Goal: Task Accomplishment & Management: Manage account settings

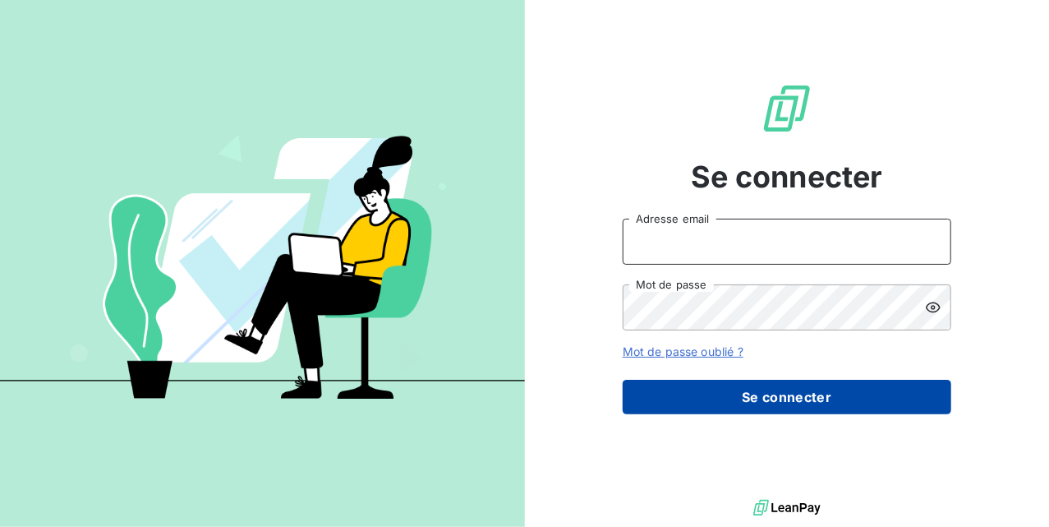
type input "[EMAIL_ADDRESS][DOMAIN_NAME]"
drag, startPoint x: 776, startPoint y: 395, endPoint x: 764, endPoint y: 399, distance: 12.2
click at [773, 399] on button "Se connecter" at bounding box center [787, 397] width 329 height 35
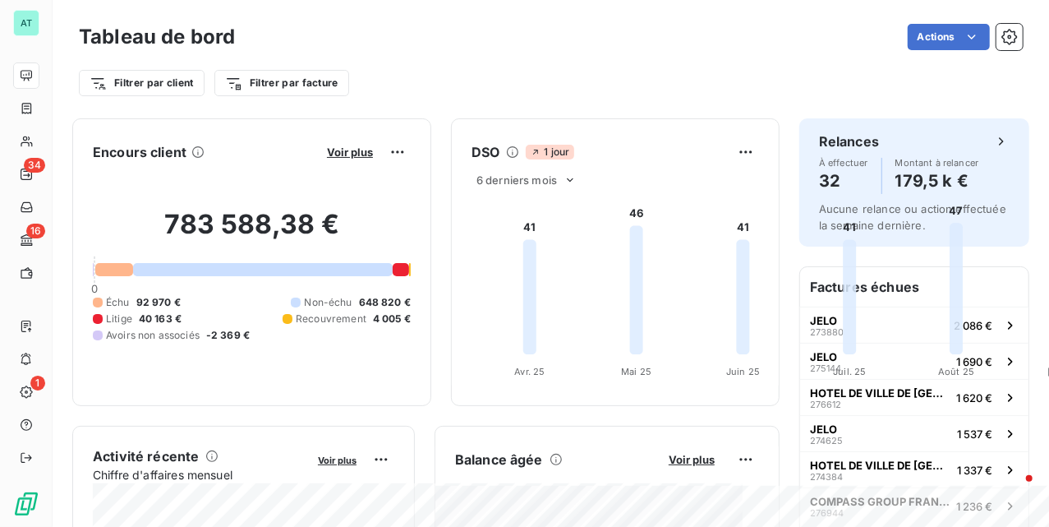
click at [403, 393] on div "Encours client Voir plus 783 588,38 € 0 Échu 92 970 € Non-échu 648 820 € Litige…" at bounding box center [251, 262] width 359 height 288
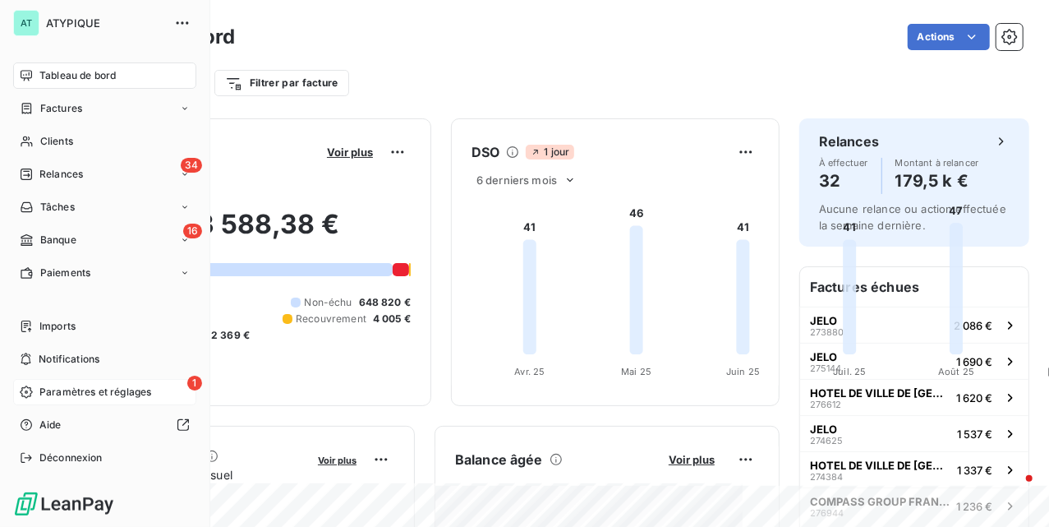
click at [99, 388] on span "Paramètres et réglages" at bounding box center [95, 392] width 112 height 15
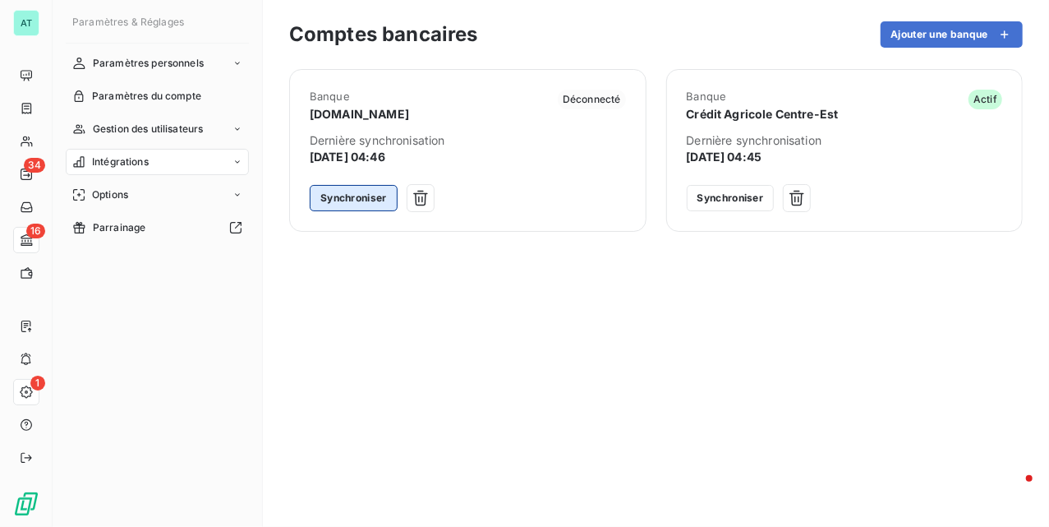
click at [342, 199] on button "Synchroniser" at bounding box center [354, 198] width 88 height 26
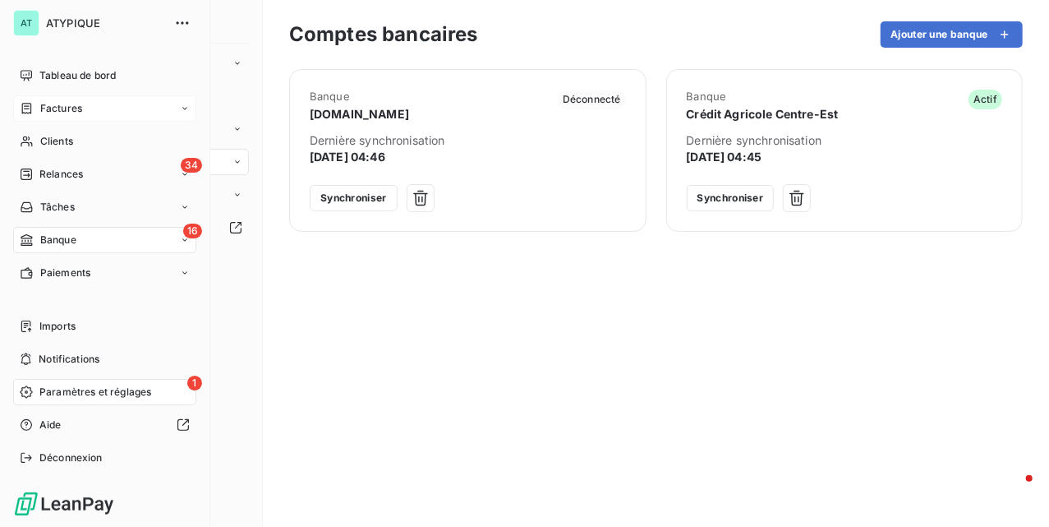
click at [70, 109] on span "Factures" at bounding box center [61, 108] width 42 height 15
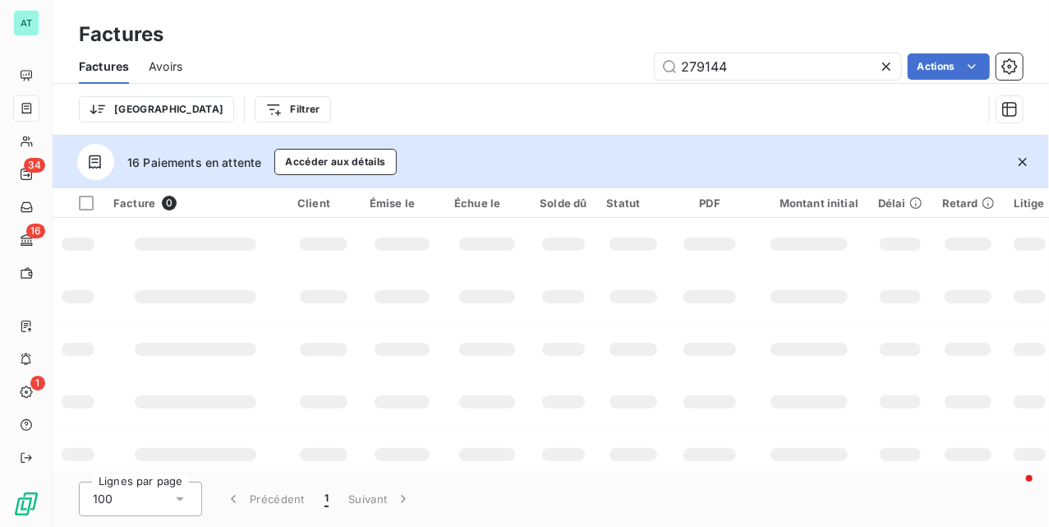
click at [1021, 172] on button "button" at bounding box center [1023, 162] width 36 height 36
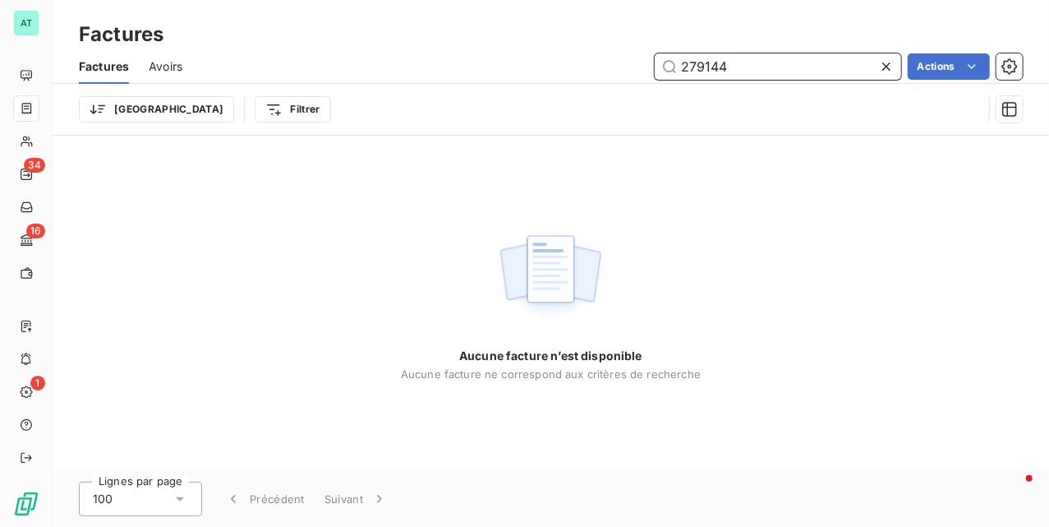
click at [734, 67] on input "279144" at bounding box center [778, 66] width 247 height 26
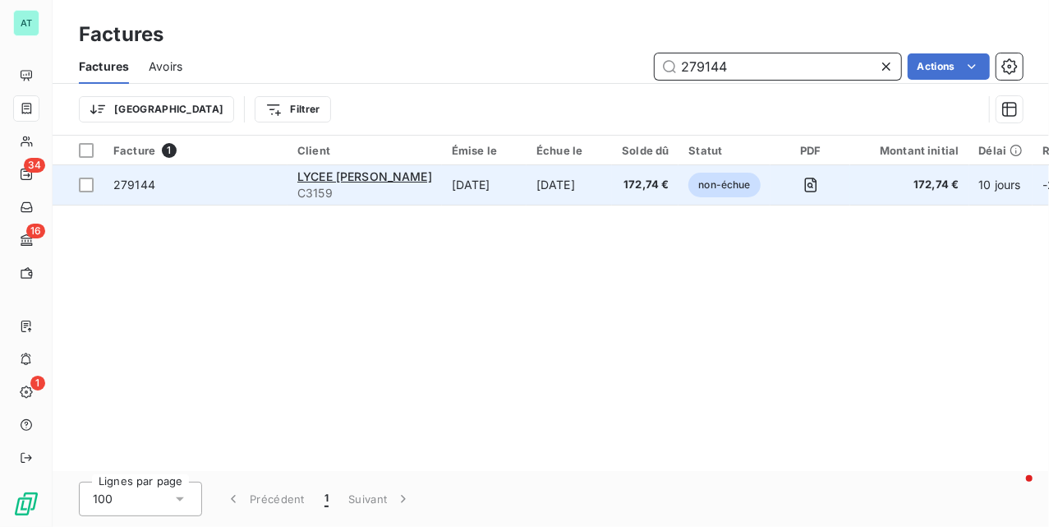
type input "279144"
click at [145, 189] on span "279144" at bounding box center [134, 184] width 42 height 14
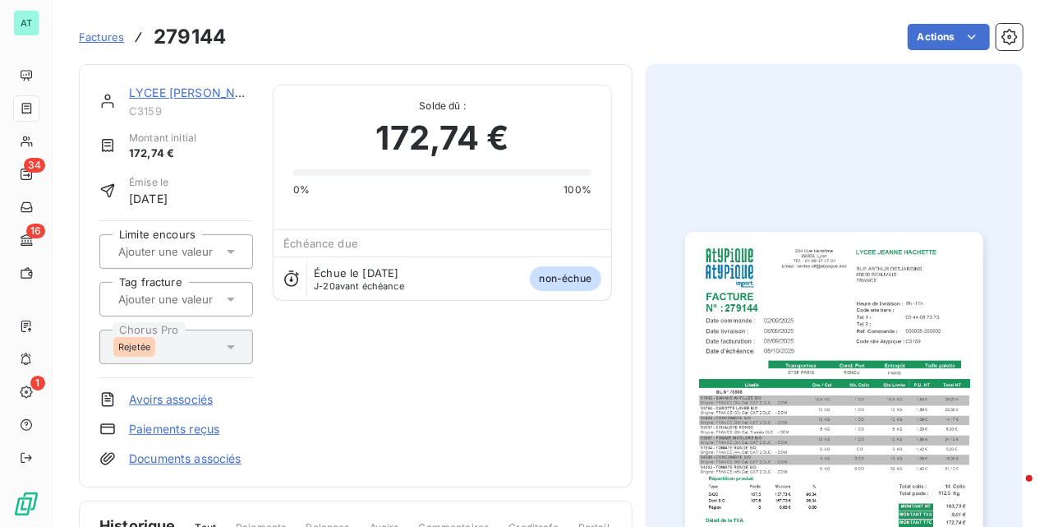
drag, startPoint x: 428, startPoint y: 368, endPoint x: 416, endPoint y: 371, distance: 12.8
click at [425, 368] on div "LYCEE JEANNE HACHETTE C3159 Montant initial 172,74 € Émise le 8 sept. 2025 Limi…" at bounding box center [355, 276] width 513 height 382
click at [191, 37] on h3 "279144" at bounding box center [190, 37] width 72 height 30
copy h3 "279144"
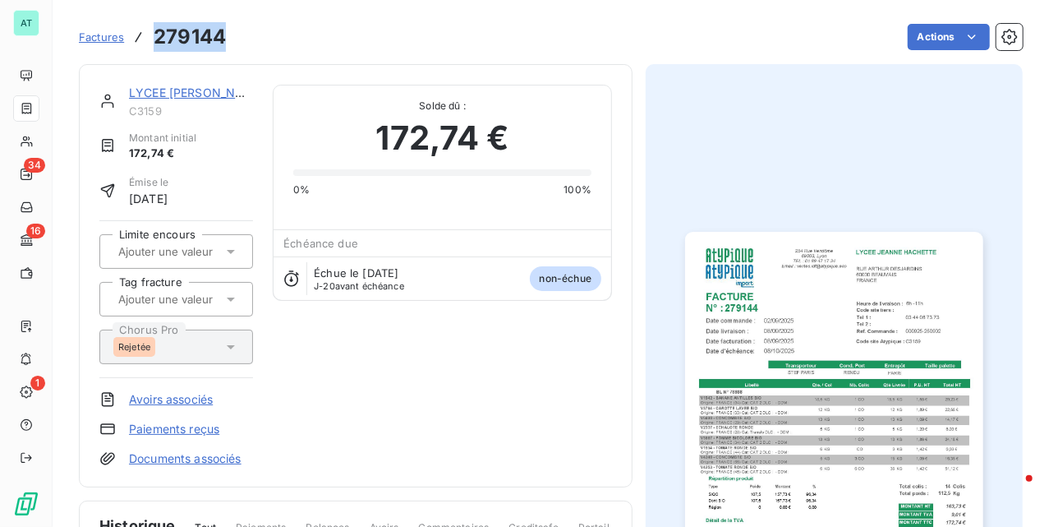
click at [800, 322] on img "button" at bounding box center [833, 442] width 297 height 421
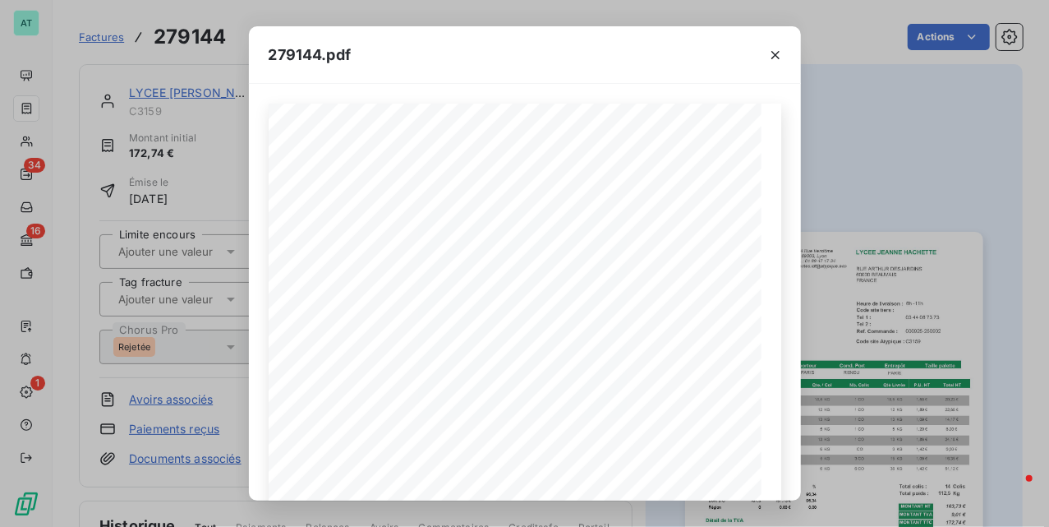
click at [165, 237] on div "279144.pdf LYCEE JEANNE HACHETTE RUE ARTHUR DESJARDINS 60000 BEAUVAIS FRANCE FA…" at bounding box center [524, 263] width 1049 height 527
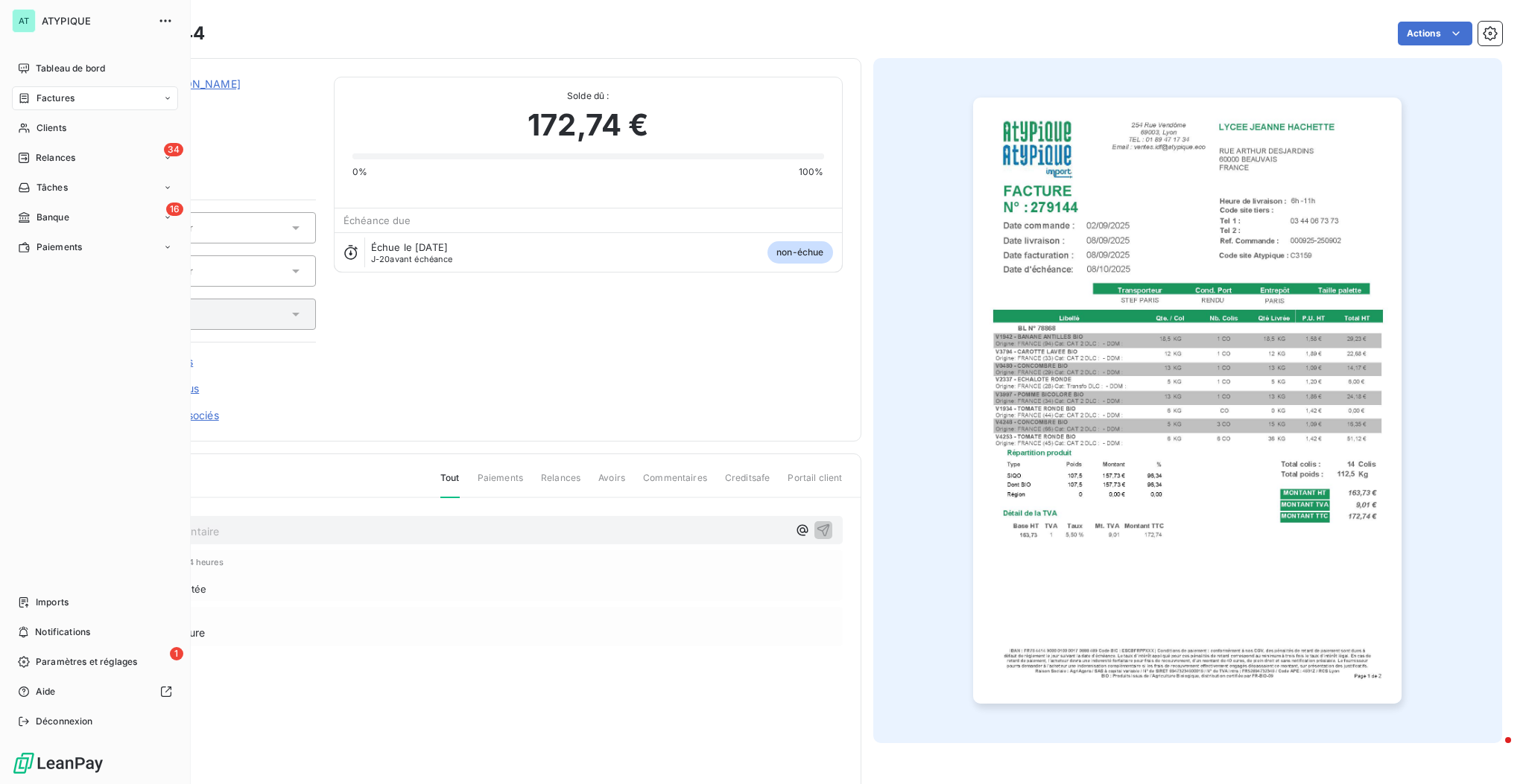
click at [0, 60] on div "AT ATYPIQUE Tableau de bord Factures Clients 34 Relances Tâches 16 Banque Paiem…" at bounding box center [95, 392] width 190 height 784
click at [35, 66] on div "Tableau de bord" at bounding box center [94, 68] width 166 height 24
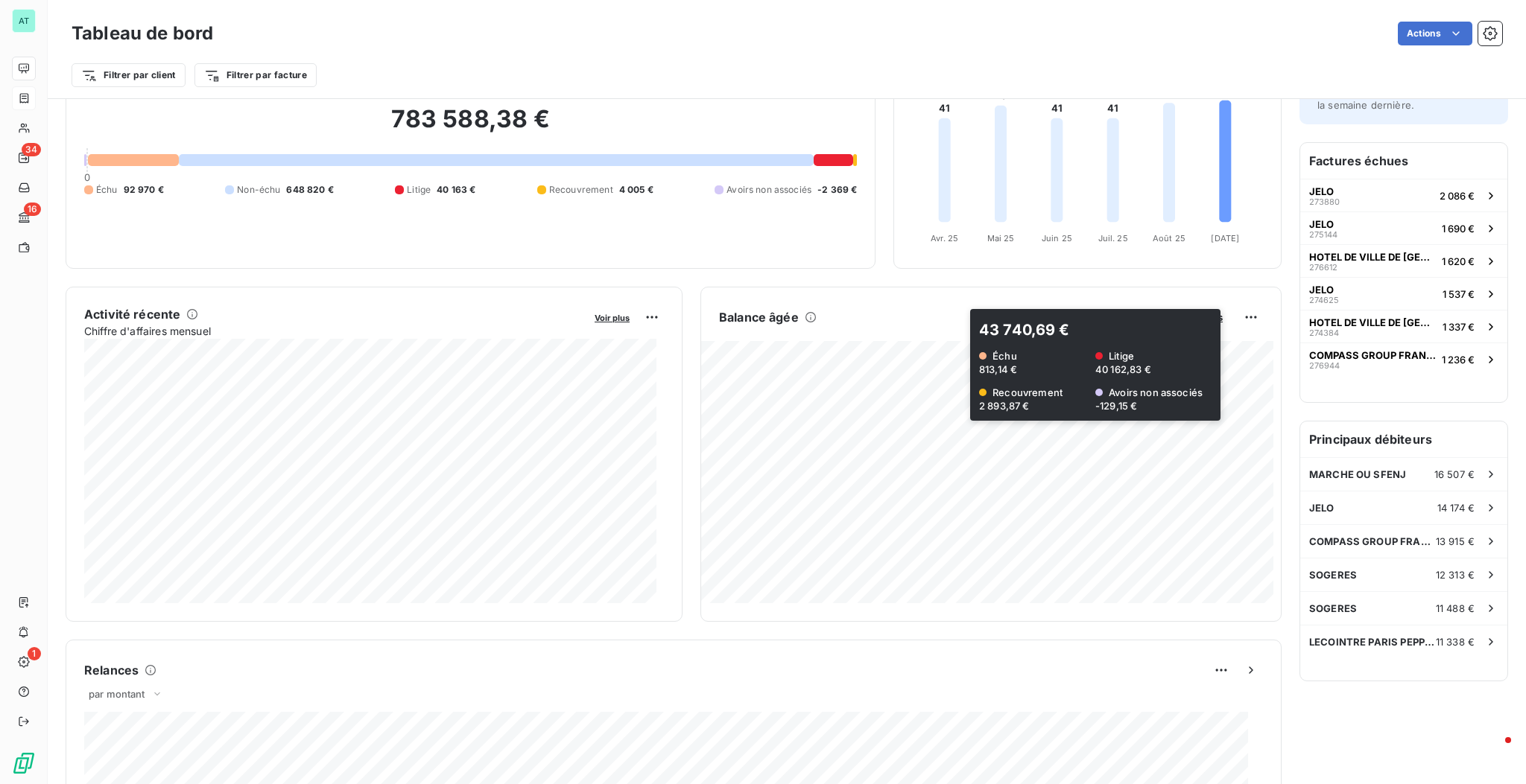
scroll to position [198, 0]
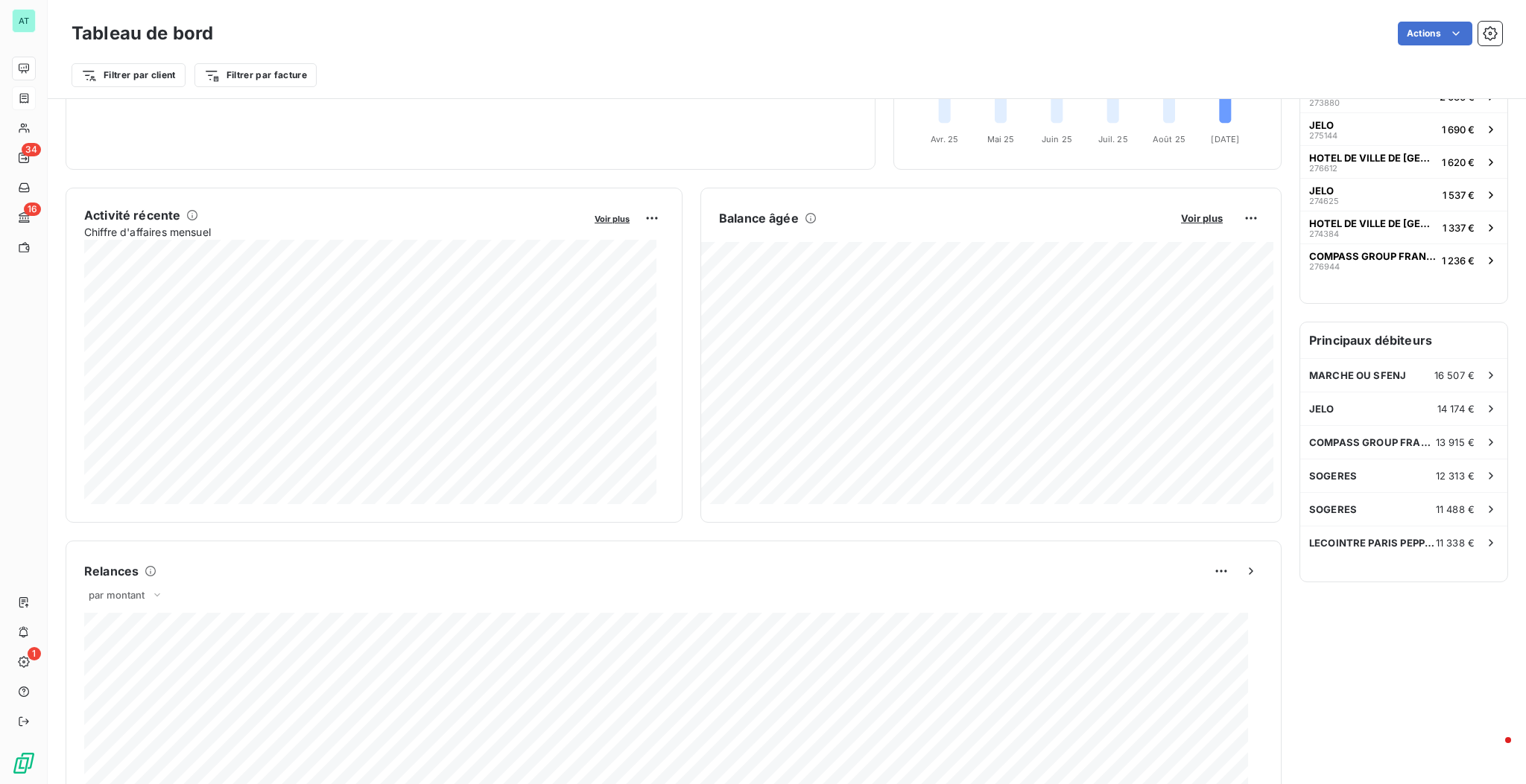
click at [950, 211] on button "Voir plus" at bounding box center [1201, 218] width 51 height 14
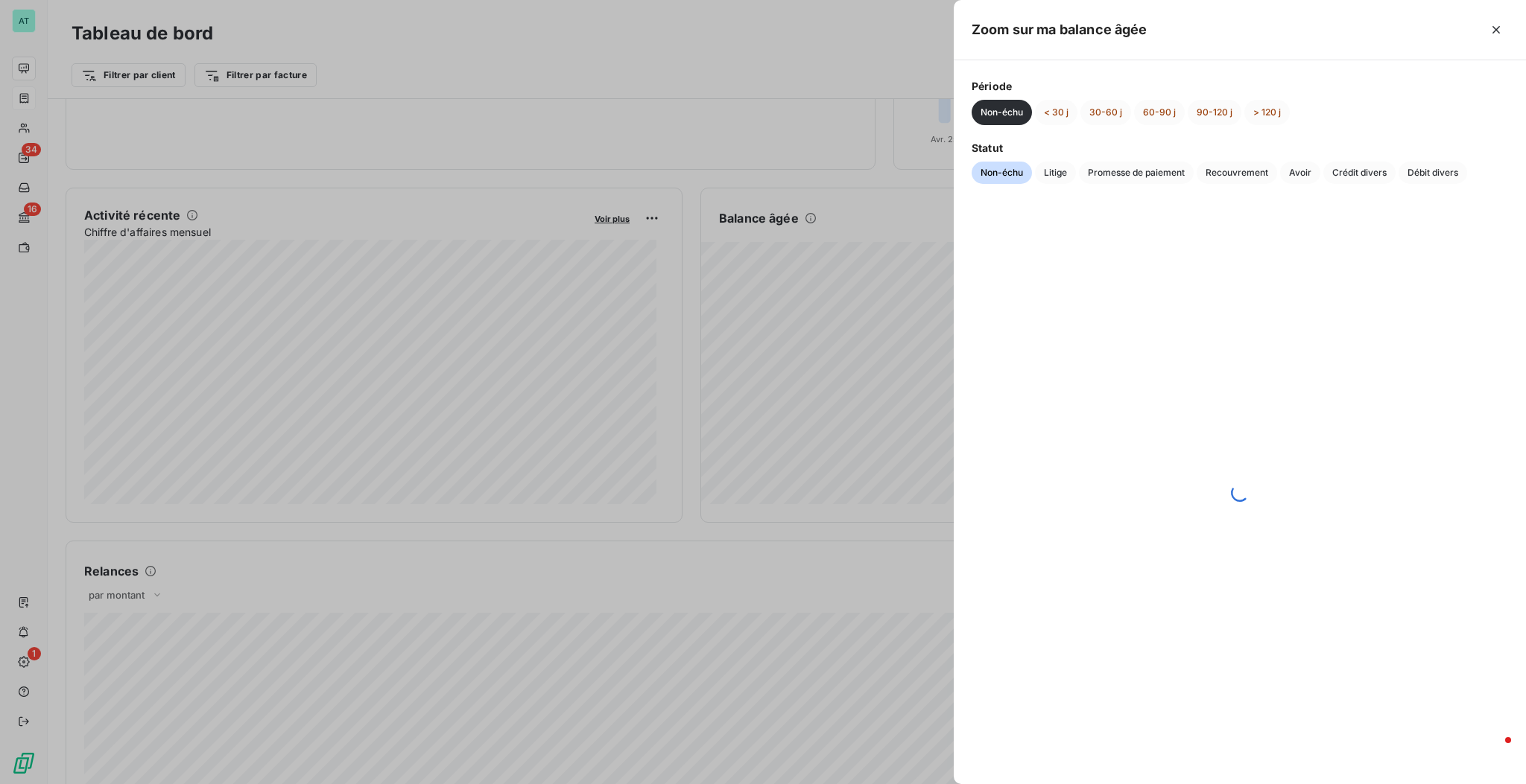
click at [950, 215] on div at bounding box center [1239, 493] width 572 height 583
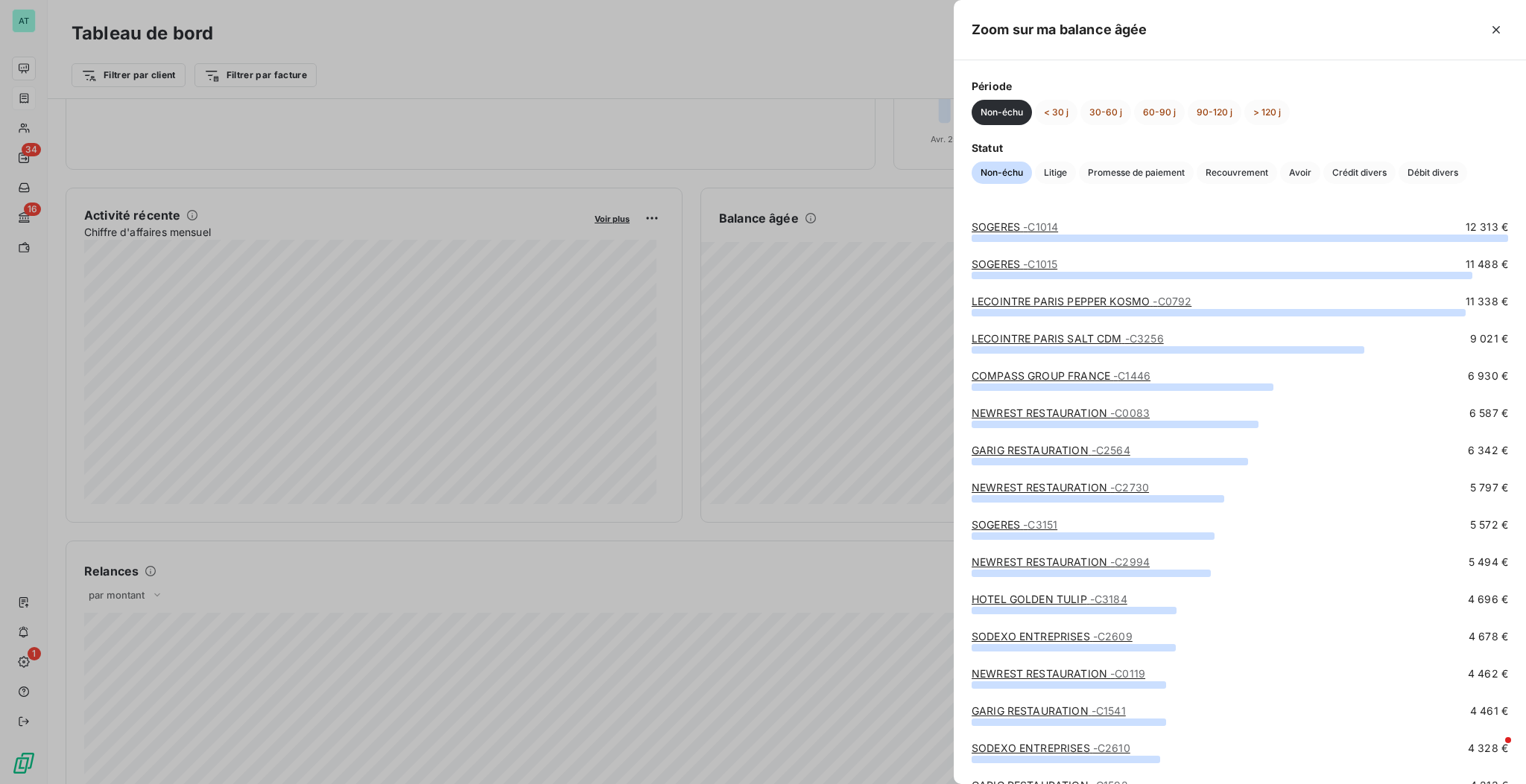
scroll to position [99, 0]
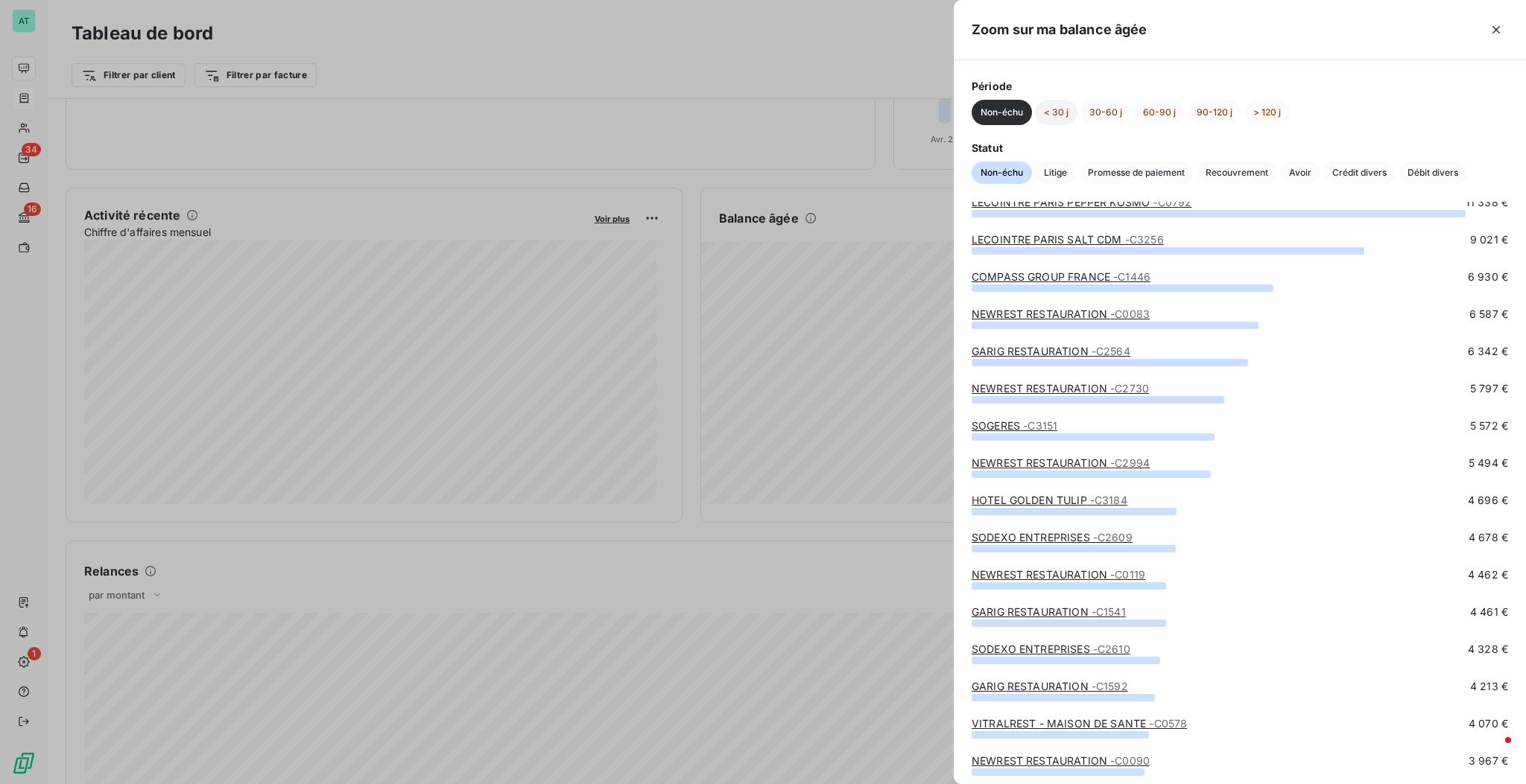
click at [950, 111] on button "< 30 j" at bounding box center [1055, 112] width 43 height 25
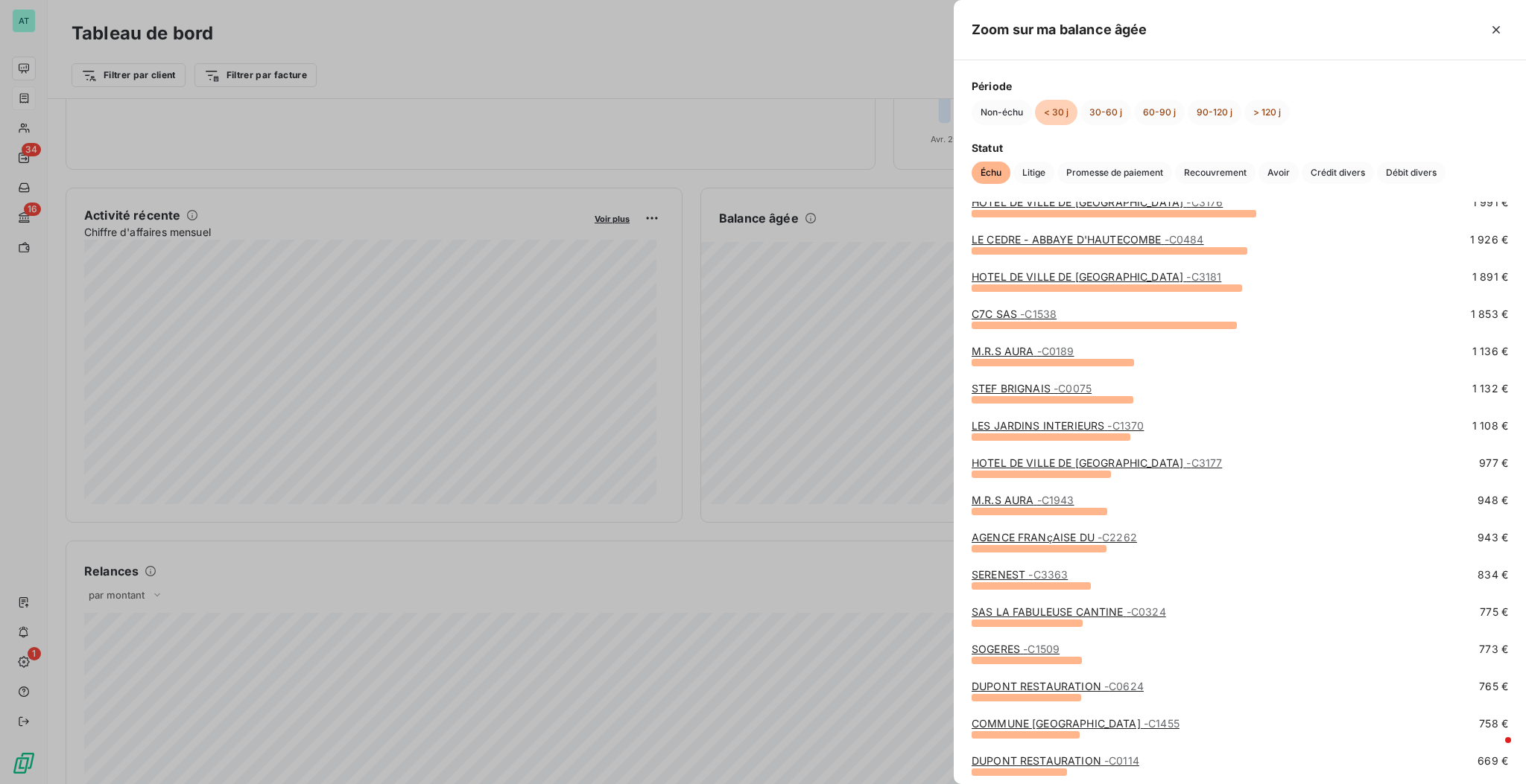
scroll to position [0, 0]
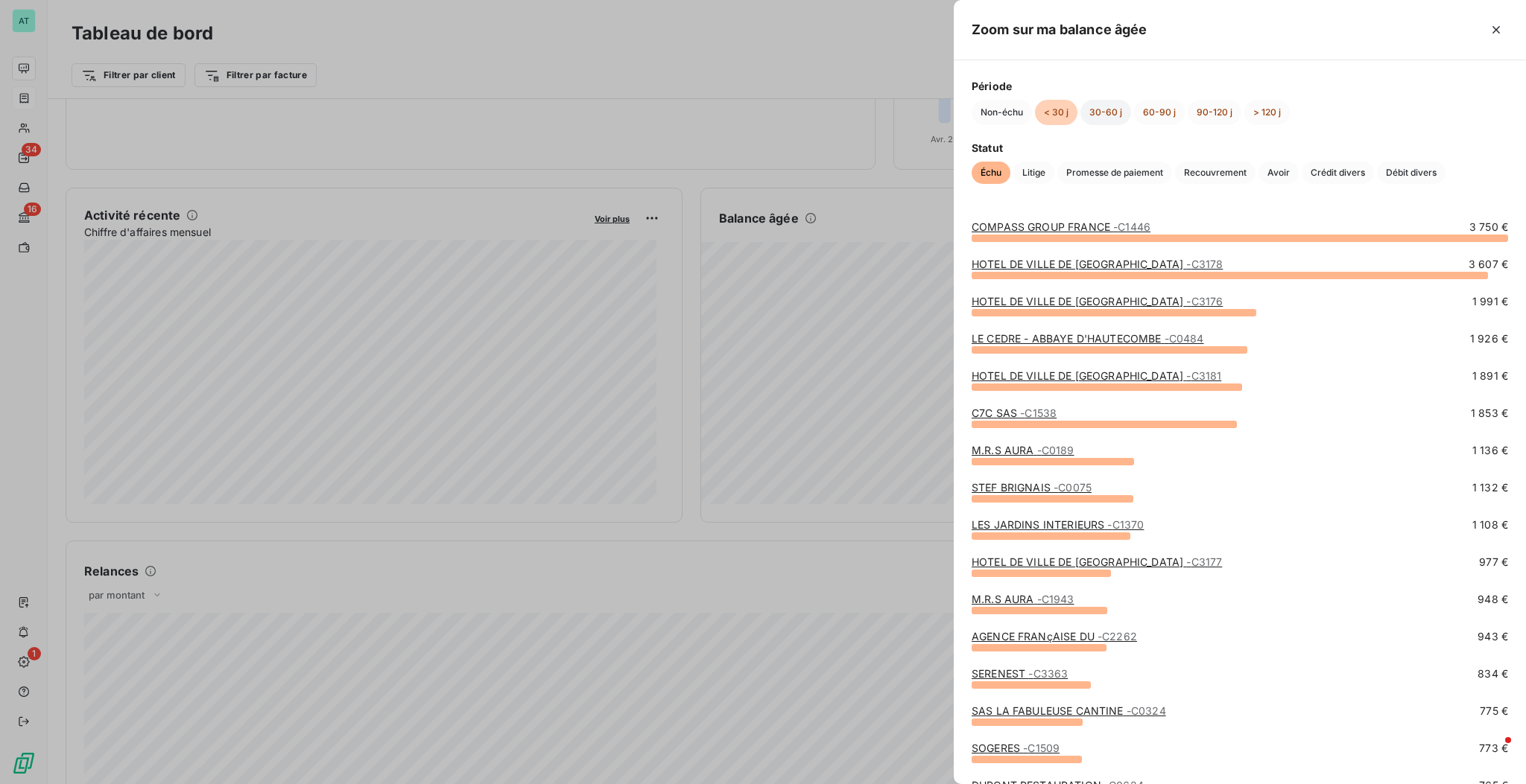
click at [950, 111] on button "30-60 j" at bounding box center [1105, 112] width 51 height 25
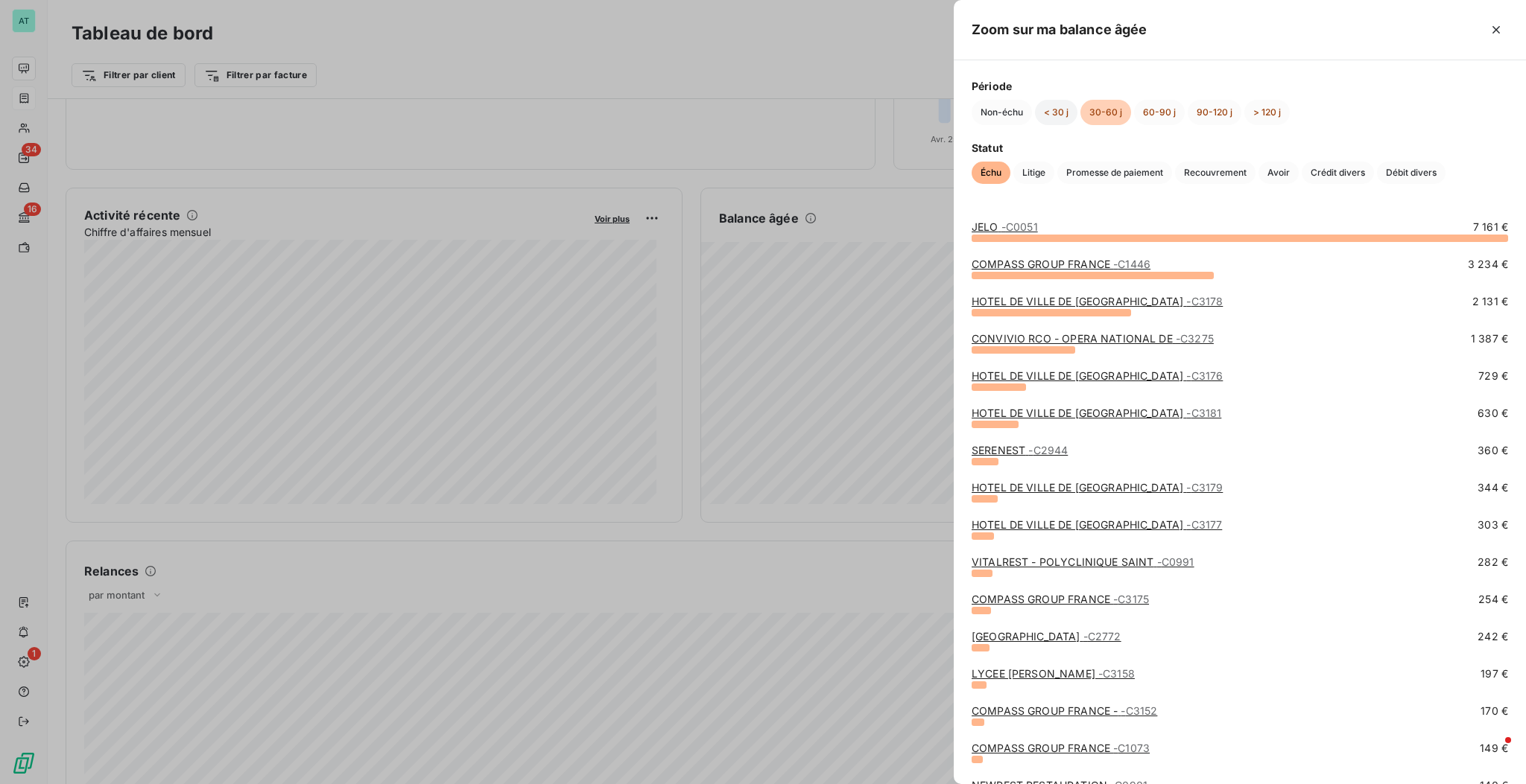
click at [950, 119] on button "< 30 j" at bounding box center [1055, 112] width 43 height 25
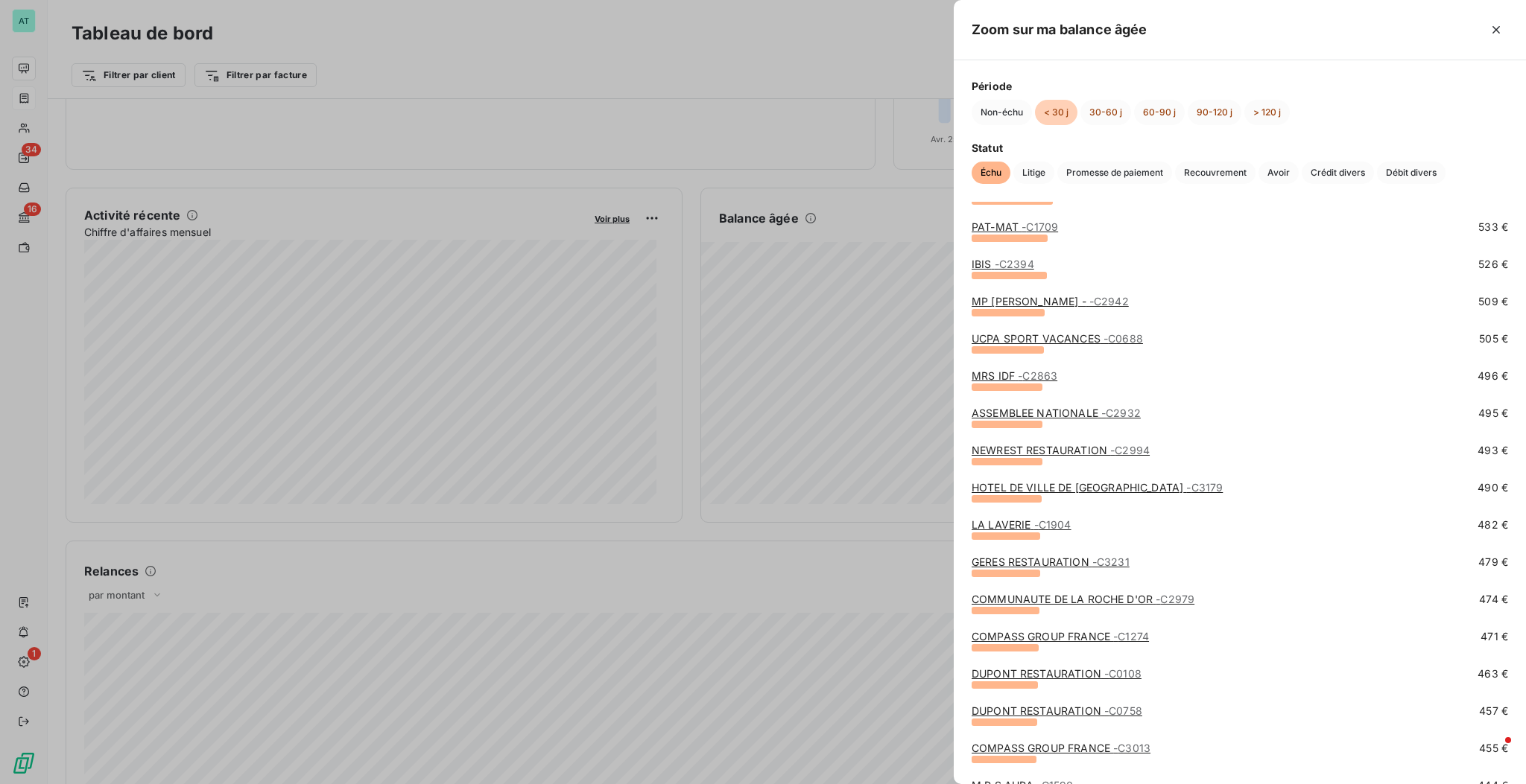
scroll to position [1291, 0]
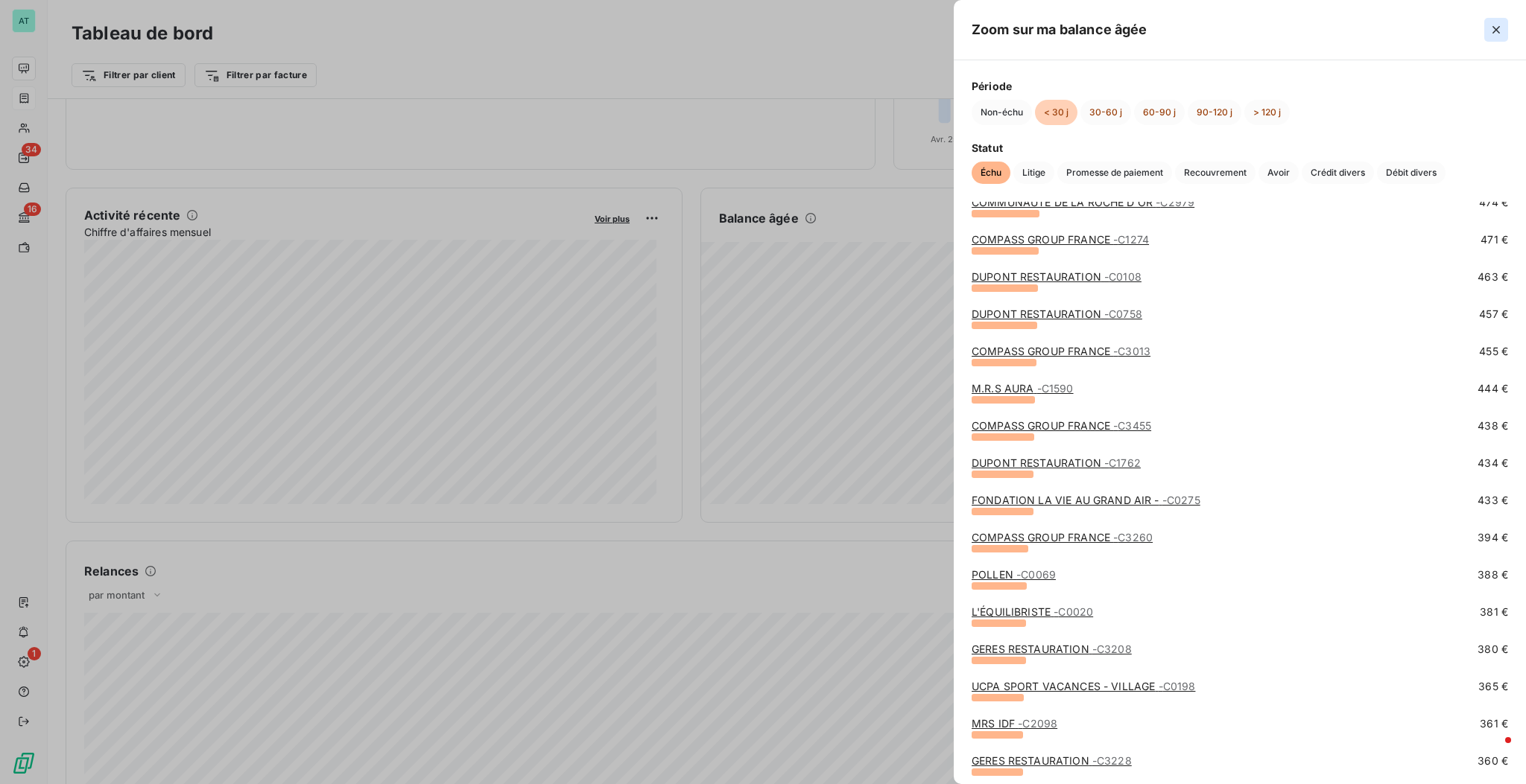
click at [950, 33] on icon "button" at bounding box center [1496, 30] width 7 height 7
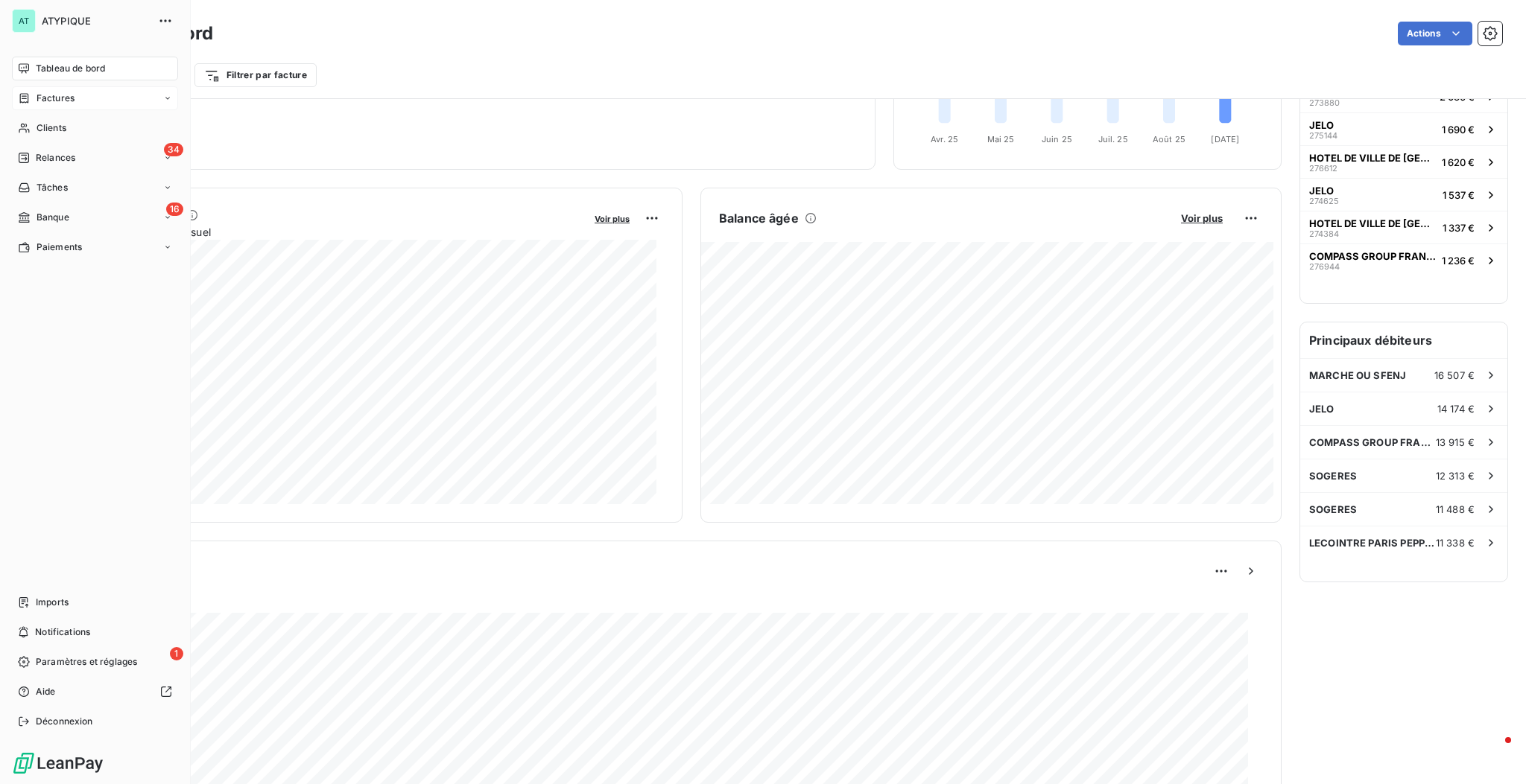
click at [64, 71] on span "Tableau de bord" at bounding box center [70, 68] width 69 height 14
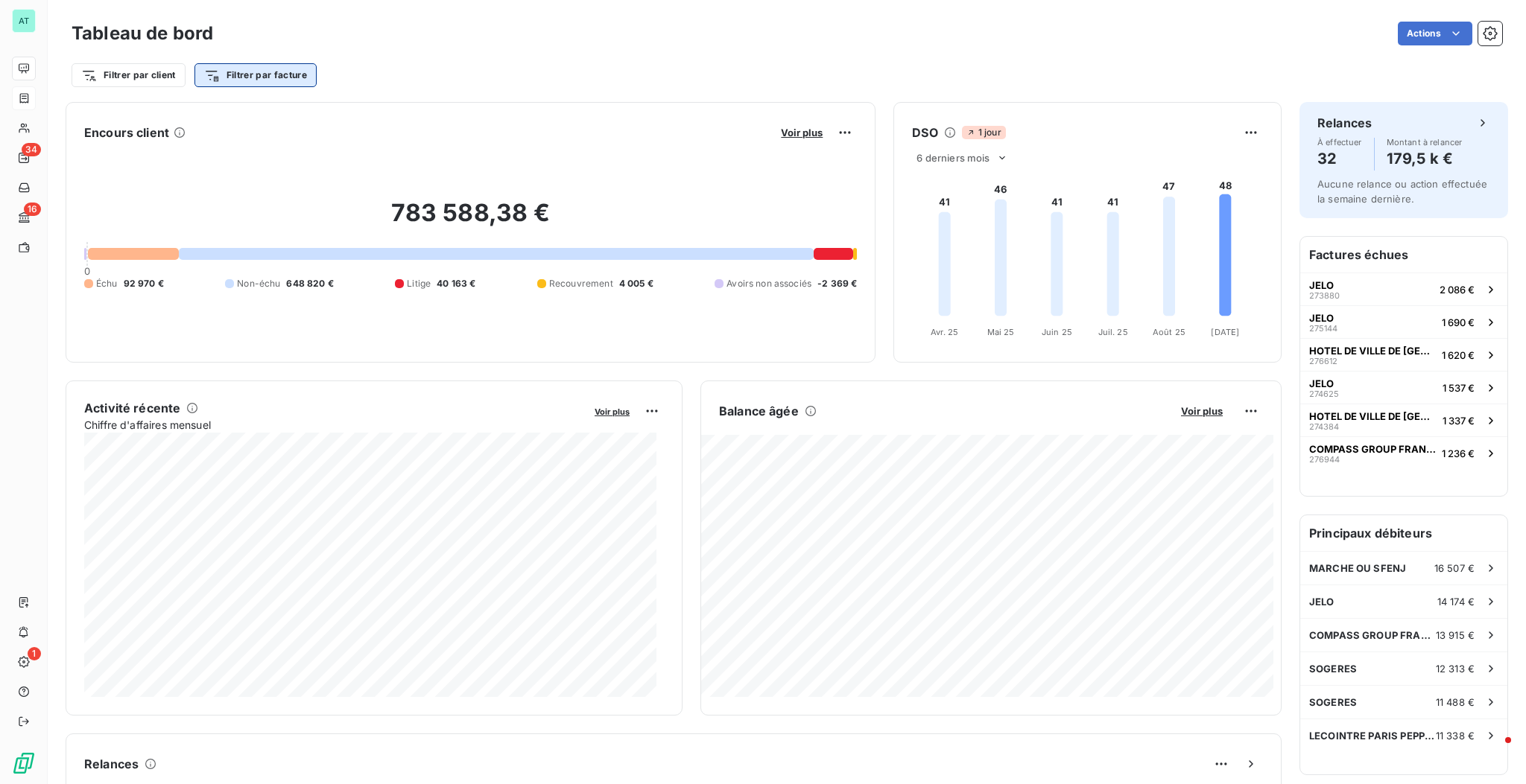
scroll to position [0, 0]
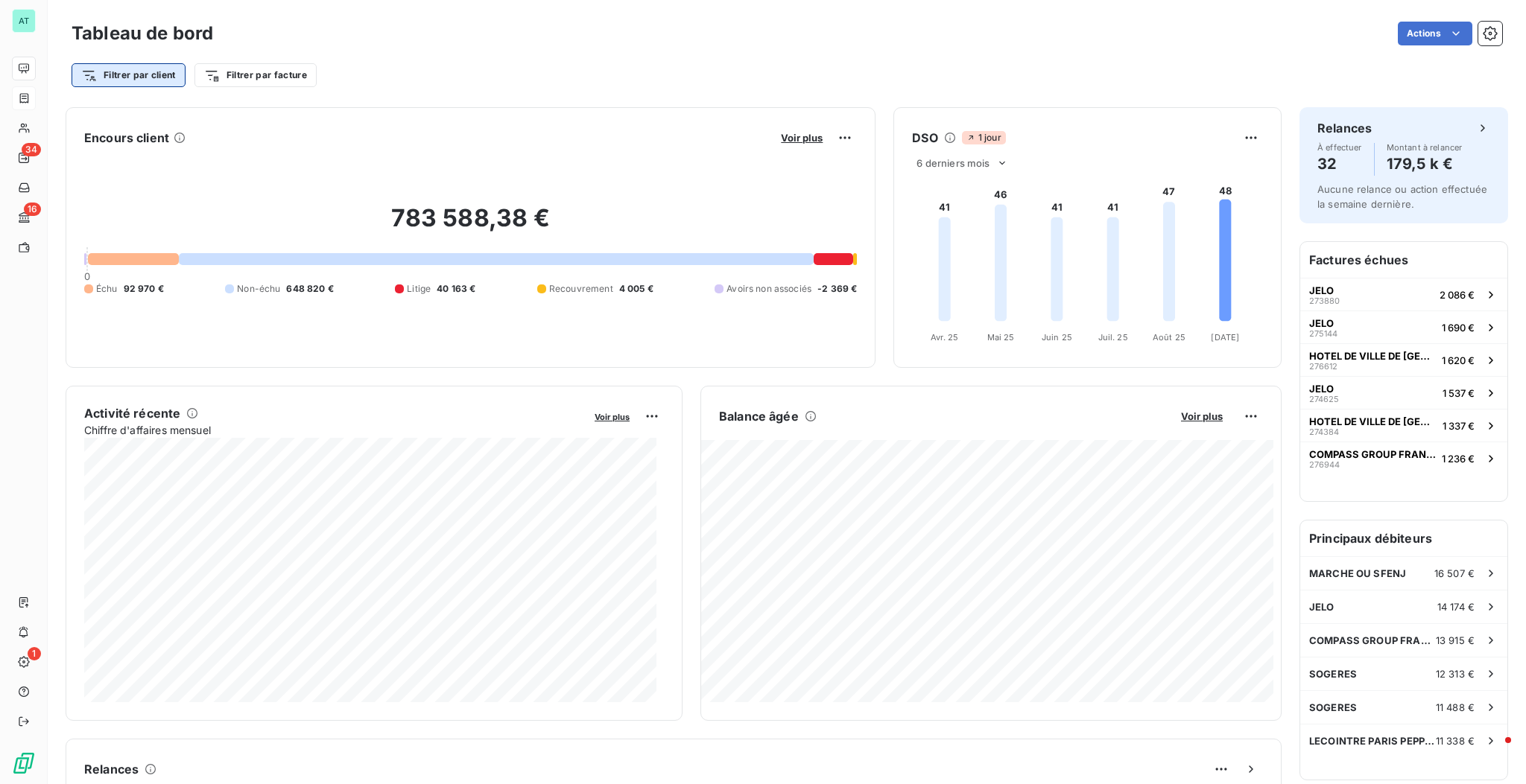
click at [116, 79] on html "AT 34 16 1 Tableau de bord Actions Filtrer par client Filtrer par facture Encou…" at bounding box center [763, 392] width 1526 height 784
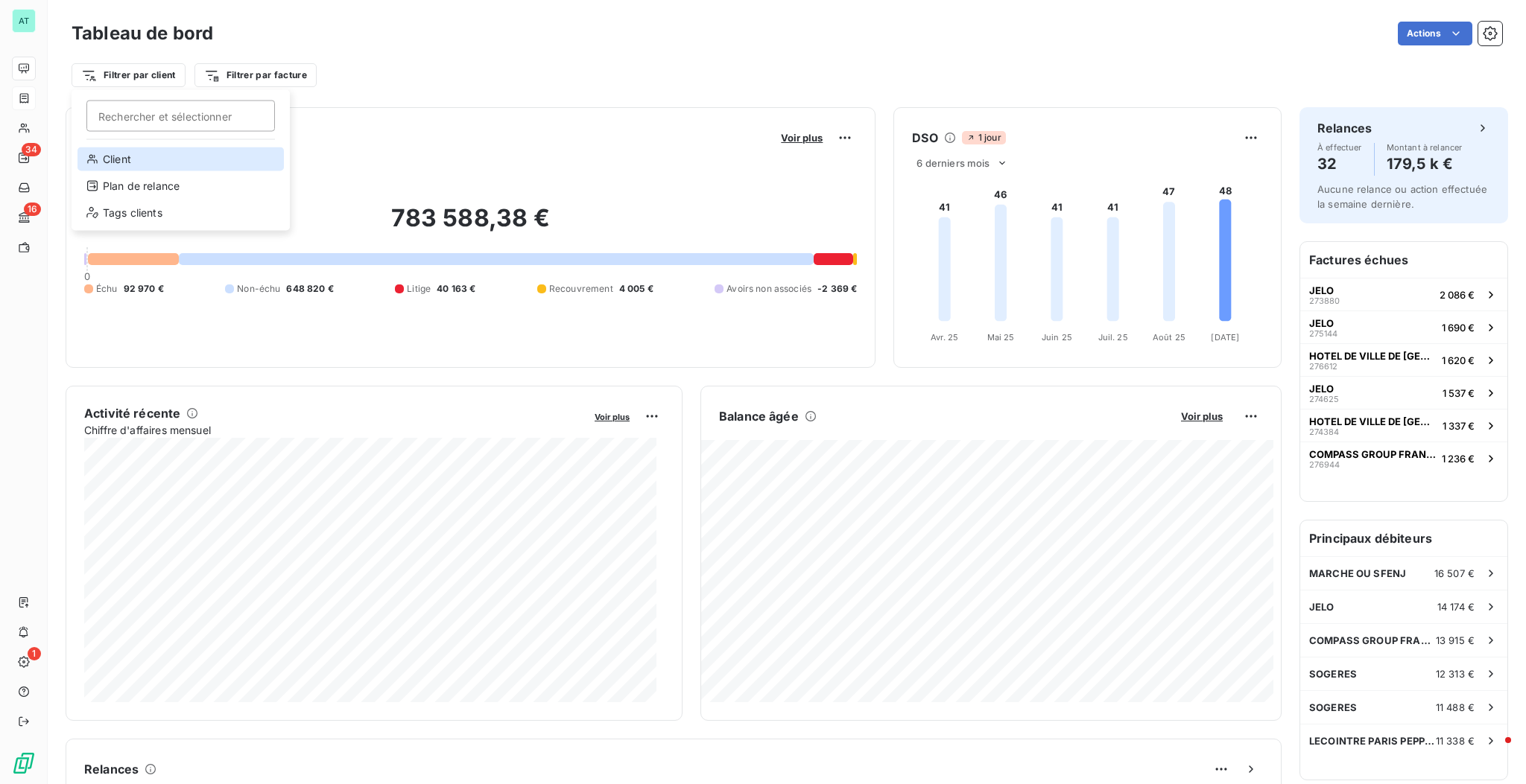
click at [159, 154] on div "Client" at bounding box center [180, 160] width 207 height 24
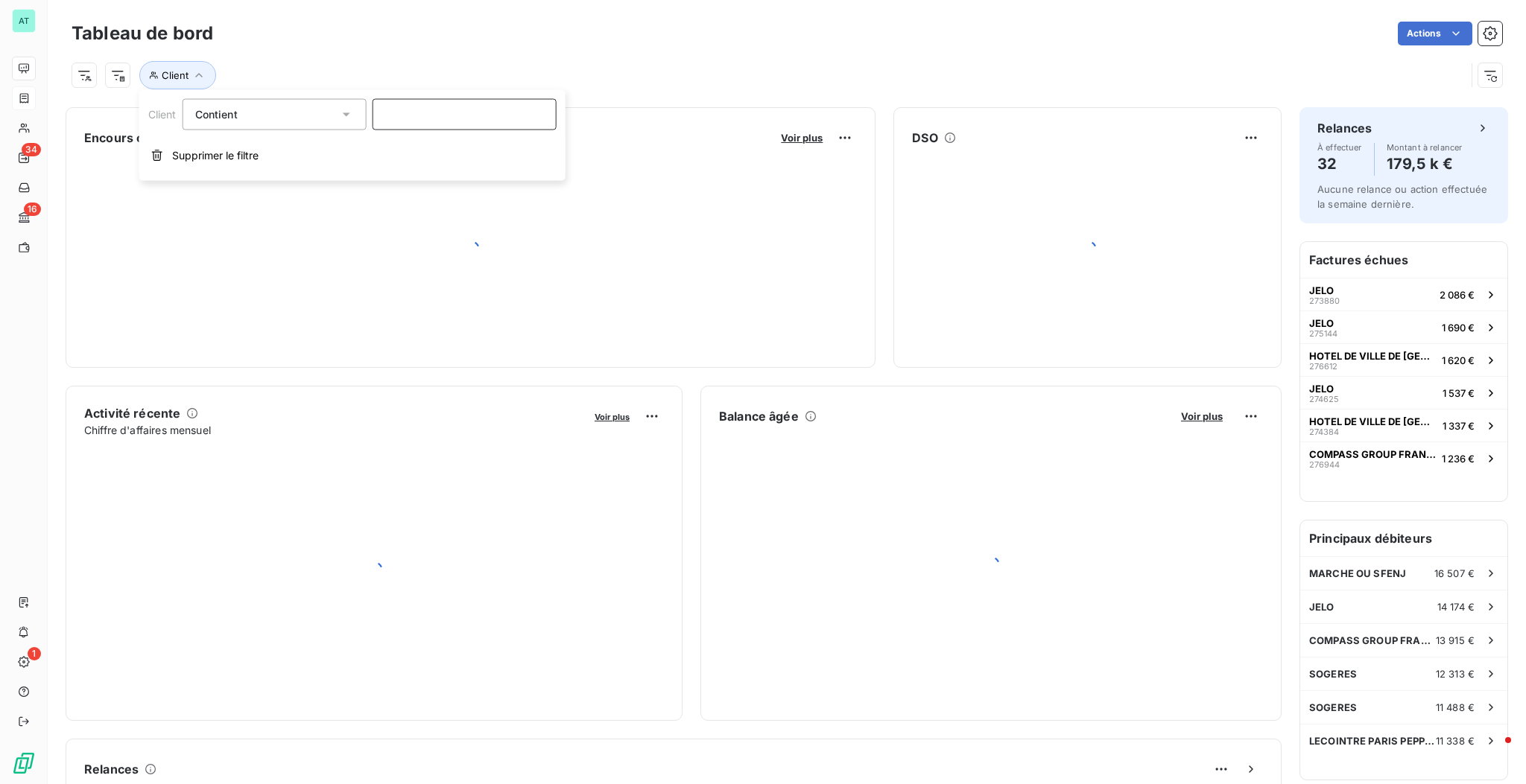
click at [435, 109] on input at bounding box center [464, 114] width 184 height 32
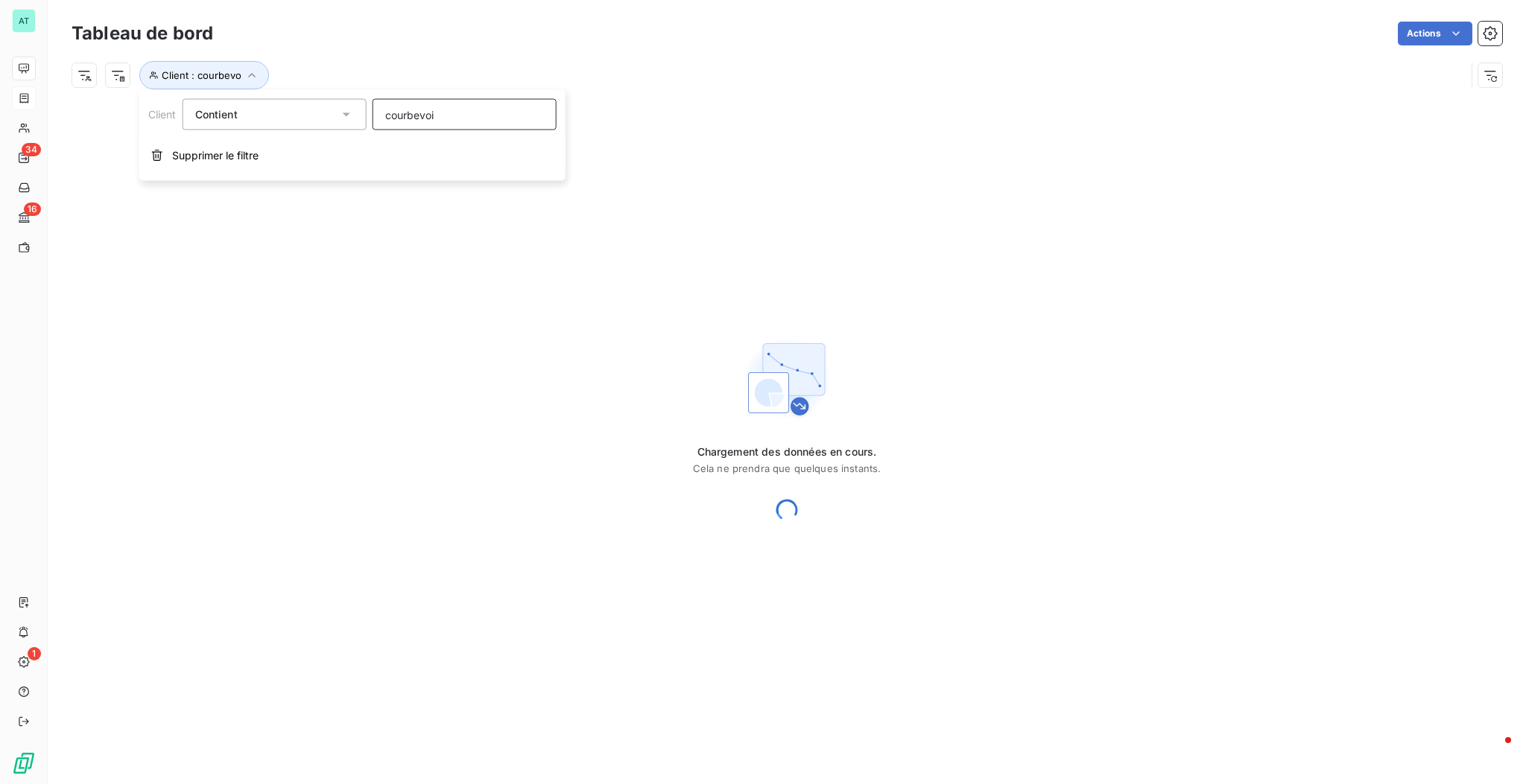
type input "courbevoie"
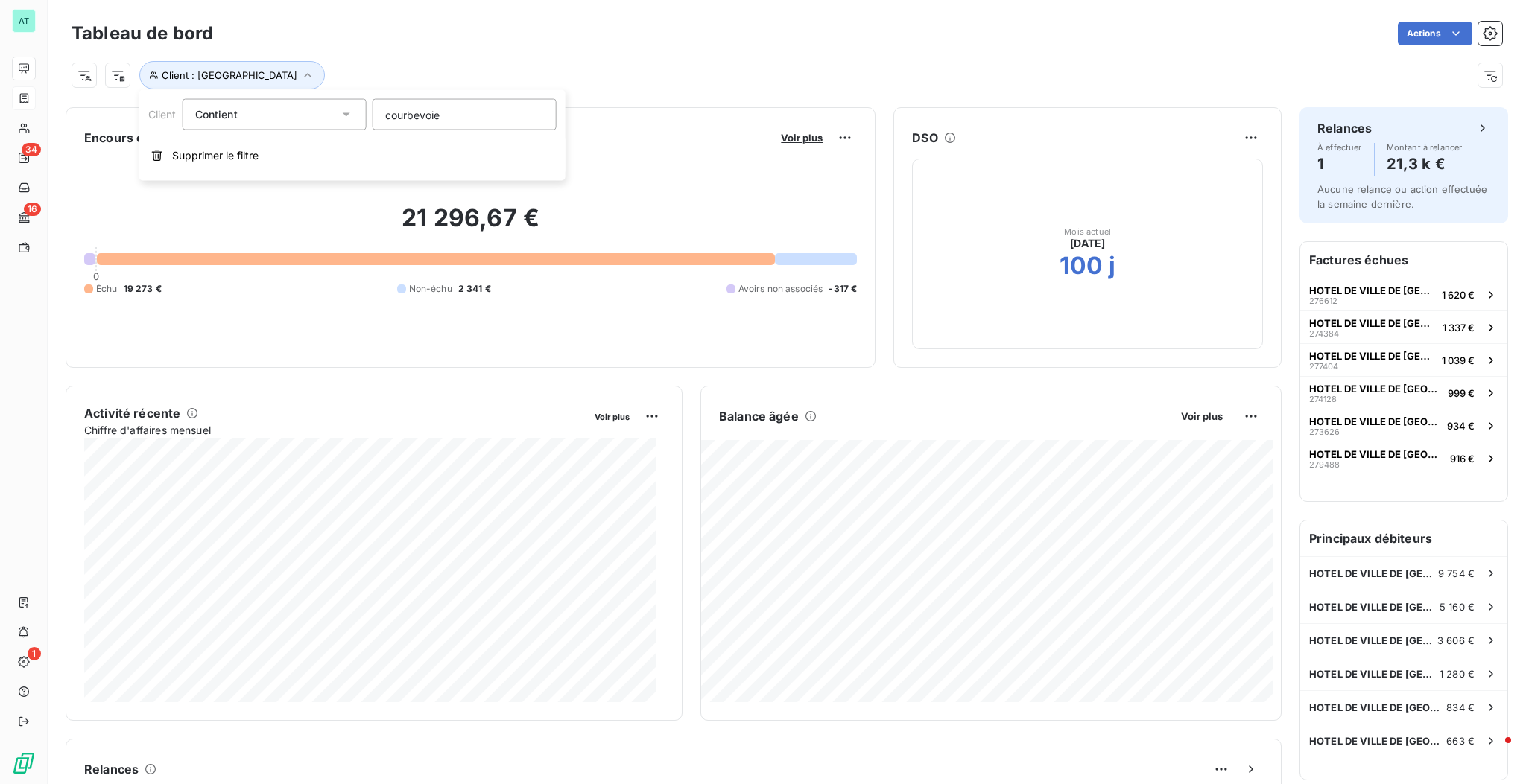
click at [749, 140] on div "Encours client Voir plus" at bounding box center [471, 138] width 773 height 24
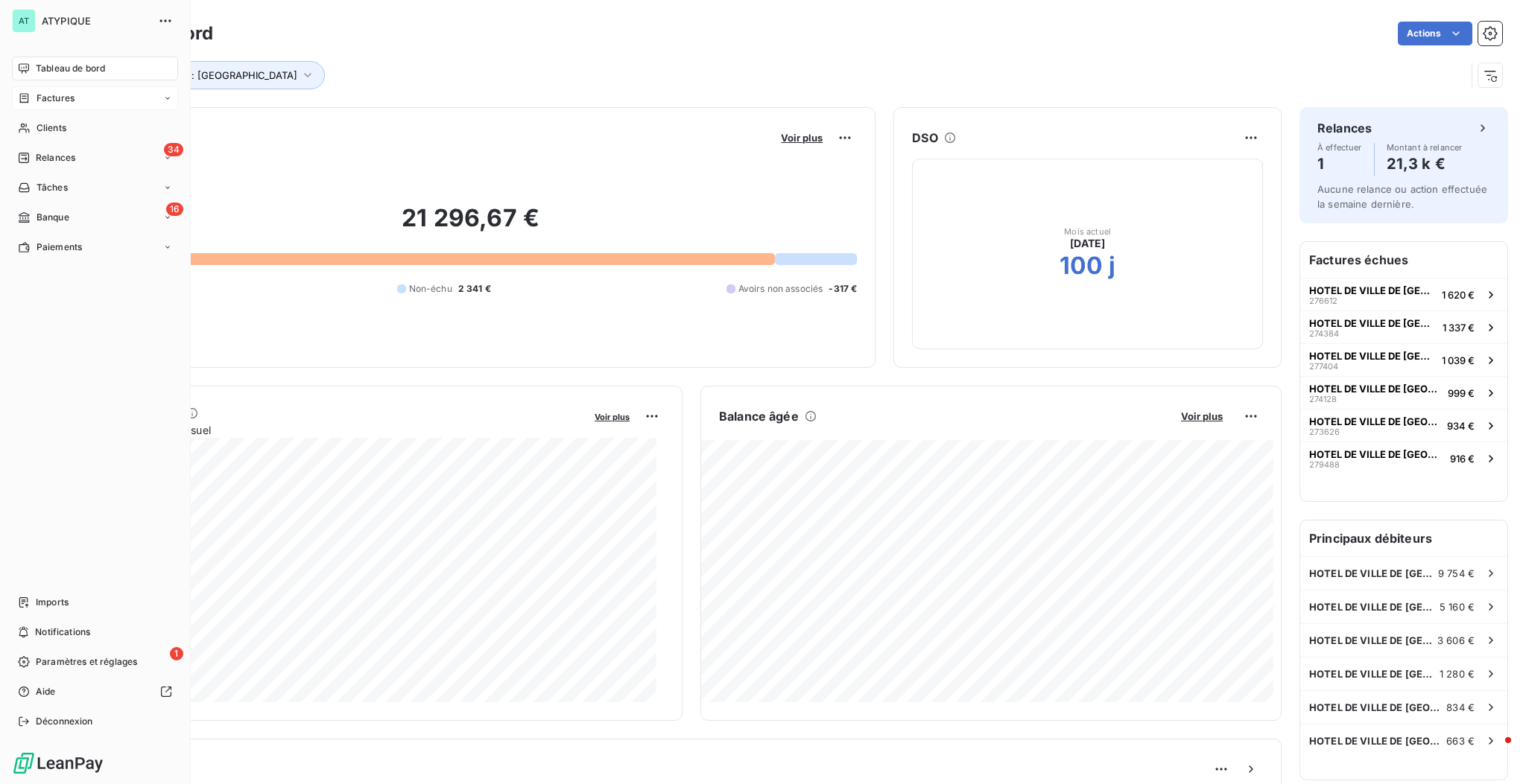
click at [35, 62] on span "Tableau de bord" at bounding box center [70, 68] width 69 height 14
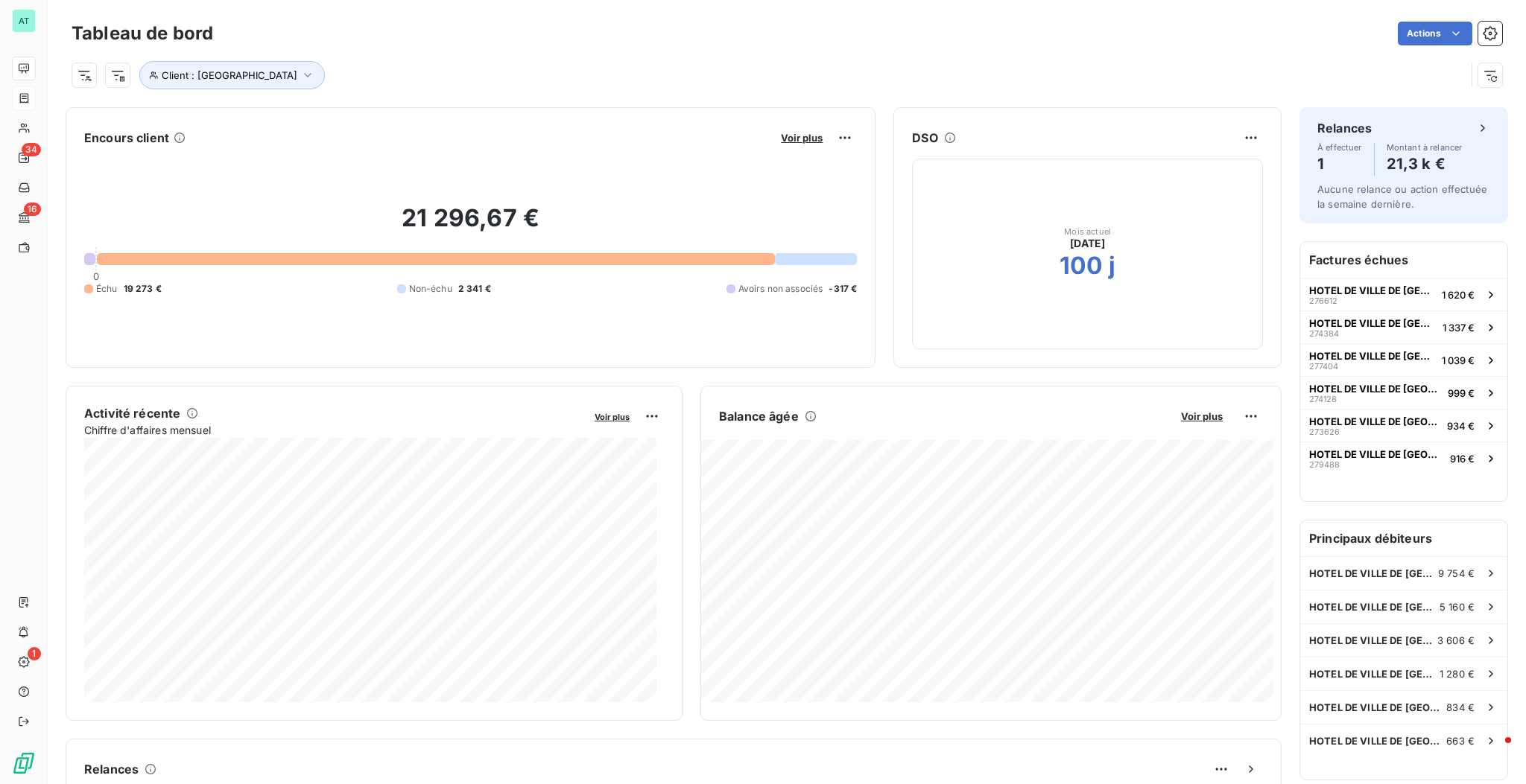
click at [950, 73] on div "Tableau de bord Actions Client : courbevoie" at bounding box center [787, 49] width 1478 height 98
click at [950, 72] on icon "button" at bounding box center [1490, 75] width 12 height 10
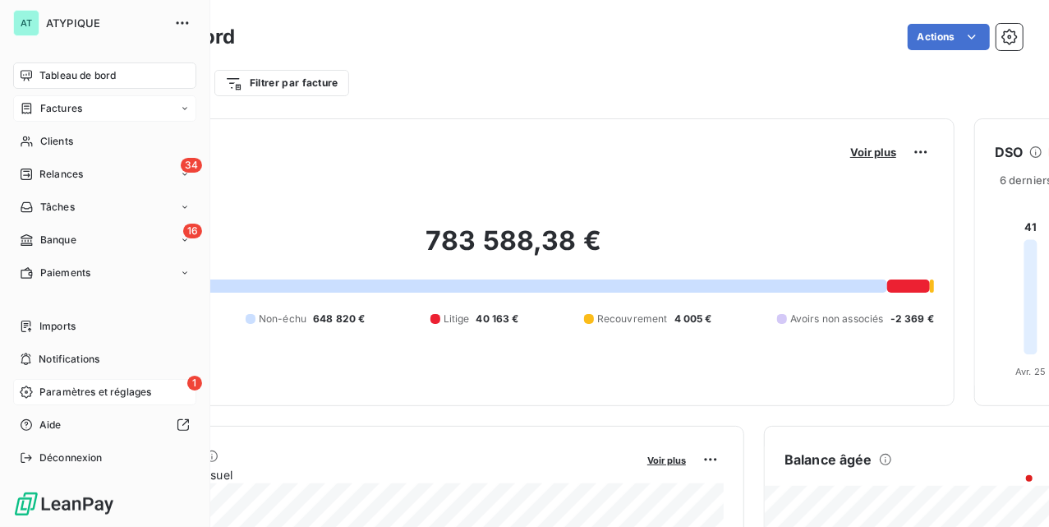
click at [73, 388] on span "Paramètres et réglages" at bounding box center [95, 392] width 112 height 15
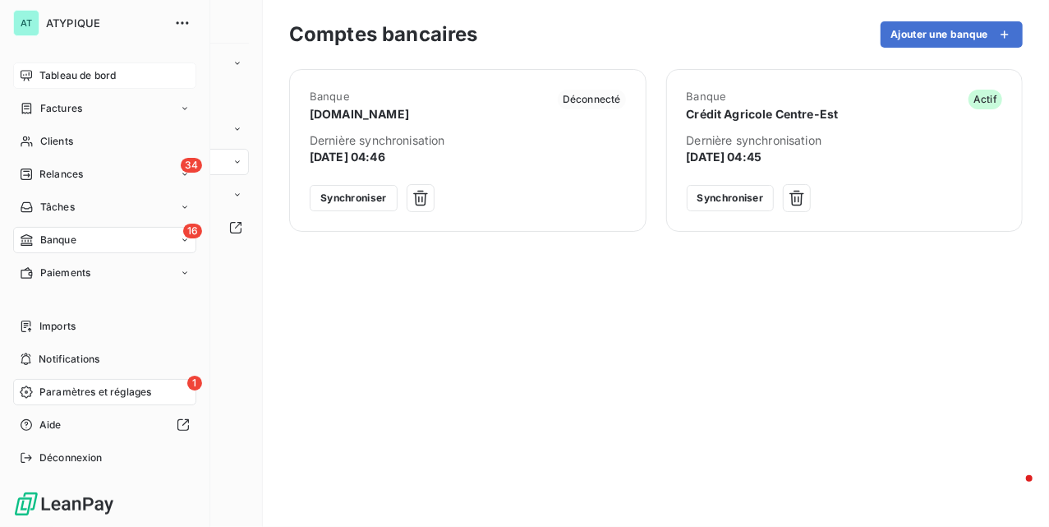
drag, startPoint x: 46, startPoint y: 107, endPoint x: 146, endPoint y: 94, distance: 101.1
click at [46, 107] on span "Factures" at bounding box center [61, 108] width 42 height 15
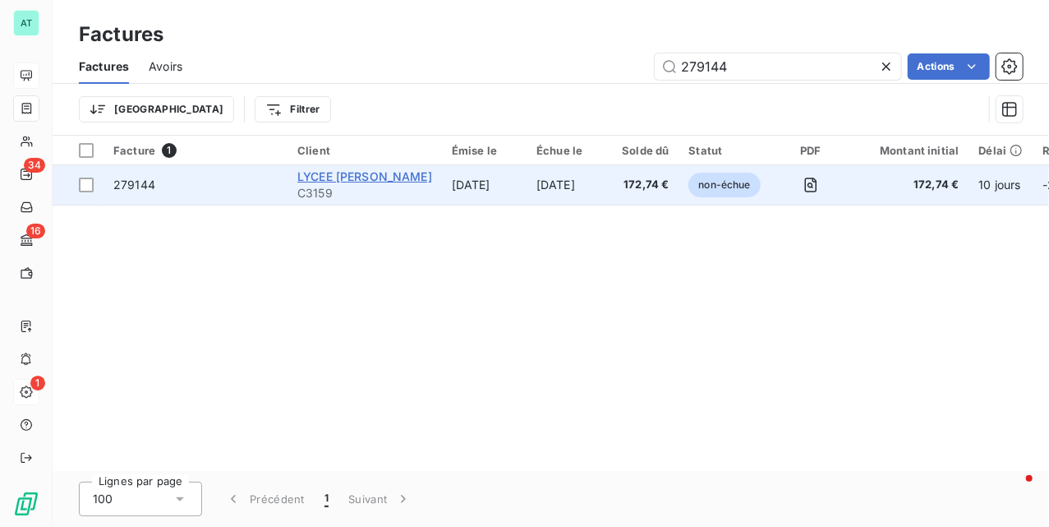
click at [343, 181] on span "LYCEE JEANNE HACHETTE" at bounding box center [364, 176] width 135 height 14
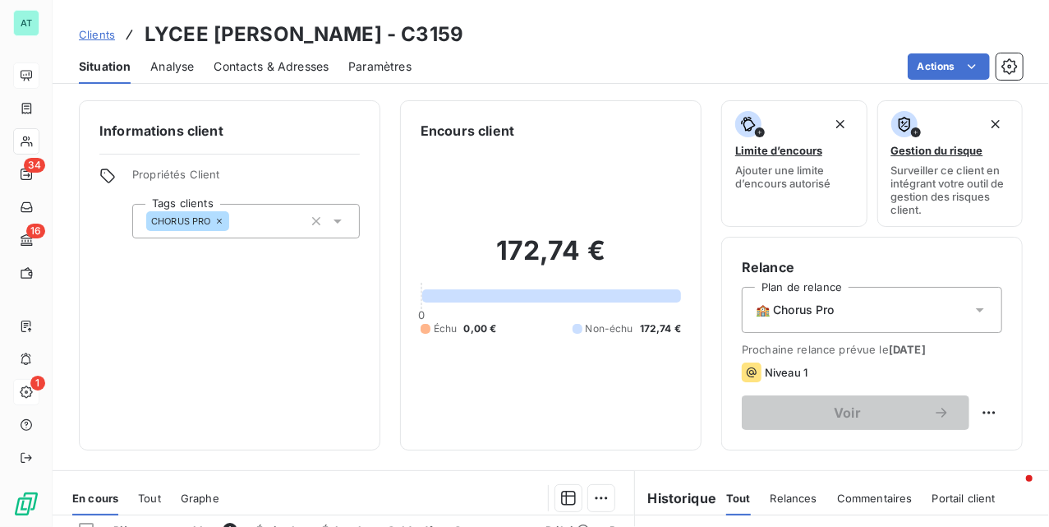
click at [291, 67] on span "Contacts & Adresses" at bounding box center [271, 66] width 115 height 16
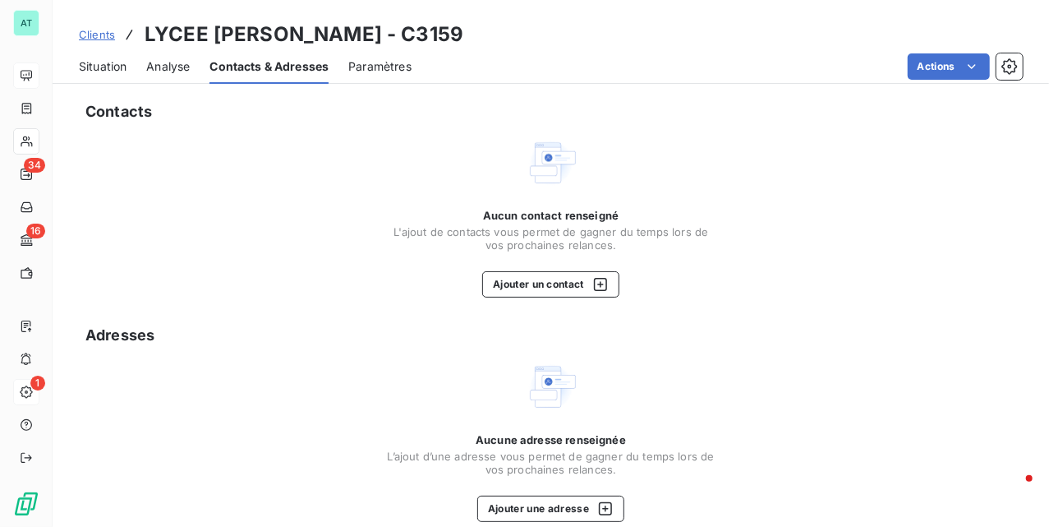
click at [441, 37] on h3 "LYCEE JEANNE HACHETTE - C3159" at bounding box center [304, 35] width 319 height 30
copy h3 "C3159"
click at [823, 244] on div "Aucun contact renseigné L'ajout de contacts vous permet de gagner du temps lors…" at bounding box center [551, 216] width 944 height 161
click at [887, 182] on div "Aucun contact renseigné L'ajout de contacts vous permet de gagner du temps lors…" at bounding box center [551, 216] width 944 height 161
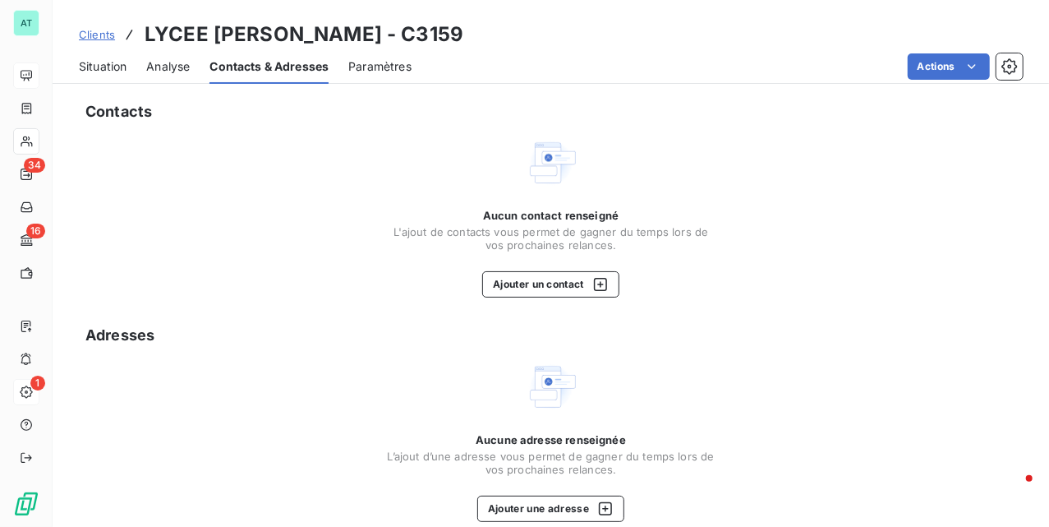
click at [108, 62] on span "Situation" at bounding box center [103, 66] width 48 height 16
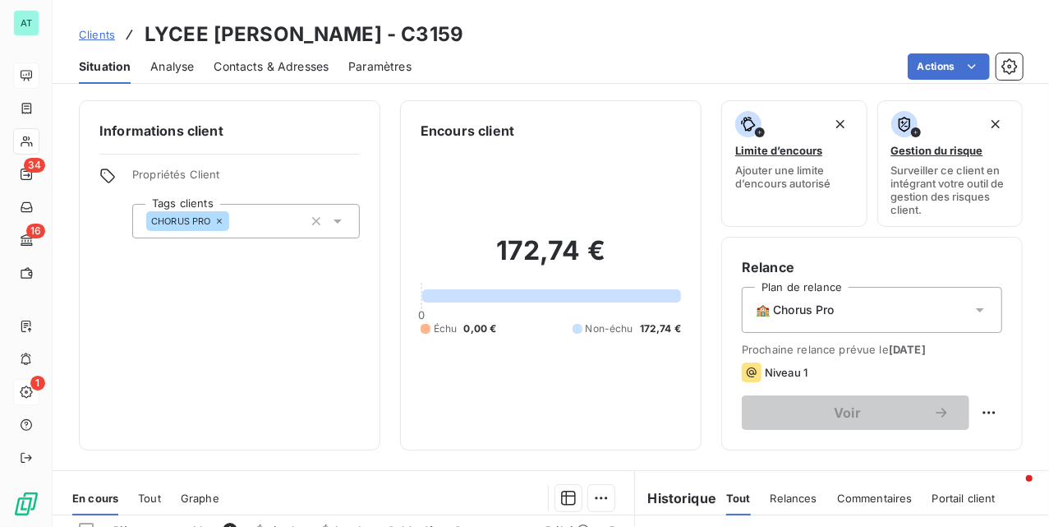
click at [294, 67] on span "Contacts & Adresses" at bounding box center [271, 66] width 115 height 16
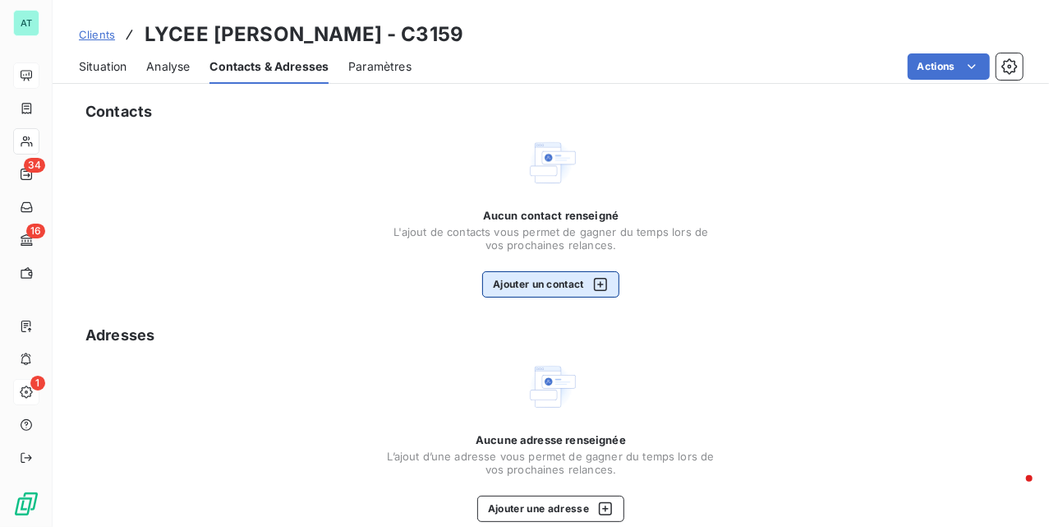
click at [574, 293] on button "Ajouter un contact" at bounding box center [550, 284] width 137 height 26
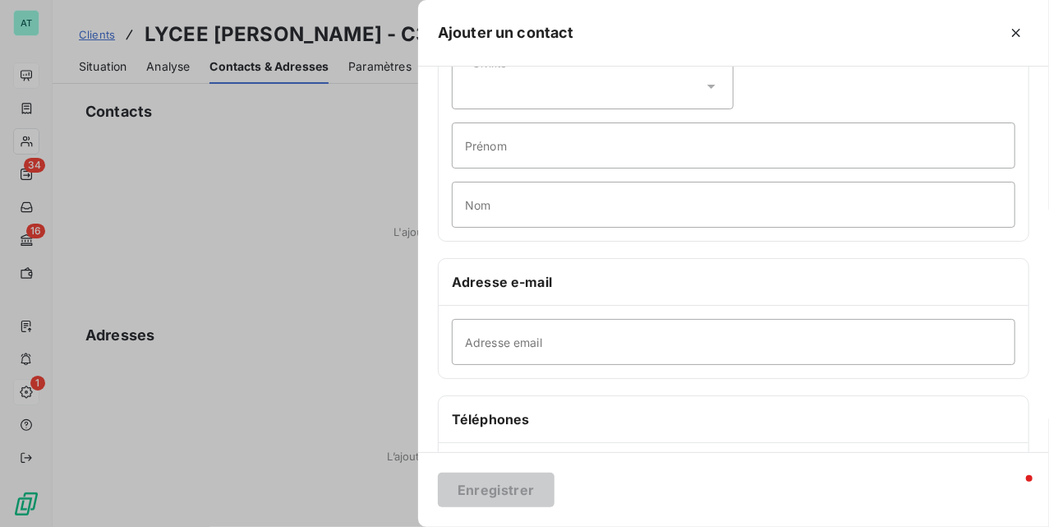
scroll to position [219, 0]
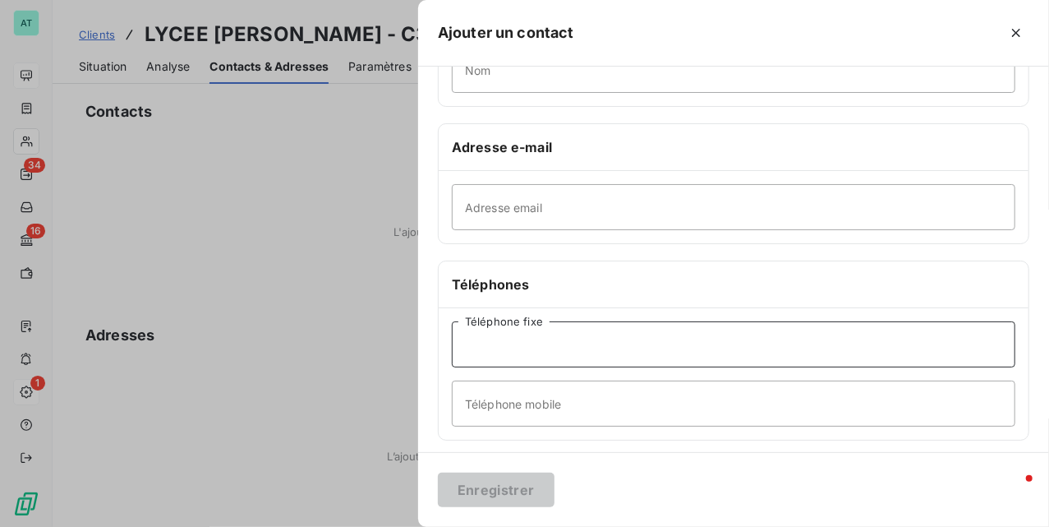
click at [559, 352] on input "Téléphone fixe" at bounding box center [734, 344] width 564 height 46
paste input "03 44 06 73 73"
type input "03 44 06 73 73"
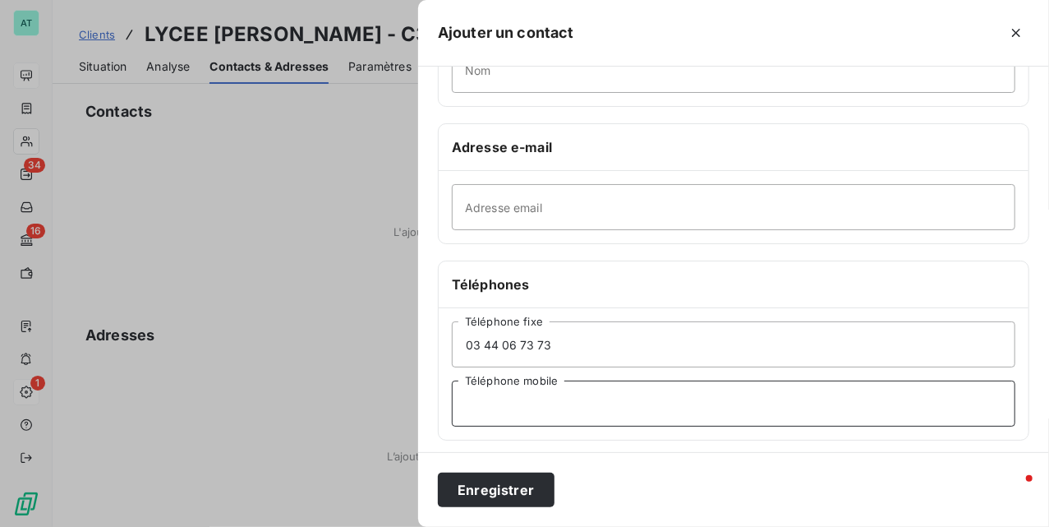
click at [580, 399] on input "Téléphone mobile" at bounding box center [734, 403] width 564 height 46
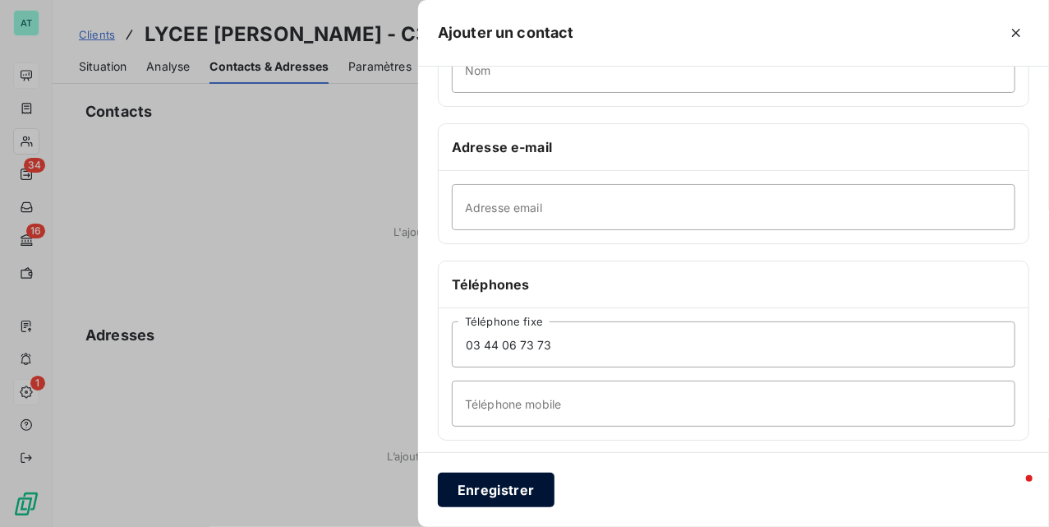
click at [491, 487] on button "Enregistrer" at bounding box center [496, 489] width 117 height 35
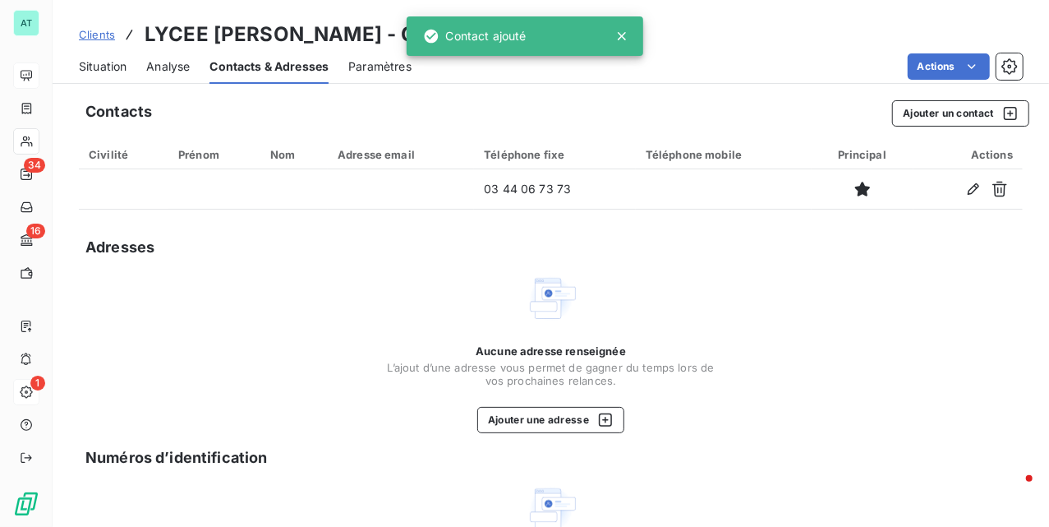
drag, startPoint x: 125, startPoint y: 74, endPoint x: 145, endPoint y: 77, distance: 20.0
click at [125, 74] on div "Situation" at bounding box center [103, 66] width 48 height 35
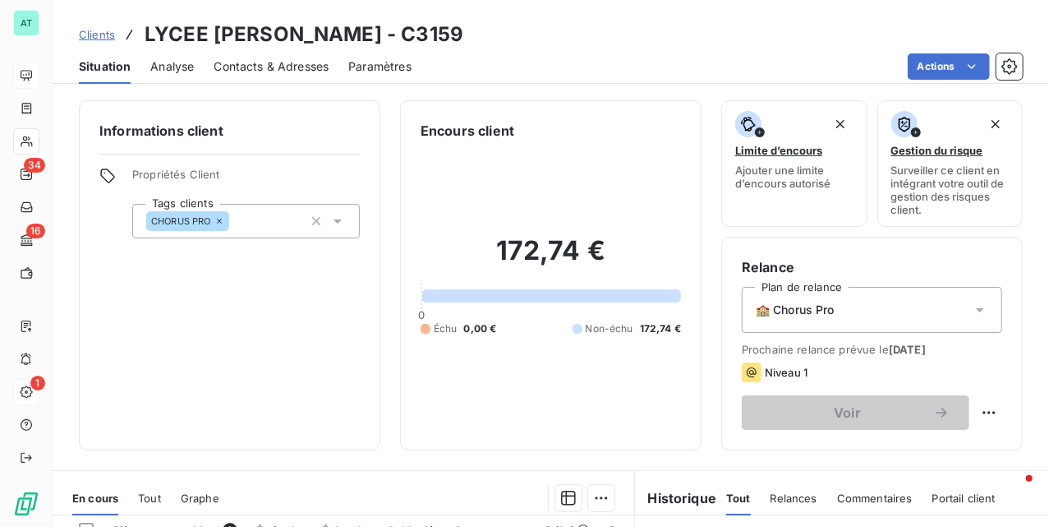
scroll to position [355, 0]
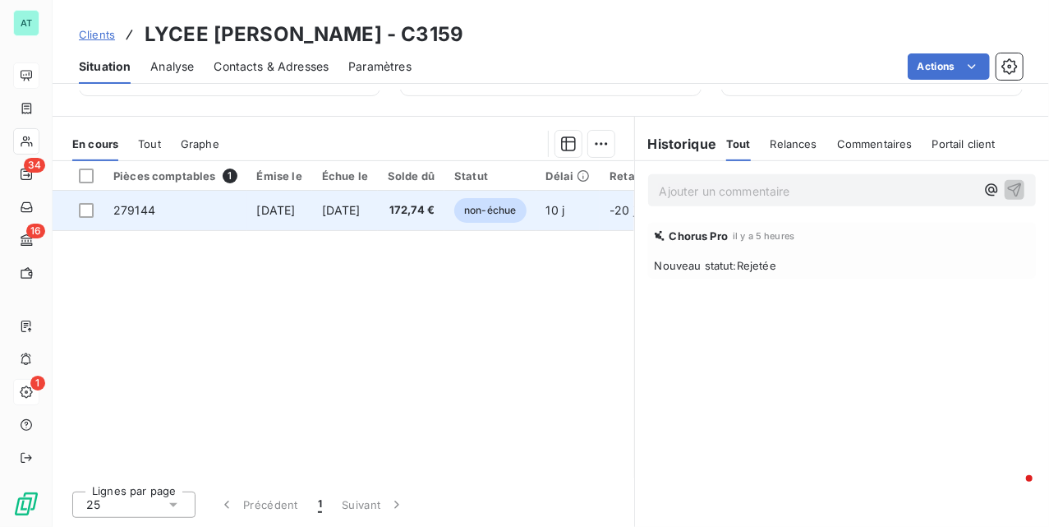
click at [140, 209] on span "279144" at bounding box center [134, 210] width 42 height 14
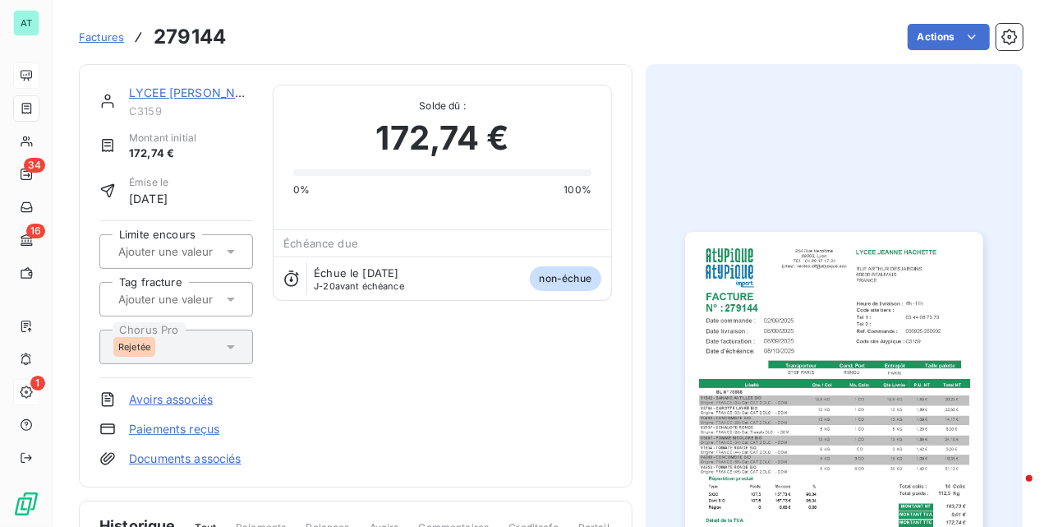
click at [186, 30] on h3 "279144" at bounding box center [190, 37] width 72 height 30
copy h3 "279144"
click at [209, 85] on div "LYCEE JEANNE HACHETTE" at bounding box center [191, 93] width 124 height 16
click at [209, 86] on link "LYCEE JEANNE HACHETTE" at bounding box center [197, 92] width 136 height 14
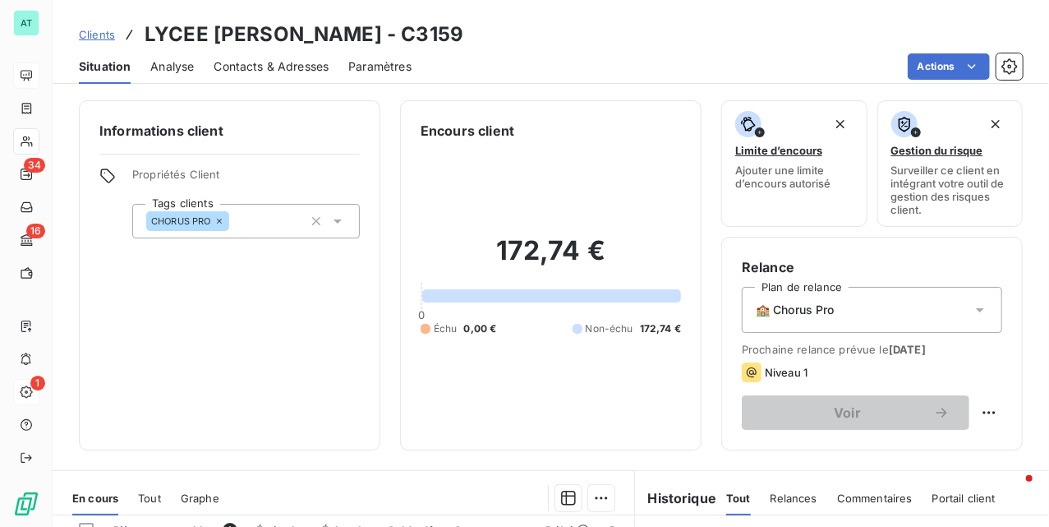
click at [273, 62] on span "Contacts & Adresses" at bounding box center [271, 66] width 115 height 16
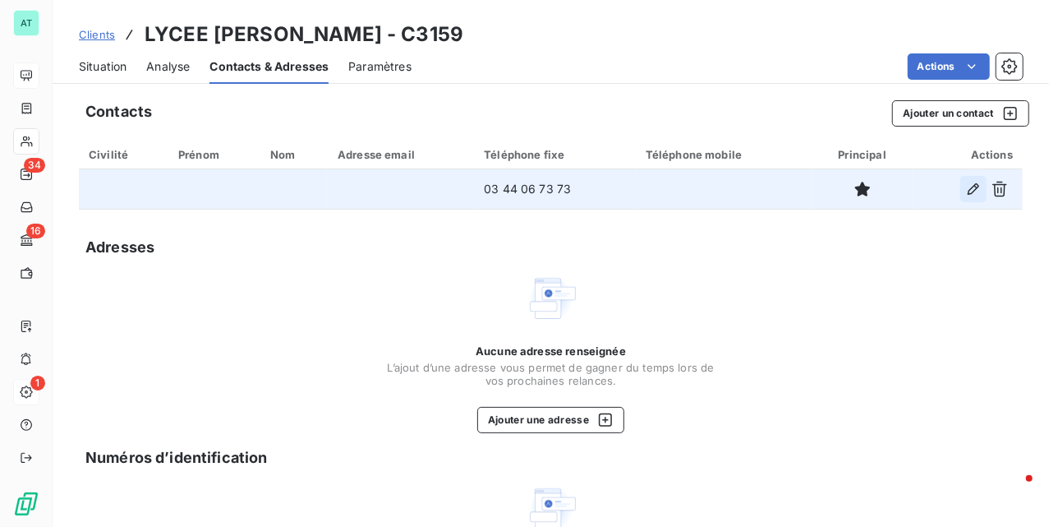
click at [968, 187] on icon "button" at bounding box center [974, 189] width 12 height 12
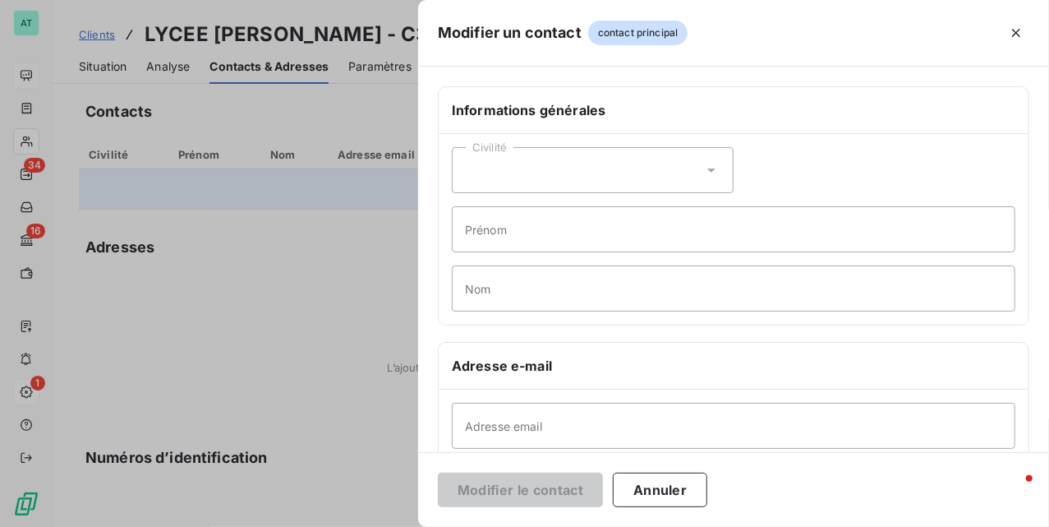
click at [615, 189] on div "Civilité" at bounding box center [593, 170] width 282 height 46
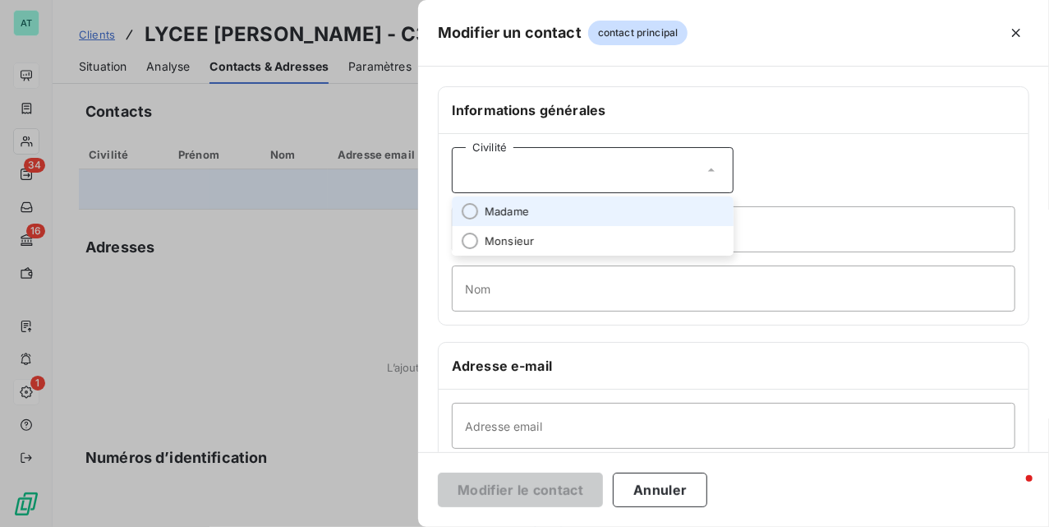
click at [587, 220] on li "Madame" at bounding box center [593, 211] width 282 height 30
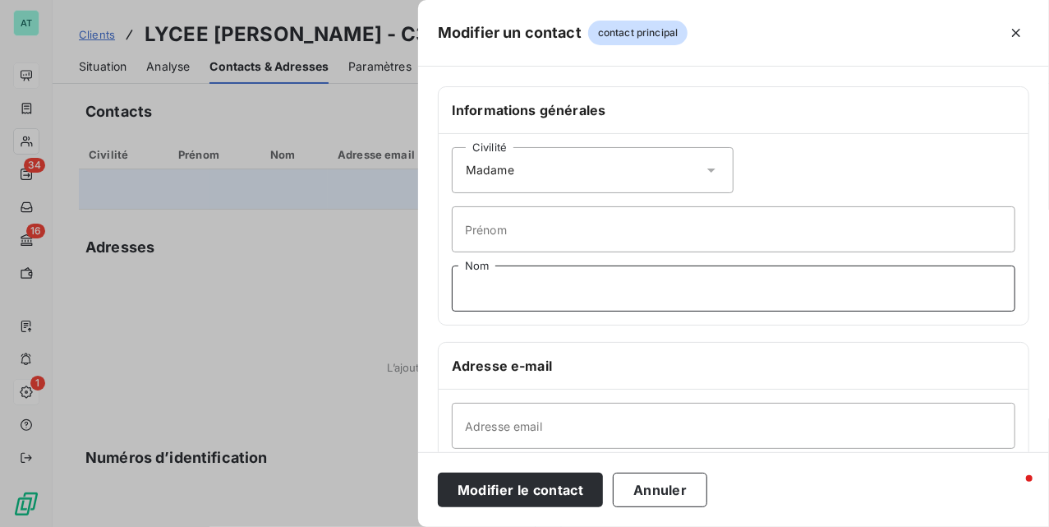
click at [539, 281] on input "Nom" at bounding box center [734, 288] width 564 height 46
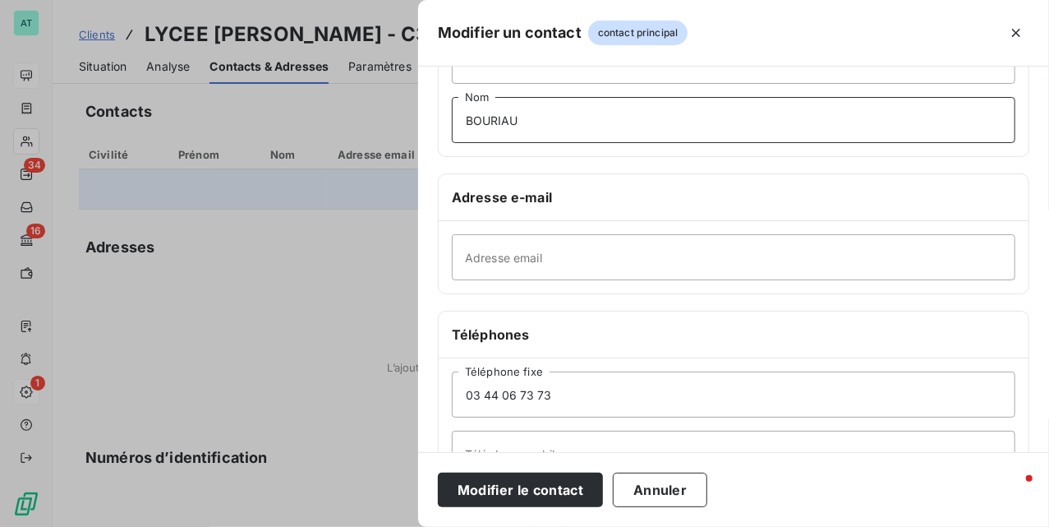
scroll to position [219, 0]
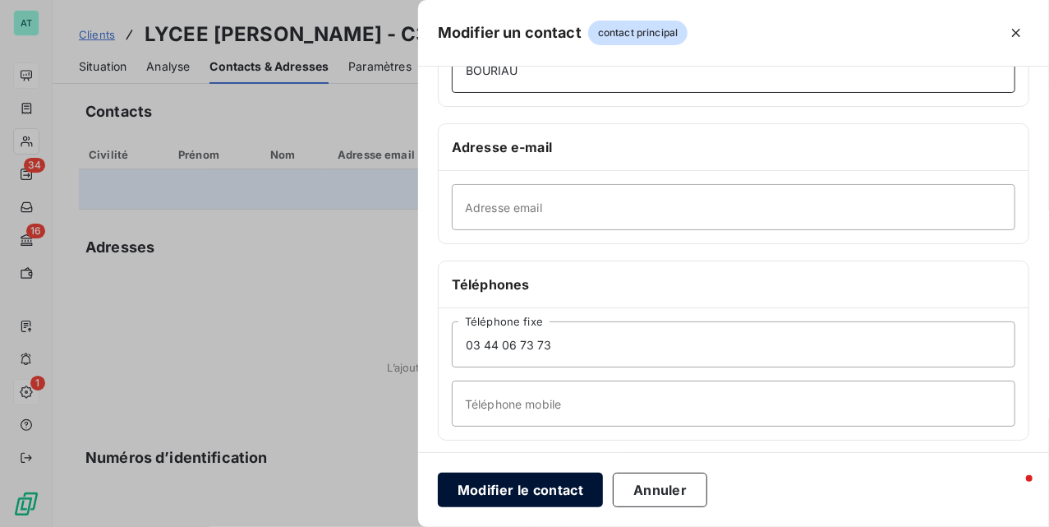
type input "BOURIAU"
click at [532, 485] on button "Modifier le contact" at bounding box center [520, 489] width 165 height 35
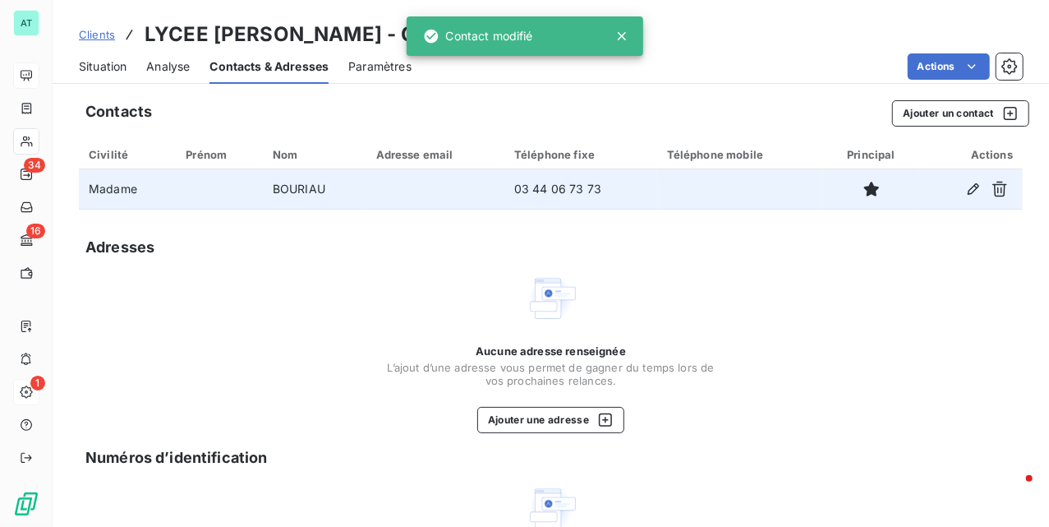
click at [118, 67] on span "Situation" at bounding box center [103, 66] width 48 height 16
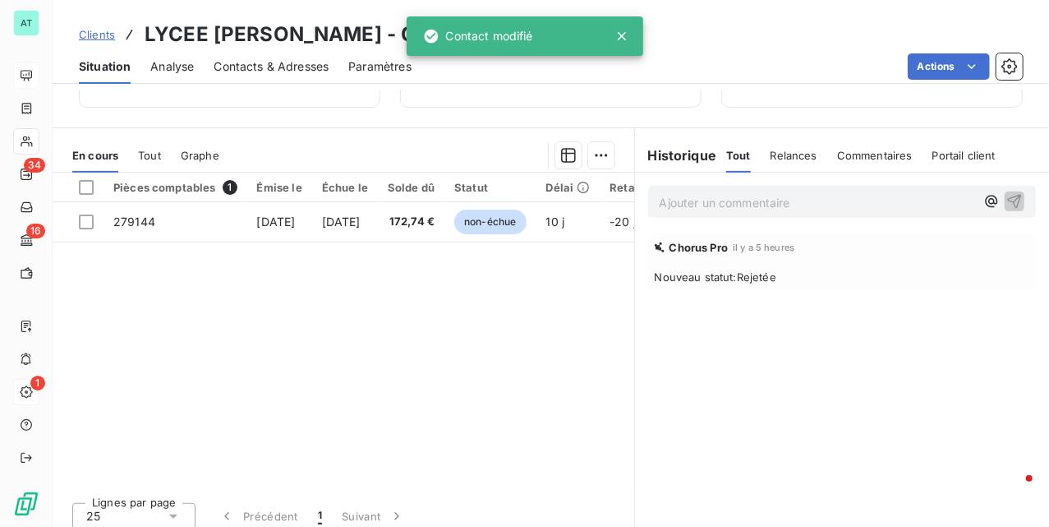
scroll to position [355, 0]
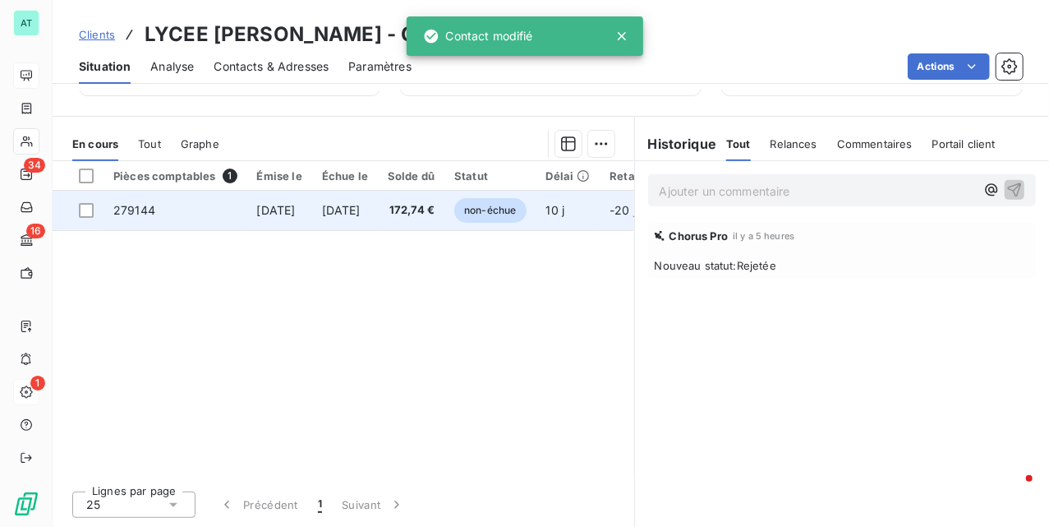
click at [133, 200] on td "279144" at bounding box center [176, 210] width 144 height 39
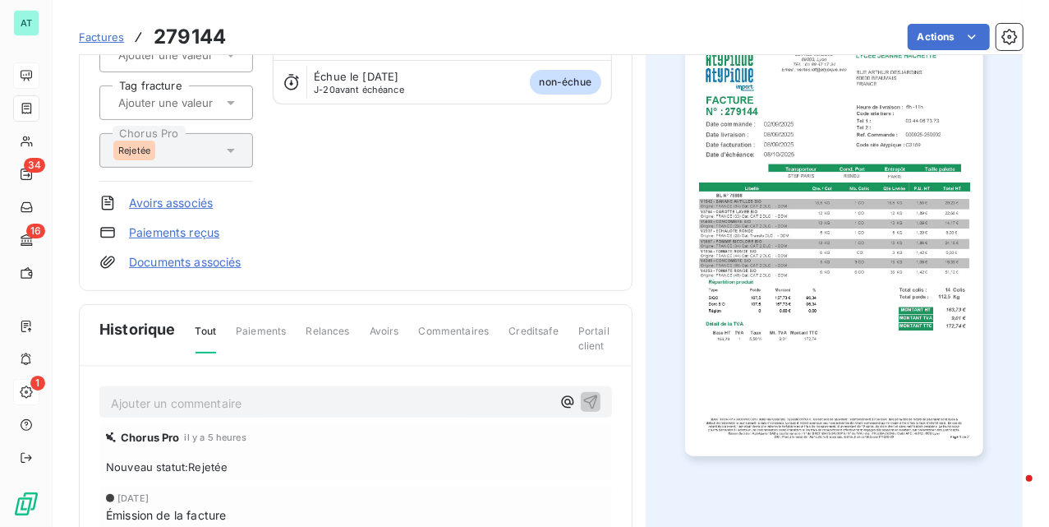
scroll to position [221, 0]
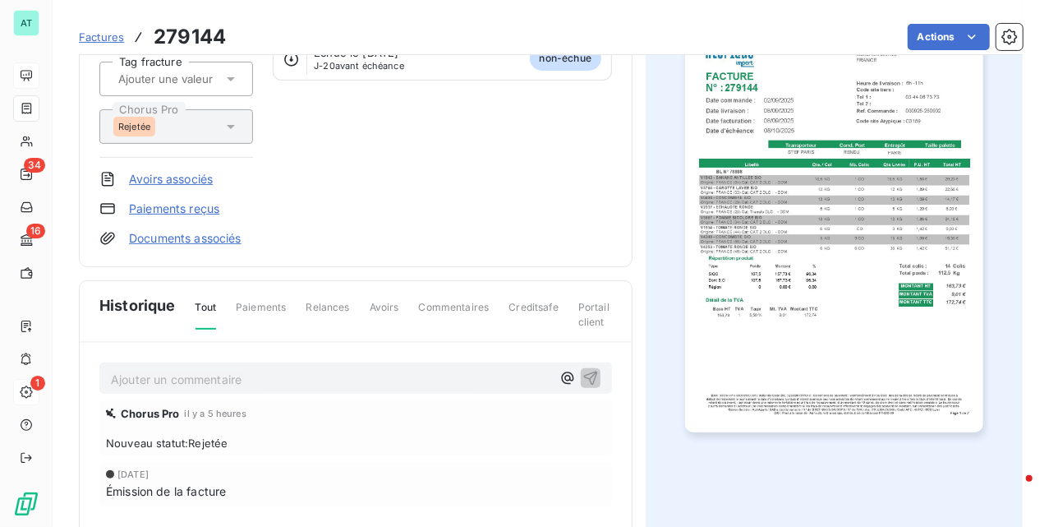
click at [202, 376] on p "Ajouter un commentaire ﻿" at bounding box center [331, 379] width 440 height 21
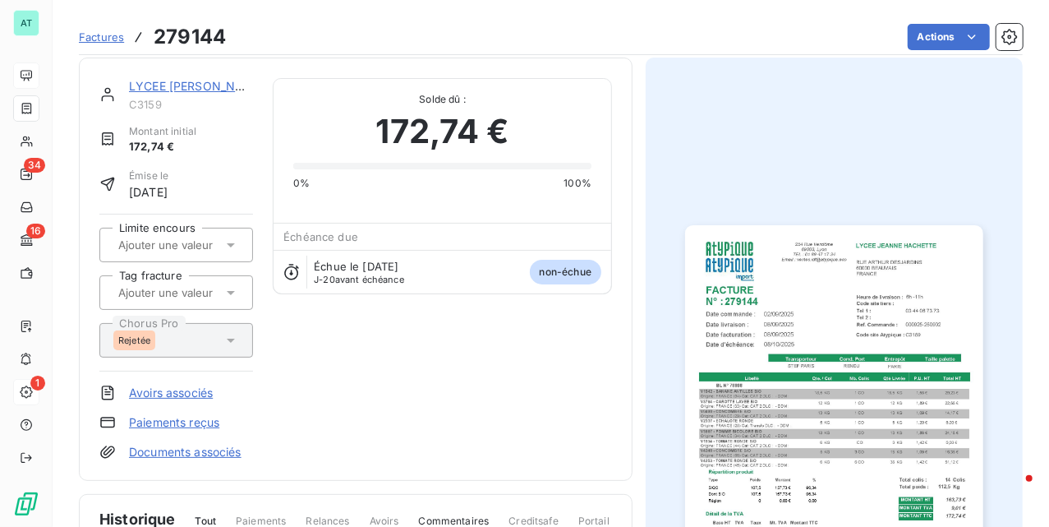
scroll to position [0, 0]
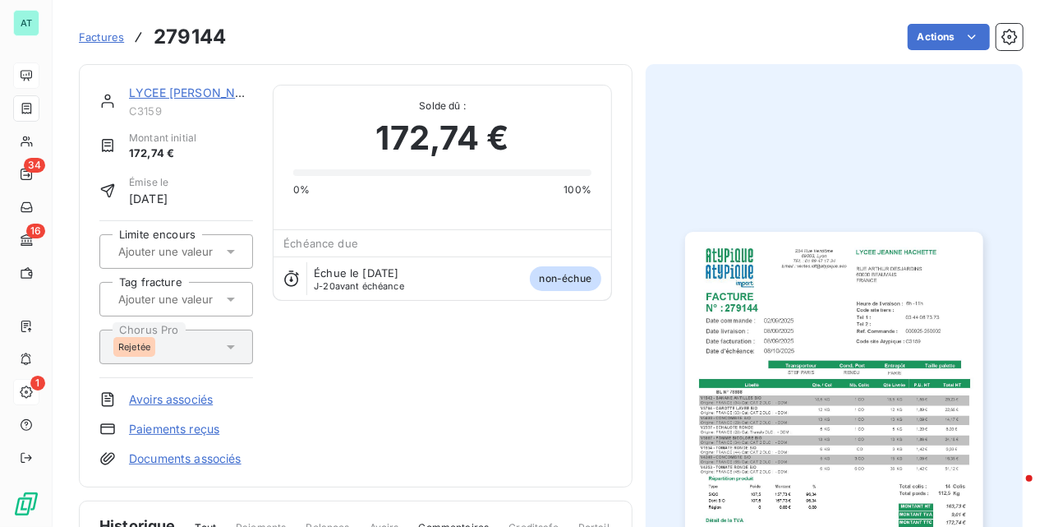
drag, startPoint x: 150, startPoint y: 182, endPoint x: 105, endPoint y: 205, distance: 49.6
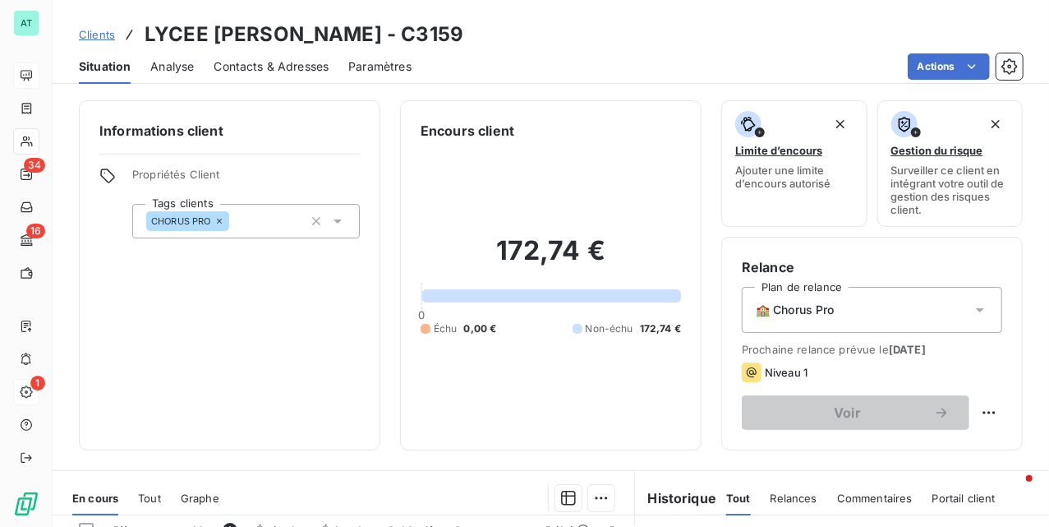
click at [293, 56] on div "Contacts & Adresses" at bounding box center [271, 66] width 115 height 35
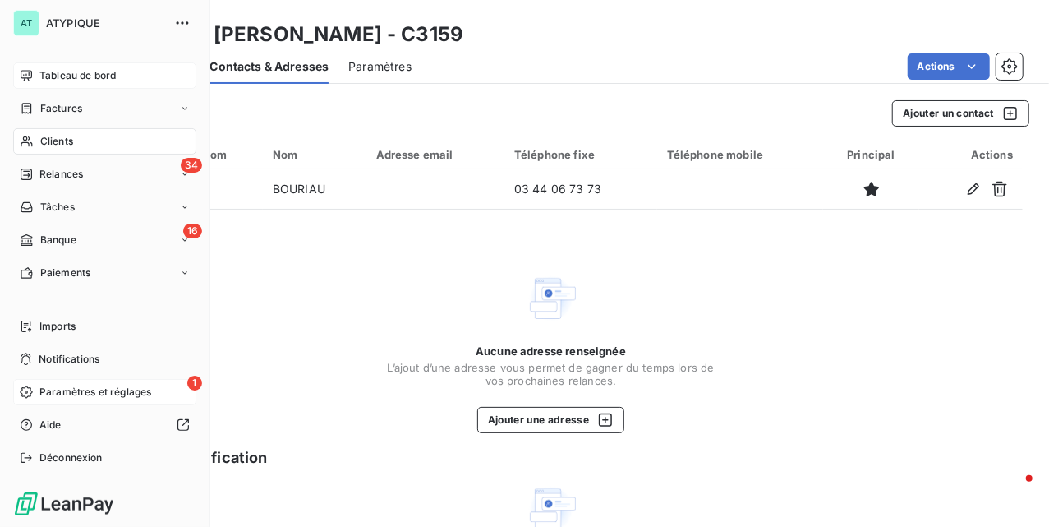
click at [62, 136] on span "Clients" at bounding box center [56, 141] width 33 height 15
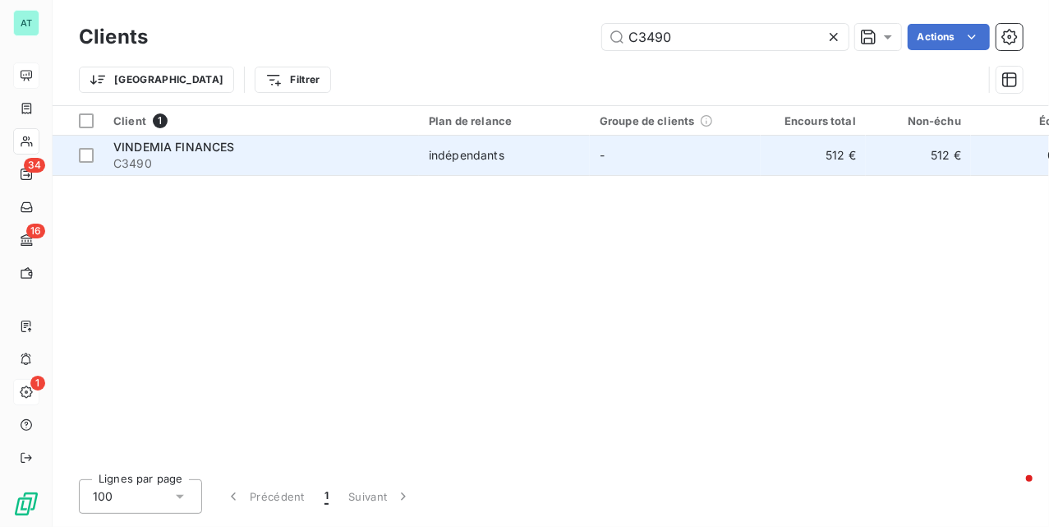
type input "C3490"
click at [310, 142] on div "VINDEMIA FINANCES" at bounding box center [261, 147] width 296 height 16
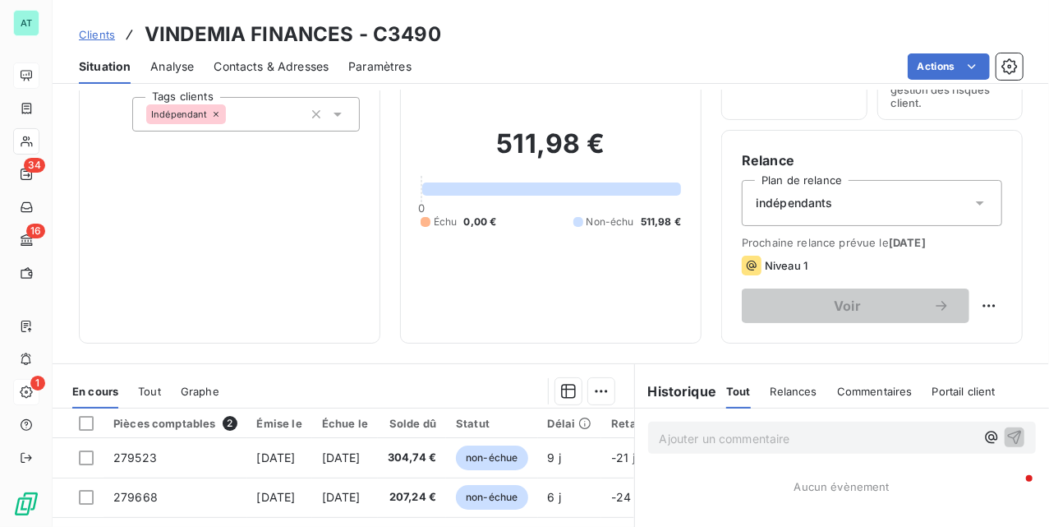
scroll to position [355, 0]
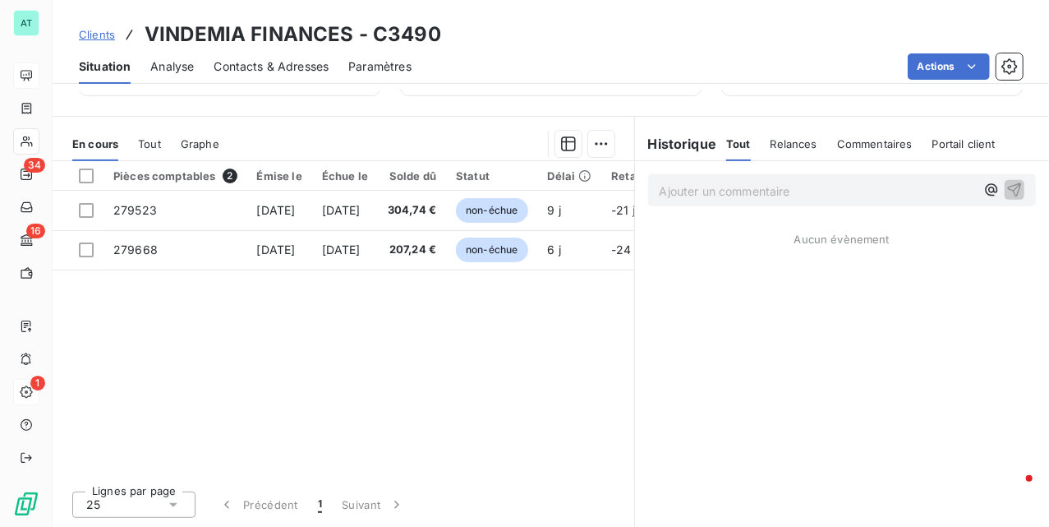
click at [731, 200] on p "Ajouter un commentaire ﻿" at bounding box center [818, 191] width 316 height 21
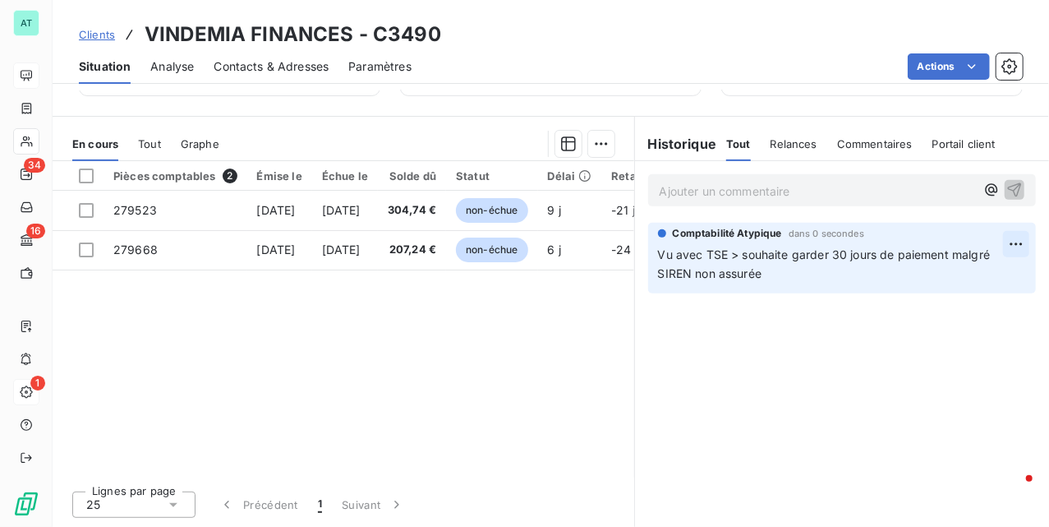
click at [1003, 247] on html "AT 34 16 1 Clients VINDEMIA FINANCES - C3490 Situation Analyse Contacts & Adres…" at bounding box center [524, 263] width 1049 height 527
click at [973, 279] on div "Editer" at bounding box center [961, 282] width 92 height 26
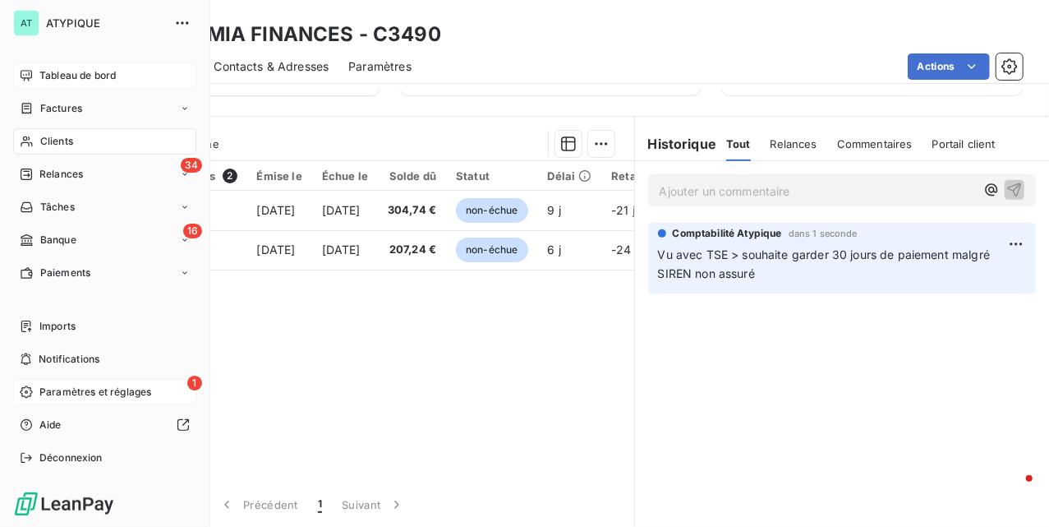
click at [34, 143] on div "Clients" at bounding box center [104, 141] width 183 height 26
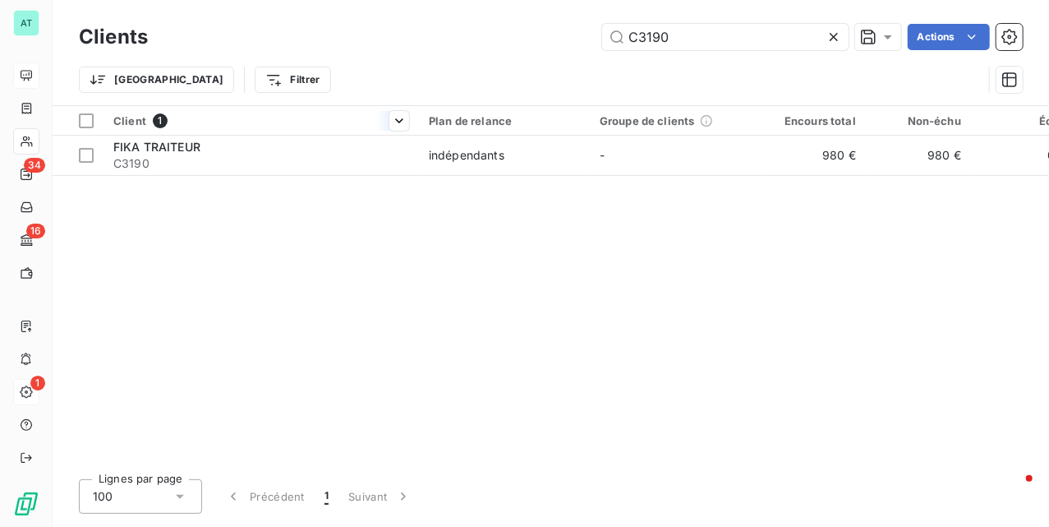
type input "C3190"
click at [284, 132] on th "Client 1" at bounding box center [262, 121] width 316 height 30
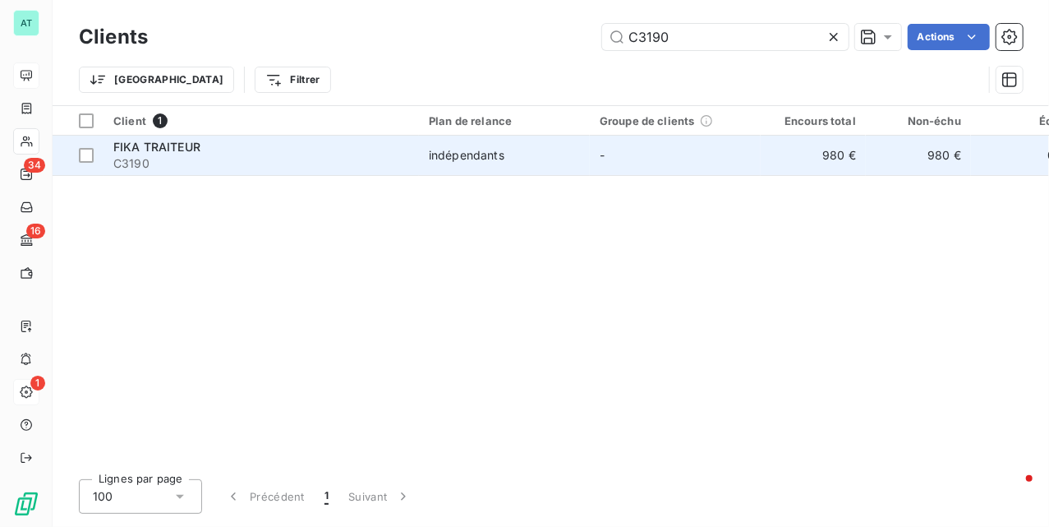
click at [256, 146] on div "FIKA TRAITEUR" at bounding box center [261, 147] width 296 height 16
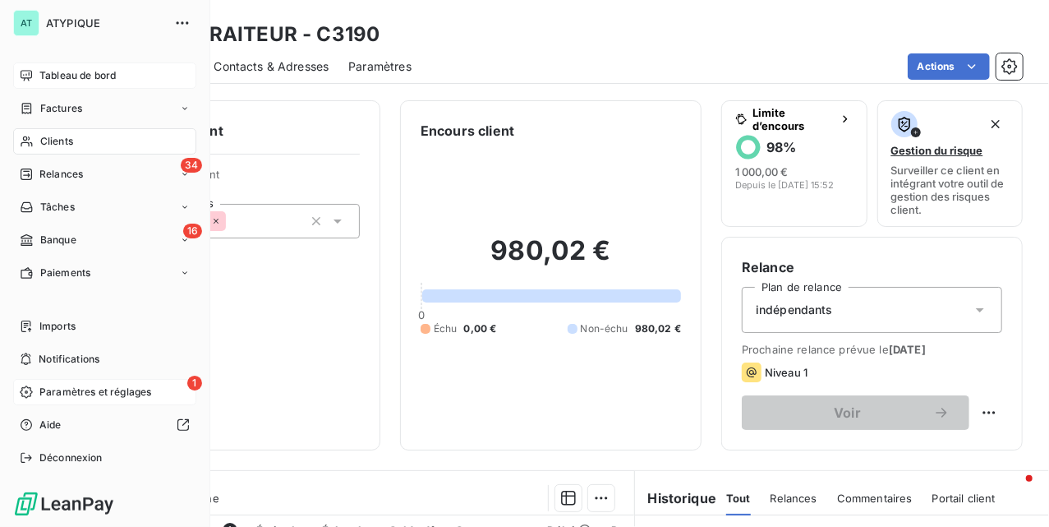
click at [87, 191] on nav "Tableau de bord Factures Clients 34 Relances Tâches 16 Banque Paiements" at bounding box center [104, 173] width 183 height 223
click at [76, 165] on div "34 Relances" at bounding box center [104, 174] width 183 height 26
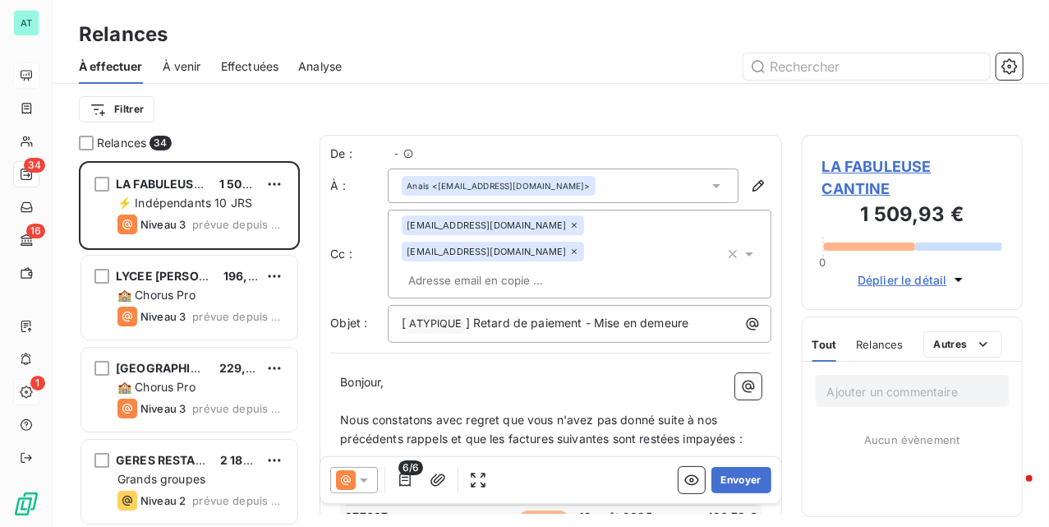
scroll to position [349, 205]
drag, startPoint x: 899, startPoint y: 50, endPoint x: 892, endPoint y: 54, distance: 8.5
click at [894, 53] on div "À effectuer À venir Effectuées Analyse" at bounding box center [551, 66] width 997 height 35
click at [891, 54] on input "text" at bounding box center [867, 66] width 247 height 26
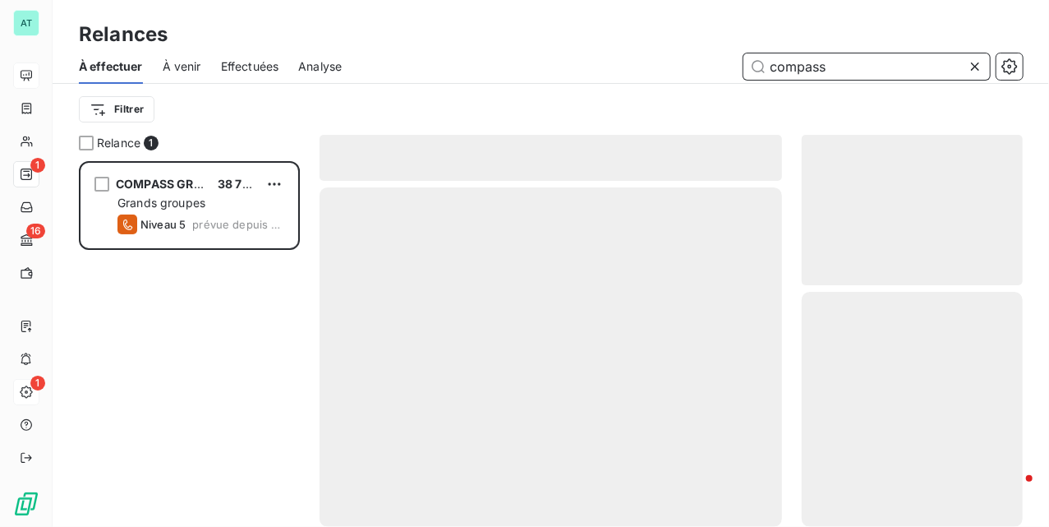
scroll to position [349, 205]
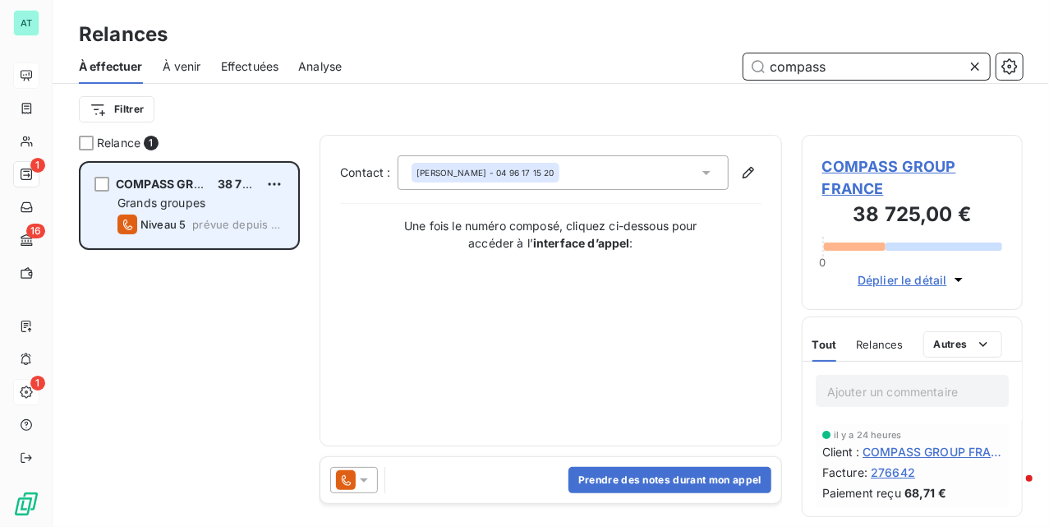
type input "compass"
click at [169, 208] on span "Grands groupes" at bounding box center [161, 203] width 88 height 14
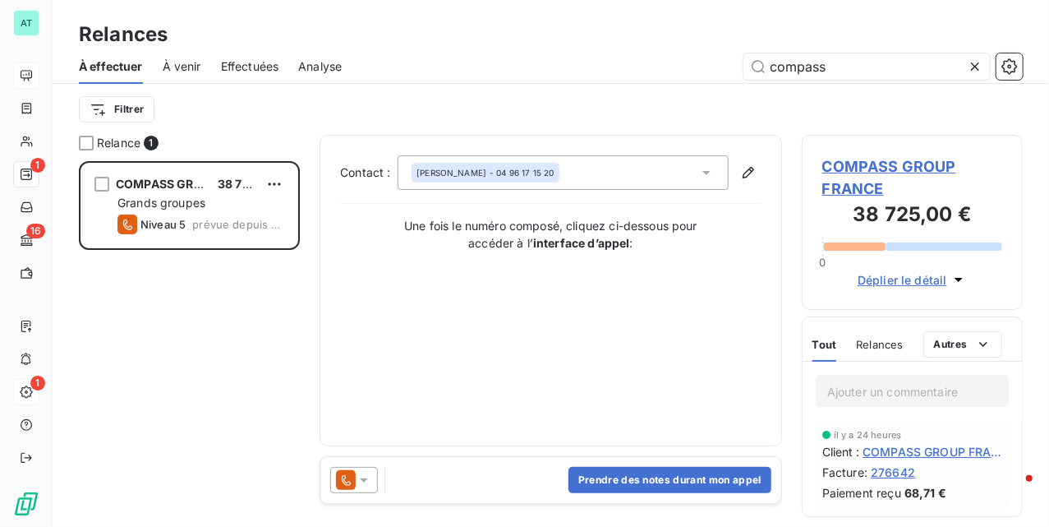
click at [347, 486] on icon at bounding box center [346, 480] width 20 height 20
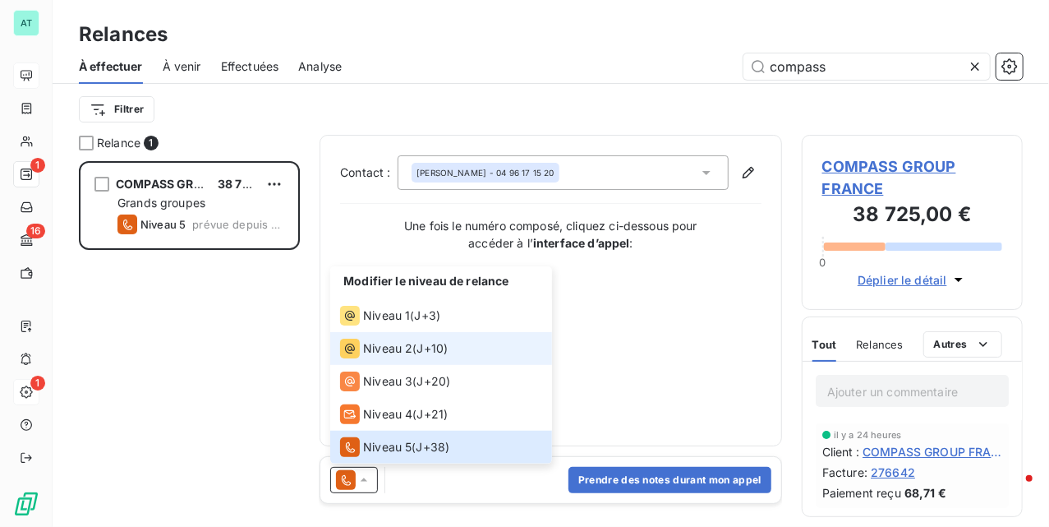
click at [385, 357] on div "Niveau 2" at bounding box center [376, 349] width 72 height 20
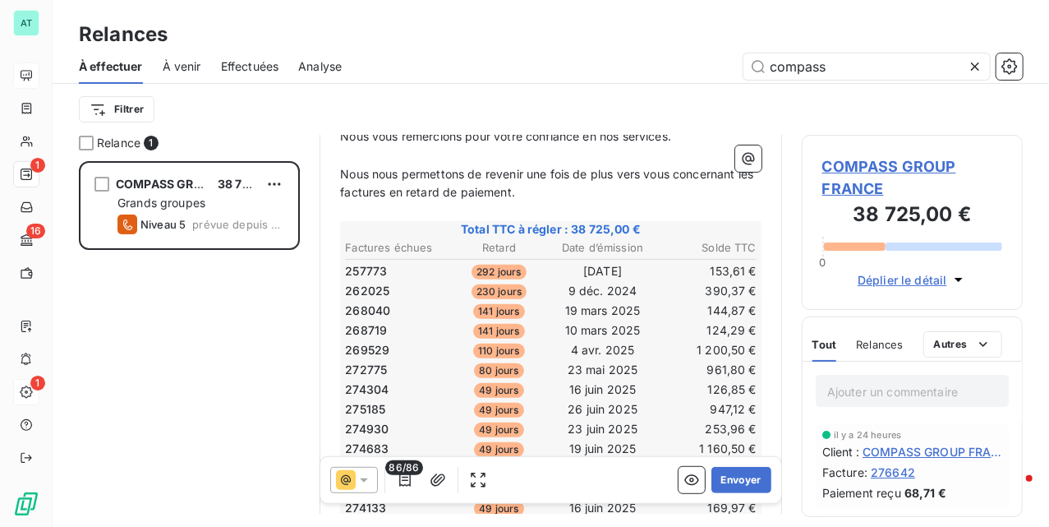
scroll to position [329, 0]
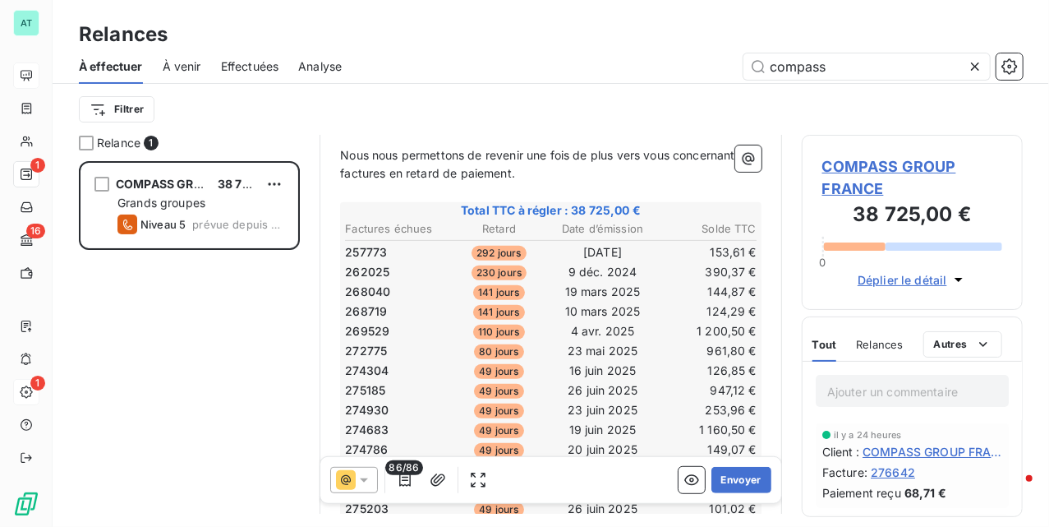
click at [419, 401] on td "274930" at bounding box center [395, 410] width 102 height 18
click at [408, 350] on td "272775" at bounding box center [395, 351] width 102 height 18
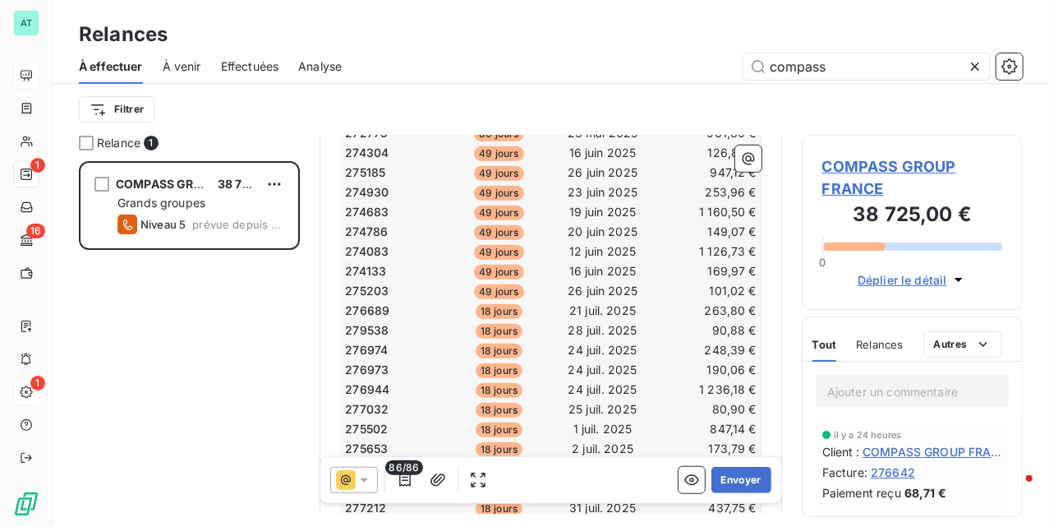
scroll to position [549, 0]
click at [401, 290] on td "275203" at bounding box center [395, 289] width 102 height 18
click at [405, 280] on td "275203" at bounding box center [395, 289] width 102 height 18
click at [389, 320] on td "279538" at bounding box center [395, 329] width 102 height 18
click at [438, 227] on td "274786" at bounding box center [395, 230] width 102 height 18
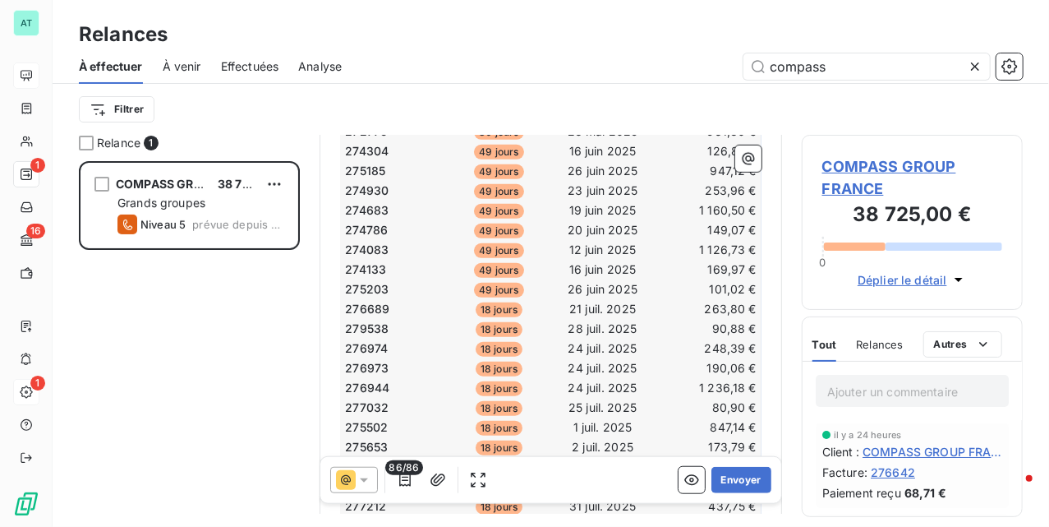
click at [371, 320] on span "279538" at bounding box center [367, 328] width 44 height 16
click at [370, 320] on span "279538" at bounding box center [367, 328] width 44 height 16
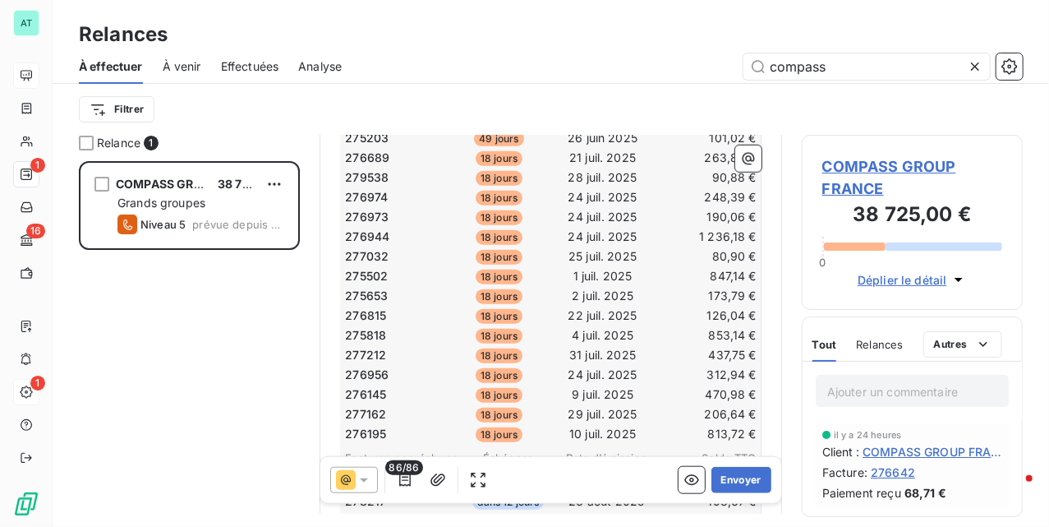
scroll to position [691, 0]
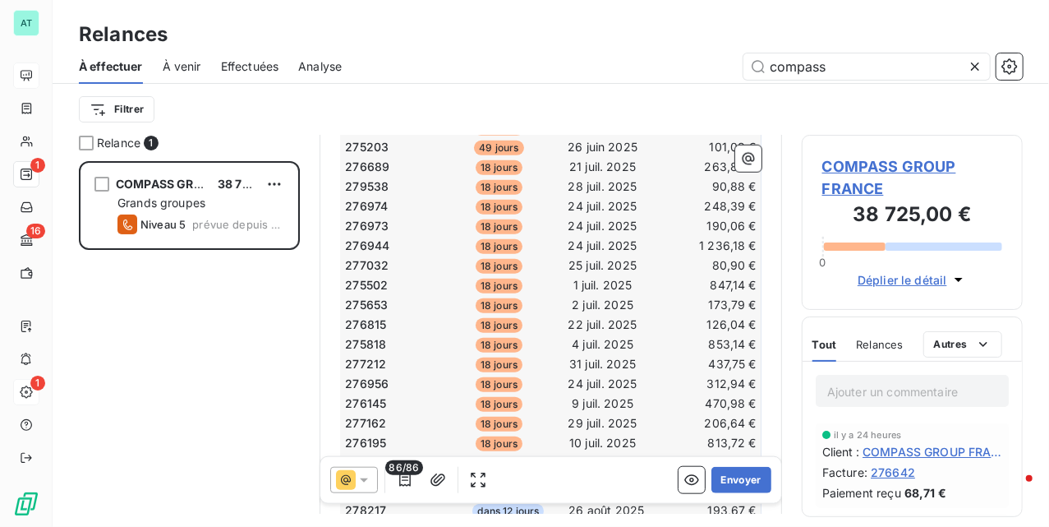
click at [418, 256] on td "277032" at bounding box center [395, 265] width 102 height 18
click at [372, 178] on span "279538" at bounding box center [367, 186] width 44 height 16
copy span "279538"
click at [372, 178] on span "279538" at bounding box center [367, 186] width 44 height 16
click at [376, 198] on span "276974" at bounding box center [366, 206] width 43 height 16
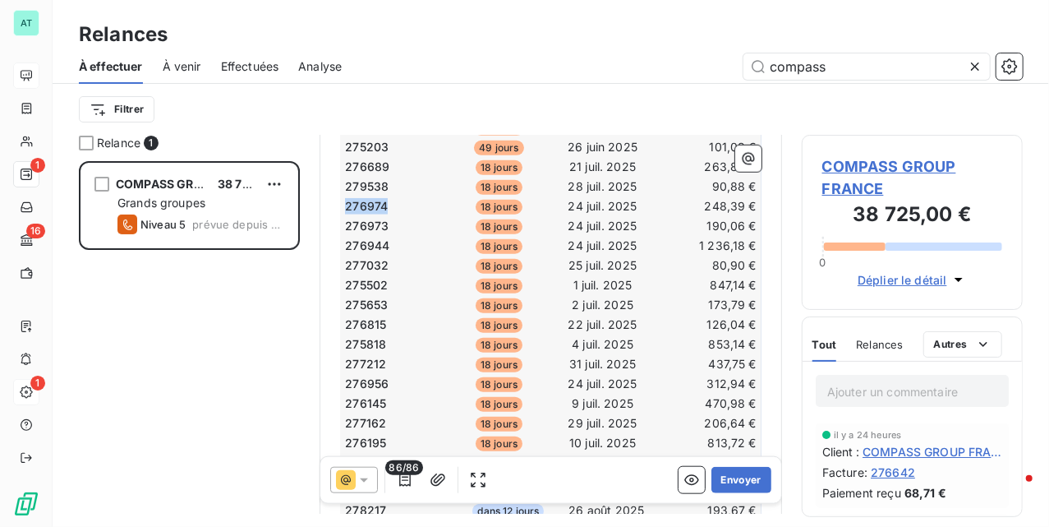
click at [376, 198] on span "276974" at bounding box center [366, 206] width 43 height 16
copy span "276974"
click at [376, 198] on span "276974" at bounding box center [366, 206] width 43 height 16
click at [442, 256] on td "277032" at bounding box center [395, 265] width 102 height 18
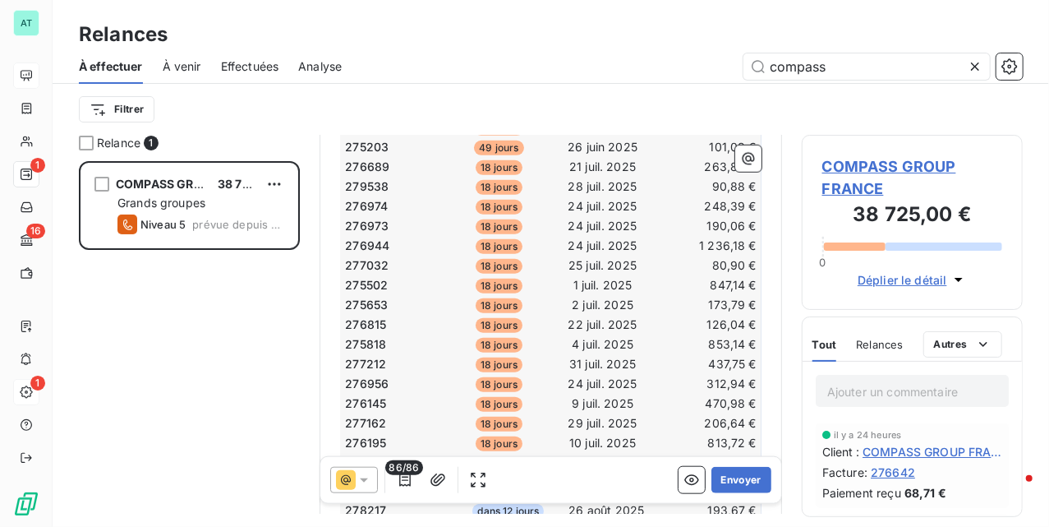
click at [359, 218] on span "276973" at bounding box center [367, 226] width 44 height 16
copy span "276973"
click at [359, 218] on span "276973" at bounding box center [367, 226] width 44 height 16
click at [352, 204] on span "276974" at bounding box center [366, 206] width 43 height 16
click at [353, 218] on span "276973" at bounding box center [367, 226] width 44 height 16
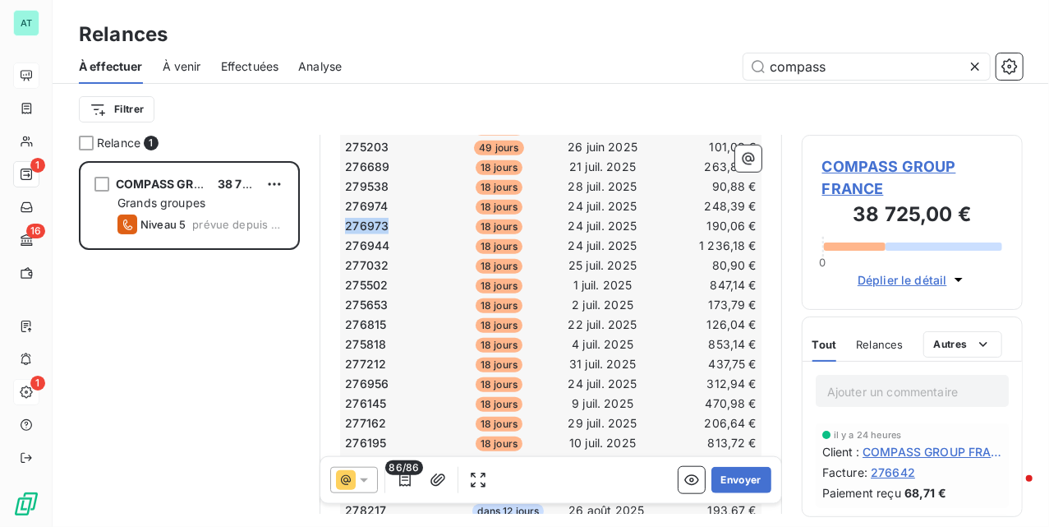
copy span "276973"
click at [357, 218] on span "276973" at bounding box center [367, 226] width 44 height 16
click at [427, 316] on td "276815" at bounding box center [395, 325] width 102 height 18
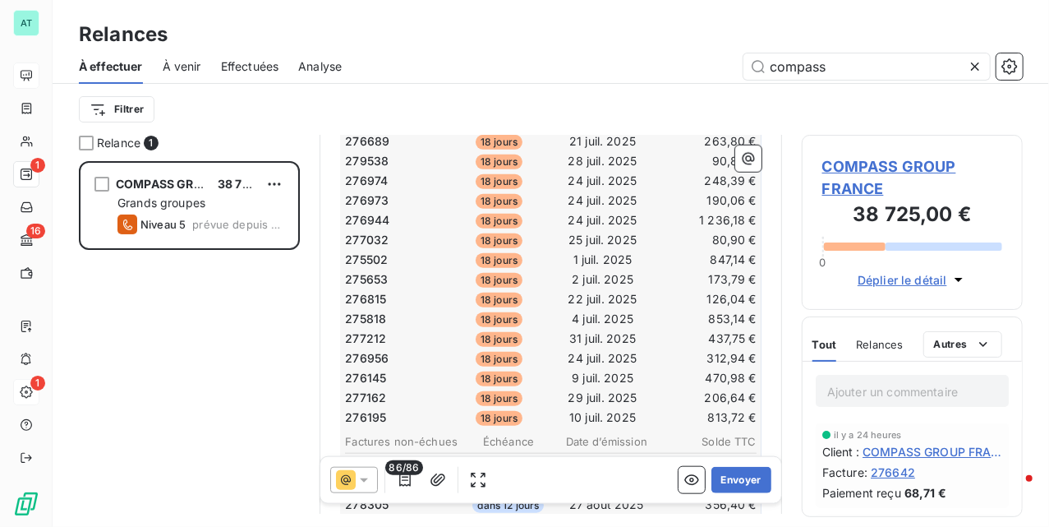
scroll to position [725, 0]
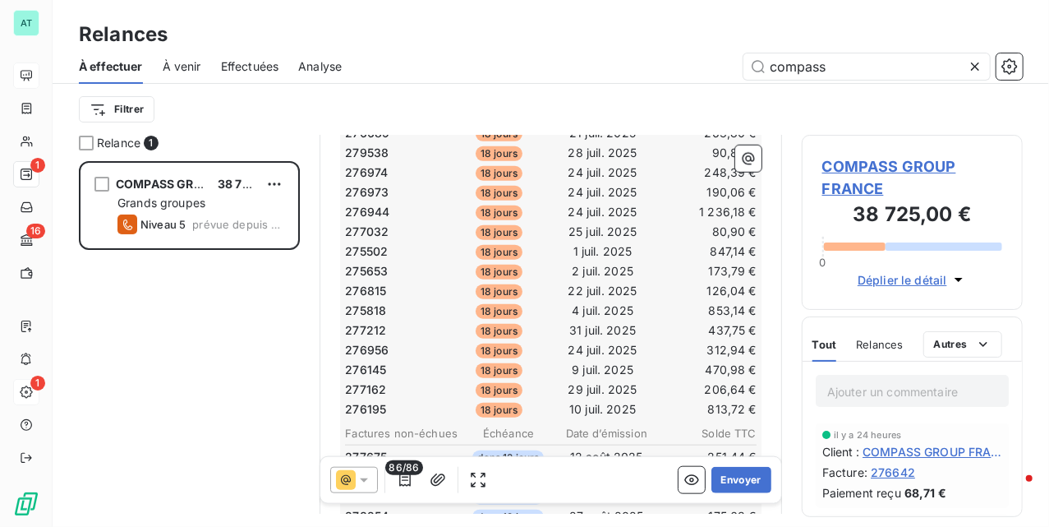
click at [362, 204] on span "276944" at bounding box center [367, 212] width 44 height 16
copy span "276944"
click at [362, 204] on span "276944" at bounding box center [367, 212] width 44 height 16
click at [366, 223] on span "277032" at bounding box center [367, 231] width 44 height 16
copy span "277032"
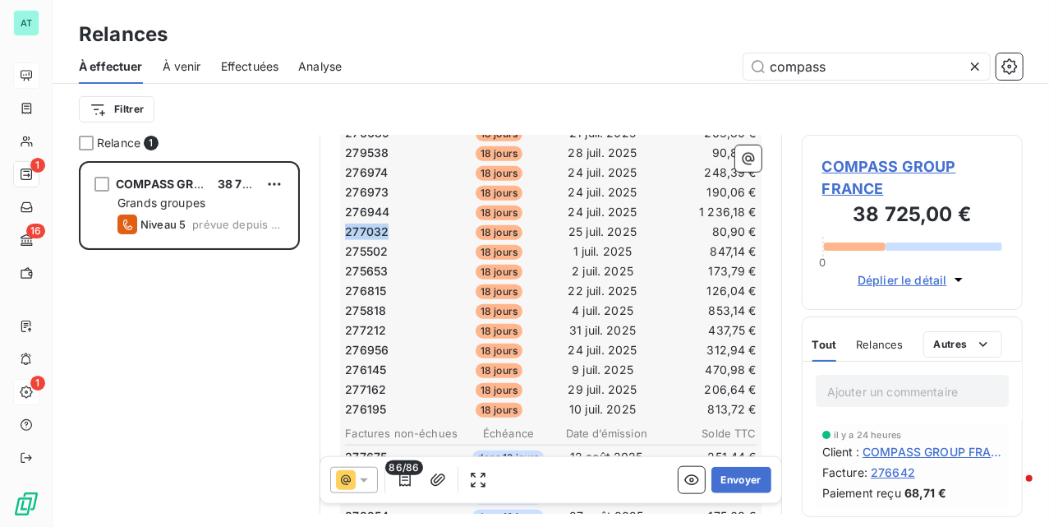
click at [365, 223] on span "277032" at bounding box center [367, 231] width 44 height 16
click at [369, 243] on span "275502" at bounding box center [366, 251] width 43 height 16
copy span "275502"
click at [369, 243] on span "275502" at bounding box center [366, 251] width 43 height 16
click at [431, 266] on td "275653" at bounding box center [395, 271] width 102 height 18
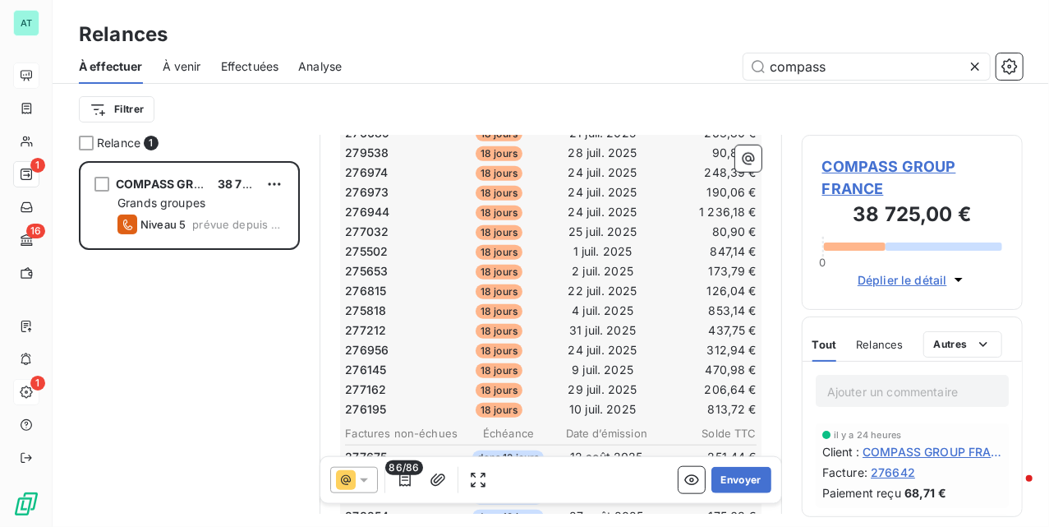
click at [371, 264] on span "275653" at bounding box center [366, 271] width 43 height 16
click at [369, 263] on span "275653" at bounding box center [366, 271] width 43 height 16
click at [357, 263] on span "275653" at bounding box center [366, 271] width 43 height 16
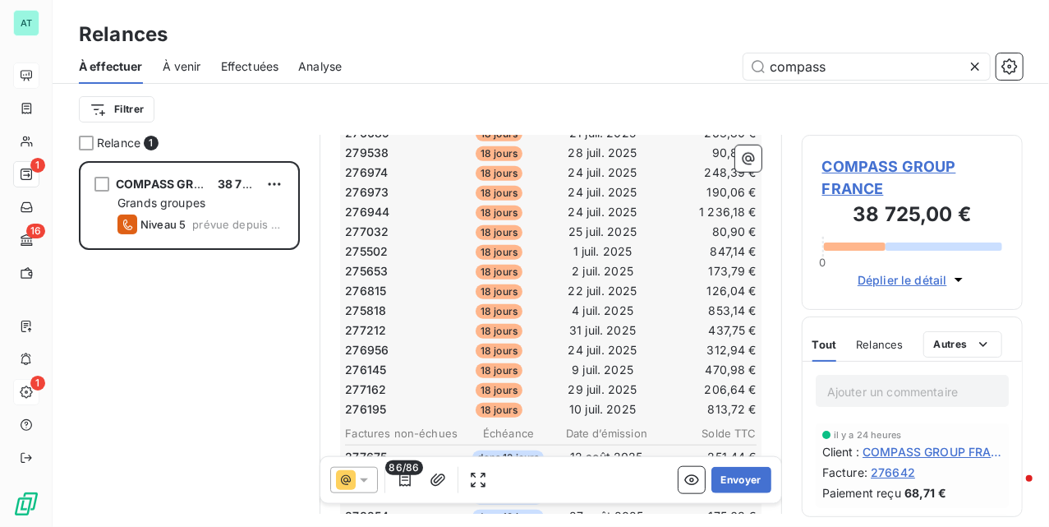
click at [363, 283] on span "276815" at bounding box center [365, 291] width 41 height 16
click at [366, 283] on span "276815" at bounding box center [365, 291] width 41 height 16
click at [368, 283] on span "276815" at bounding box center [365, 291] width 41 height 16
click at [356, 302] on span "275818" at bounding box center [365, 310] width 41 height 16
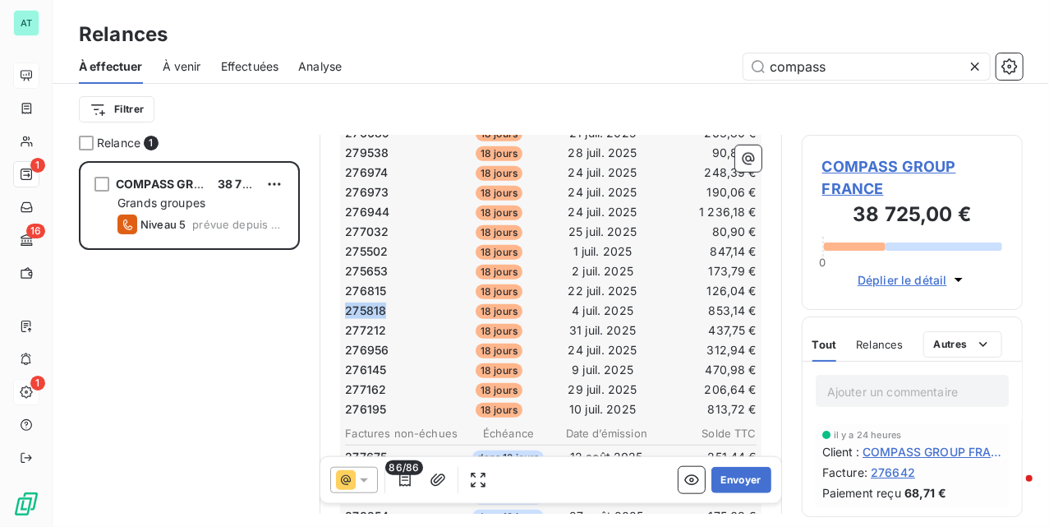
click at [356, 302] on span "275818" at bounding box center [365, 310] width 41 height 16
click at [422, 321] on td "277212" at bounding box center [395, 330] width 102 height 18
click at [366, 322] on span "277212" at bounding box center [365, 330] width 41 height 16
click at [379, 342] on span "276956" at bounding box center [367, 350] width 44 height 16
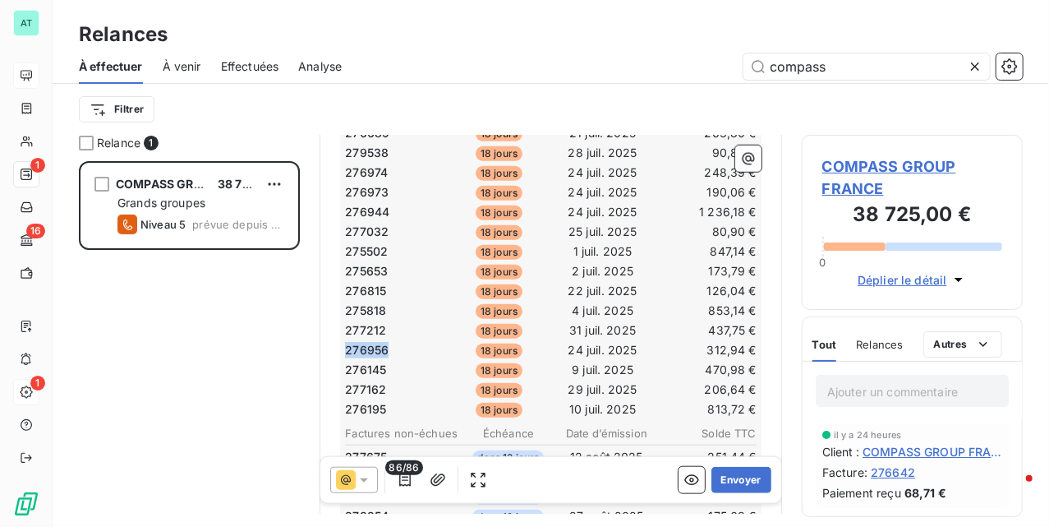
click at [379, 342] on span "276956" at bounding box center [367, 350] width 44 height 16
click at [360, 362] on span "276145" at bounding box center [365, 370] width 41 height 16
click at [362, 362] on span "276145" at bounding box center [365, 370] width 41 height 16
click at [371, 381] on span "277162" at bounding box center [365, 389] width 41 height 16
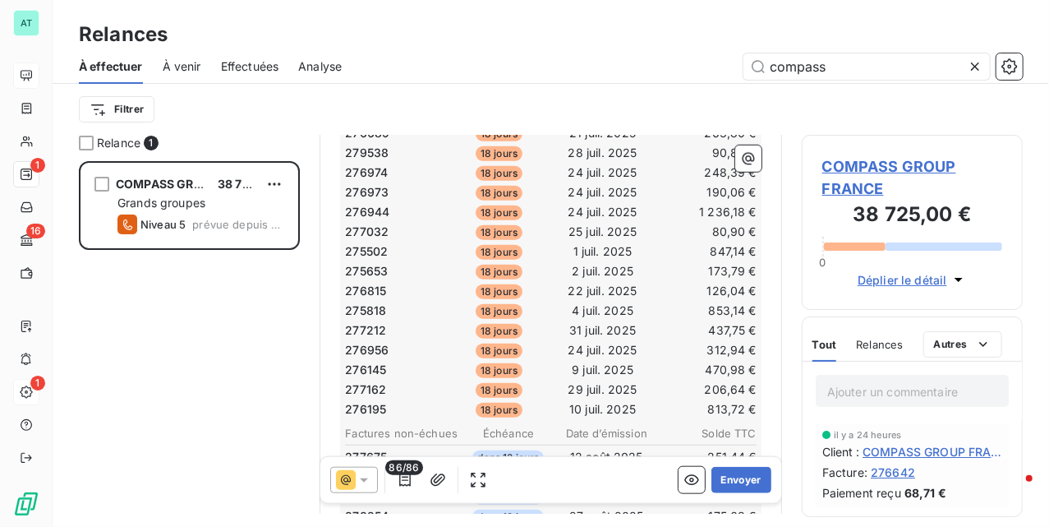
click at [375, 401] on span "276195" at bounding box center [365, 409] width 41 height 16
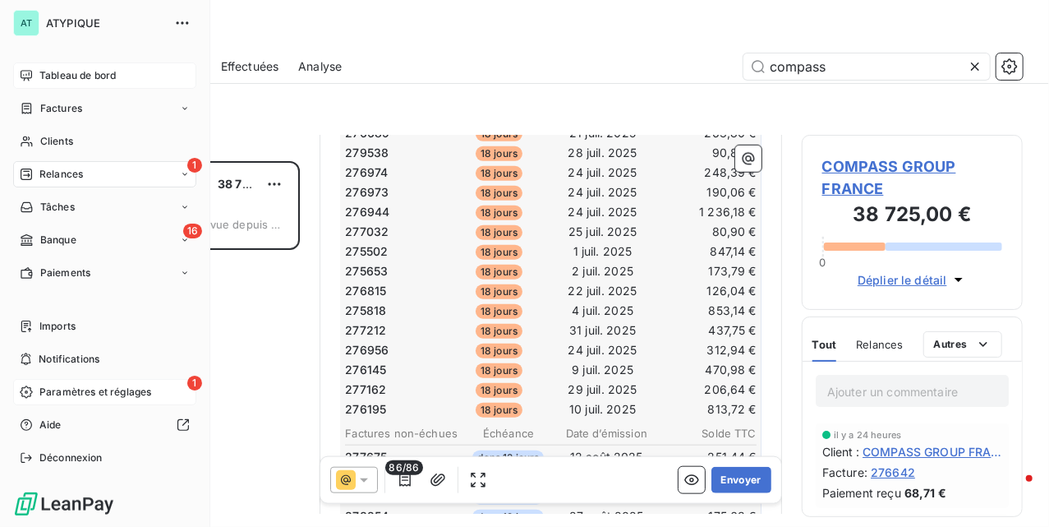
click at [21, 382] on div "1 Paramètres et réglages" at bounding box center [104, 392] width 183 height 26
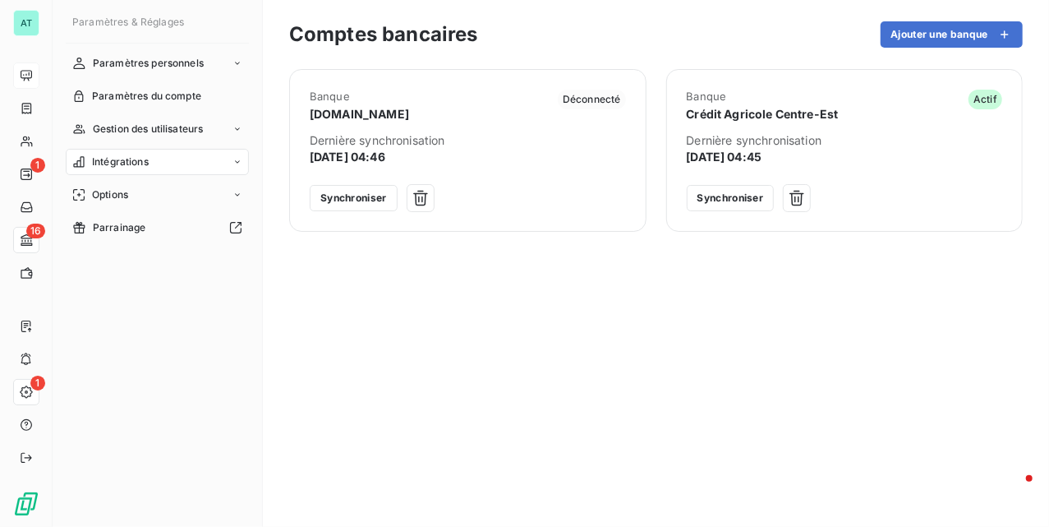
click at [498, 311] on div "Banque manager.one Déconnecté Dernière synchronisation 17 sept. 2025, 04:46 Syn…" at bounding box center [656, 288] width 734 height 438
click at [340, 197] on button "Synchroniser" at bounding box center [354, 198] width 88 height 26
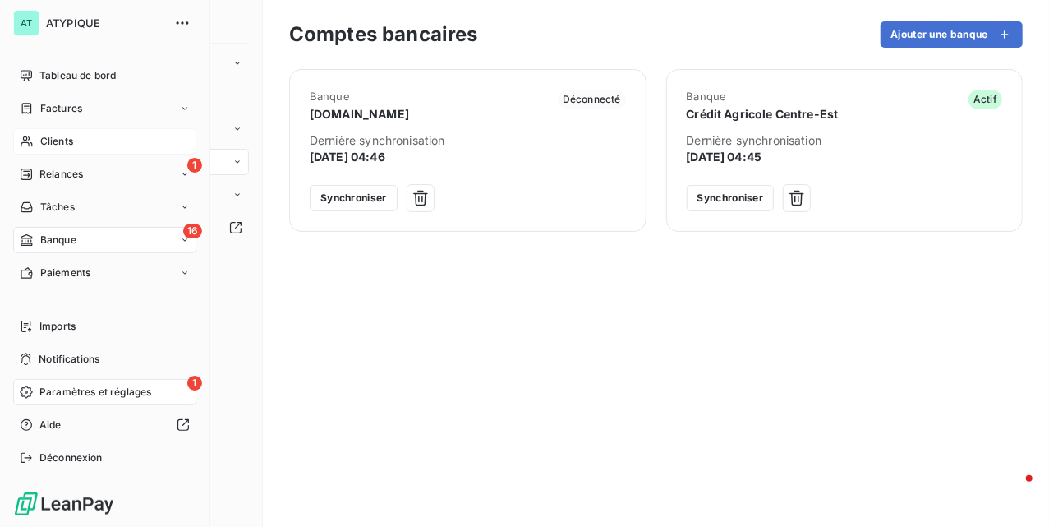
click at [48, 130] on div "Clients" at bounding box center [104, 141] width 183 height 26
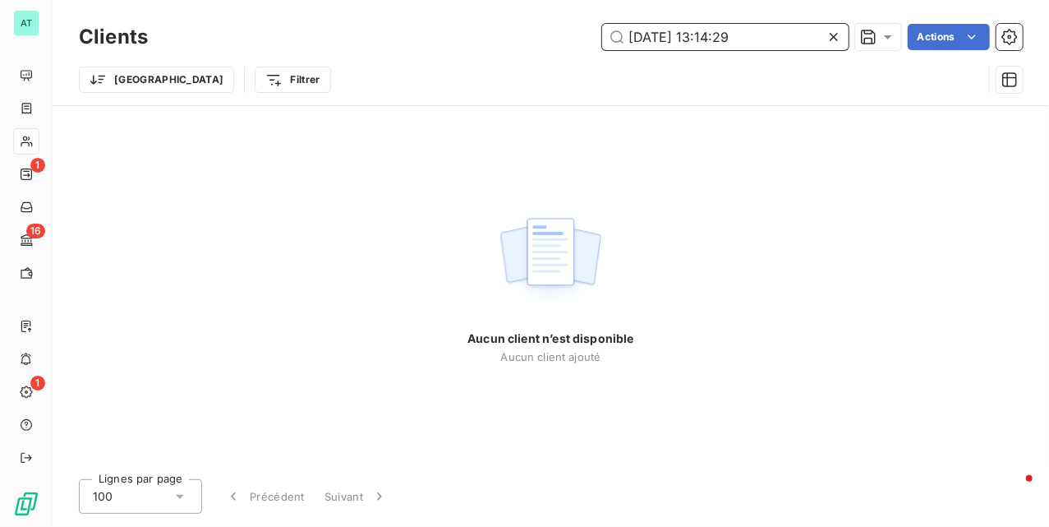
click at [773, 33] on input "2025-09-16 13:14:29" at bounding box center [725, 37] width 247 height 26
paste input "C0380"
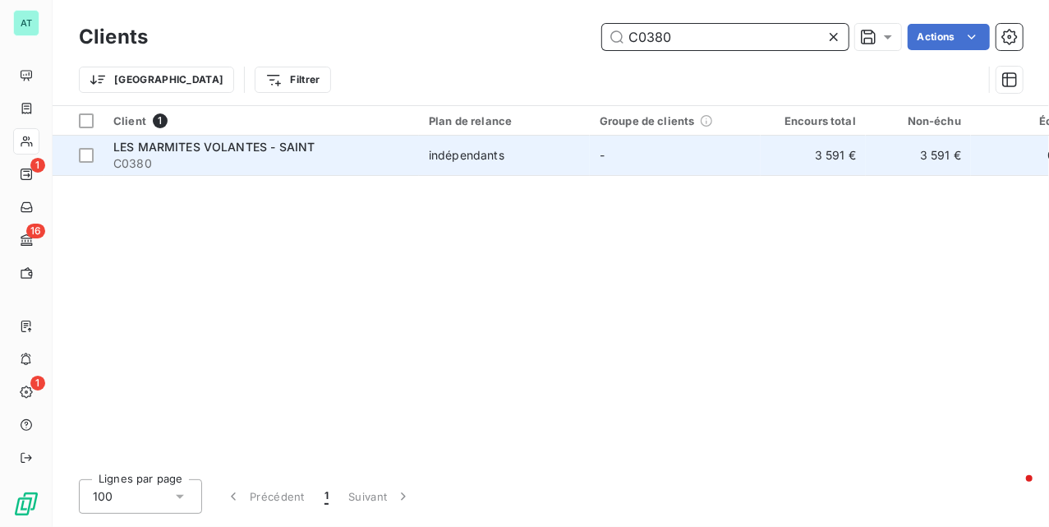
type input "C0380"
click at [152, 155] on span "C0380" at bounding box center [261, 163] width 296 height 16
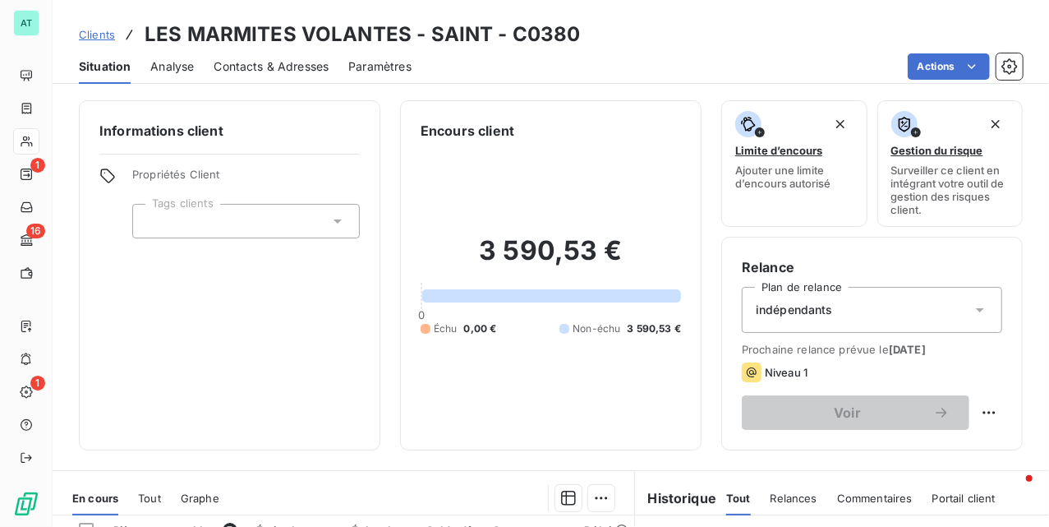
click at [276, 365] on div "Informations client Propriétés Client Tags clients" at bounding box center [230, 275] width 302 height 350
click at [531, 34] on h3 "LES MARMITES VOLANTES - SAINT - C0380" at bounding box center [363, 35] width 436 height 30
copy h3 "C0380"
click at [585, 191] on div "3 590,53 € 0 Échu 0,00 € Non-échu 3 590,53 €" at bounding box center [551, 285] width 260 height 289
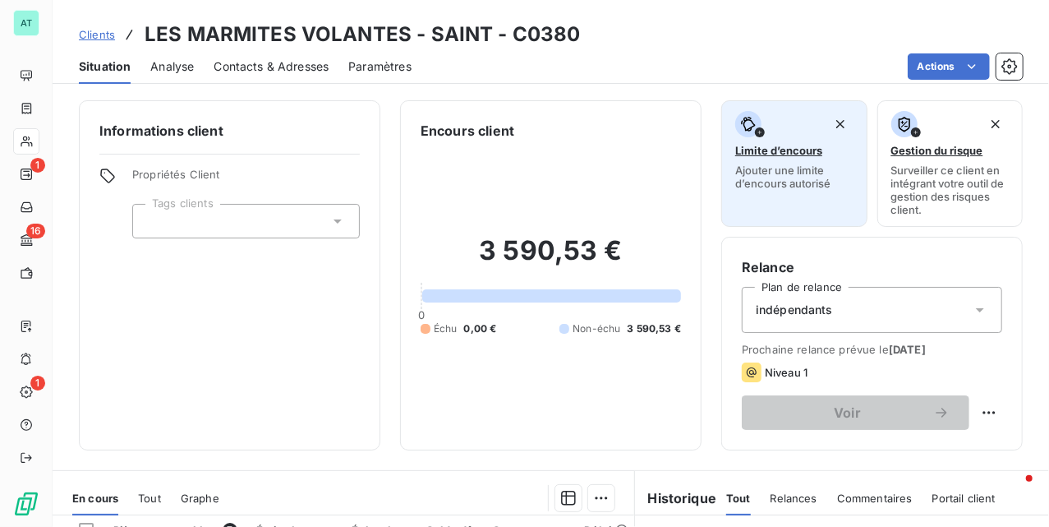
click at [796, 136] on div "button" at bounding box center [794, 124] width 118 height 26
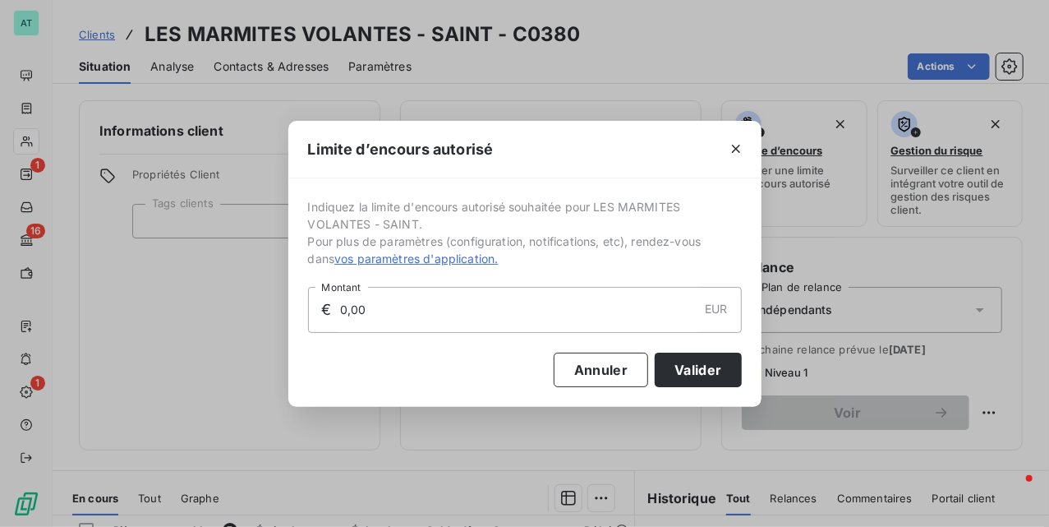
drag, startPoint x: 422, startPoint y: 317, endPoint x: 191, endPoint y: 334, distance: 231.5
click at [142, 329] on div "Limite d’encours autorisé Indiquez la limite d'encours autorisé souhaitée pour …" at bounding box center [524, 263] width 1049 height 527
type input "2 000,00"
click at [744, 365] on div "Indiquez la limite d'encours autorisé souhaitée pour LES MARMITES VOLANTES - SA…" at bounding box center [524, 292] width 473 height 228
click at [714, 366] on button "Valider" at bounding box center [698, 369] width 86 height 35
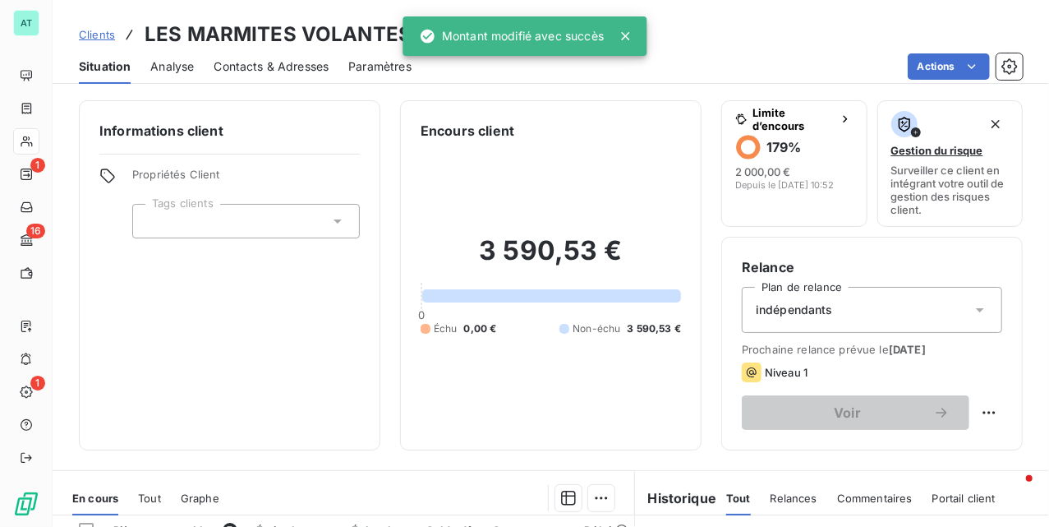
click at [642, 402] on div "3 590,53 € 0 Échu 0,00 € Non-échu 3 590,53 €" at bounding box center [551, 285] width 260 height 289
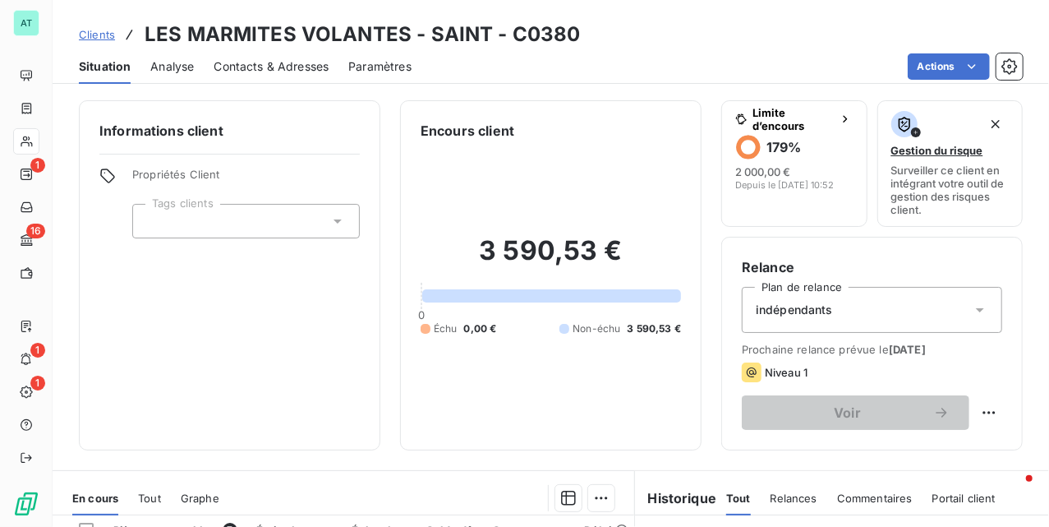
click at [468, 26] on h3 "LES MARMITES VOLANTES - SAINT - C0380" at bounding box center [363, 35] width 436 height 30
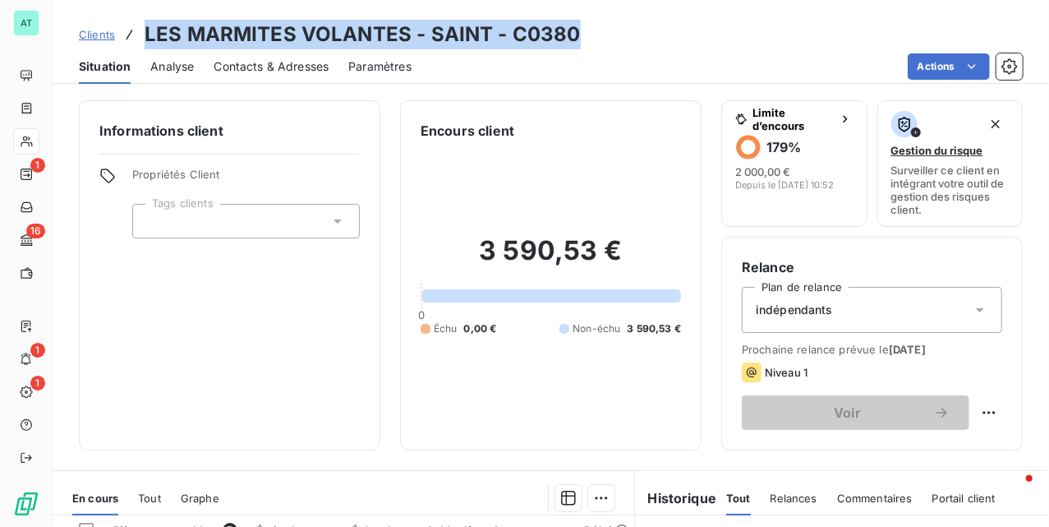
click at [468, 26] on h3 "LES MARMITES VOLANTES - SAINT - C0380" at bounding box center [363, 35] width 436 height 30
copy h3 "LES MARMITES VOLANTES - SAINT - C0380"
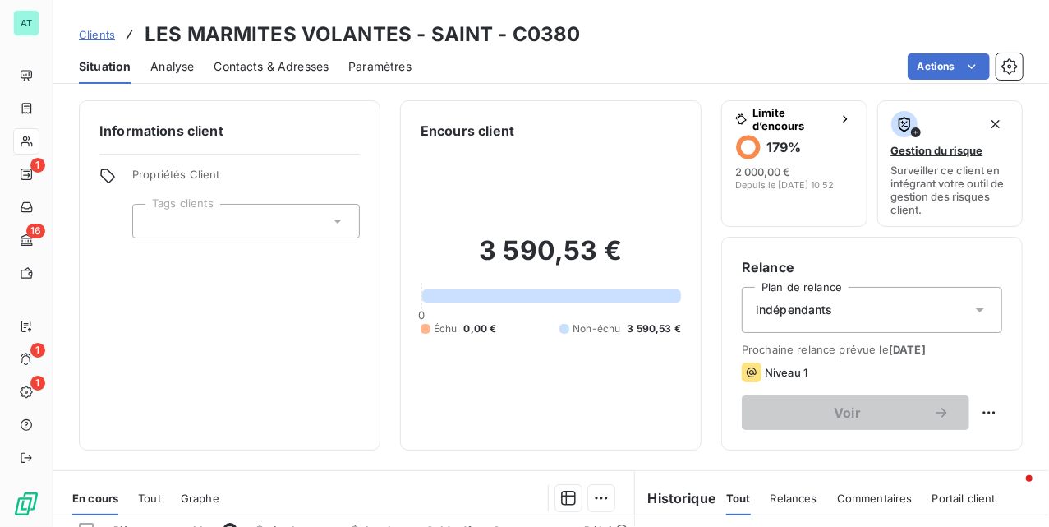
click at [291, 336] on div "Informations client Propriétés Client Tags clients" at bounding box center [230, 275] width 302 height 350
click at [547, 37] on h3 "LES MARMITES VOLANTES - SAINT - C0380" at bounding box center [363, 35] width 436 height 30
copy h3 "C0380"
click at [547, 34] on h3 "LES MARMITES VOLANTES - SAINT - C0380" at bounding box center [363, 35] width 436 height 30
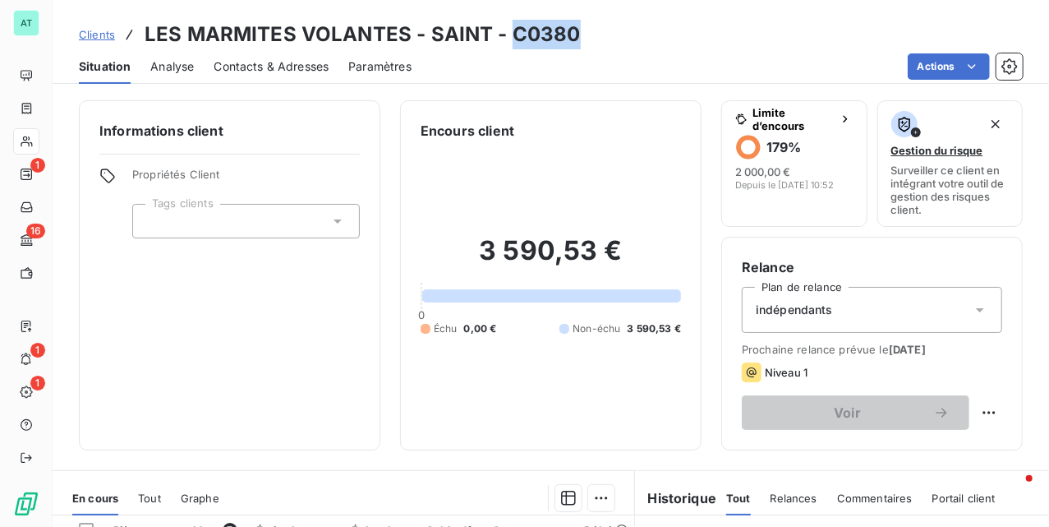
click at [547, 34] on h3 "LES MARMITES VOLANTES - SAINT - C0380" at bounding box center [363, 35] width 436 height 30
drag, startPoint x: 623, startPoint y: 179, endPoint x: 636, endPoint y: 176, distance: 13.6
click at [623, 178] on div "3 590,53 € 0 Échu 0,00 € Non-échu 3 590,53 €" at bounding box center [551, 285] width 260 height 289
click at [654, 171] on div "3 590,53 € 0 Échu 0,00 € Non-échu 3 590,53 €" at bounding box center [551, 285] width 260 height 289
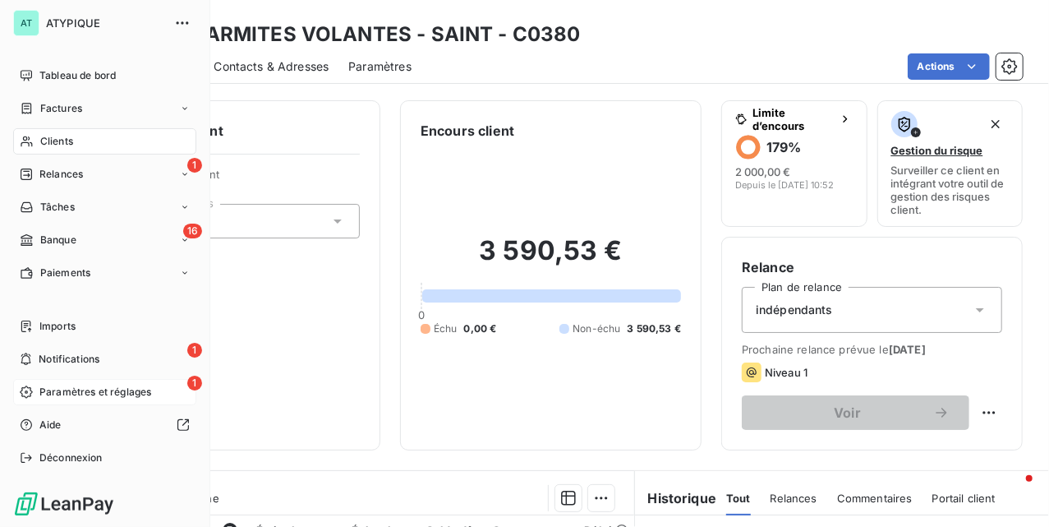
click at [83, 385] on span "Paramètres et réglages" at bounding box center [95, 392] width 112 height 15
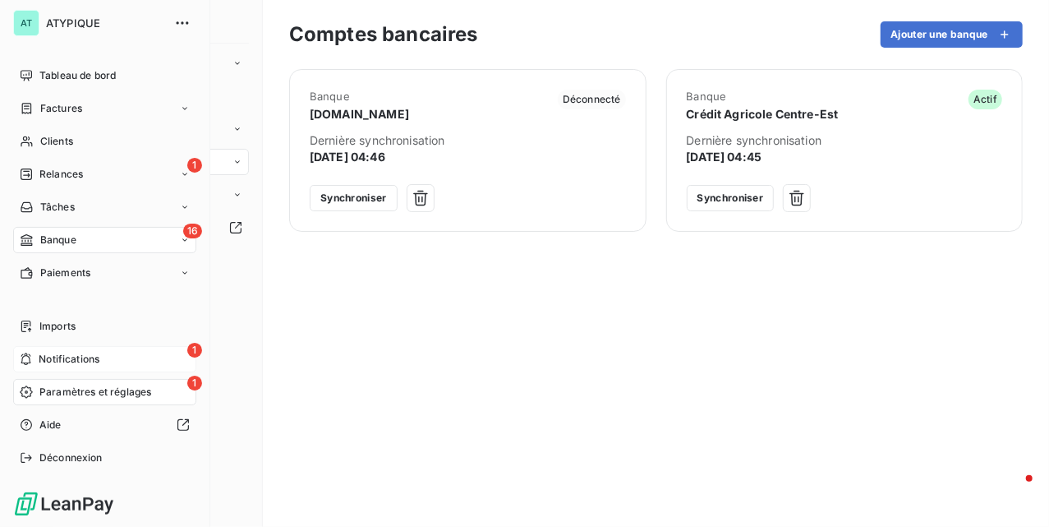
click at [96, 356] on span "Notifications" at bounding box center [69, 359] width 61 height 15
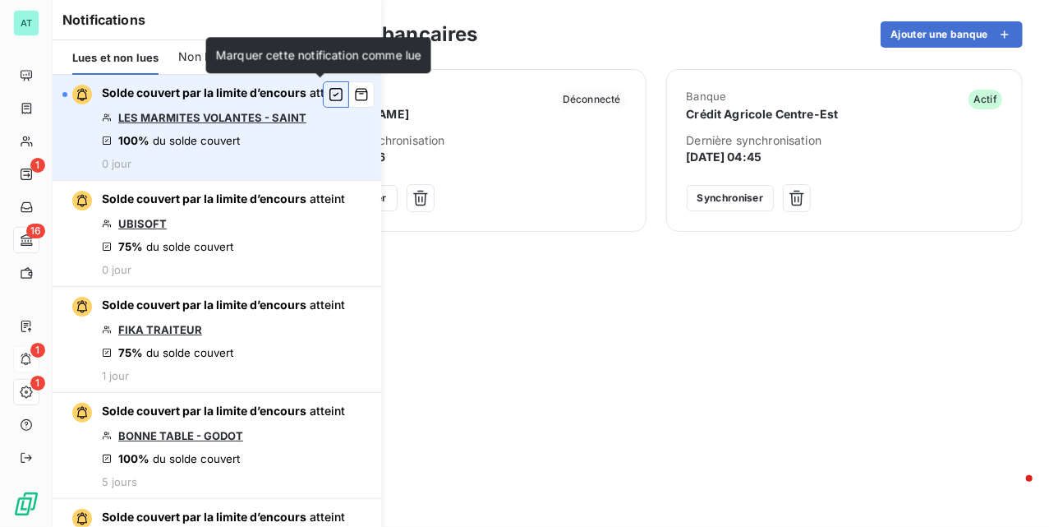
click at [329, 94] on icon "button" at bounding box center [336, 94] width 15 height 16
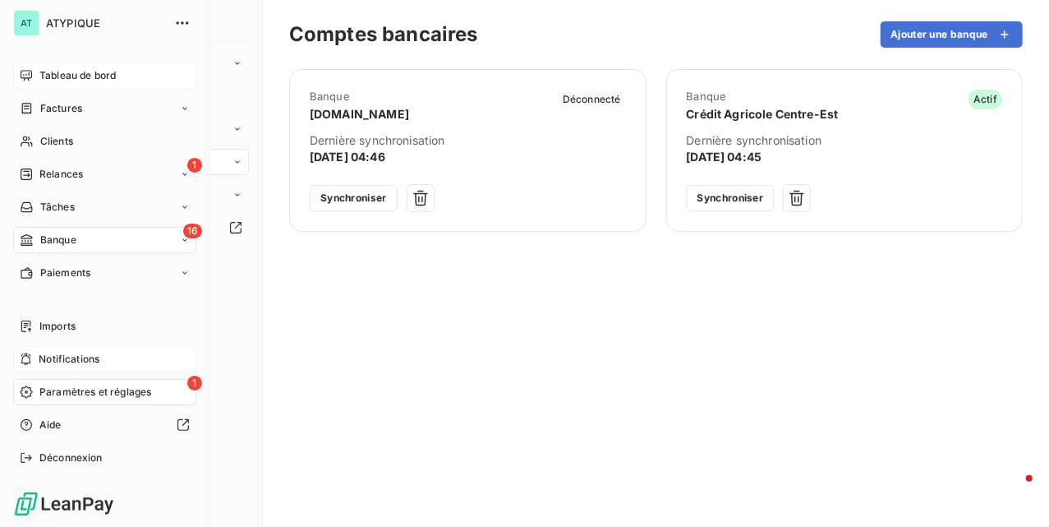
click at [64, 72] on span "Tableau de bord" at bounding box center [77, 75] width 76 height 15
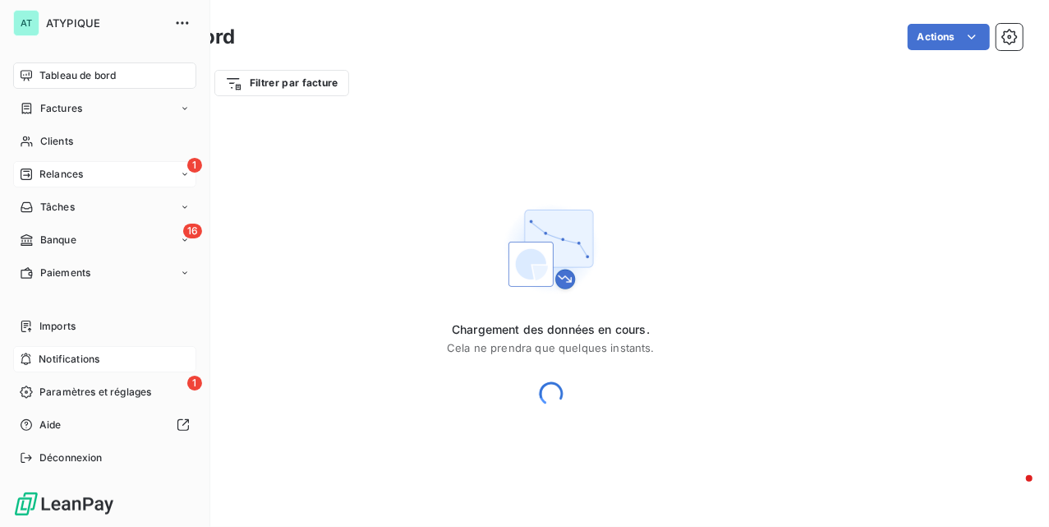
click at [53, 168] on span "Relances" at bounding box center [61, 174] width 44 height 15
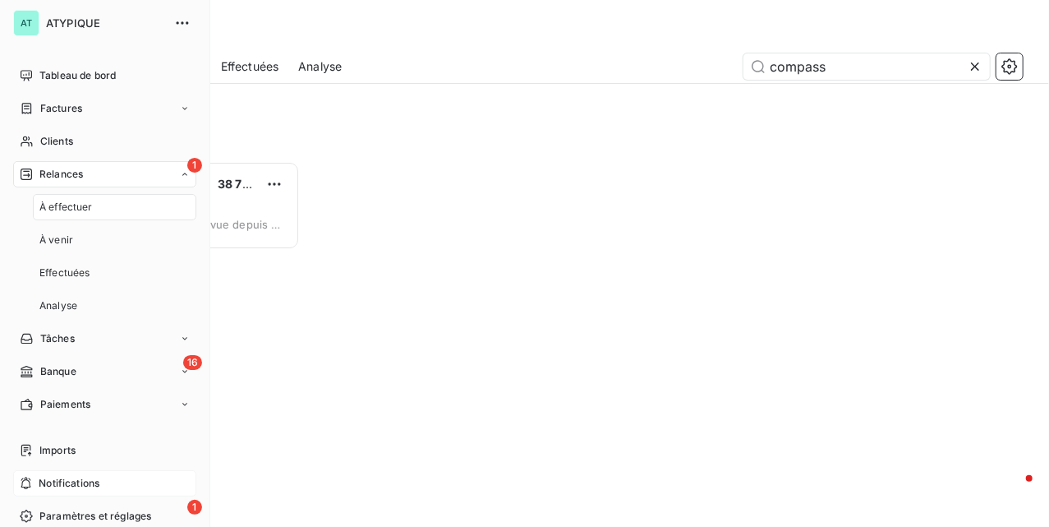
scroll to position [349, 205]
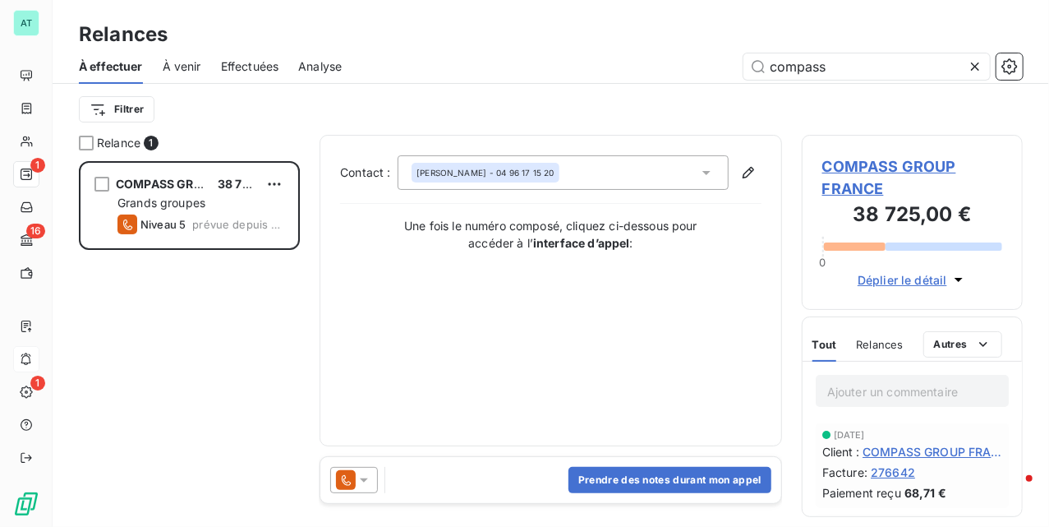
click at [974, 72] on icon at bounding box center [975, 66] width 16 height 16
click at [572, 81] on div "À effectuer À venir Effectuées Analyse" at bounding box center [551, 66] width 997 height 35
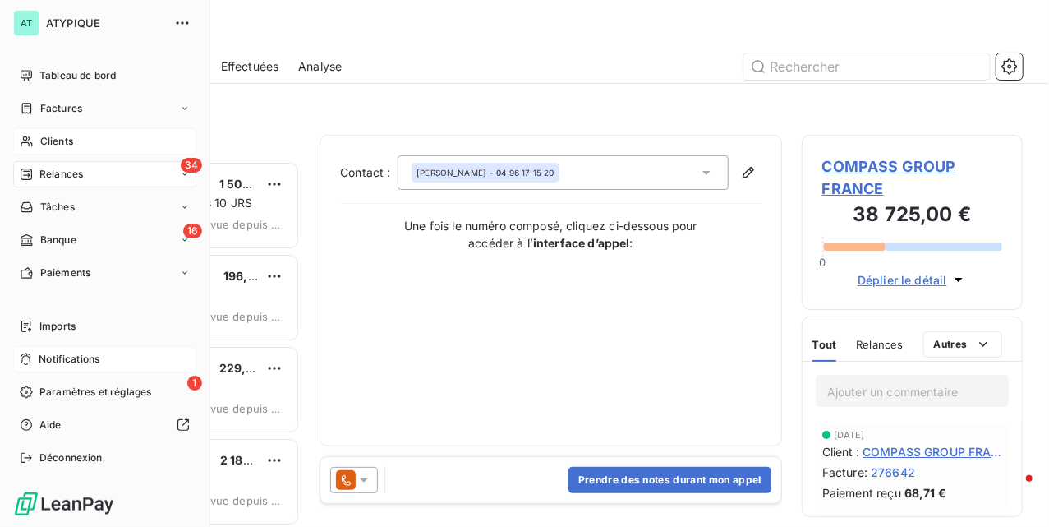
click at [23, 136] on icon at bounding box center [27, 141] width 14 height 13
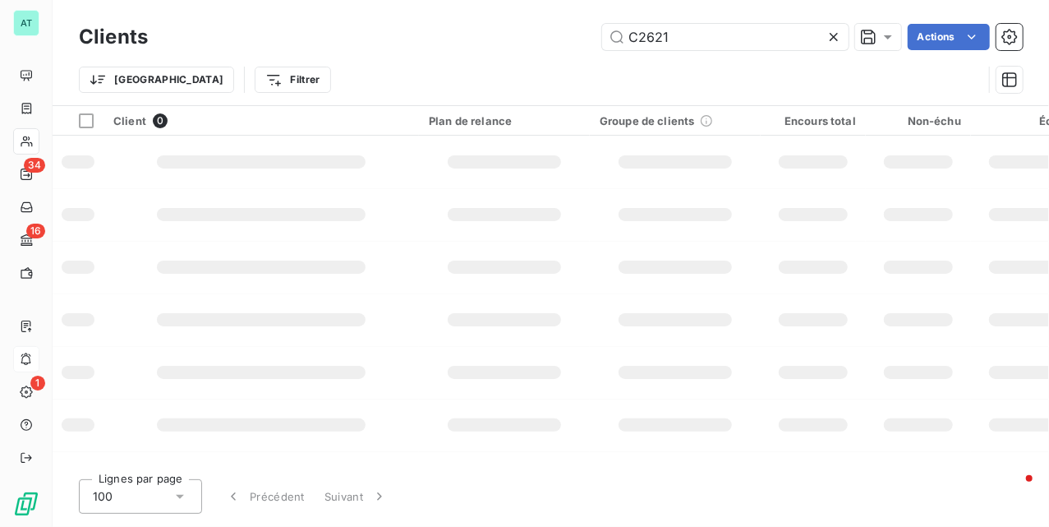
type input "C2621"
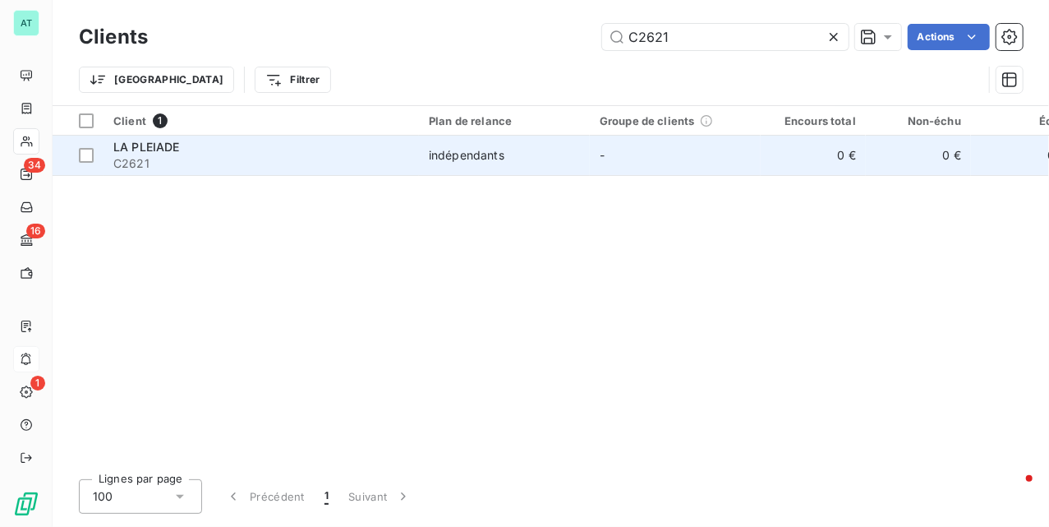
click at [148, 156] on span "C2621" at bounding box center [261, 163] width 296 height 16
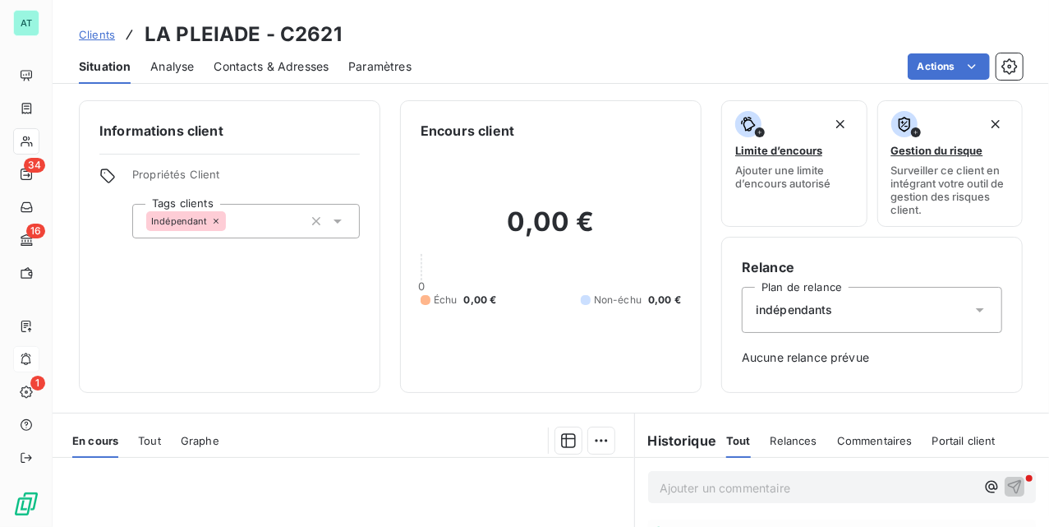
click at [265, 62] on span "Contacts & Adresses" at bounding box center [271, 66] width 115 height 16
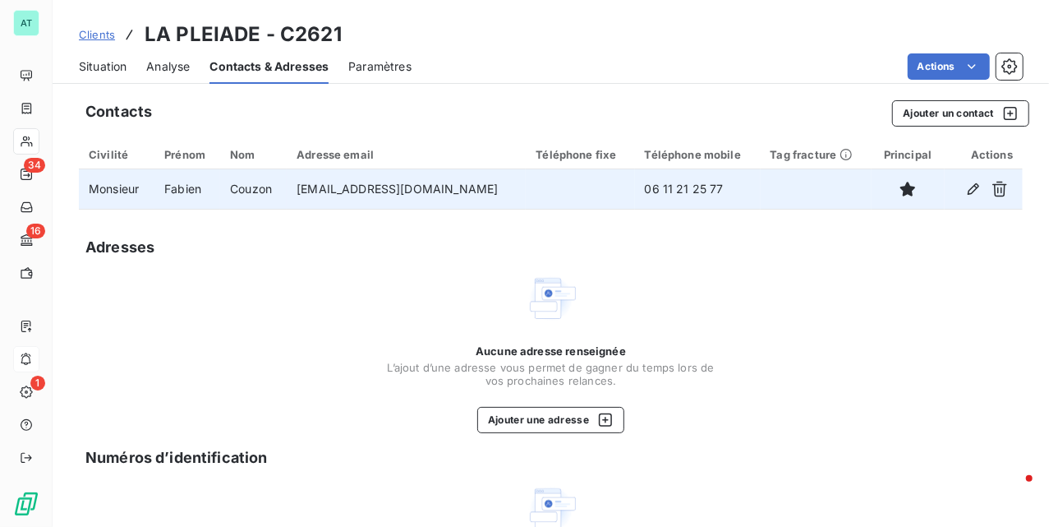
click at [359, 185] on td "fabien@lechappeebelledonne.com" at bounding box center [406, 188] width 239 height 39
copy td "fabien@lechappeebelledonne.com"
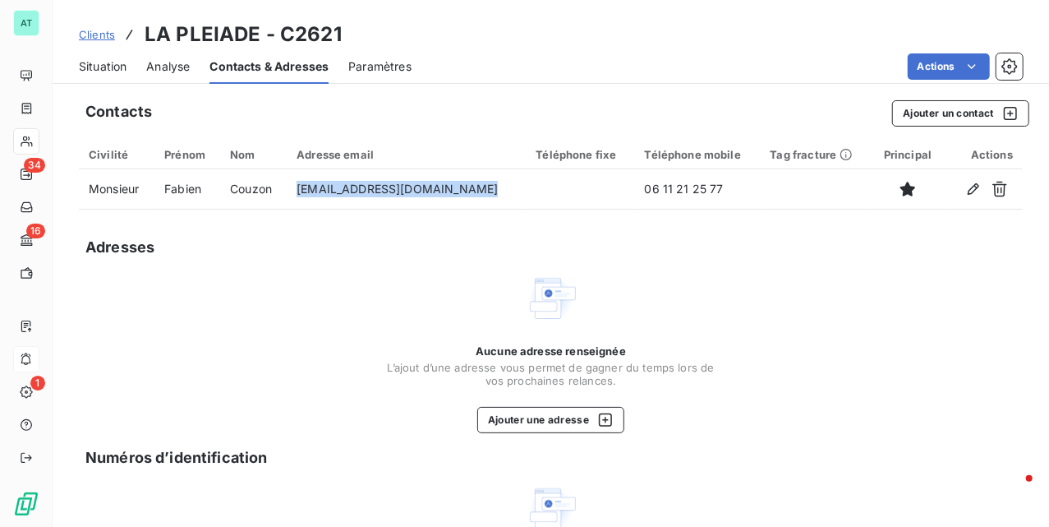
drag, startPoint x: 122, startPoint y: 61, endPoint x: 140, endPoint y: 70, distance: 19.5
click at [122, 62] on span "Situation" at bounding box center [103, 66] width 48 height 16
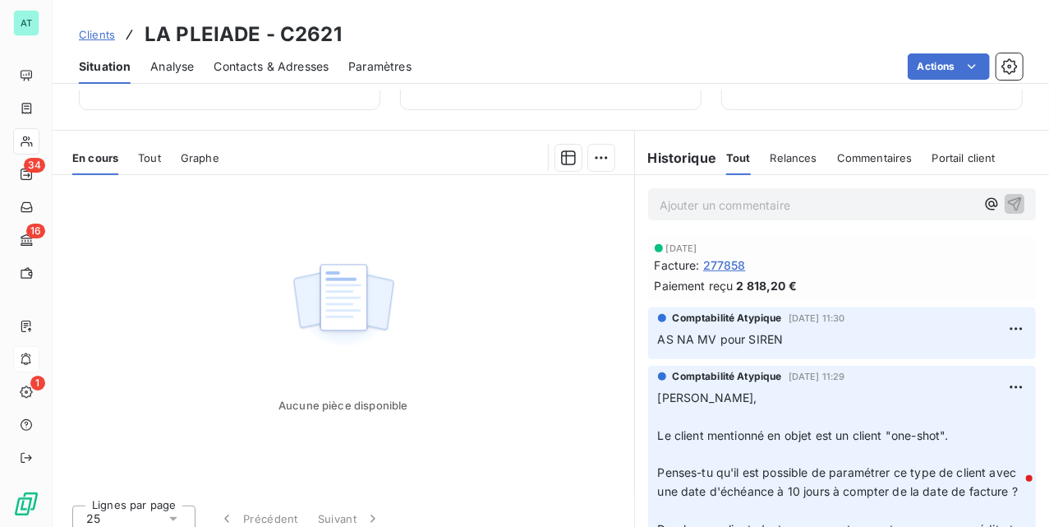
scroll to position [297, 0]
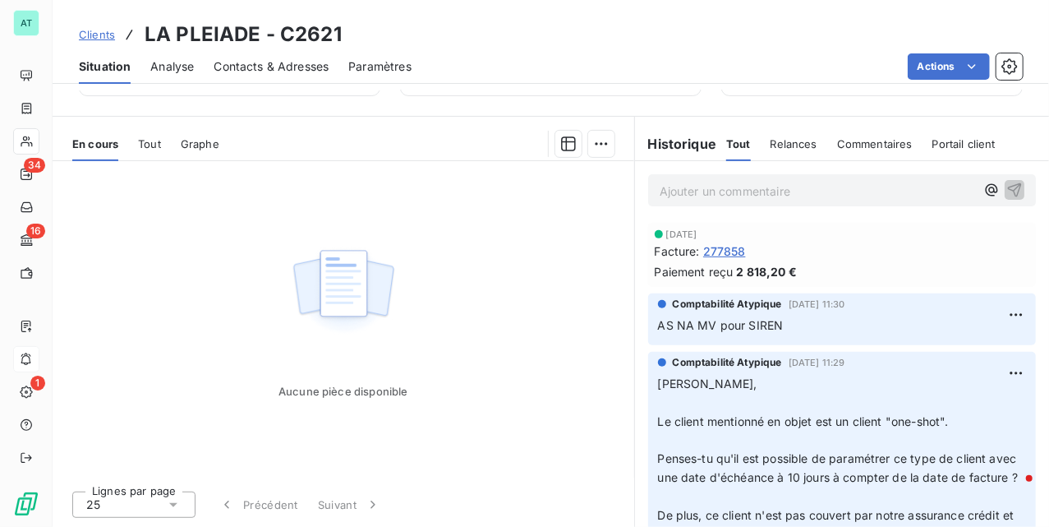
click at [760, 197] on p "Ajouter un commentaire ﻿" at bounding box center [818, 191] width 316 height 21
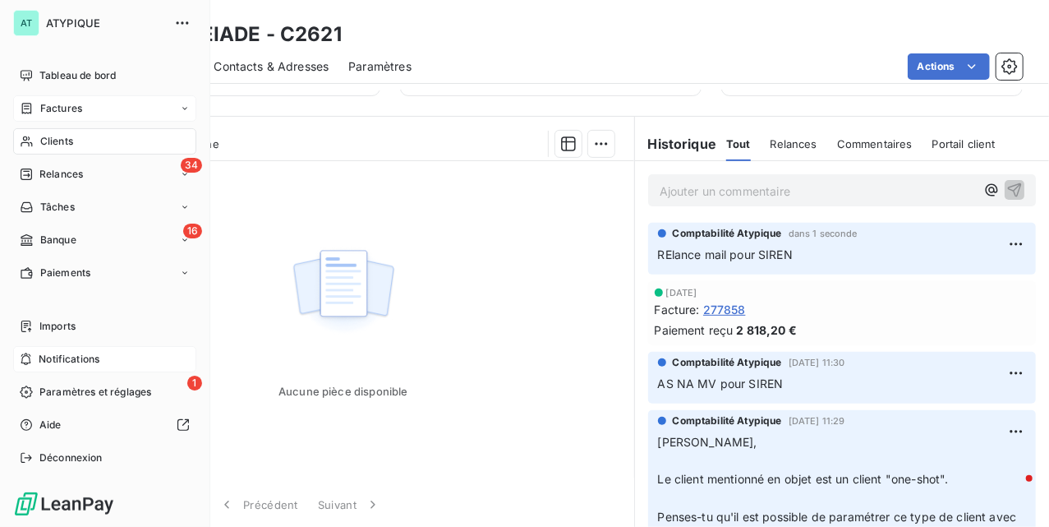
click at [33, 106] on icon at bounding box center [27, 108] width 14 height 13
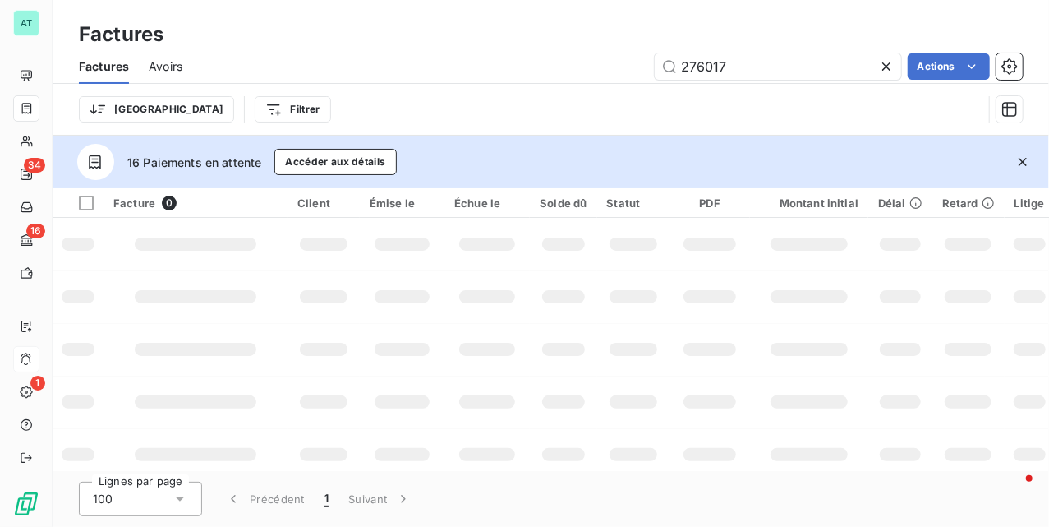
type input "276017"
click at [1021, 162] on icon "button" at bounding box center [1023, 162] width 16 height 16
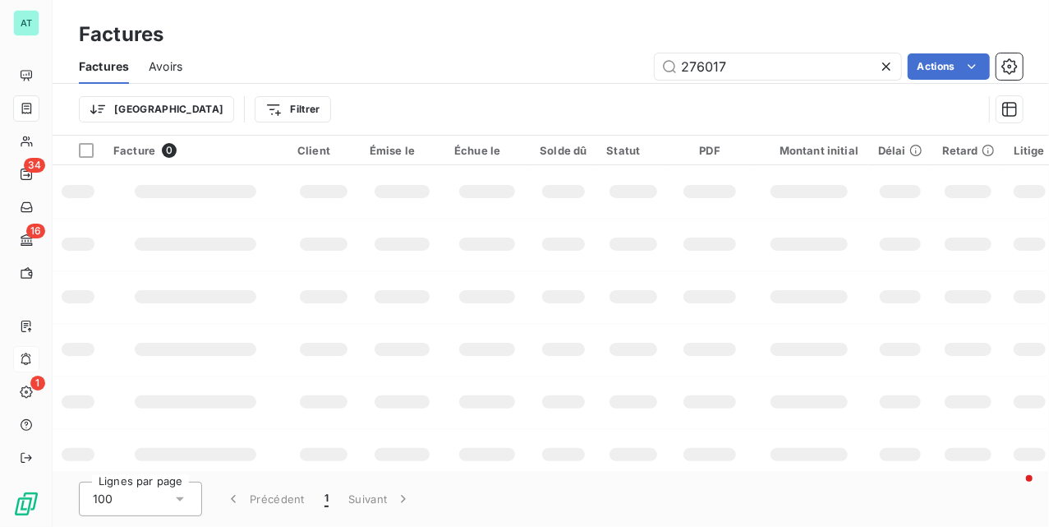
click at [411, 36] on div "Factures" at bounding box center [551, 35] width 997 height 30
click at [412, 36] on div "Factures" at bounding box center [551, 35] width 997 height 30
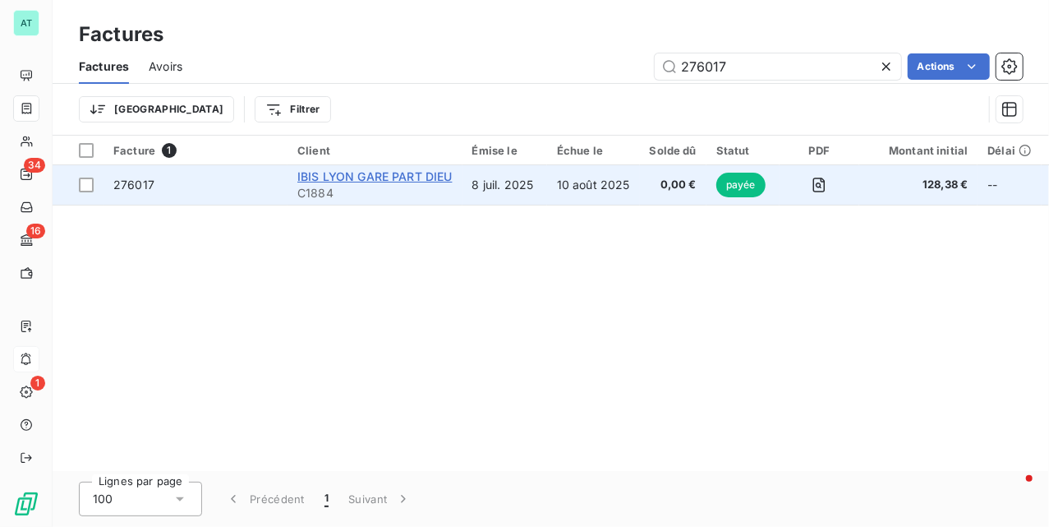
click at [375, 177] on span "IBIS LYON GARE PART DIEU" at bounding box center [374, 176] width 155 height 14
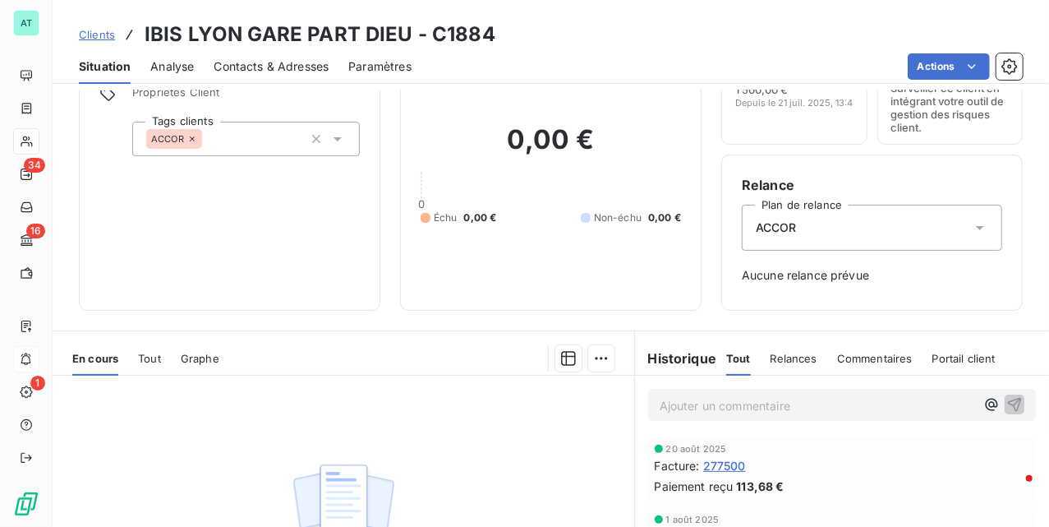
scroll to position [297, 0]
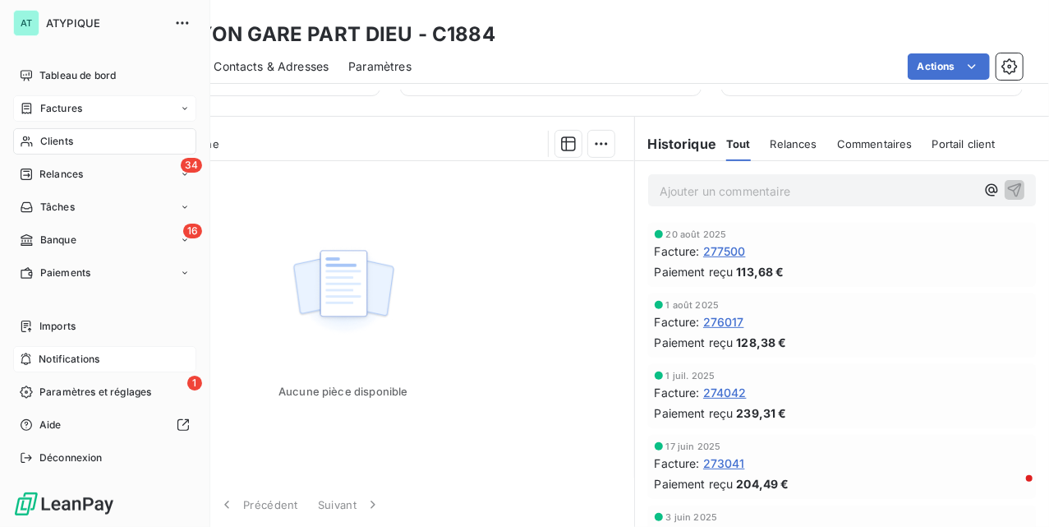
click at [25, 112] on icon at bounding box center [27, 108] width 14 height 13
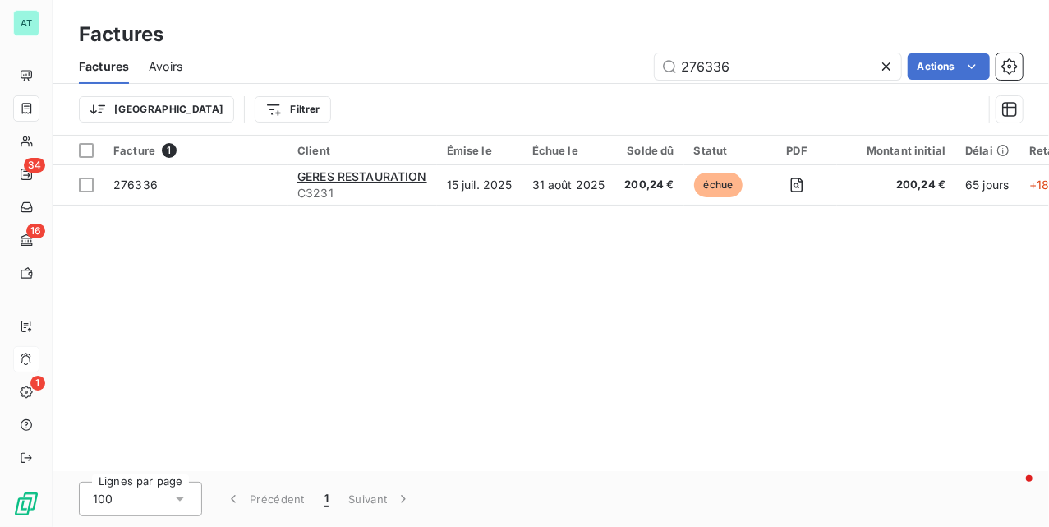
click at [491, 378] on div "Facture 1 Client Émise le Échue le Solde dû Statut PDF Montant initial Délai Re…" at bounding box center [551, 303] width 997 height 335
click at [769, 59] on input "276336" at bounding box center [778, 66] width 247 height 26
paste input "5984"
type input "275984"
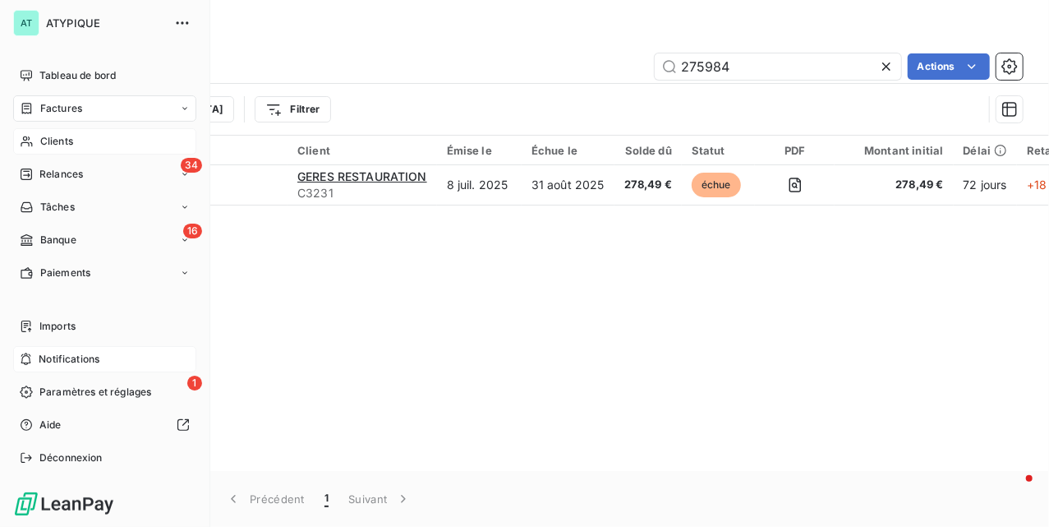
click at [77, 146] on div "Clients" at bounding box center [104, 141] width 183 height 26
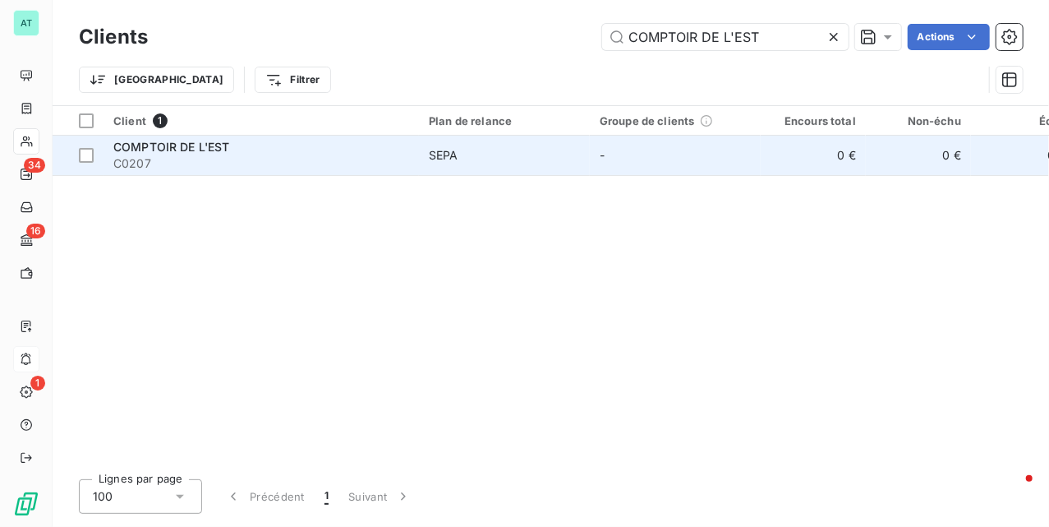
type input "COMPTOIR DE L'EST"
click at [205, 163] on span "C0207" at bounding box center [261, 163] width 296 height 16
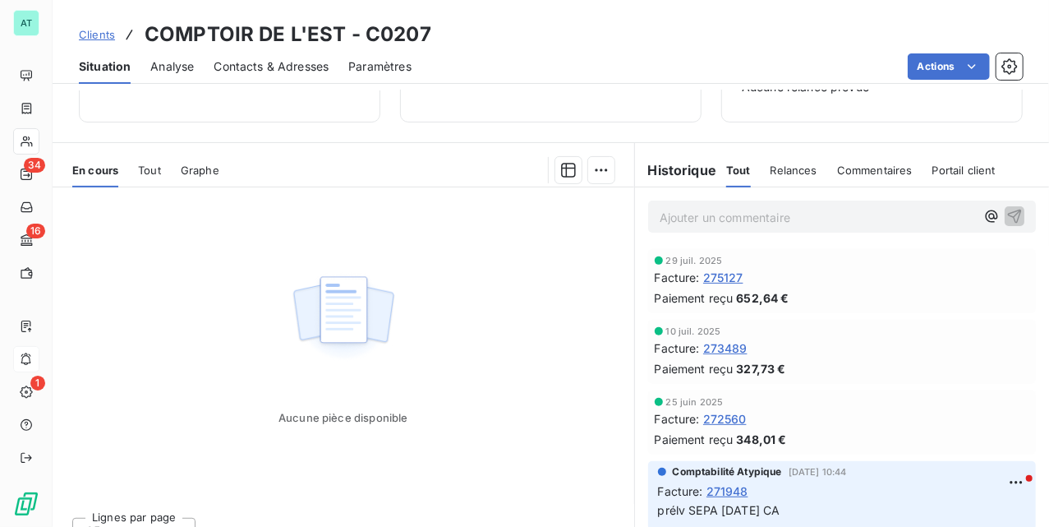
scroll to position [297, 0]
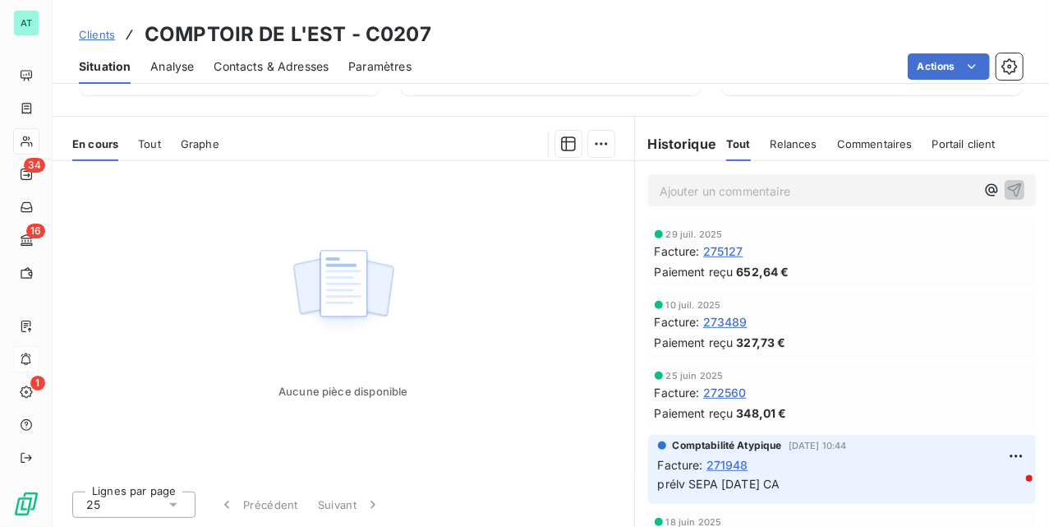
click at [405, 35] on h3 "COMPTOIR DE L'EST - C0207" at bounding box center [288, 35] width 287 height 30
copy h3 "C0207"
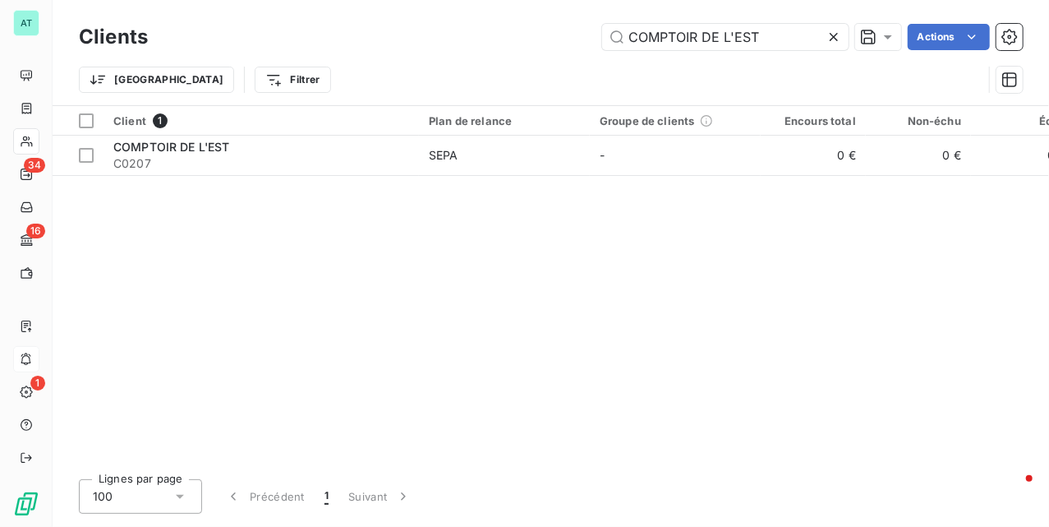
drag, startPoint x: 895, startPoint y: 477, endPoint x: 886, endPoint y: 448, distance: 30.1
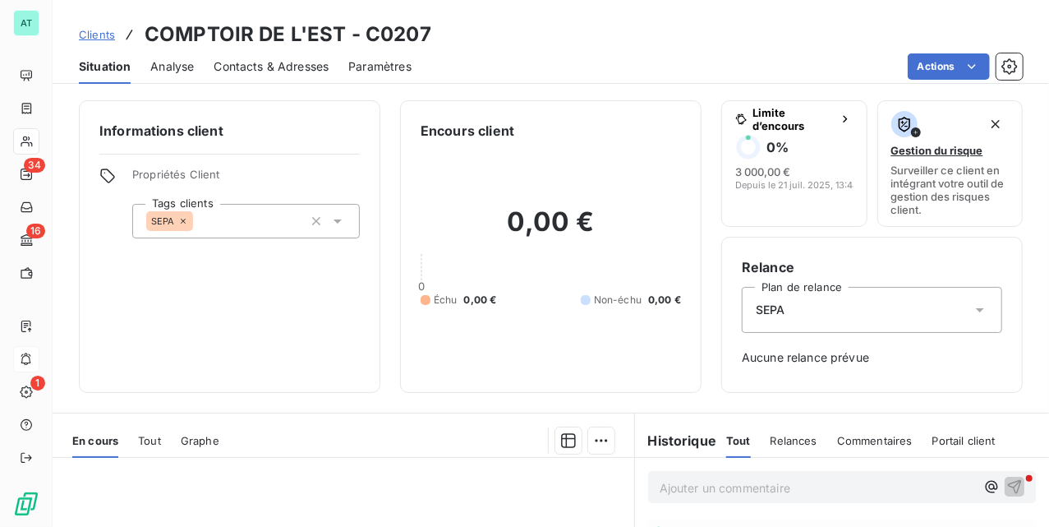
click at [148, 432] on div "Tout" at bounding box center [149, 440] width 23 height 35
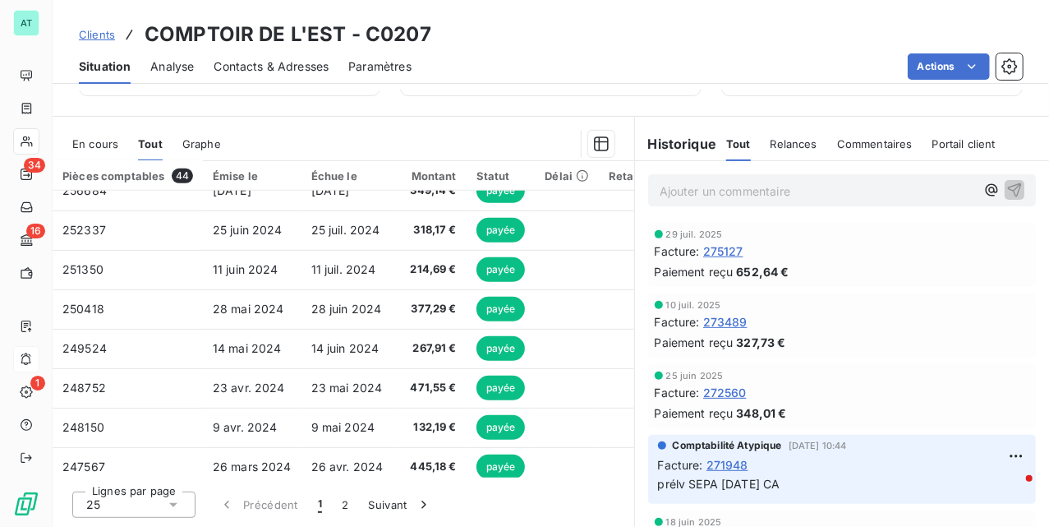
scroll to position [707, 0]
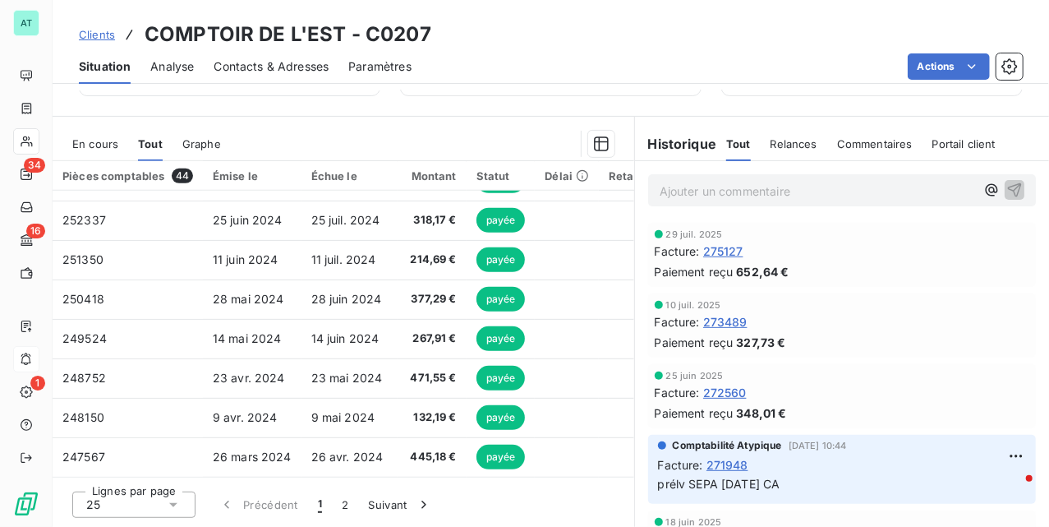
click at [81, 511] on div "25" at bounding box center [133, 504] width 123 height 26
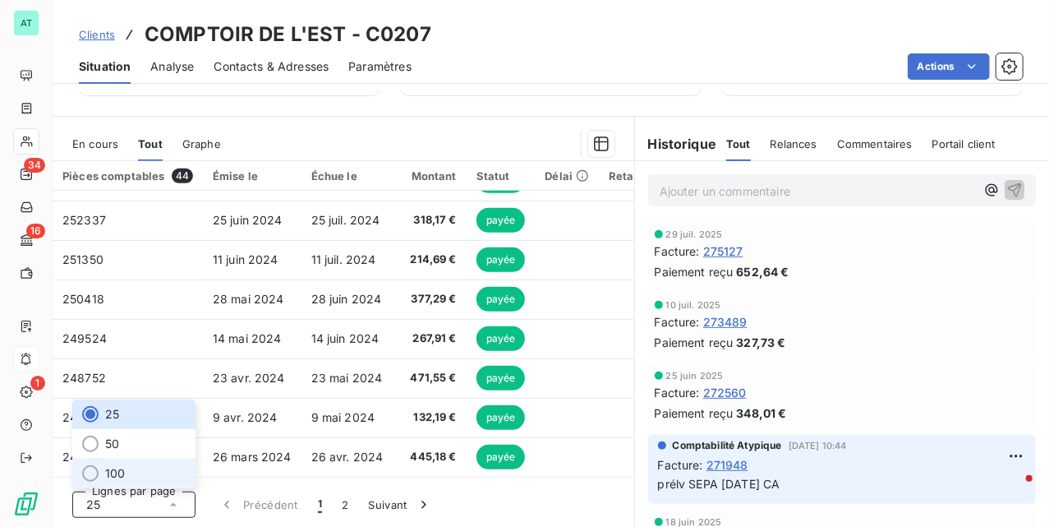
click at [139, 483] on li "100" at bounding box center [133, 473] width 123 height 30
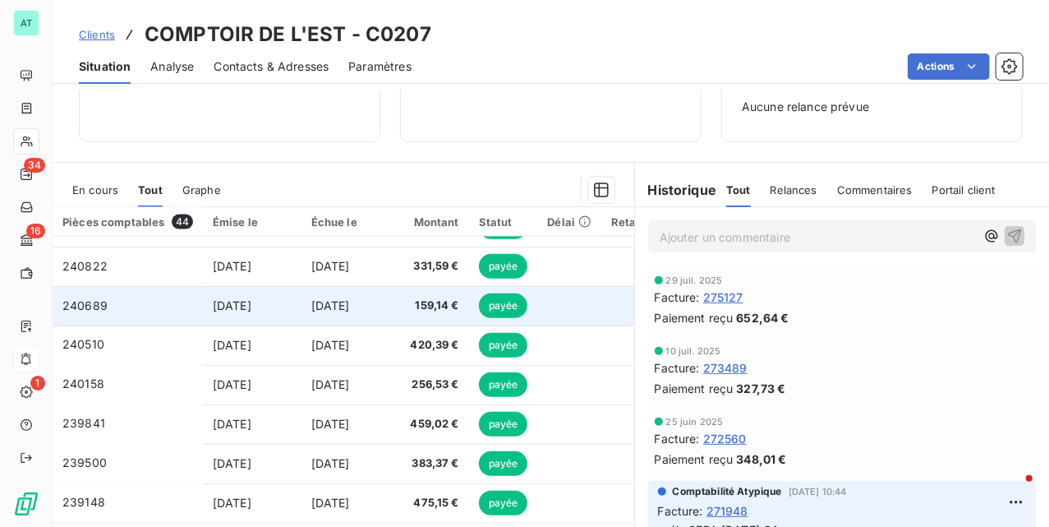
scroll to position [297, 0]
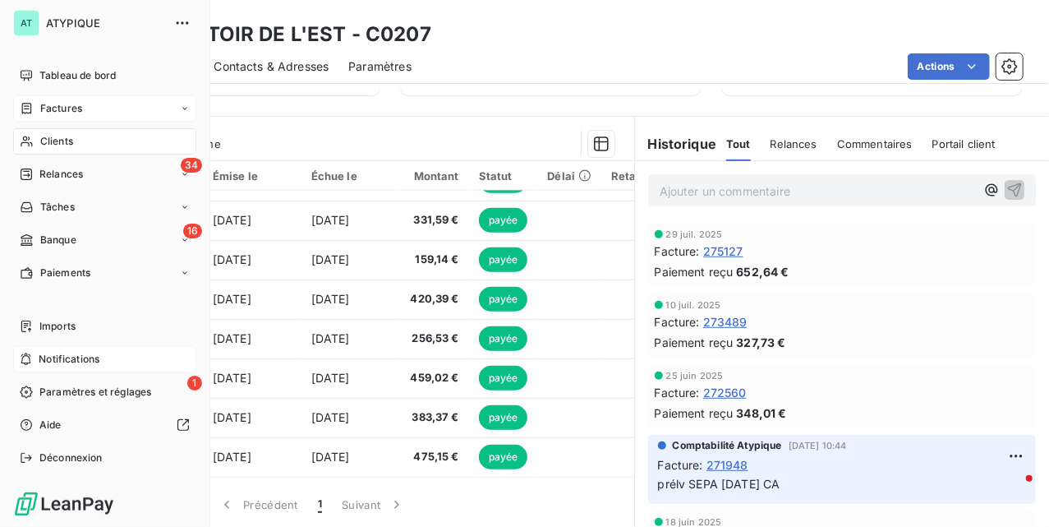
click at [34, 117] on div "Factures" at bounding box center [104, 108] width 183 height 26
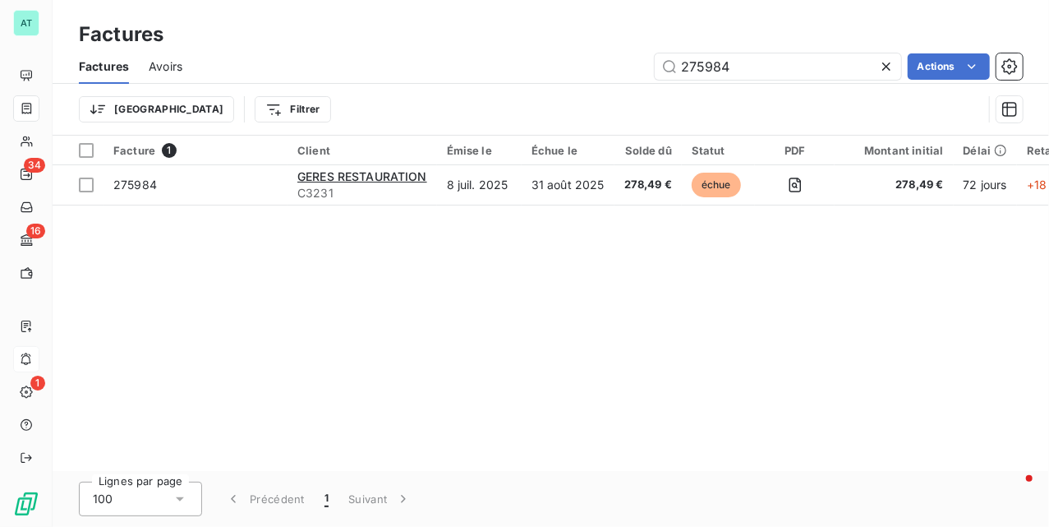
drag, startPoint x: 817, startPoint y: 69, endPoint x: 348, endPoint y: 90, distance: 468.8
click at [353, 90] on div "Factures Avoirs 275984 Actions Trier Filtrer" at bounding box center [551, 91] width 997 height 85
type input "399,81"
click at [642, 274] on div "Facture 1 Client Émise le Échue le Solde dû Statut PDF Montant initial Délai Re…" at bounding box center [551, 303] width 997 height 335
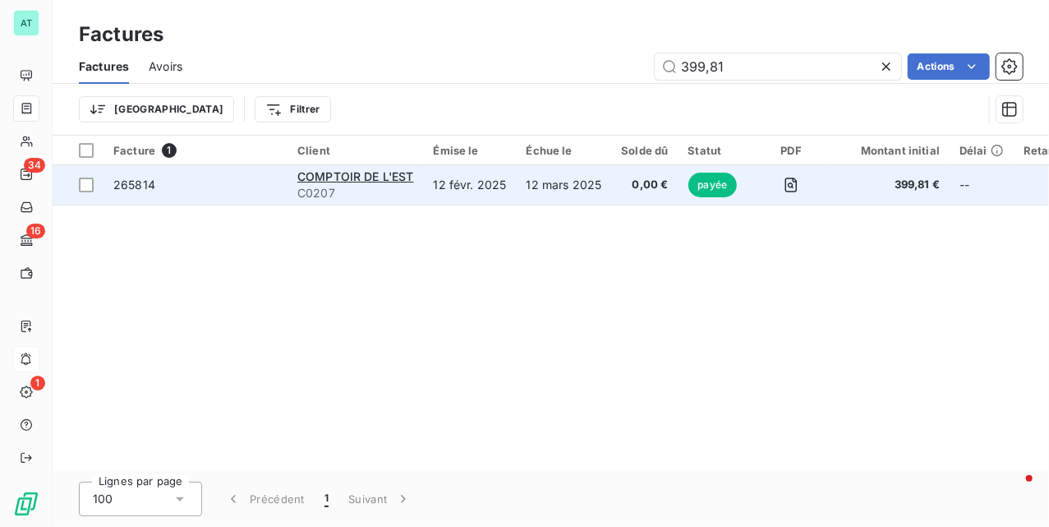
click at [131, 179] on span "265814" at bounding box center [134, 184] width 42 height 14
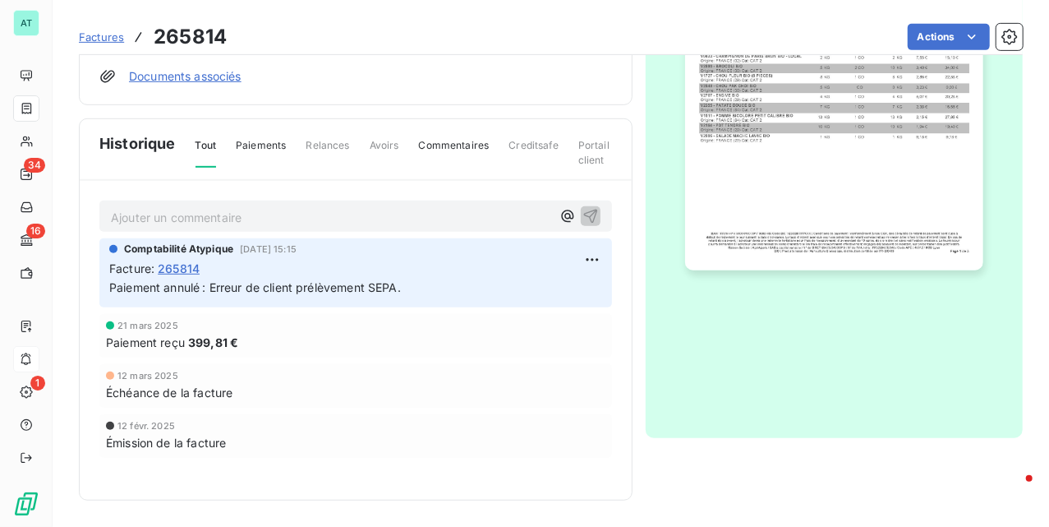
scroll to position [274, 0]
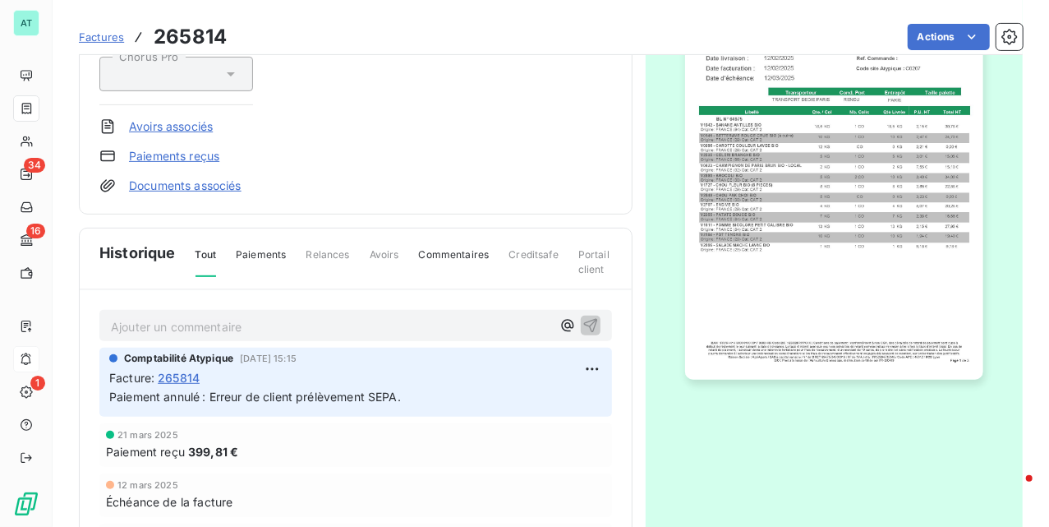
click at [181, 36] on h3 "265814" at bounding box center [190, 37] width 73 height 30
copy h3 "265814"
click at [197, 154] on link "Paiements reçus" at bounding box center [174, 156] width 90 height 16
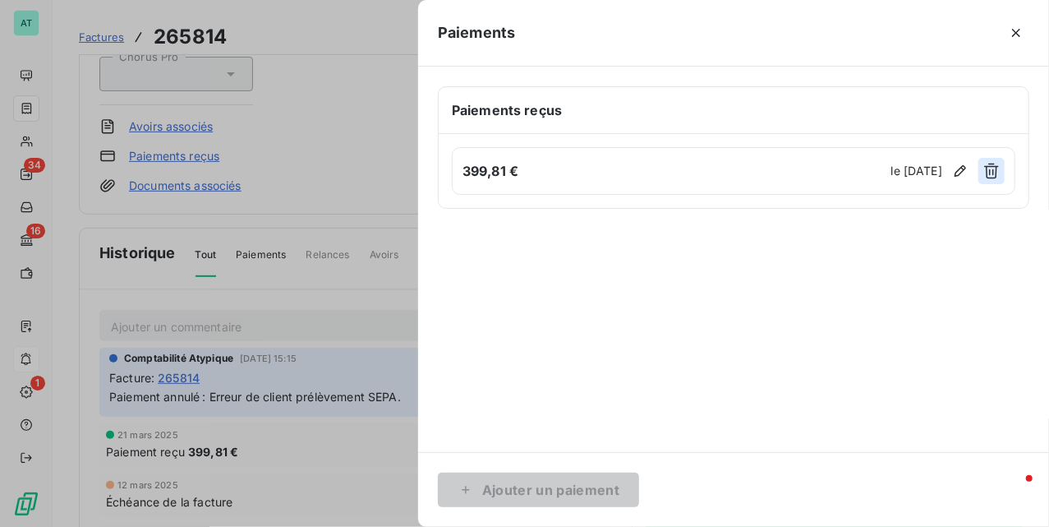
click at [981, 181] on button "button" at bounding box center [992, 171] width 26 height 26
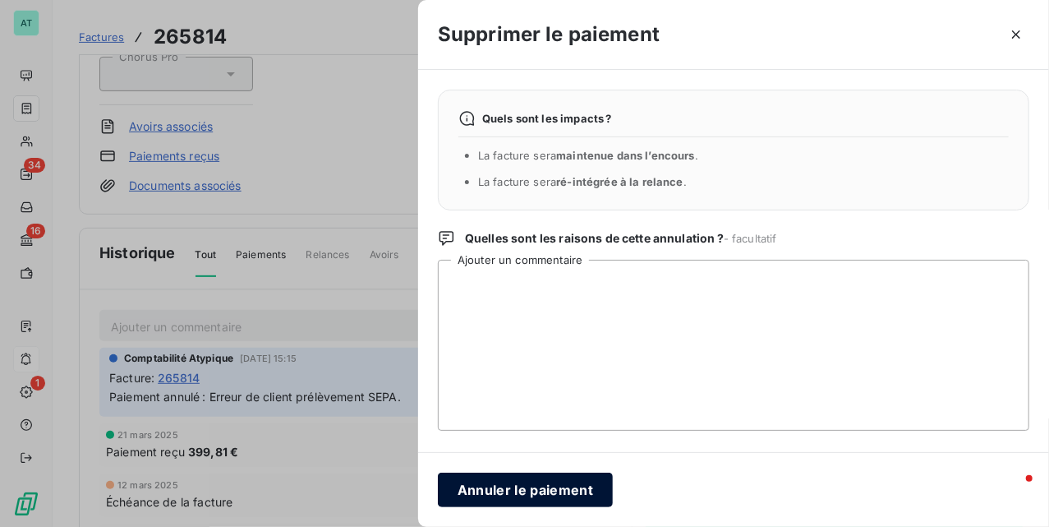
click at [514, 491] on button "Annuler le paiement" at bounding box center [525, 489] width 175 height 35
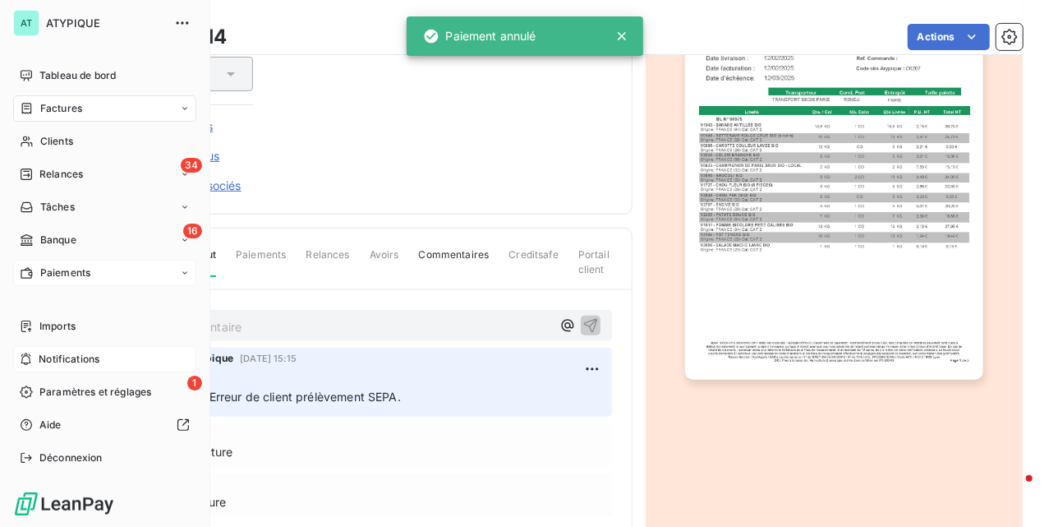
drag, startPoint x: 69, startPoint y: 280, endPoint x: 80, endPoint y: 276, distance: 11.4
click at [67, 280] on div "Paiements" at bounding box center [104, 273] width 183 height 26
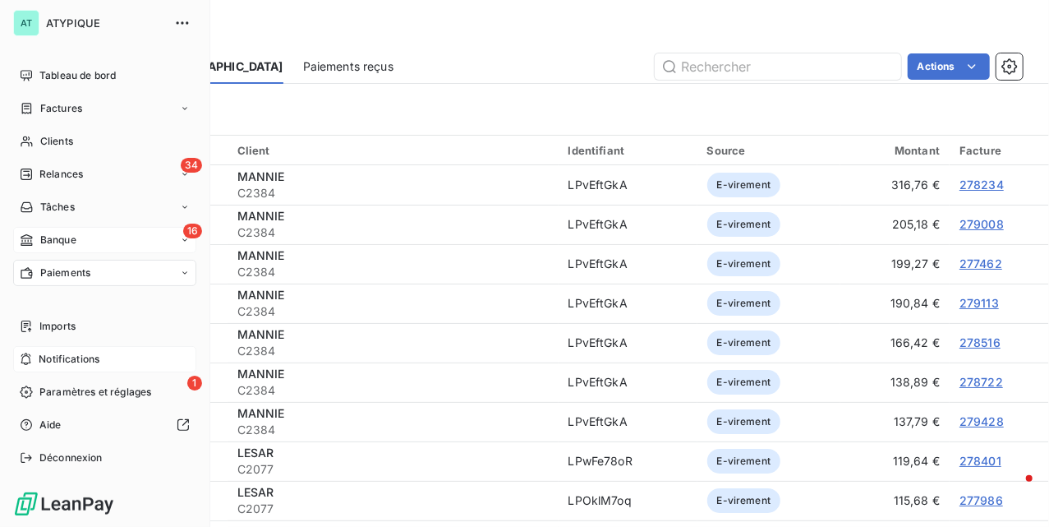
click at [51, 237] on span "Banque" at bounding box center [58, 240] width 36 height 15
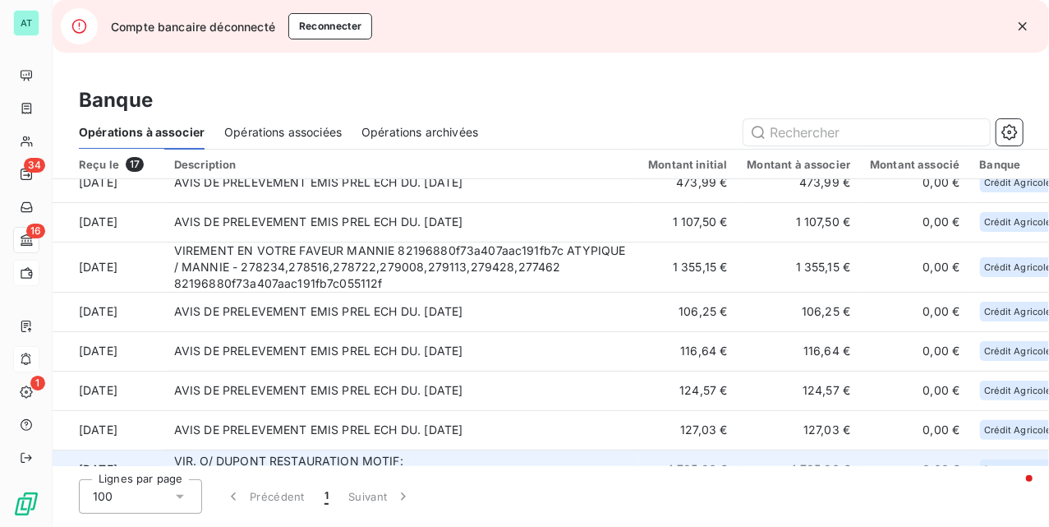
scroll to position [401, 0]
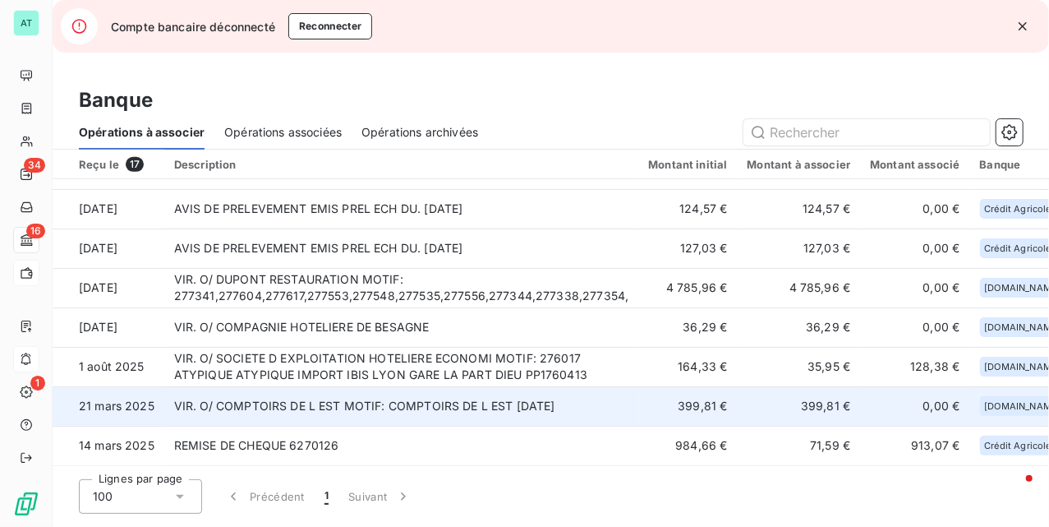
click at [482, 401] on td "VIR. O/ COMPTOIRS DE L EST MOTIF: COMPTOIRS DE L EST 12 FEV 25" at bounding box center [401, 405] width 475 height 39
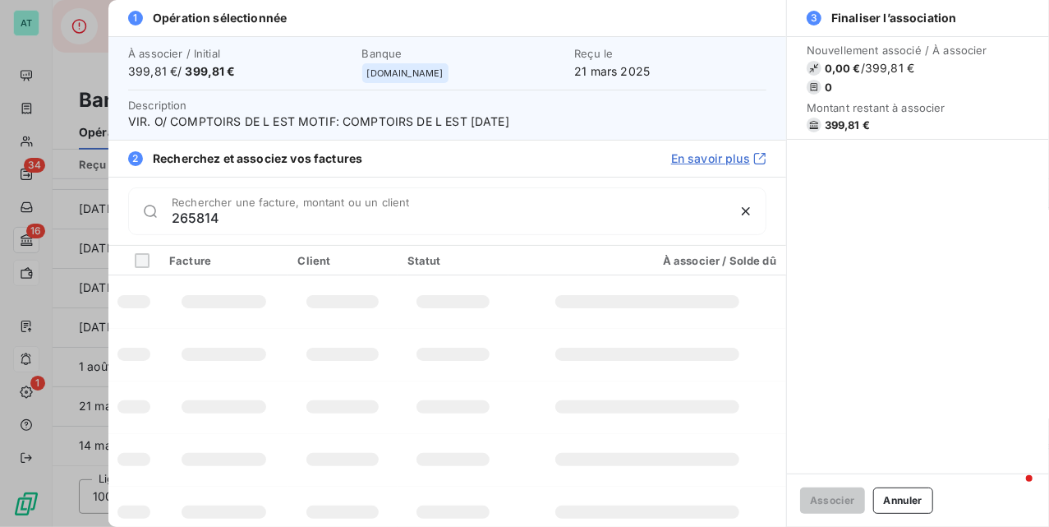
type input "265814"
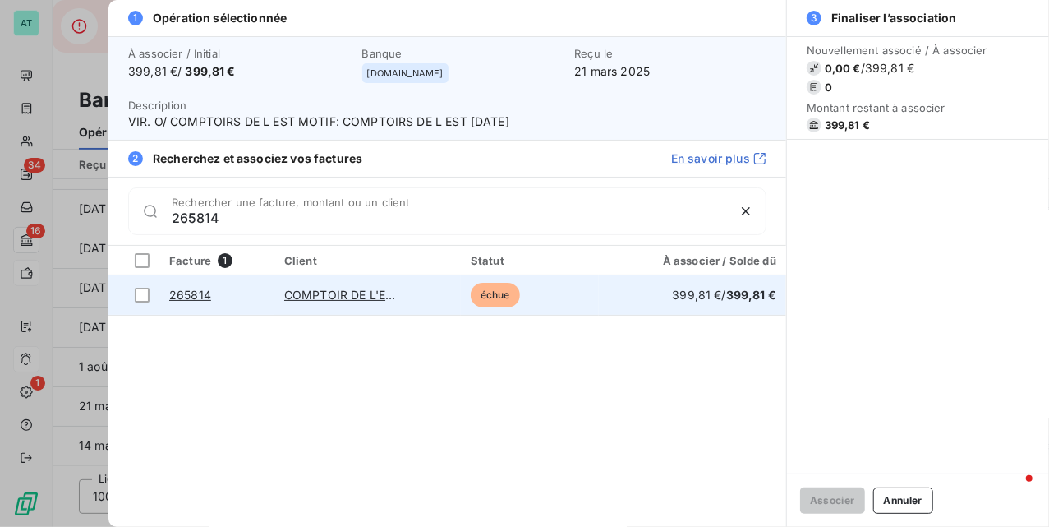
click at [187, 297] on link "265814" at bounding box center [190, 295] width 42 height 14
click at [150, 302] on td at bounding box center [133, 294] width 51 height 39
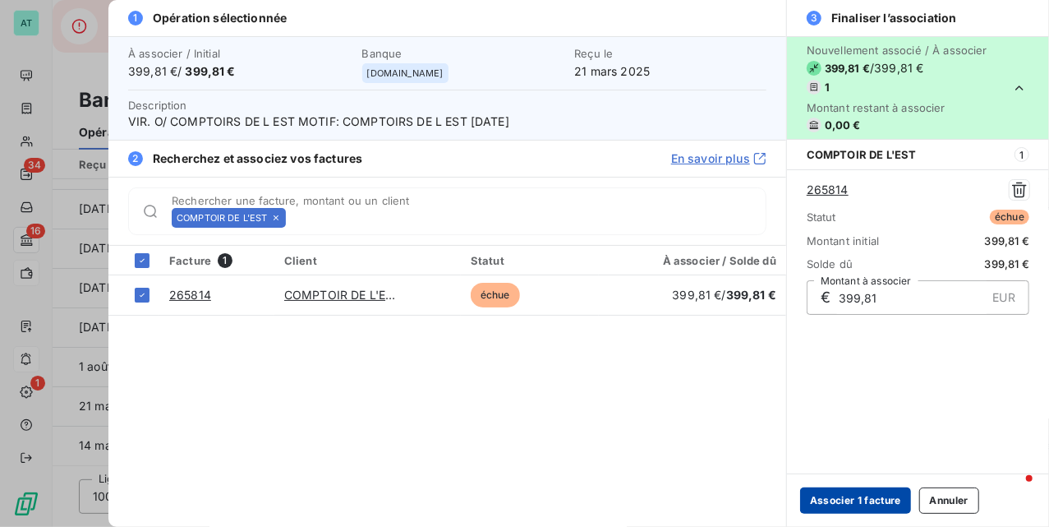
click at [838, 503] on button "Associer 1 facture" at bounding box center [855, 500] width 111 height 26
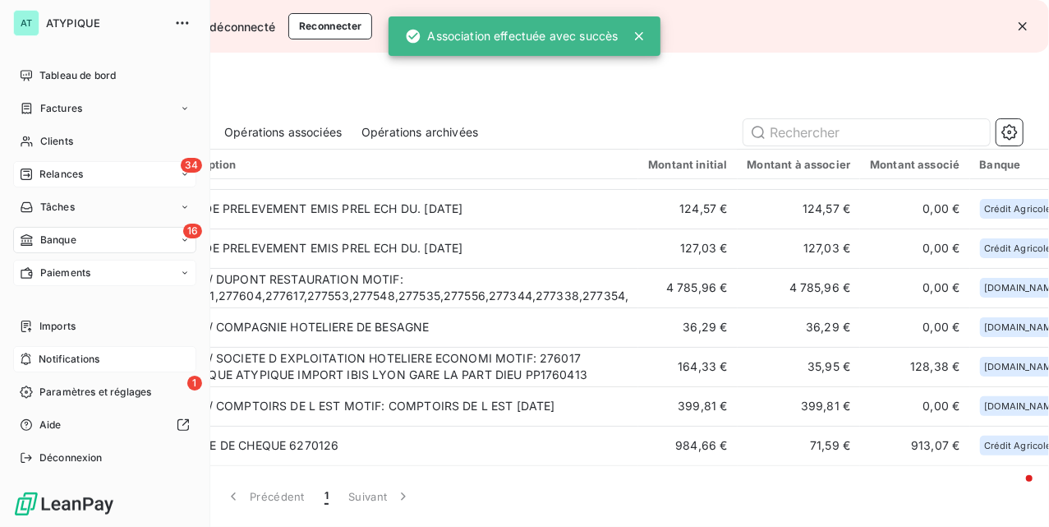
click at [90, 175] on div "34 Relances" at bounding box center [104, 174] width 183 height 26
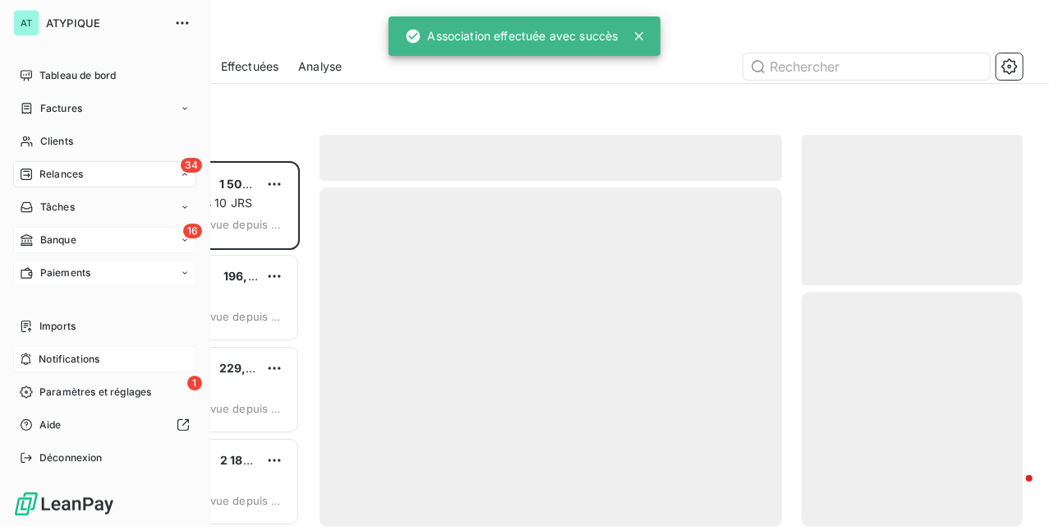
scroll to position [349, 205]
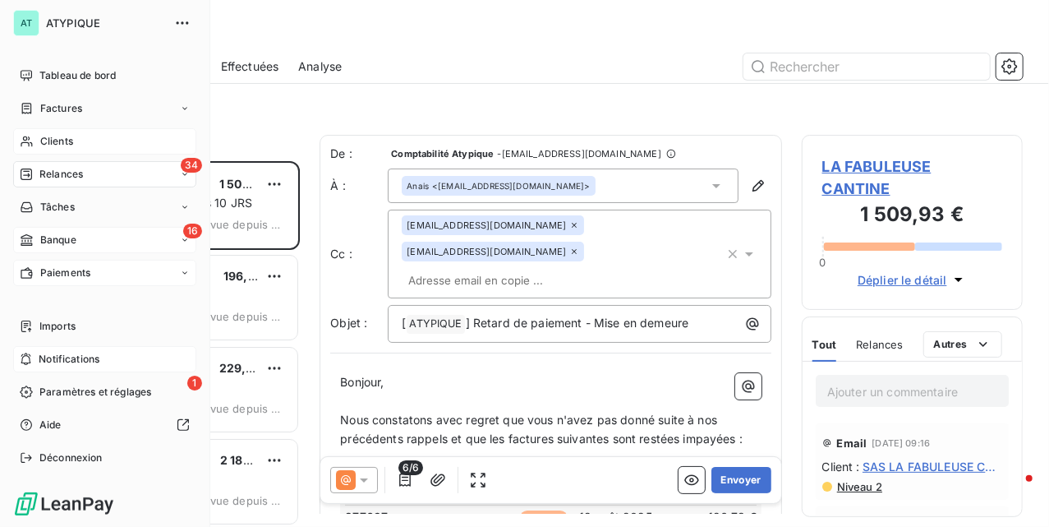
click at [46, 152] on div "Clients" at bounding box center [104, 141] width 183 height 26
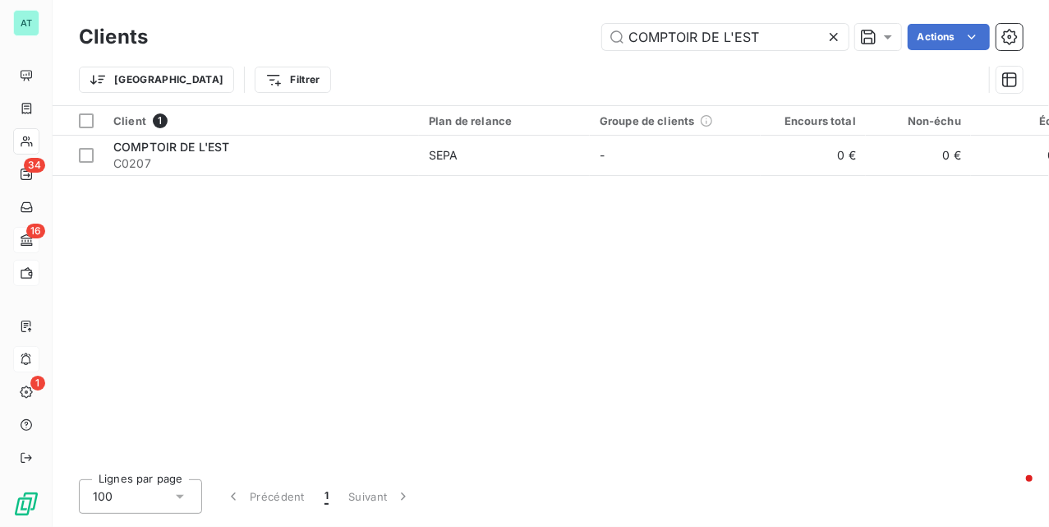
type input "273455"
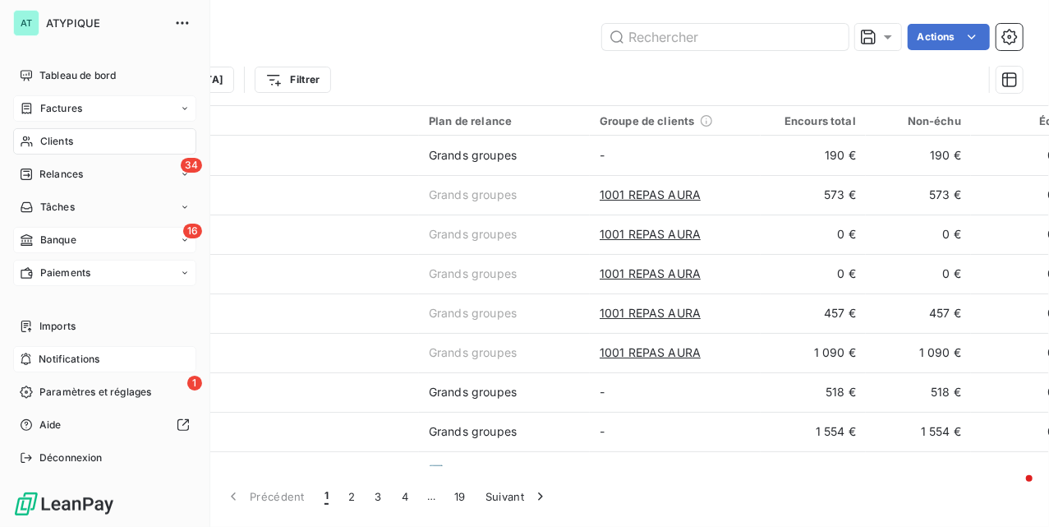
click at [34, 110] on div "Factures" at bounding box center [51, 108] width 62 height 15
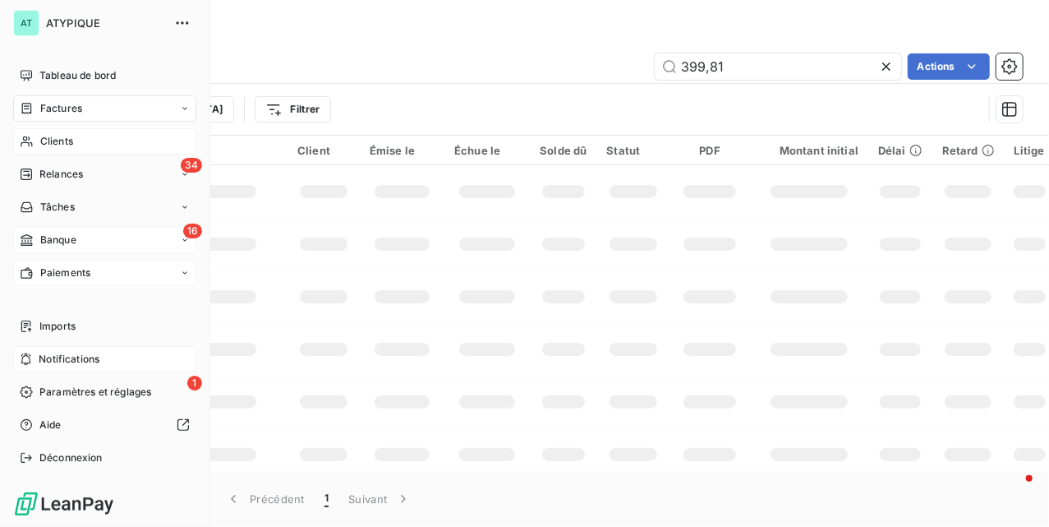
click at [76, 148] on div "Clients" at bounding box center [104, 141] width 183 height 26
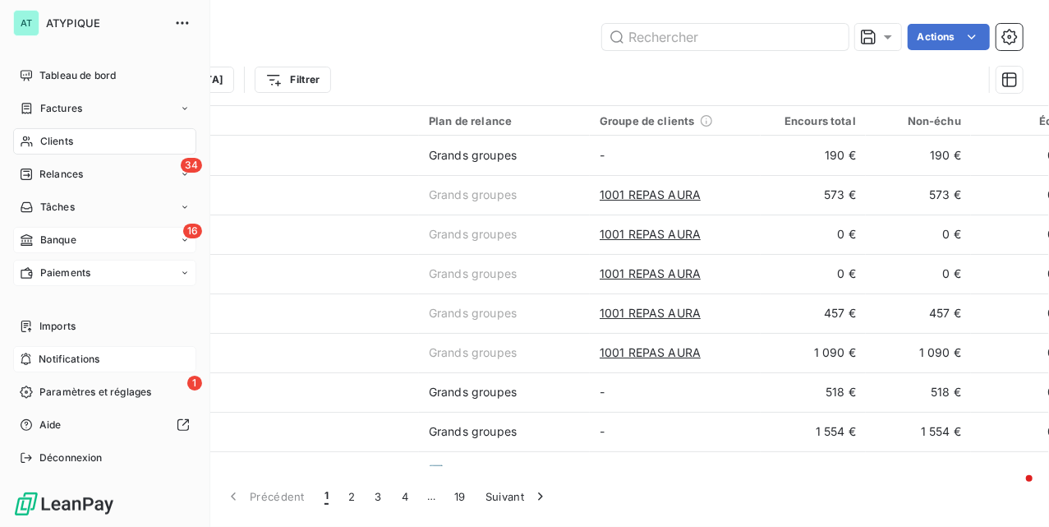
click at [43, 141] on span "Clients" at bounding box center [56, 141] width 33 height 15
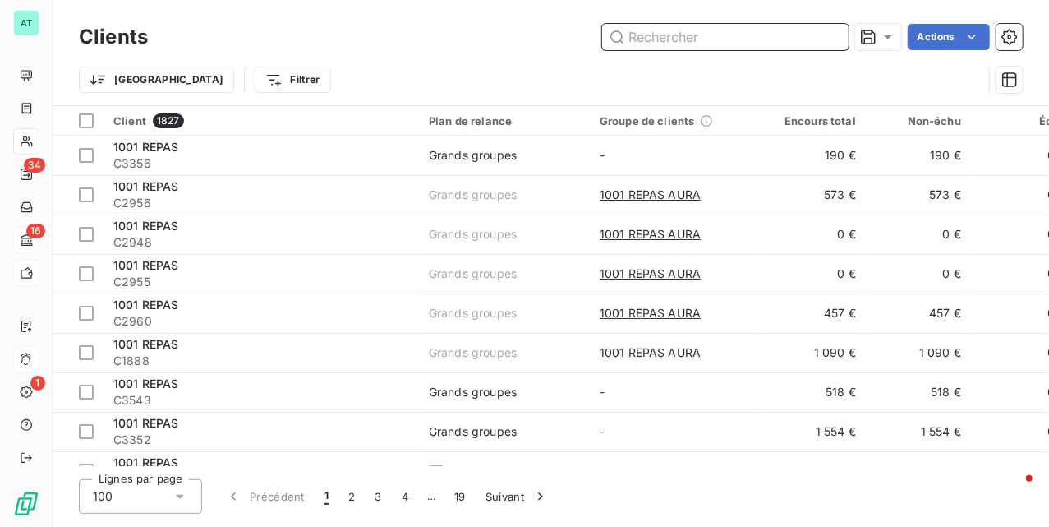
click at [711, 33] on input "text" at bounding box center [725, 37] width 247 height 26
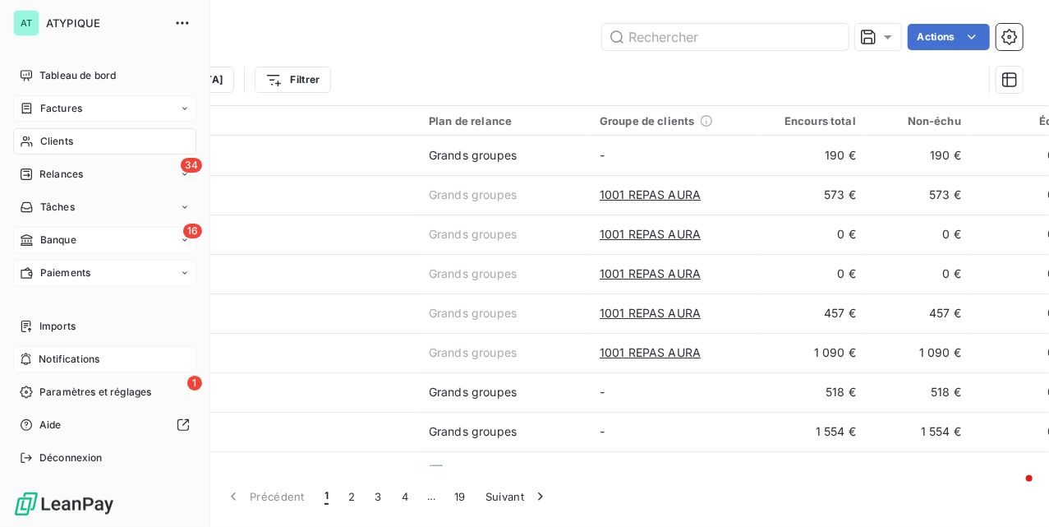
drag, startPoint x: 89, startPoint y: 100, endPoint x: 131, endPoint y: 99, distance: 42.7
click at [93, 100] on div "Factures" at bounding box center [104, 108] width 183 height 26
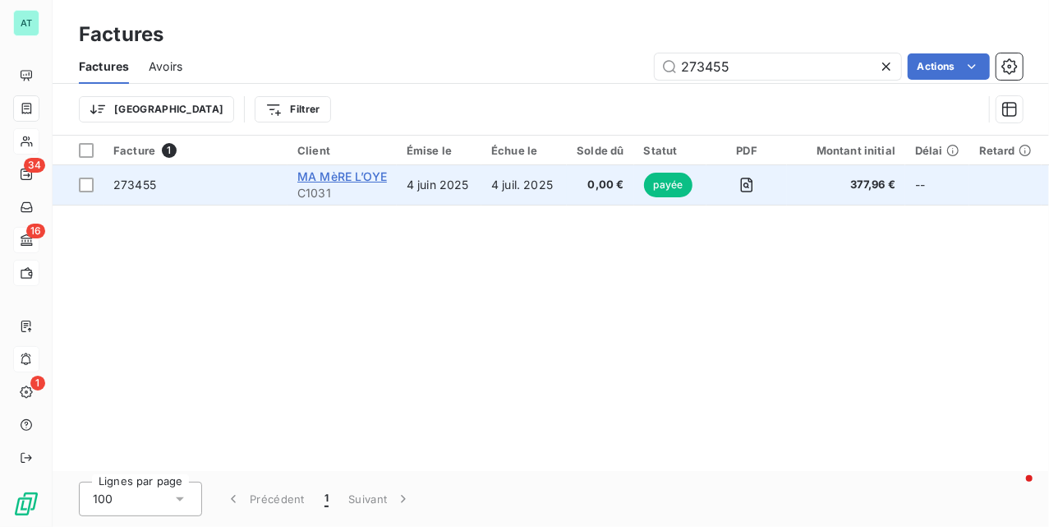
type input "273455"
click at [343, 179] on span "MA MèRE L’OYE" at bounding box center [342, 176] width 90 height 14
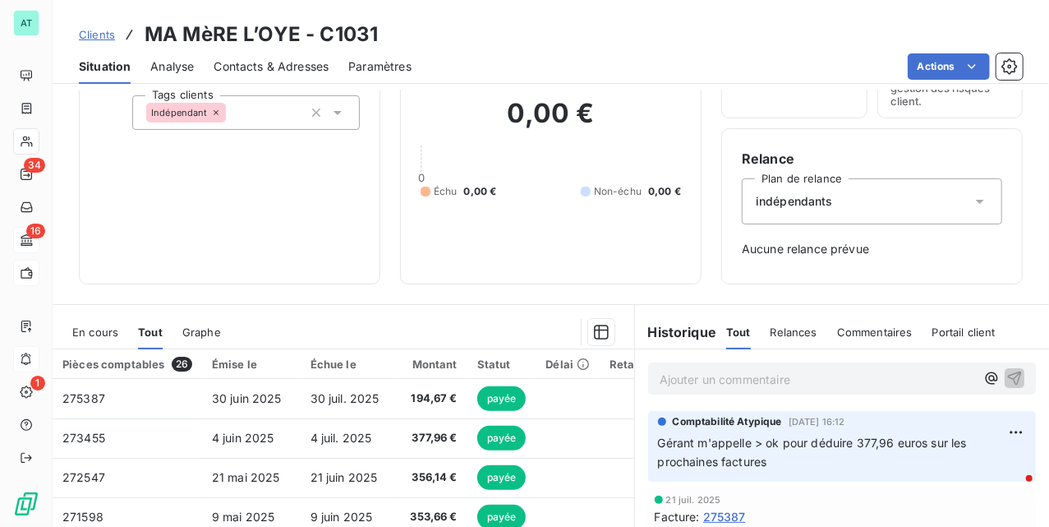
scroll to position [79, 0]
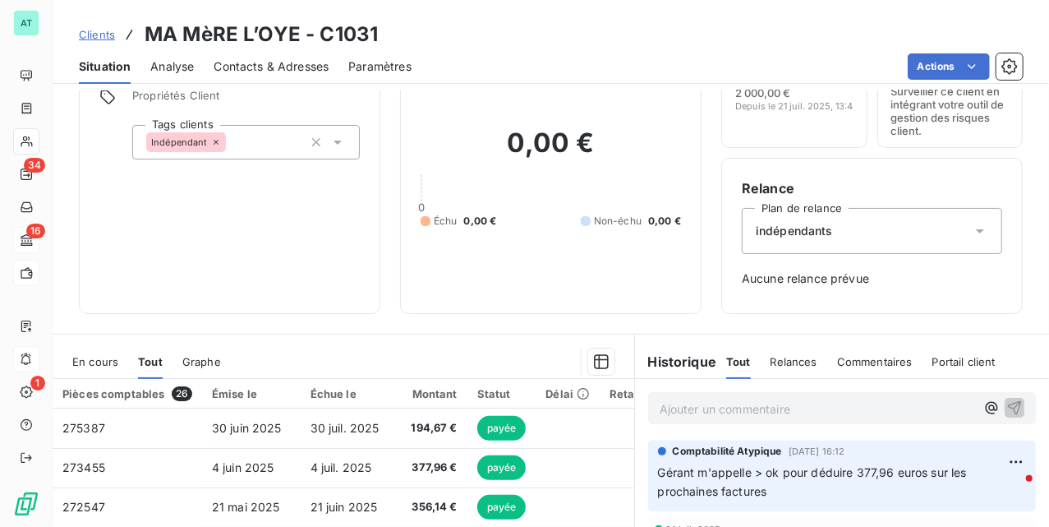
click at [112, 349] on div "En cours" at bounding box center [95, 361] width 46 height 35
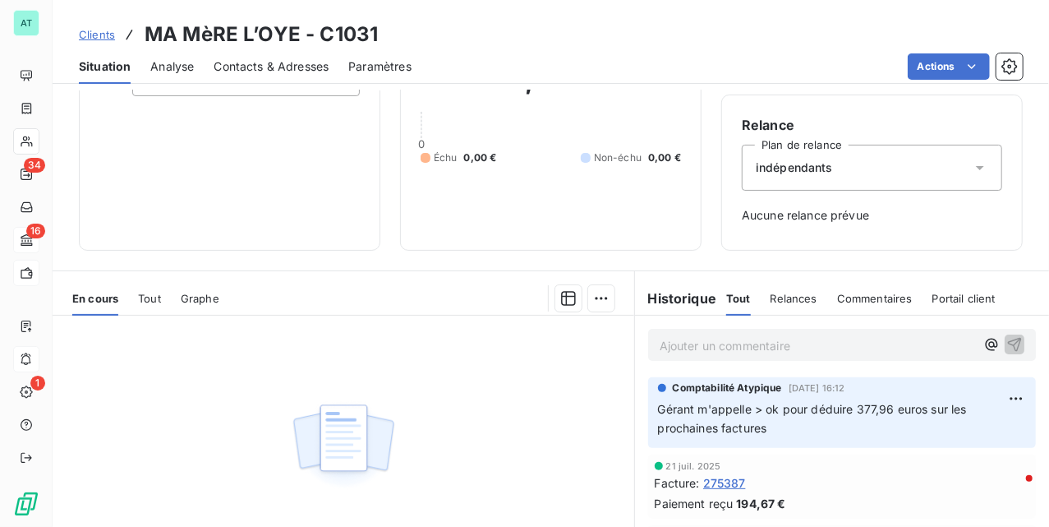
scroll to position [188, 0]
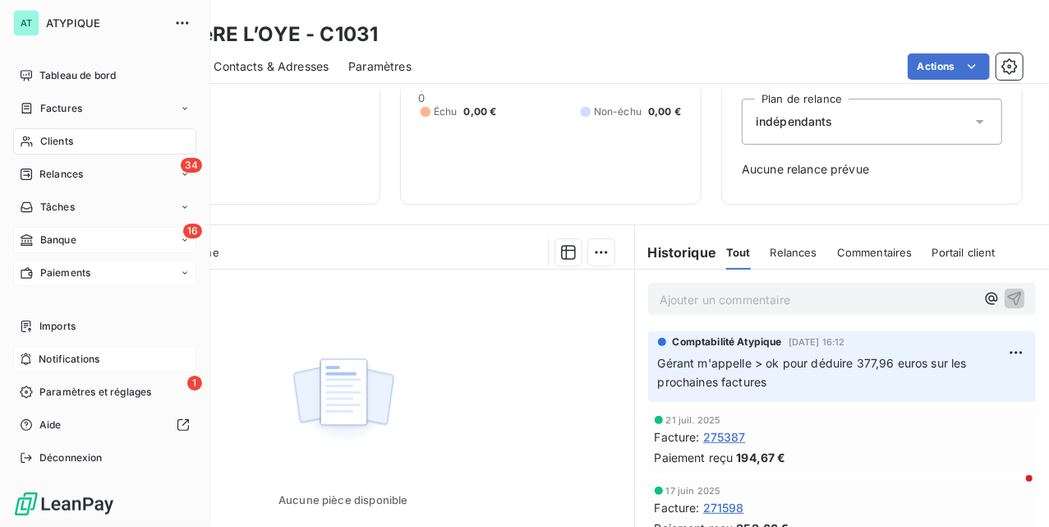
click at [71, 139] on span "Clients" at bounding box center [56, 141] width 33 height 15
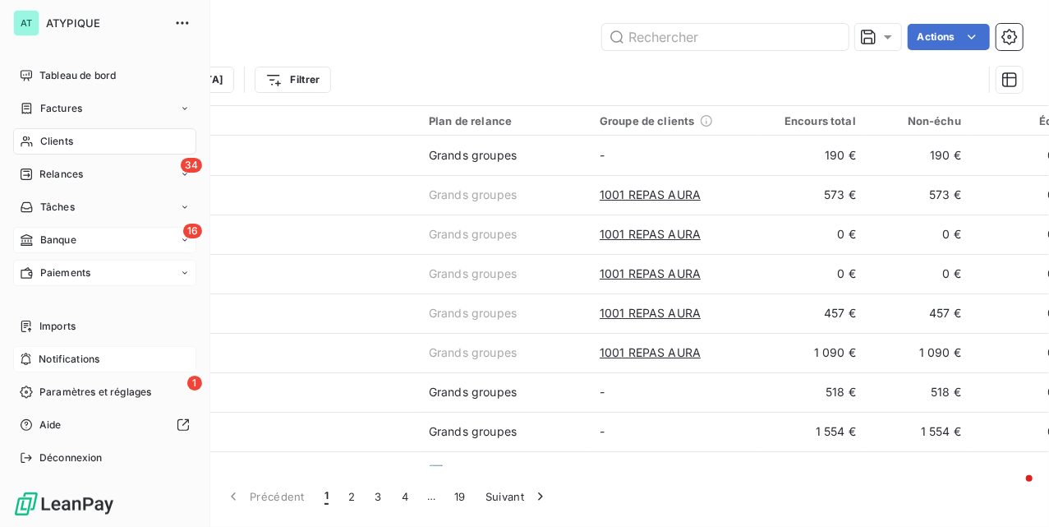
click at [38, 123] on nav "Tableau de bord Factures Clients 34 Relances Tâches 16 Banque Paiements" at bounding box center [104, 173] width 183 height 223
click at [53, 105] on span "Factures" at bounding box center [61, 108] width 42 height 15
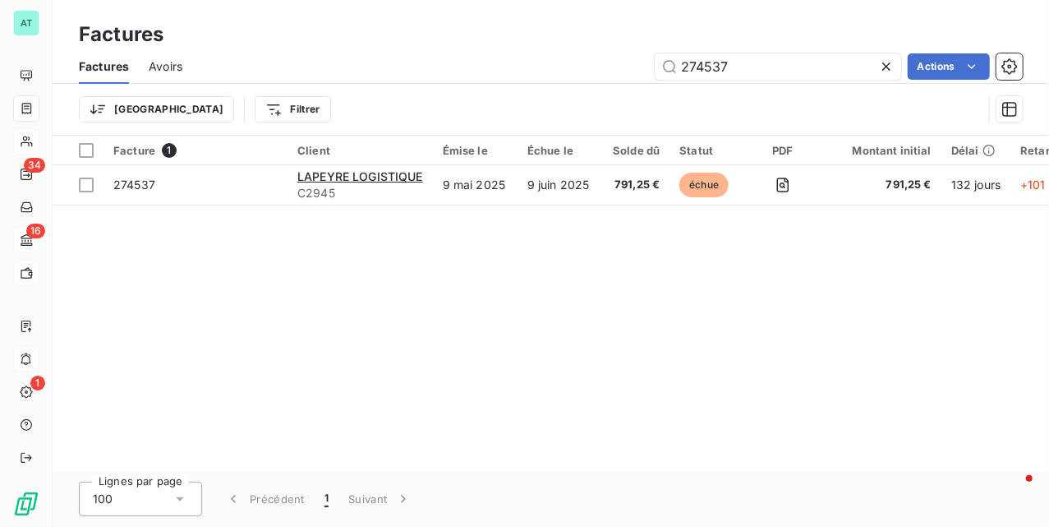
type input "274537"
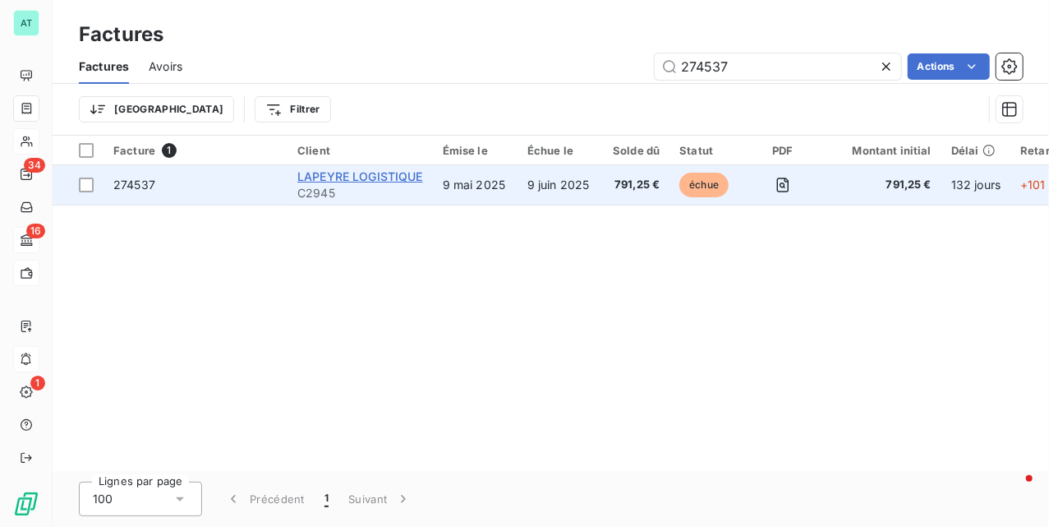
click at [330, 176] on span "LAPEYRE LOGISTIQUE" at bounding box center [360, 176] width 126 height 14
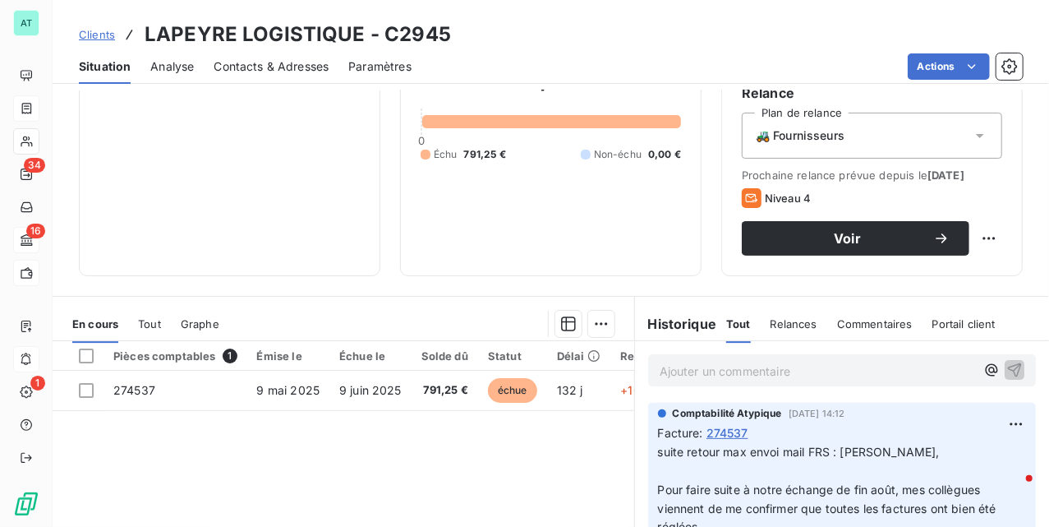
scroll to position [219, 0]
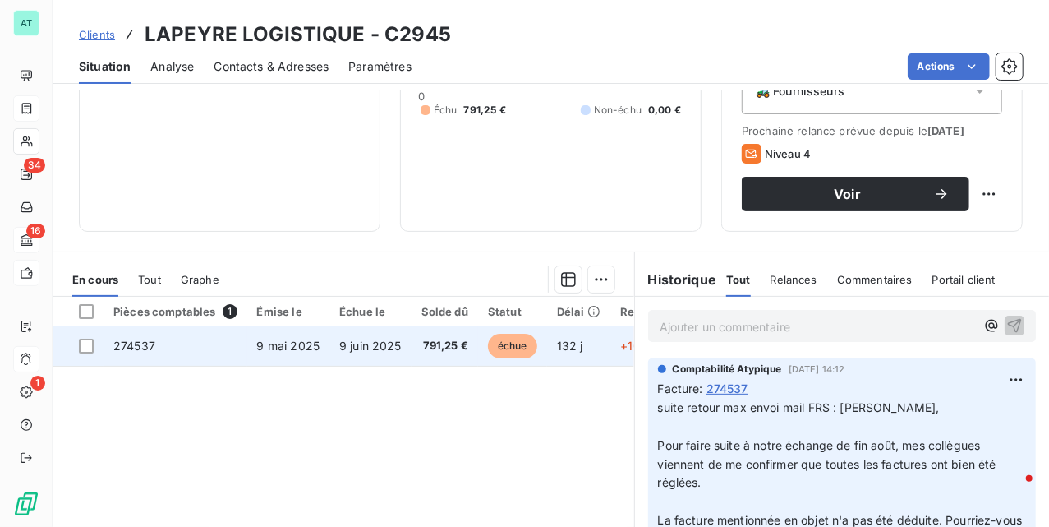
click at [139, 352] on span "274537" at bounding box center [134, 346] width 42 height 14
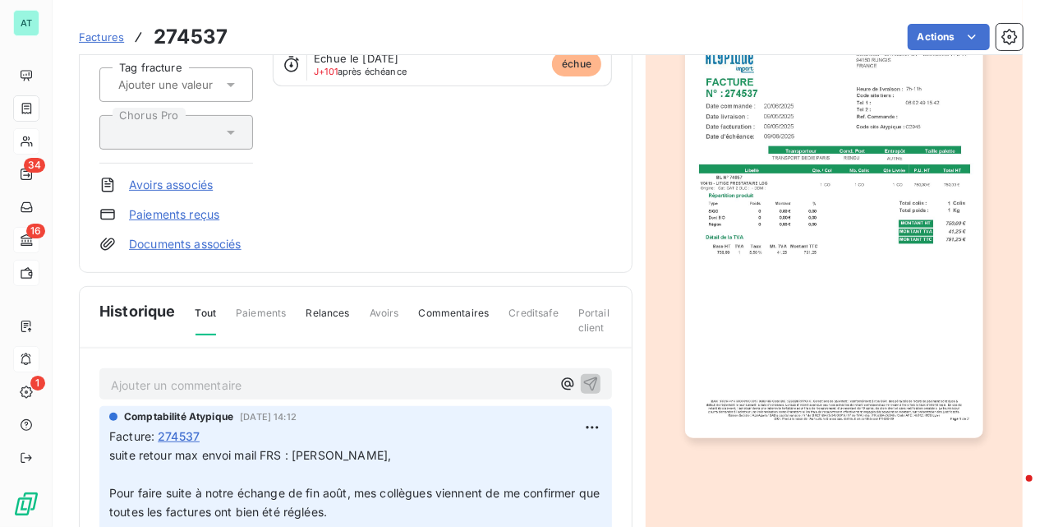
scroll to position [383, 0]
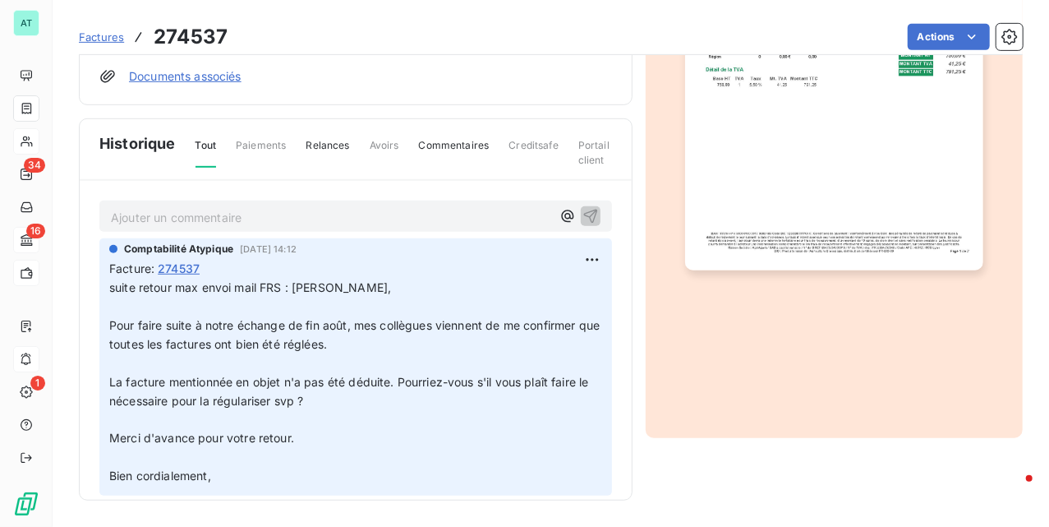
click at [222, 224] on p "Ajouter un commentaire ﻿" at bounding box center [331, 217] width 440 height 21
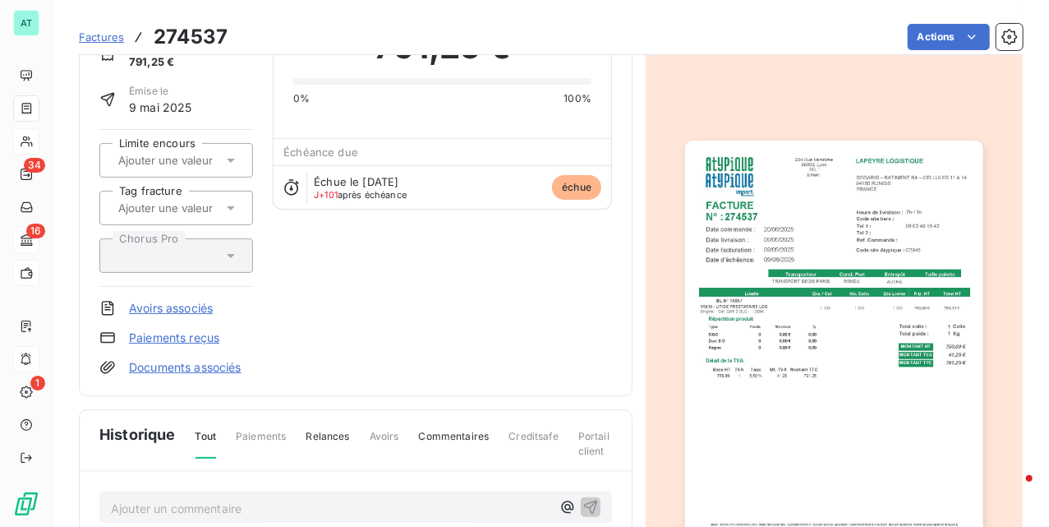
scroll to position [0, 0]
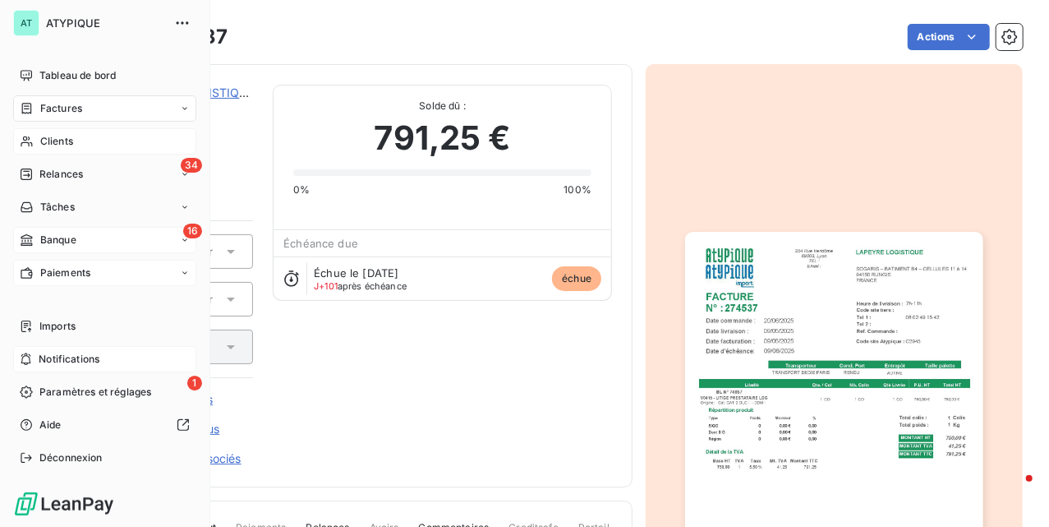
click at [87, 265] on span "Paiements" at bounding box center [65, 272] width 50 height 15
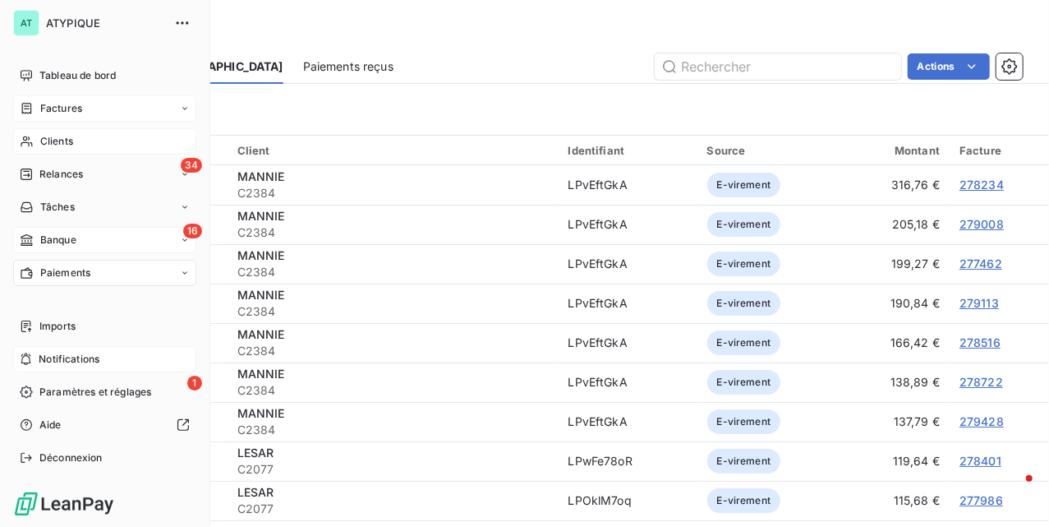
drag, startPoint x: 23, startPoint y: 240, endPoint x: 84, endPoint y: 243, distance: 60.9
click at [23, 241] on icon at bounding box center [27, 239] width 14 height 13
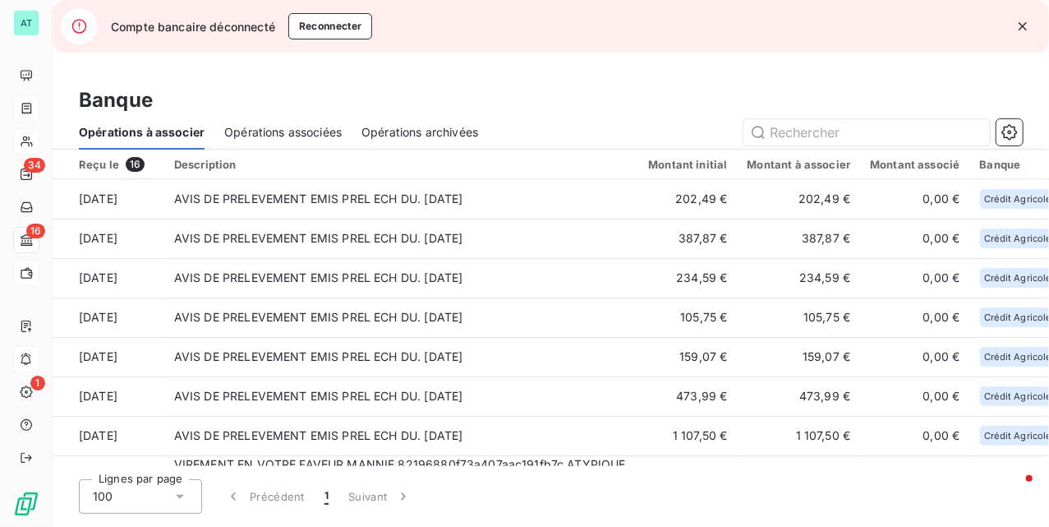
click at [942, 67] on div "Banque Opérations à associer Opérations associées Opérations archivées" at bounding box center [551, 108] width 997 height 84
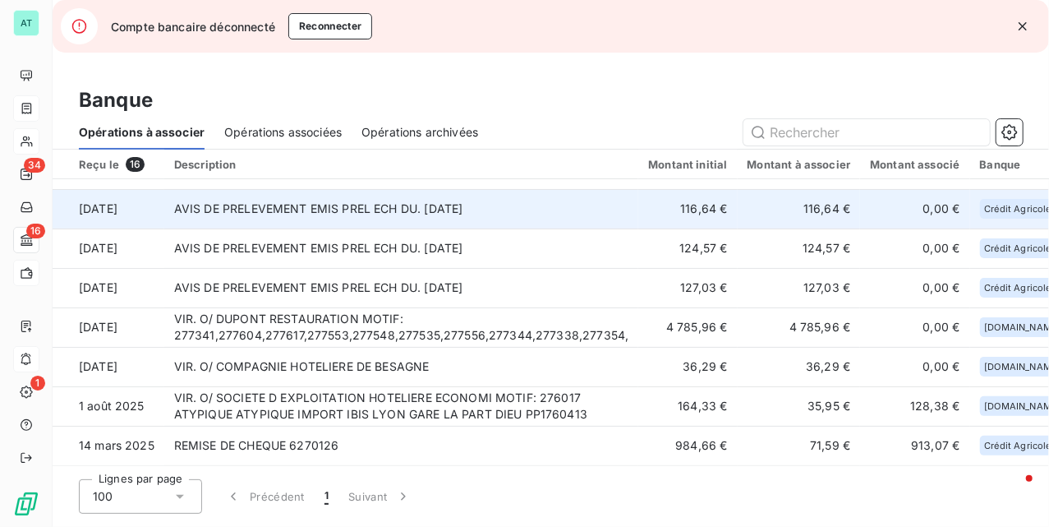
scroll to position [362, 0]
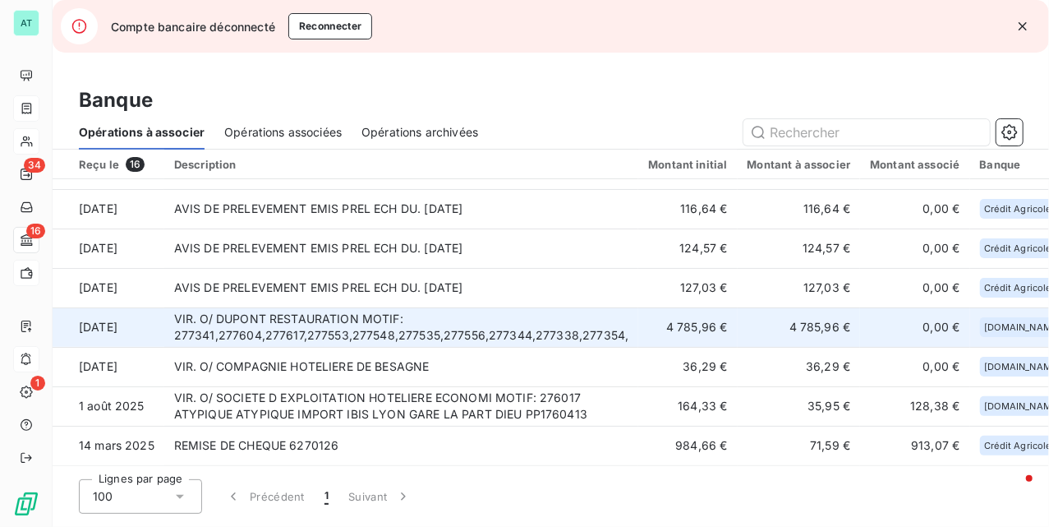
click at [307, 329] on td "VIR. O/ DUPONT RESTAURATION MOTIF: 277341,277604,277617,277553,277548,277535,27…" at bounding box center [401, 326] width 475 height 39
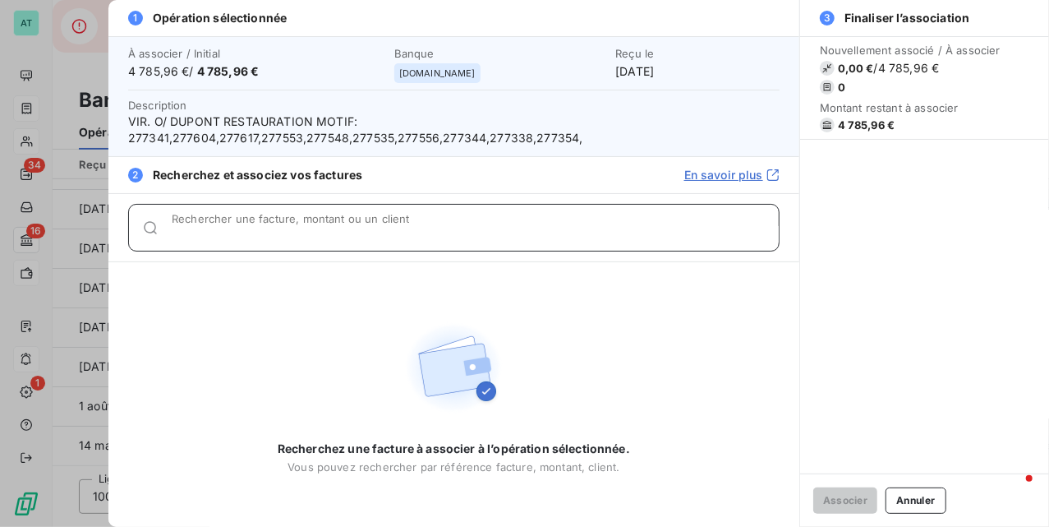
click at [336, 231] on input "Rechercher une facture, montant ou un client" at bounding box center [475, 234] width 607 height 16
paste input "276435"
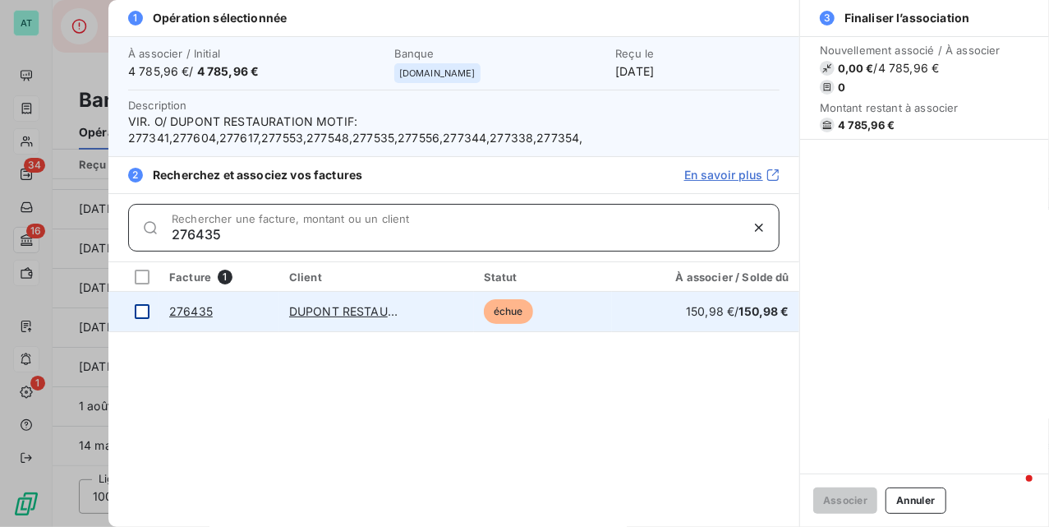
type input "276435"
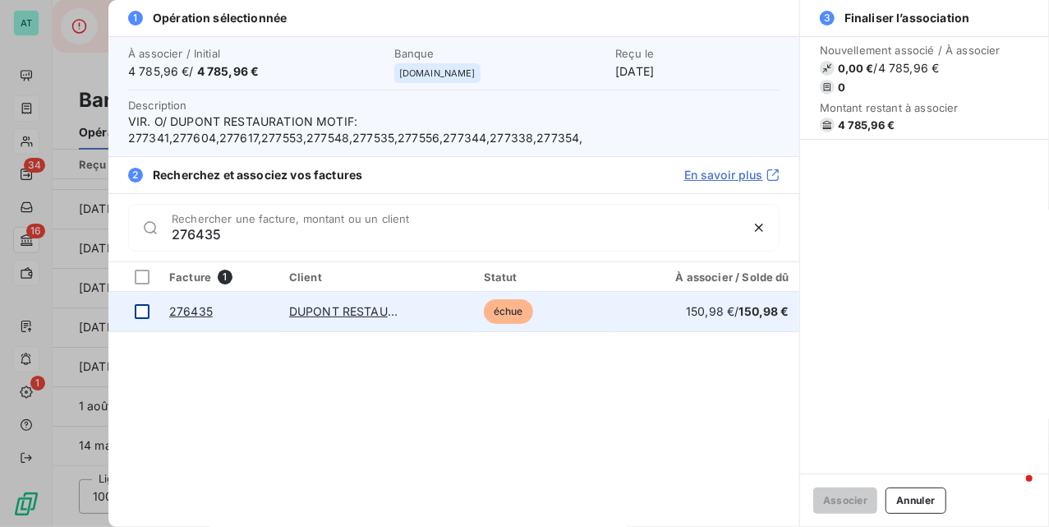
click at [142, 309] on div at bounding box center [142, 311] width 15 height 15
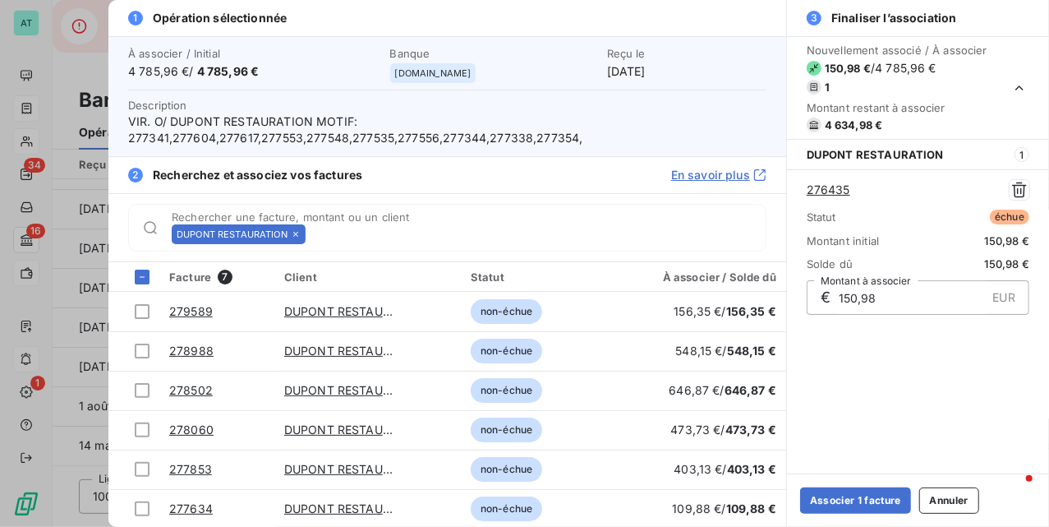
click at [296, 237] on icon at bounding box center [296, 234] width 10 height 10
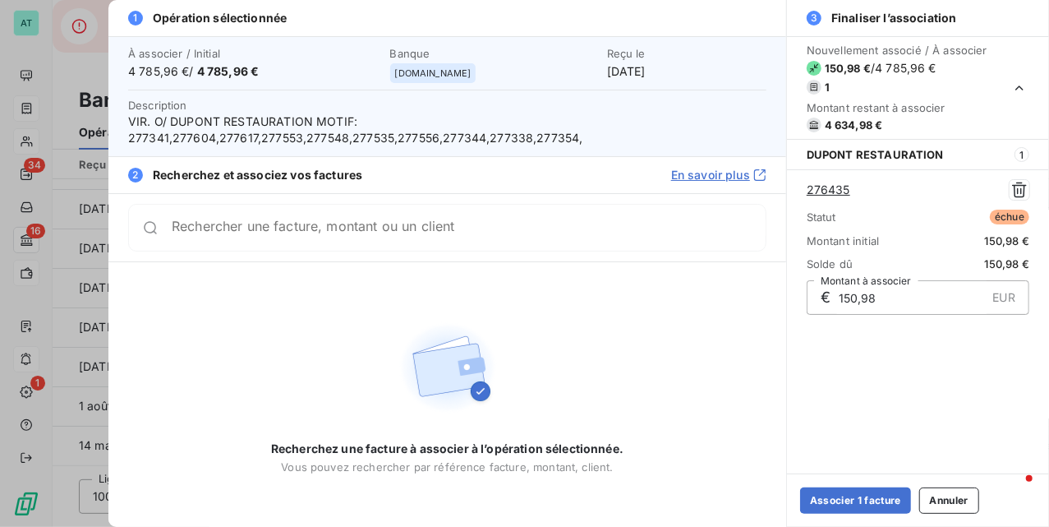
click at [294, 237] on div "Rechercher une facture, montant ou un client" at bounding box center [447, 228] width 638 height 48
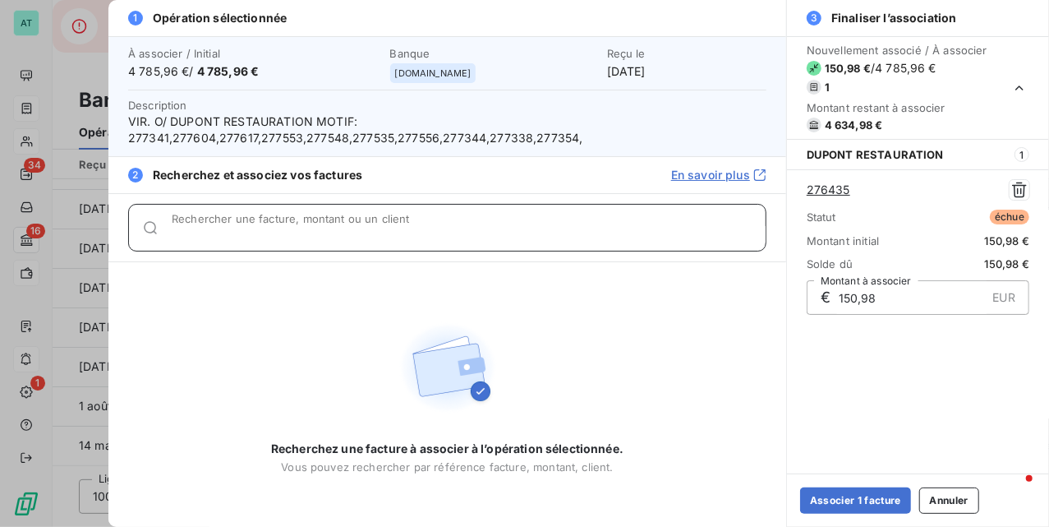
paste input "277287"
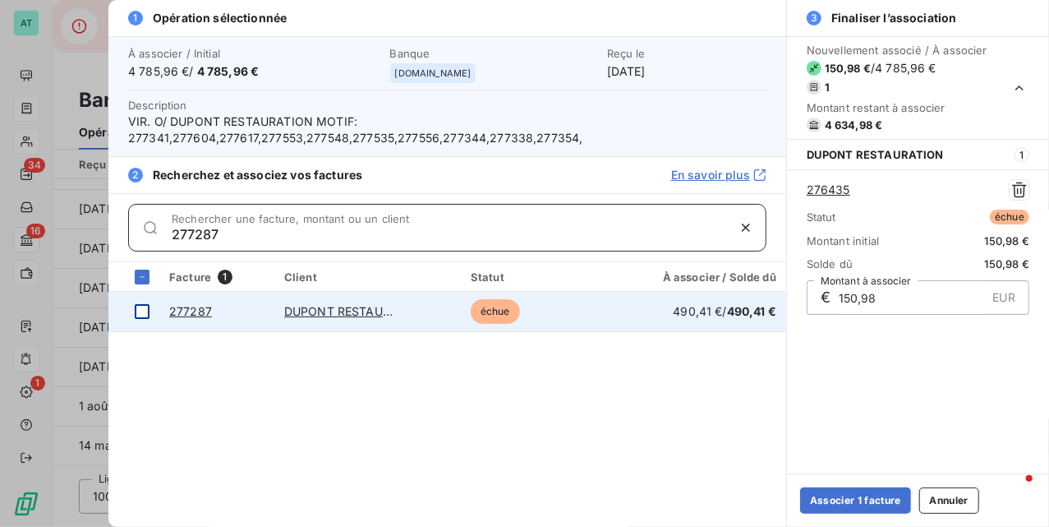
type input "277287"
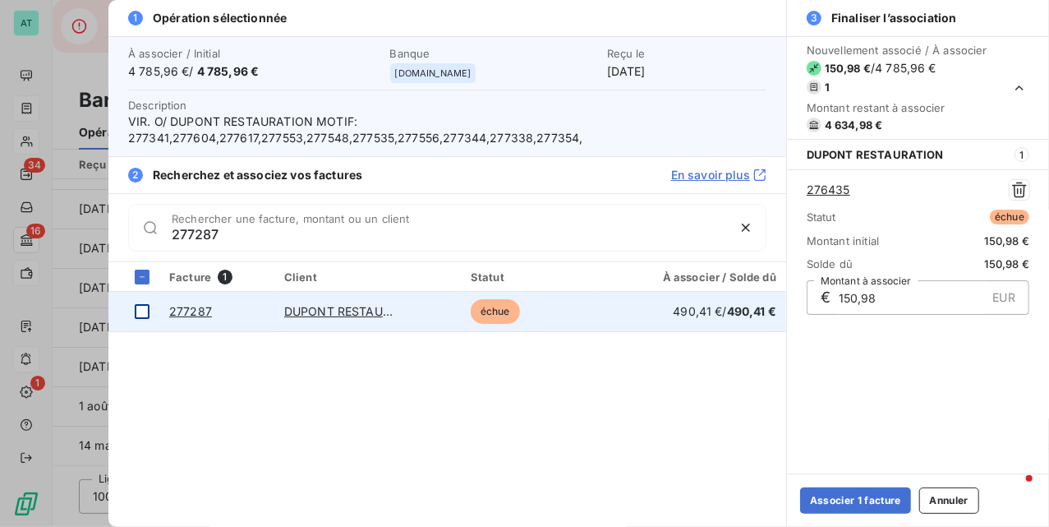
click at [138, 306] on div at bounding box center [142, 311] width 15 height 15
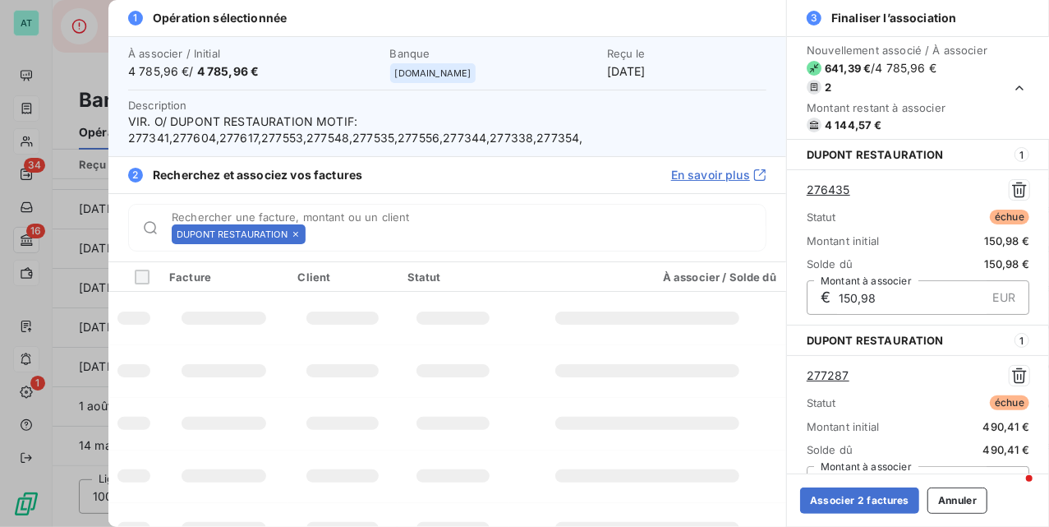
scroll to position [27, 0]
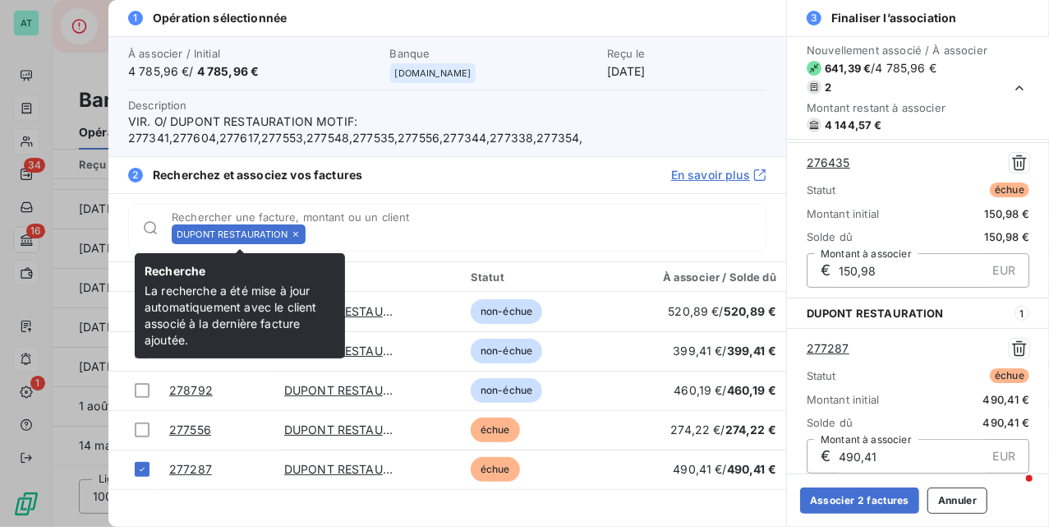
click at [303, 237] on div "DUPONT RESTAURATION" at bounding box center [239, 234] width 134 height 20
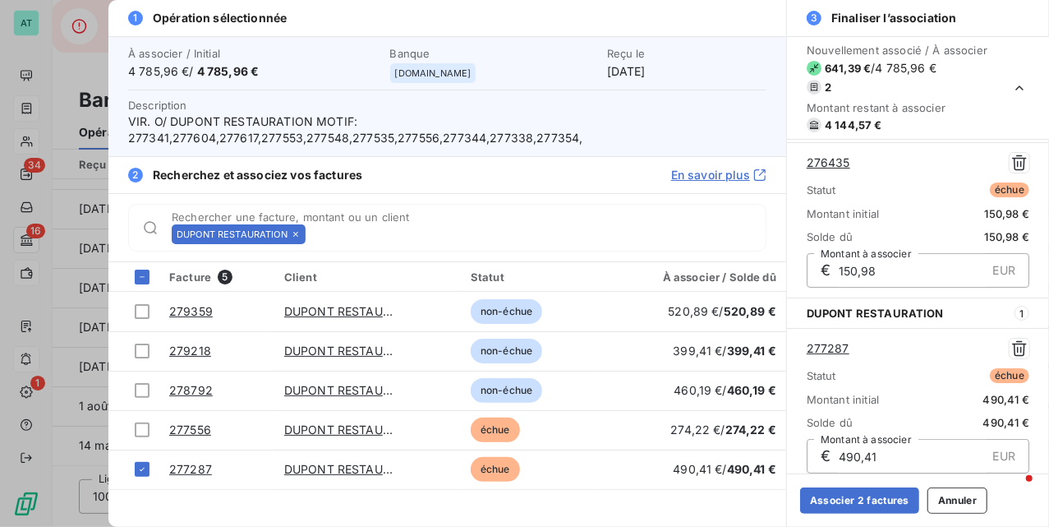
click at [297, 235] on icon at bounding box center [295, 234] width 5 height 5
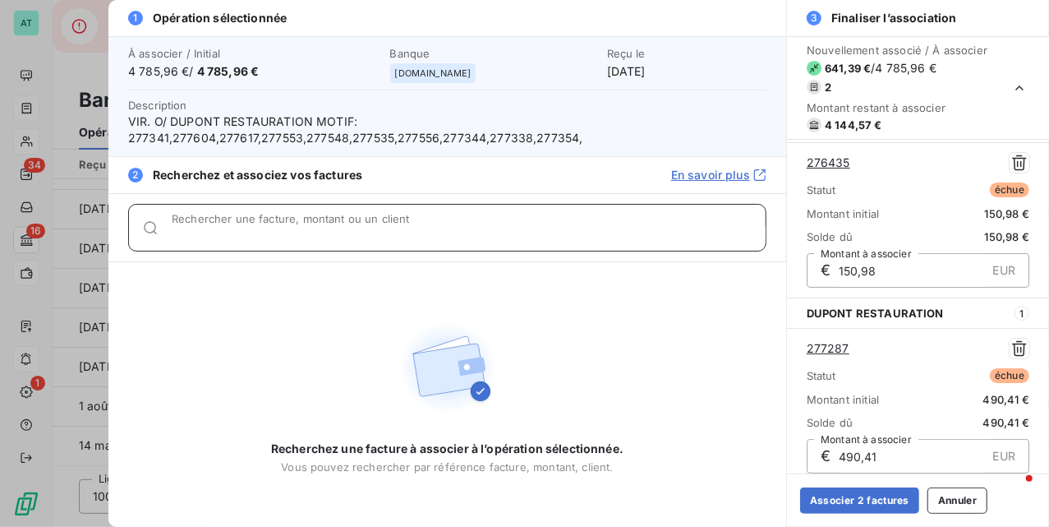
click at [297, 235] on input "Rechercher une facture, montant ou un client" at bounding box center [469, 234] width 594 height 16
paste input "277337"
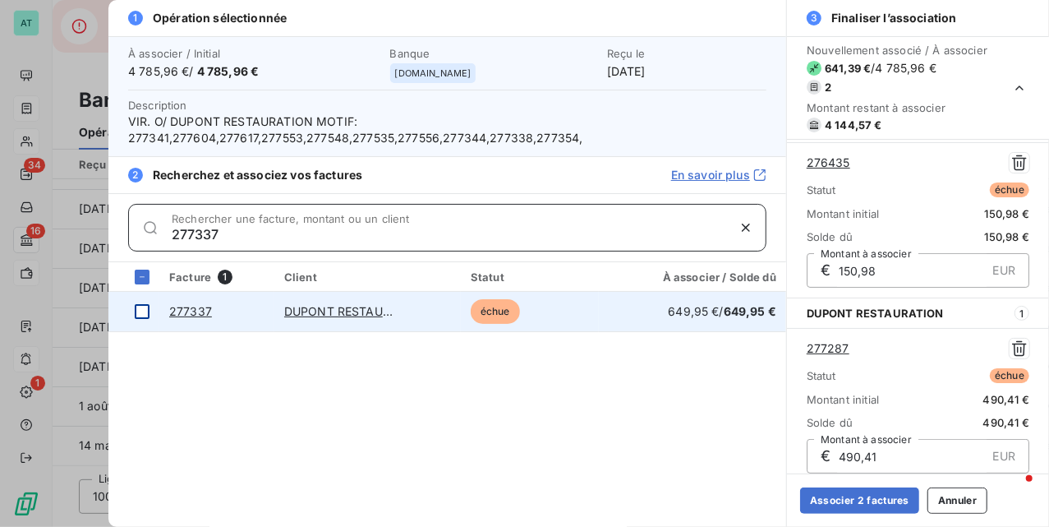
type input "277337"
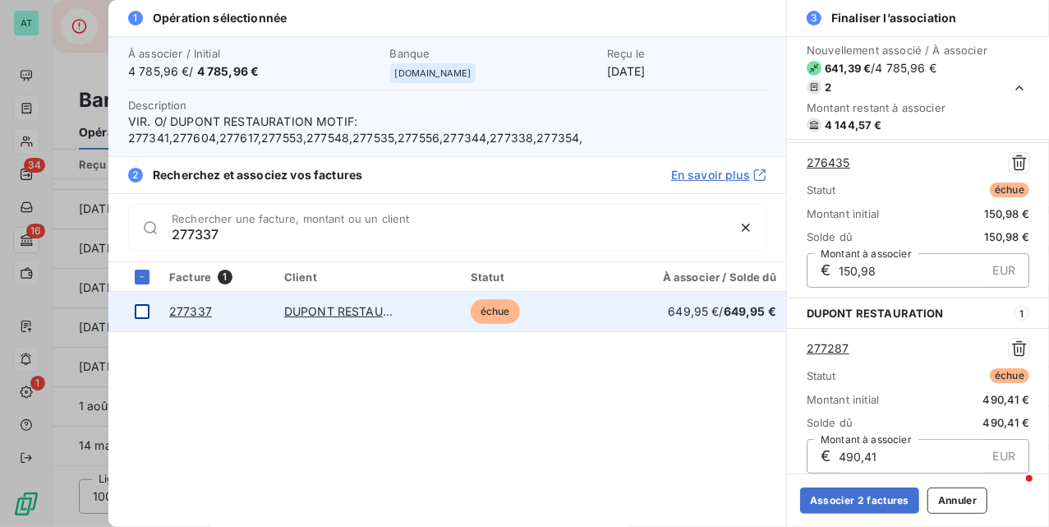
click at [148, 313] on div at bounding box center [142, 311] width 15 height 15
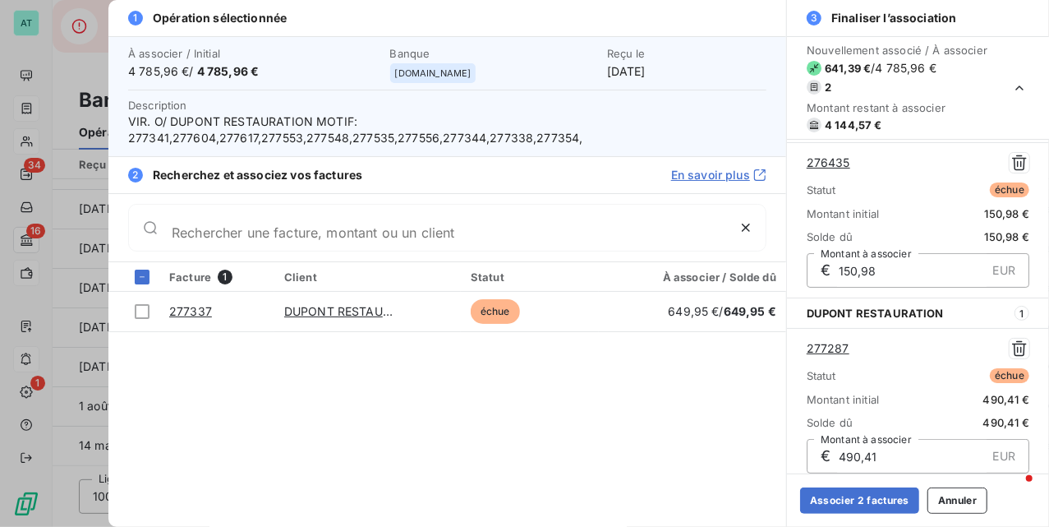
scroll to position [224, 0]
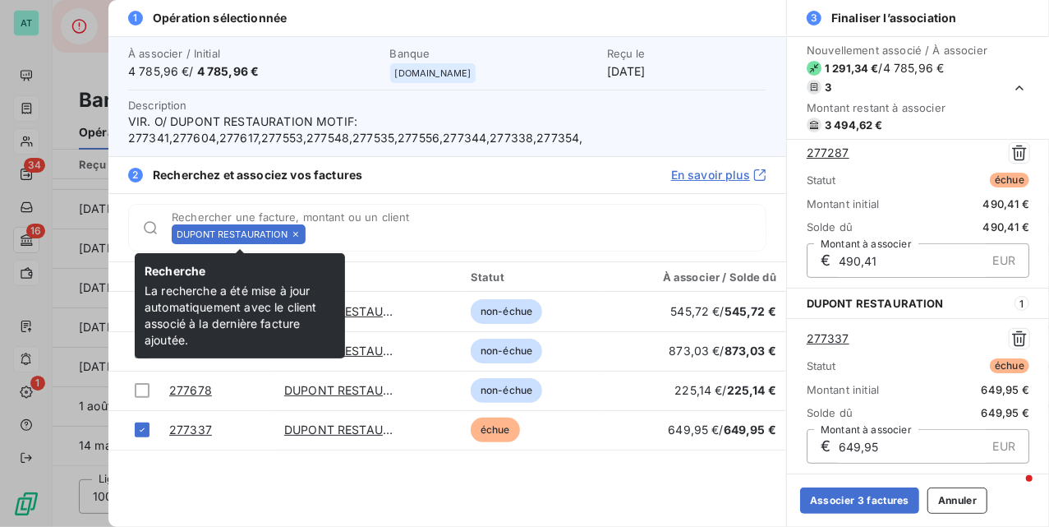
click at [297, 238] on icon at bounding box center [296, 234] width 10 height 10
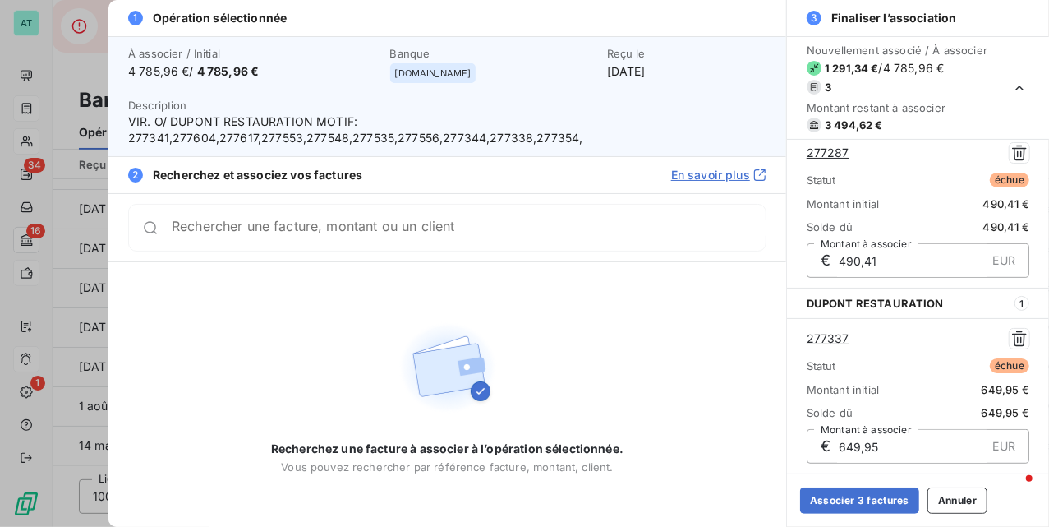
click at [297, 238] on div "Rechercher une facture, montant ou un client" at bounding box center [447, 228] width 638 height 48
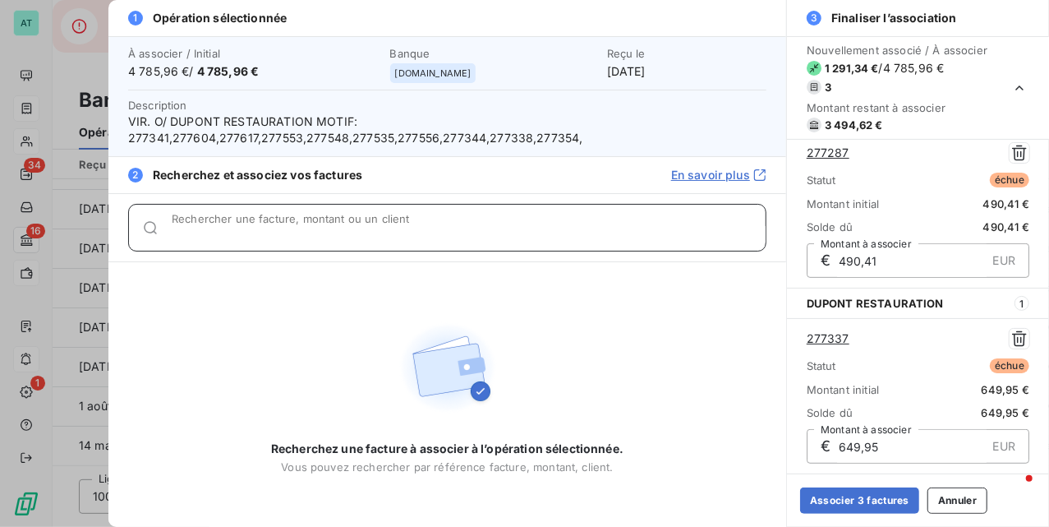
paste input "277338"
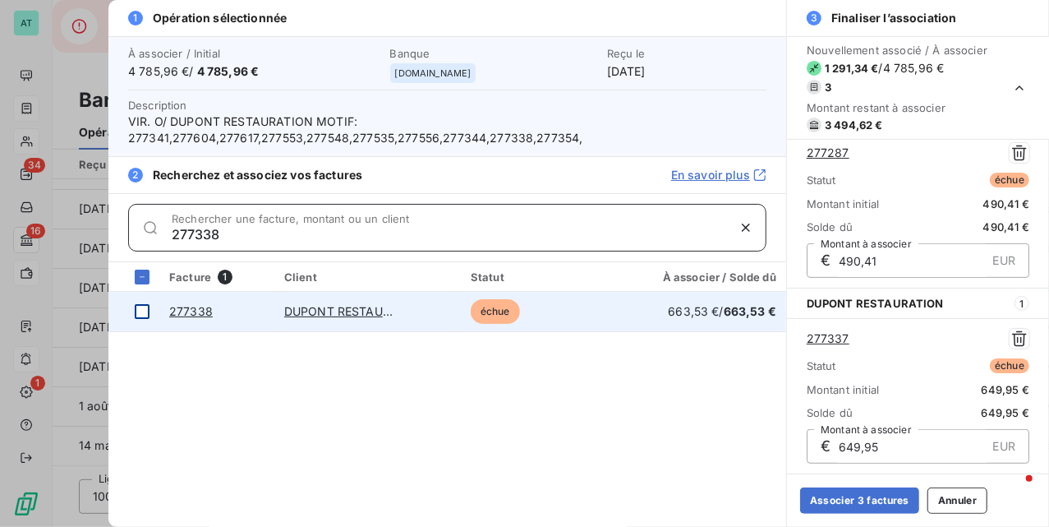
type input "277338"
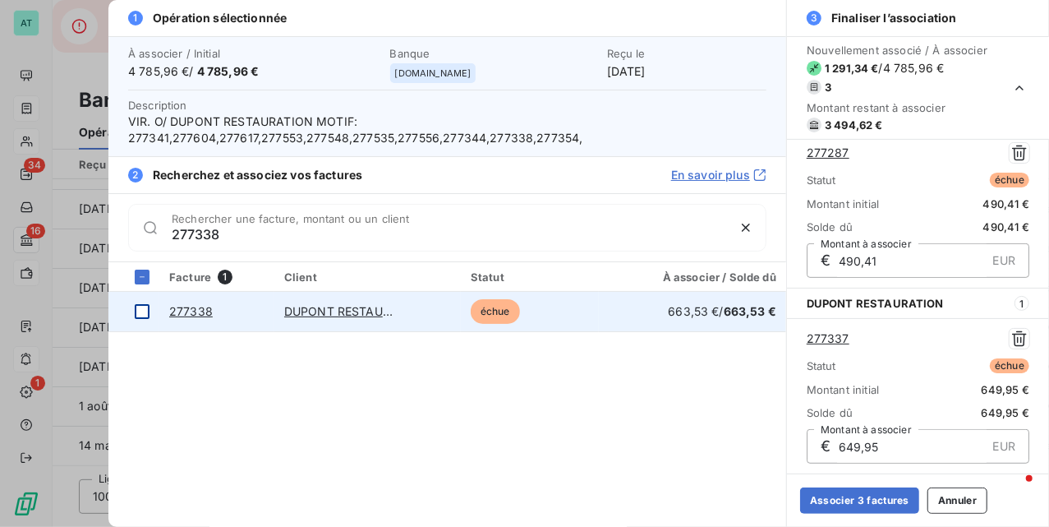
click at [145, 313] on div at bounding box center [142, 311] width 15 height 15
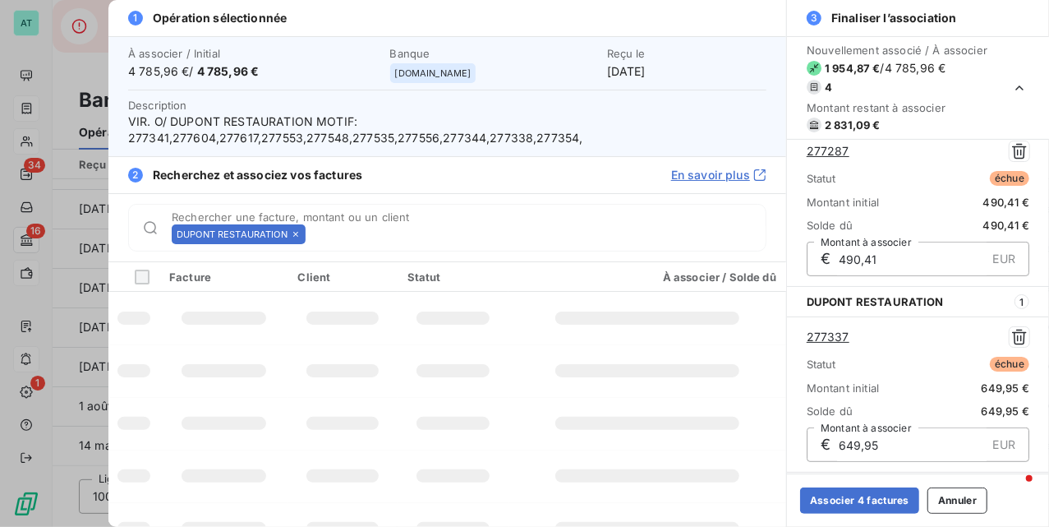
scroll to position [411, 0]
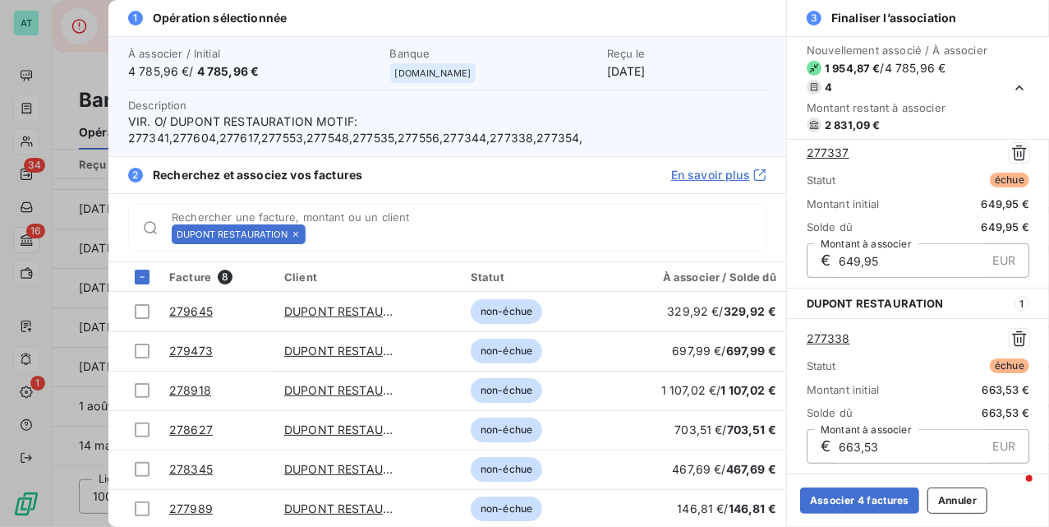
click at [293, 235] on icon at bounding box center [296, 234] width 10 height 10
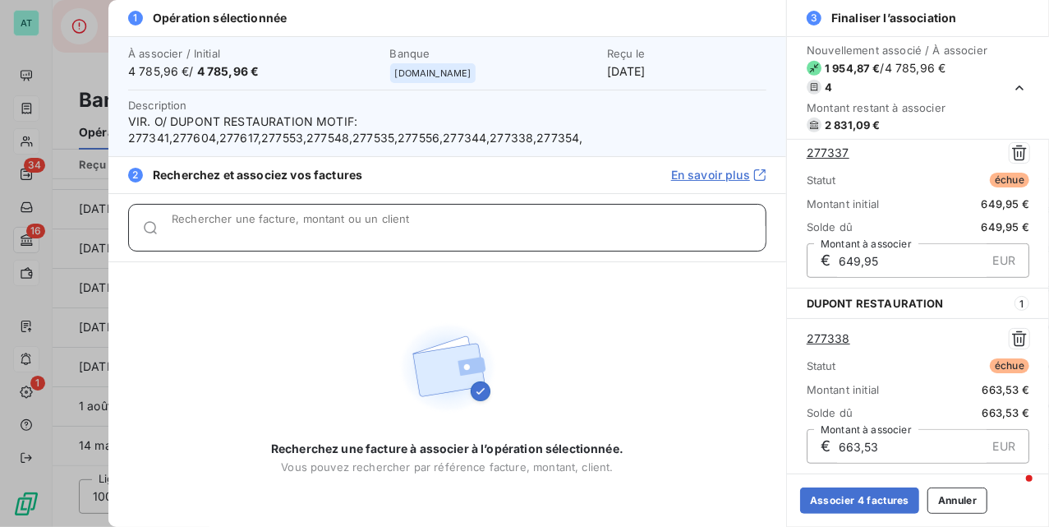
click at [293, 235] on input "Rechercher une facture, montant ou un client" at bounding box center [469, 234] width 594 height 16
paste input "277341"
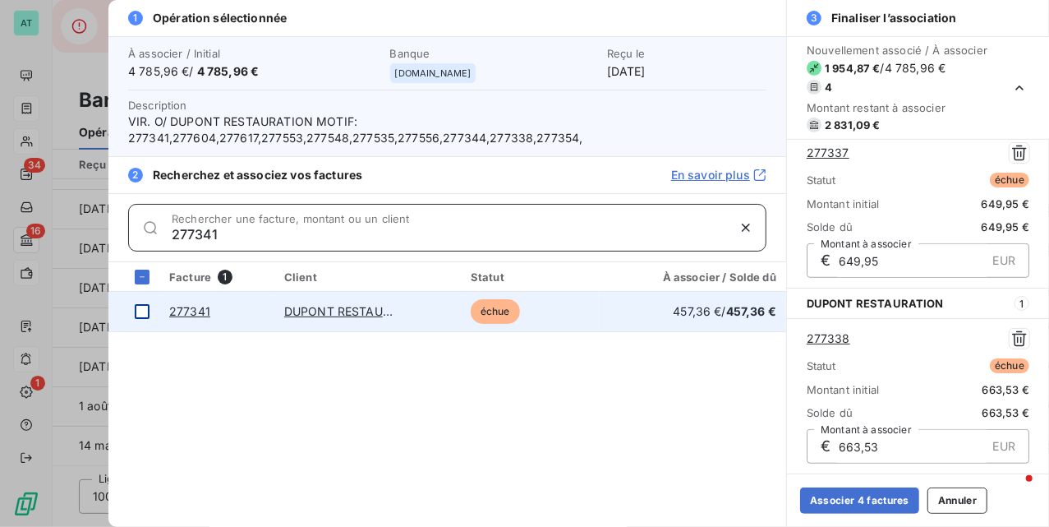
type input "277341"
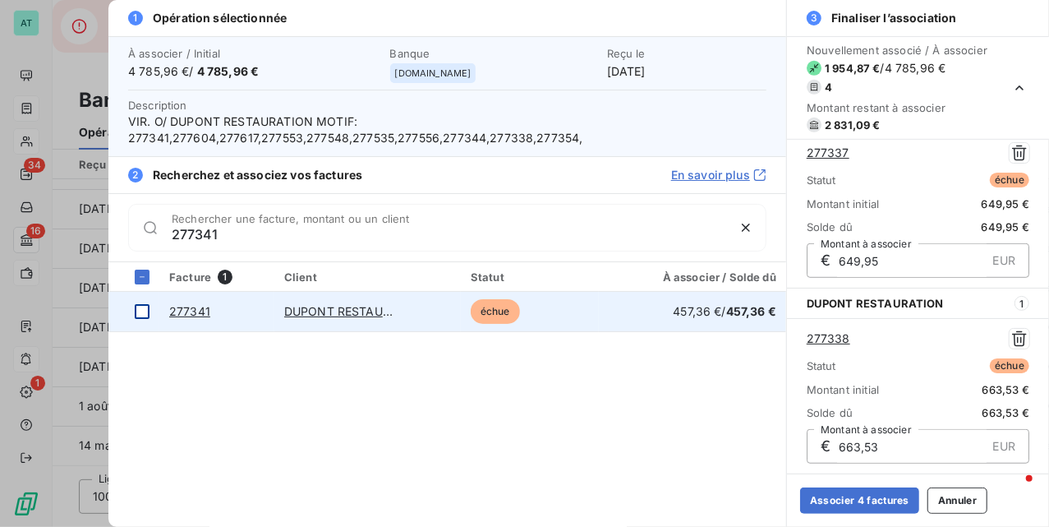
click at [139, 312] on div at bounding box center [142, 311] width 15 height 15
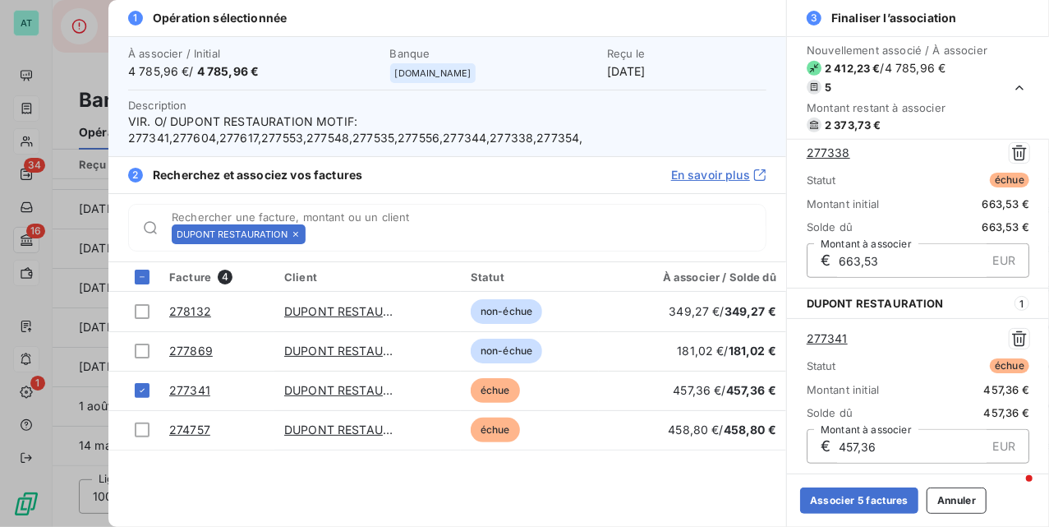
click at [293, 232] on icon at bounding box center [296, 234] width 10 height 10
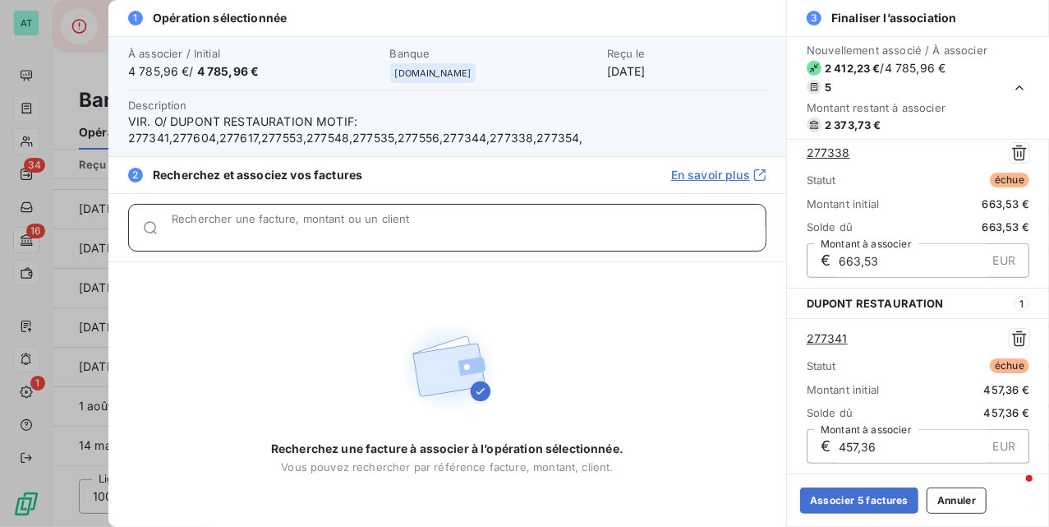
click at [293, 232] on input "Rechercher une facture, montant ou un client" at bounding box center [469, 234] width 594 height 16
paste input "277344"
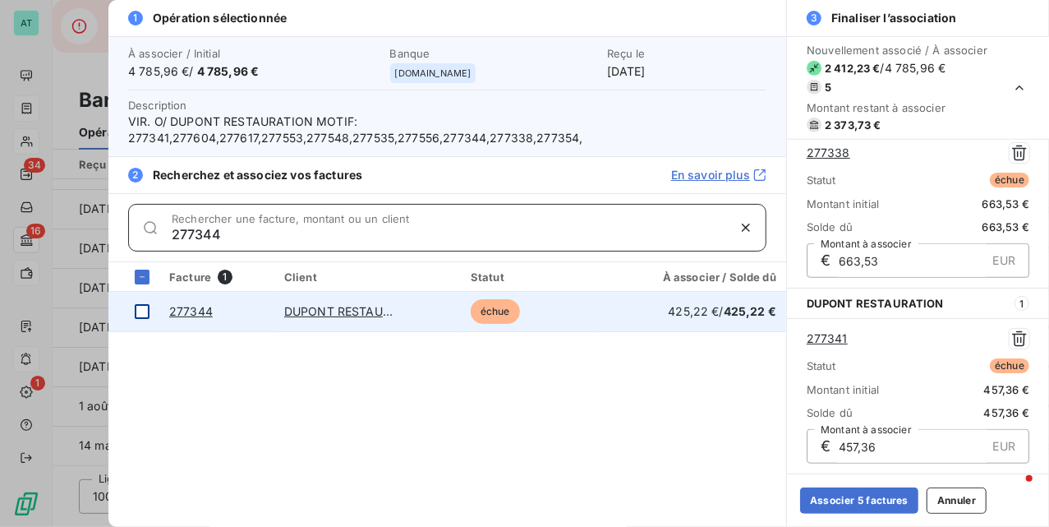
type input "277344"
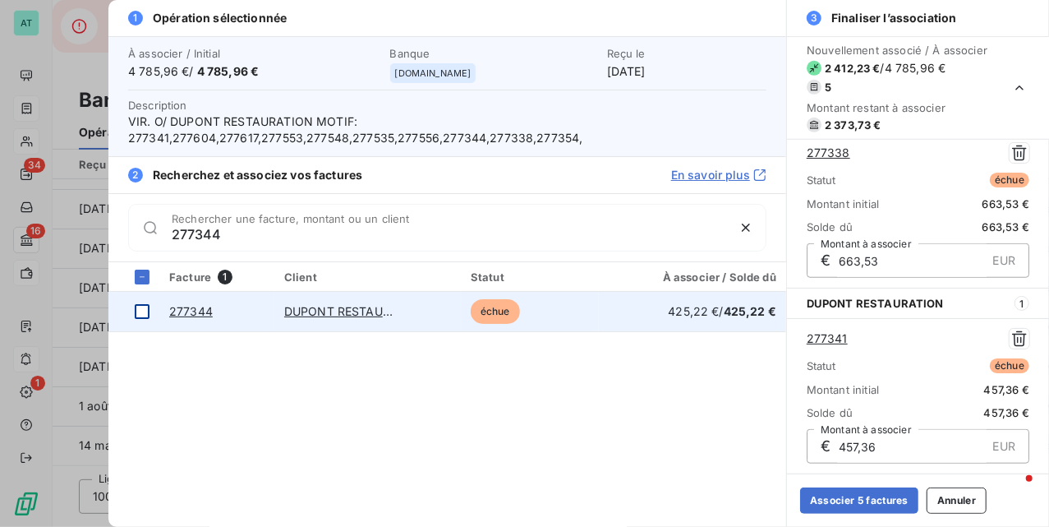
click at [136, 312] on div at bounding box center [142, 311] width 15 height 15
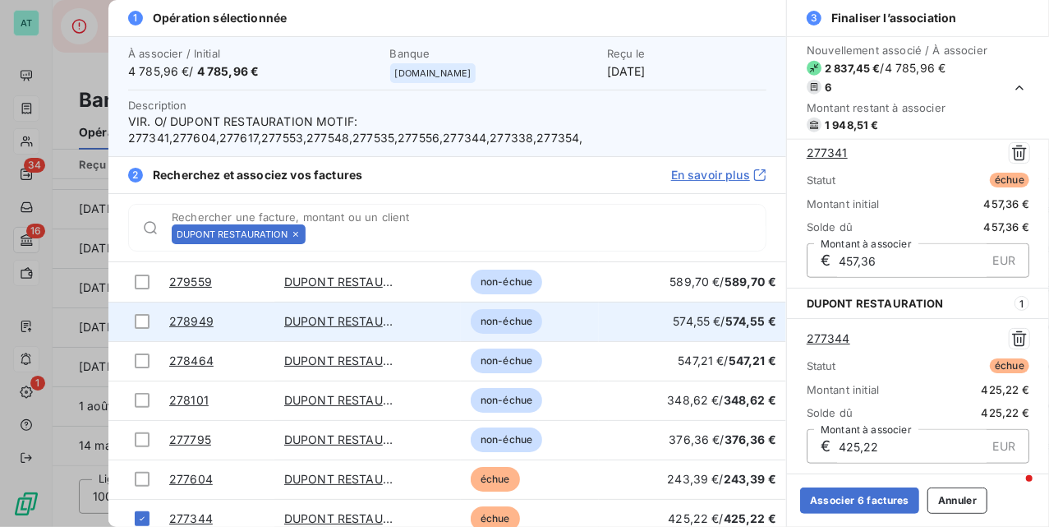
scroll to position [43, 0]
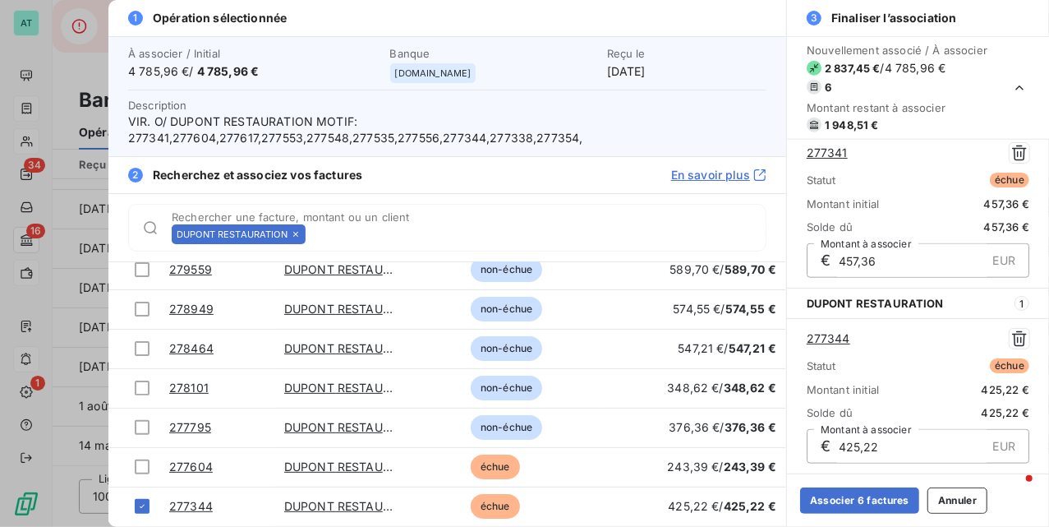
click at [300, 237] on icon at bounding box center [296, 234] width 10 height 10
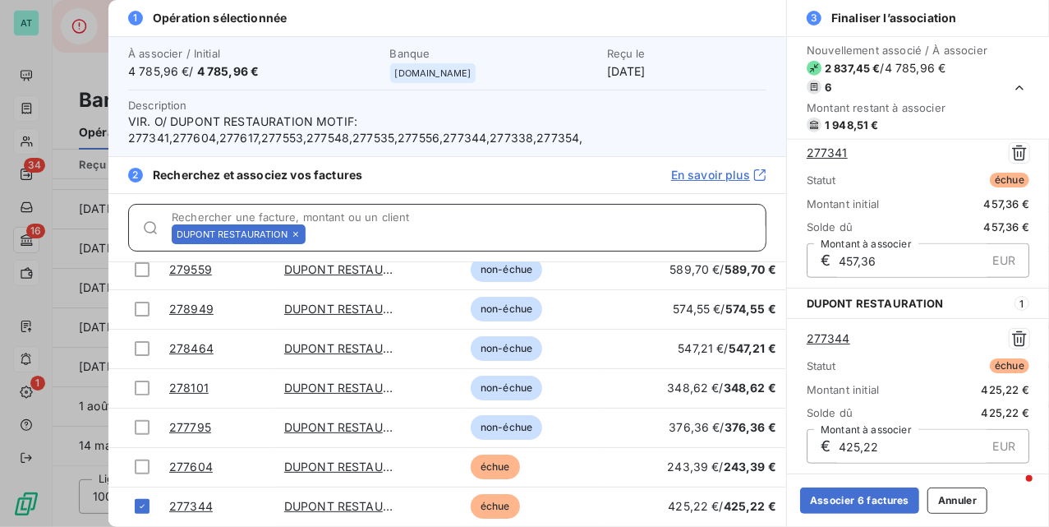
click at [312, 237] on input "Rechercher une facture, montant ou un client" at bounding box center [539, 234] width 454 height 16
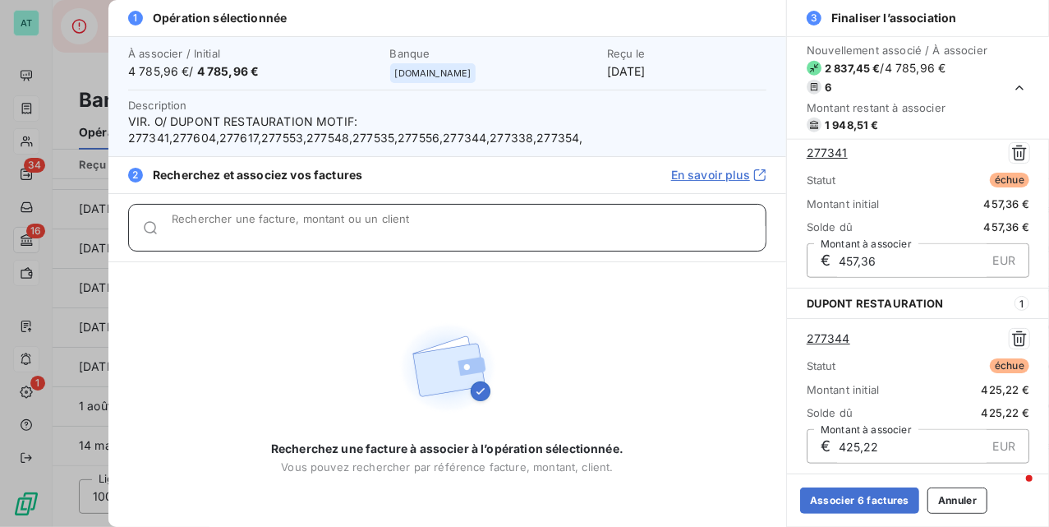
paste input "277354"
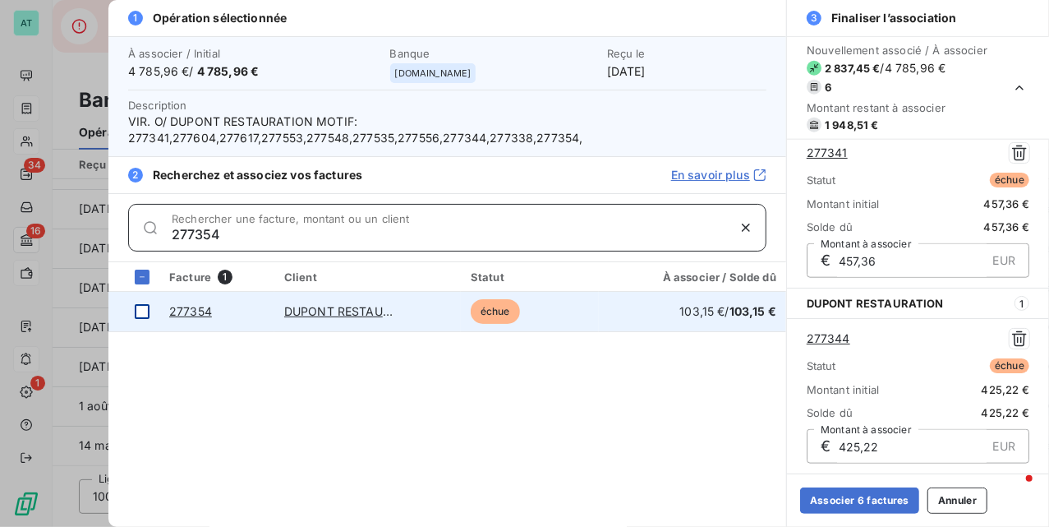
type input "277354"
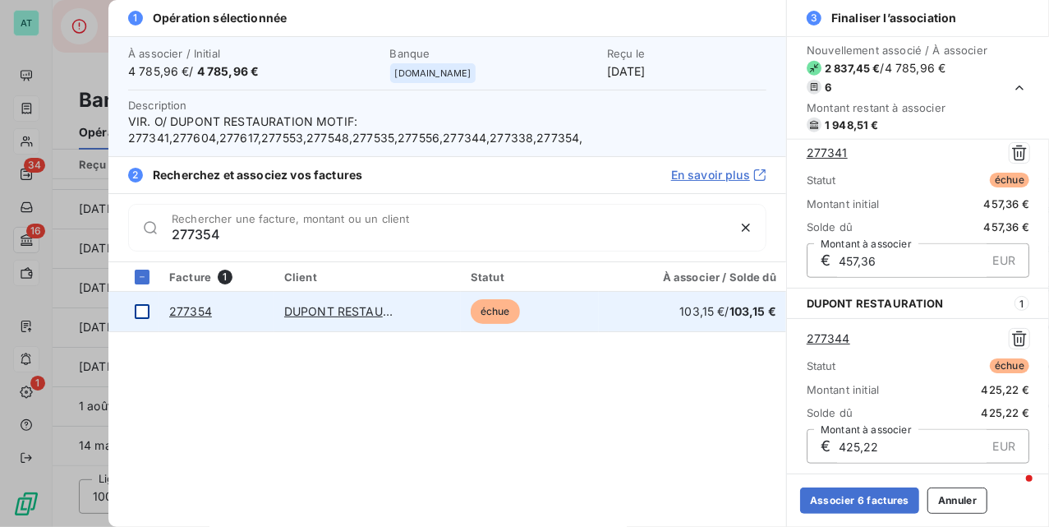
click at [145, 311] on div at bounding box center [142, 311] width 15 height 15
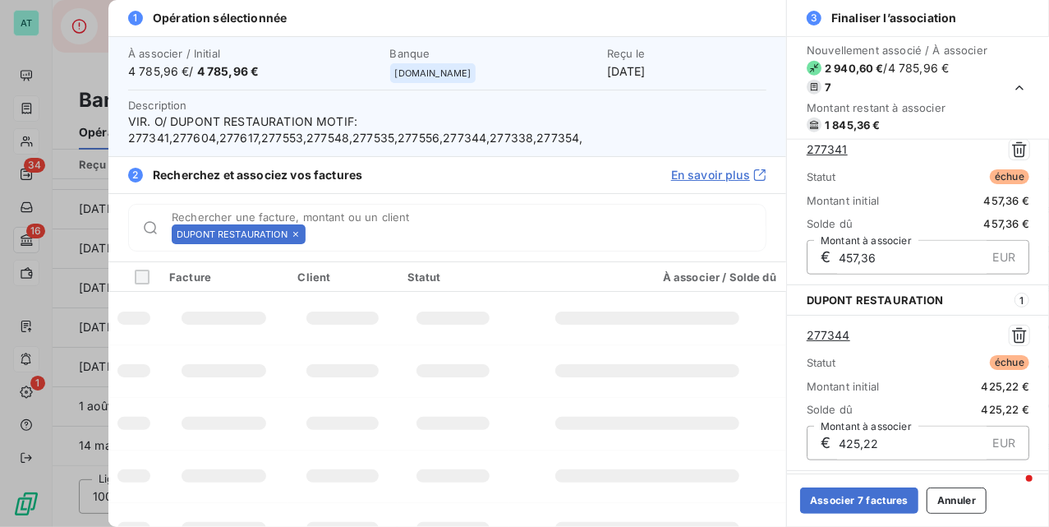
scroll to position [970, 0]
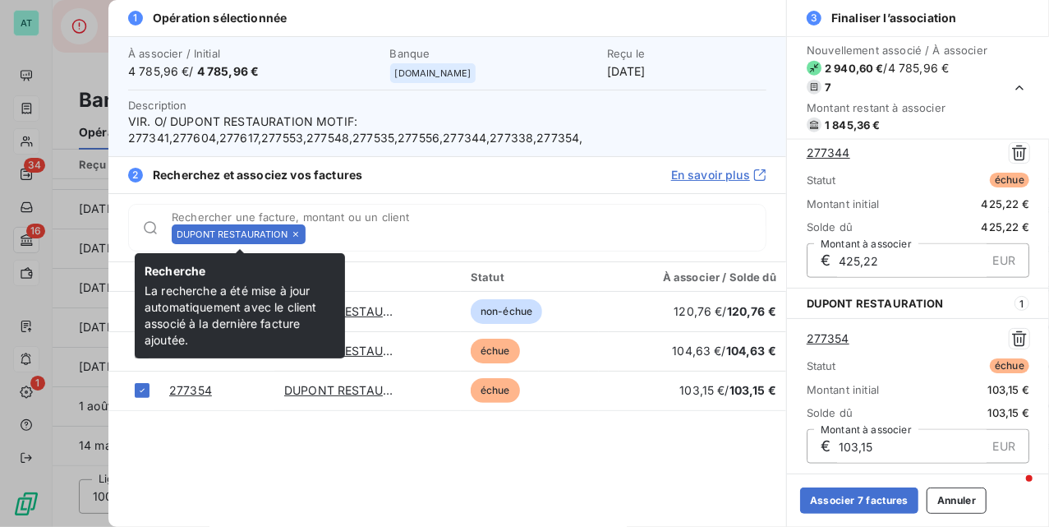
click at [299, 234] on icon at bounding box center [296, 234] width 10 height 10
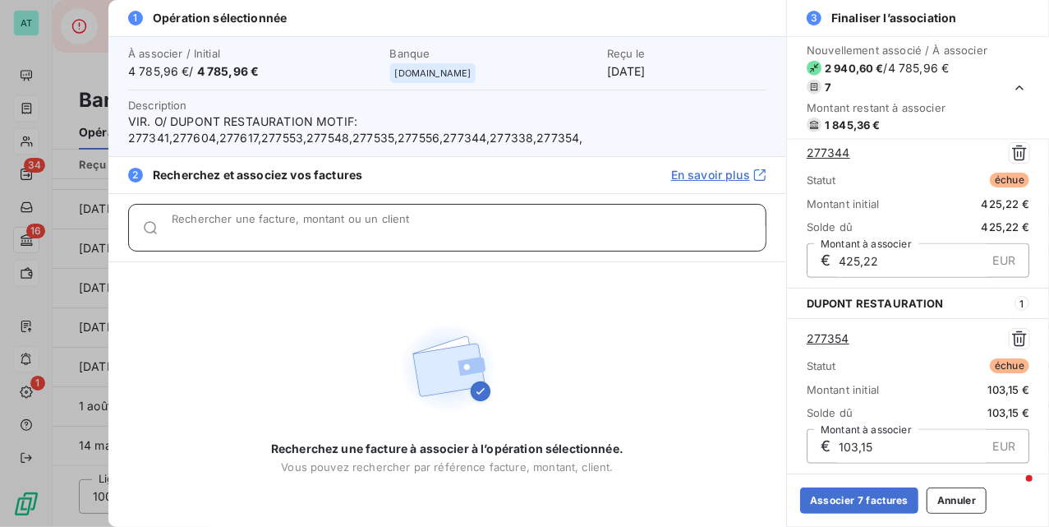
click at [299, 234] on input "Rechercher une facture, montant ou un client" at bounding box center [469, 234] width 594 height 16
paste input "277387"
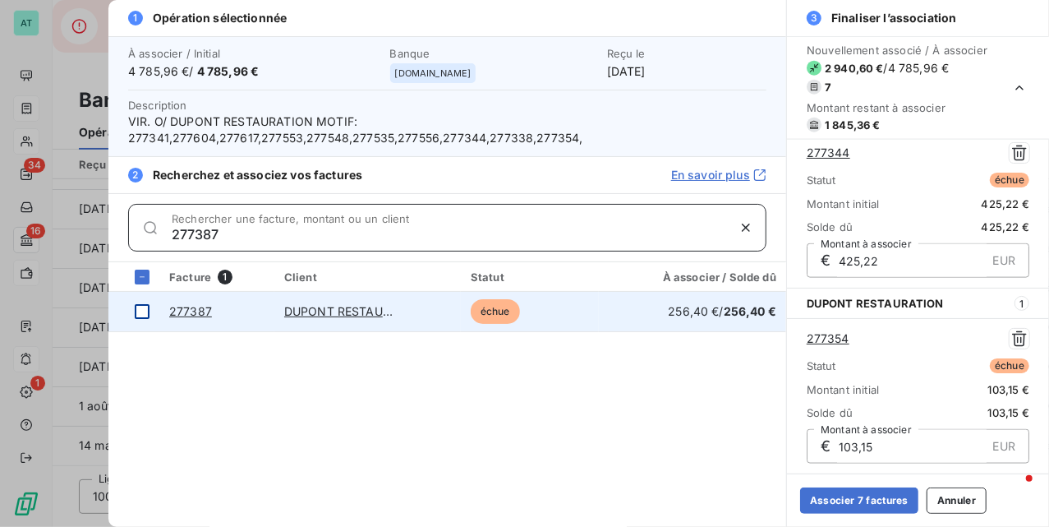
type input "277387"
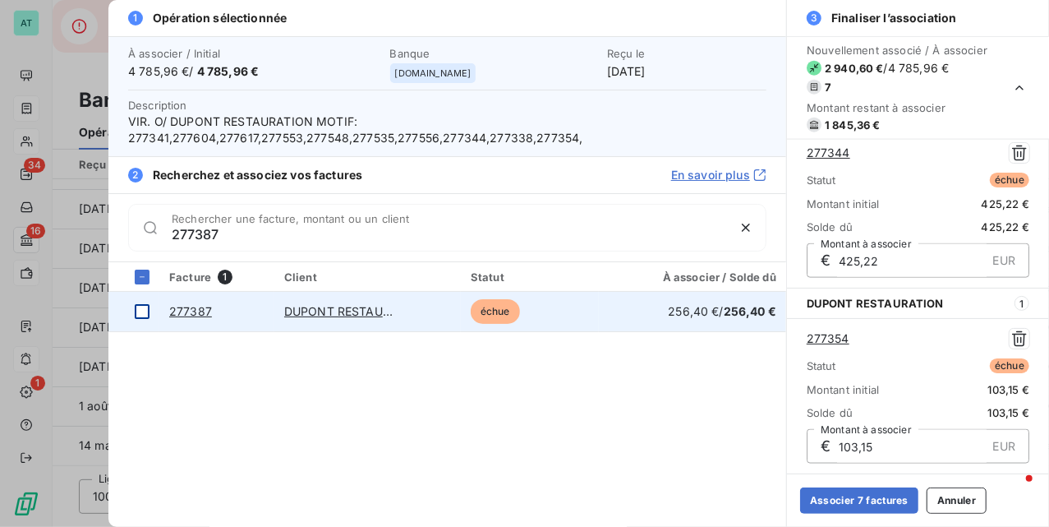
click at [145, 317] on div at bounding box center [142, 311] width 15 height 15
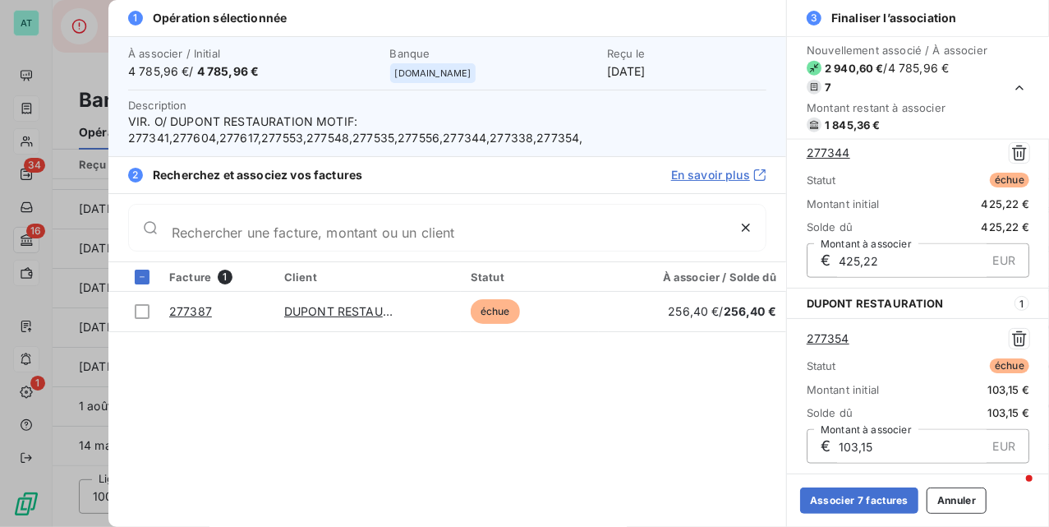
scroll to position [1155, 0]
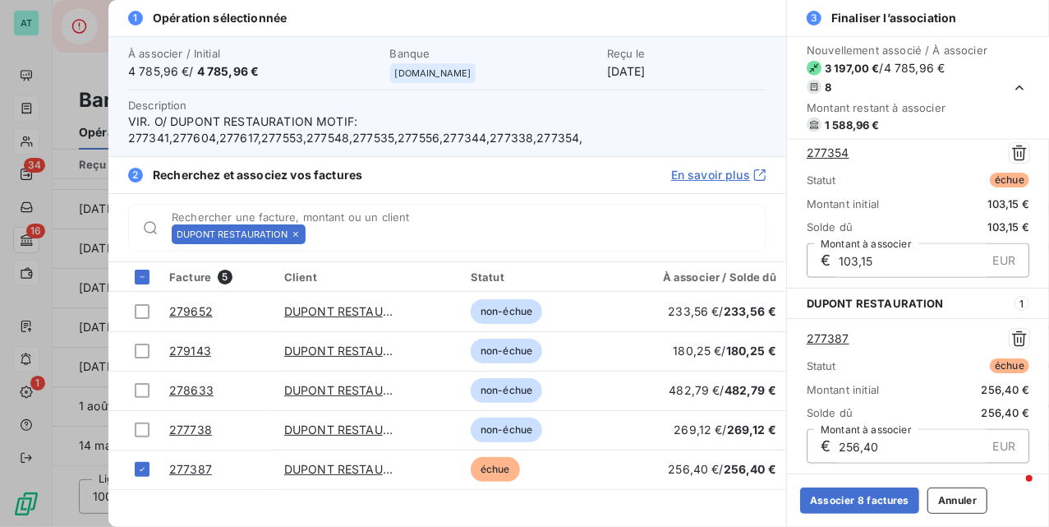
click at [293, 231] on icon at bounding box center [296, 234] width 10 height 10
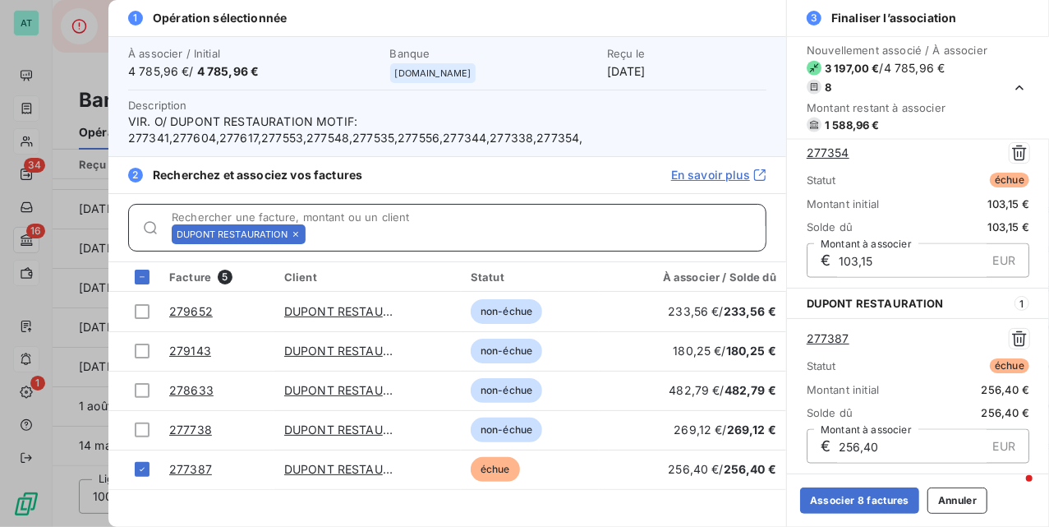
click at [312, 231] on input "Rechercher une facture, montant ou un client" at bounding box center [539, 234] width 454 height 16
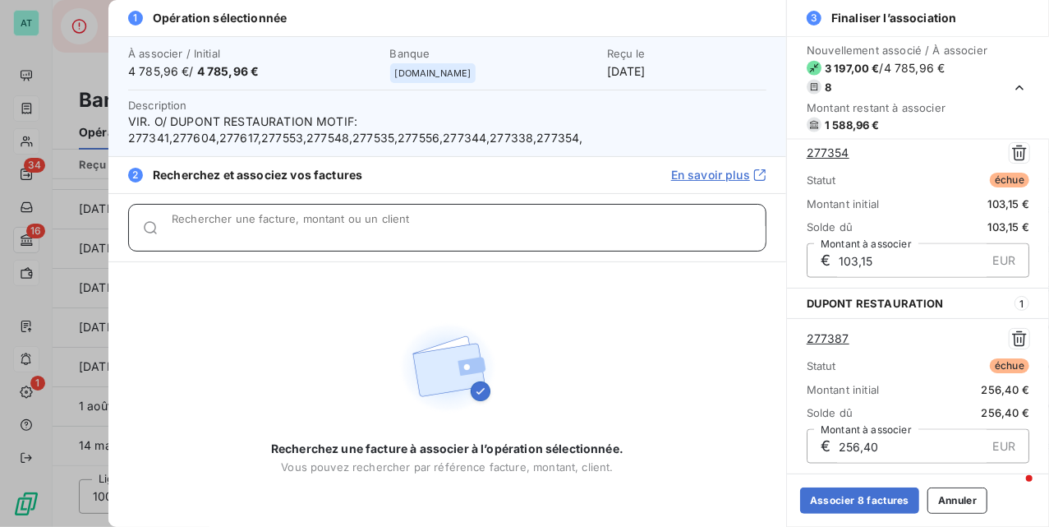
paste input "277441"
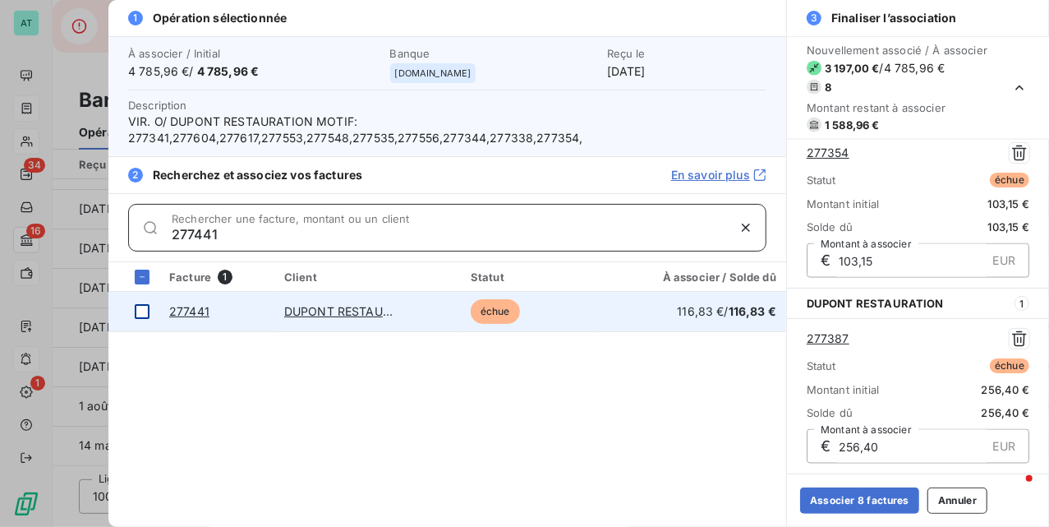
type input "277441"
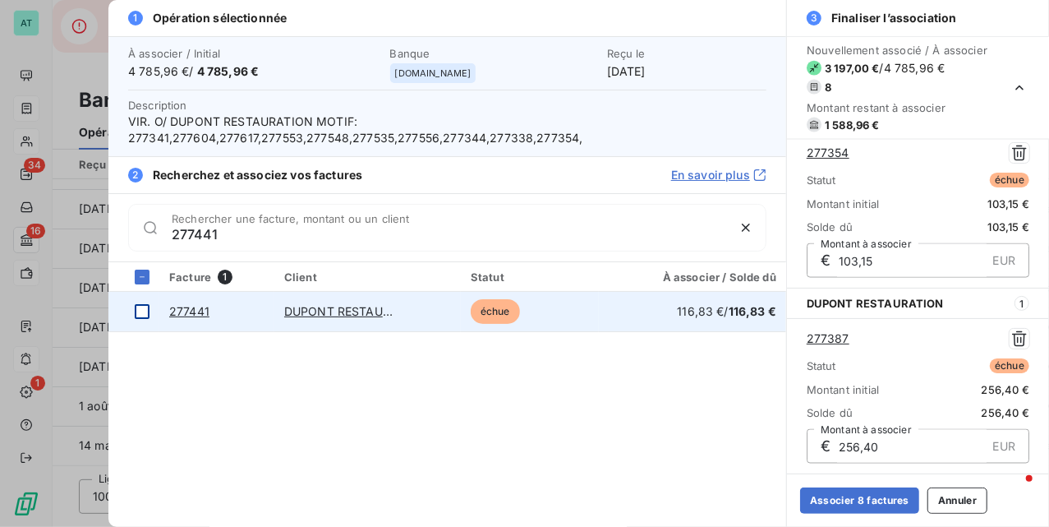
click at [143, 312] on div at bounding box center [142, 311] width 15 height 15
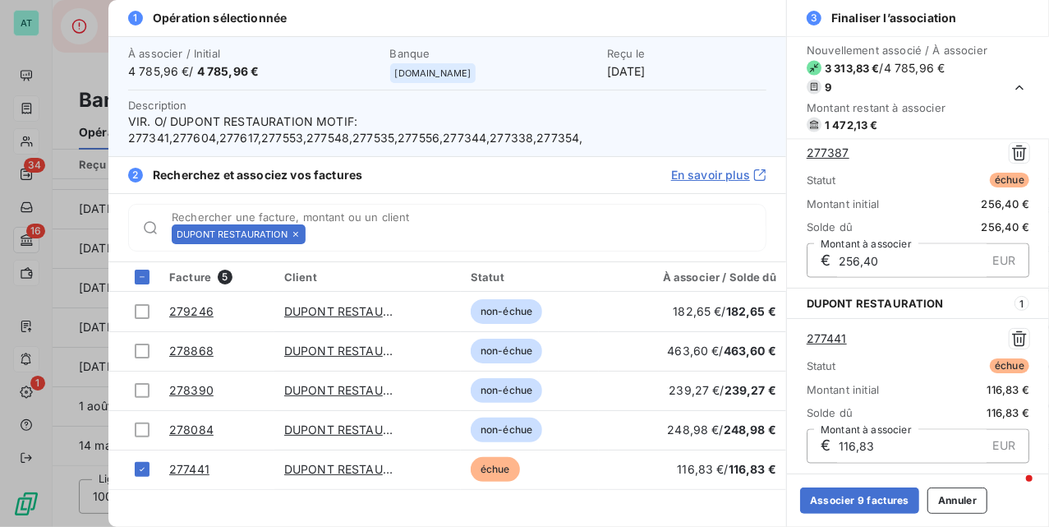
click at [300, 233] on icon at bounding box center [296, 234] width 10 height 10
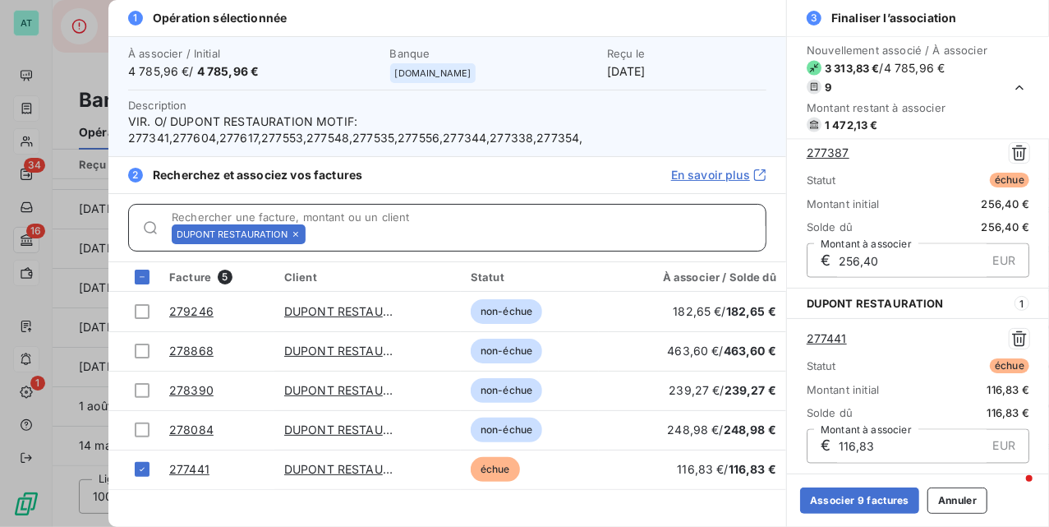
click at [312, 233] on input "Rechercher une facture, montant ou un client" at bounding box center [539, 234] width 454 height 16
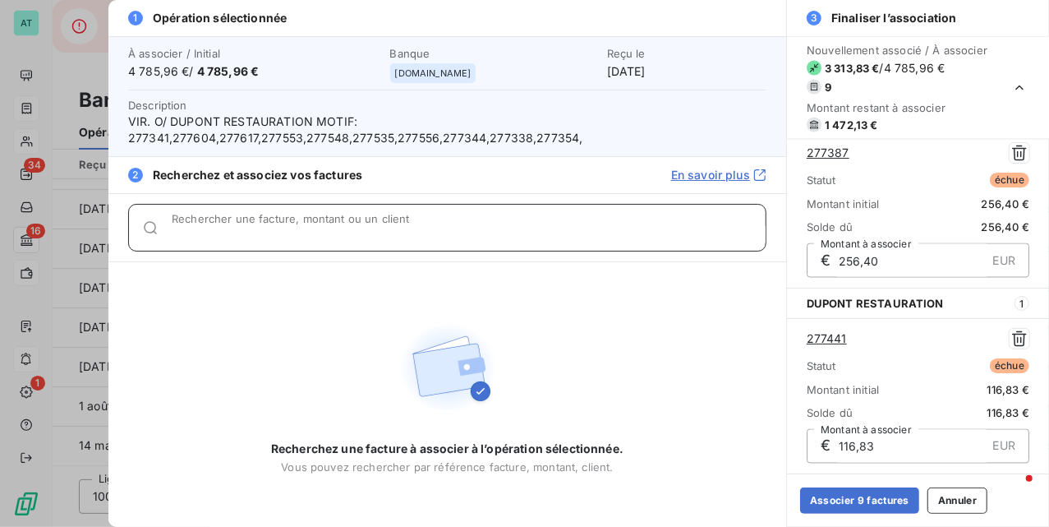
click at [300, 233] on input "Rechercher une facture, montant ou un client" at bounding box center [469, 234] width 594 height 16
paste input "277471"
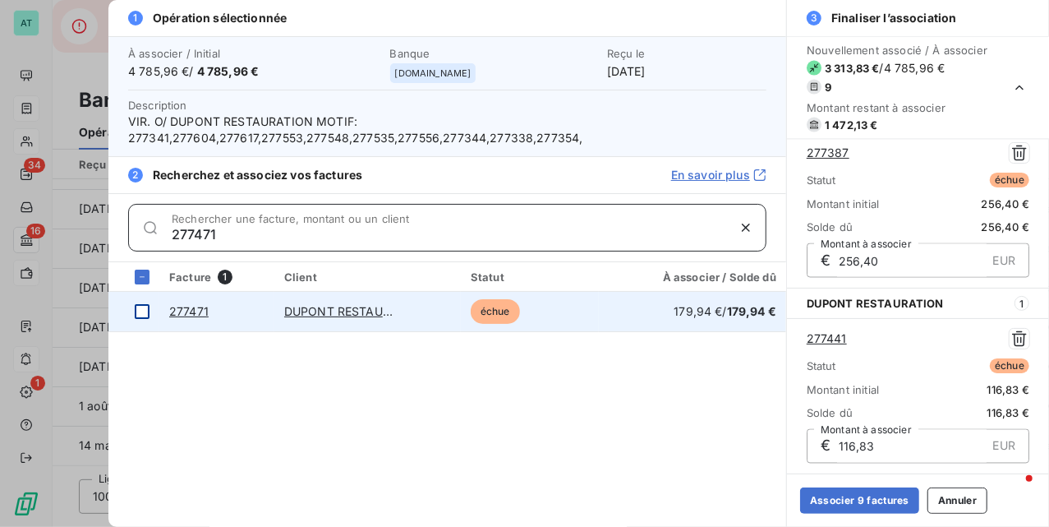
type input "277471"
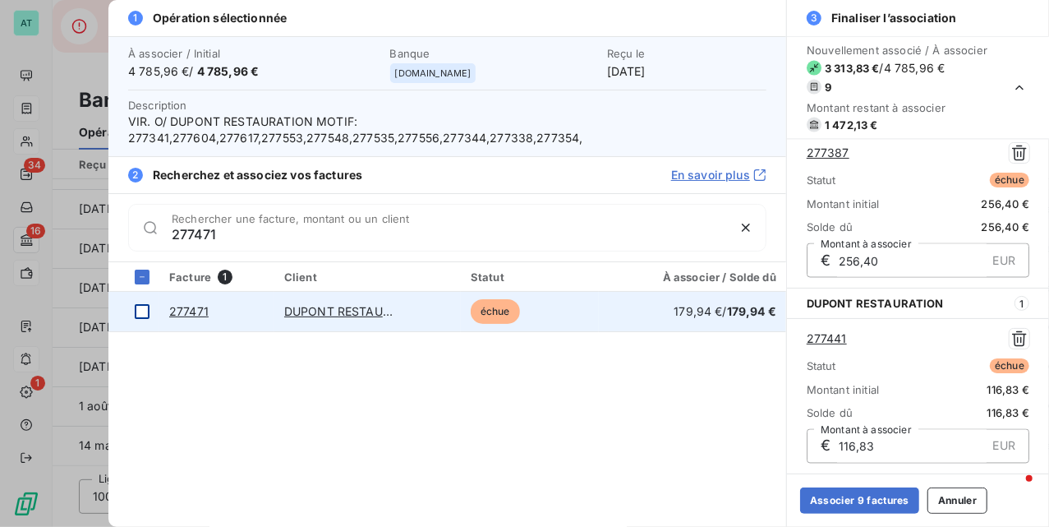
click at [142, 311] on div at bounding box center [142, 311] width 15 height 15
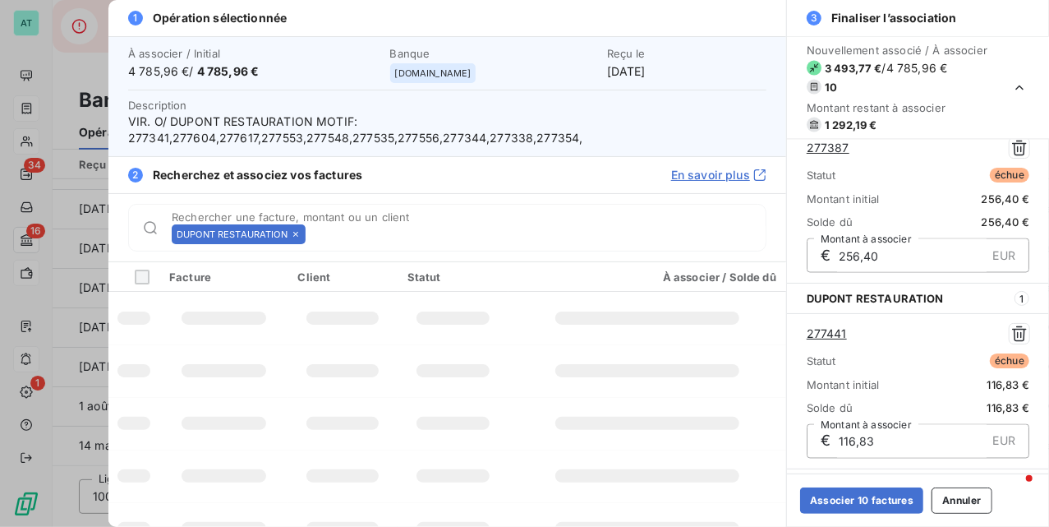
scroll to position [1528, 0]
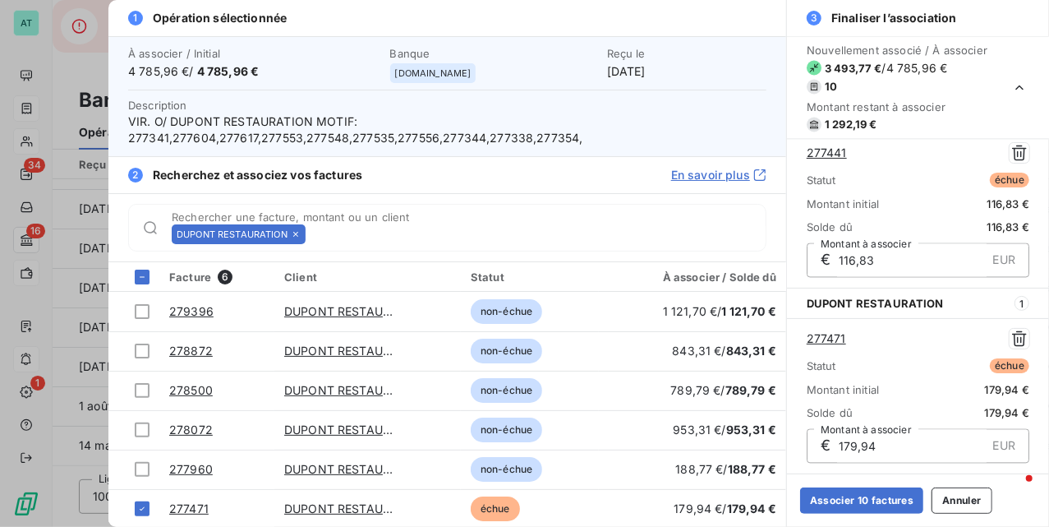
click at [294, 235] on icon at bounding box center [296, 234] width 10 height 10
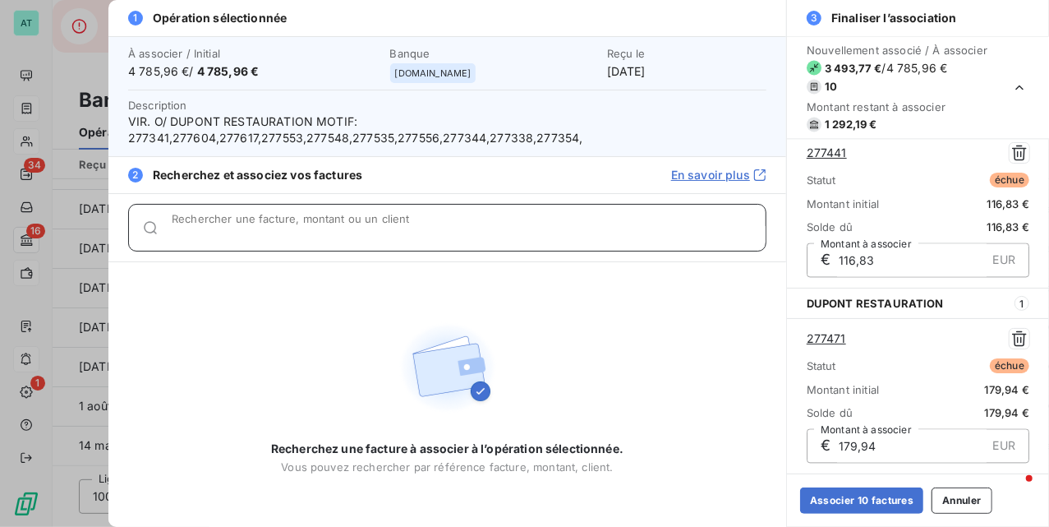
click at [294, 235] on input "Rechercher une facture, montant ou un client" at bounding box center [469, 234] width 594 height 16
paste input "277535"
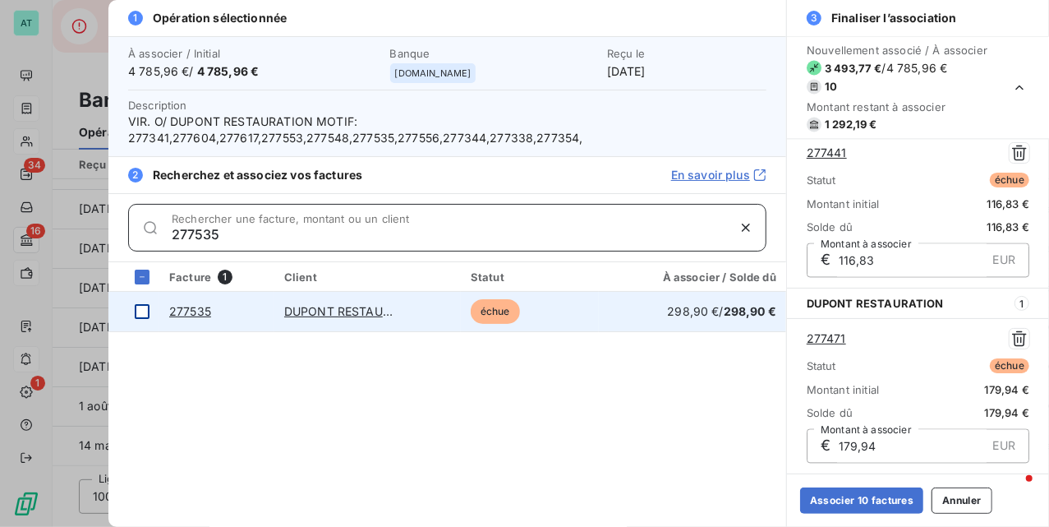
type input "277535"
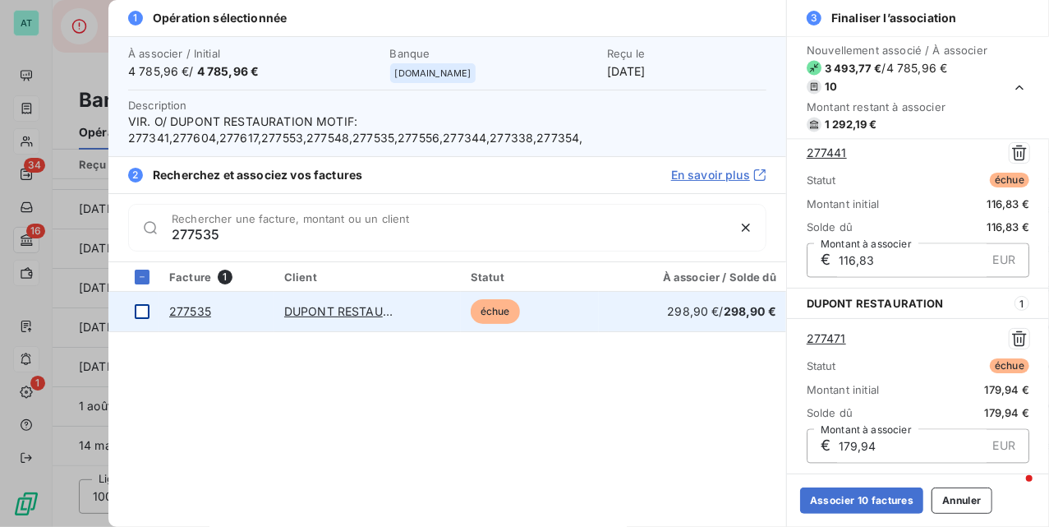
click at [142, 311] on div at bounding box center [142, 311] width 15 height 15
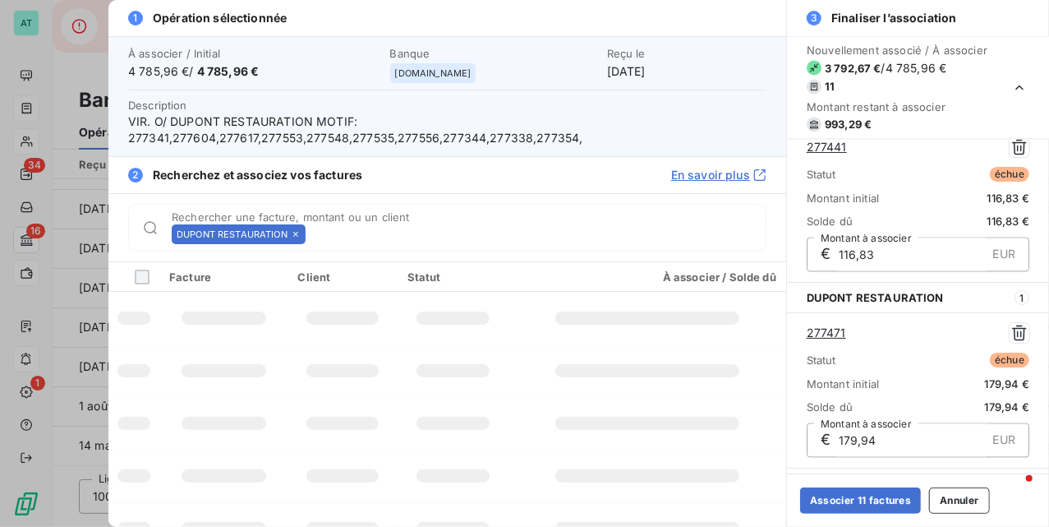
scroll to position [1714, 0]
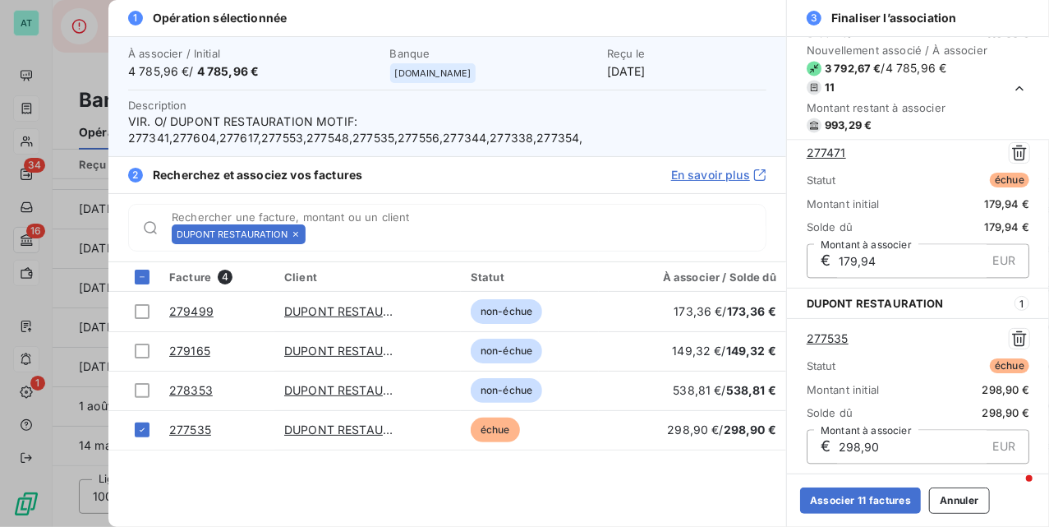
click at [297, 231] on icon at bounding box center [296, 234] width 10 height 10
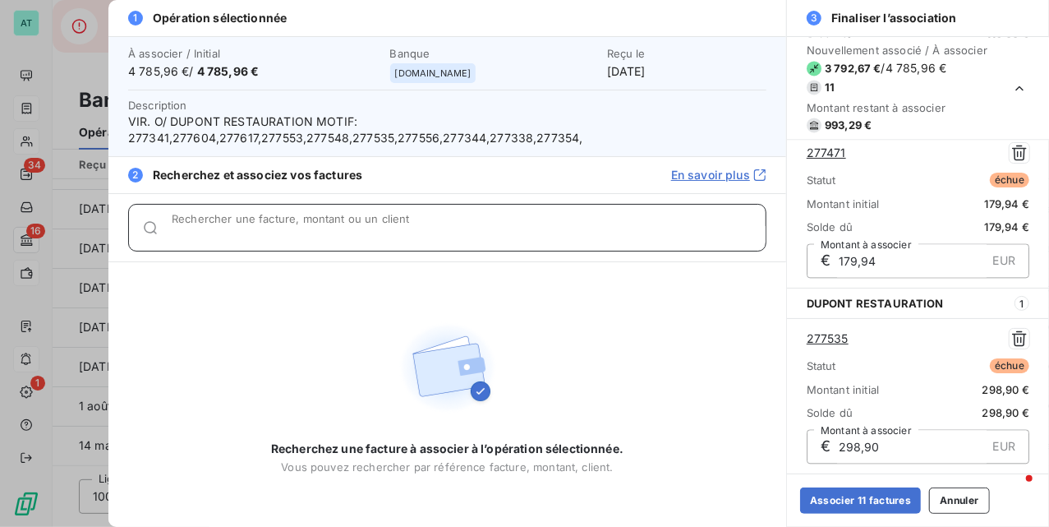
click at [297, 231] on input "Rechercher une facture, montant ou un client" at bounding box center [469, 234] width 594 height 16
paste input "277548"
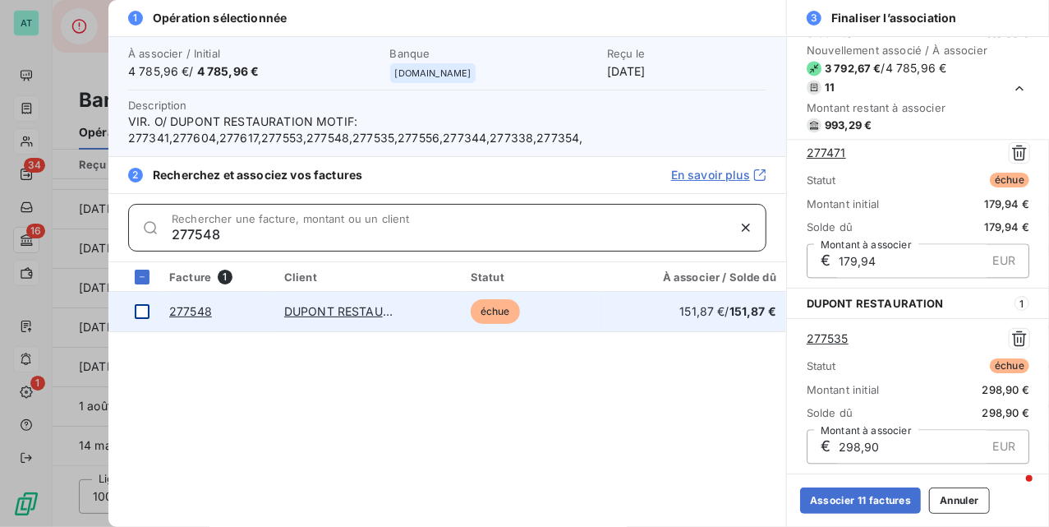
type input "277548"
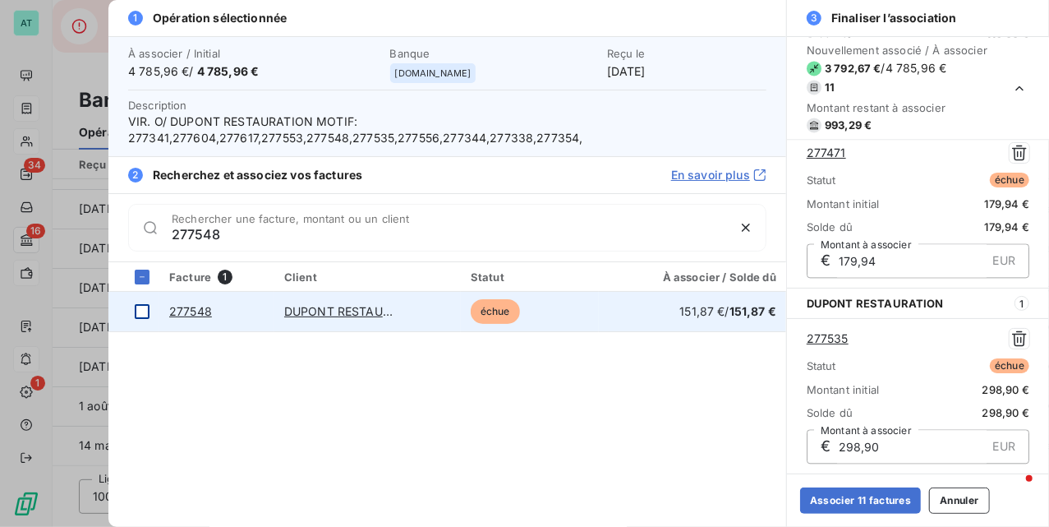
click at [139, 311] on div at bounding box center [142, 311] width 15 height 15
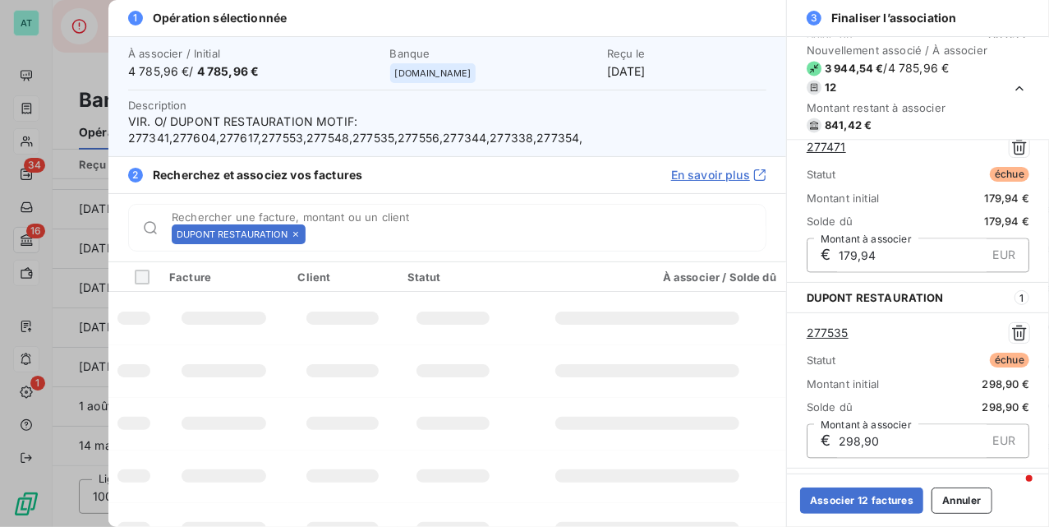
scroll to position [1901, 0]
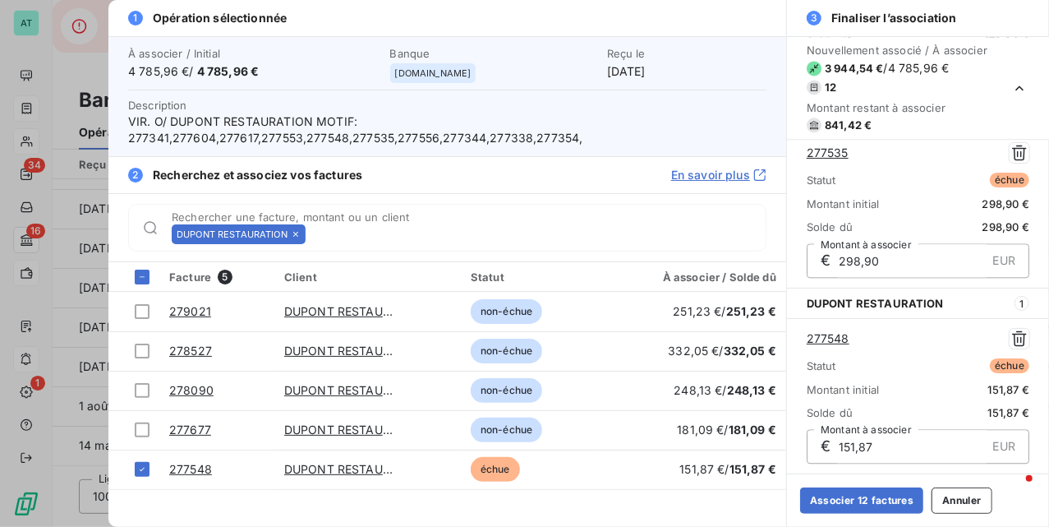
click at [301, 237] on icon at bounding box center [296, 234] width 10 height 10
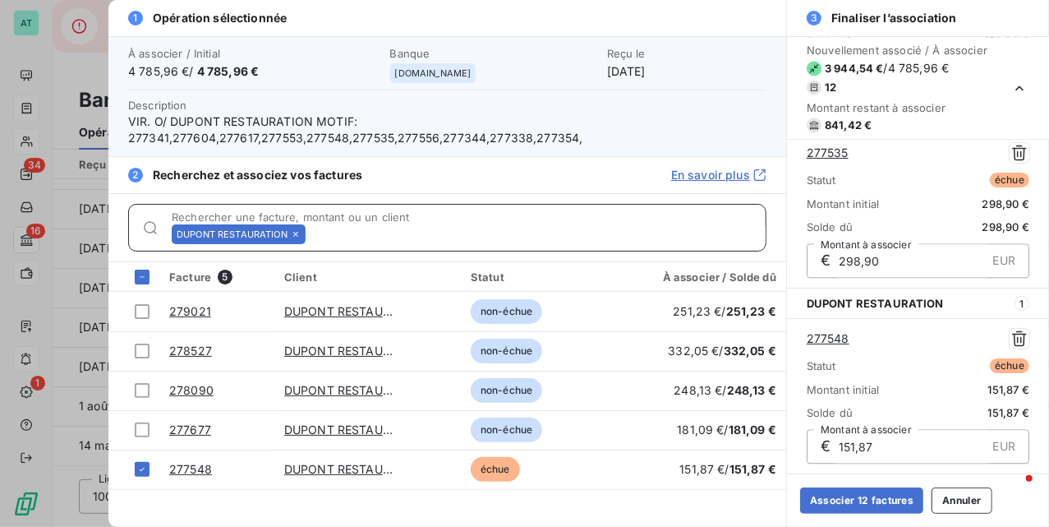
click at [312, 237] on input "Rechercher une facture, montant ou un client" at bounding box center [539, 234] width 454 height 16
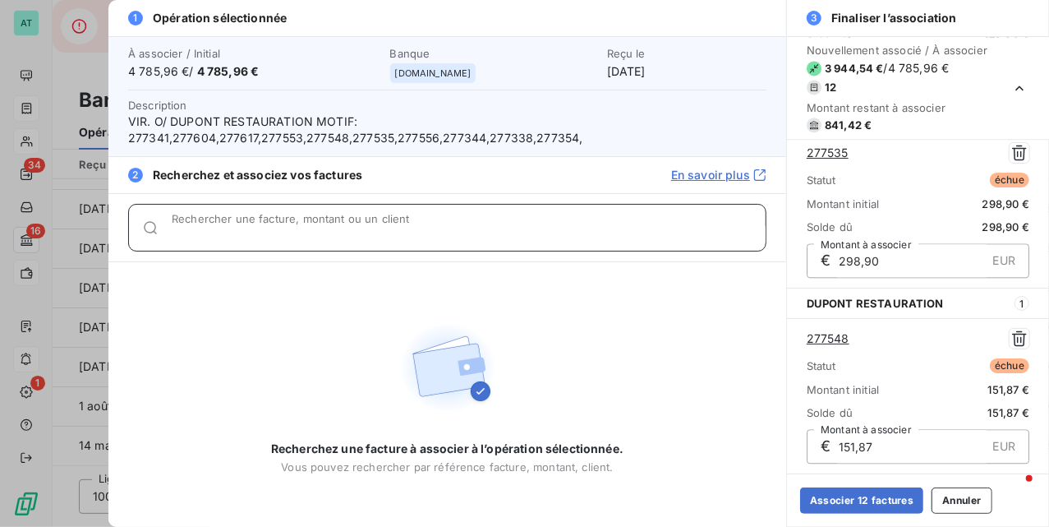
paste input "277553"
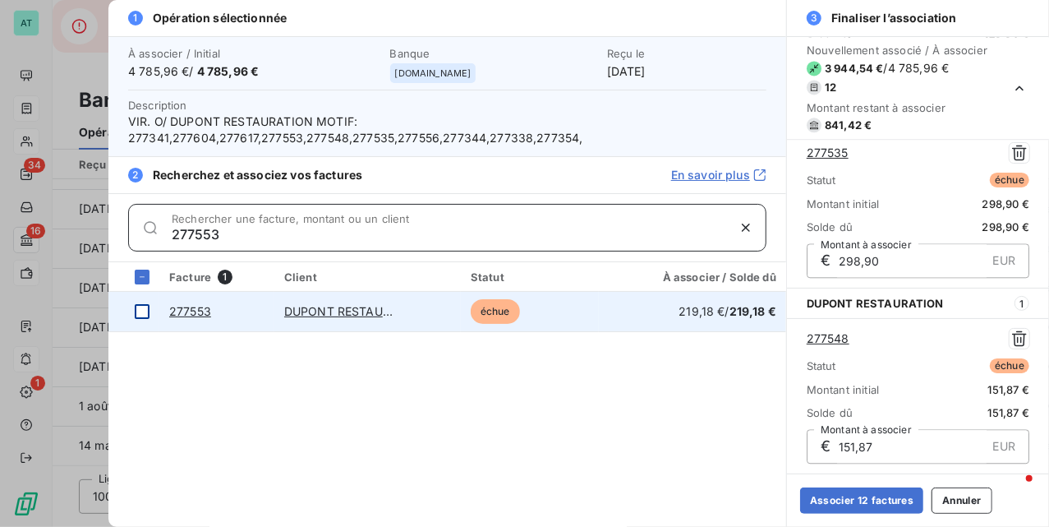
type input "277553"
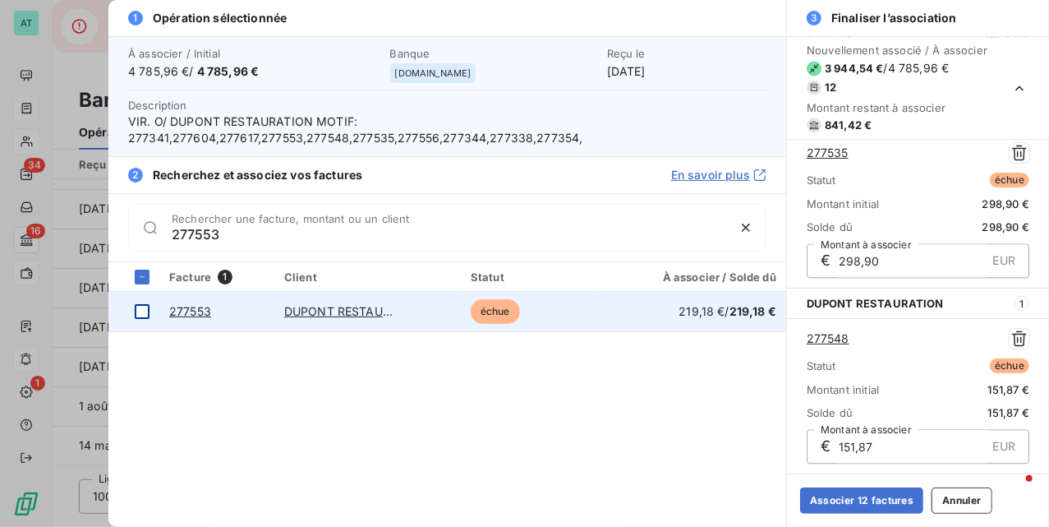
click at [145, 312] on div at bounding box center [142, 311] width 15 height 15
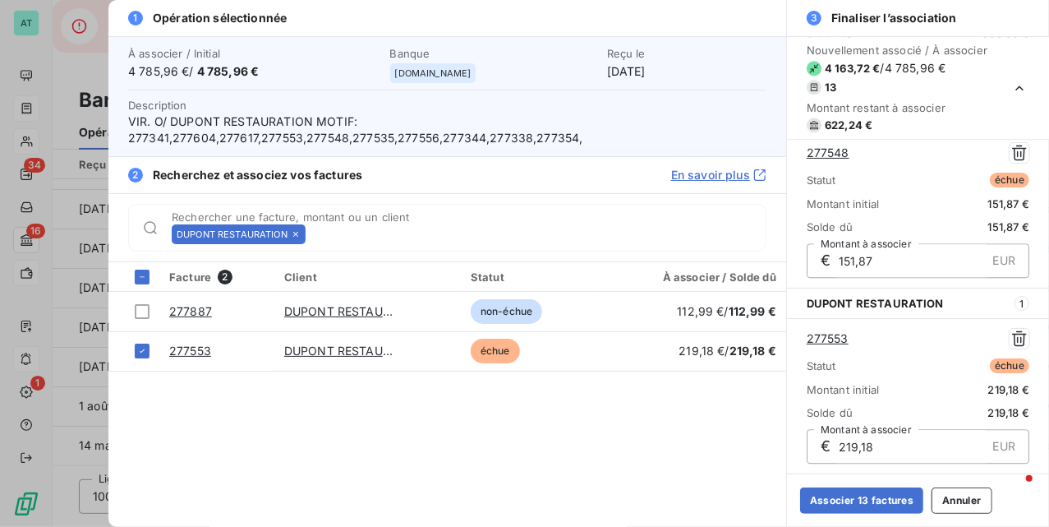
click at [296, 238] on icon at bounding box center [296, 234] width 10 height 10
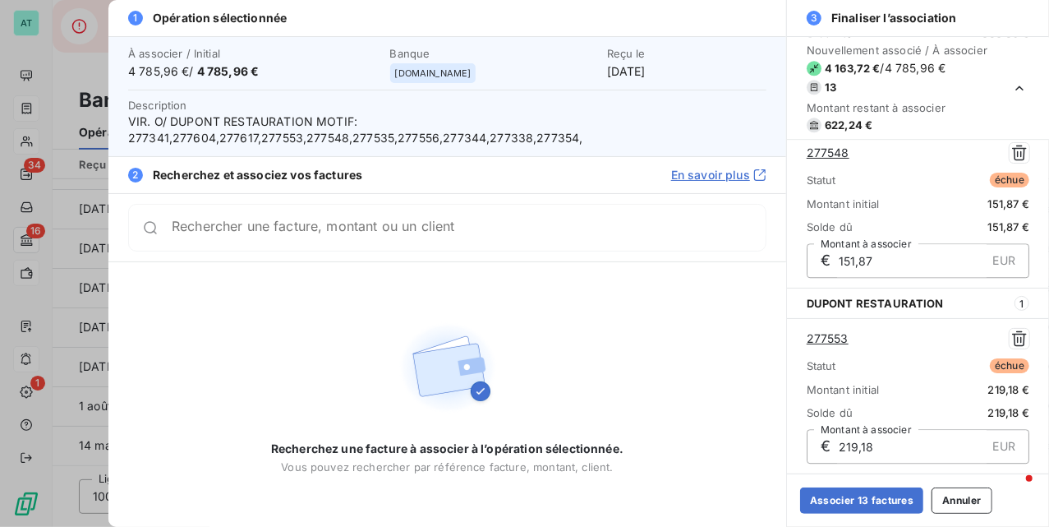
drag, startPoint x: 296, startPoint y: 238, endPoint x: 265, endPoint y: 260, distance: 38.3
click at [294, 238] on div "Rechercher une facture, montant ou un client" at bounding box center [447, 228] width 638 height 48
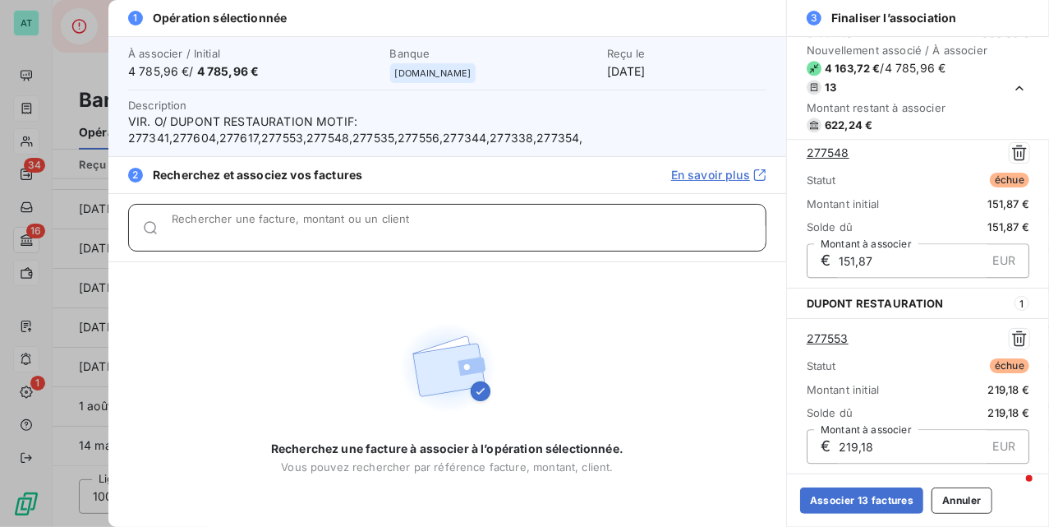
paste input "277556"
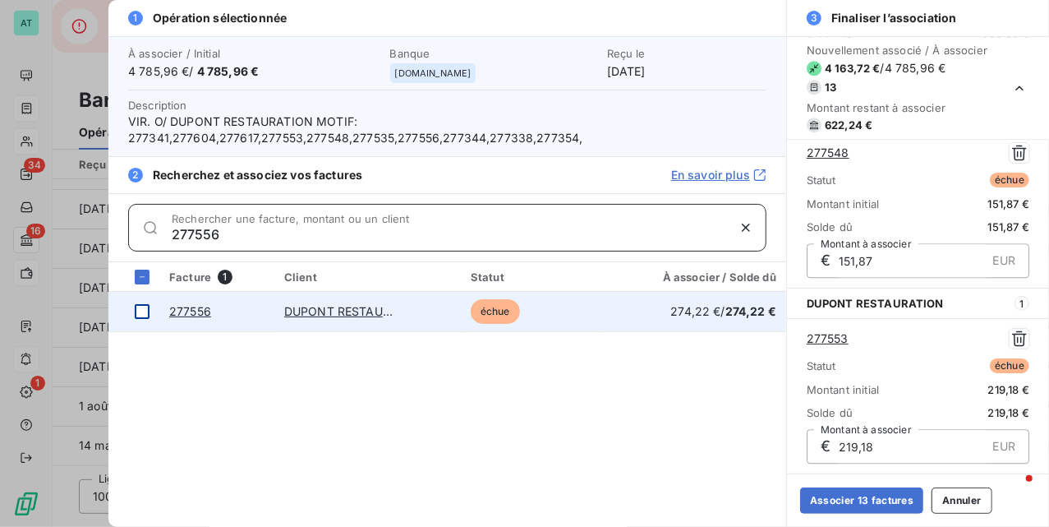
type input "277556"
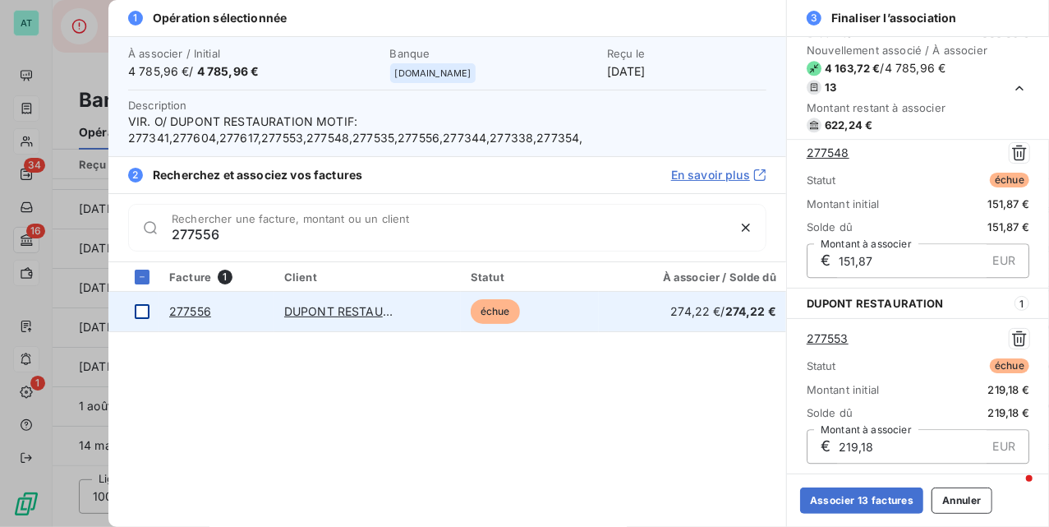
click at [148, 312] on div at bounding box center [142, 311] width 15 height 15
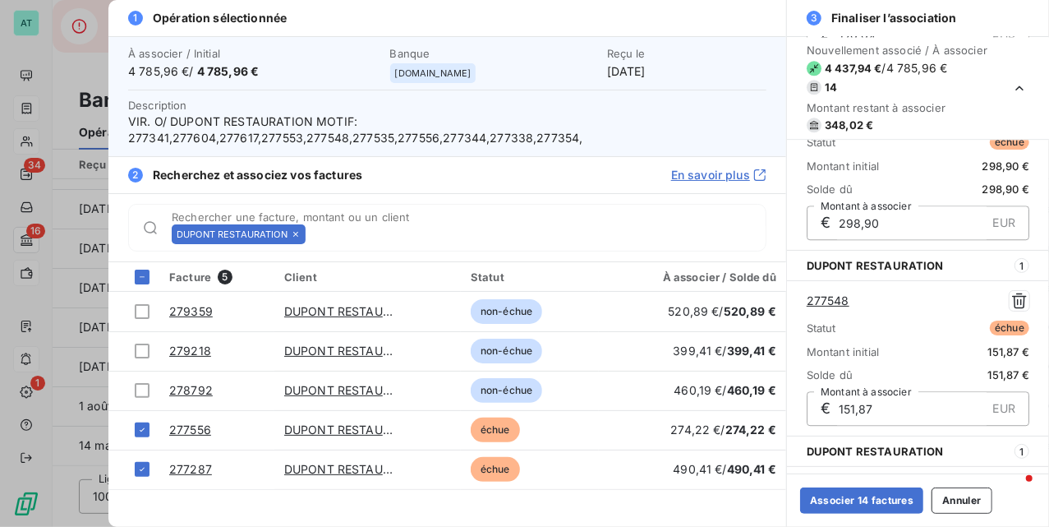
scroll to position [385, 0]
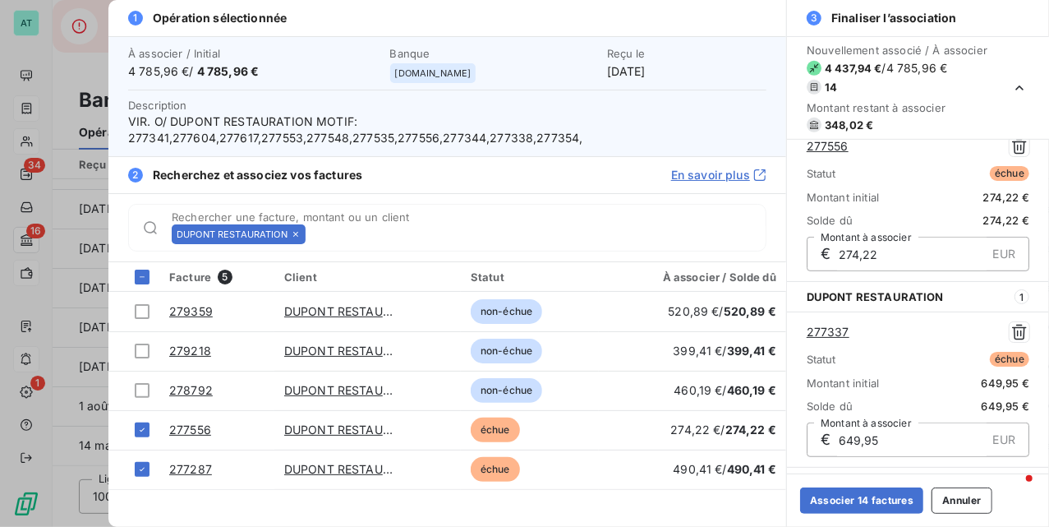
click at [297, 237] on icon at bounding box center [296, 234] width 10 height 10
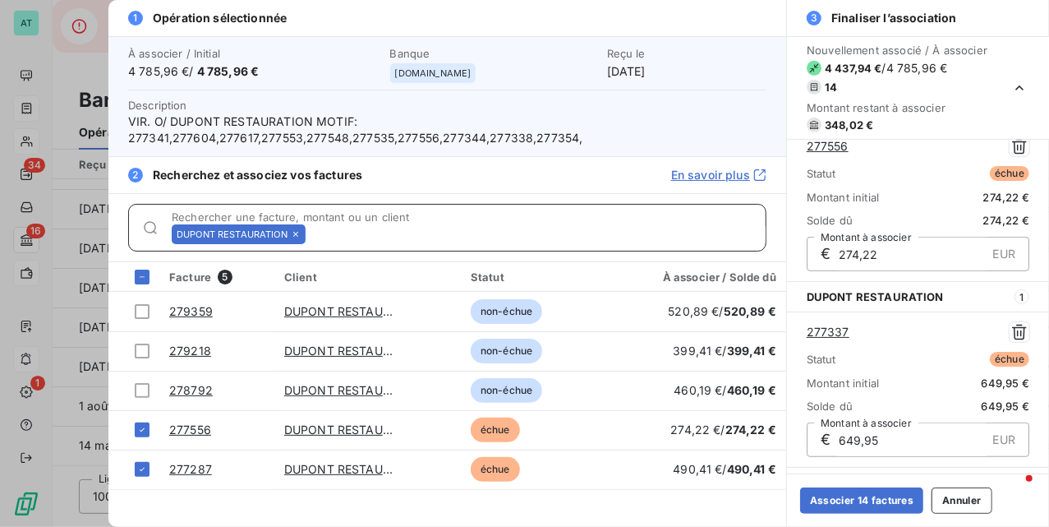
click at [312, 237] on input "Rechercher une facture, montant ou un client" at bounding box center [539, 234] width 454 height 16
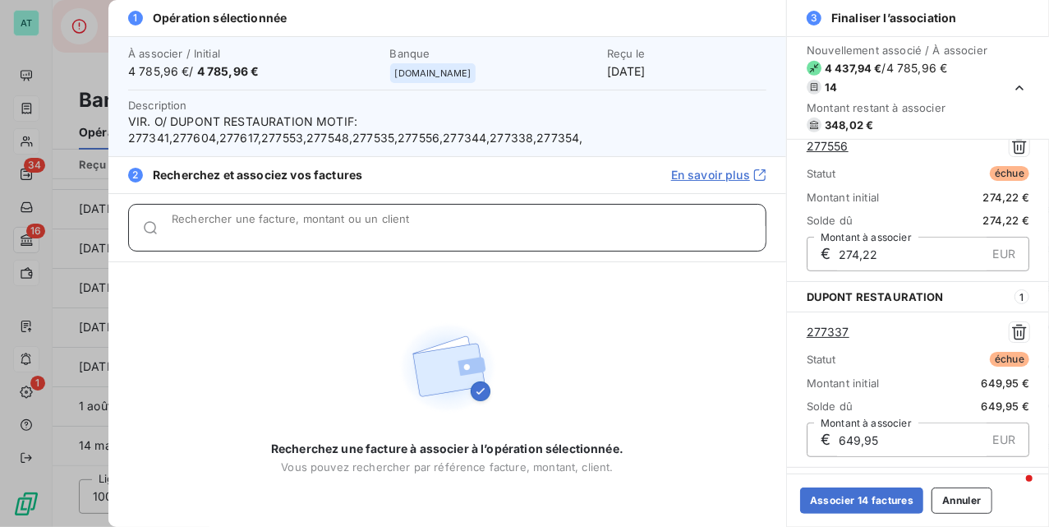
paste input "277604"
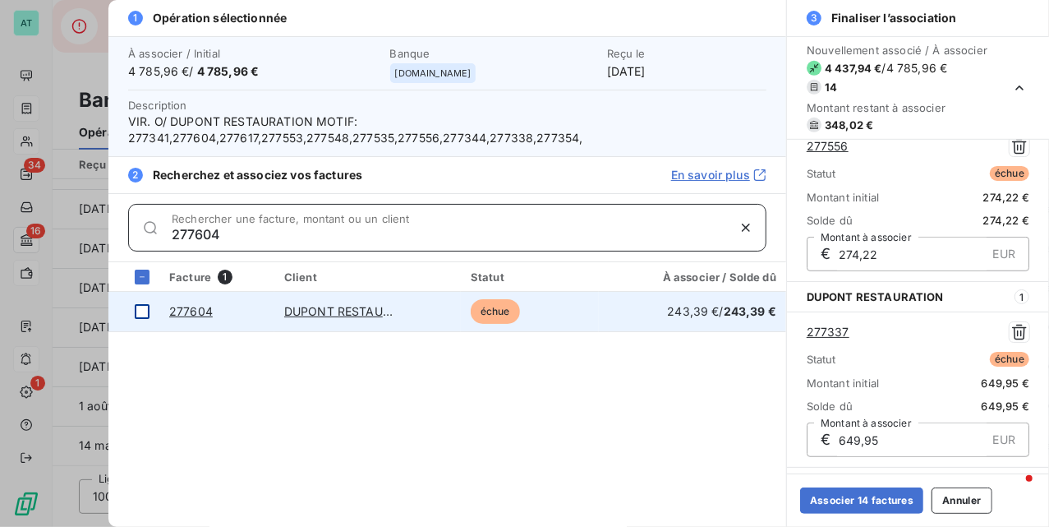
type input "277604"
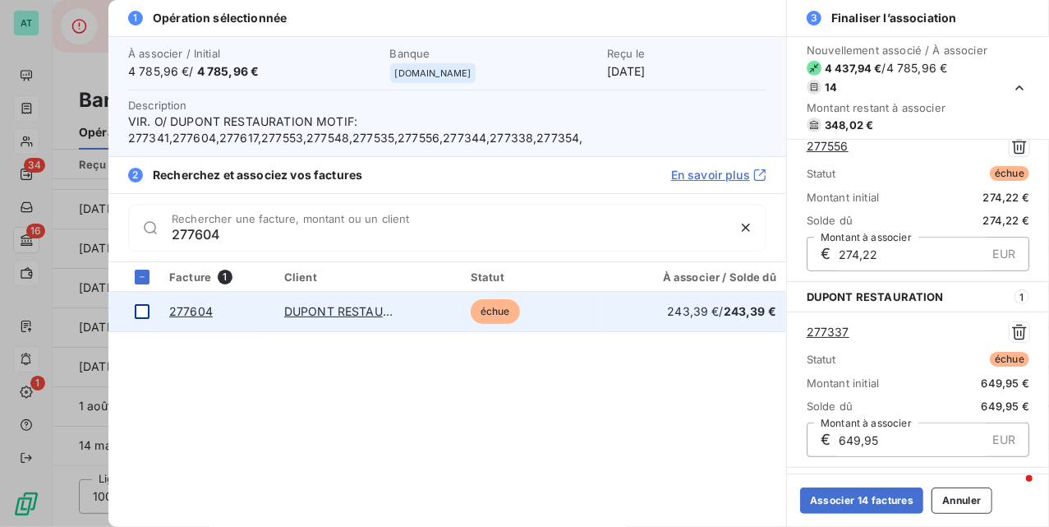
click at [148, 316] on div at bounding box center [142, 311] width 15 height 15
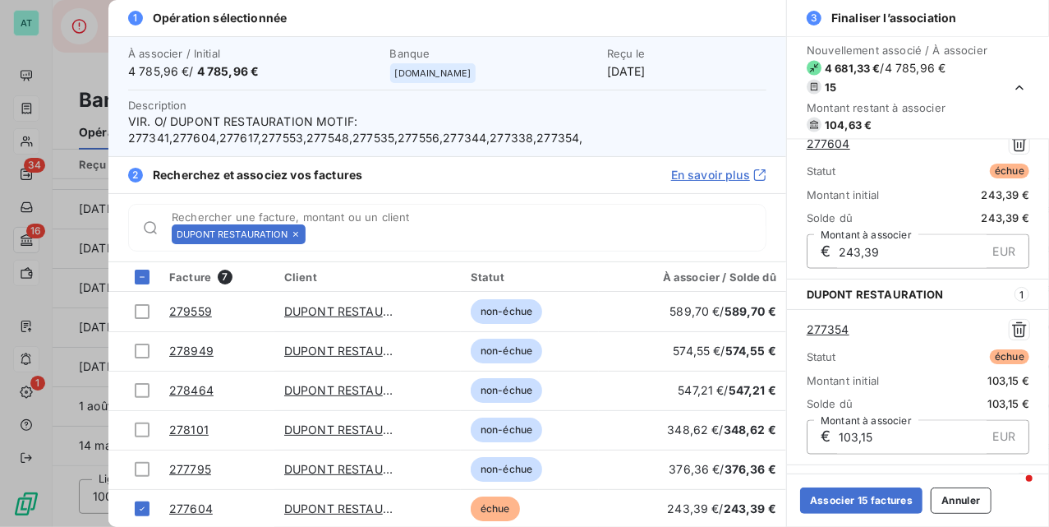
click at [299, 234] on icon at bounding box center [296, 234] width 10 height 10
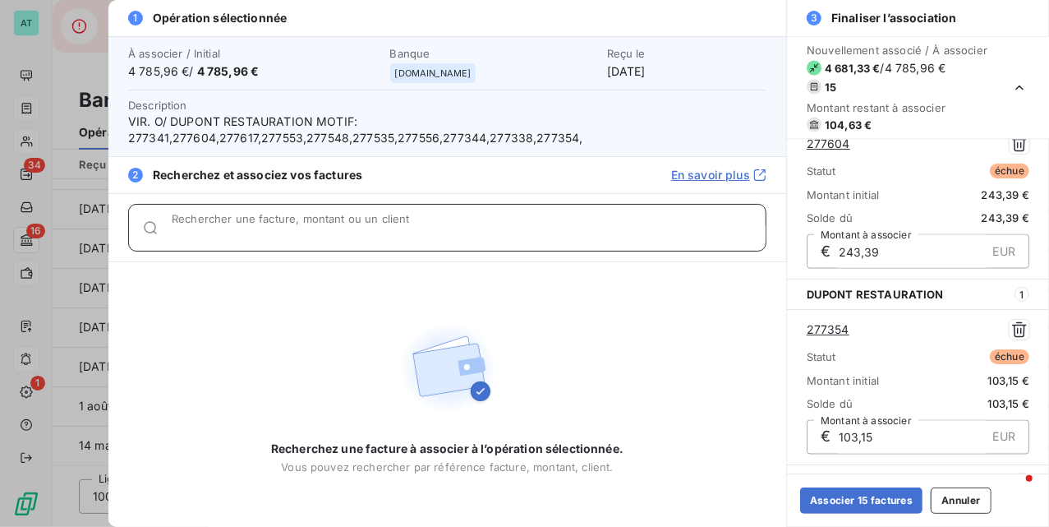
click at [299, 234] on input "Rechercher une facture, montant ou un client" at bounding box center [469, 234] width 594 height 16
paste input "277617"
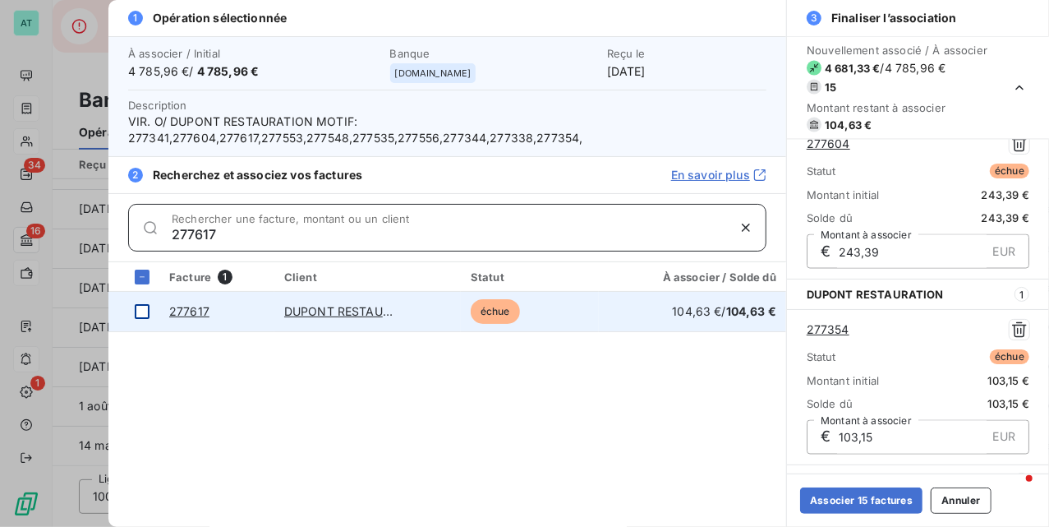
type input "277617"
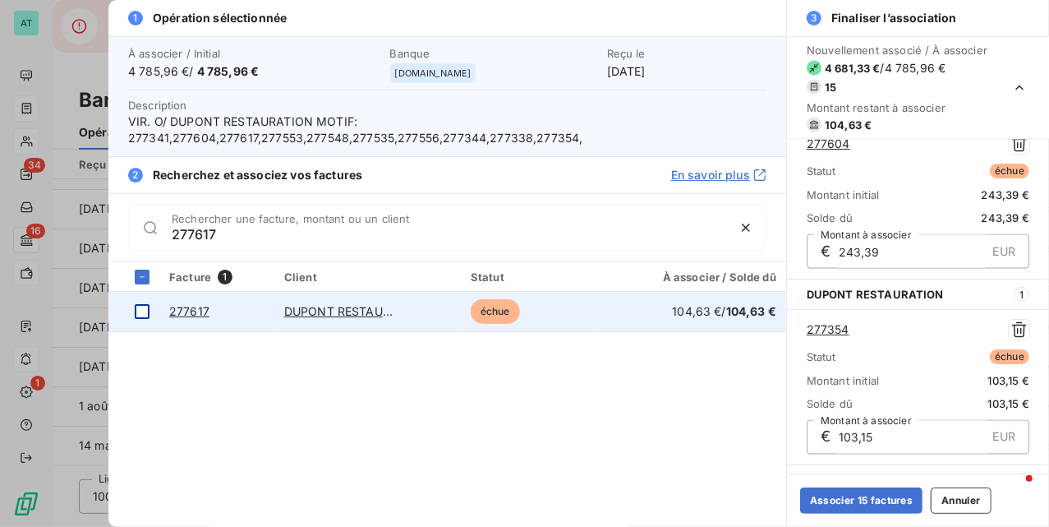
click at [148, 316] on div at bounding box center [142, 311] width 15 height 15
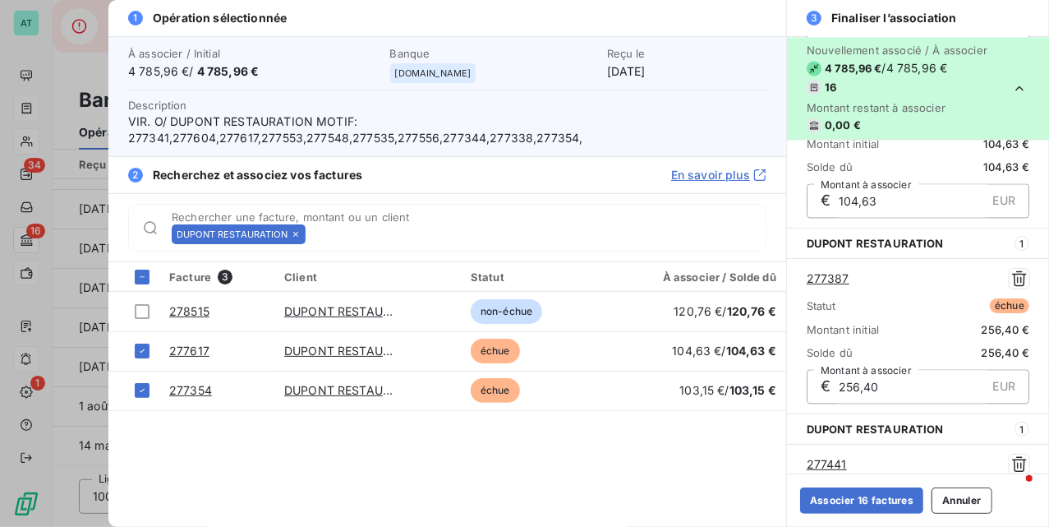
scroll to position [1568, 0]
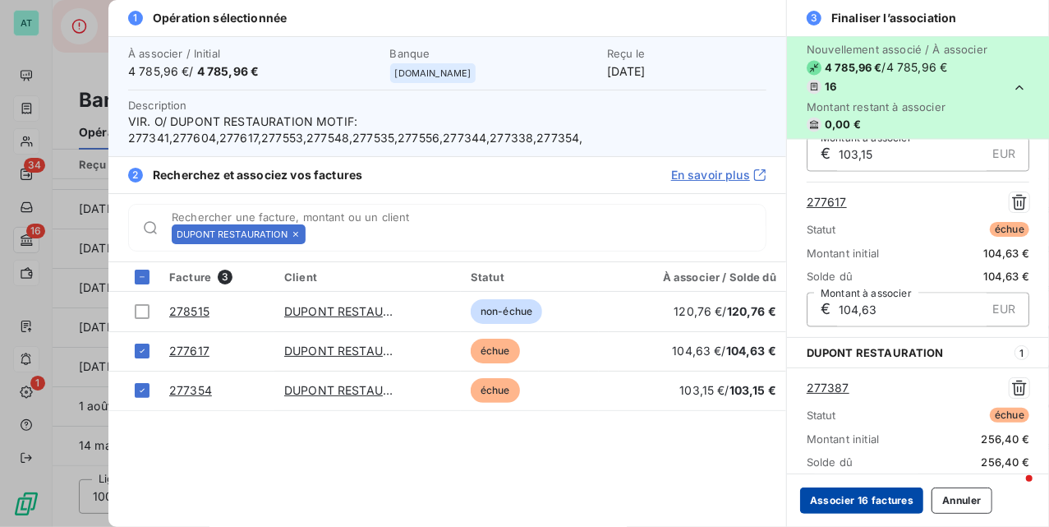
click at [892, 506] on button "Associer 16 factures" at bounding box center [861, 500] width 123 height 26
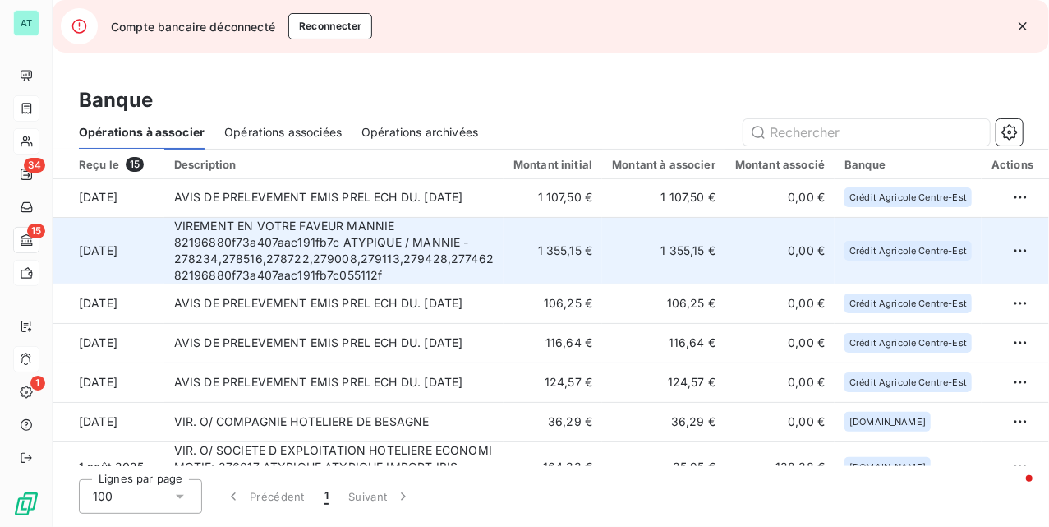
scroll to position [233, 0]
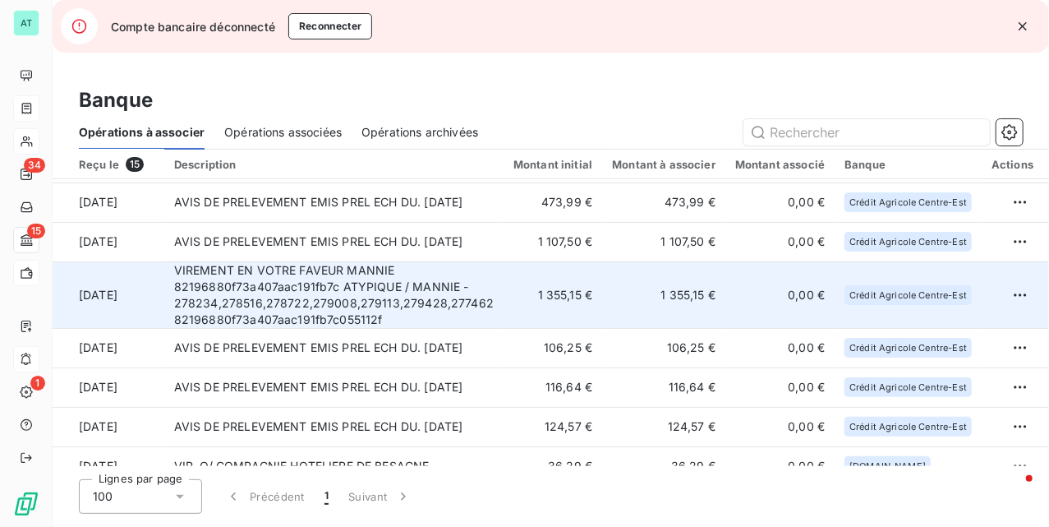
click at [376, 317] on td "VIREMENT EN VOTRE FAVEUR MANNIE 82196880f73a407aac191fb7c ATYPIQUE / MANNIE - 2…" at bounding box center [333, 294] width 339 height 67
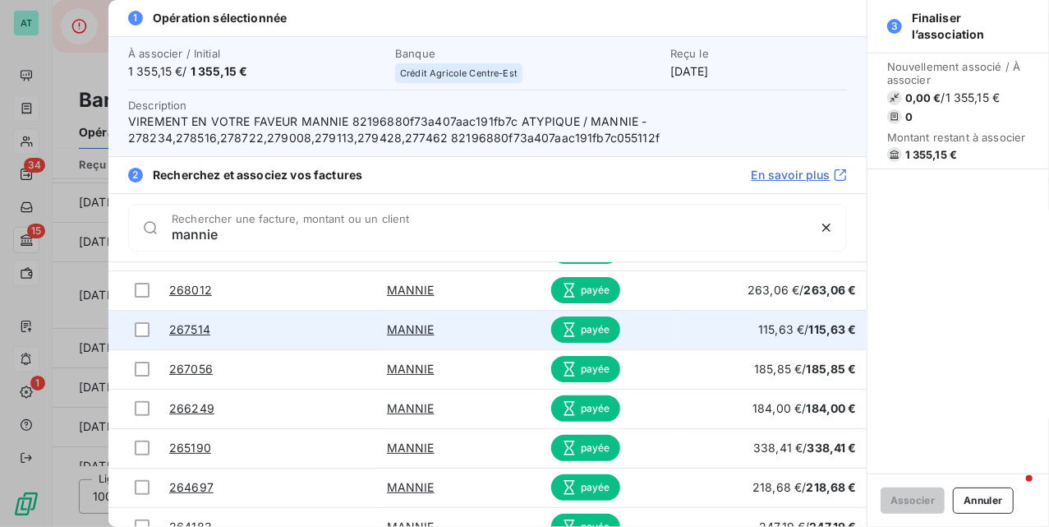
scroll to position [1226, 0]
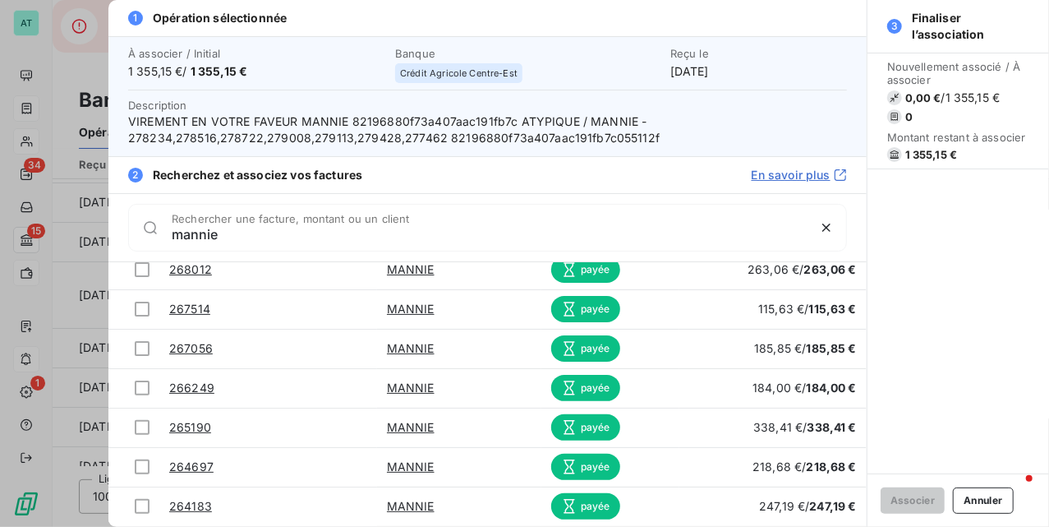
type input "mannie"
click at [967, 497] on button "Annuler" at bounding box center [983, 500] width 60 height 26
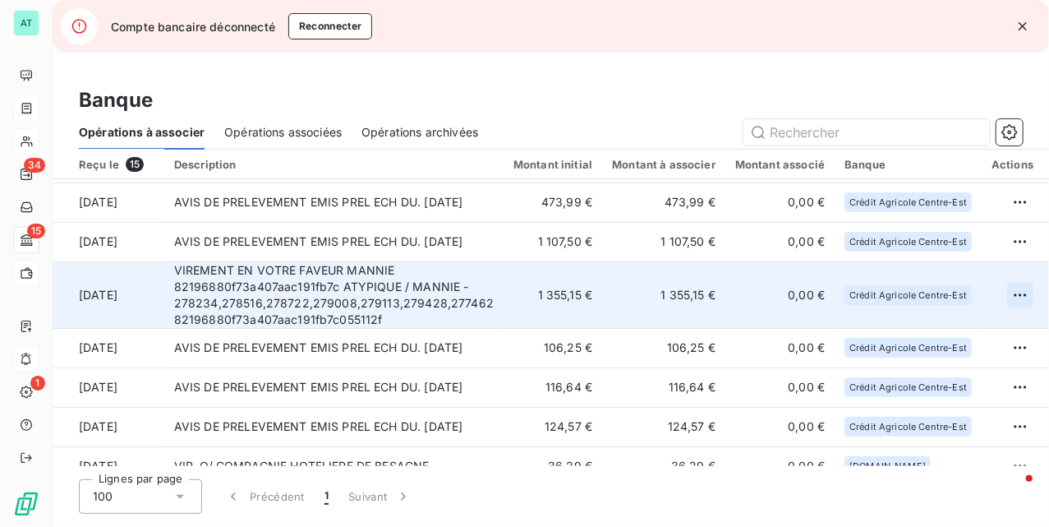
click at [997, 299] on html "AT 34 15 1 Compte bancaire déconnecté Reconnecter Banque Opérations à associer …" at bounding box center [524, 263] width 1049 height 527
click at [960, 330] on div "Archiver l’opération" at bounding box center [945, 331] width 127 height 26
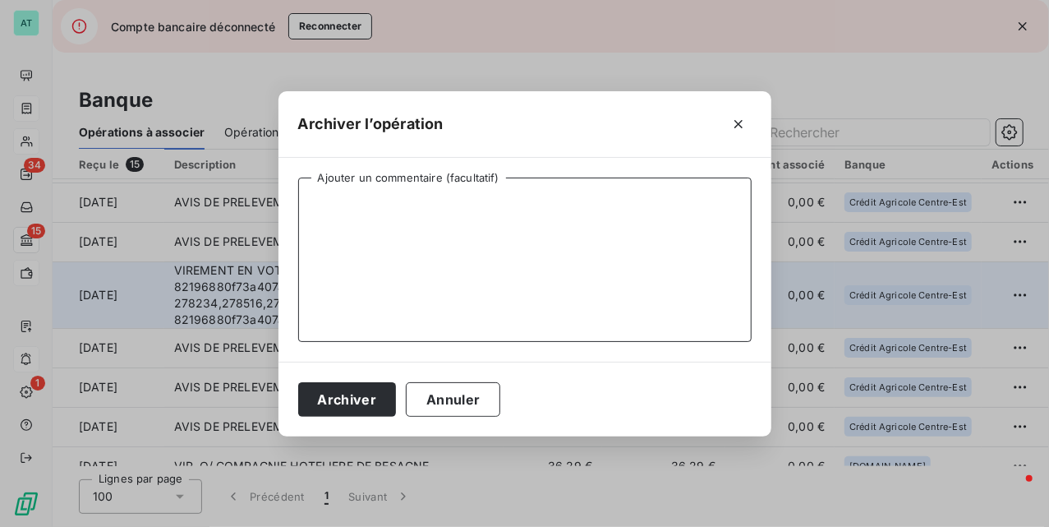
click at [608, 289] on textarea "Ajouter un commentaire (facultatif)" at bounding box center [525, 259] width 454 height 164
type textarea "paiement portail"
click at [376, 386] on button "Archiver" at bounding box center [347, 399] width 99 height 35
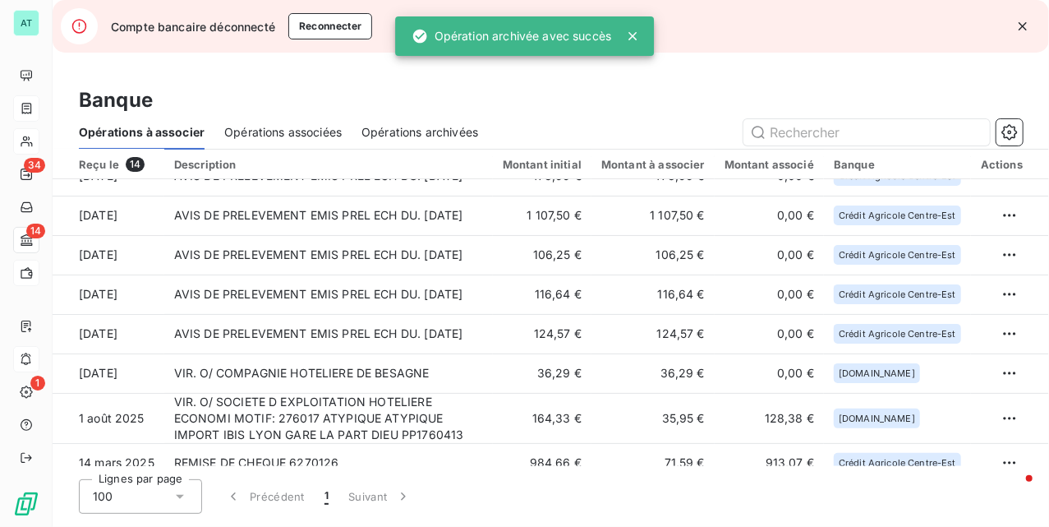
scroll to position [276, 0]
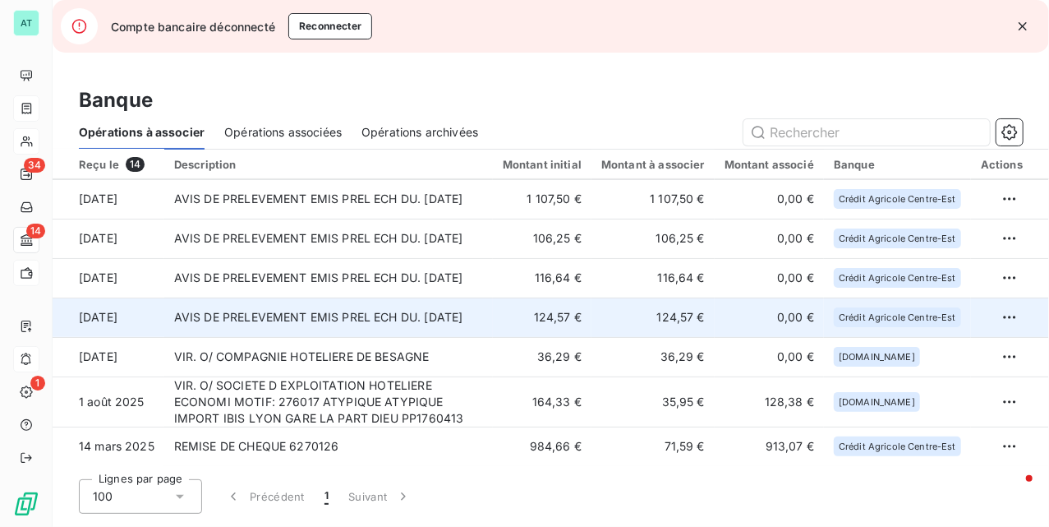
click at [409, 317] on td "AVIS DE PRELEVEMENT EMIS PREL ECH DU. 17/09/25" at bounding box center [328, 316] width 329 height 39
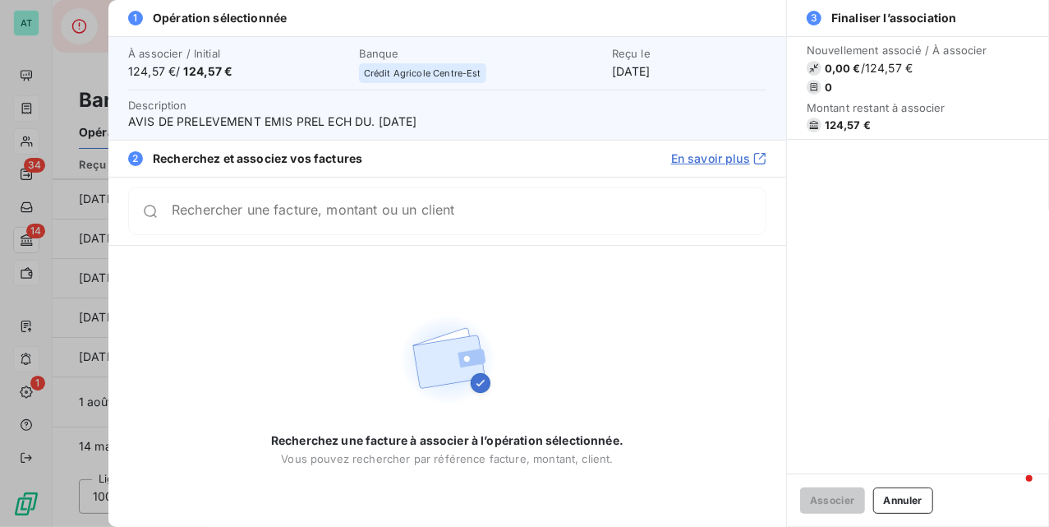
click at [402, 392] on img at bounding box center [447, 359] width 105 height 105
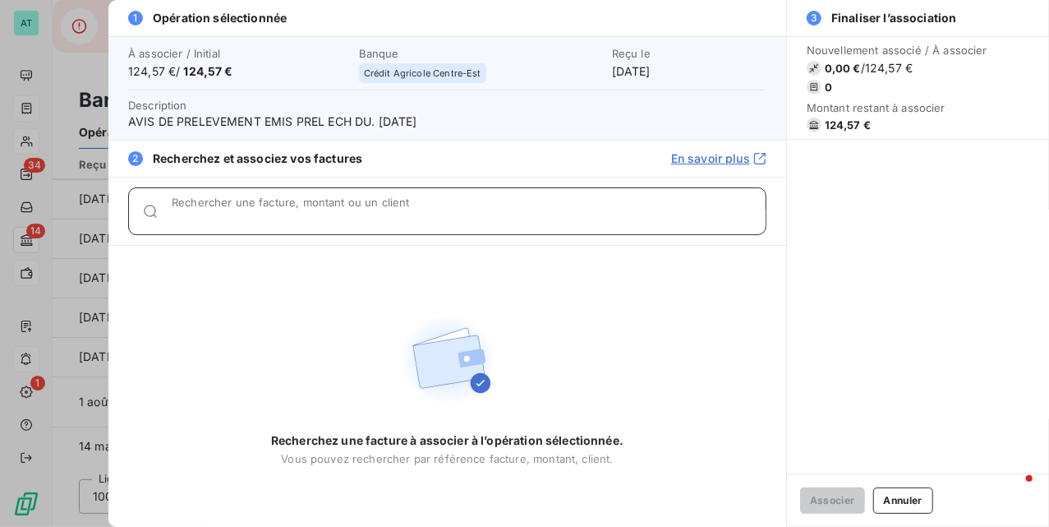
click at [283, 221] on input "Rechercher une facture, montant ou un client" at bounding box center [469, 218] width 594 height 16
paste input "277692"
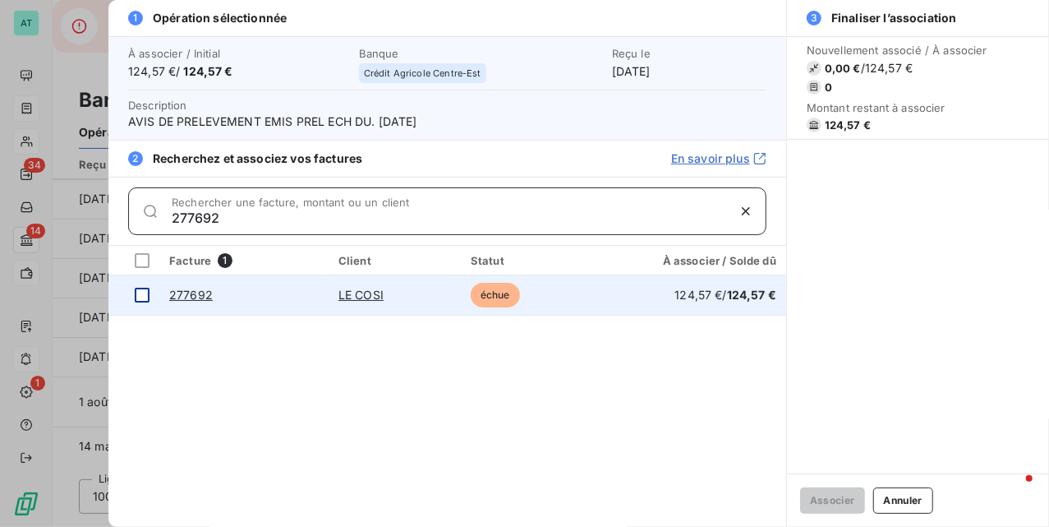
type input "277692"
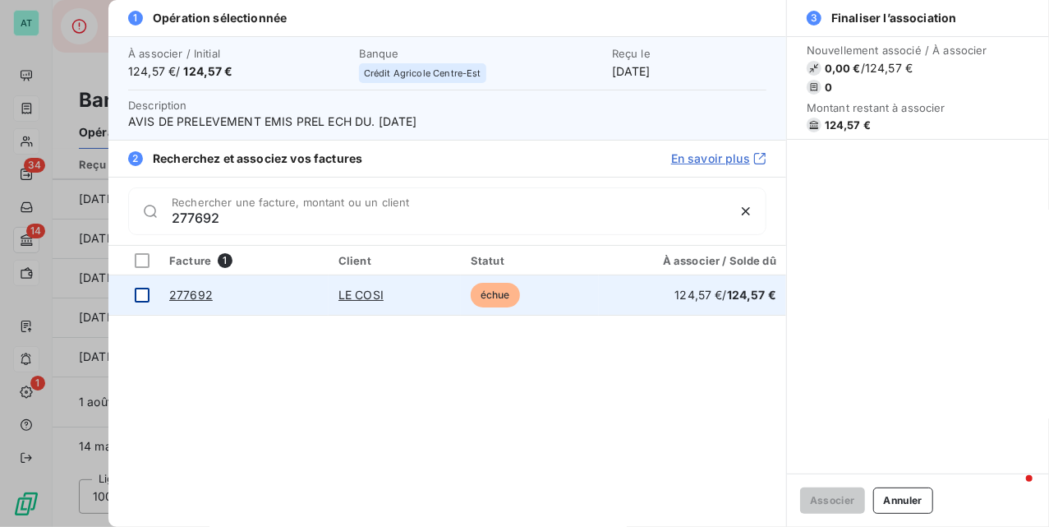
click at [139, 297] on div at bounding box center [142, 295] width 15 height 15
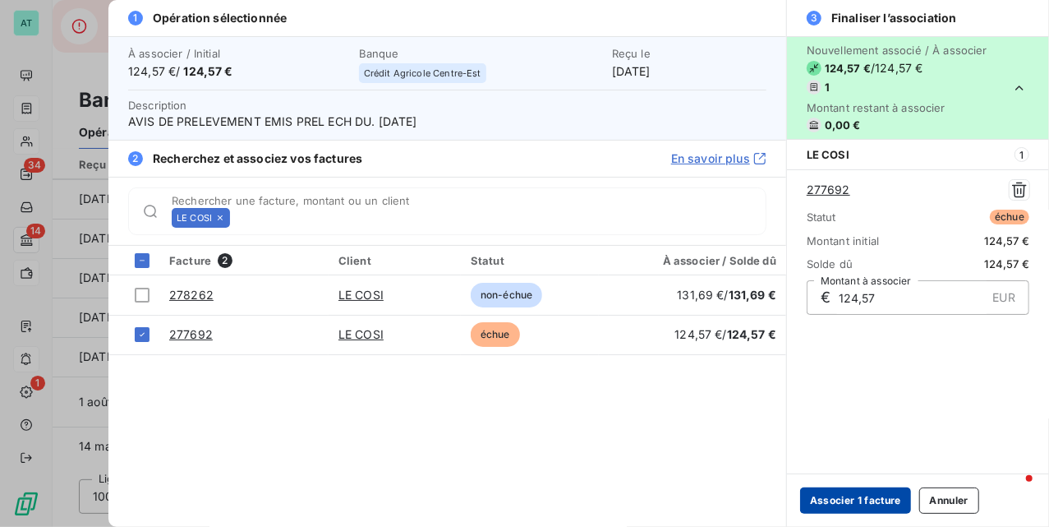
click at [841, 504] on button "Associer 1 facture" at bounding box center [855, 500] width 111 height 26
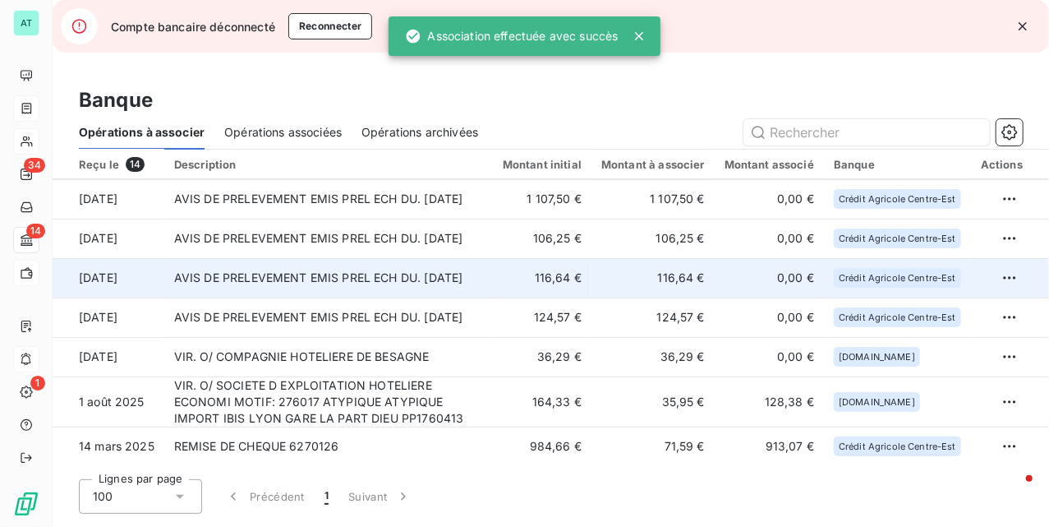
click at [221, 258] on td "AVIS DE PRELEVEMENT EMIS PREL ECH DU. 17/09/25" at bounding box center [328, 238] width 329 height 39
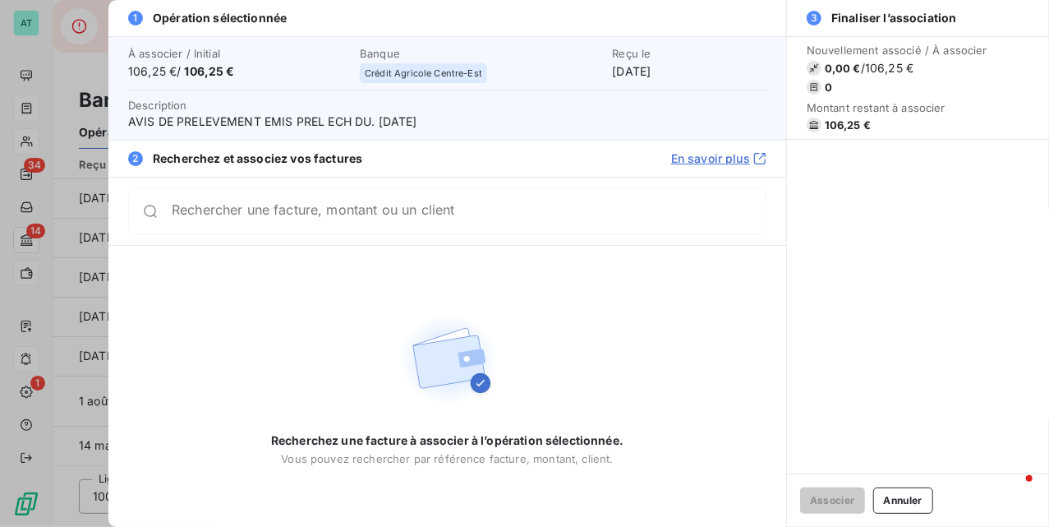
click at [435, 200] on div "Rechercher une facture, montant ou un client" at bounding box center [447, 211] width 638 height 48
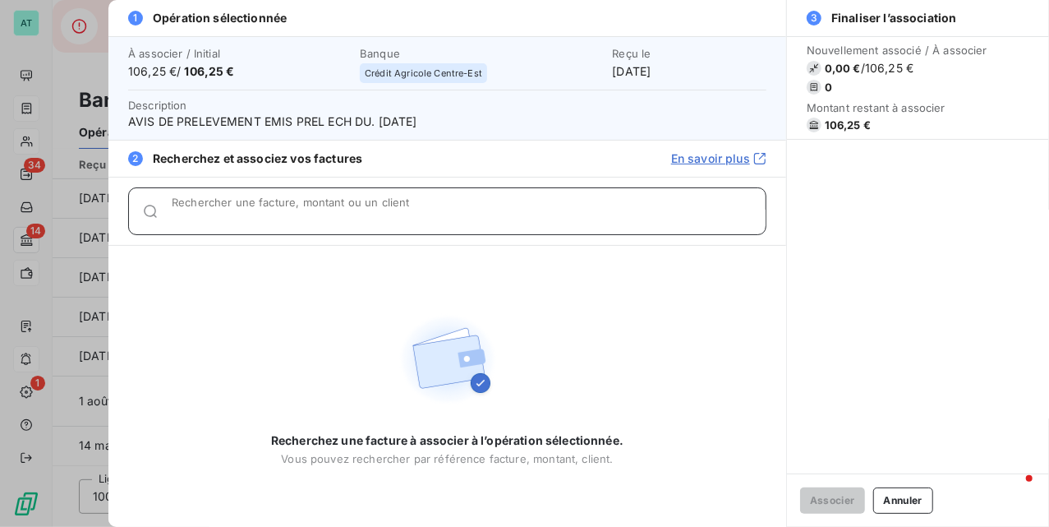
paste input "277729"
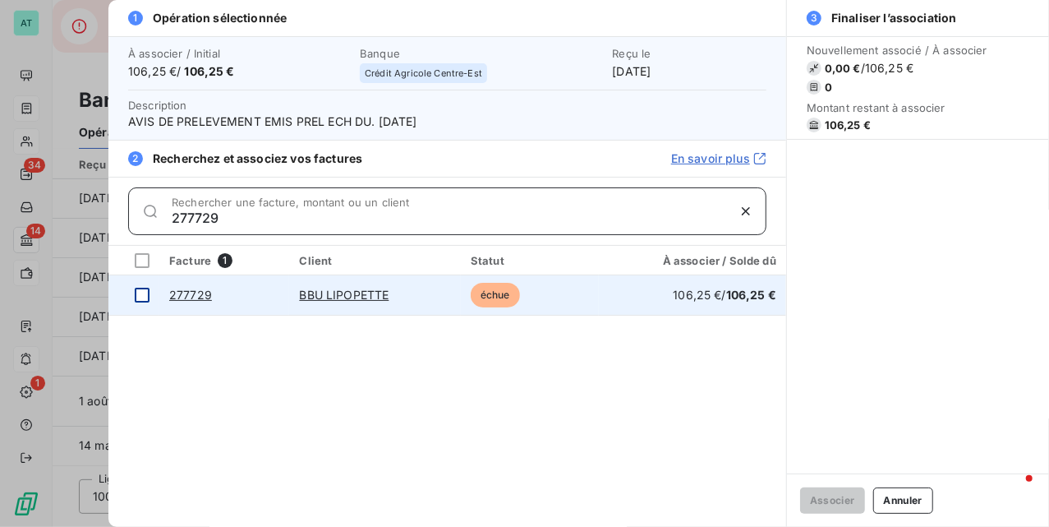
type input "277729"
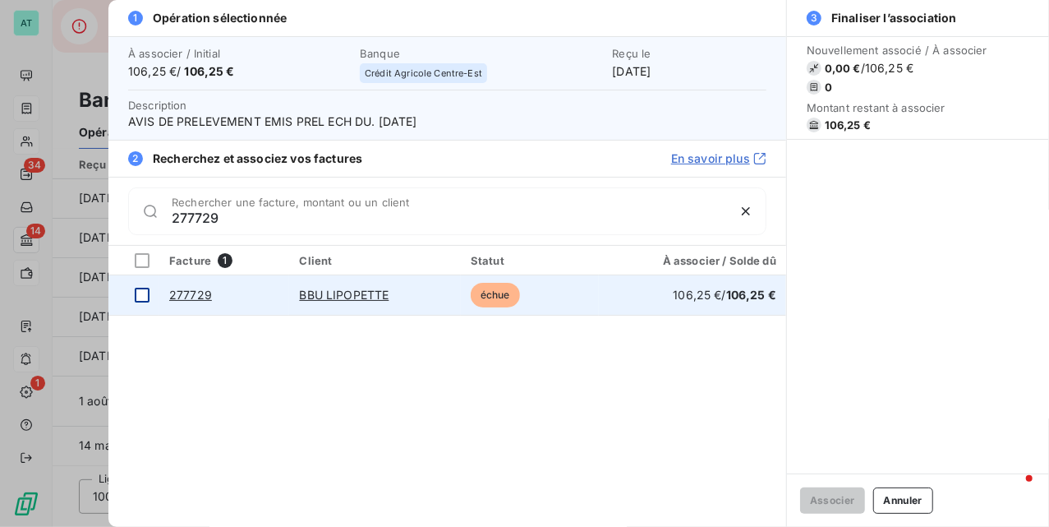
click at [145, 293] on div at bounding box center [142, 295] width 15 height 15
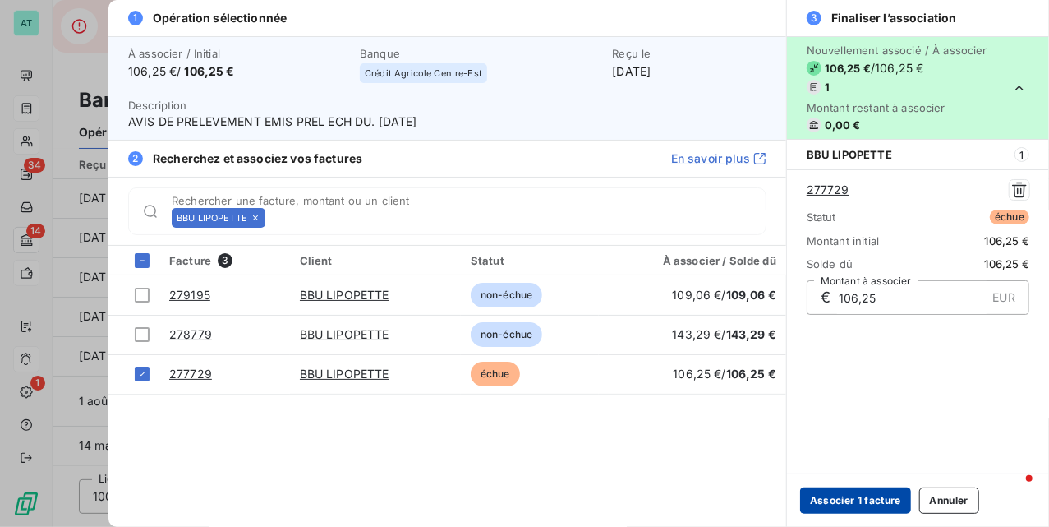
click at [866, 506] on button "Associer 1 facture" at bounding box center [855, 500] width 111 height 26
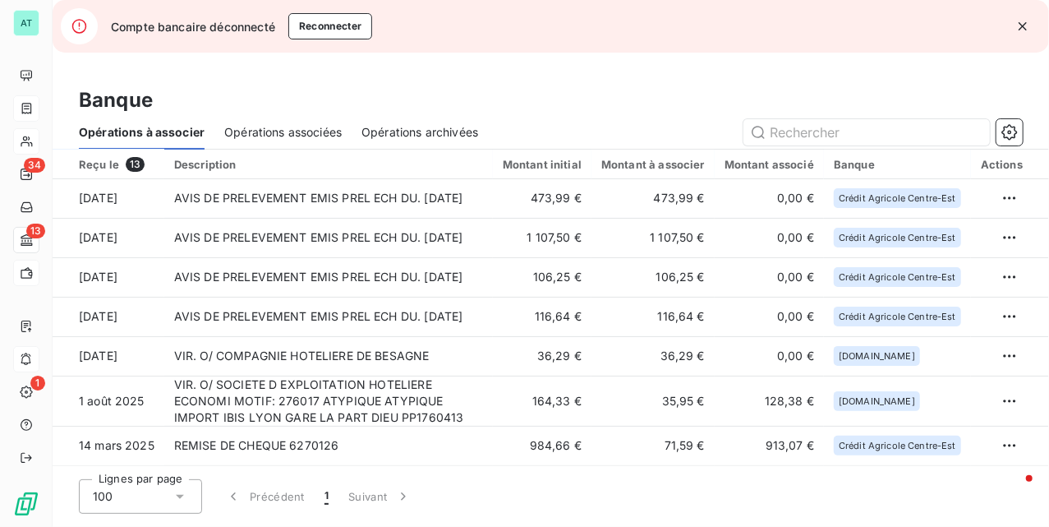
scroll to position [128, 0]
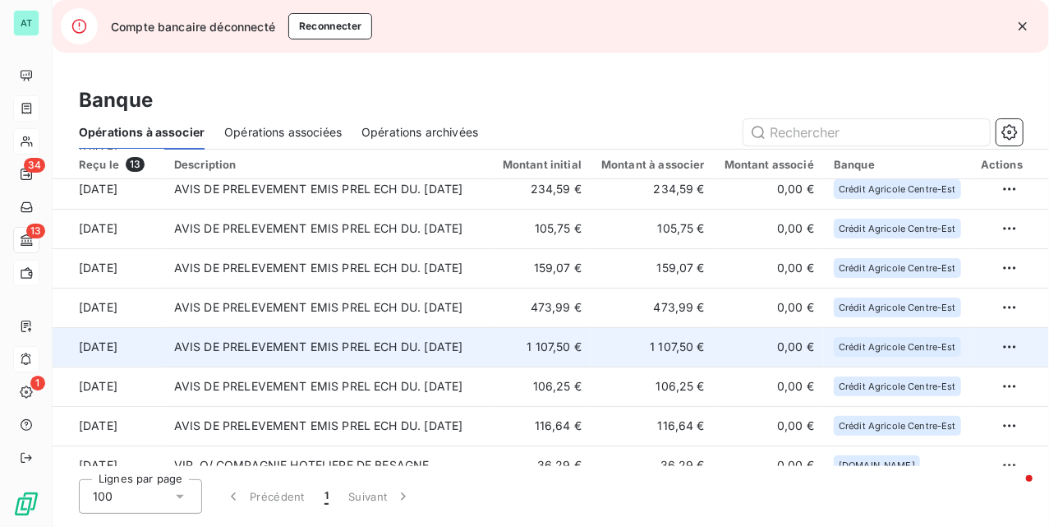
click at [303, 333] on td "AVIS DE PRELEVEMENT EMIS PREL ECH DU. 17/09/25" at bounding box center [328, 346] width 329 height 39
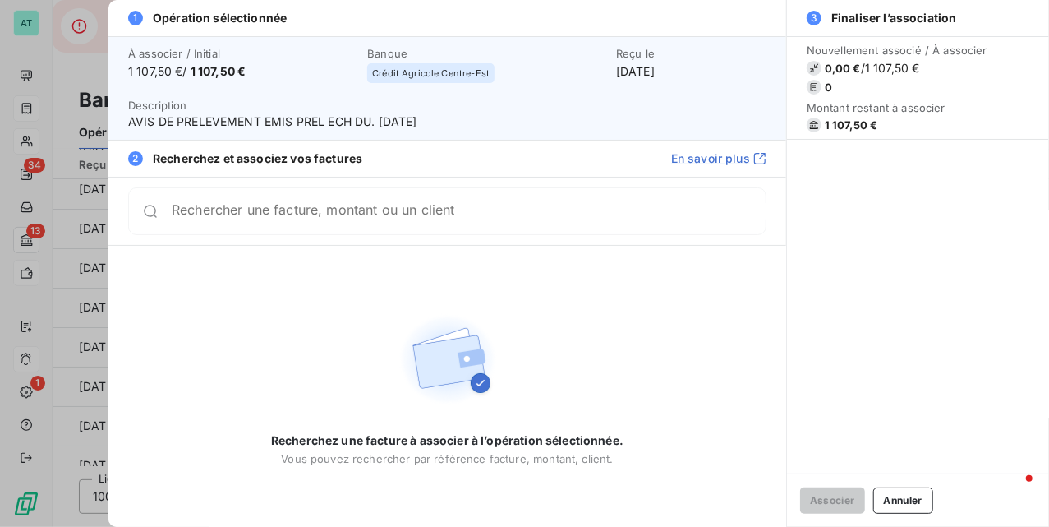
click at [448, 233] on div "Rechercher une facture, montant ou un client" at bounding box center [447, 211] width 638 height 48
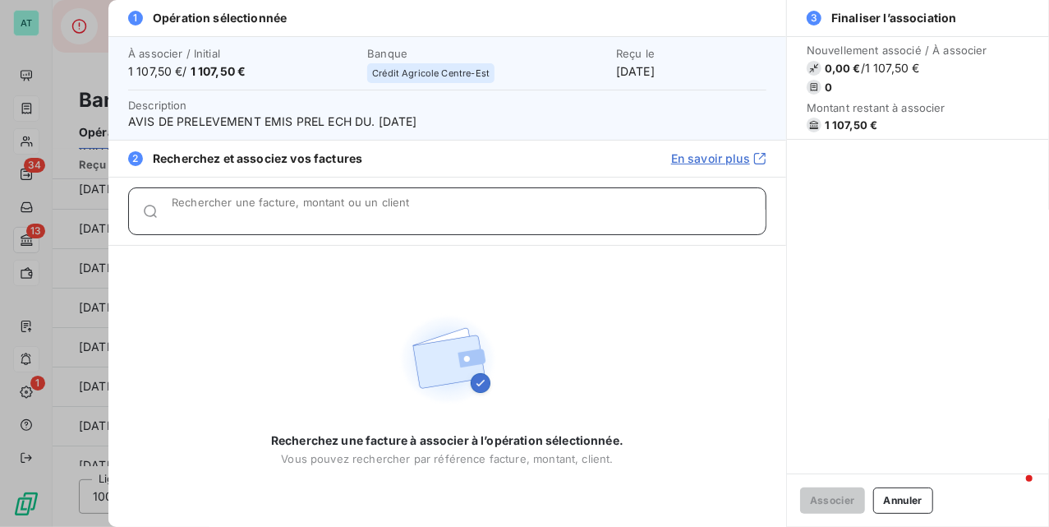
paste input "277777, 277680"
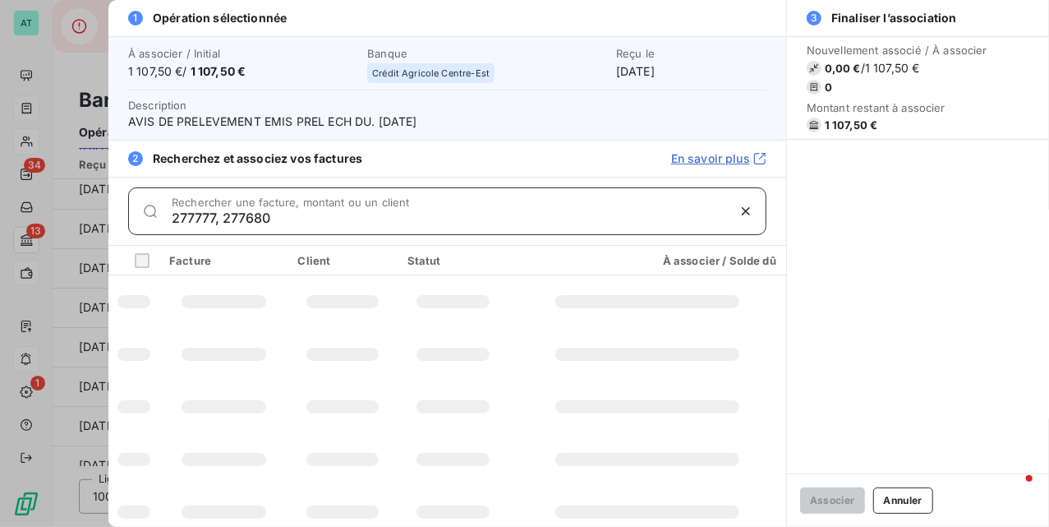
drag, startPoint x: 225, startPoint y: 222, endPoint x: 516, endPoint y: 208, distance: 291.2
click at [516, 208] on div "277777, 277680 Rechercher une facture, montant ou un client" at bounding box center [469, 211] width 594 height 26
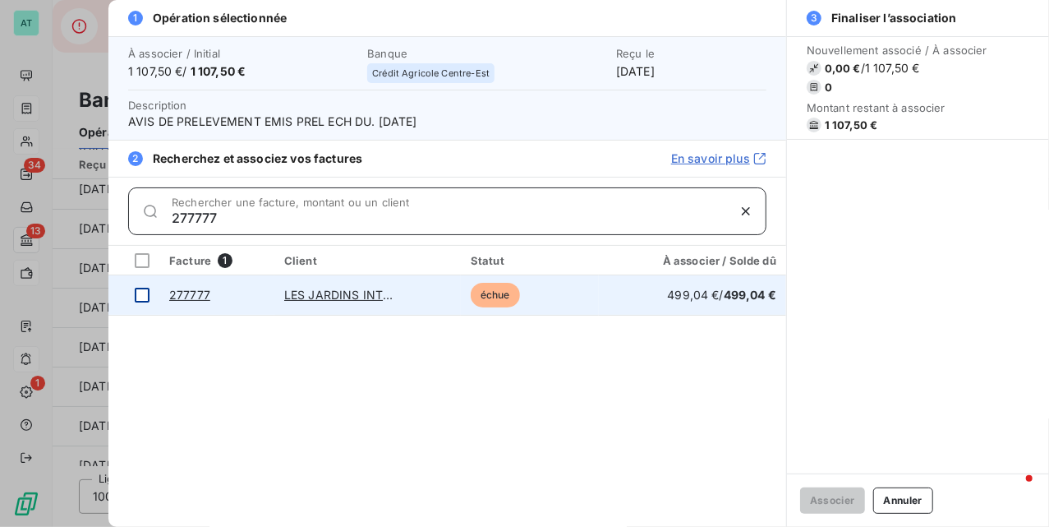
type input "277777"
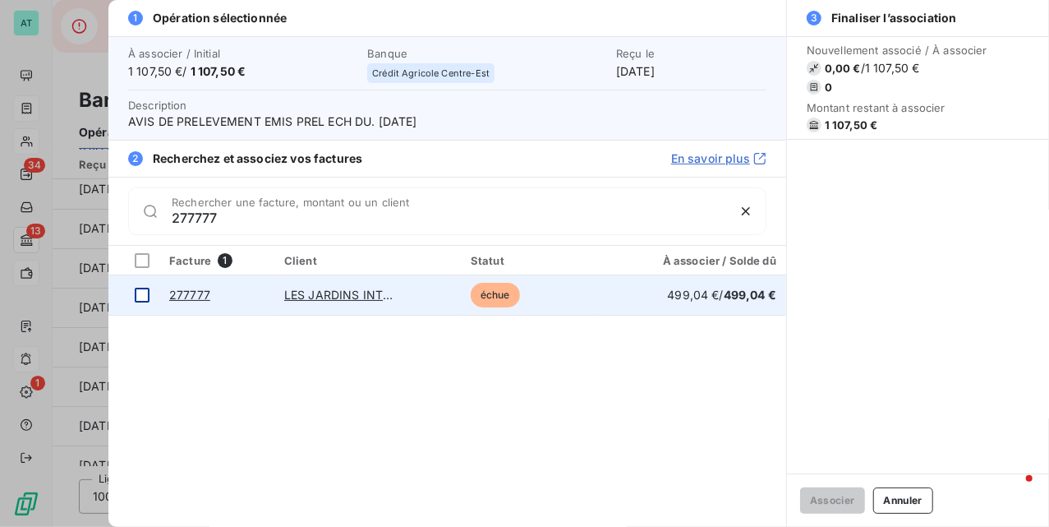
click at [152, 293] on td at bounding box center [133, 294] width 51 height 39
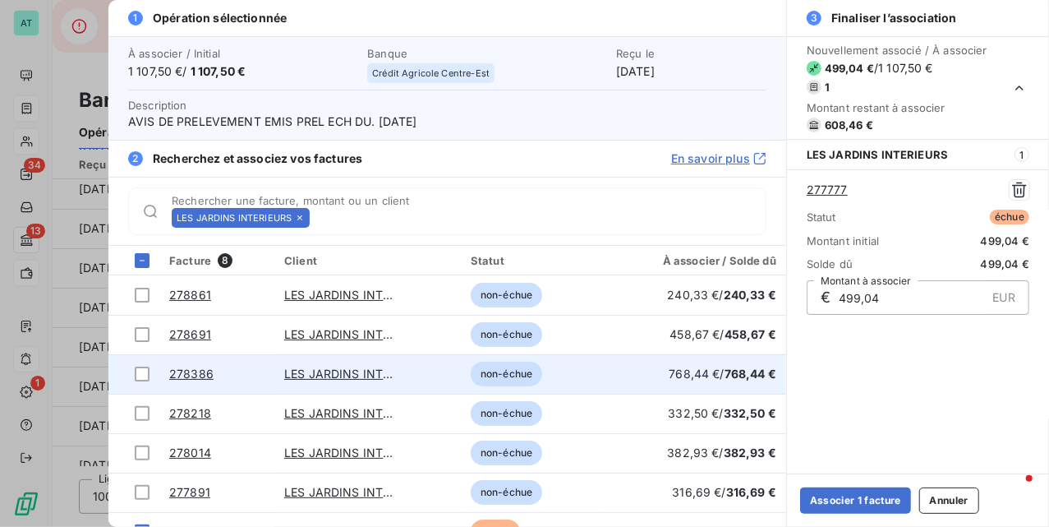
scroll to position [66, 0]
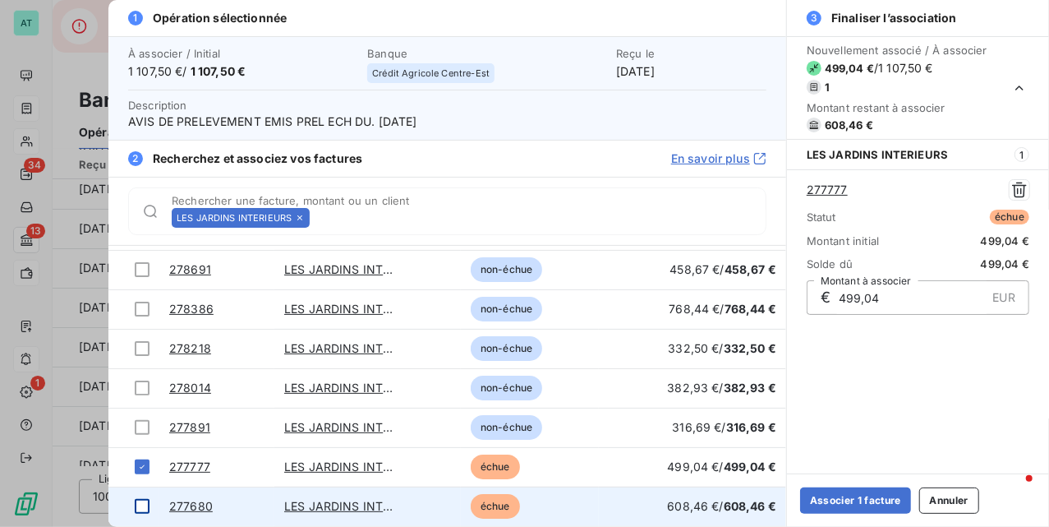
click at [150, 510] on td at bounding box center [133, 505] width 51 height 39
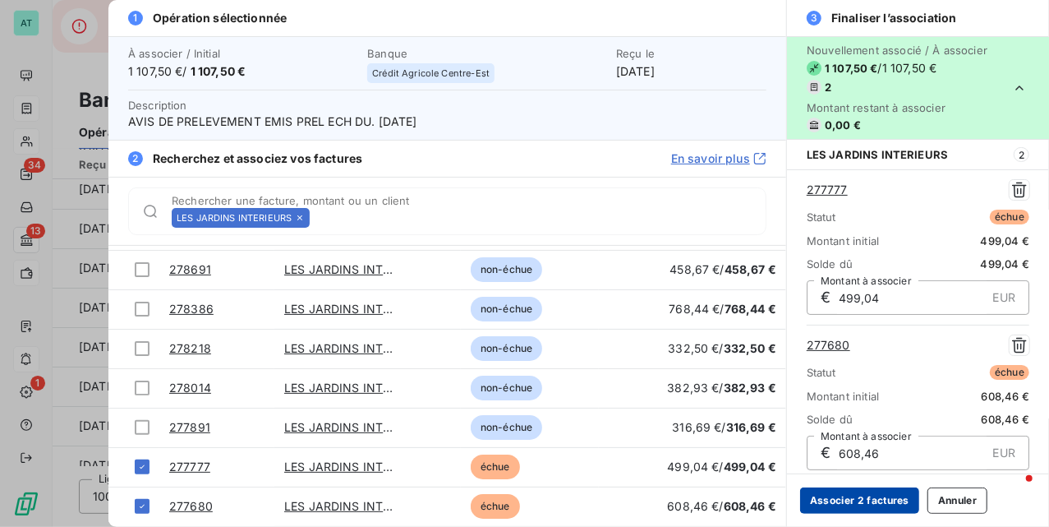
click at [879, 506] on button "Associer 2 factures" at bounding box center [859, 500] width 119 height 26
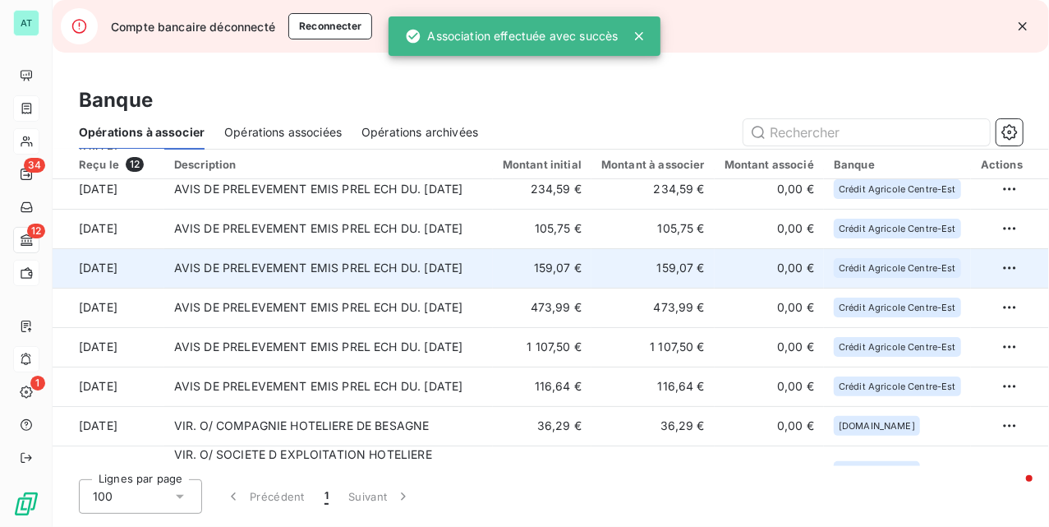
click at [447, 266] on td "AVIS DE PRELEVEMENT EMIS PREL ECH DU. 17/09/25" at bounding box center [328, 267] width 329 height 39
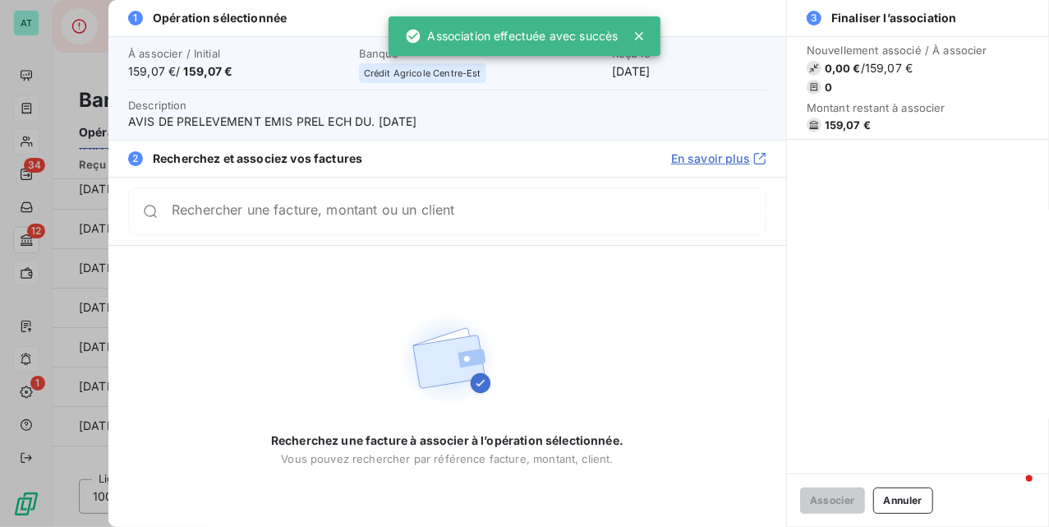
click at [833, 123] on span "159,07 €" at bounding box center [848, 124] width 46 height 13
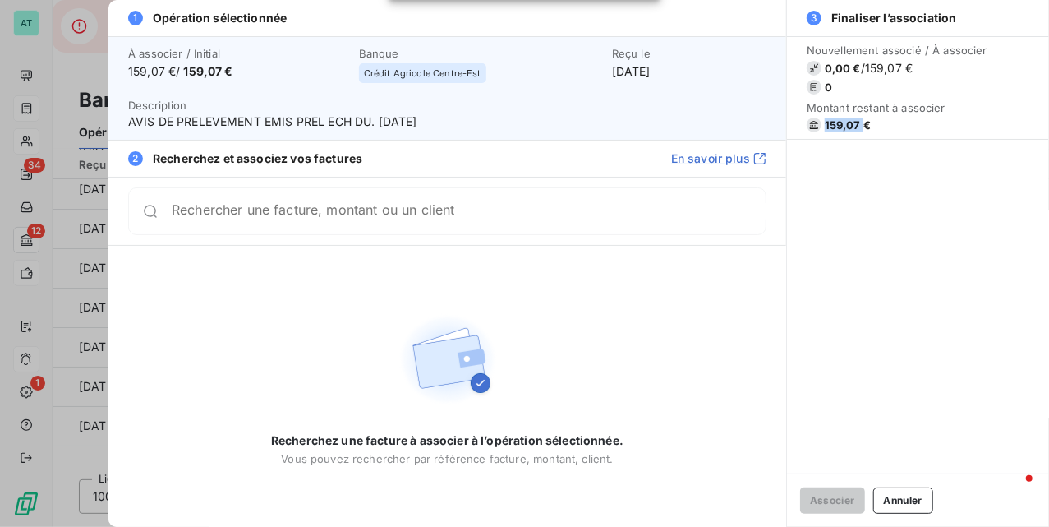
copy span "159,07"
click at [998, 225] on div "Nouvellement associé / À associer 0,00 € / 159,07 € 0 Montant restant à associe…" at bounding box center [918, 254] width 262 height 437
click at [274, 224] on div "Rechercher une facture, montant ou un client" at bounding box center [447, 211] width 638 height 48
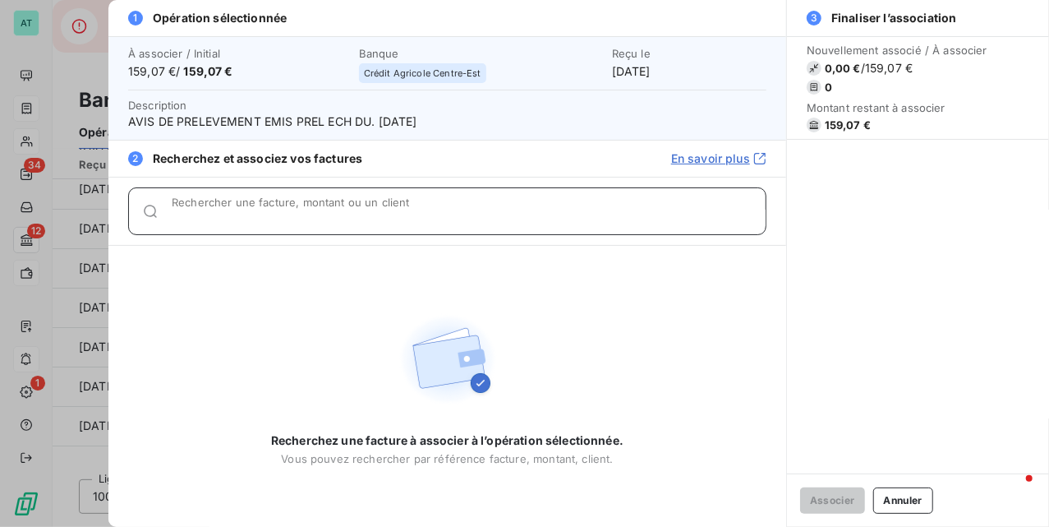
paste input "159,07"
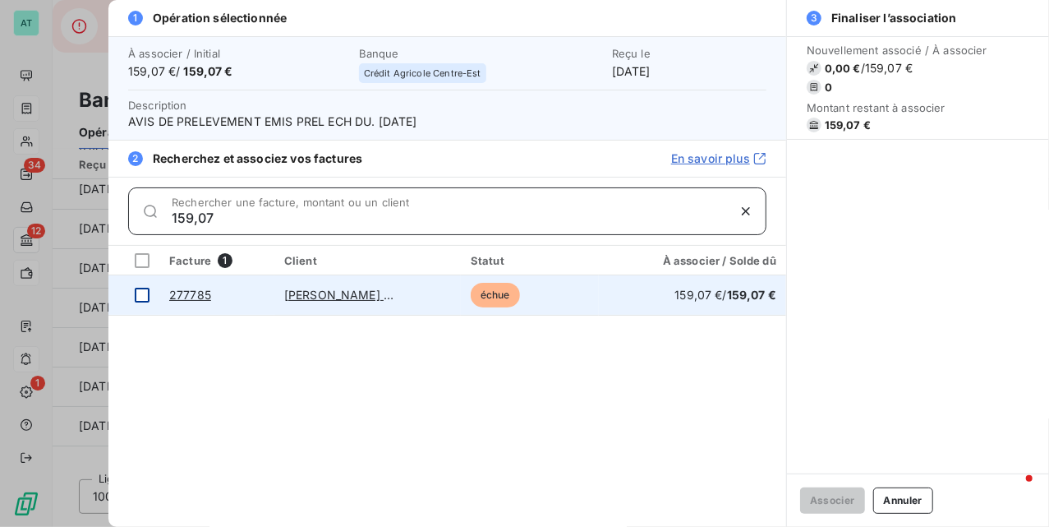
type input "159,07"
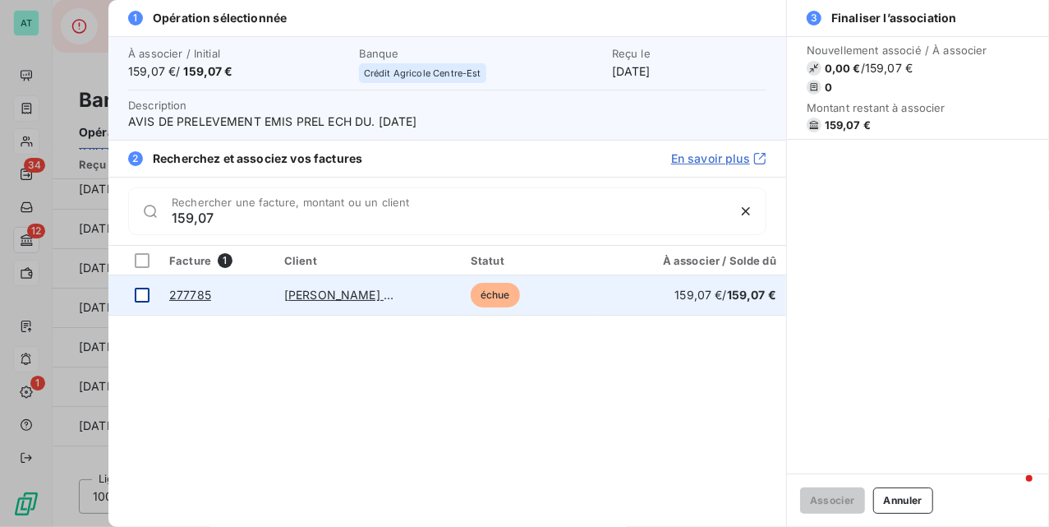
click at [145, 294] on div at bounding box center [142, 295] width 15 height 15
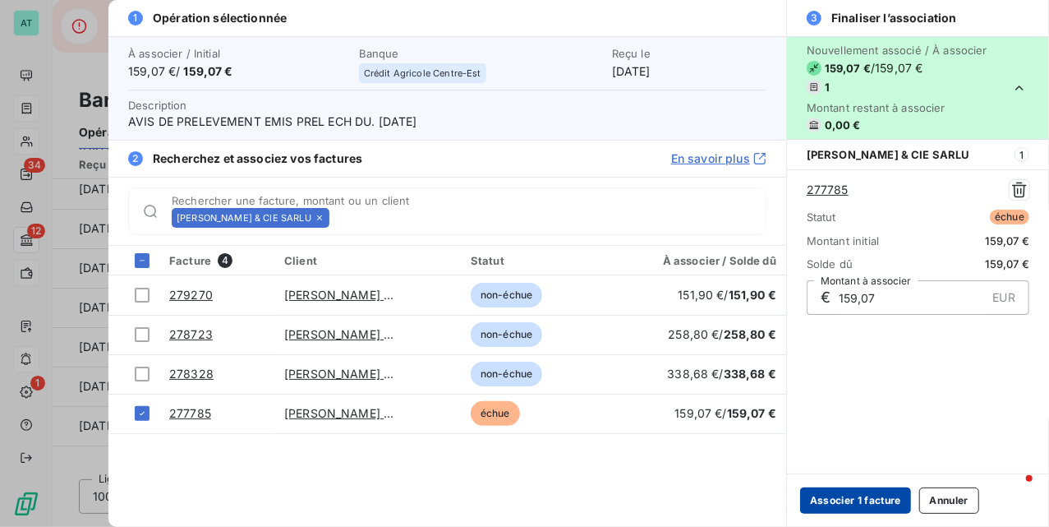
click at [851, 510] on button "Associer 1 facture" at bounding box center [855, 500] width 111 height 26
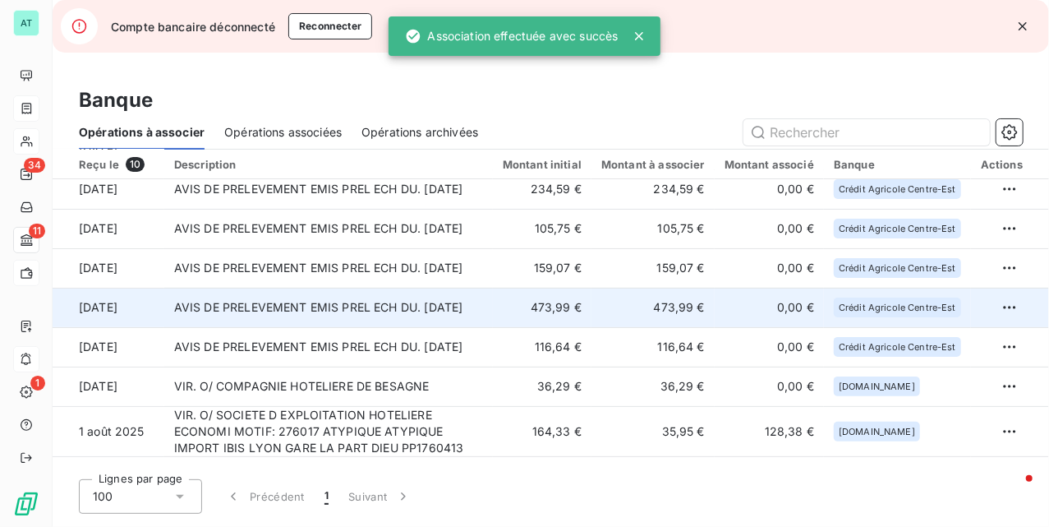
click at [372, 310] on td "AVIS DE PRELEVEMENT EMIS PREL ECH DU. 17/09/25" at bounding box center [328, 307] width 329 height 39
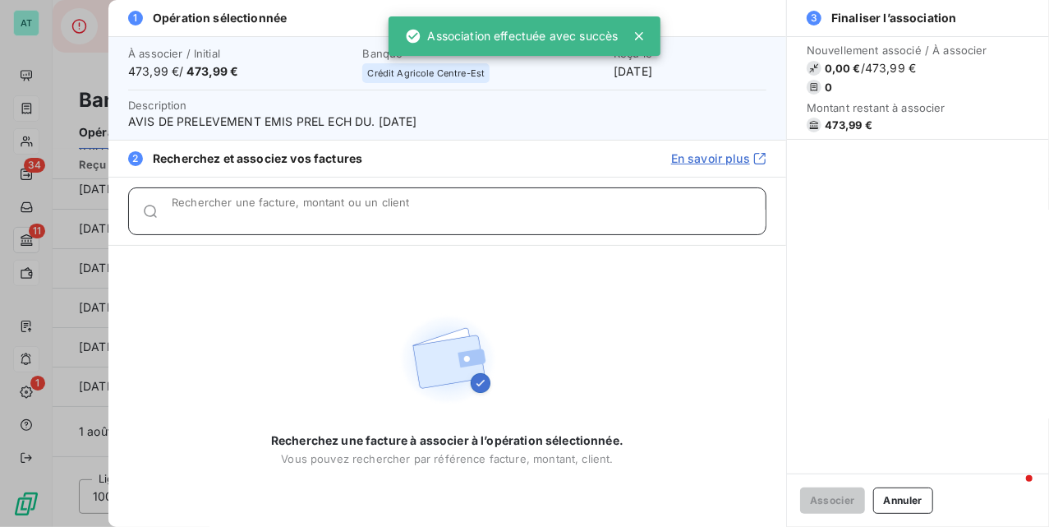
click at [256, 205] on div "Rechercher une facture, montant ou un client" at bounding box center [469, 211] width 594 height 16
paste input "277789"
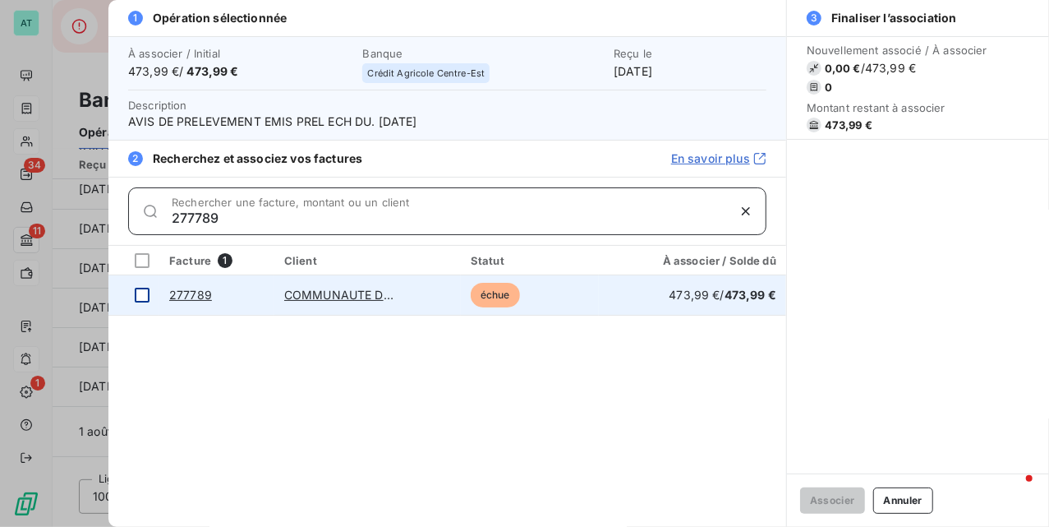
type input "277789"
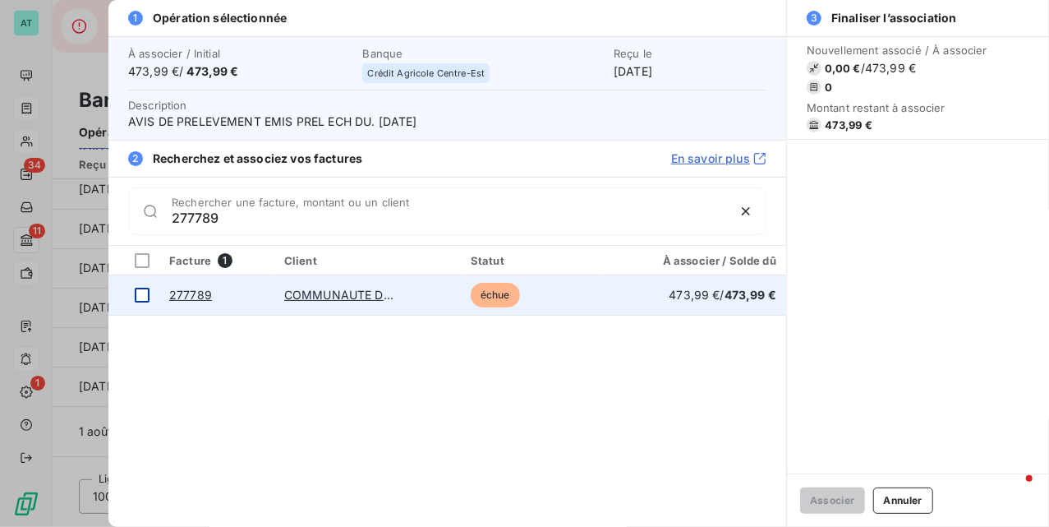
click at [140, 294] on div at bounding box center [142, 295] width 15 height 15
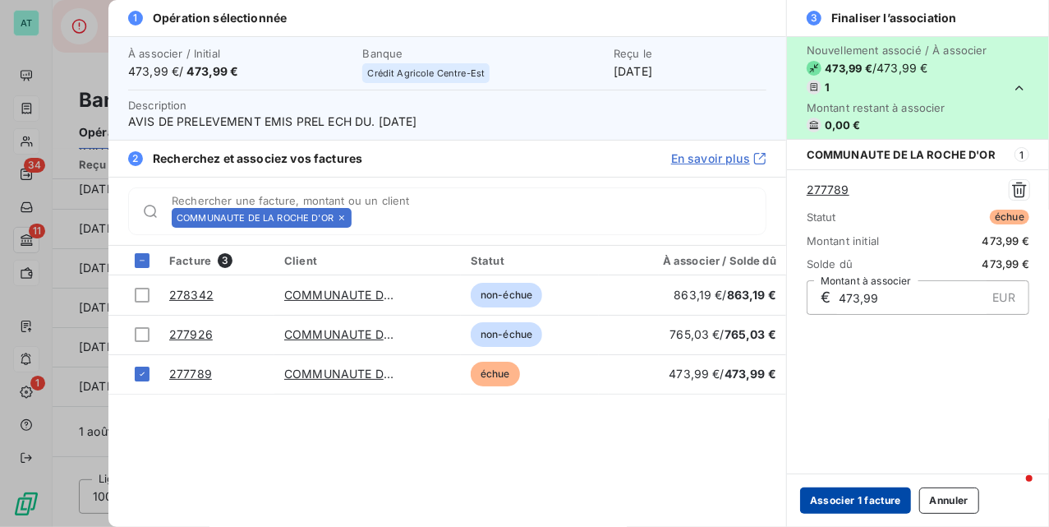
drag, startPoint x: 862, startPoint y: 501, endPoint x: 855, endPoint y: 507, distance: 9.4
click at [859, 504] on button "Associer 1 facture" at bounding box center [855, 500] width 111 height 26
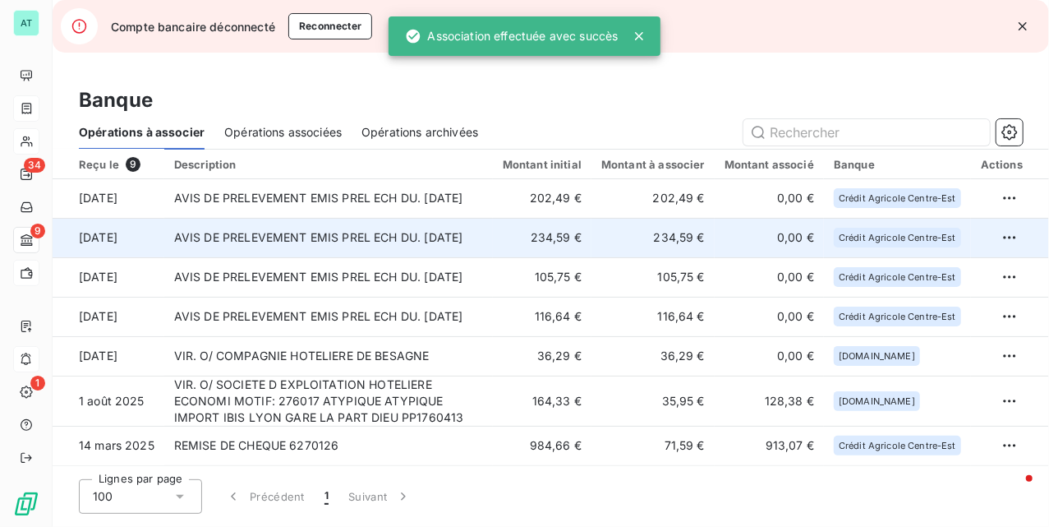
click at [365, 237] on td "AVIS DE PRELEVEMENT EMIS PREL ECH DU. 17/09/25" at bounding box center [328, 237] width 329 height 39
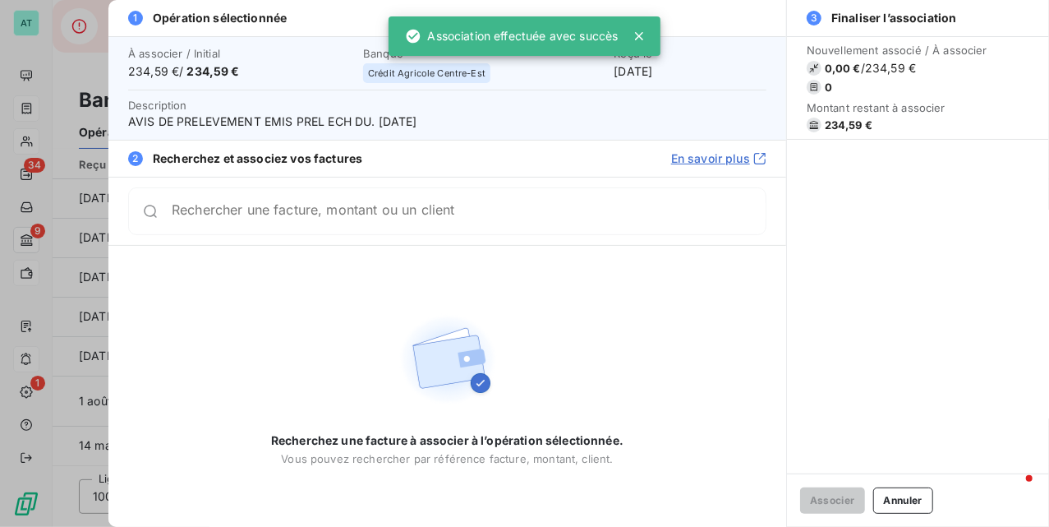
click at [823, 119] on span "234,59 €" at bounding box center [897, 124] width 181 height 15
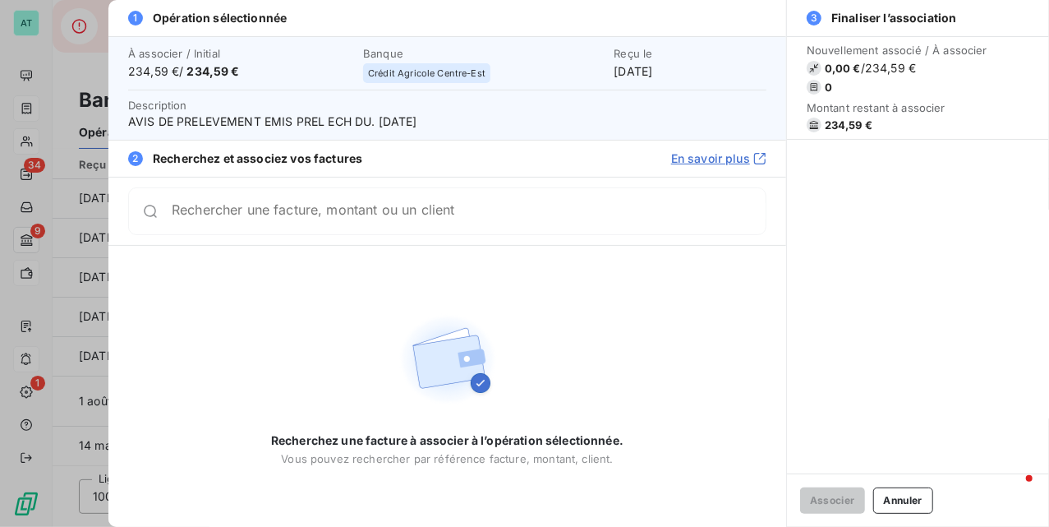
click at [836, 120] on span "234,59 €" at bounding box center [849, 124] width 48 height 13
copy span "234,59"
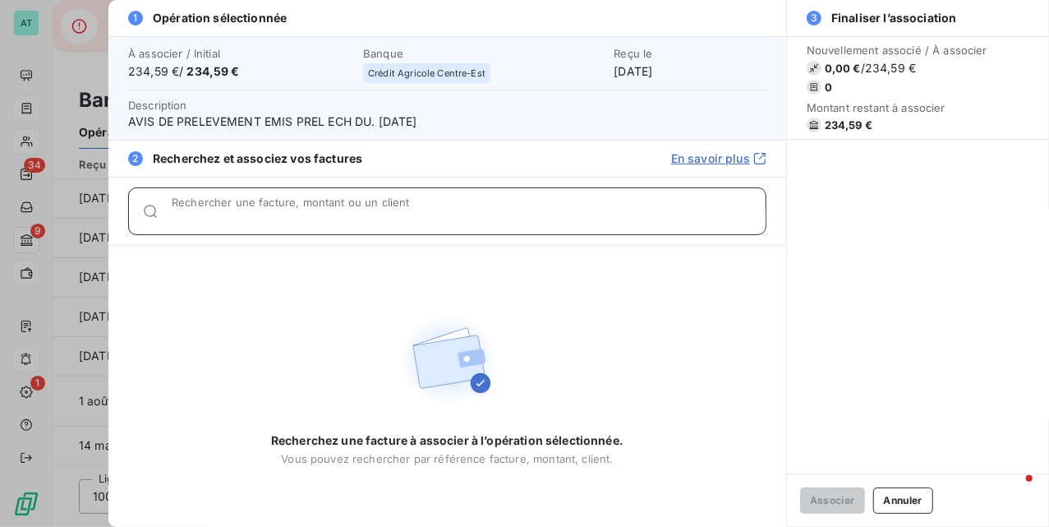
click at [260, 220] on input "Rechercher une facture, montant ou un client" at bounding box center [469, 218] width 594 height 16
paste input "277733"
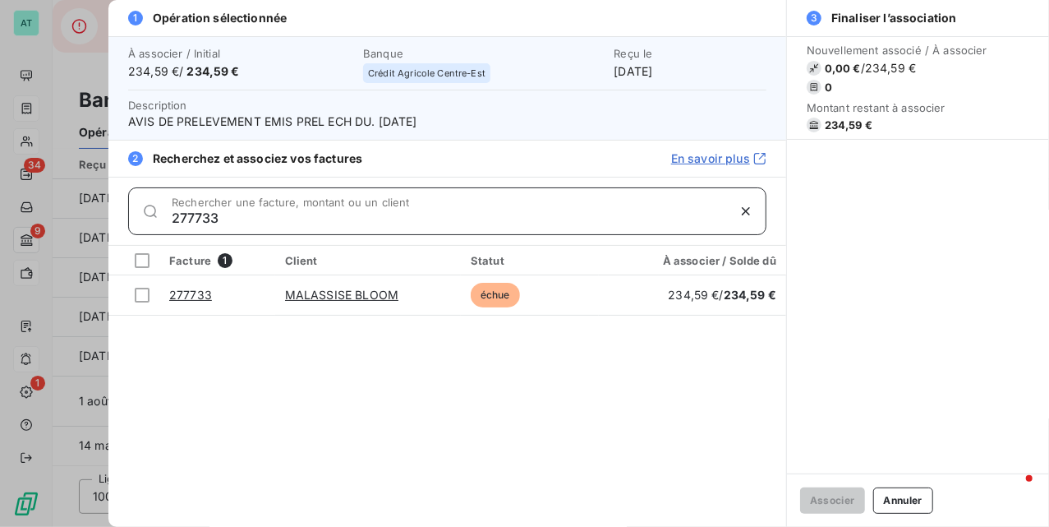
type input "277733"
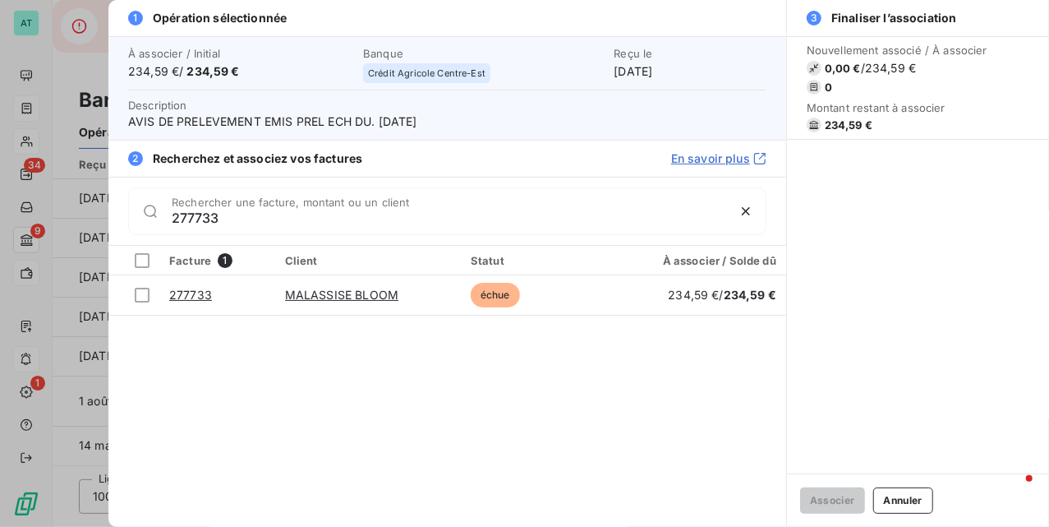
click at [145, 296] on div at bounding box center [142, 295] width 15 height 15
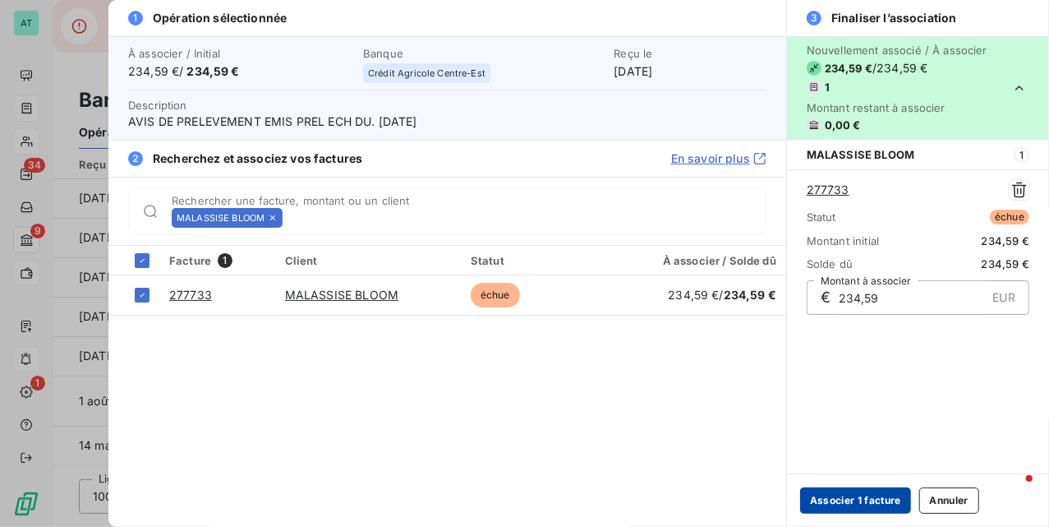
click at [842, 491] on button "Associer 1 facture" at bounding box center [855, 500] width 111 height 26
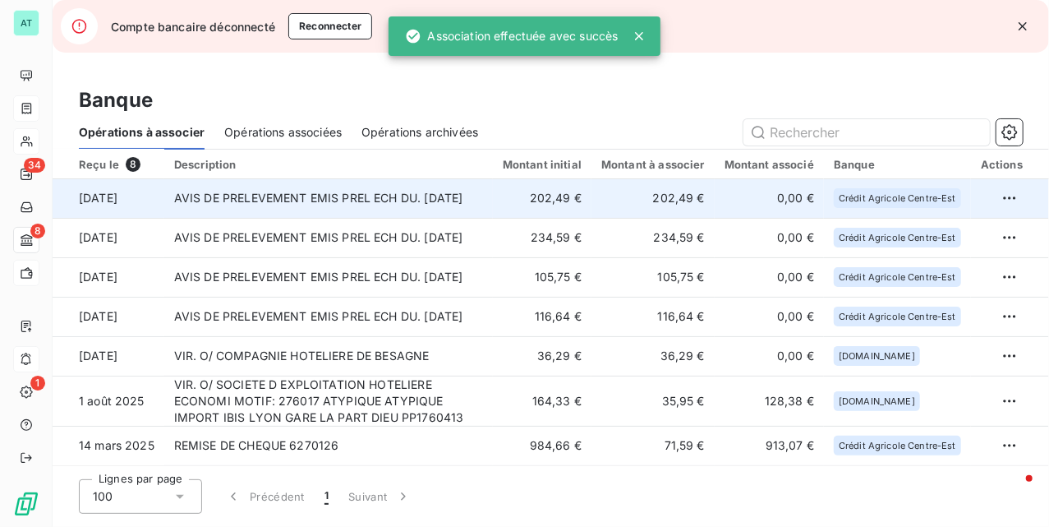
click at [293, 197] on td "AVIS DE PRELEVEMENT EMIS PREL ECH DU. 17/09/25" at bounding box center [328, 197] width 329 height 39
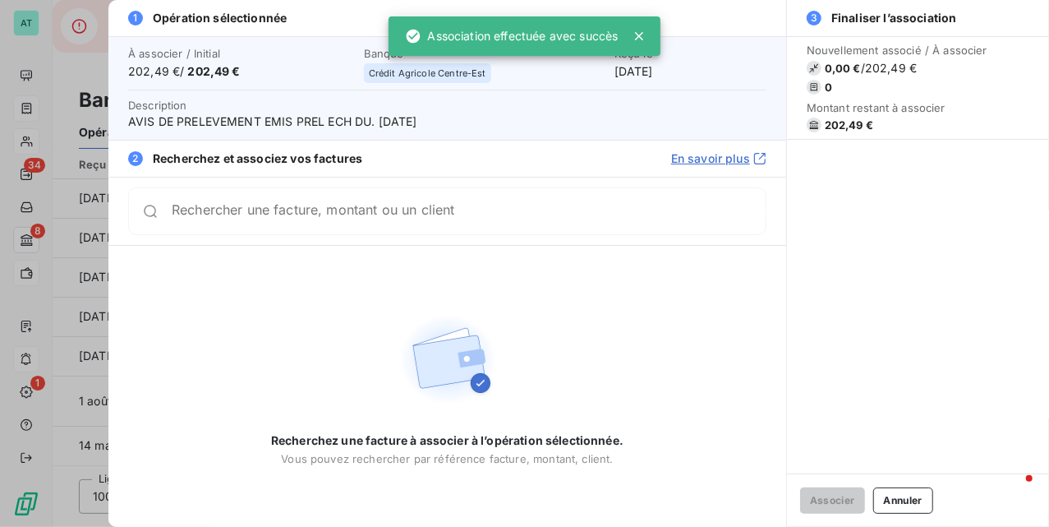
click at [832, 130] on span "202,49 €" at bounding box center [849, 124] width 48 height 13
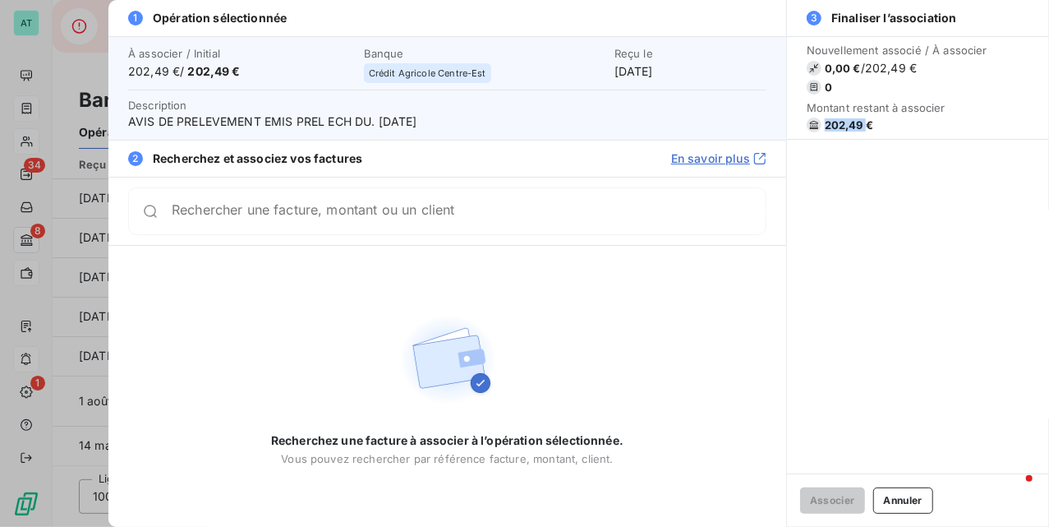
click at [828, 123] on span "202,49 €" at bounding box center [849, 124] width 48 height 13
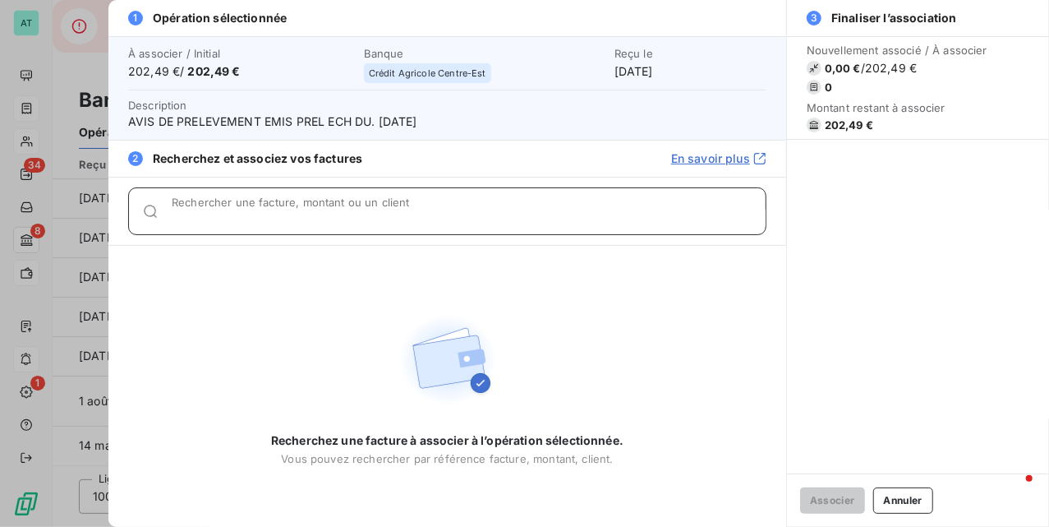
click at [281, 215] on input "Rechercher une facture, montant ou un client" at bounding box center [469, 218] width 594 height 16
paste input "277779"
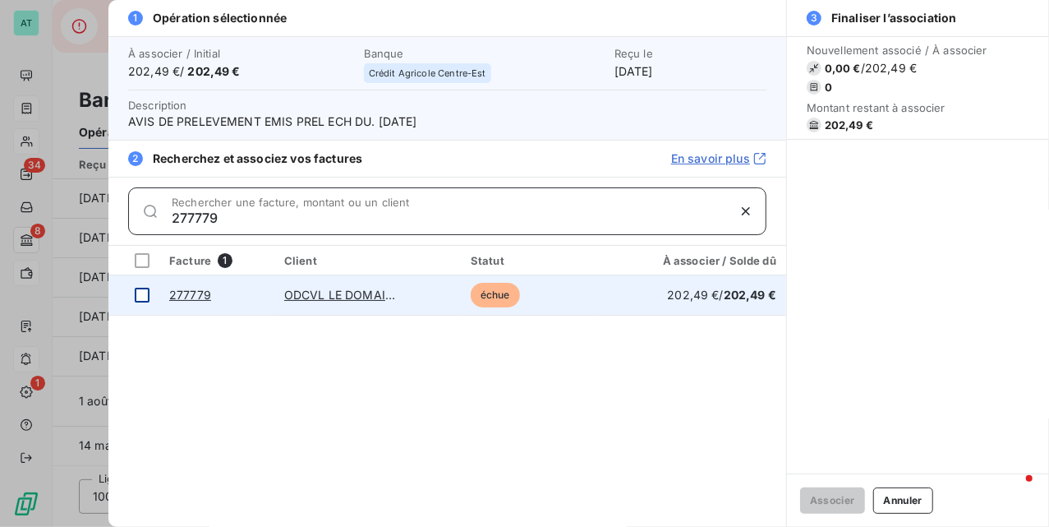
type input "277779"
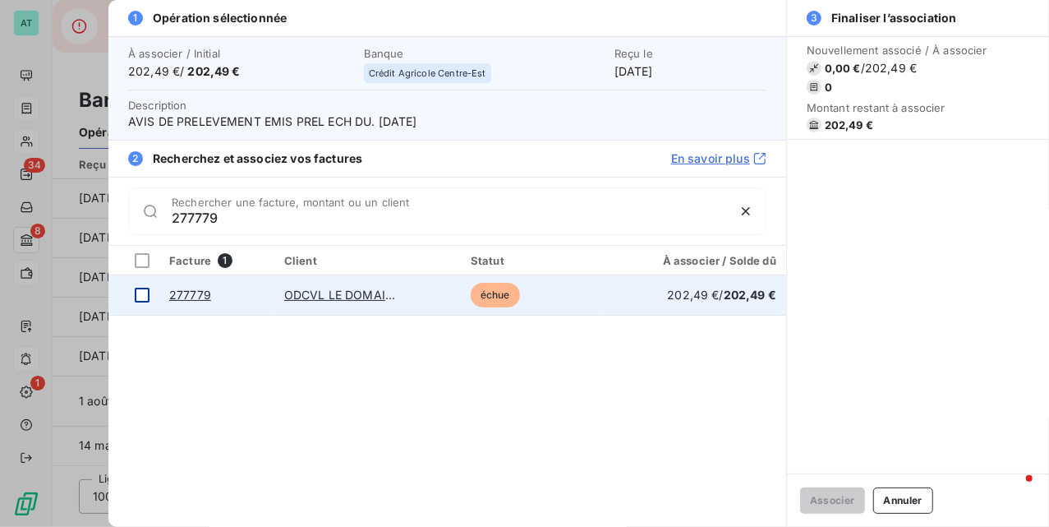
click at [143, 302] on div at bounding box center [142, 295] width 15 height 15
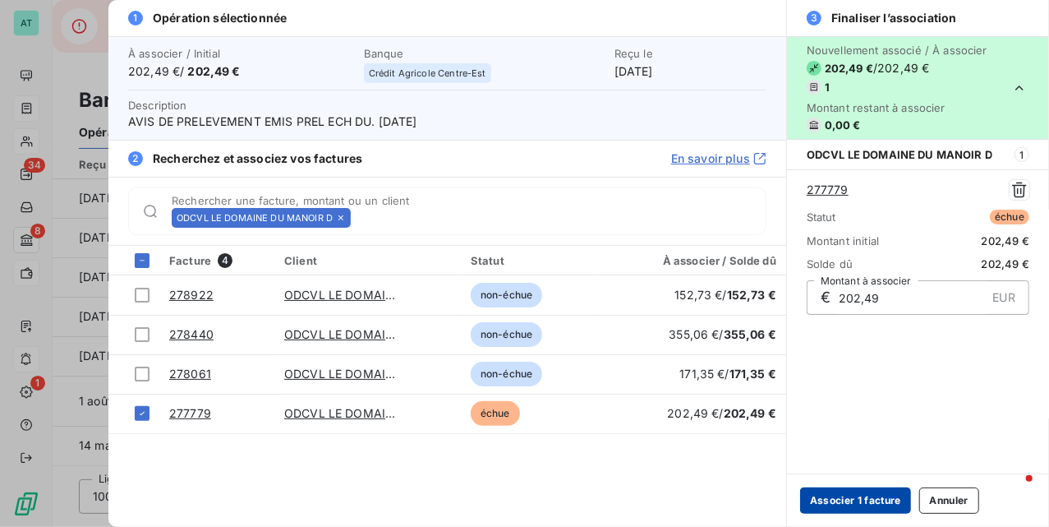
click at [863, 507] on button "Associer 1 facture" at bounding box center [855, 500] width 111 height 26
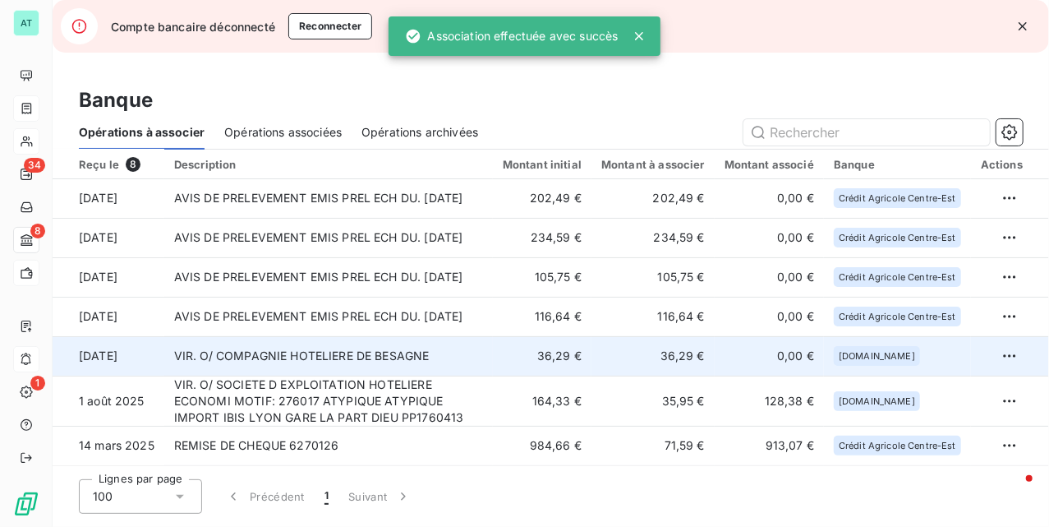
scroll to position [0, 0]
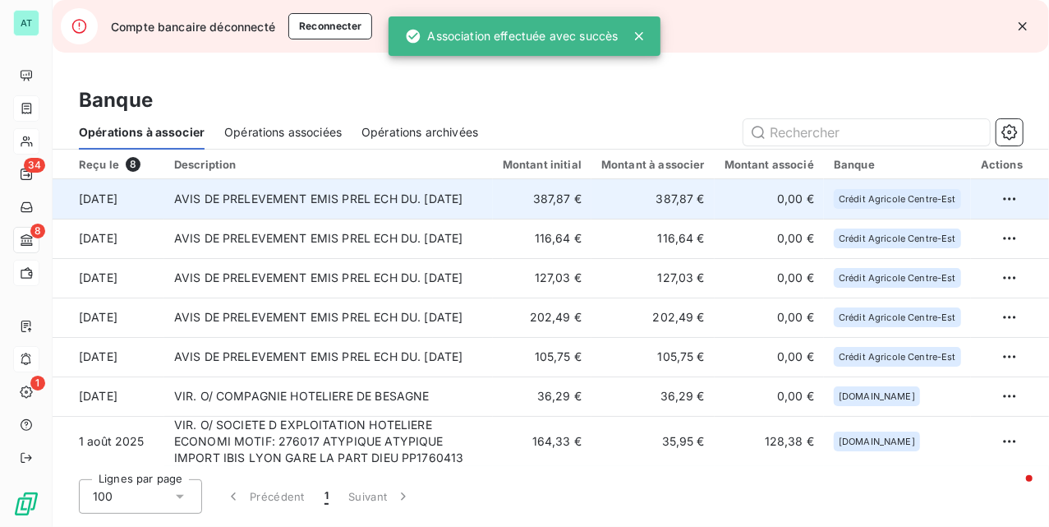
click at [358, 207] on td "AVIS DE PRELEVEMENT EMIS PREL ECH DU. 17/09/25" at bounding box center [328, 198] width 329 height 39
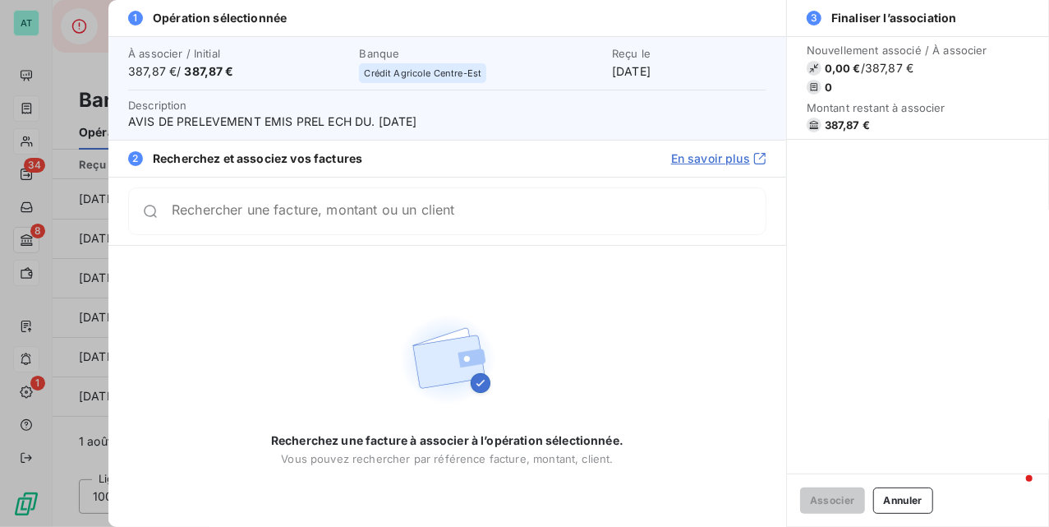
click at [830, 117] on span "387,87 €" at bounding box center [897, 124] width 181 height 15
copy span "387,87"
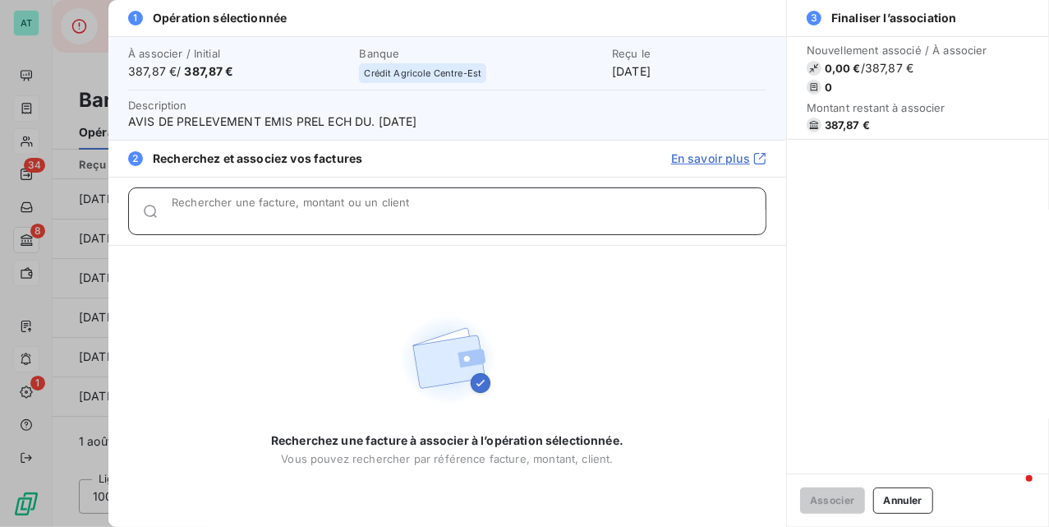
click at [404, 219] on input "Rechercher une facture, montant ou un client" at bounding box center [469, 218] width 594 height 16
paste input "277798"
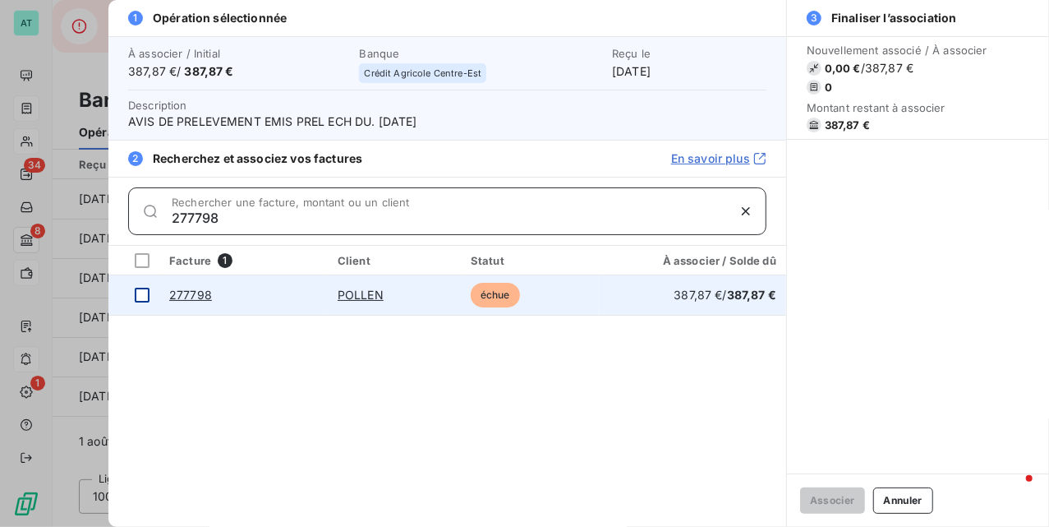
type input "277798"
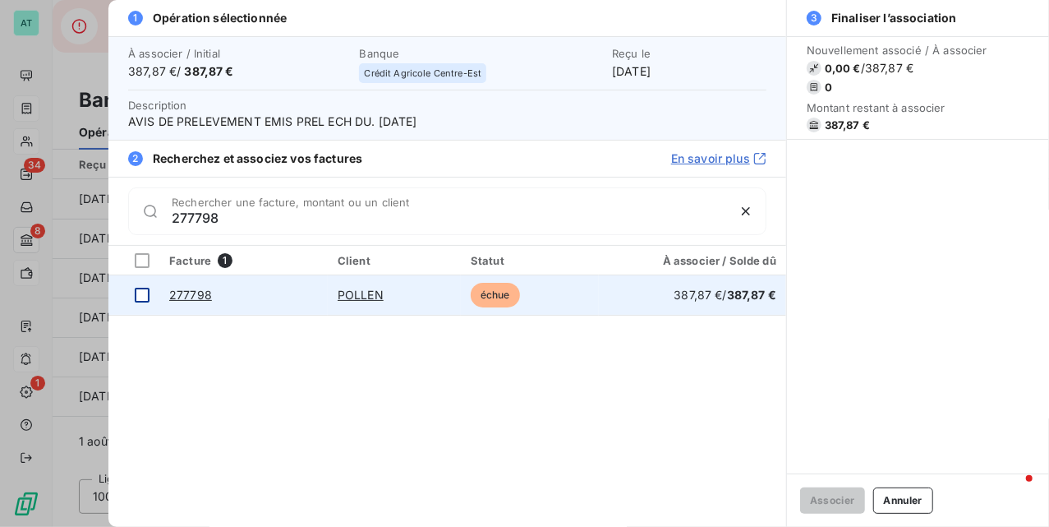
click at [135, 293] on div at bounding box center [142, 295] width 15 height 15
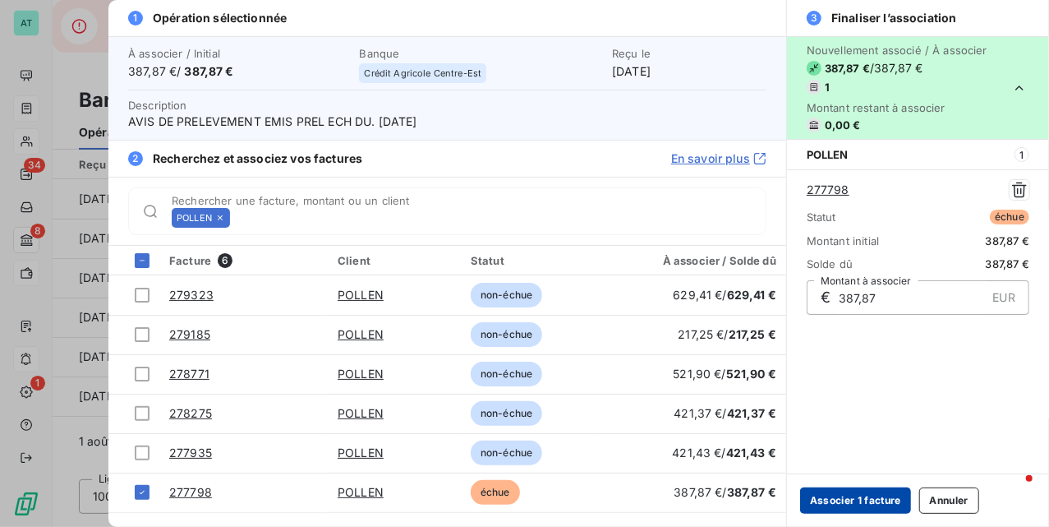
click at [849, 506] on button "Associer 1 facture" at bounding box center [855, 500] width 111 height 26
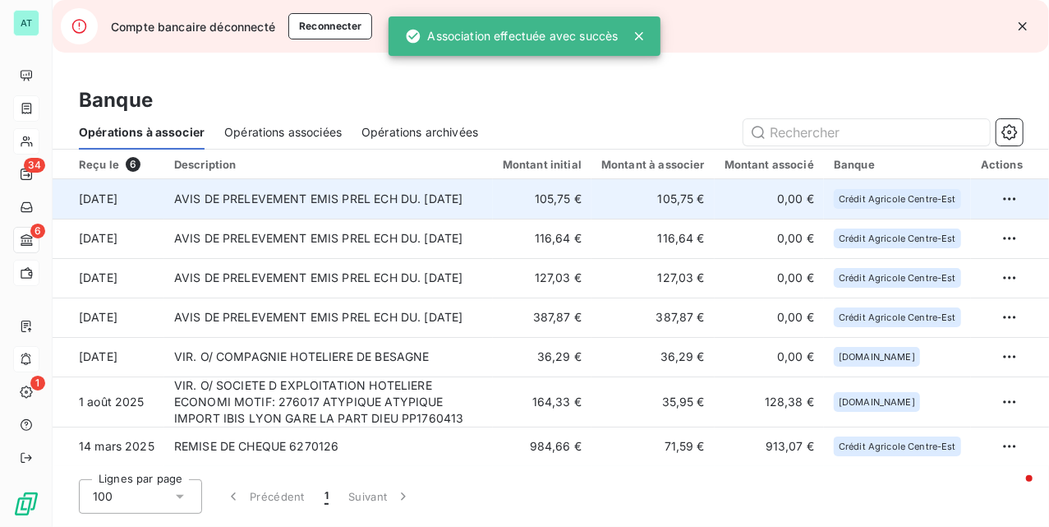
click at [234, 201] on td "AVIS DE PRELEVEMENT EMIS PREL ECH DU. 17/09/25" at bounding box center [328, 198] width 329 height 39
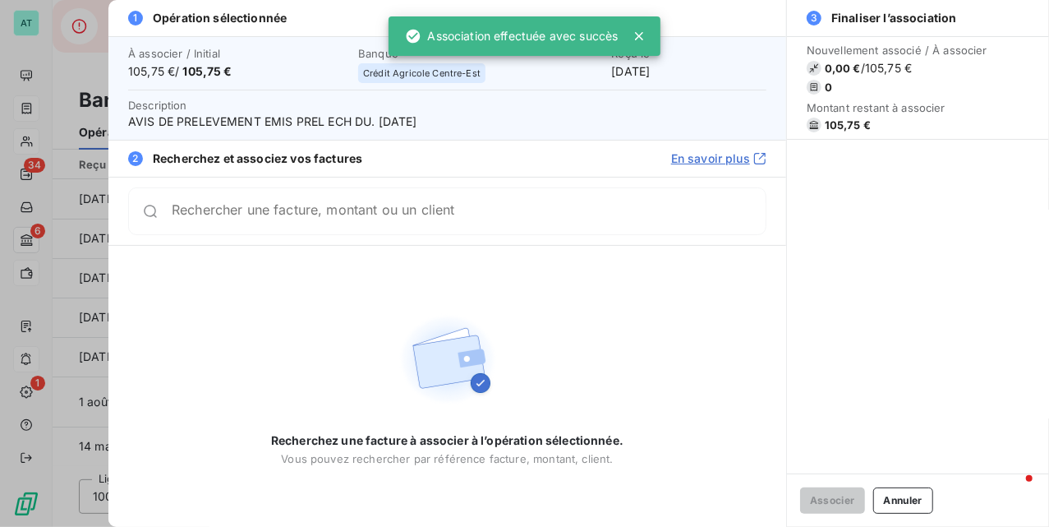
click at [832, 120] on span "105,75 €" at bounding box center [848, 124] width 46 height 13
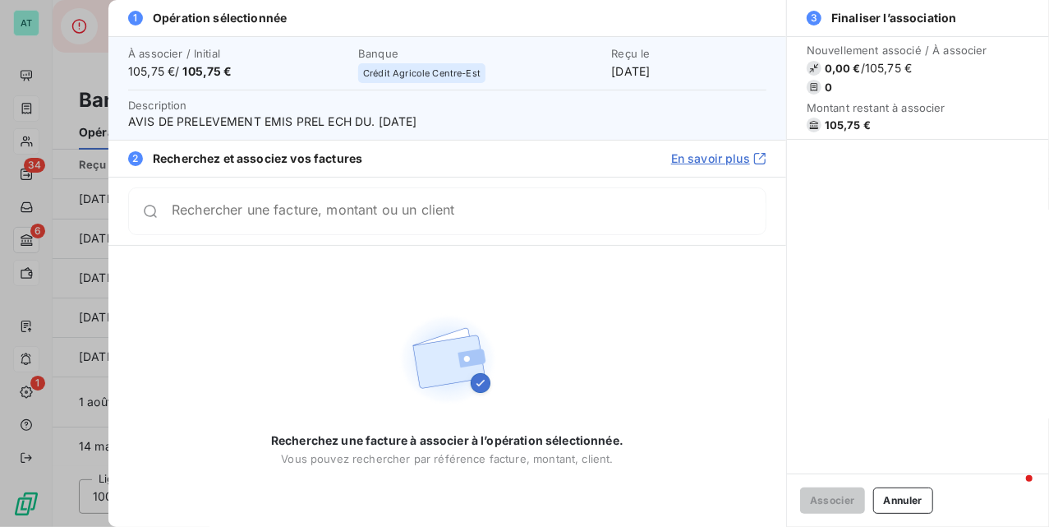
click at [391, 222] on div "Rechercher une facture, montant ou un client" at bounding box center [447, 211] width 638 height 48
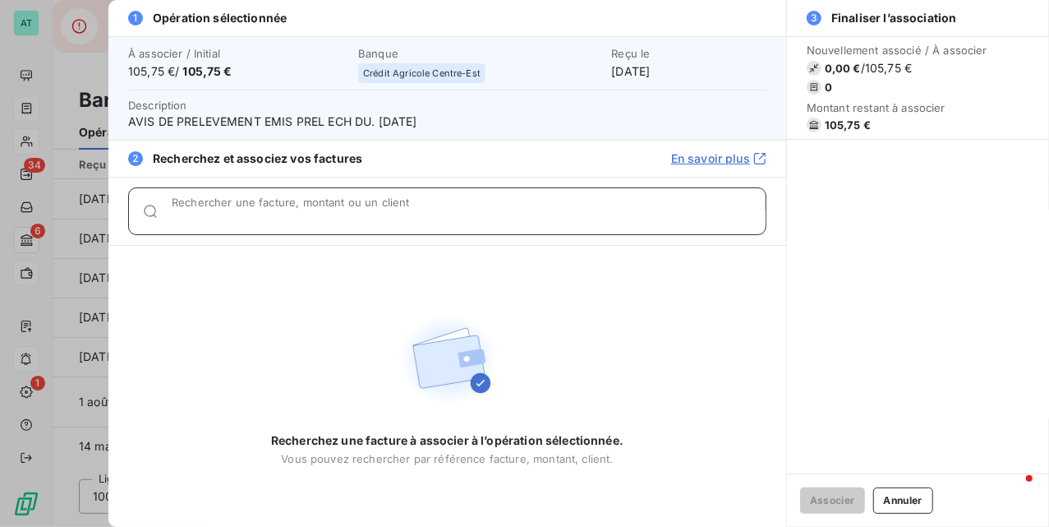
paste input "277776"
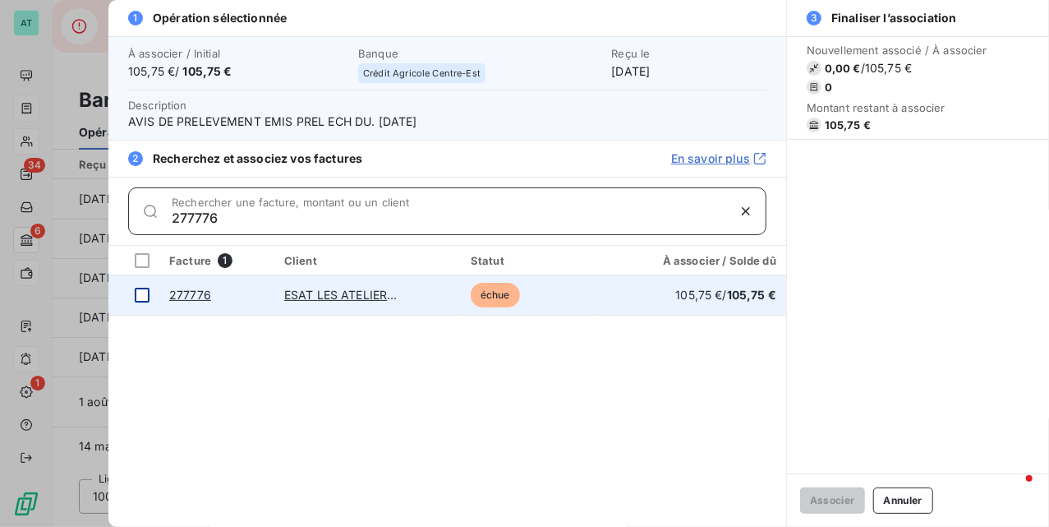
type input "277776"
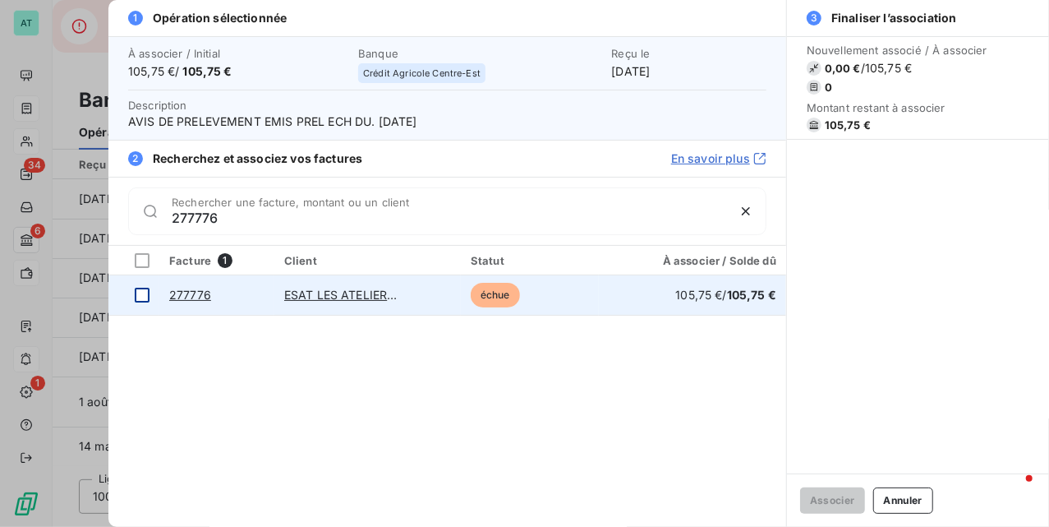
click at [136, 299] on div at bounding box center [142, 295] width 15 height 15
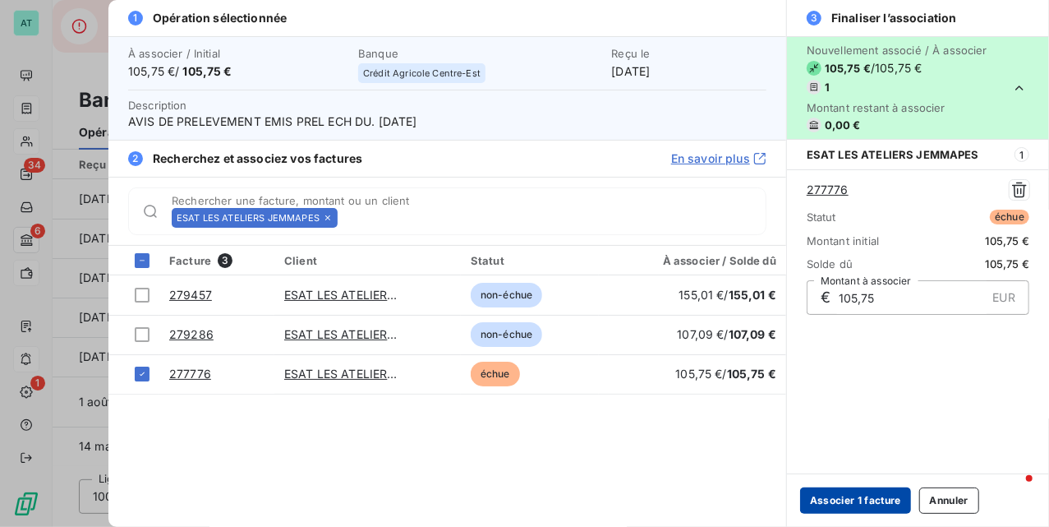
click at [856, 496] on button "Associer 1 facture" at bounding box center [855, 500] width 111 height 26
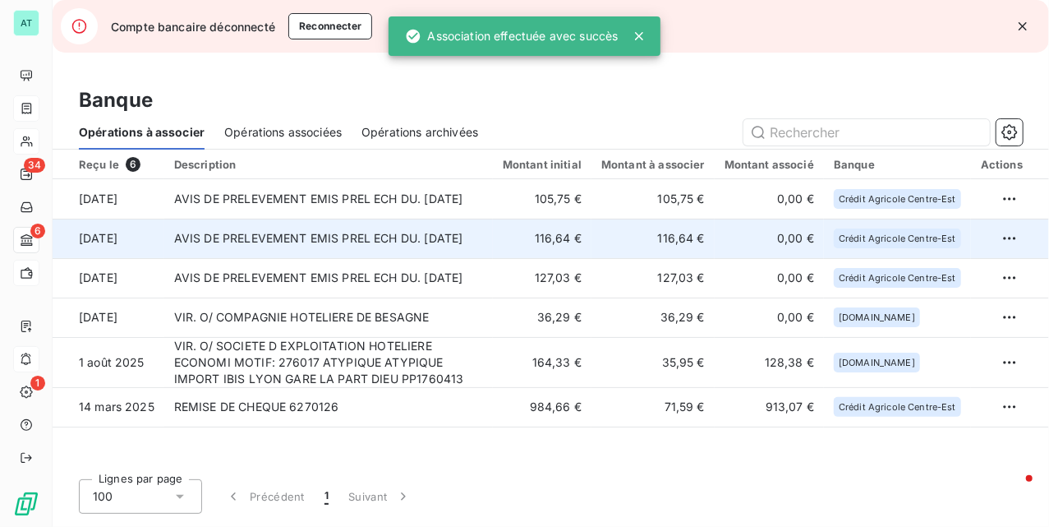
click at [245, 243] on td "AVIS DE PRELEVEMENT EMIS PREL ECH DU. 17/09/25" at bounding box center [328, 238] width 329 height 39
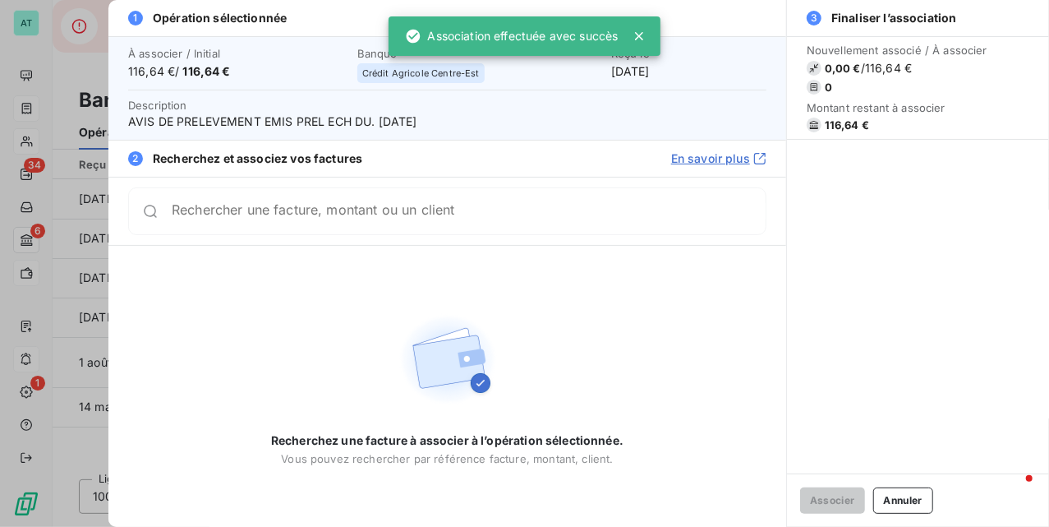
click at [846, 122] on span "116,64 €" at bounding box center [847, 124] width 44 height 13
click at [845, 122] on span "116,64 €" at bounding box center [847, 124] width 44 height 13
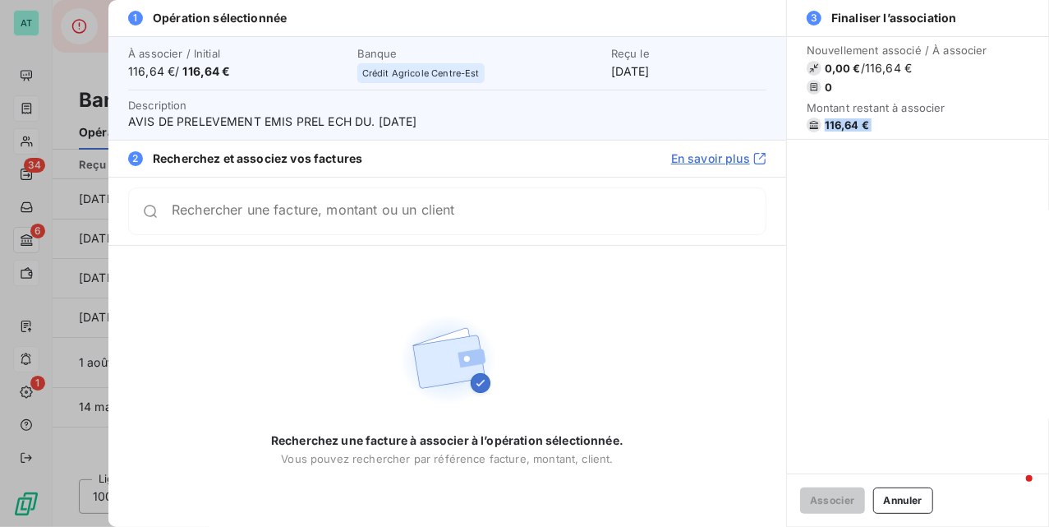
copy div "116,64 €"
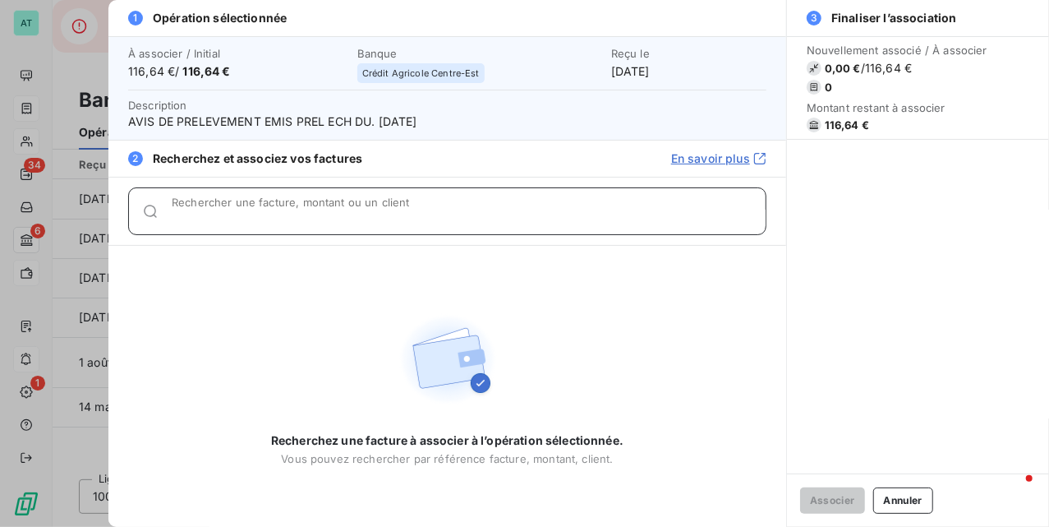
click at [276, 205] on div "Rechercher une facture, montant ou un client" at bounding box center [469, 211] width 594 height 16
paste input "277649"
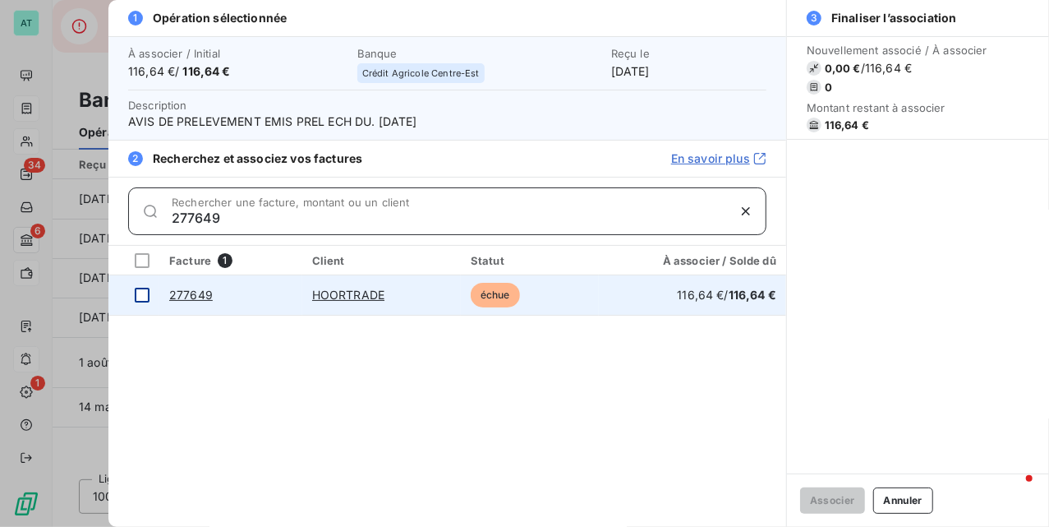
type input "277649"
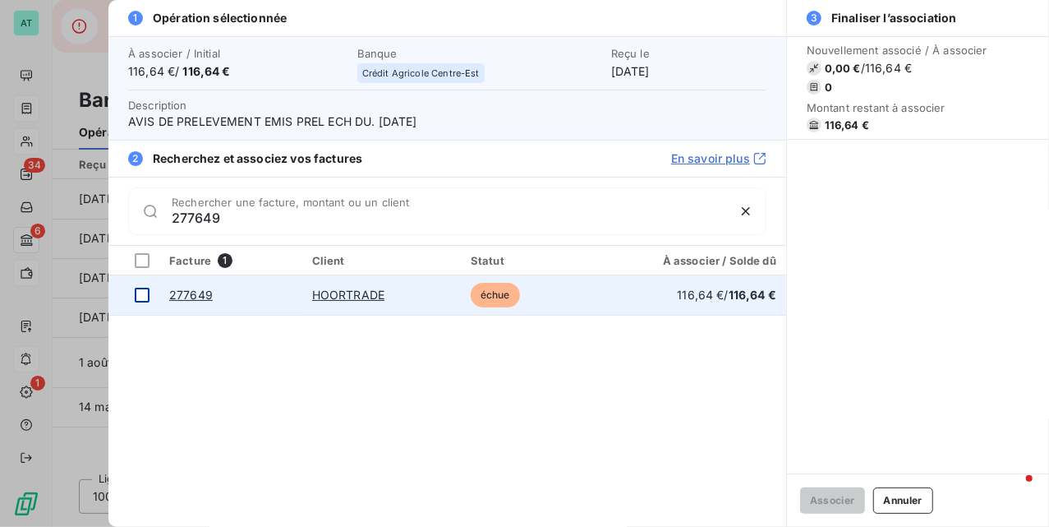
click at [127, 297] on td at bounding box center [133, 294] width 51 height 39
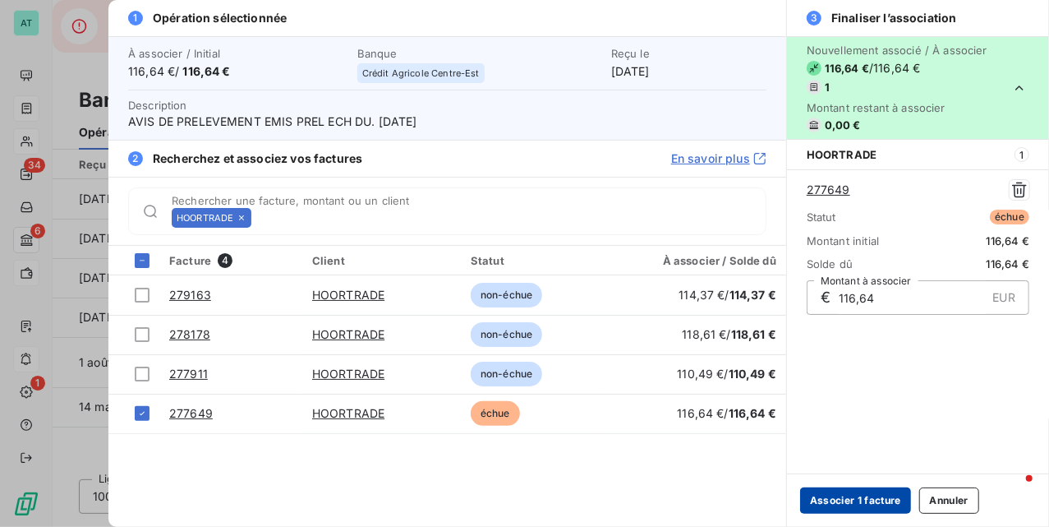
click at [829, 493] on button "Associer 1 facture" at bounding box center [855, 500] width 111 height 26
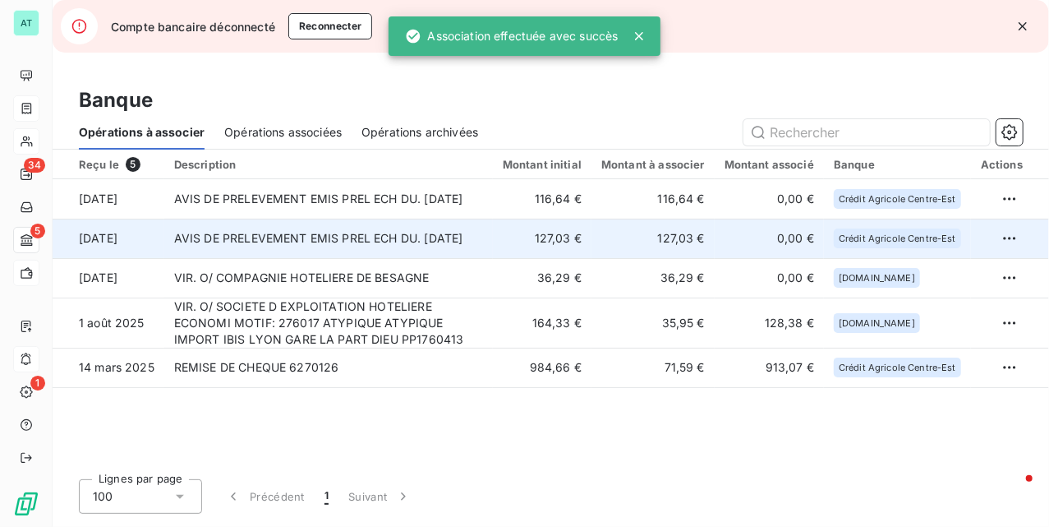
click at [266, 247] on td "AVIS DE PRELEVEMENT EMIS PREL ECH DU. 17/09/25" at bounding box center [328, 238] width 329 height 39
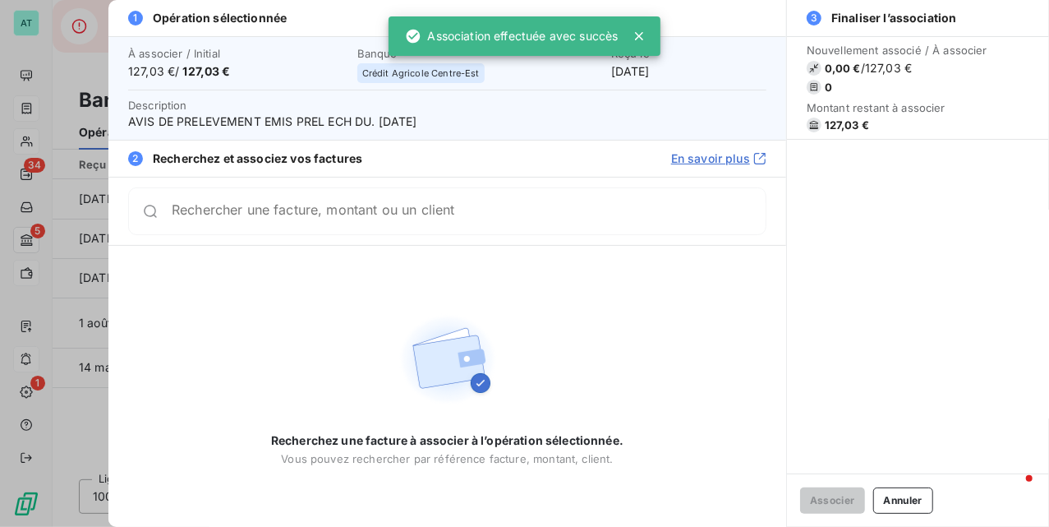
click at [841, 122] on span "127,03 €" at bounding box center [847, 124] width 44 height 13
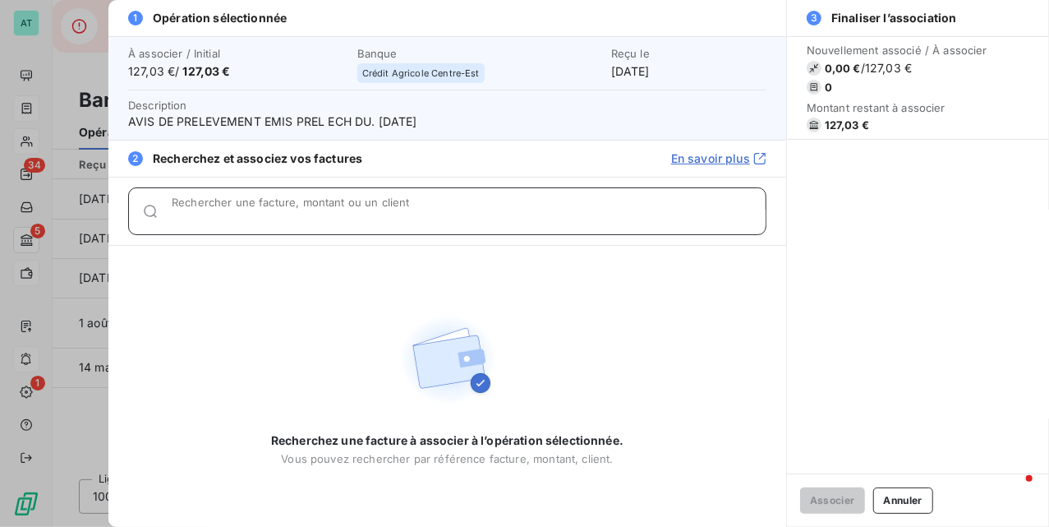
click at [332, 214] on input "Rechercher une facture, montant ou un client" at bounding box center [469, 218] width 594 height 16
paste input "277691"
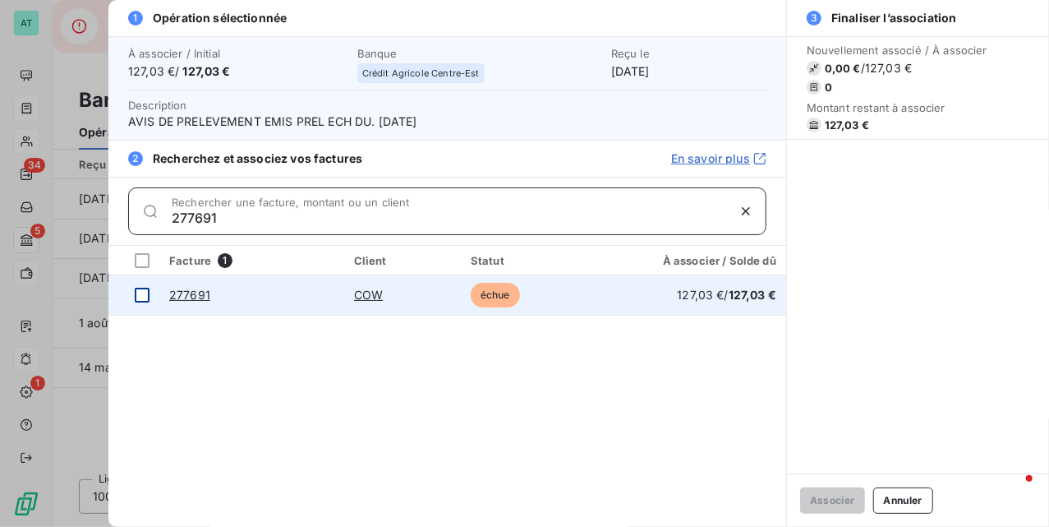
type input "277691"
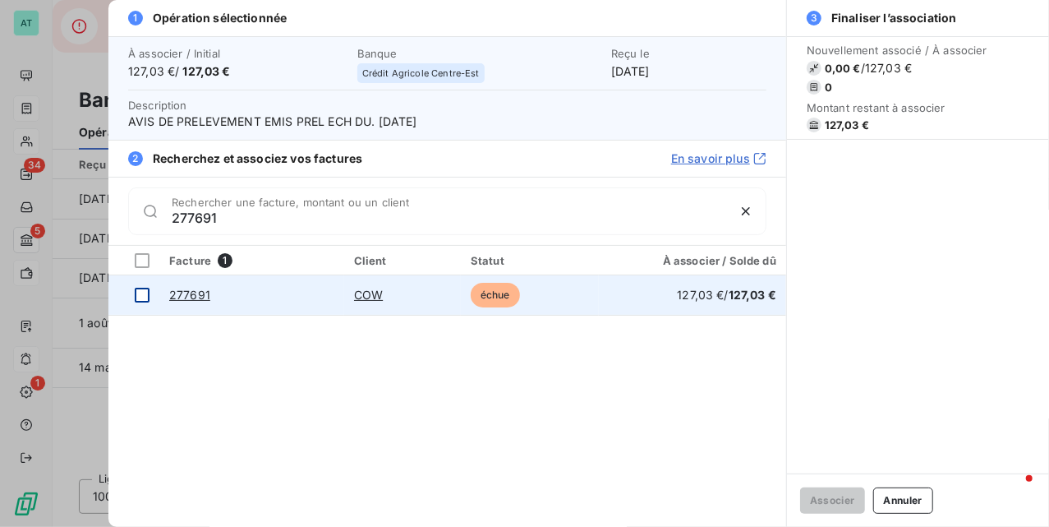
click at [145, 297] on div at bounding box center [142, 295] width 15 height 15
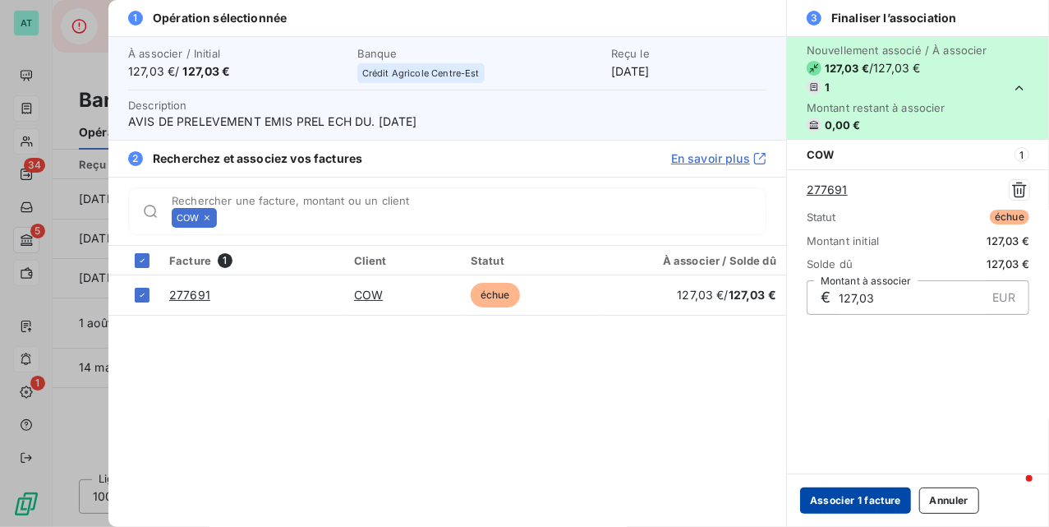
click at [820, 491] on button "Associer 1 facture" at bounding box center [855, 500] width 111 height 26
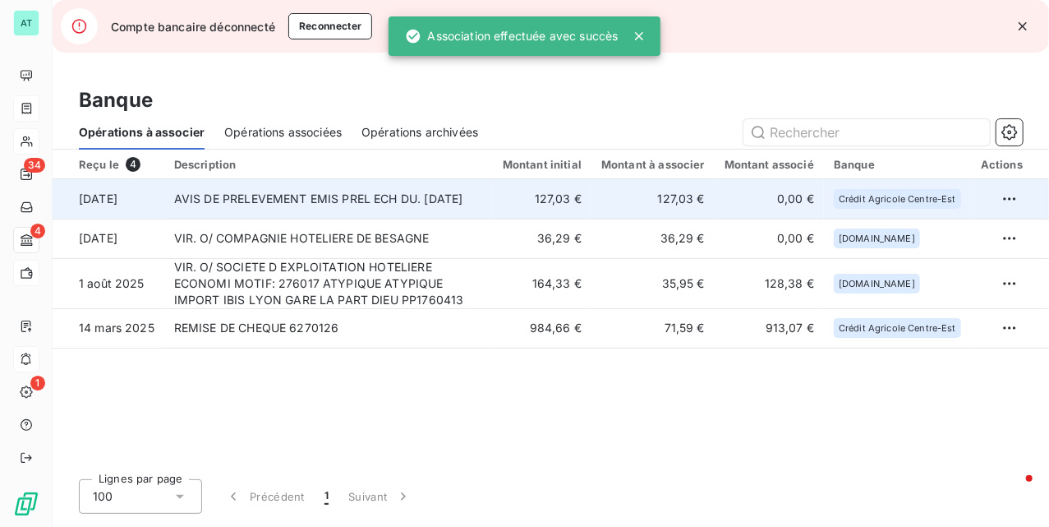
click at [342, 198] on td "AVIS DE PRELEVEMENT EMIS PREL ECH DU. 17/09/25" at bounding box center [328, 198] width 329 height 39
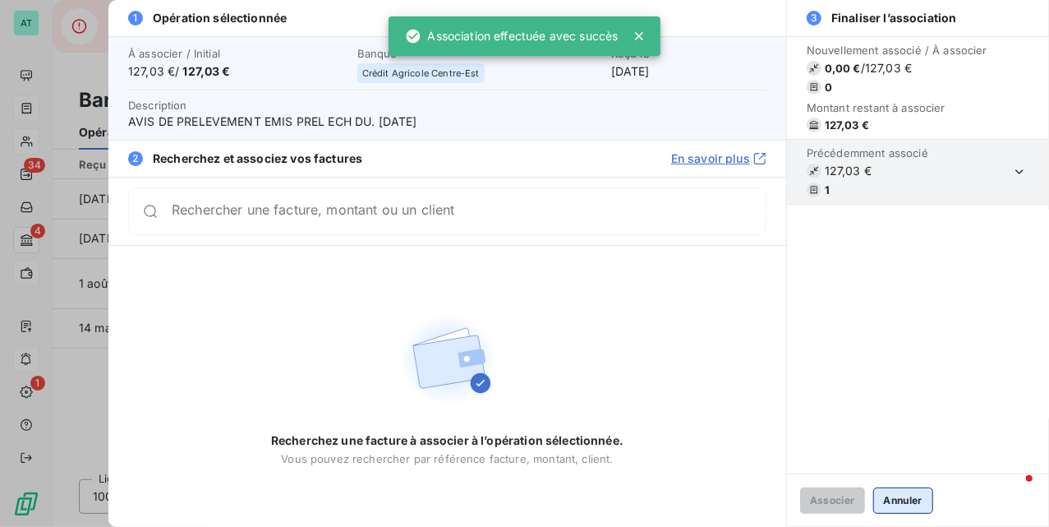
click at [896, 507] on button "Annuler" at bounding box center [903, 500] width 60 height 26
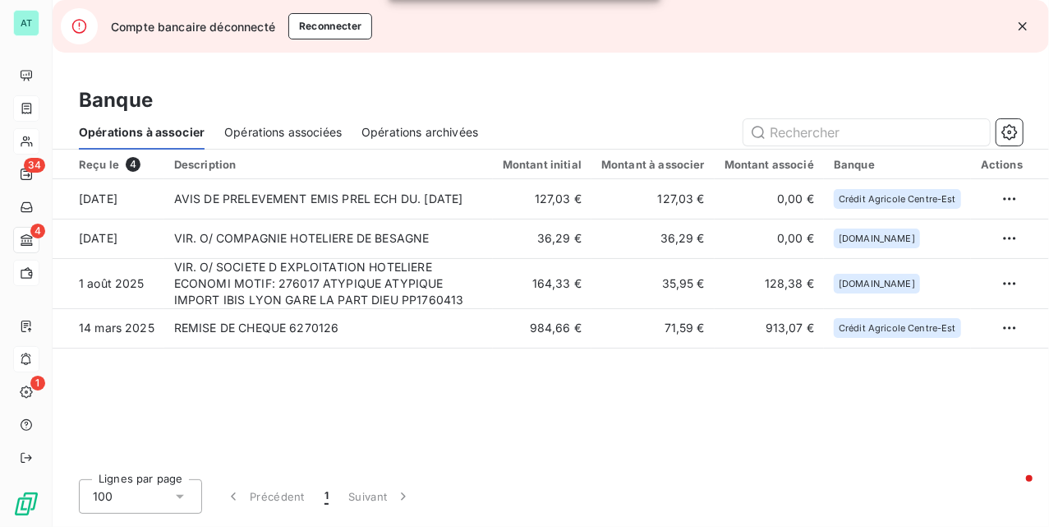
click at [440, 370] on div "Reçu le 4 Description Montant initial Montant à associer Montant associé Banque…" at bounding box center [551, 308] width 997 height 316
click at [454, 402] on div "Reçu le 4 Description Montant initial Montant à associer Montant associé Banque…" at bounding box center [551, 308] width 997 height 316
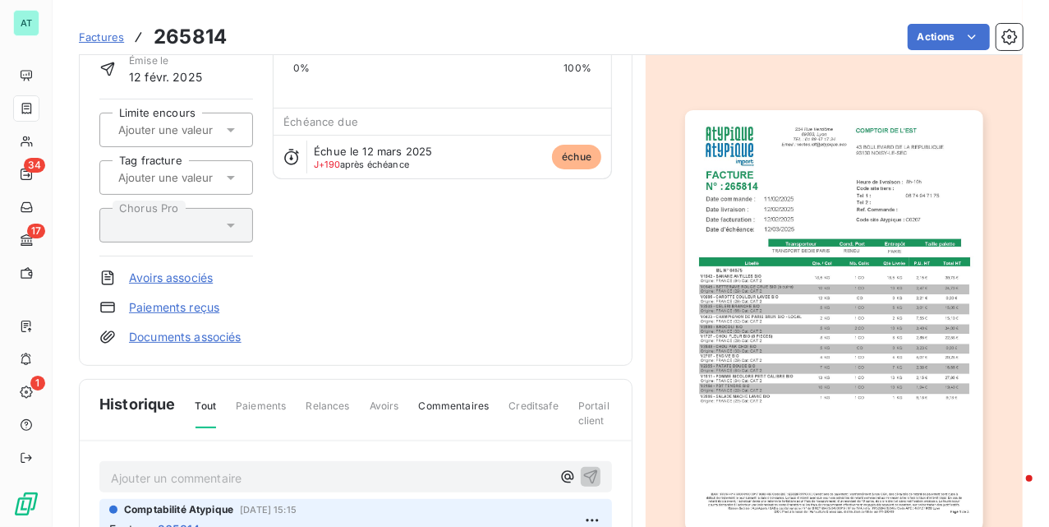
scroll to position [54, 0]
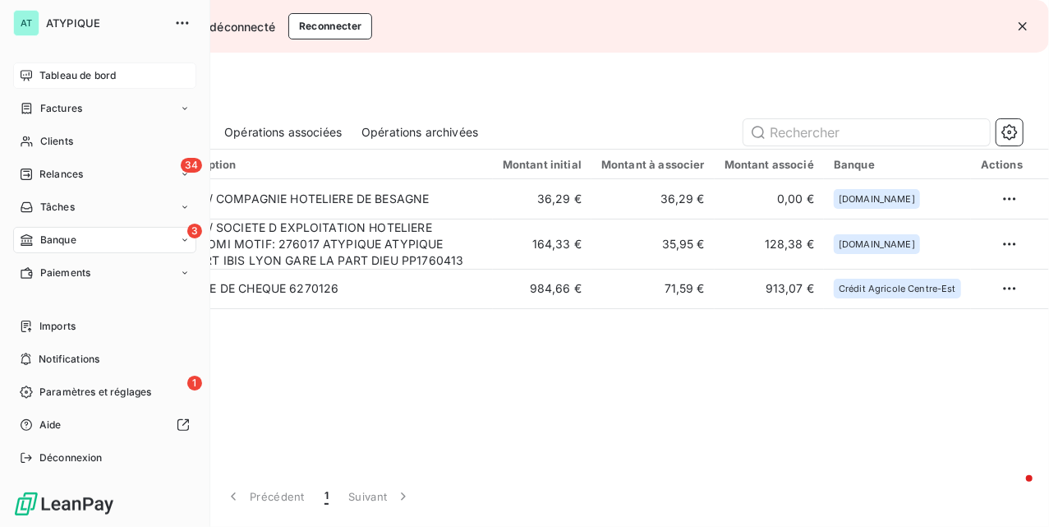
click at [84, 79] on span "Tableau de bord" at bounding box center [77, 75] width 76 height 15
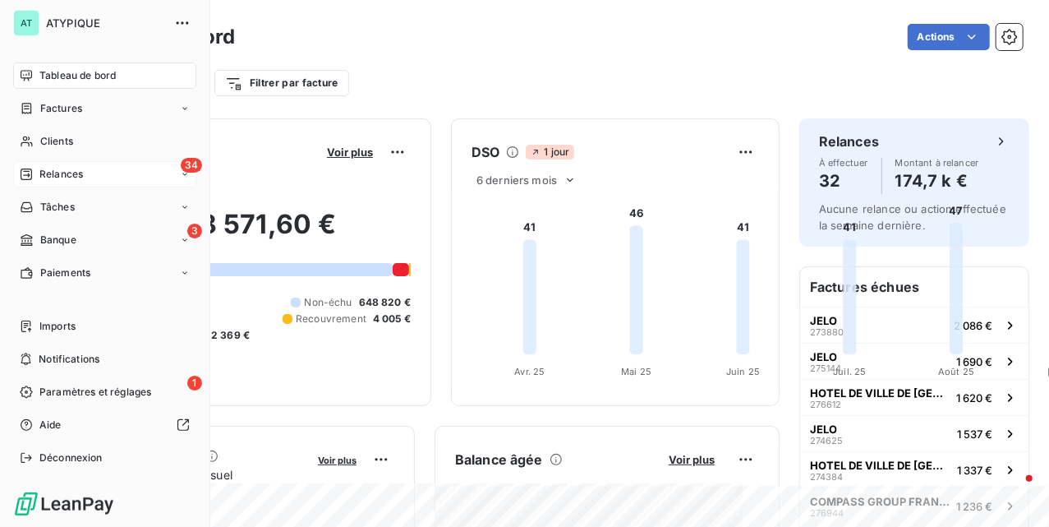
click at [84, 174] on div "34 Relances" at bounding box center [104, 174] width 183 height 26
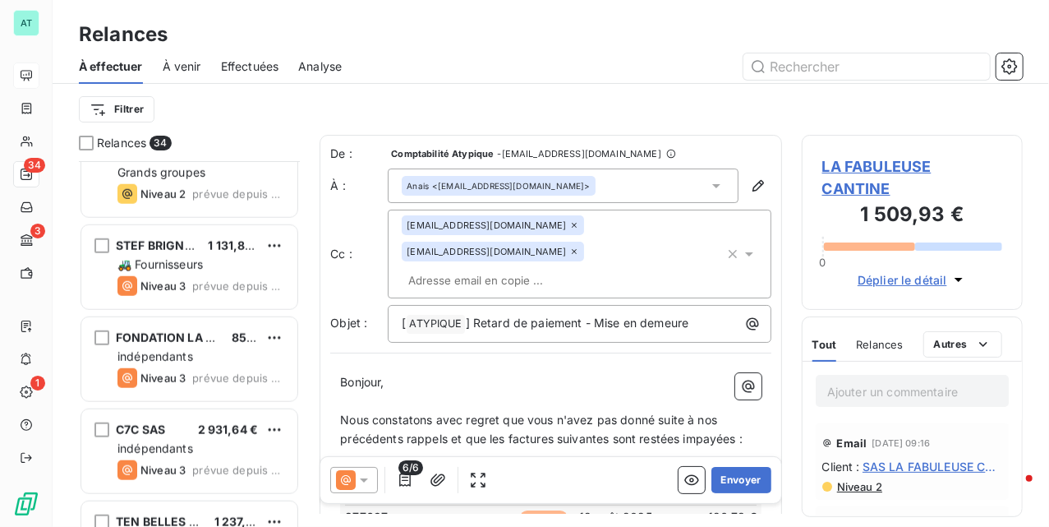
scroll to position [658, 0]
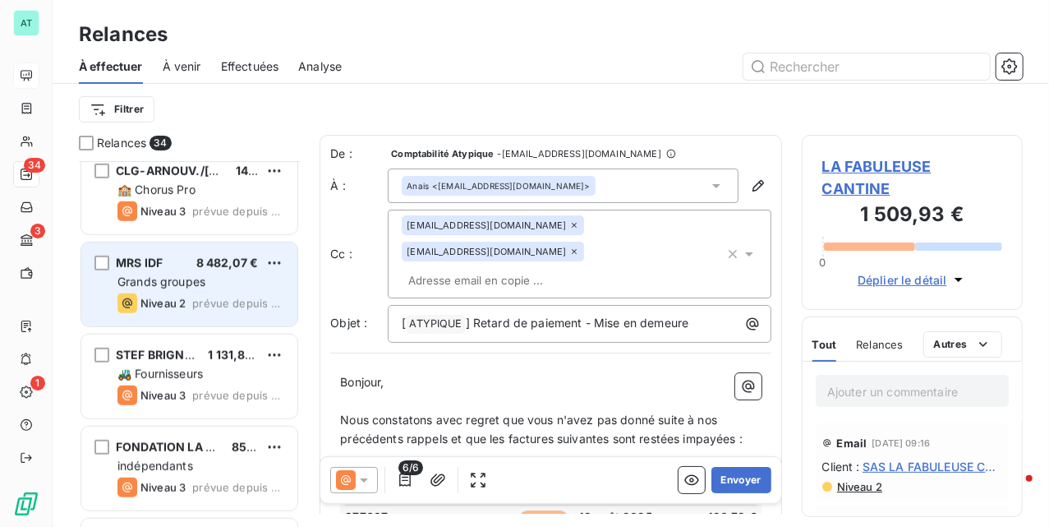
click at [155, 276] on span "Grands groupes" at bounding box center [161, 281] width 88 height 14
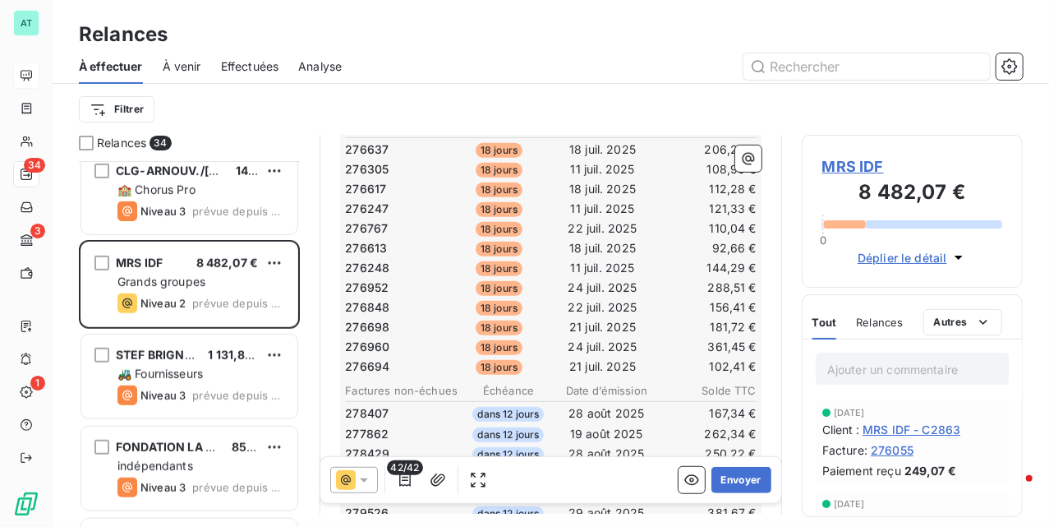
scroll to position [439, 0]
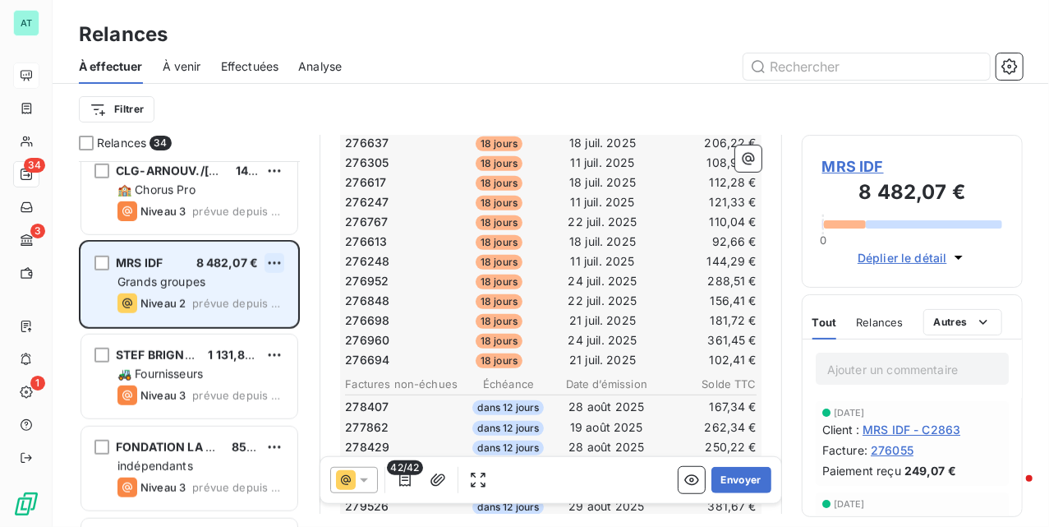
click at [279, 261] on html "AT 34 3 1 Relances À effectuer À venir Effectuées Analyse Filtrer Relances 34 L…" at bounding box center [524, 263] width 1049 height 527
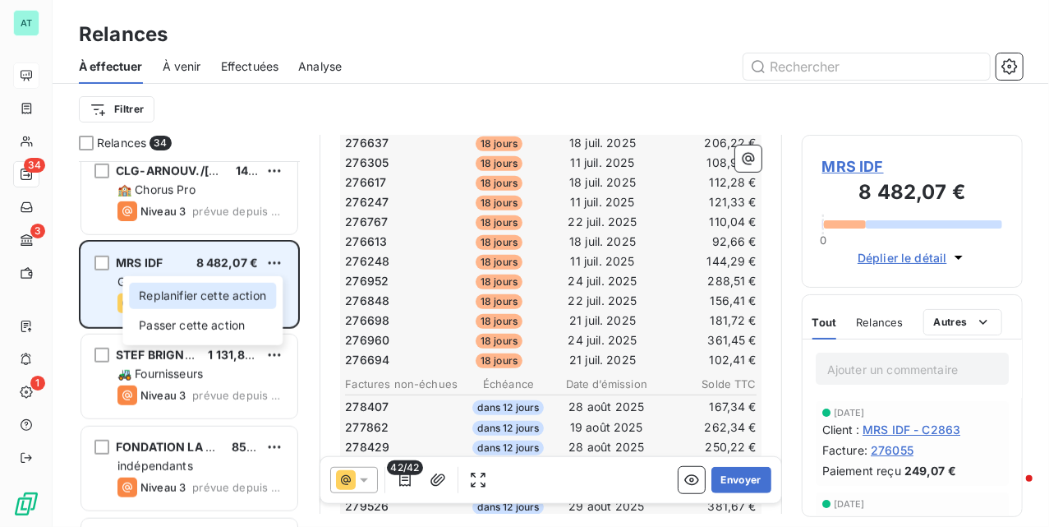
click at [258, 300] on div "Replanifier cette action" at bounding box center [202, 296] width 147 height 26
select select "8"
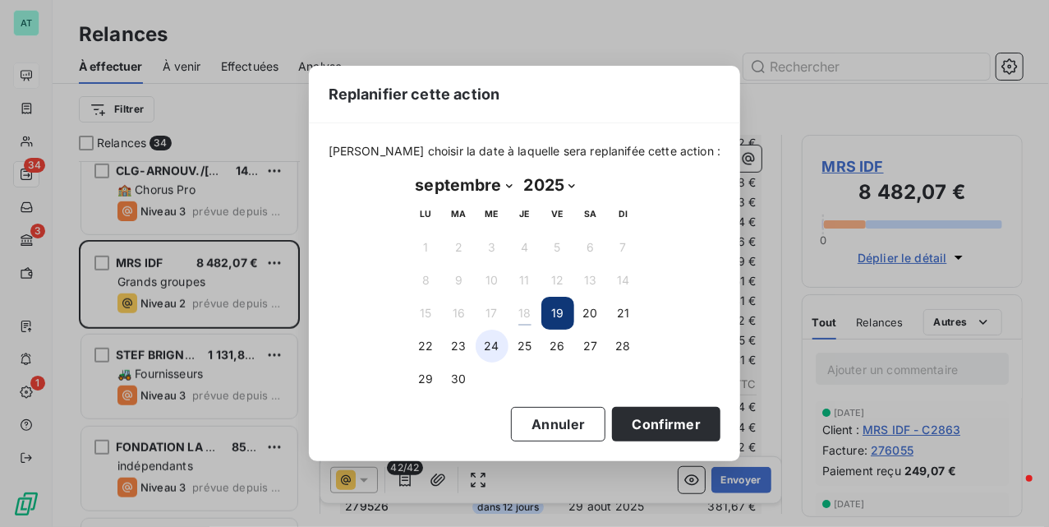
click at [490, 350] on button "24" at bounding box center [492, 345] width 33 height 33
drag, startPoint x: 615, startPoint y: 427, endPoint x: 567, endPoint y: 380, distance: 68.0
click at [569, 382] on div "Veuillez choisir la date à laquelle sera replanifée cette action : septembre 20…" at bounding box center [525, 291] width 432 height 337
drag, startPoint x: 524, startPoint y: 352, endPoint x: 554, endPoint y: 366, distance: 33.1
click at [523, 352] on button "25" at bounding box center [525, 345] width 33 height 33
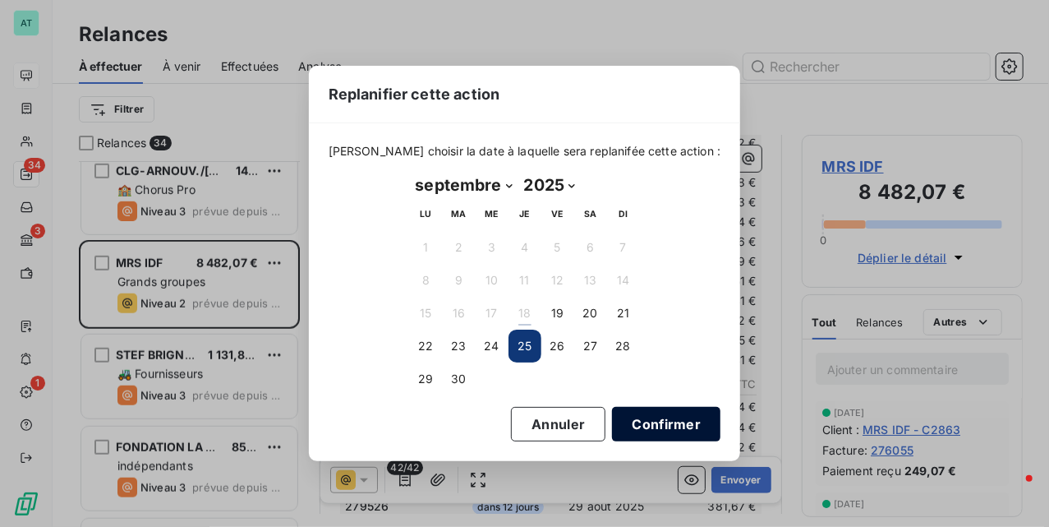
click at [638, 412] on button "Confirmer" at bounding box center [666, 424] width 108 height 35
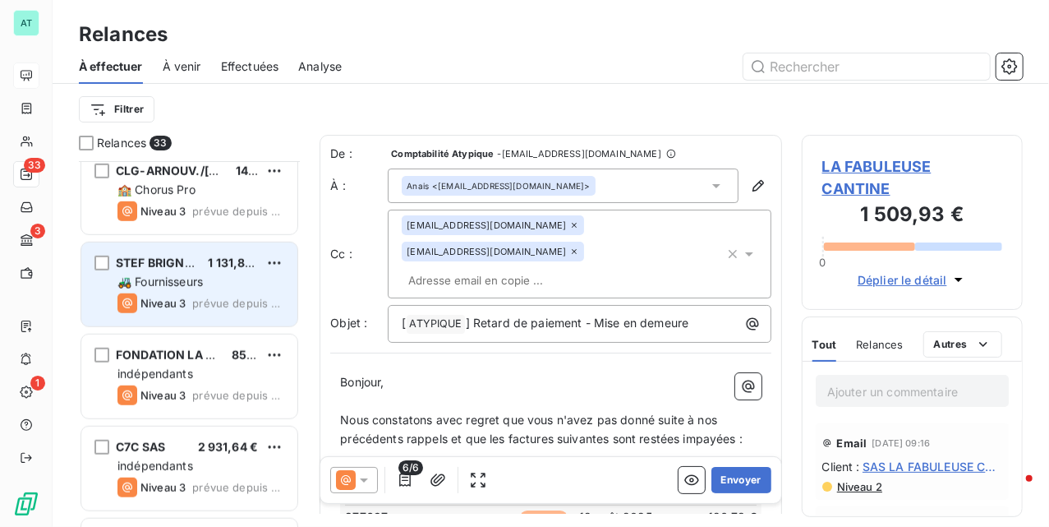
click at [169, 283] on span "🚜 Fournisseurs" at bounding box center [159, 281] width 85 height 14
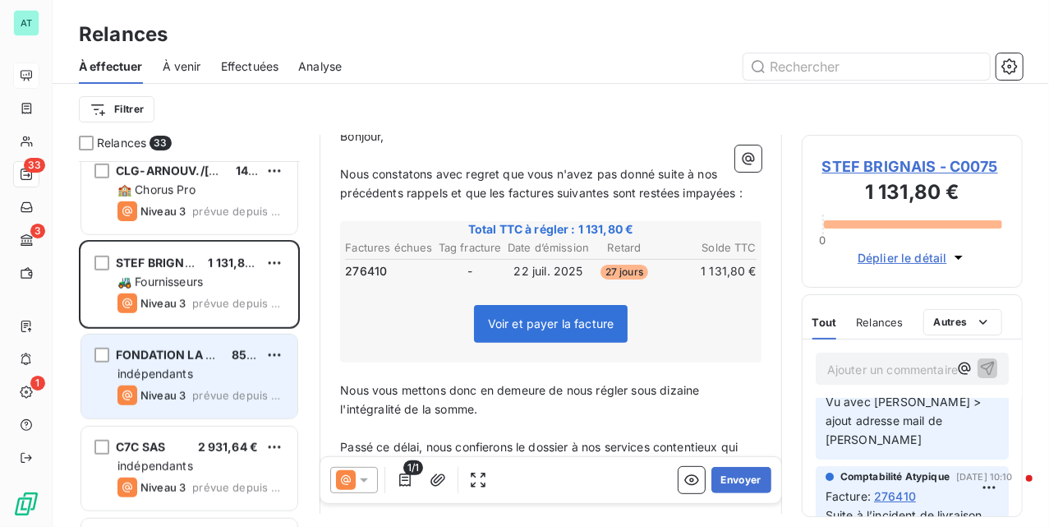
scroll to position [767, 0]
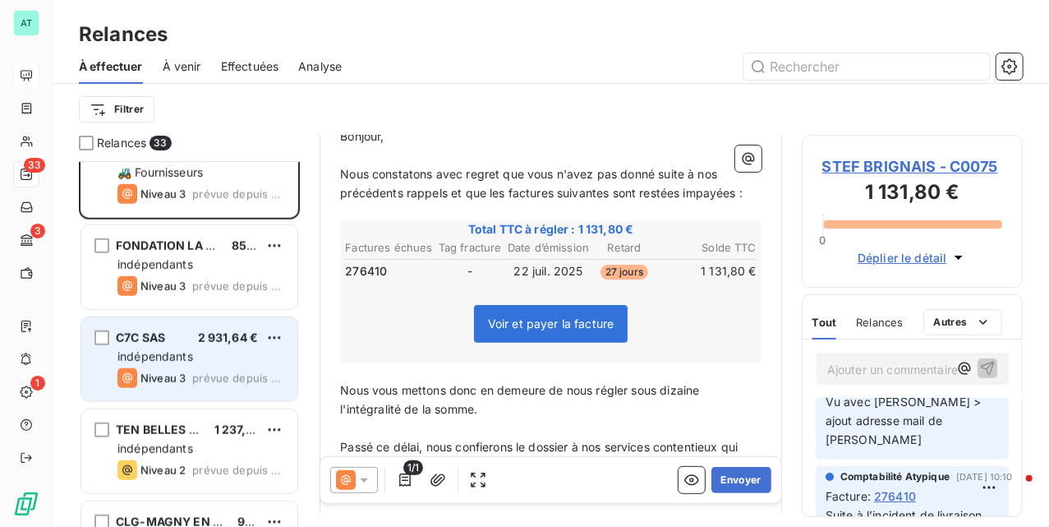
click at [159, 350] on span "indépendants" at bounding box center [155, 356] width 76 height 14
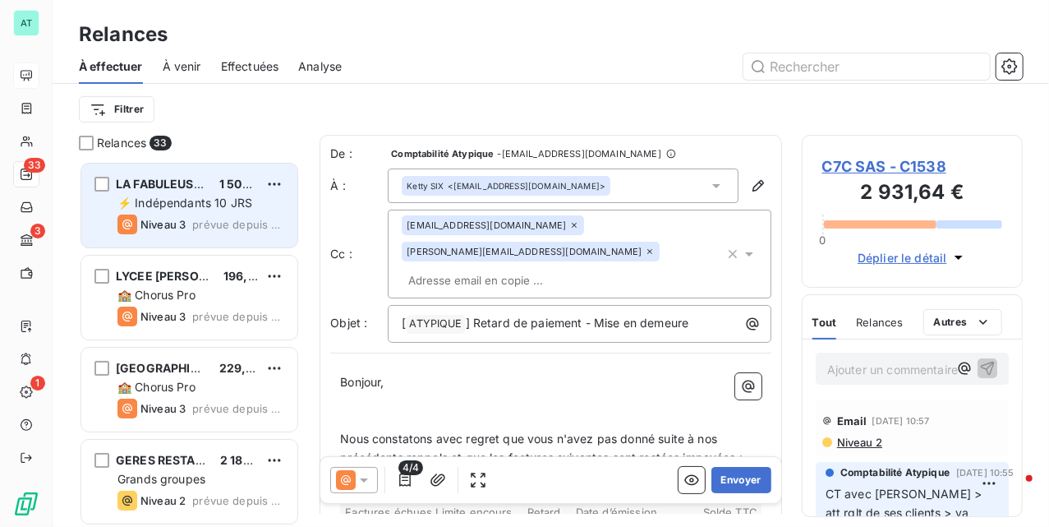
click at [156, 168] on div "LA FABULEUSE CANTINE 1 509,93 € ⚡ Indépendants 10 JRS Niveau 3 prévue depuis 10…" at bounding box center [189, 206] width 216 height 84
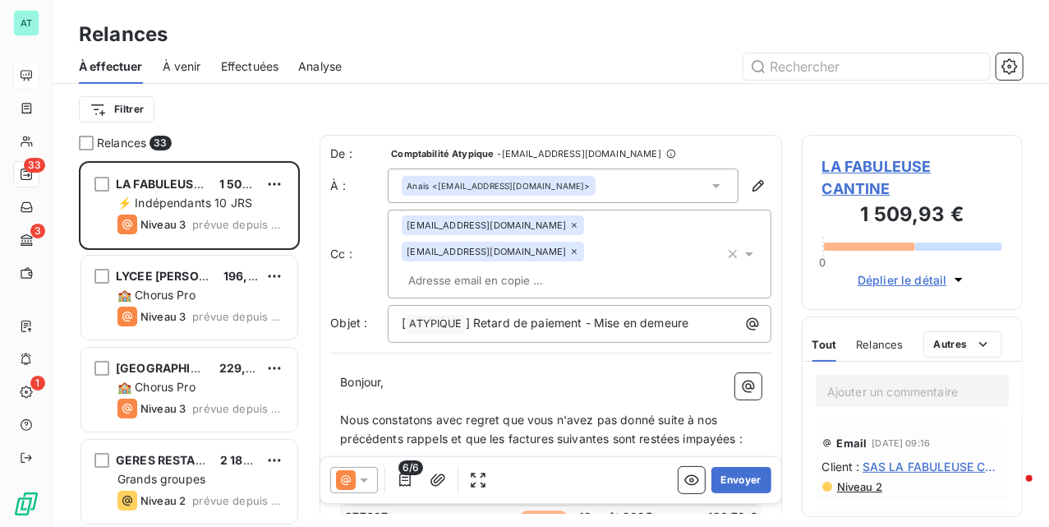
click at [871, 176] on span "LA FABULEUSE CANTINE" at bounding box center [912, 177] width 180 height 44
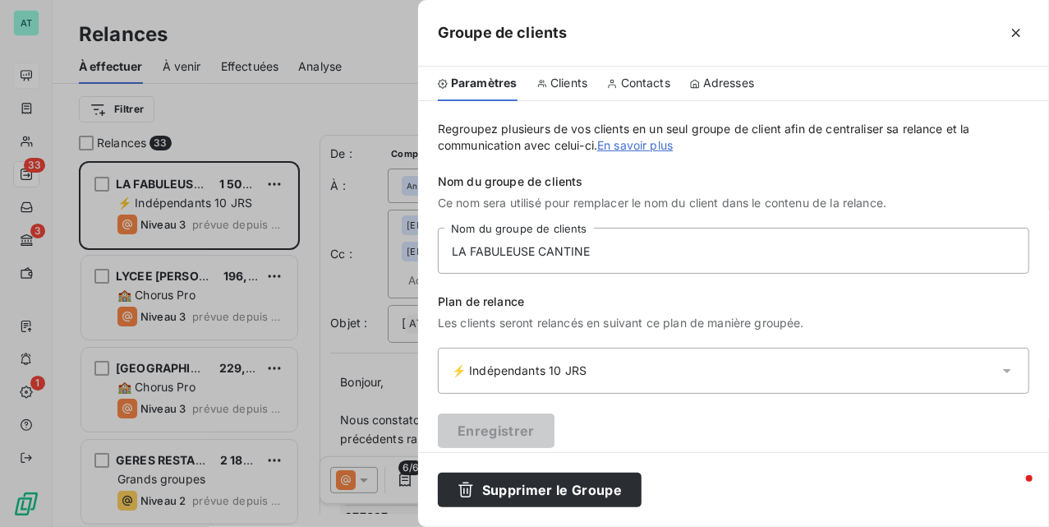
click at [559, 92] on div "Clients" at bounding box center [562, 84] width 51 height 35
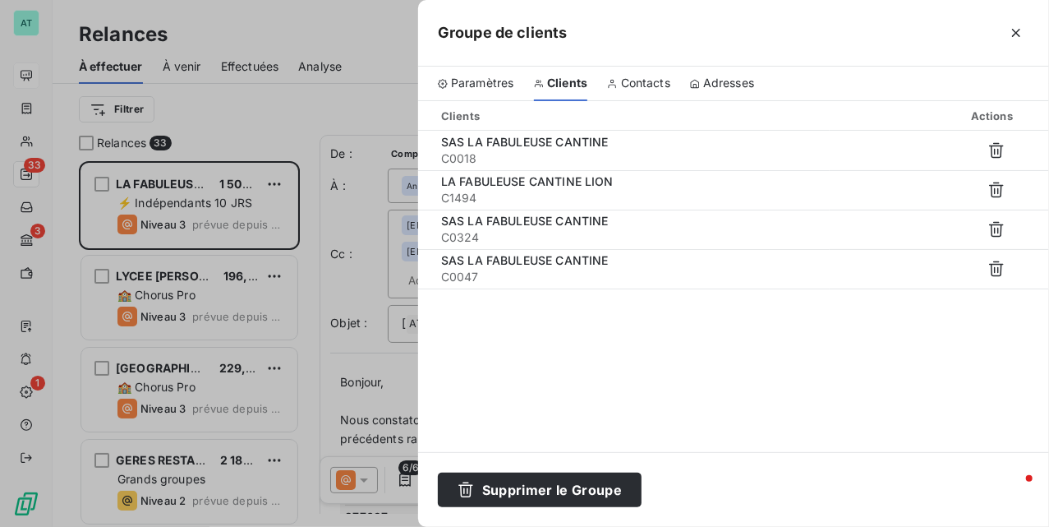
click at [645, 99] on div "Contacts" at bounding box center [638, 84] width 63 height 35
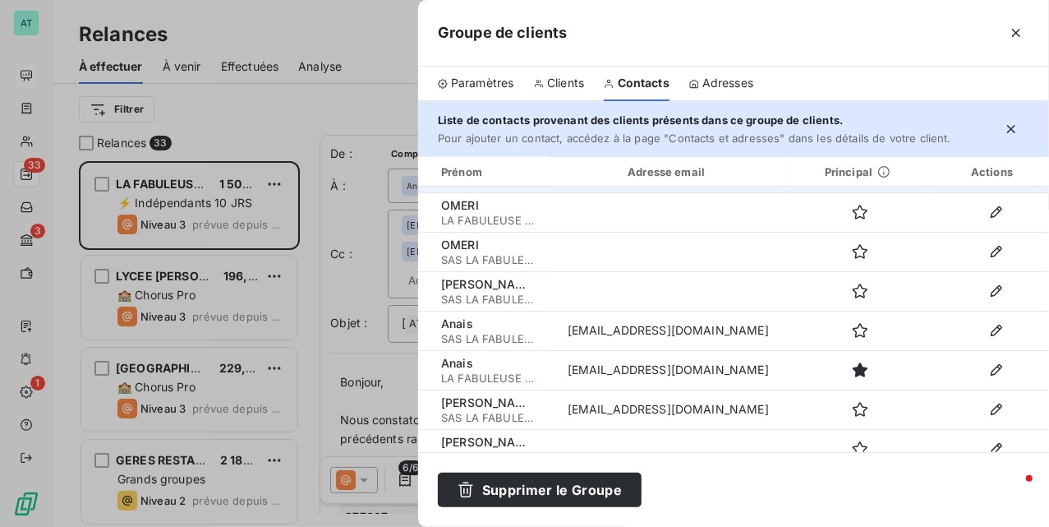
scroll to position [50, 0]
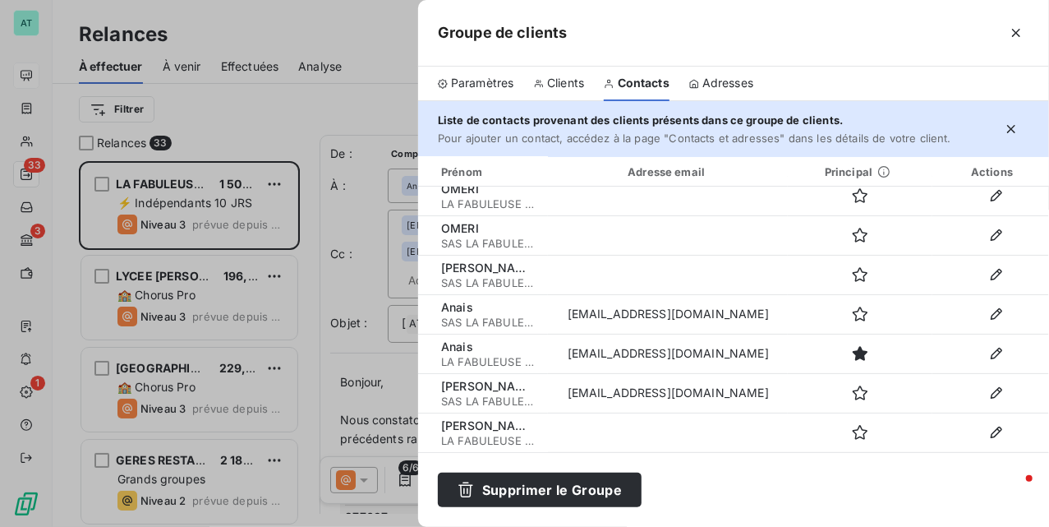
click at [372, 230] on div at bounding box center [524, 263] width 1049 height 527
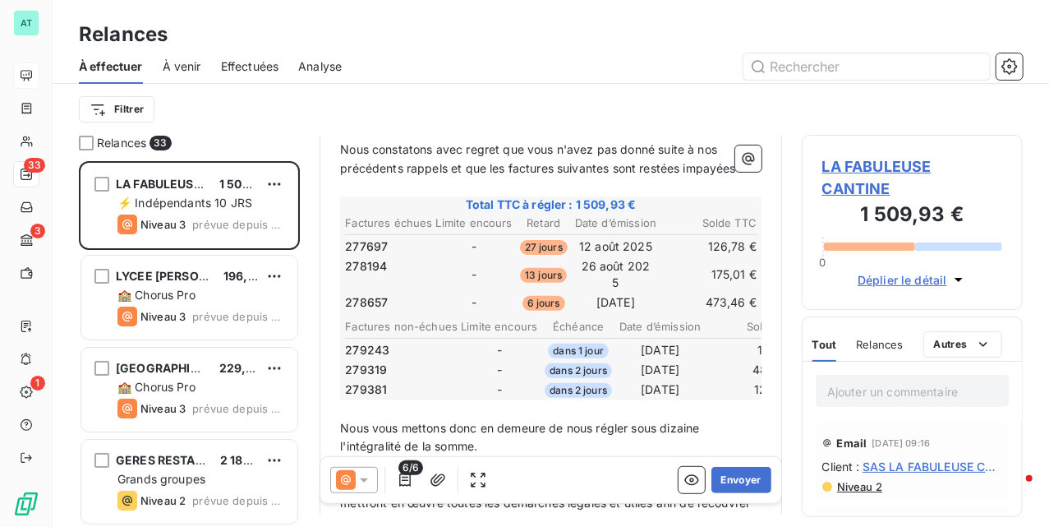
scroll to position [110, 0]
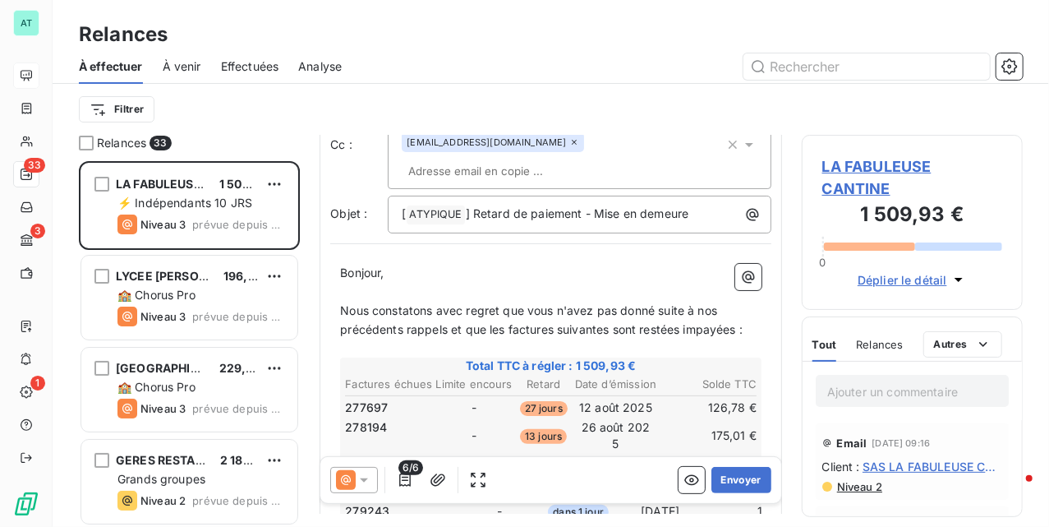
click at [892, 172] on span "LA FABULEUSE CANTINE" at bounding box center [912, 177] width 180 height 44
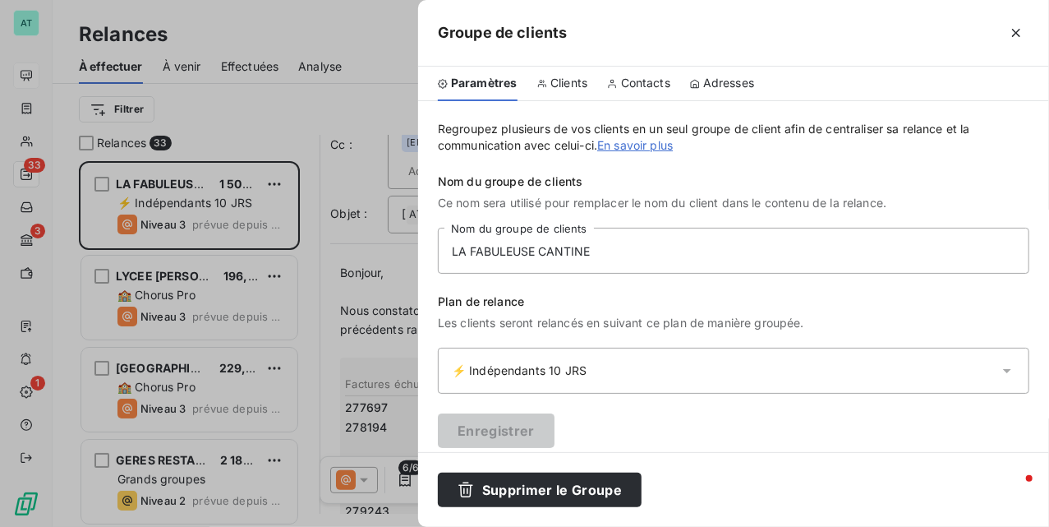
click at [641, 72] on div "Contacts" at bounding box center [638, 84] width 63 height 35
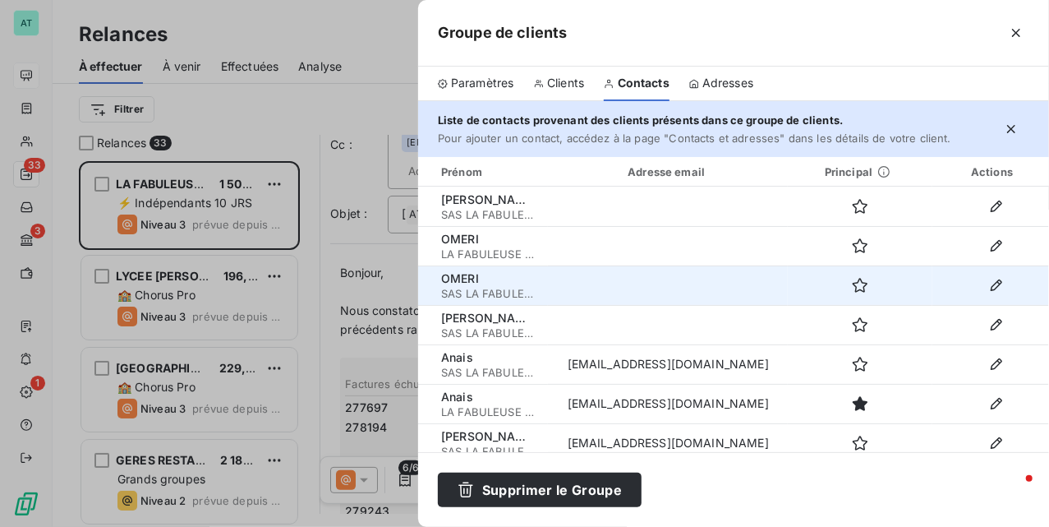
scroll to position [50, 0]
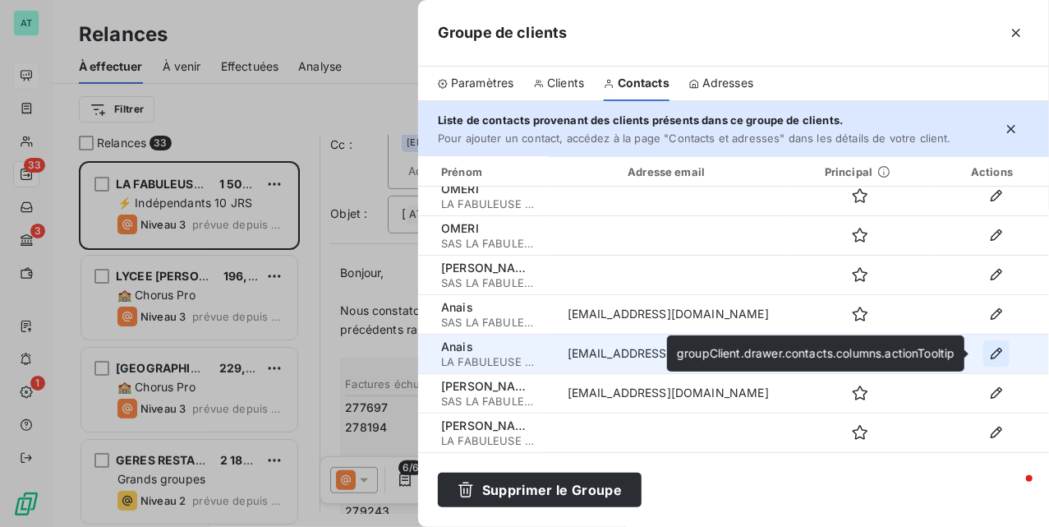
click at [988, 359] on icon "button" at bounding box center [996, 353] width 16 height 16
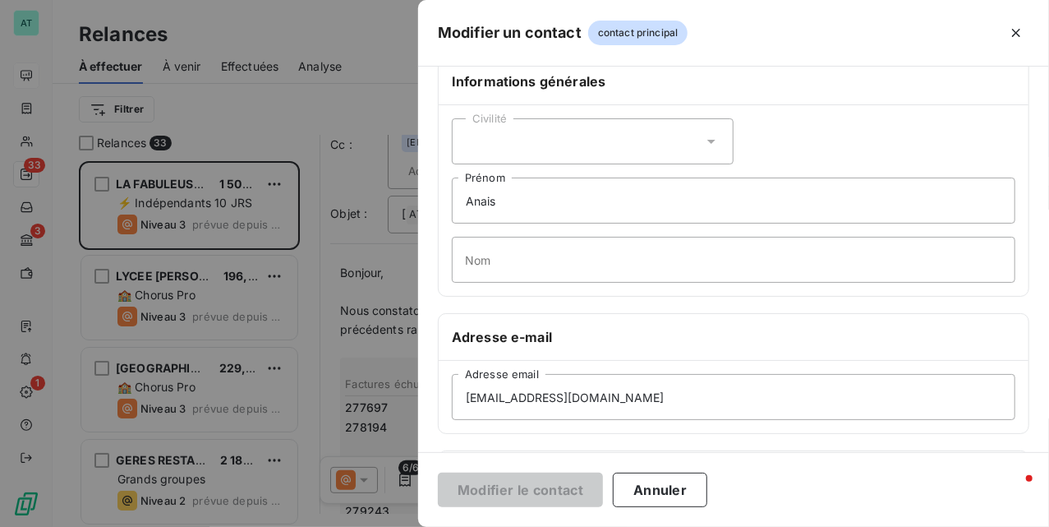
scroll to position [329, 0]
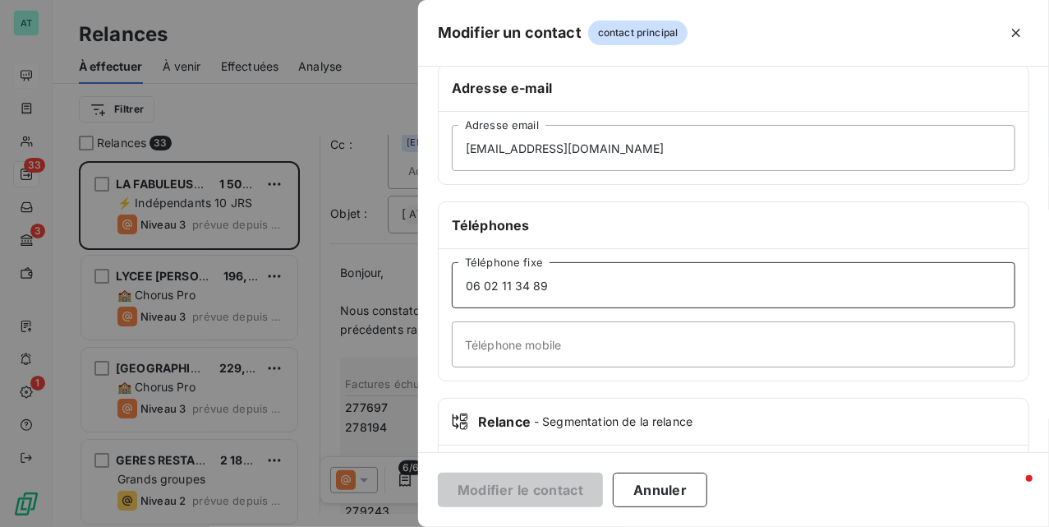
click at [601, 281] on input "06 02 11 34 89" at bounding box center [734, 285] width 564 height 46
click at [700, 495] on button "Annuler" at bounding box center [660, 489] width 94 height 35
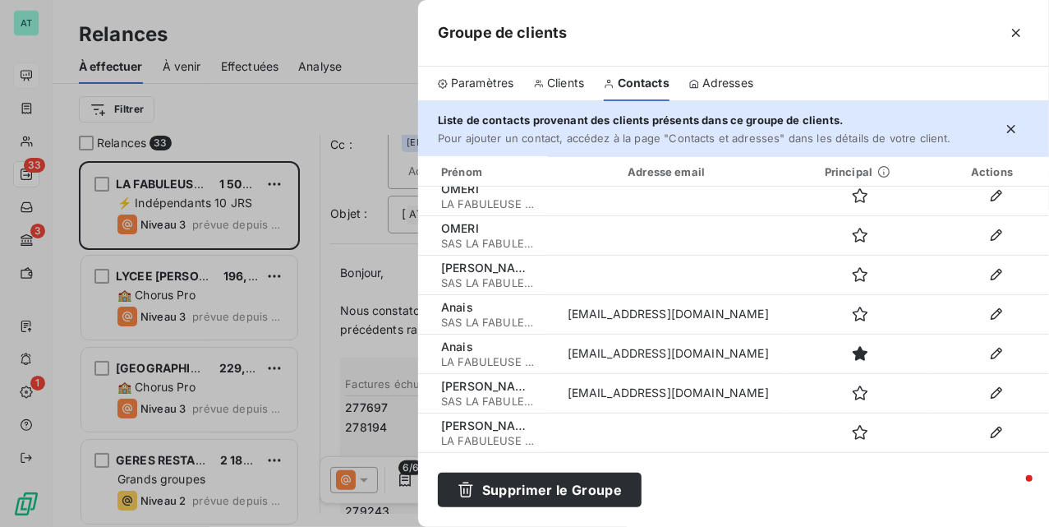
click at [399, 283] on div at bounding box center [524, 263] width 1049 height 527
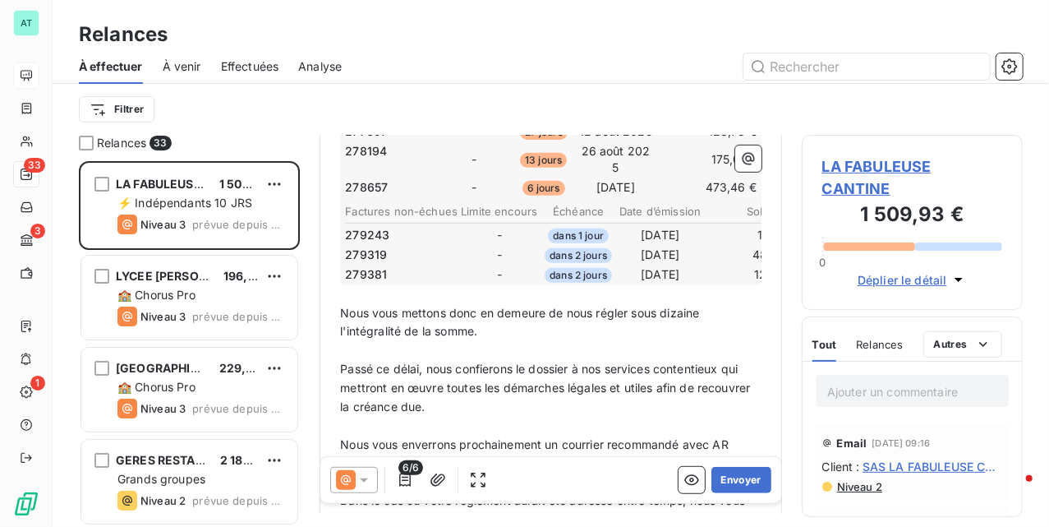
scroll to position [549, 0]
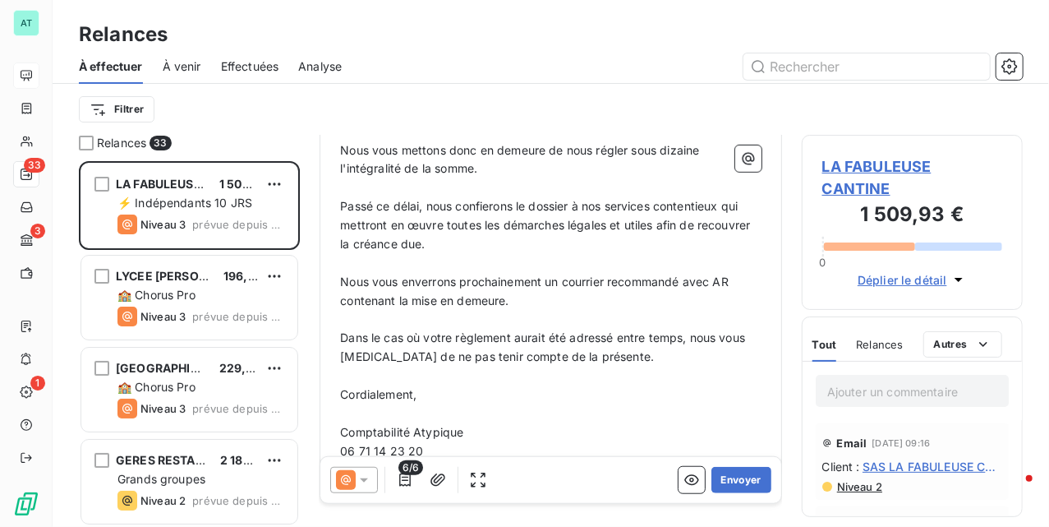
click at [371, 482] on icon at bounding box center [364, 480] width 16 height 16
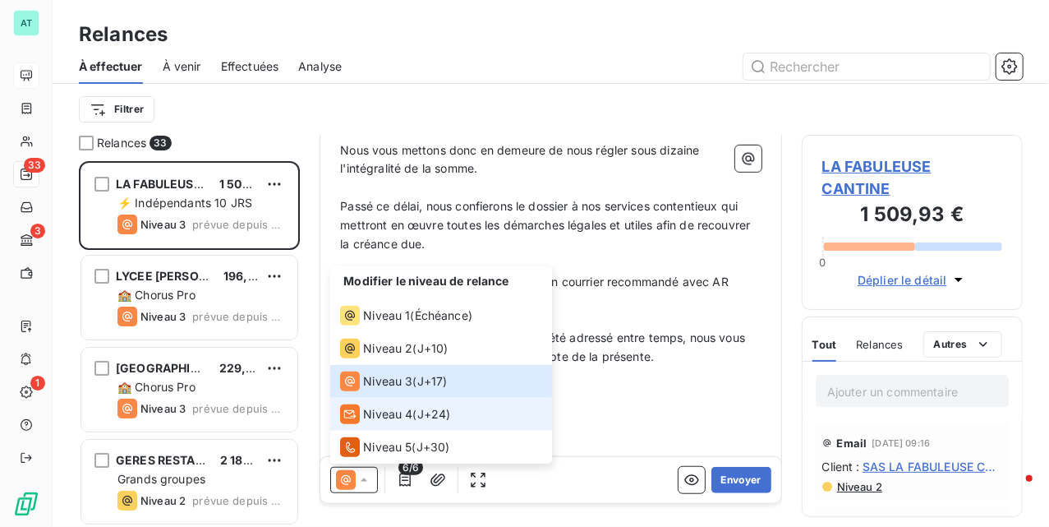
click at [392, 415] on span "Niveau 4" at bounding box center [387, 414] width 49 height 16
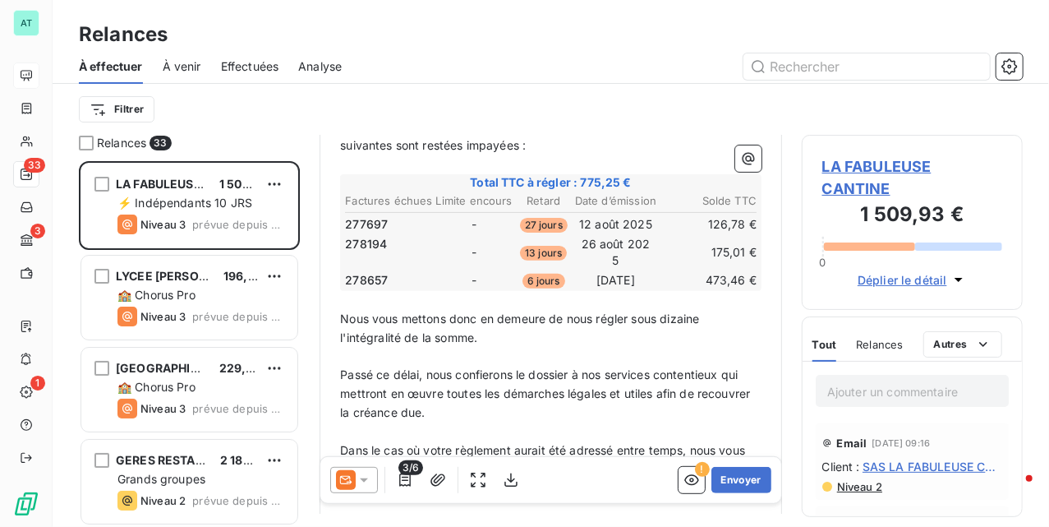
scroll to position [220, 0]
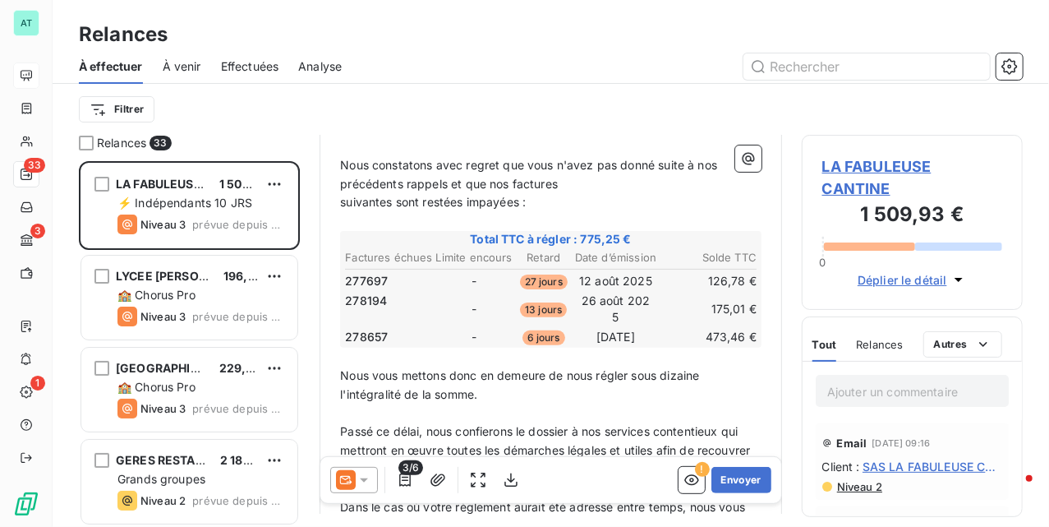
click at [353, 485] on icon at bounding box center [346, 480] width 20 height 20
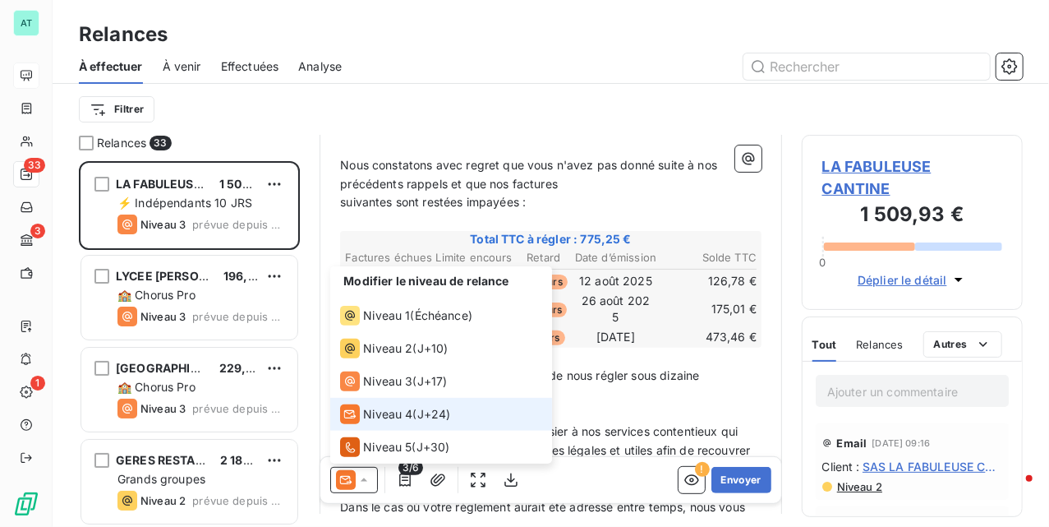
click at [426, 417] on span "J+24 )" at bounding box center [434, 414] width 34 height 16
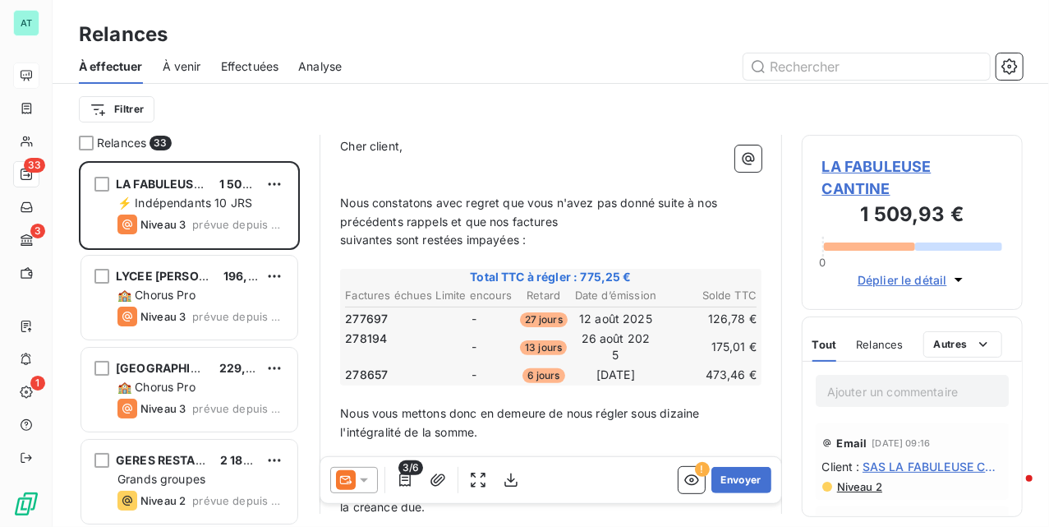
scroll to position [221, 0]
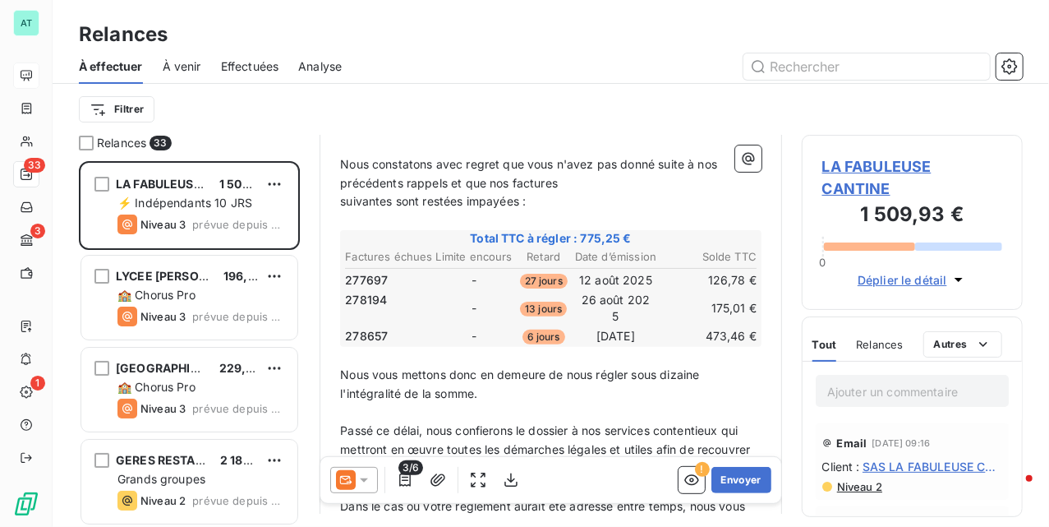
click at [491, 350] on p "﻿" at bounding box center [551, 356] width 422 height 19
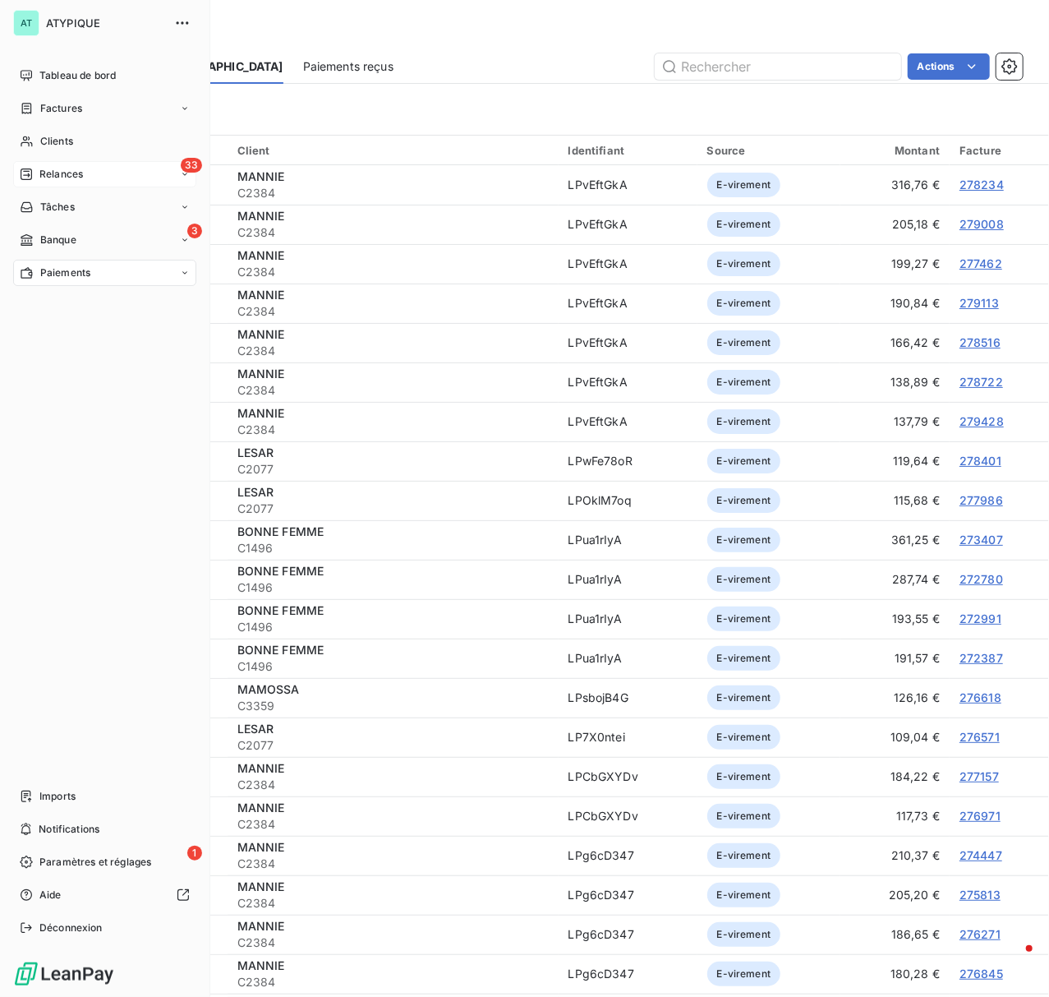
click at [133, 172] on div "33 Relances" at bounding box center [104, 174] width 183 height 26
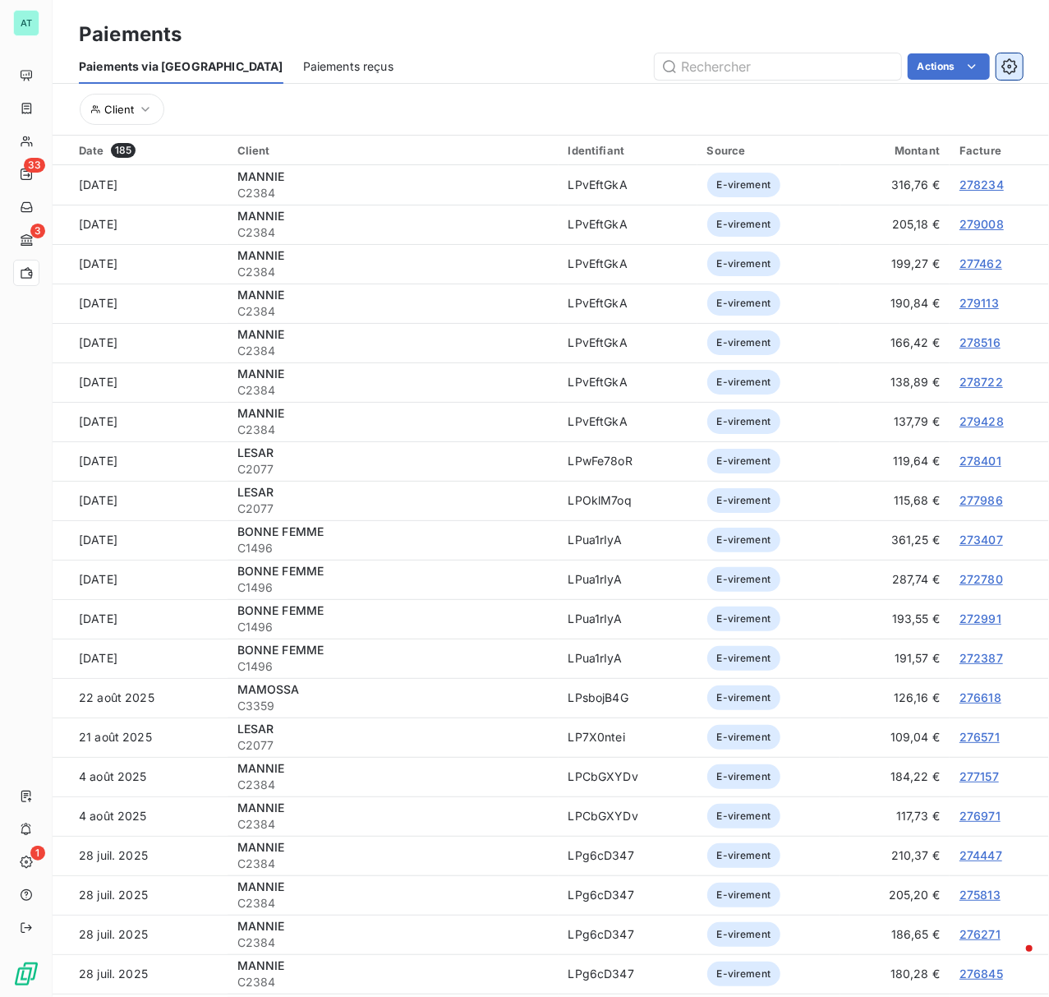
click at [1007, 64] on icon "button" at bounding box center [1010, 66] width 16 height 16
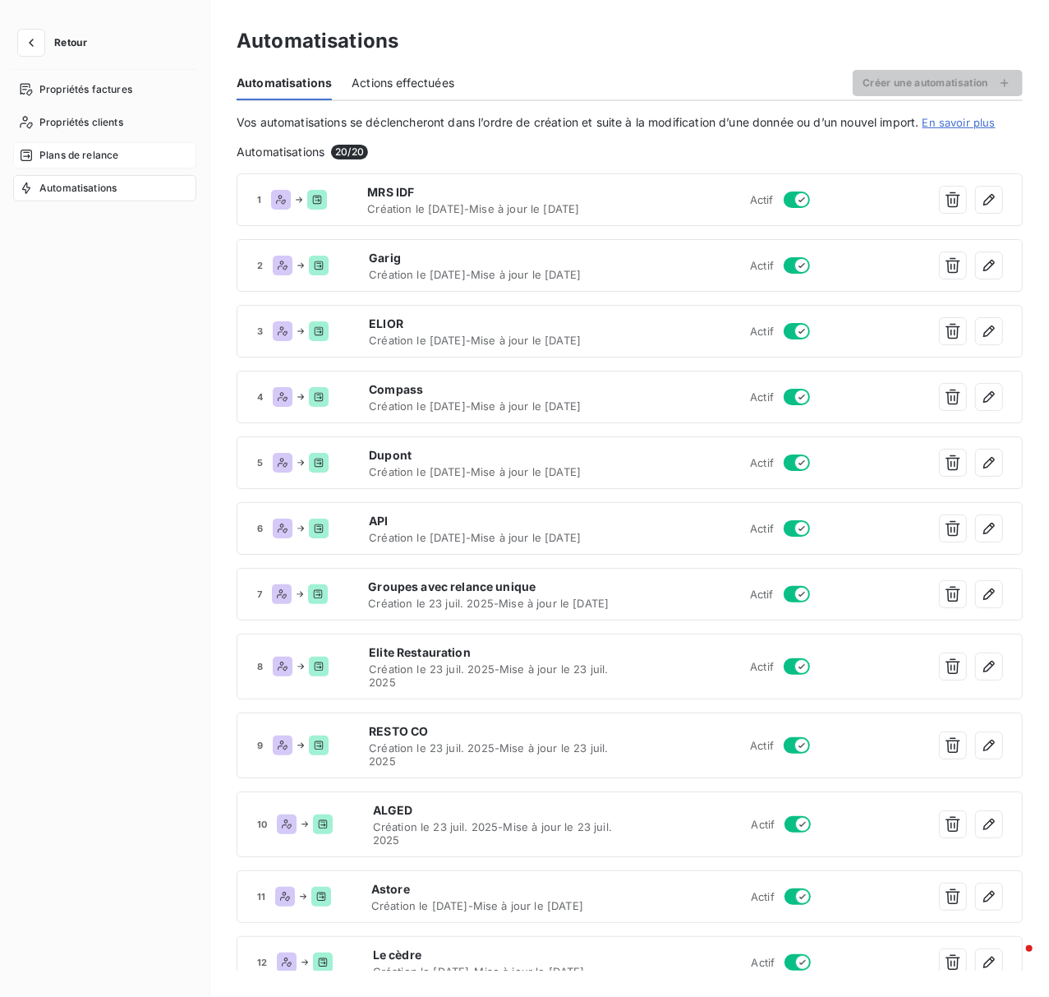
click at [104, 152] on span "Plans de relance" at bounding box center [78, 155] width 79 height 15
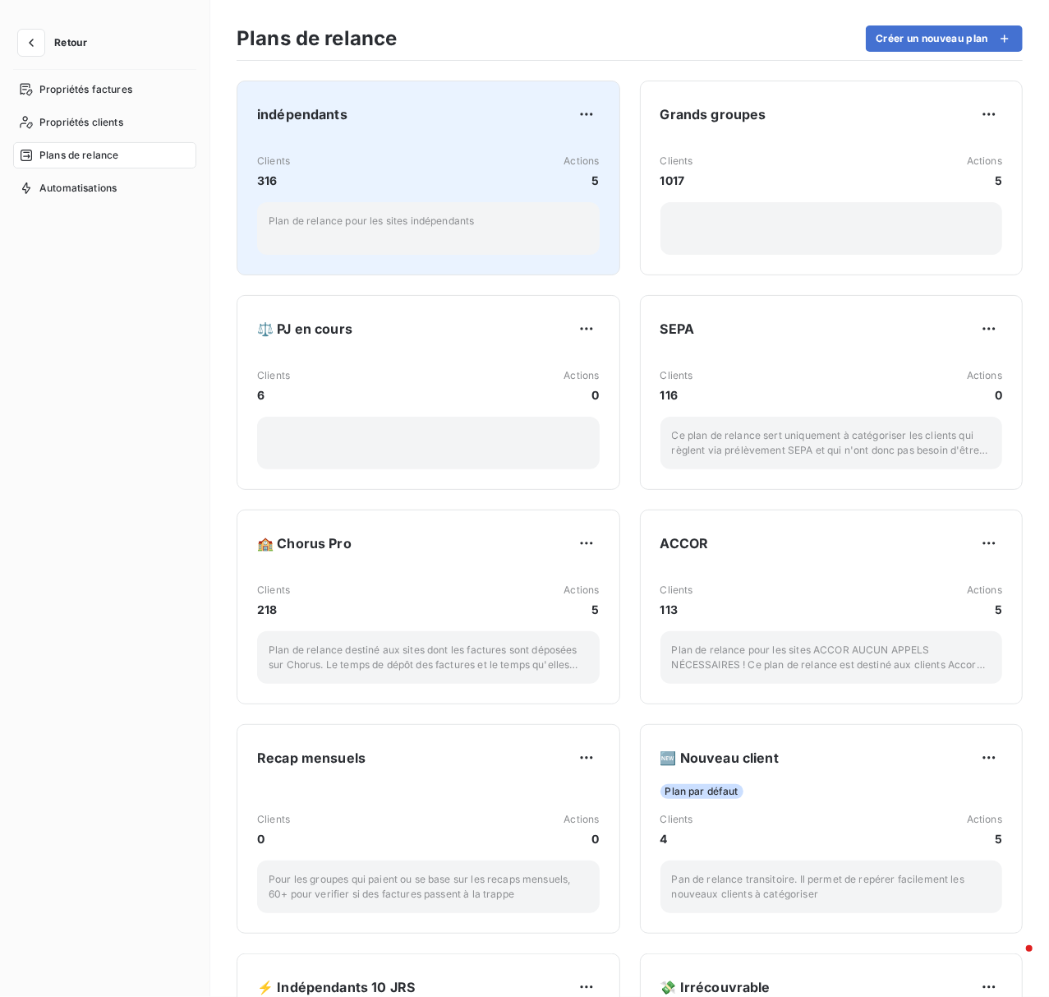
click at [501, 107] on div "indépendants" at bounding box center [428, 114] width 343 height 26
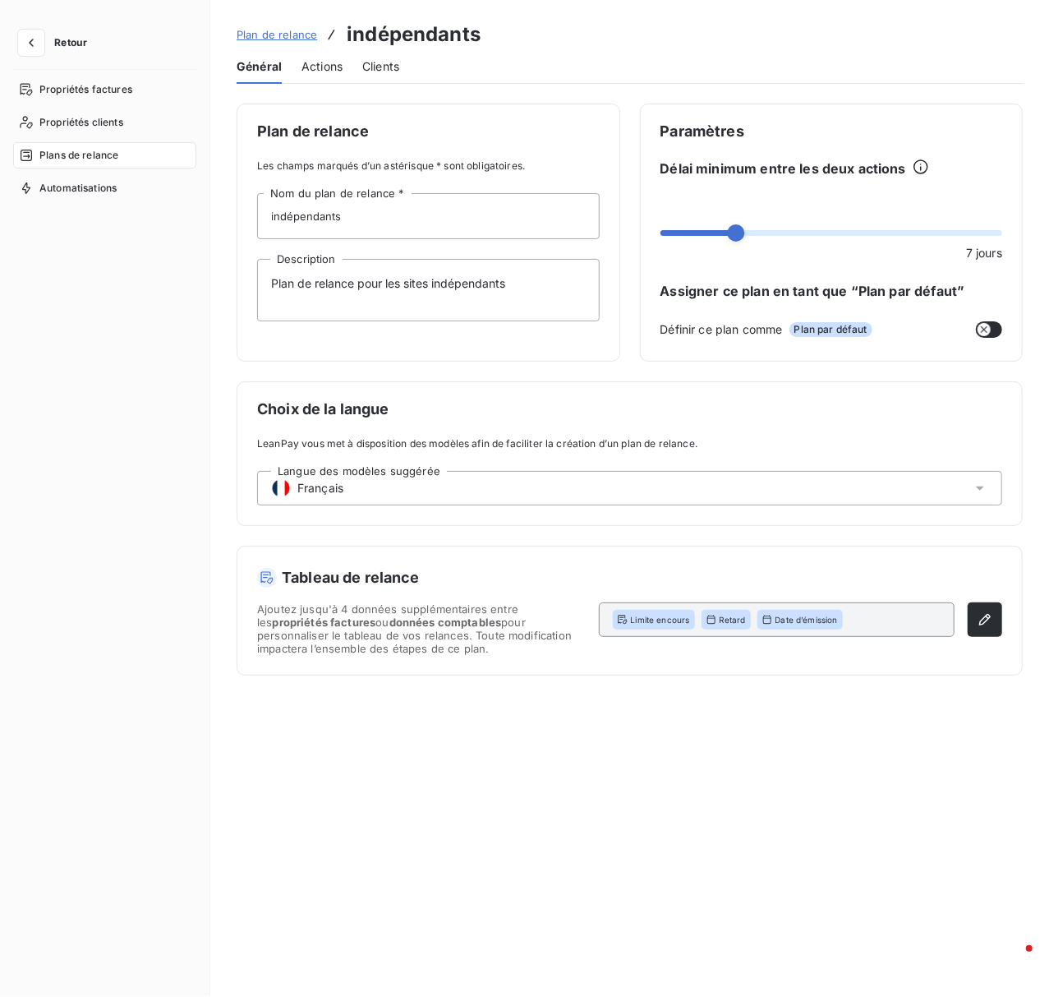
click at [333, 79] on div "Actions" at bounding box center [322, 66] width 41 height 35
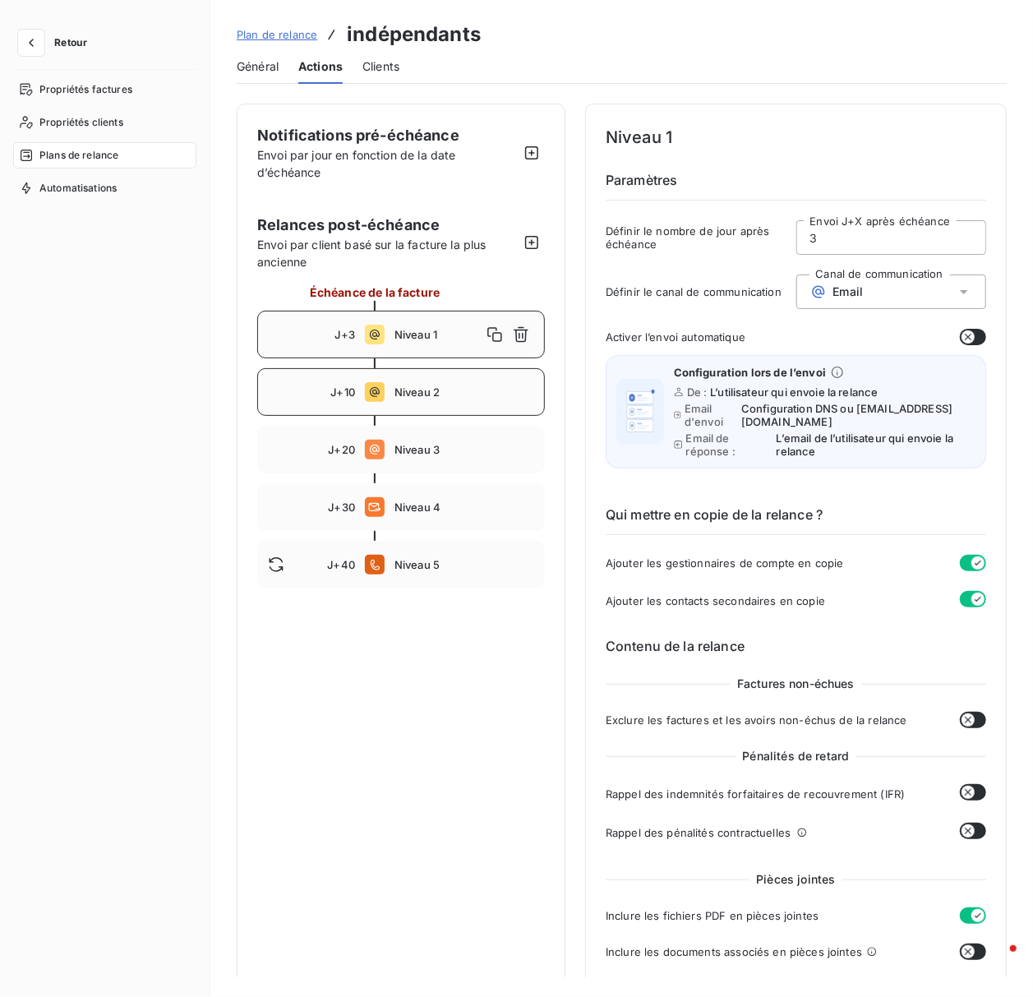
click at [409, 385] on div "J+10 Niveau 2" at bounding box center [401, 392] width 288 height 48
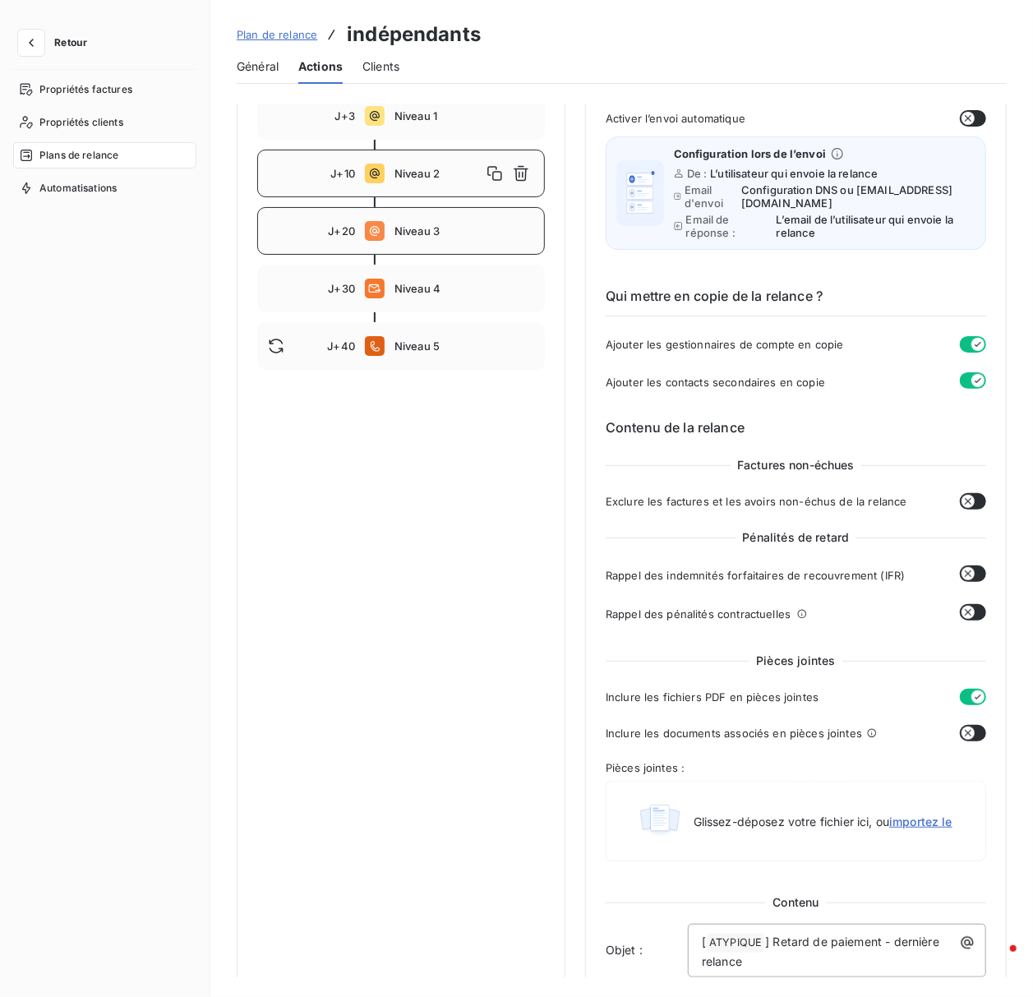
click at [381, 227] on icon at bounding box center [375, 231] width 20 height 20
type input "20"
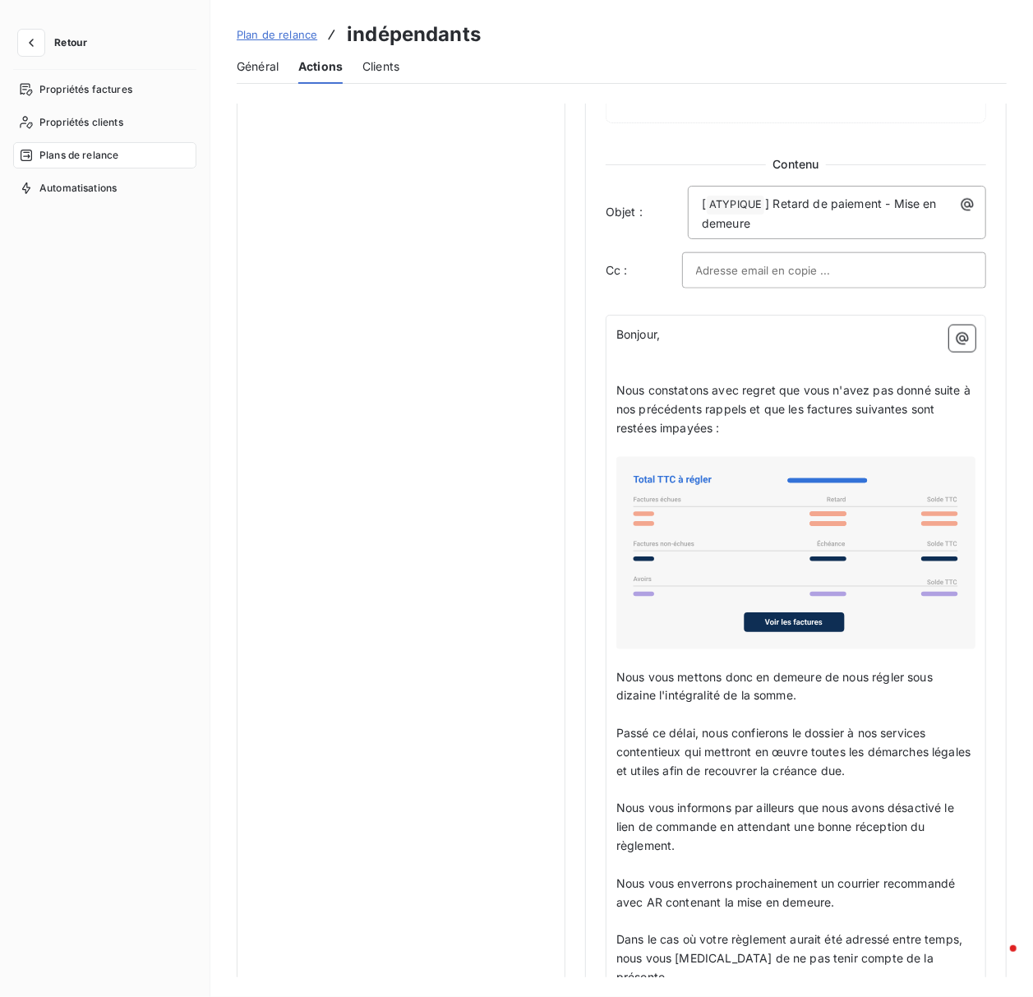
scroll to position [986, 0]
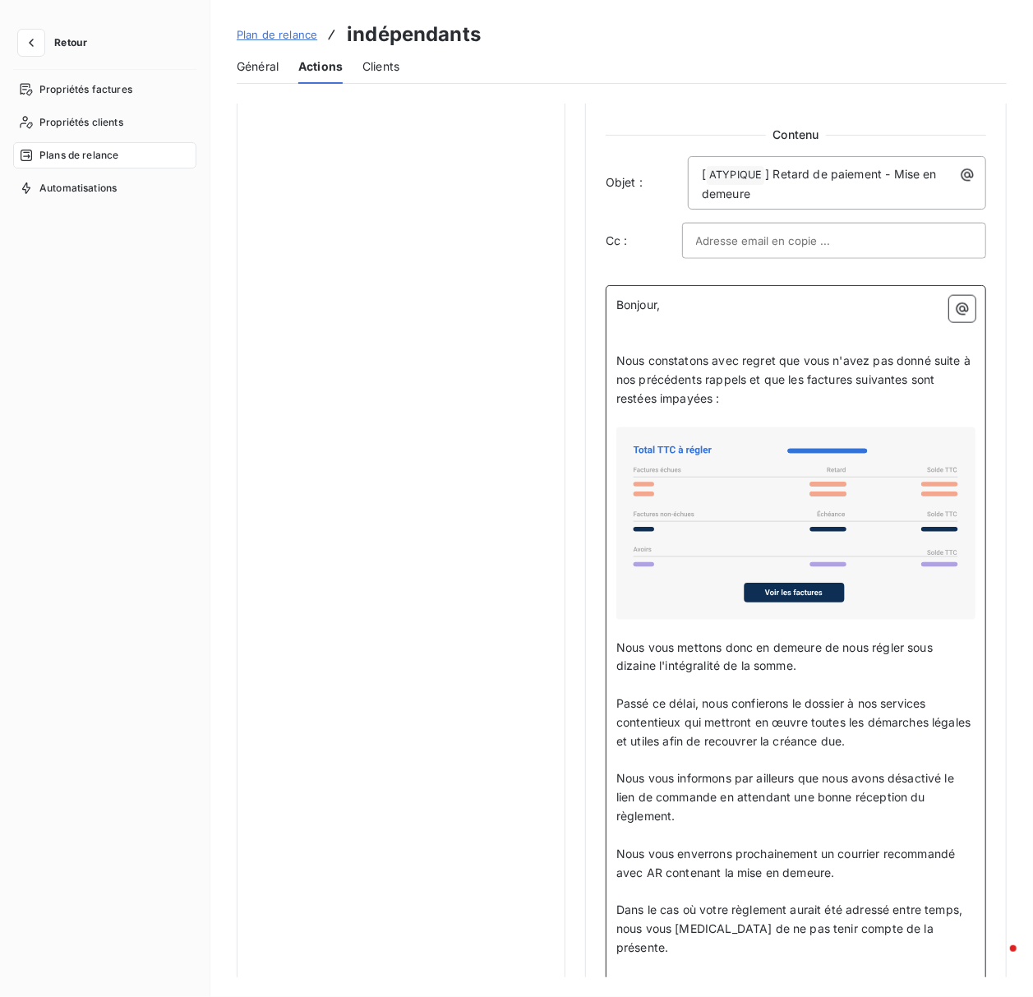
click at [691, 342] on p "﻿" at bounding box center [795, 343] width 359 height 19
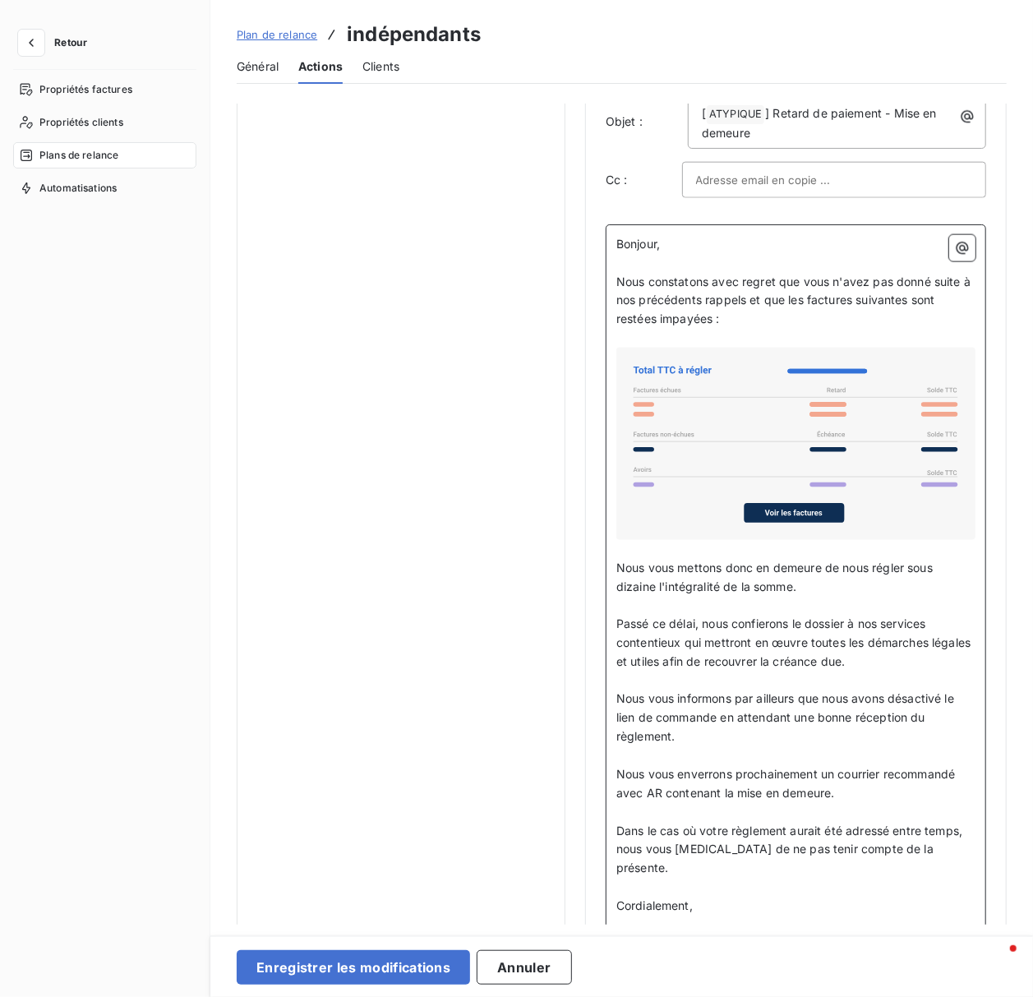
scroll to position [1095, 0]
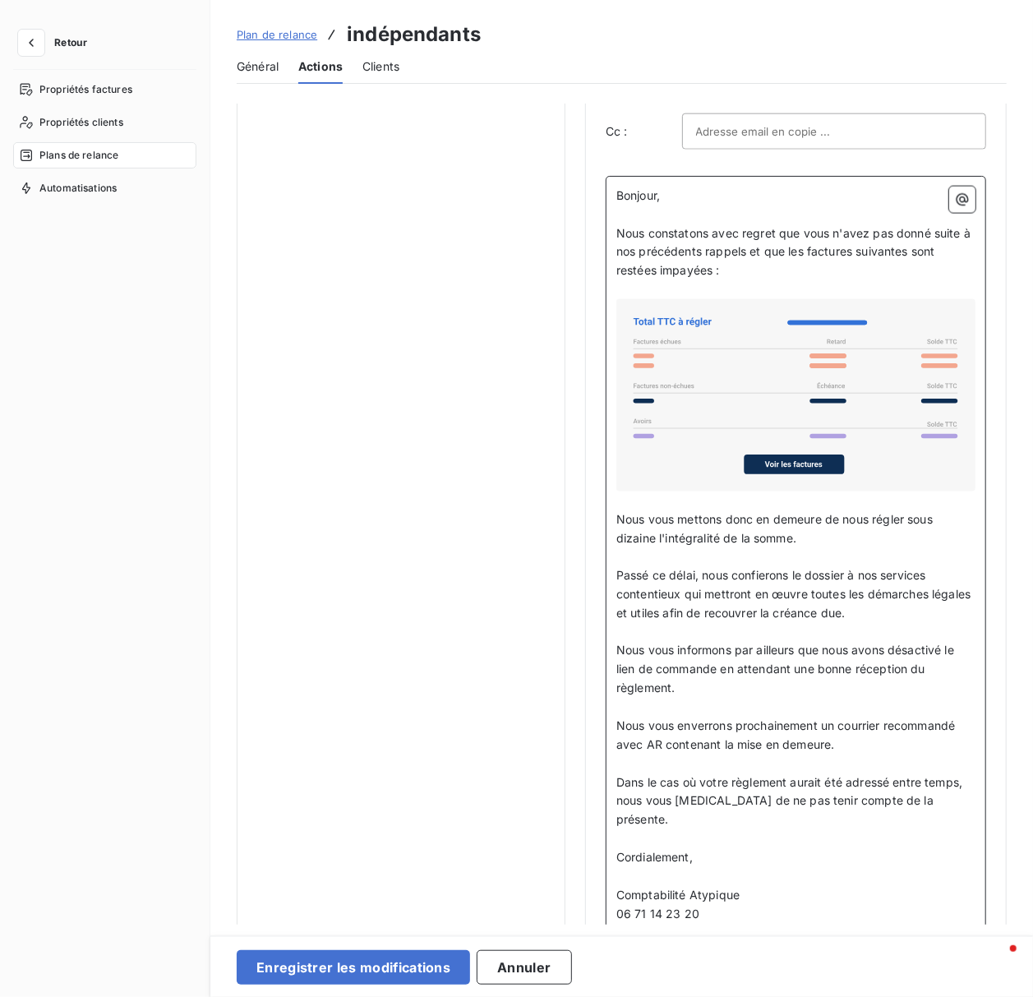
drag, startPoint x: 619, startPoint y: 516, endPoint x: 810, endPoint y: 835, distance: 371.9
click at [810, 835] on div "Bonjour, ﻿ Nous constatons avec regret que vous n'avez pas donné suite à nos pr…" at bounding box center [795, 556] width 359 height 738
copy div "Nous vous mettons donc en demeure de nous régler sous dizaine l'intégralité de …"
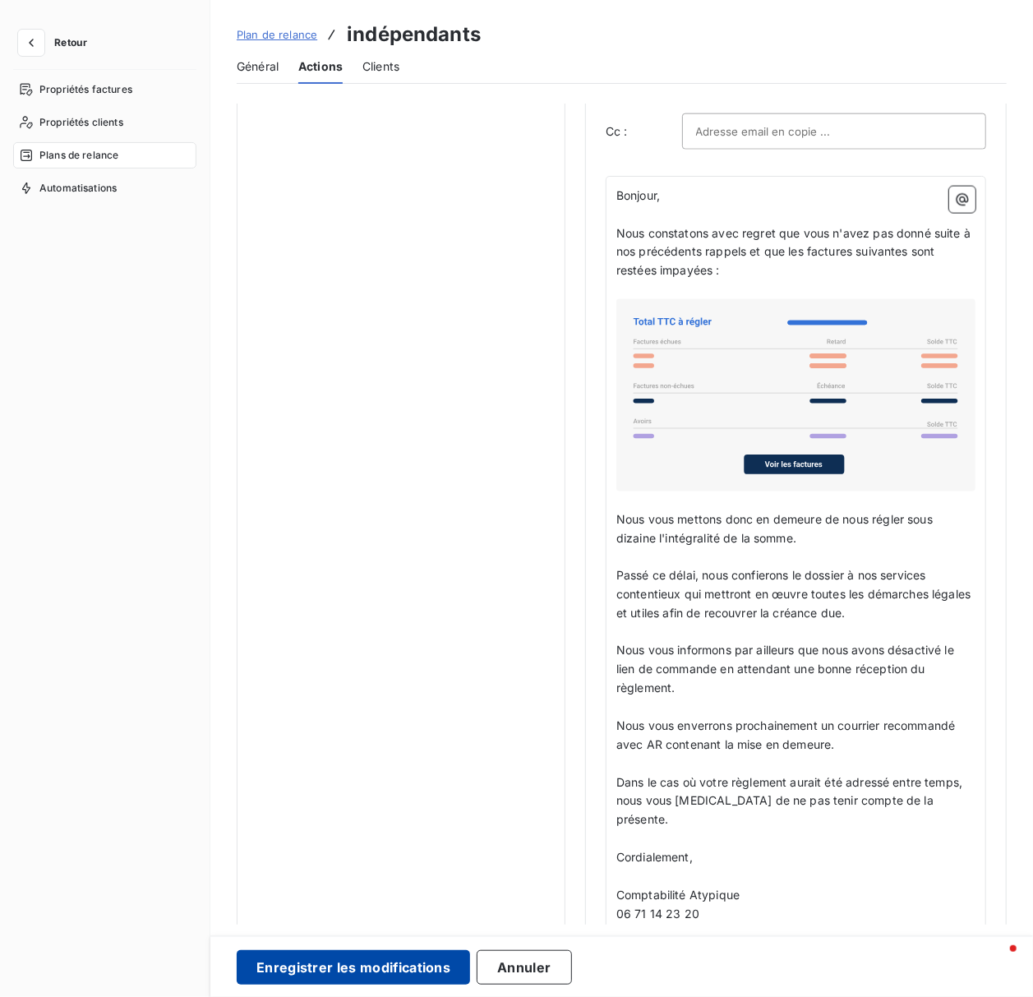
click at [370, 979] on button "Enregistrer les modifications" at bounding box center [353, 967] width 233 height 35
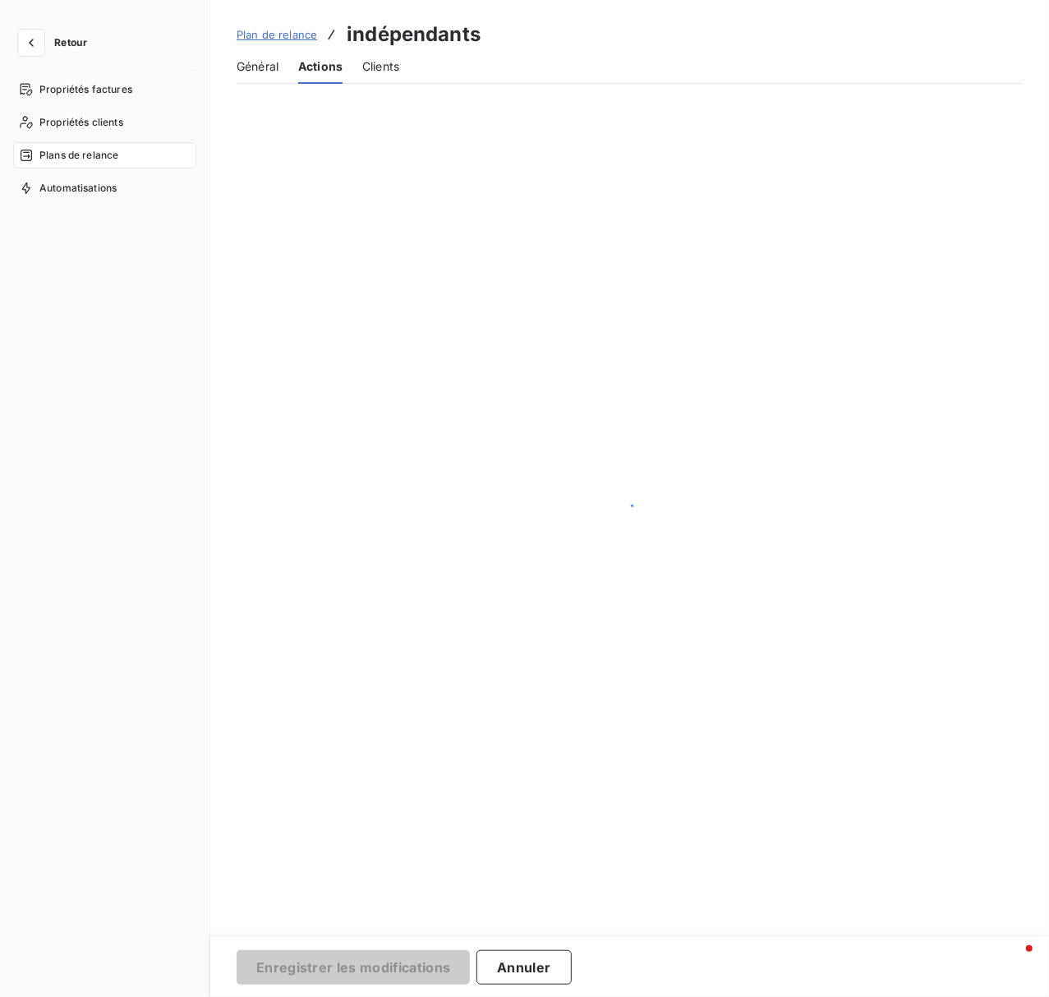
scroll to position [0, 0]
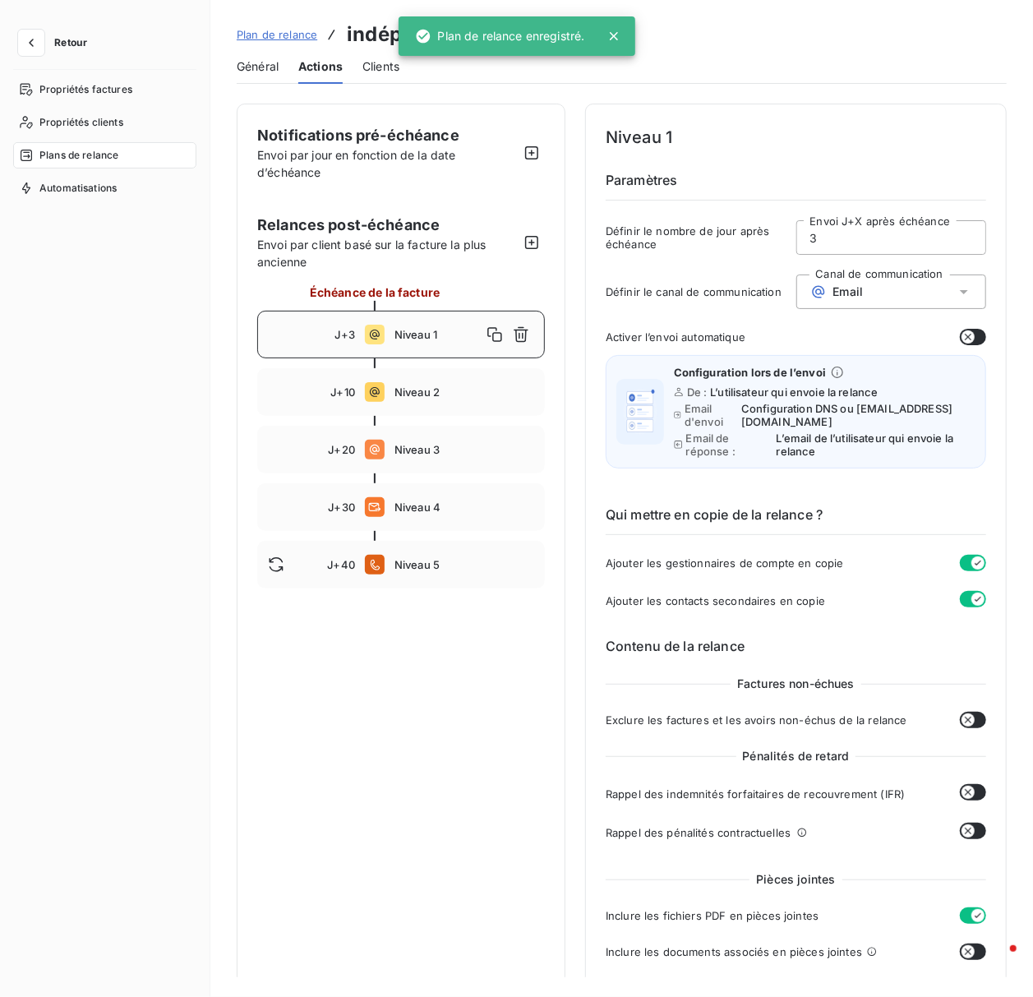
click at [279, 35] on span "Plan de relance" at bounding box center [277, 34] width 81 height 13
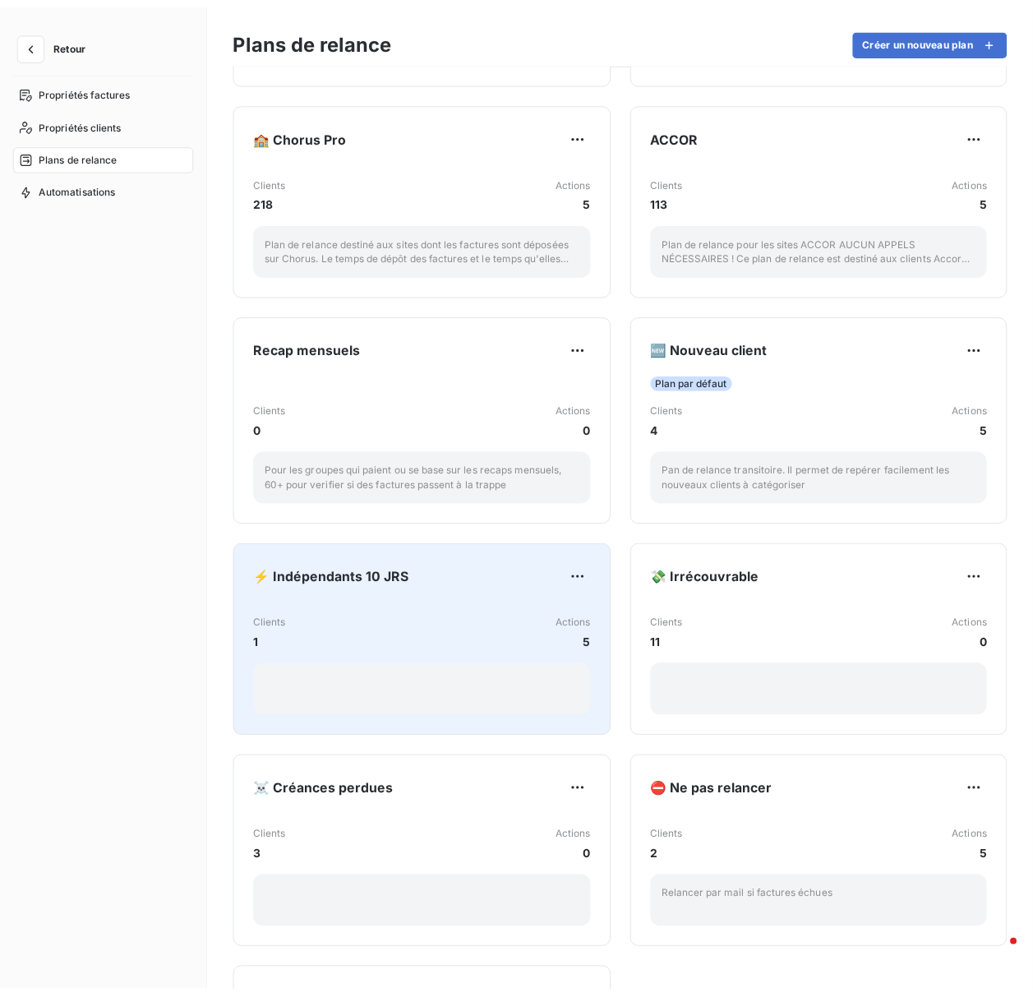
scroll to position [438, 0]
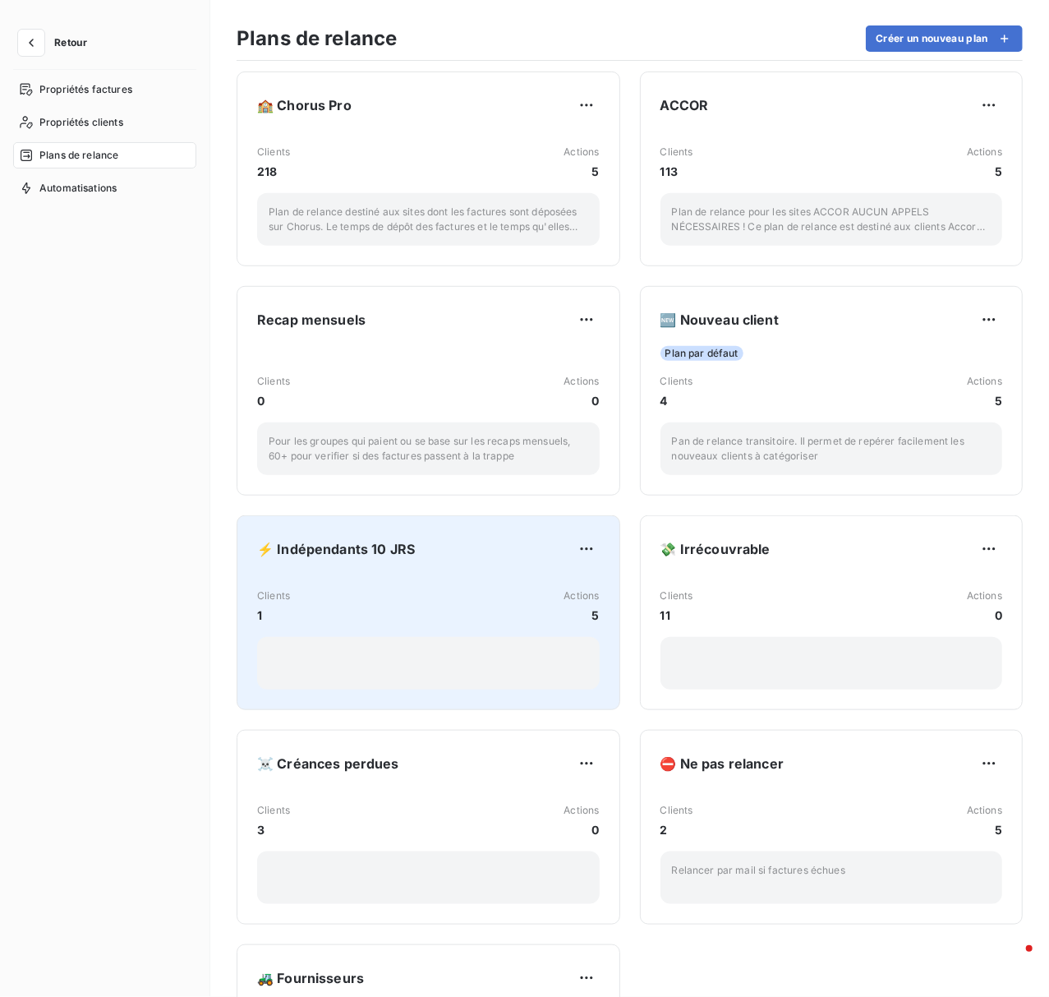
click at [418, 562] on div "⚡ Indépendants 10 JRS" at bounding box center [428, 549] width 343 height 26
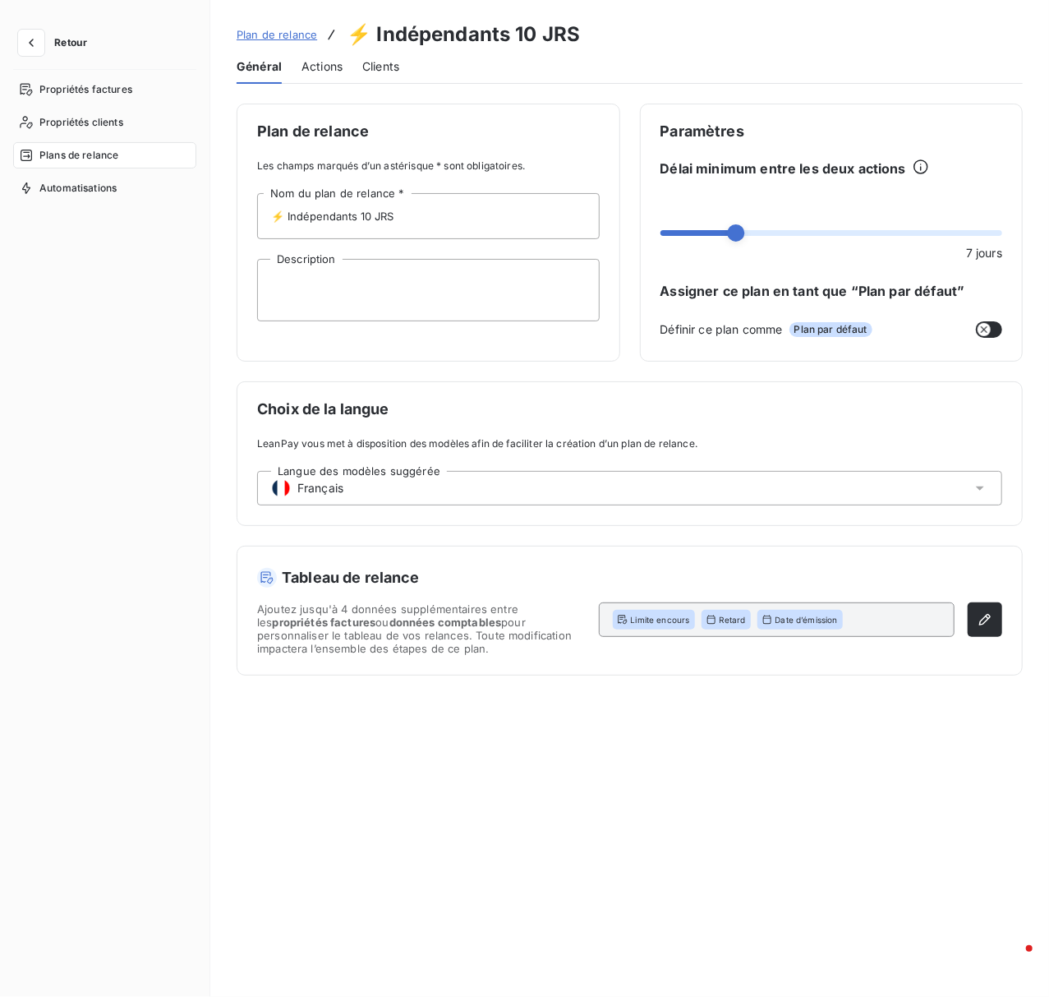
click at [319, 70] on span "Actions" at bounding box center [322, 66] width 41 height 16
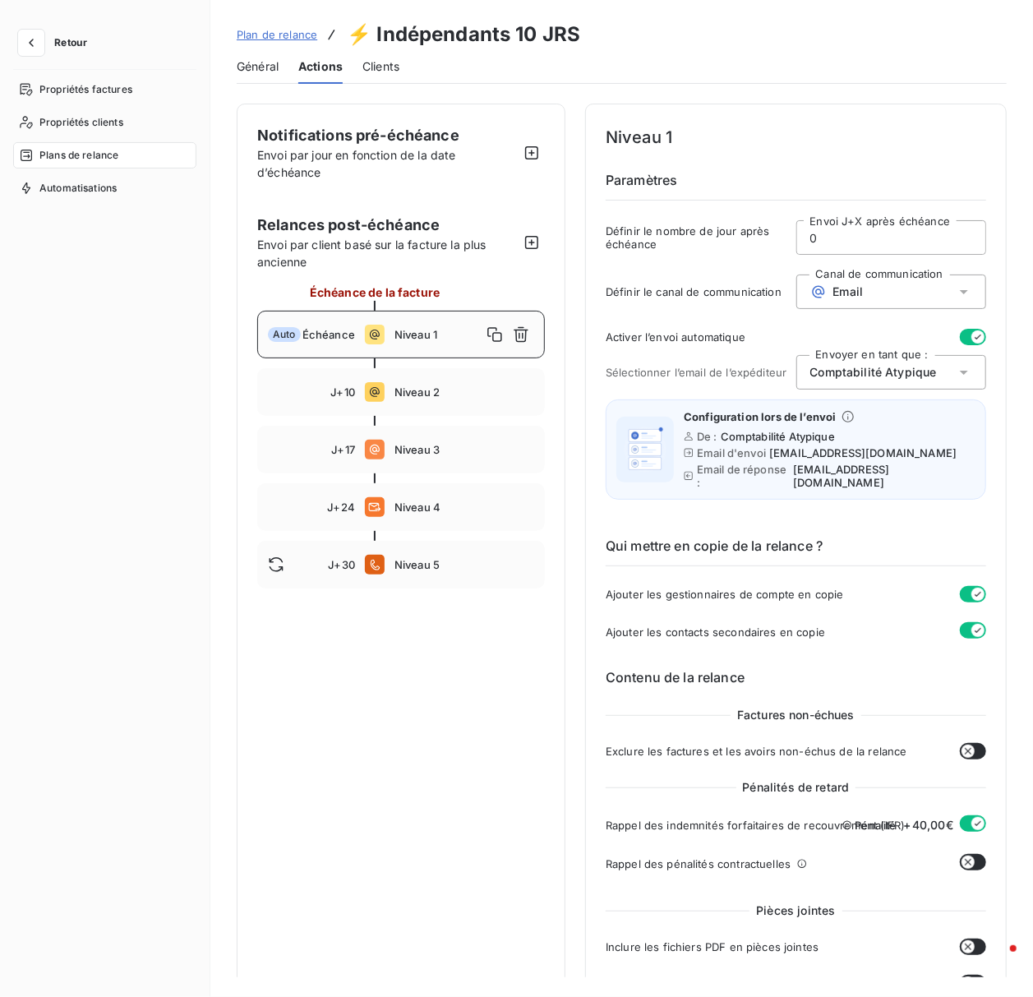
click at [373, 70] on span "Clients" at bounding box center [380, 66] width 37 height 16
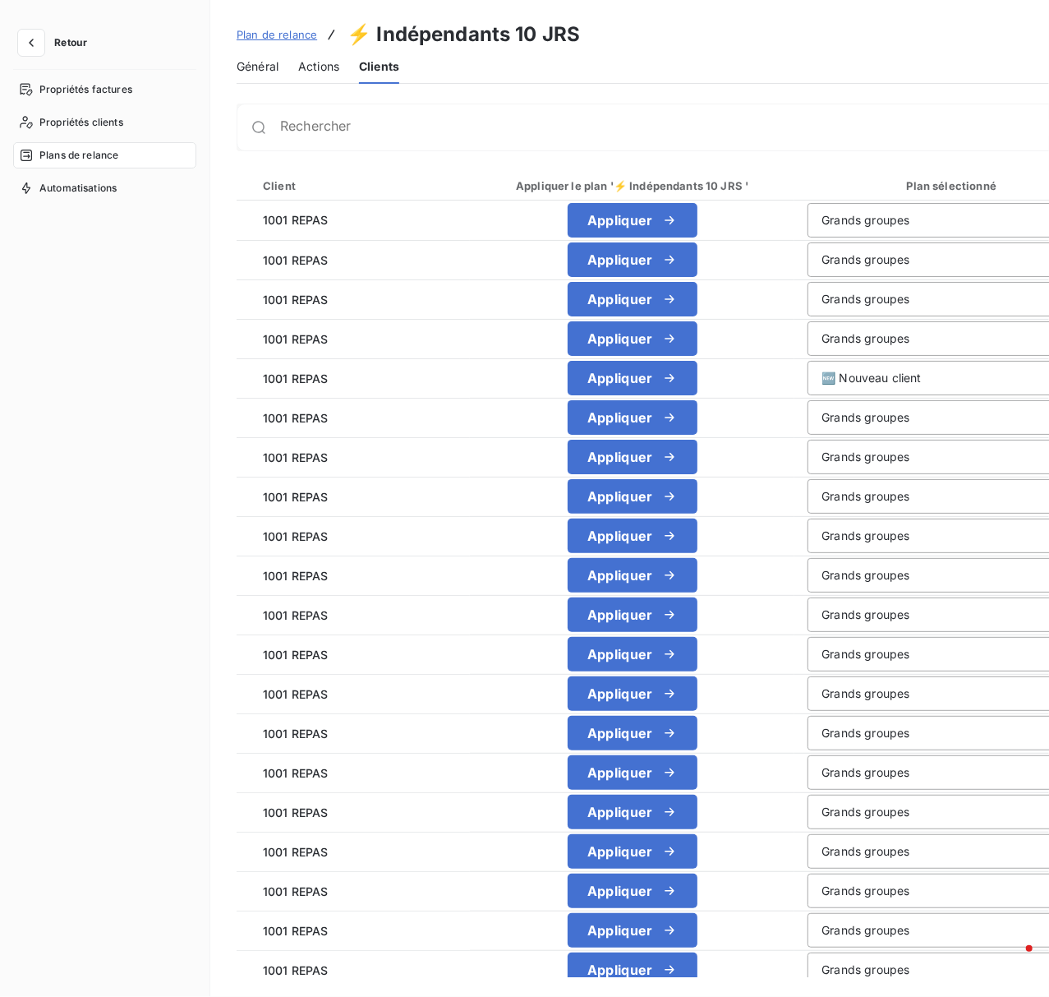
click at [319, 64] on span "Actions" at bounding box center [318, 66] width 41 height 16
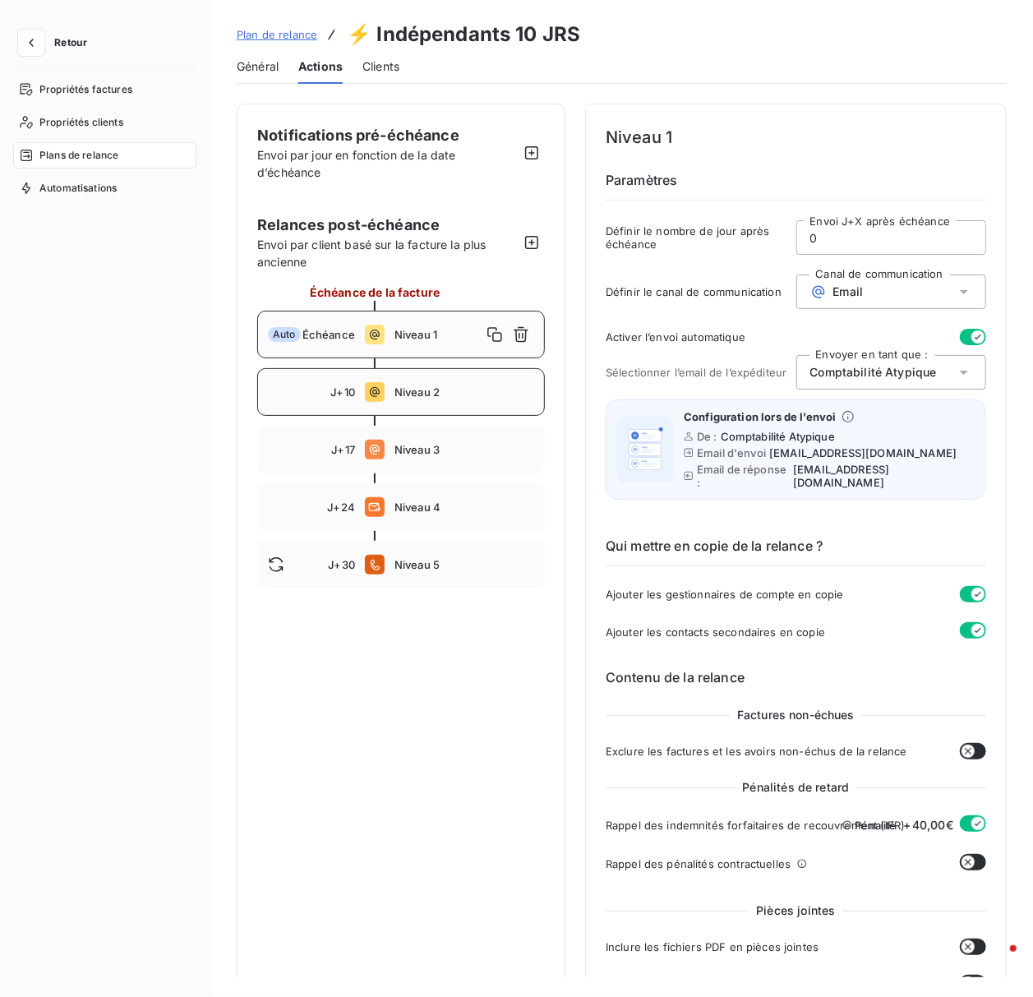
click at [403, 392] on span "Niveau 2" at bounding box center [464, 391] width 140 height 13
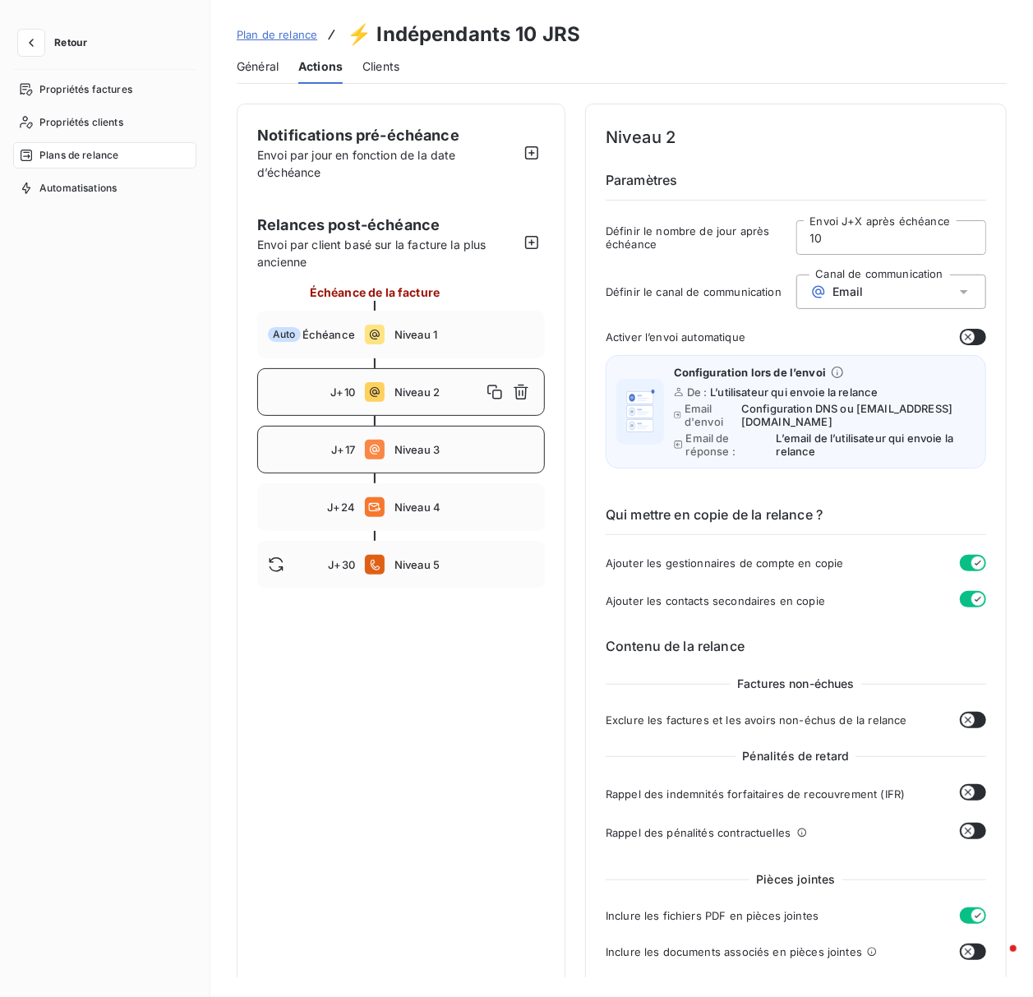
drag, startPoint x: 356, startPoint y: 445, endPoint x: 394, endPoint y: 439, distance: 39.0
click at [357, 445] on div "J+17 Niveau 3" at bounding box center [401, 450] width 288 height 48
type input "17"
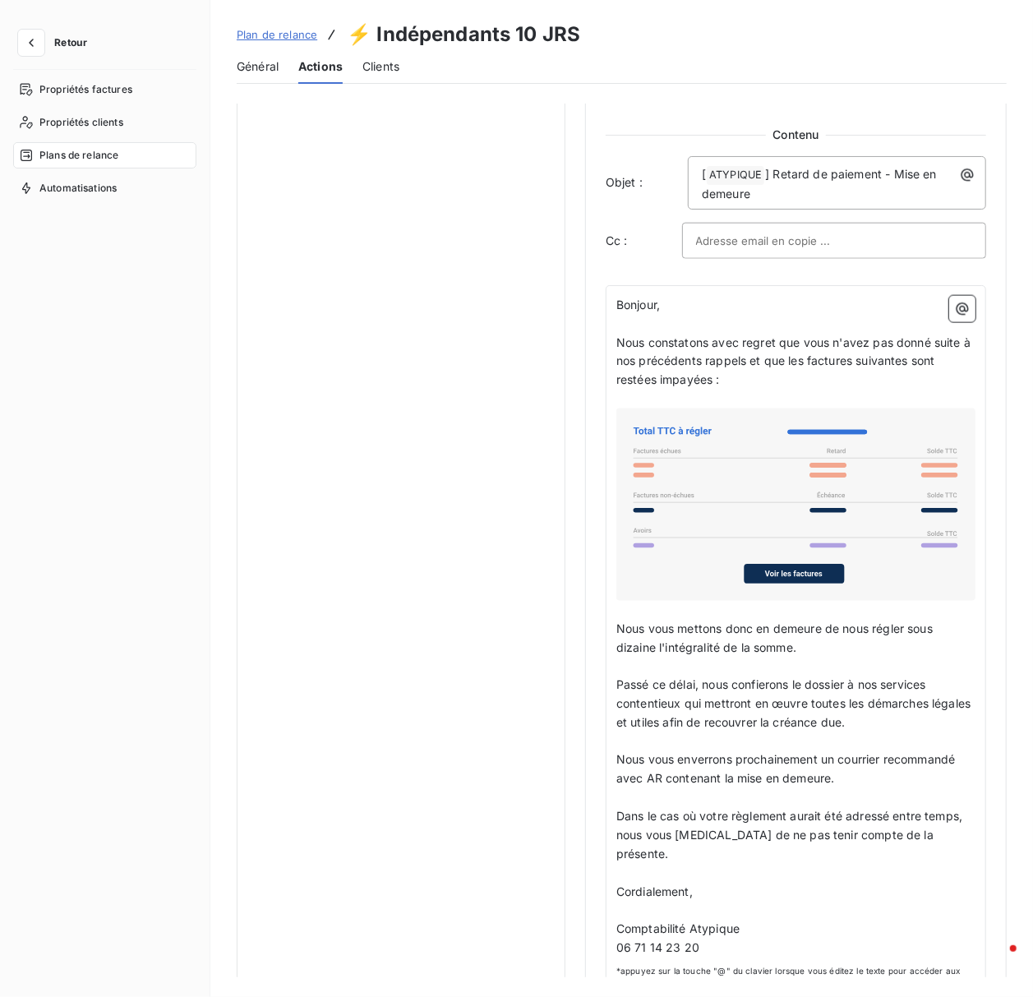
scroll to position [1010, 0]
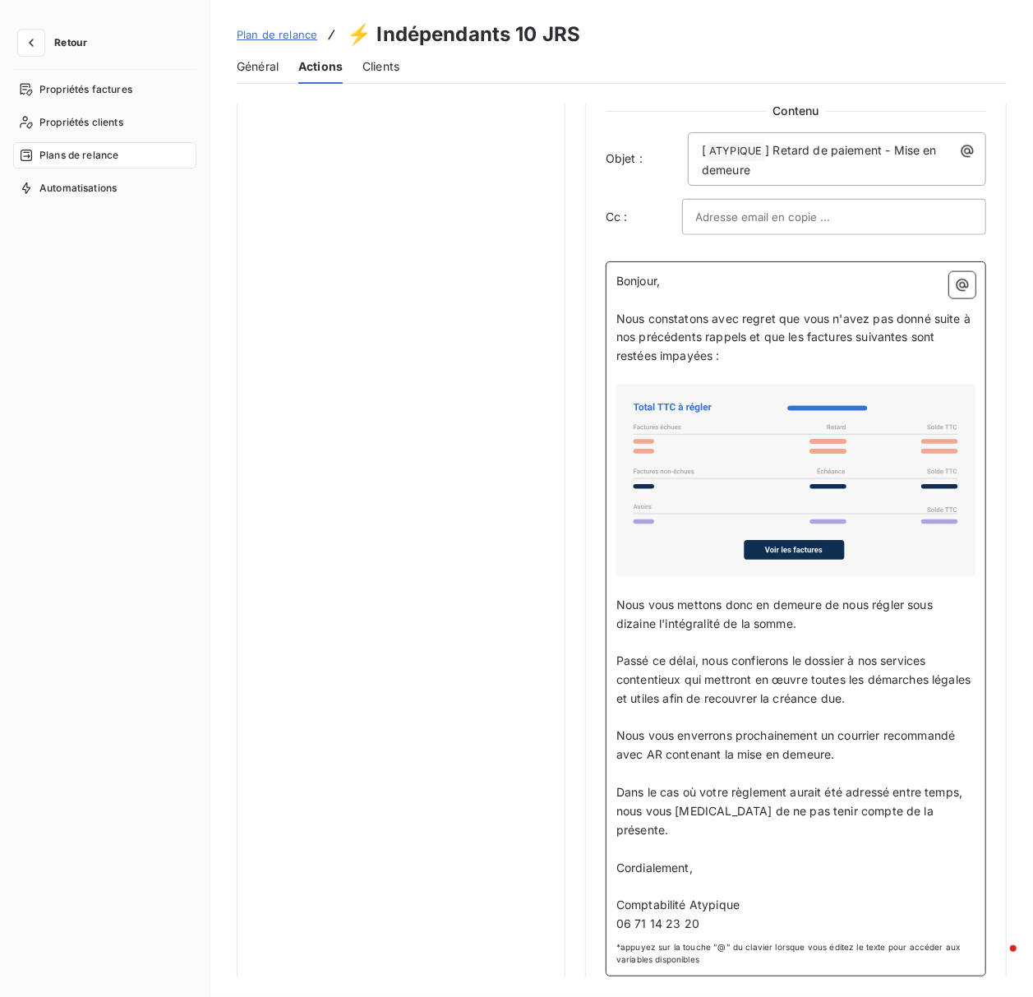
drag, startPoint x: 620, startPoint y: 603, endPoint x: 931, endPoint y: 843, distance: 393.1
click at [933, 842] on div "Bonjour, ﻿ Nous constatons avec regret que vous n'avez pas donné suite à nos pr…" at bounding box center [795, 603] width 359 height 662
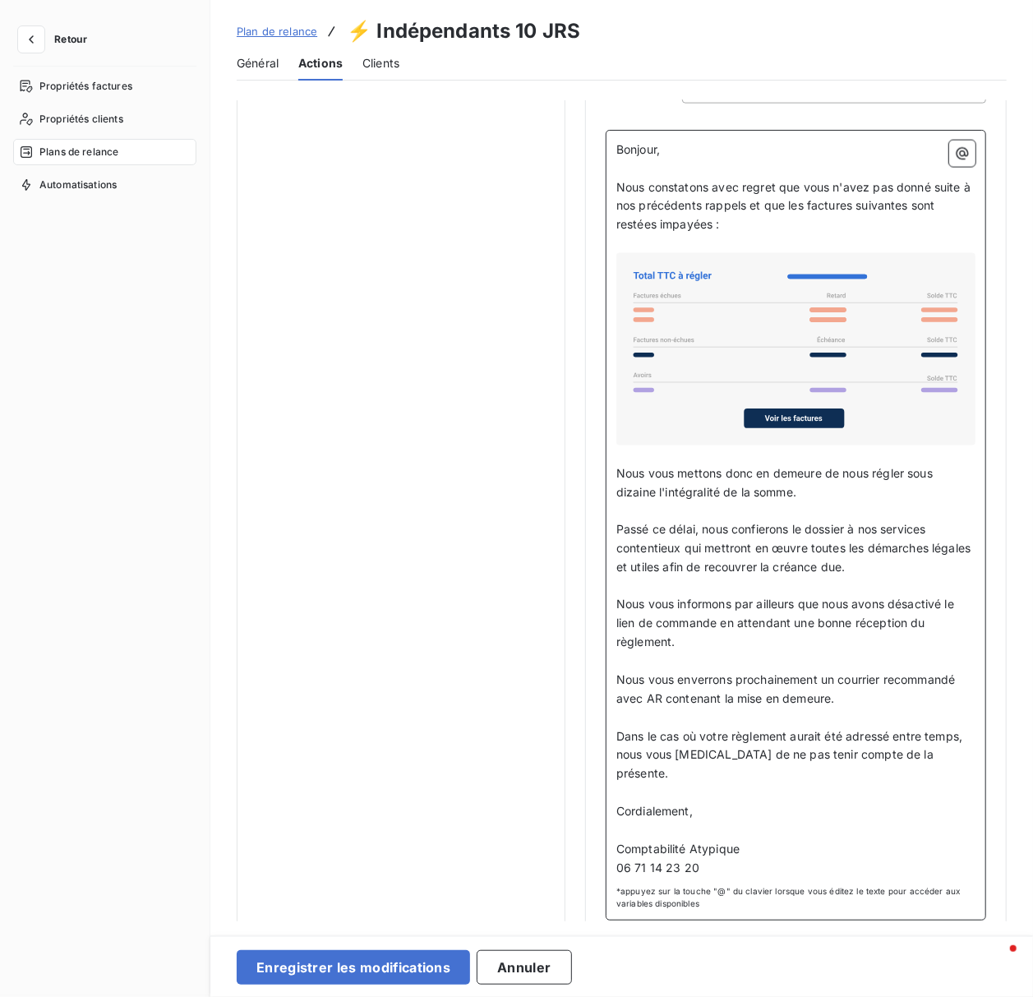
scroll to position [5, 0]
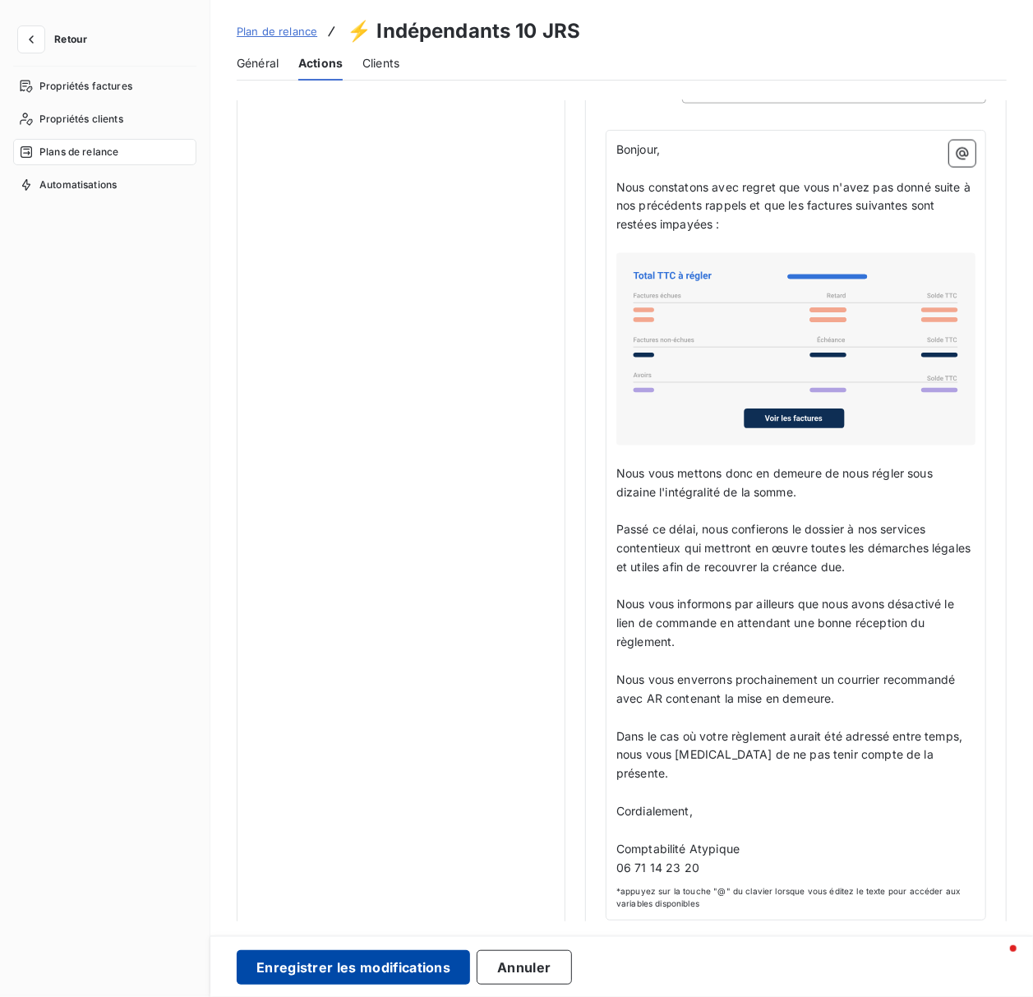
click at [385, 976] on button "Enregistrer les modifications" at bounding box center [353, 967] width 233 height 35
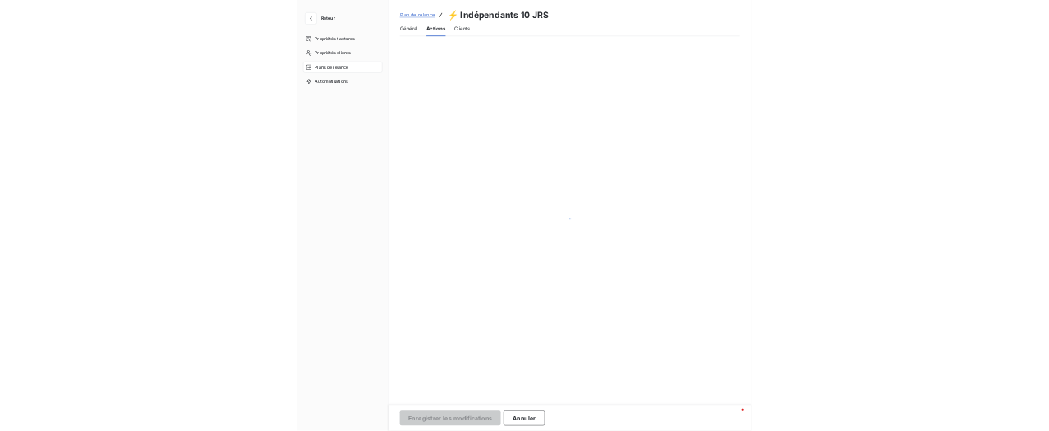
scroll to position [0, 0]
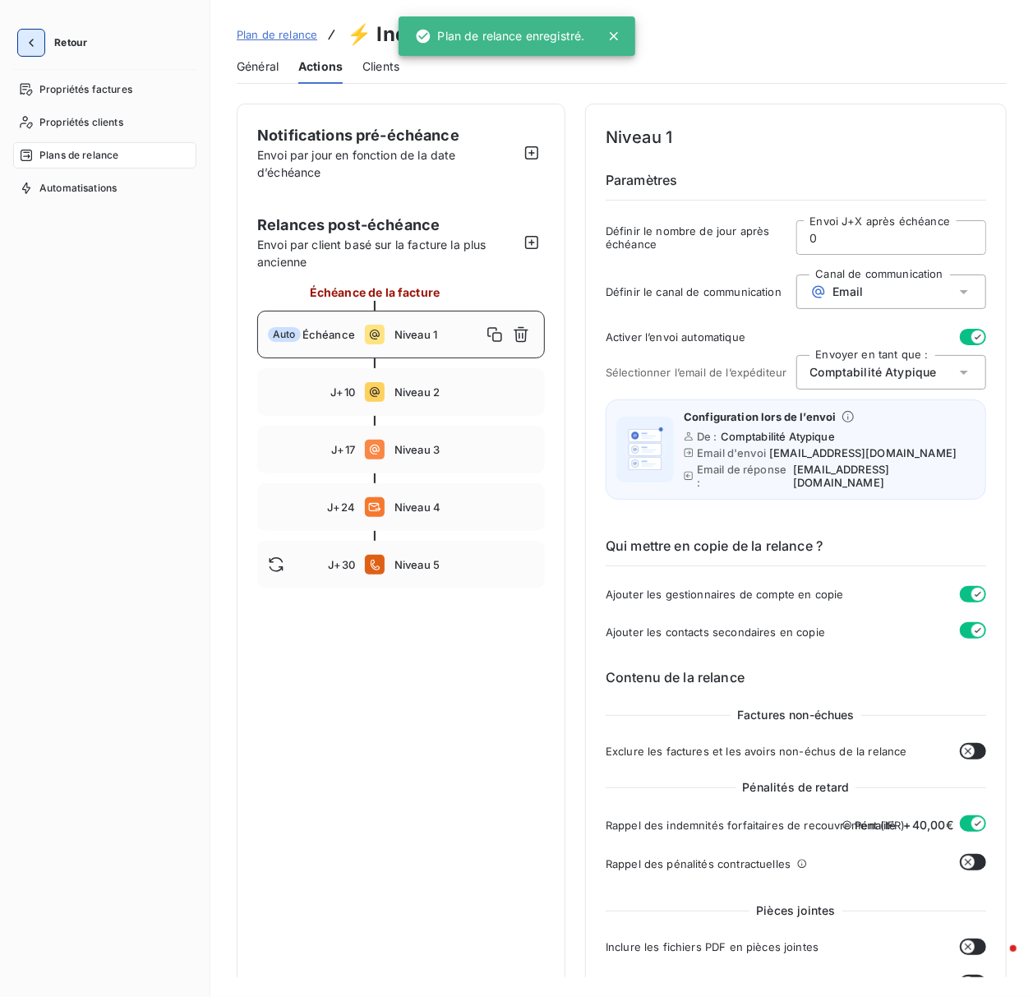
click at [26, 48] on icon "button" at bounding box center [31, 43] width 16 height 16
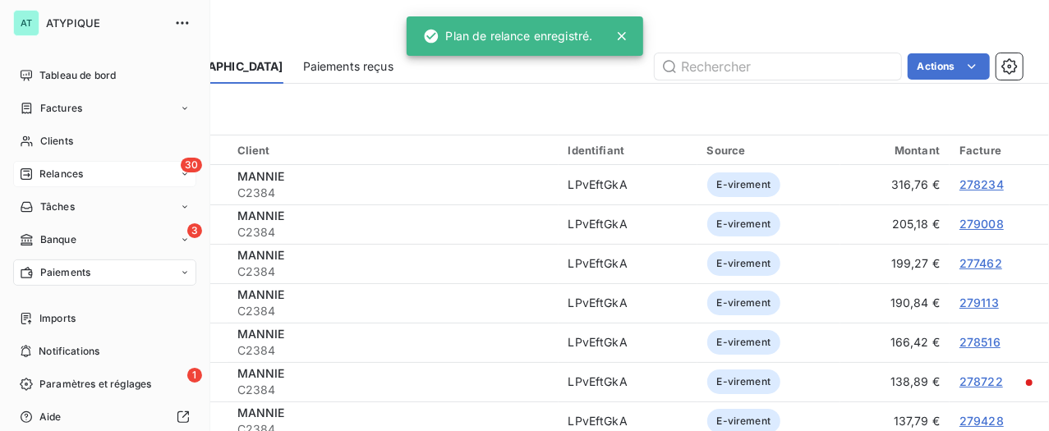
click at [76, 176] on span "Relances" at bounding box center [61, 174] width 44 height 15
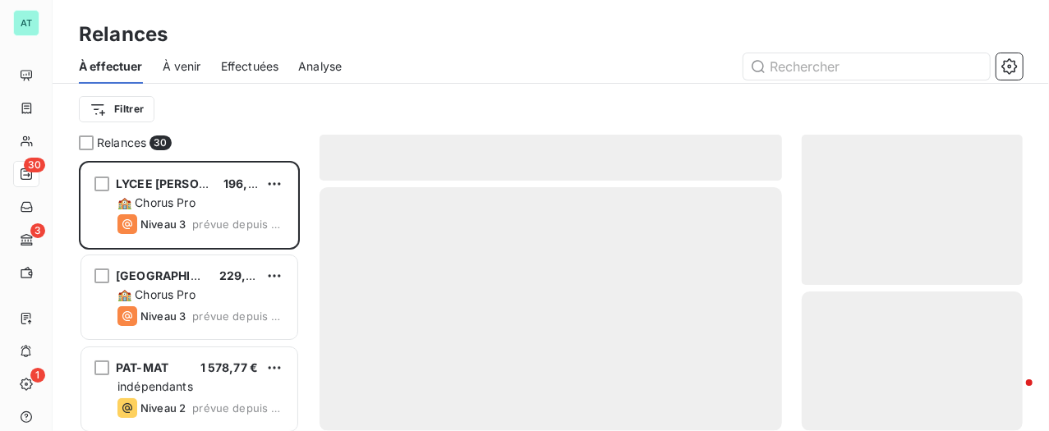
scroll to position [254, 205]
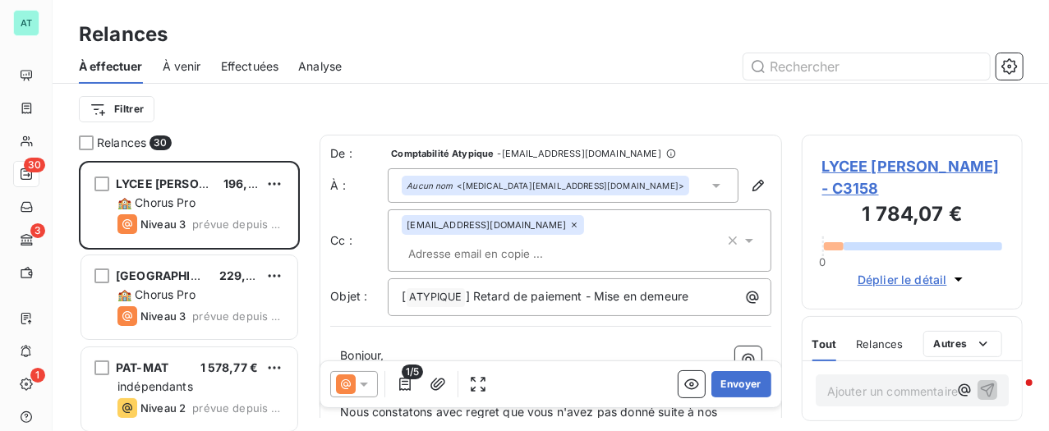
click at [267, 62] on span "Effectuées" at bounding box center [250, 66] width 58 height 16
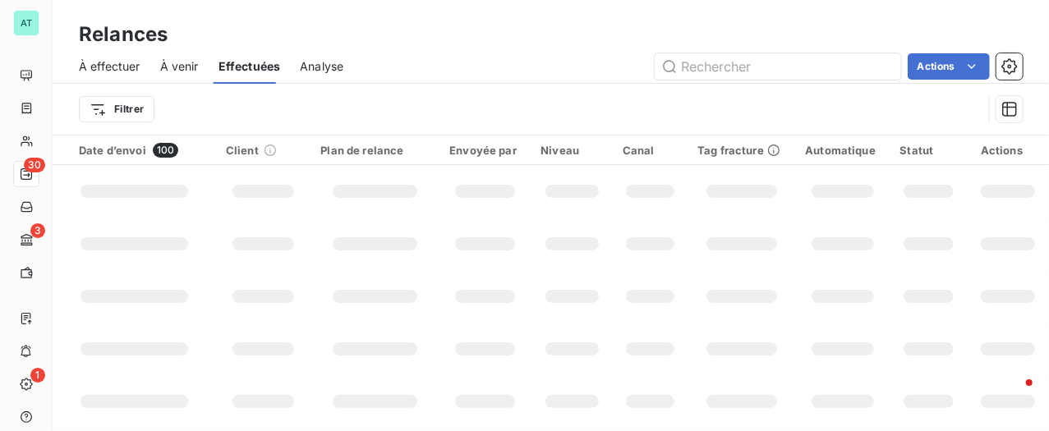
click at [337, 70] on span "Analyse" at bounding box center [322, 66] width 44 height 16
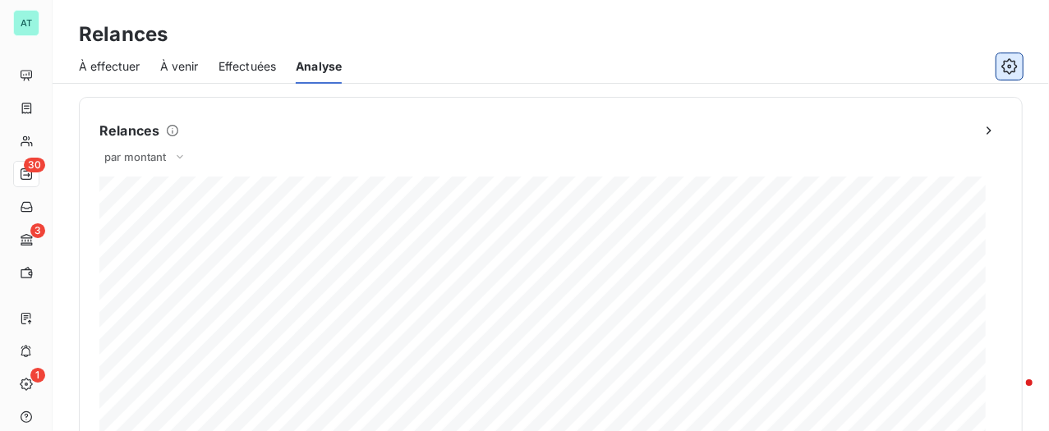
click at [997, 66] on button "button" at bounding box center [1010, 66] width 26 height 26
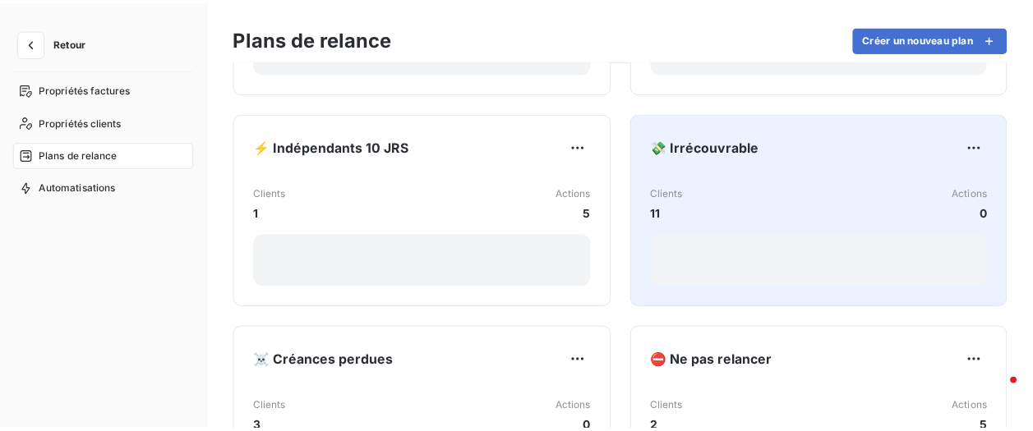
scroll to position [1095, 0]
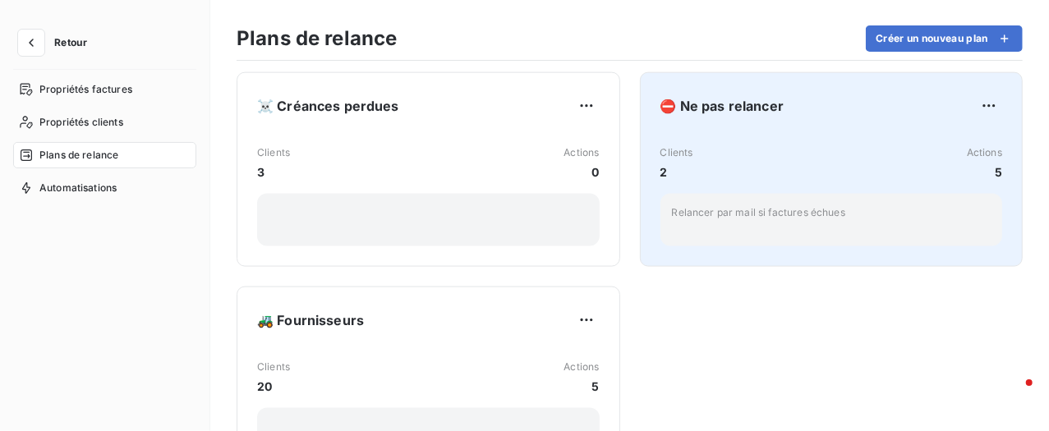
click at [864, 107] on div "⛔ Ne pas relancer" at bounding box center [832, 106] width 343 height 26
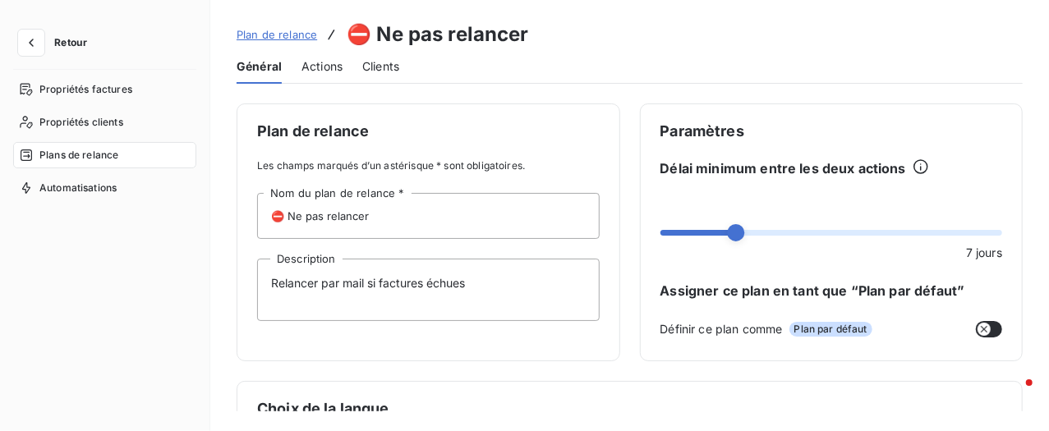
click at [327, 61] on span "Actions" at bounding box center [322, 66] width 41 height 16
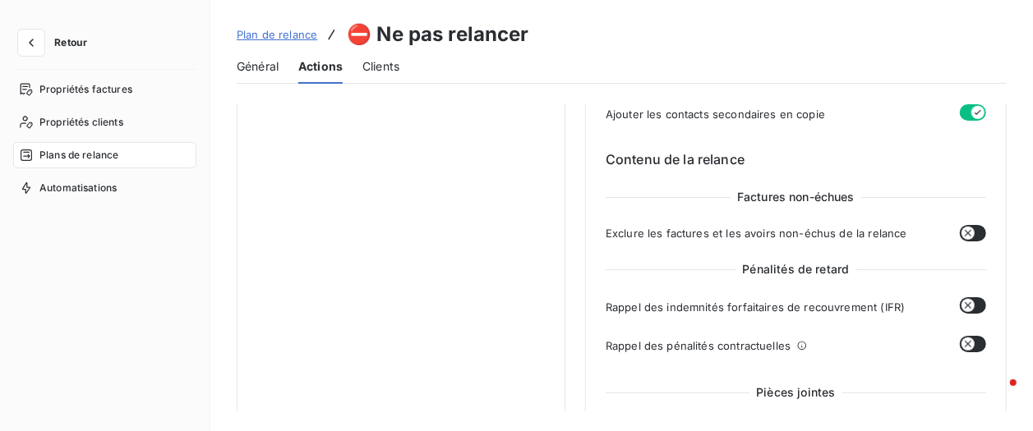
scroll to position [438, 0]
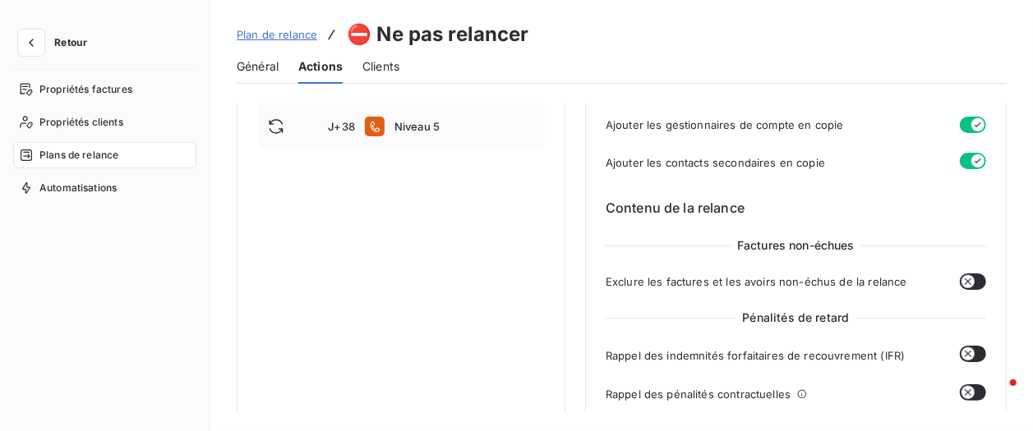
click at [963, 161] on button "button" at bounding box center [973, 161] width 26 height 16
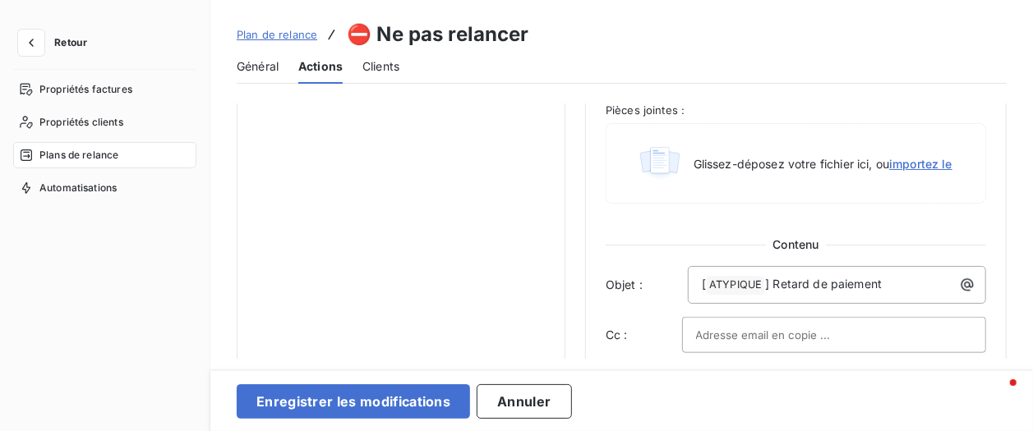
scroll to position [767, 0]
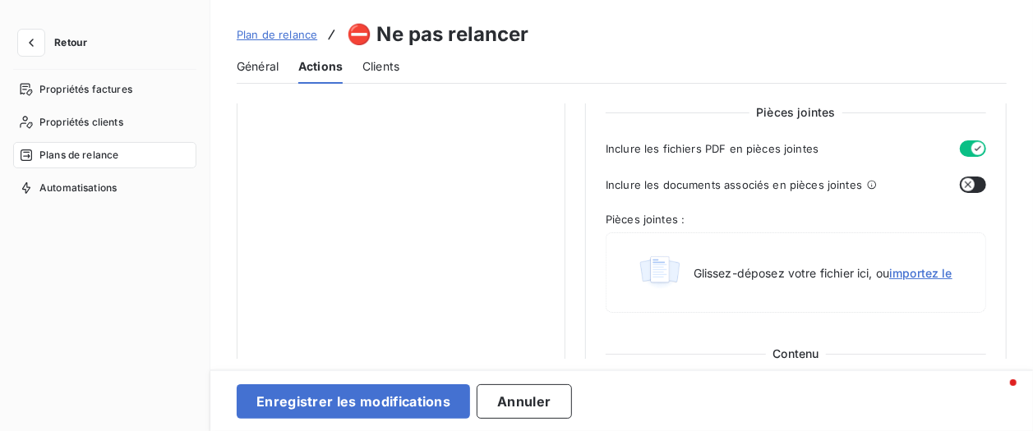
click at [971, 150] on icon "button" at bounding box center [977, 148] width 13 height 13
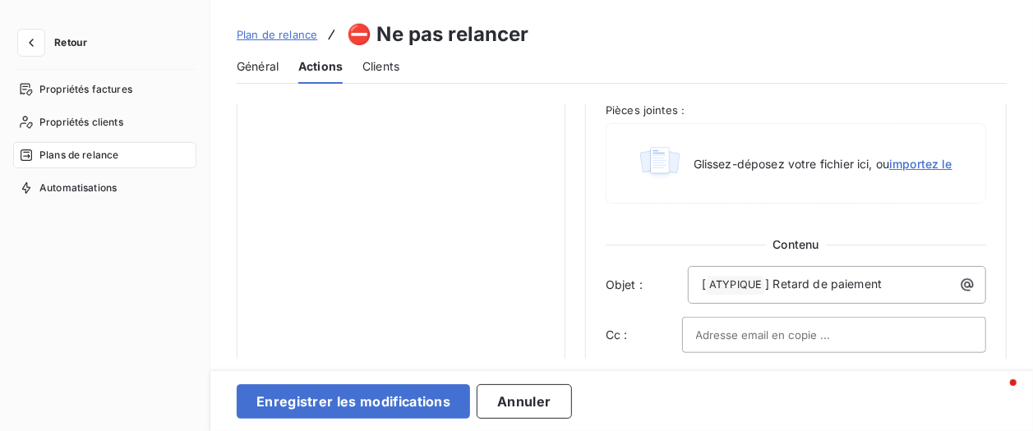
scroll to position [986, 0]
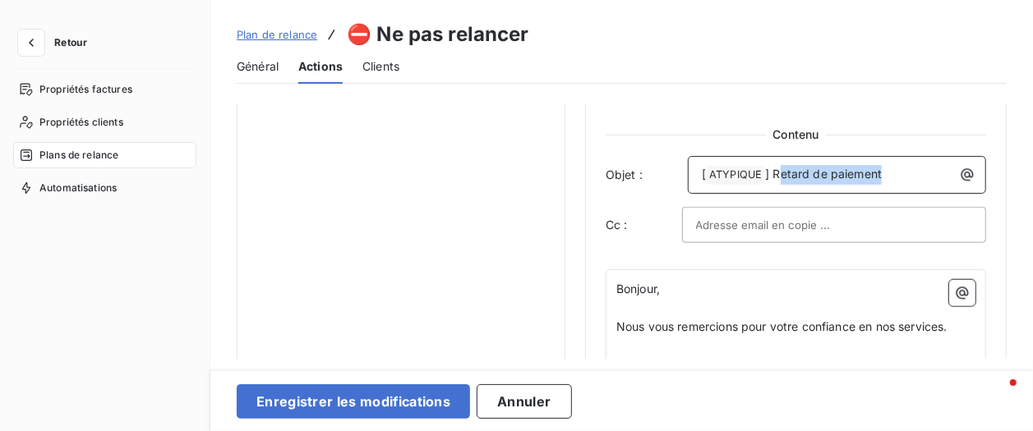
drag, startPoint x: 896, startPoint y: 177, endPoint x: 783, endPoint y: 165, distance: 113.2
click at [783, 165] on div "[ ATYPIQUE ﻿ ] Retard de paiement" at bounding box center [836, 173] width 287 height 23
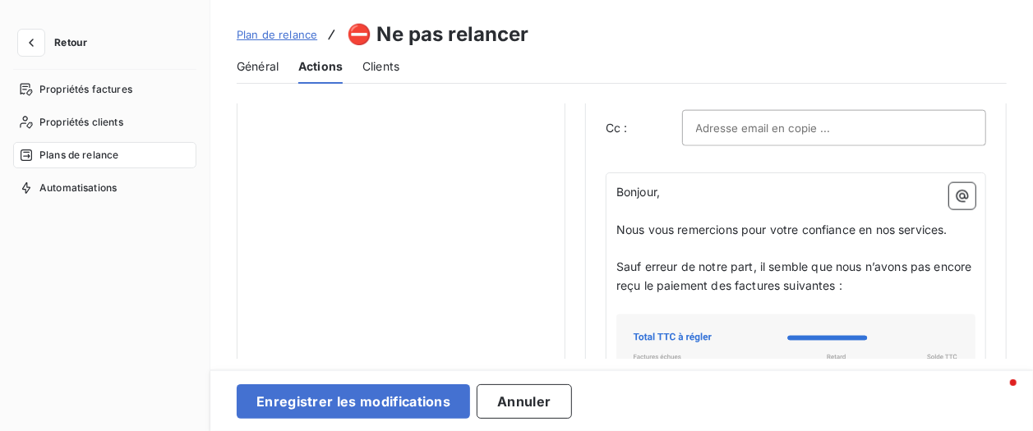
scroll to position [1095, 0]
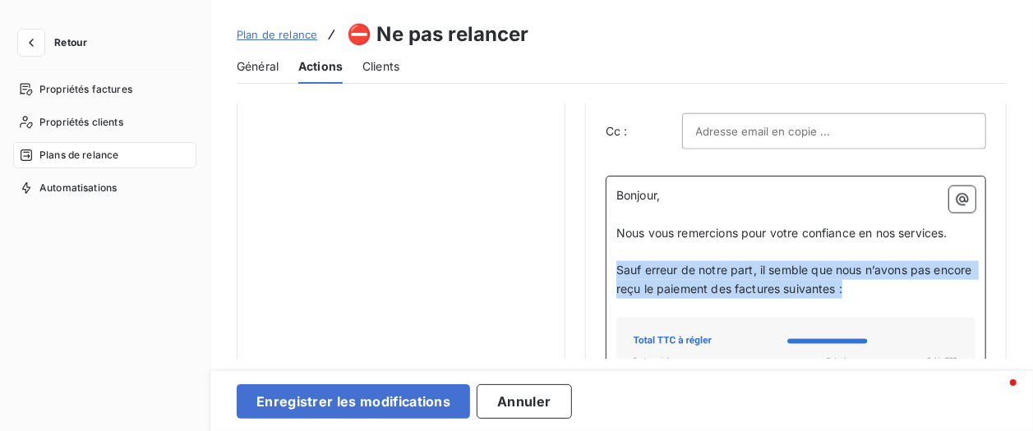
drag, startPoint x: 907, startPoint y: 297, endPoint x: 615, endPoint y: 273, distance: 292.7
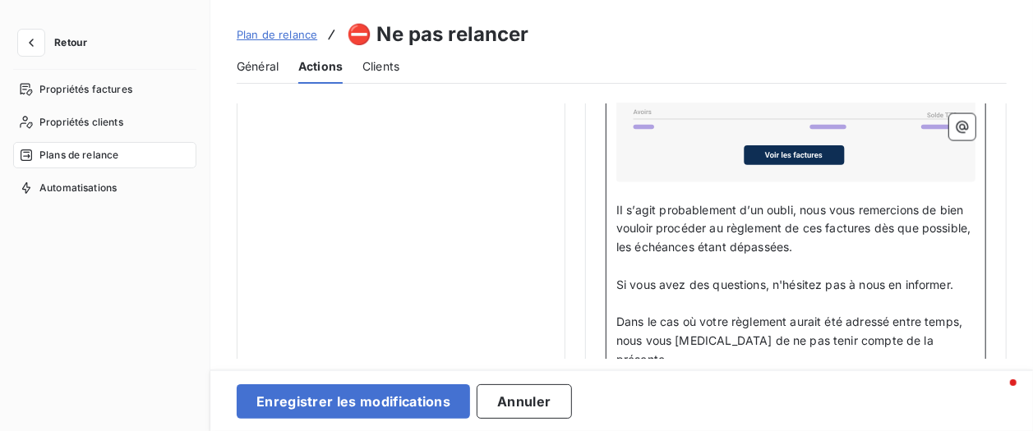
scroll to position [1424, 0]
drag, startPoint x: 807, startPoint y: 209, endPoint x: 602, endPoint y: 204, distance: 204.7
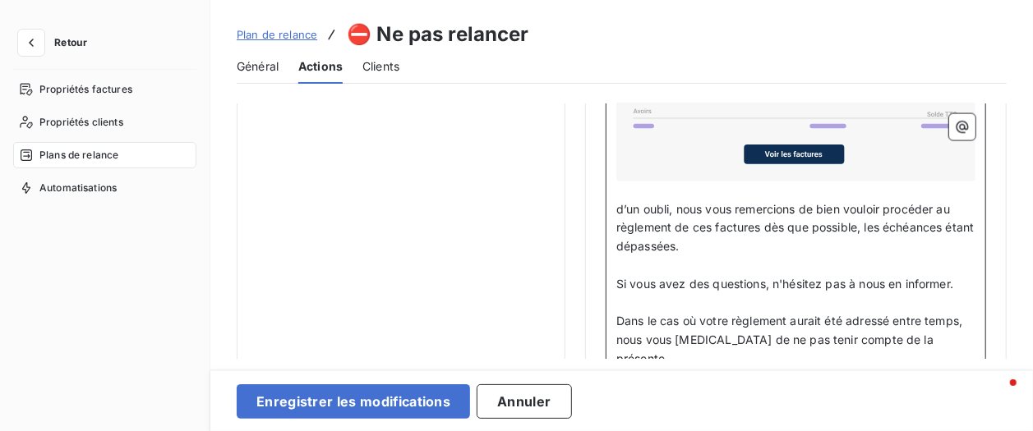
click at [734, 243] on p "d’un oubli, nous vous remercions de bien vouloir procéder au règlement de ces f…" at bounding box center [795, 228] width 359 height 57
drag, startPoint x: 691, startPoint y: 205, endPoint x: 618, endPoint y: 205, distance: 73.1
click at [618, 205] on span "d’un oubli, nous vous remercions de bien vouloir procéder au règlement de ces f…" at bounding box center [797, 228] width 362 height 52
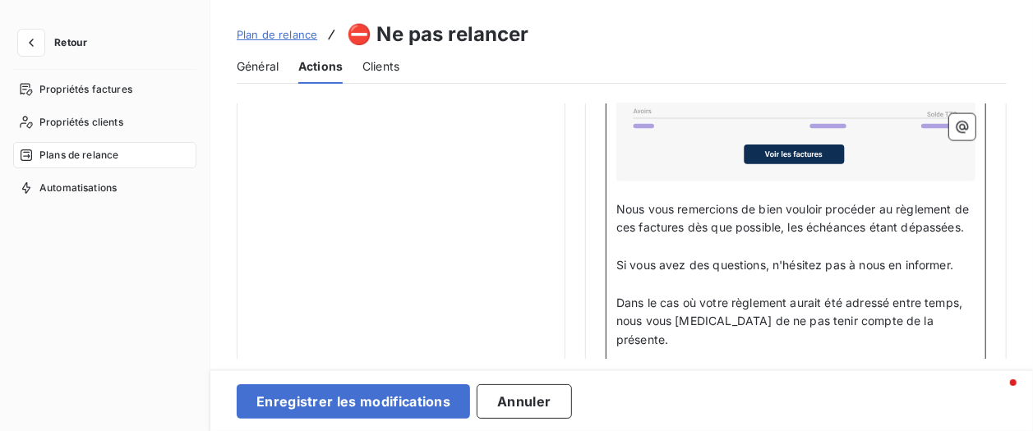
click at [799, 238] on p "Nous vous remercions de bien vouloir procéder au règlement de ces factures dès …" at bounding box center [795, 219] width 359 height 38
click at [796, 238] on p "Nous vous remercions de bien vouloir procéder au règlement de ces factures dès …" at bounding box center [795, 219] width 359 height 38
click at [651, 228] on span "Nous vous remercions de bien vouloir procéder au règlement de ces factures dès …" at bounding box center [794, 218] width 356 height 33
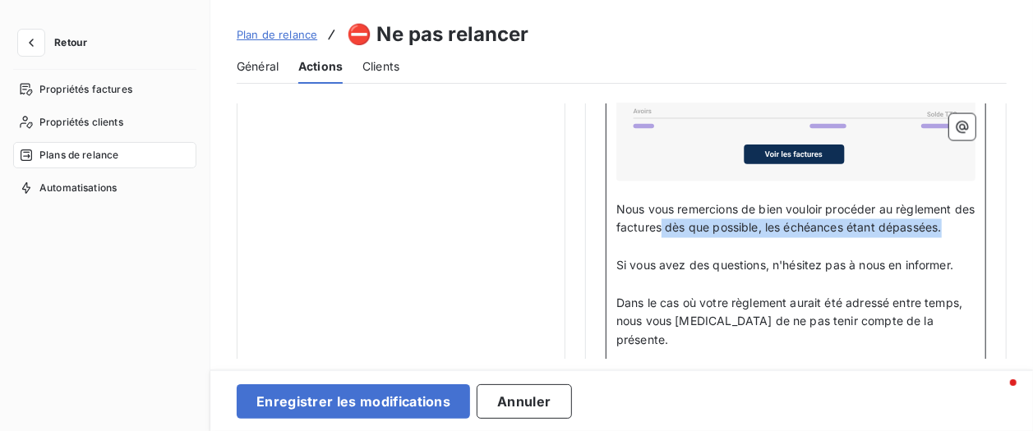
drag, startPoint x: 687, startPoint y: 231, endPoint x: 753, endPoint y: 250, distance: 69.2
click at [753, 238] on p "Nous vous remercions de bien vouloir procéder au règlement des factures dès que…" at bounding box center [795, 219] width 359 height 38
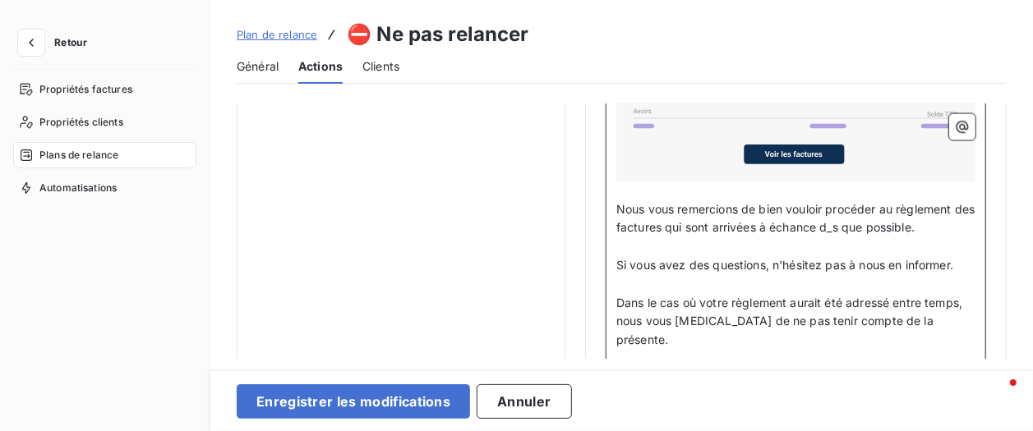
click at [863, 230] on span "Nous vous remercions de bien vouloir procéder au règlement des factures qui son…" at bounding box center [797, 218] width 362 height 33
drag, startPoint x: 827, startPoint y: 223, endPoint x: 797, endPoint y: 228, distance: 30.0
click at [800, 238] on p "﻿" at bounding box center [795, 247] width 359 height 19
click at [797, 228] on span "Nous vous remercions de bien vouloir procéder au règlement des factures qui son…" at bounding box center [797, 218] width 362 height 33
click at [0, 0] on lt-span "échéance" at bounding box center [0, 0] width 0 height 0
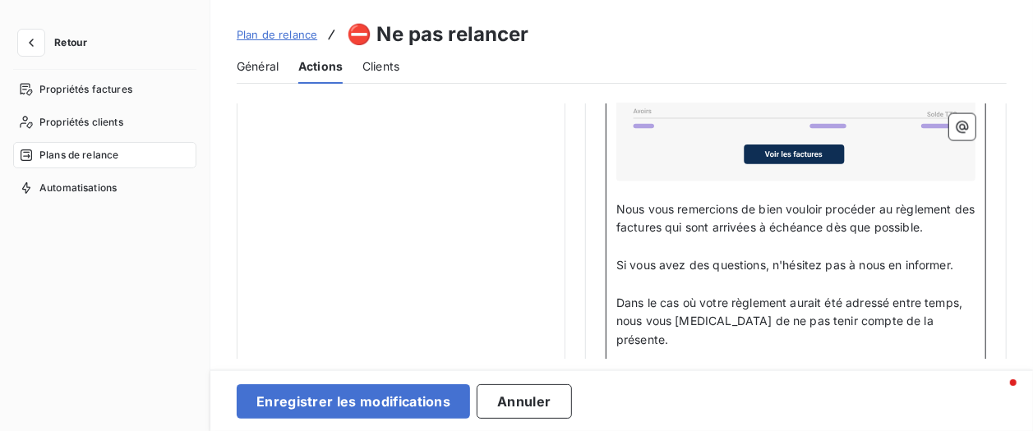
click at [823, 288] on p "﻿" at bounding box center [795, 285] width 359 height 19
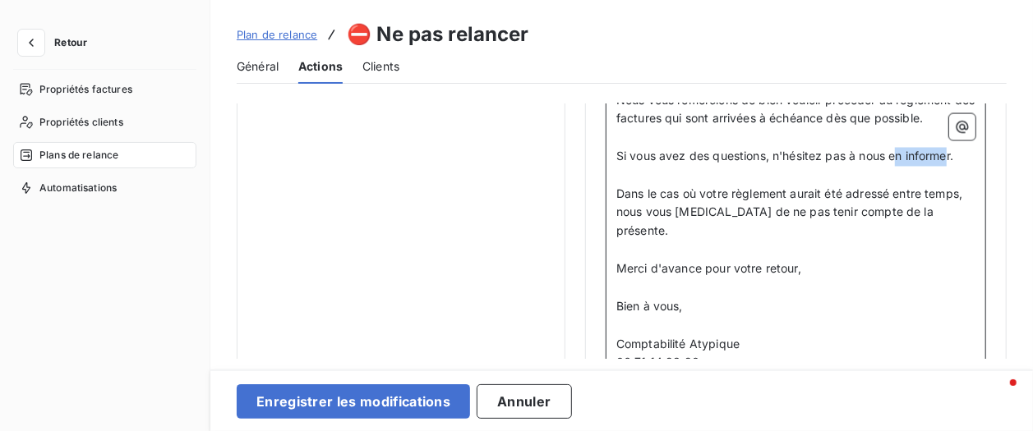
drag, startPoint x: 896, startPoint y: 159, endPoint x: 961, endPoint y: 185, distance: 70.0
click at [950, 165] on p "Si vous avez des questions, n'hésitez pas à nous en informer." at bounding box center [795, 157] width 359 height 19
click at [770, 208] on span "Dans le cas où votre règlement aurait été adressé entre temps, nous vous [MEDIC…" at bounding box center [790, 213] width 349 height 52
click at [813, 279] on p "﻿" at bounding box center [795, 288] width 359 height 19
click at [751, 317] on p "﻿" at bounding box center [795, 326] width 359 height 19
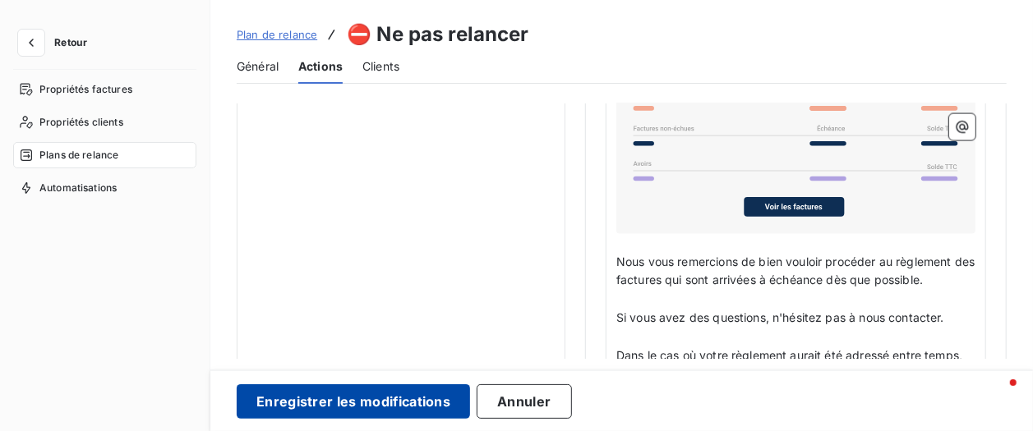
click at [416, 394] on button "Enregistrer les modifications" at bounding box center [353, 402] width 233 height 35
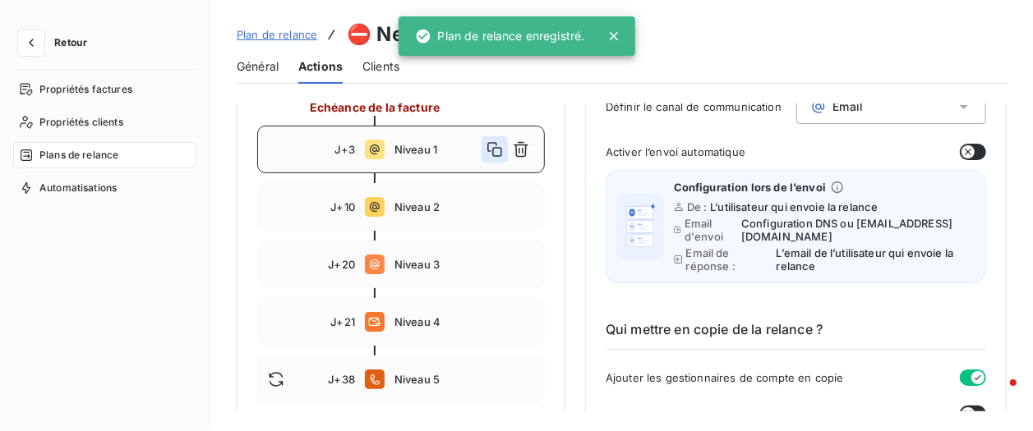
scroll to position [30, 0]
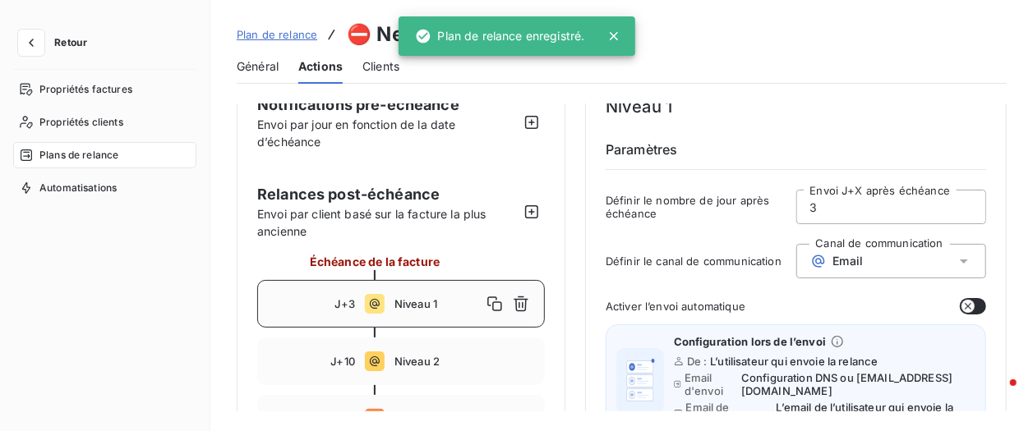
click at [373, 323] on div "J+3 Niveau 1" at bounding box center [401, 304] width 288 height 48
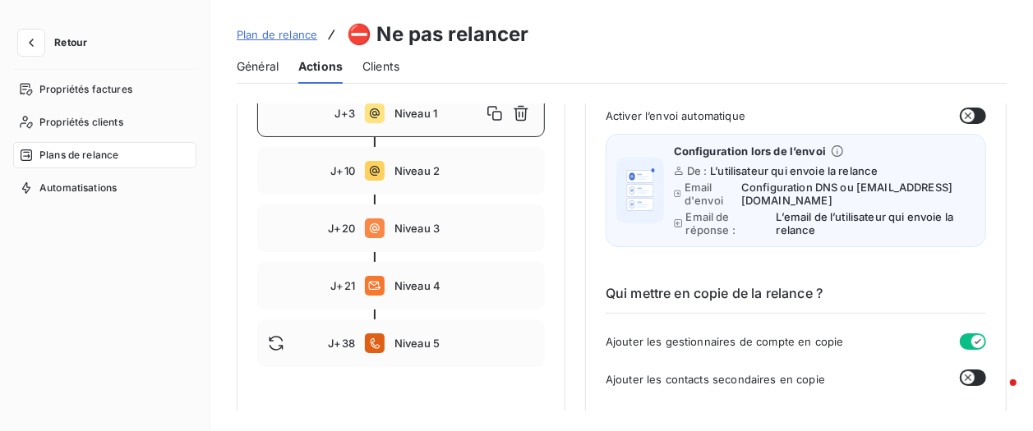
scroll to position [219, 0]
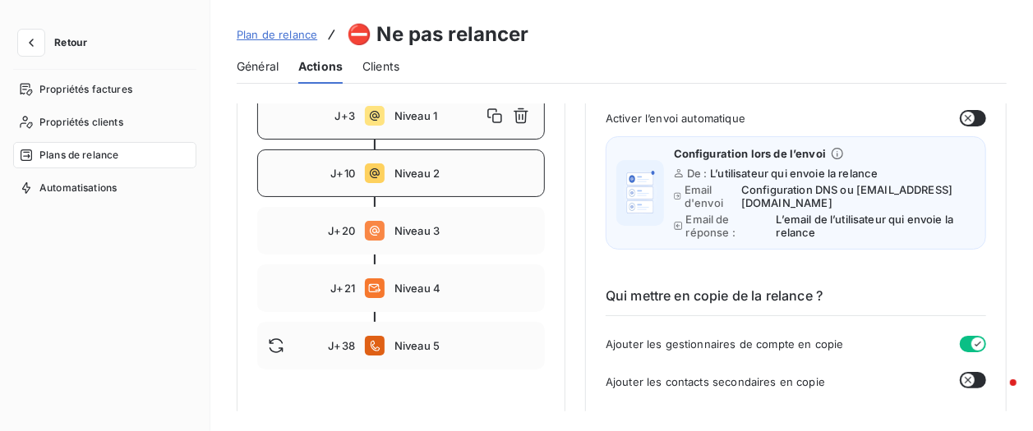
click at [406, 182] on div "J+10 Niveau 2" at bounding box center [401, 174] width 288 height 48
type input "10"
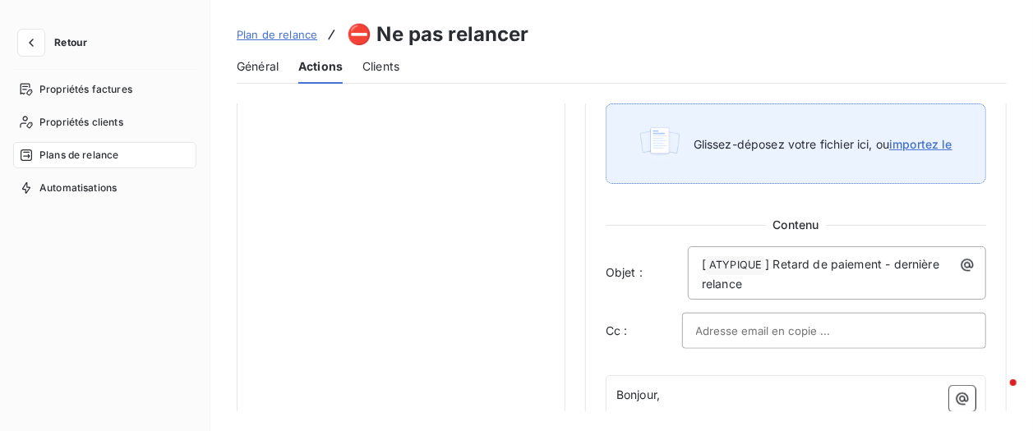
scroll to position [986, 0]
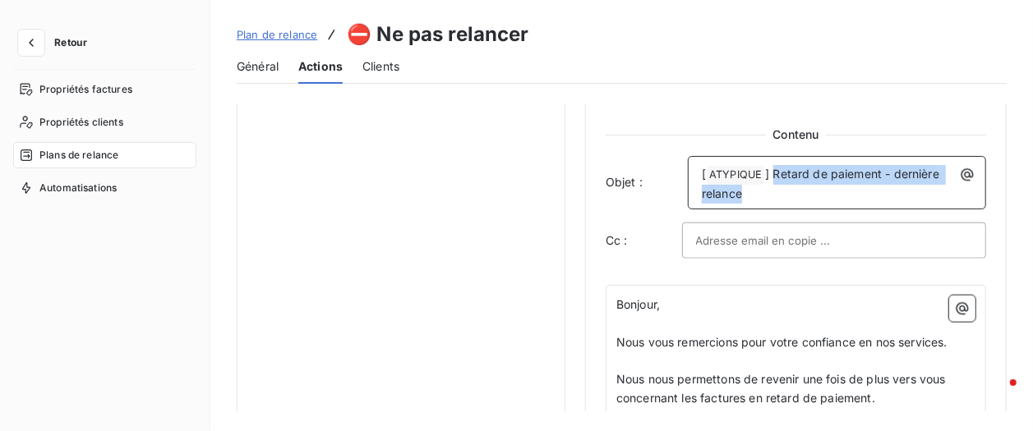
drag, startPoint x: 776, startPoint y: 178, endPoint x: 825, endPoint y: 204, distance: 55.5
click at [822, 201] on p "[ ATYPIQUE ﻿ ] Retard de paiement - dernière relance" at bounding box center [841, 184] width 279 height 39
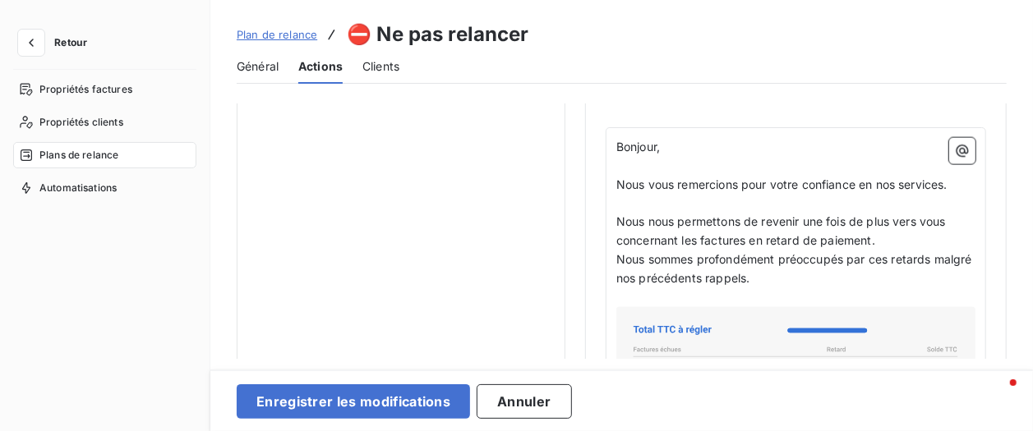
scroll to position [1095, 0]
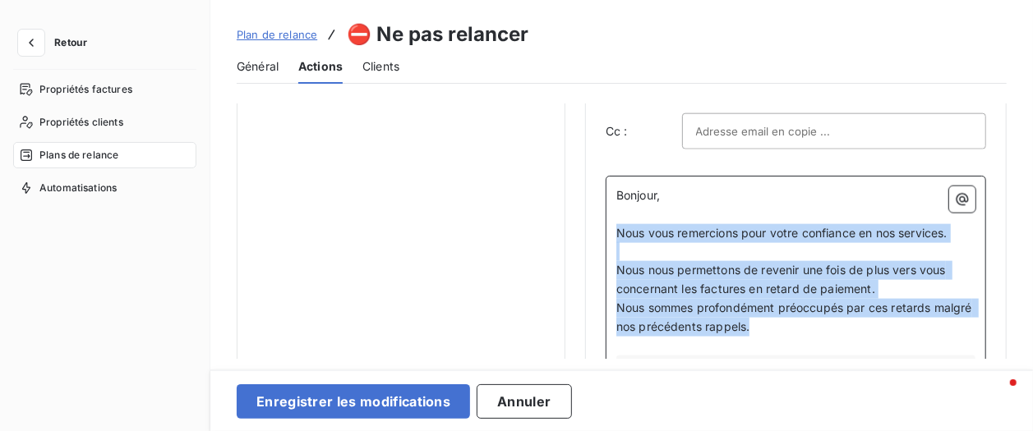
drag, startPoint x: 815, startPoint y: 335, endPoint x: 618, endPoint y: 241, distance: 218.7
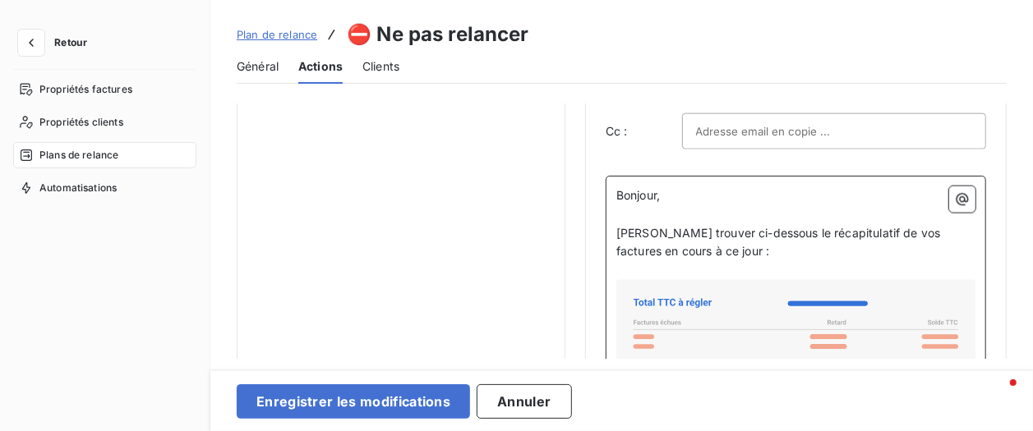
click at [896, 237] on span "Veuillez trouver ci-dessous le récapitulatif de vos factures en cours à ce jour…" at bounding box center [780, 242] width 328 height 33
drag, startPoint x: 866, startPoint y: 234, endPoint x: 894, endPoint y: 235, distance: 27.9
click at [894, 235] on span "Veuillez trouver ci-dessous le récapitulatif de vos factures en cours à ce jour…" at bounding box center [780, 242] width 328 height 33
drag, startPoint x: 925, startPoint y: 235, endPoint x: 861, endPoint y: 257, distance: 67.8
click at [861, 257] on p "Veuillez trouver ci-dessous le récapitulatif des factures en cours à ce jour :" at bounding box center [795, 243] width 359 height 38
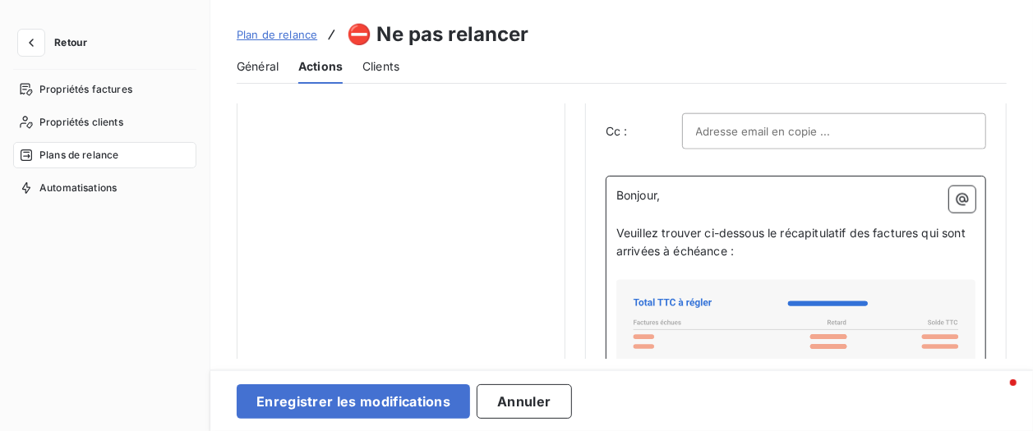
click at [832, 198] on p "Bonjour," at bounding box center [795, 196] width 359 height 19
click at [822, 242] on span "Veuillez trouver ci-dessous le récapitulatif des factures qui sont arrivées à é…" at bounding box center [792, 242] width 352 height 33
click at [836, 255] on p "Veuillez trouver ci-dessous le récapitulatif des factures qui sont arrivées à é…" at bounding box center [795, 243] width 359 height 38
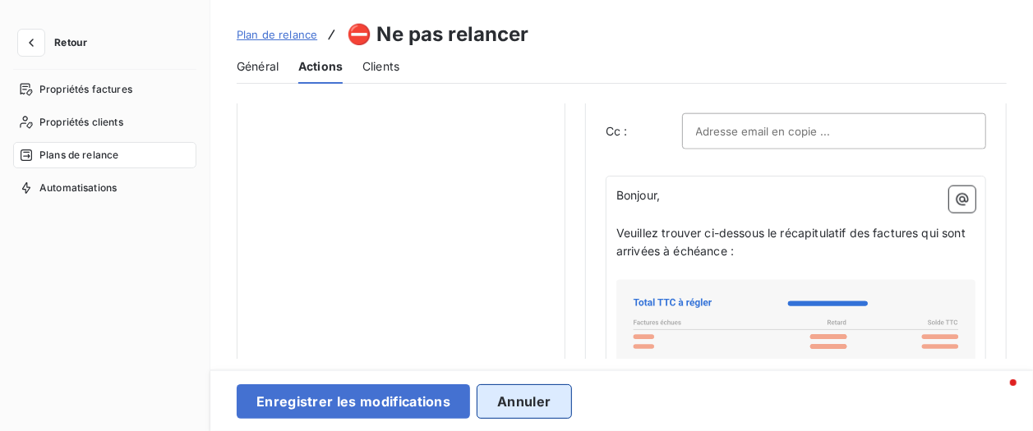
click at [529, 399] on button "Annuler" at bounding box center [524, 402] width 94 height 35
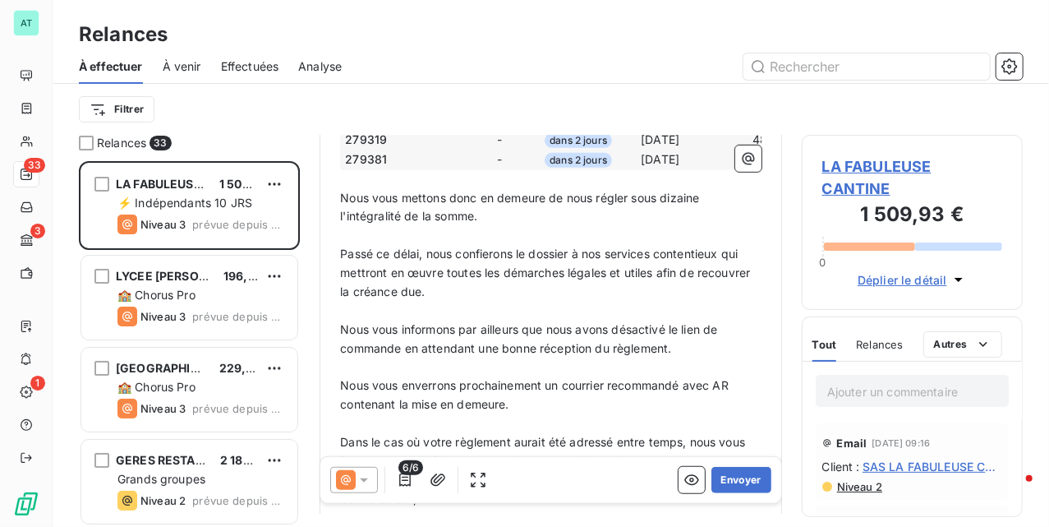
scroll to position [549, 0]
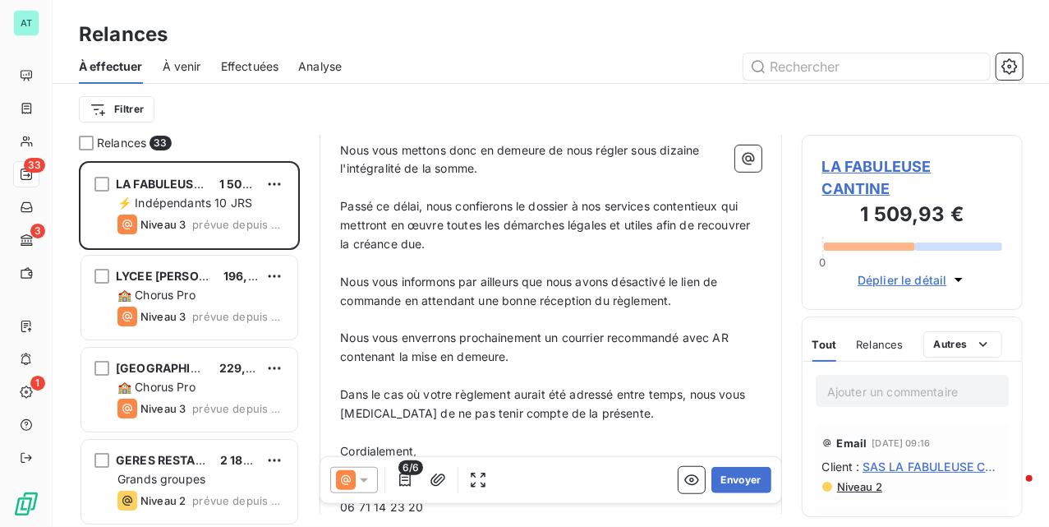
click at [871, 162] on span "LA FABULEUSE CANTINE" at bounding box center [912, 177] width 180 height 44
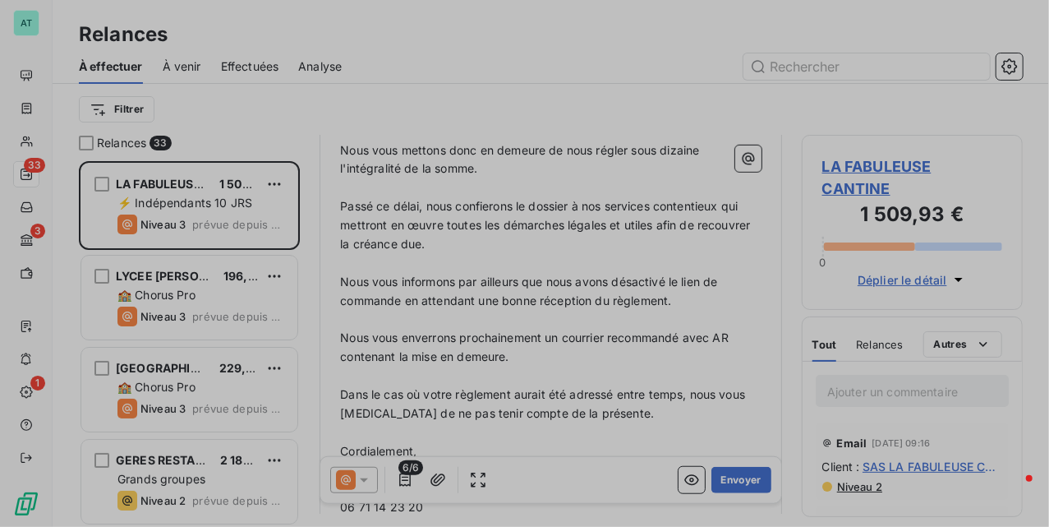
type input "LA FABULEUSE CANTINE"
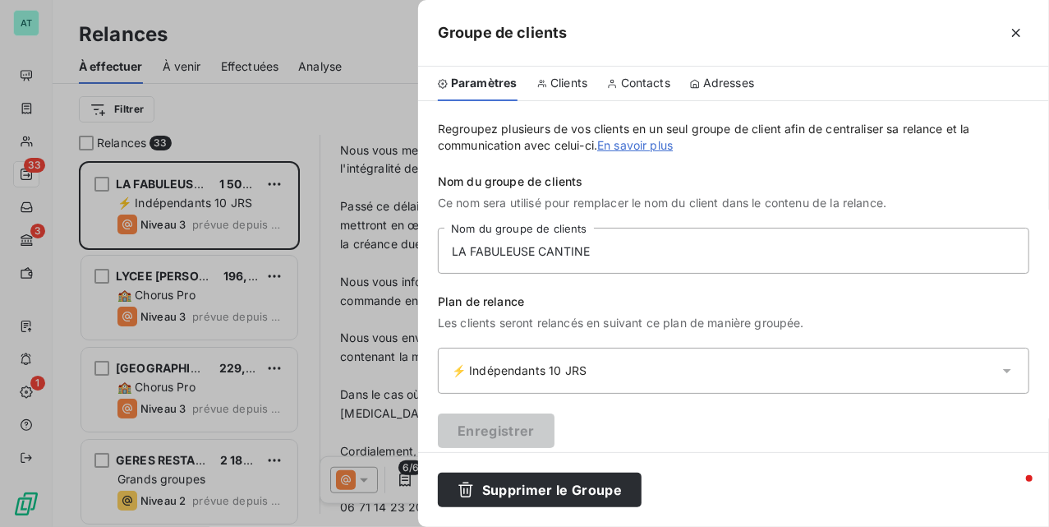
click at [575, 90] on div "Clients" at bounding box center [562, 84] width 51 height 35
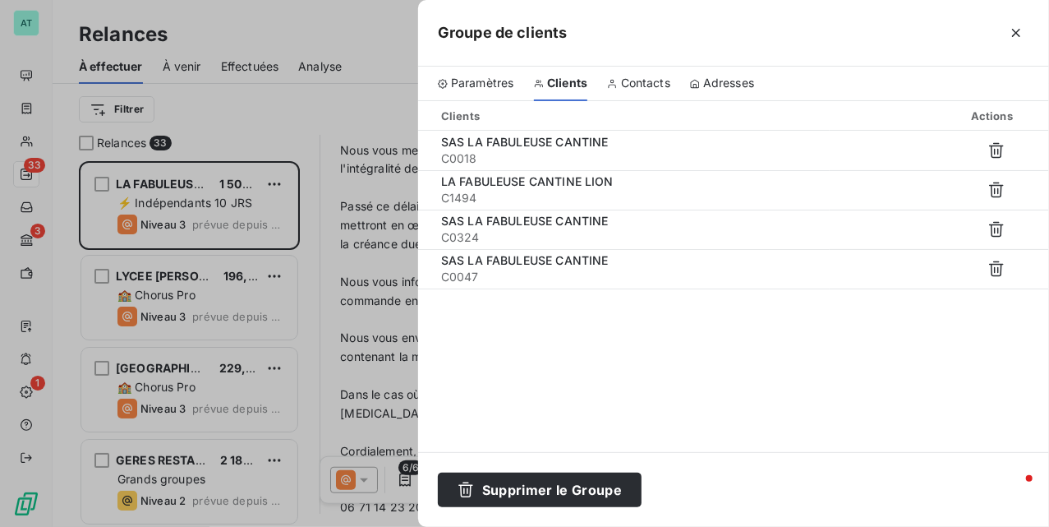
click at [187, 196] on div at bounding box center [524, 263] width 1049 height 527
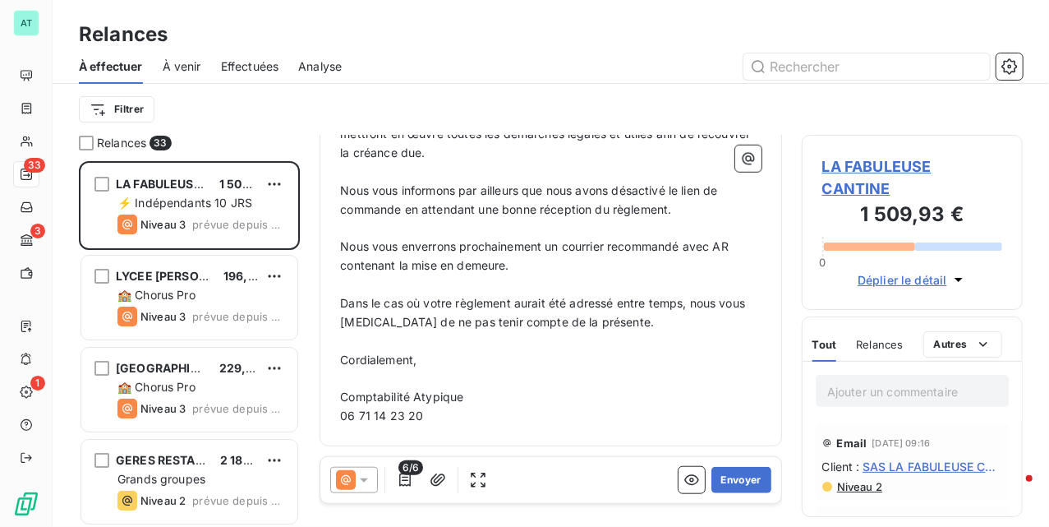
scroll to position [687, 0]
click at [855, 163] on span "LA FABULEUSE CANTINE" at bounding box center [912, 177] width 180 height 44
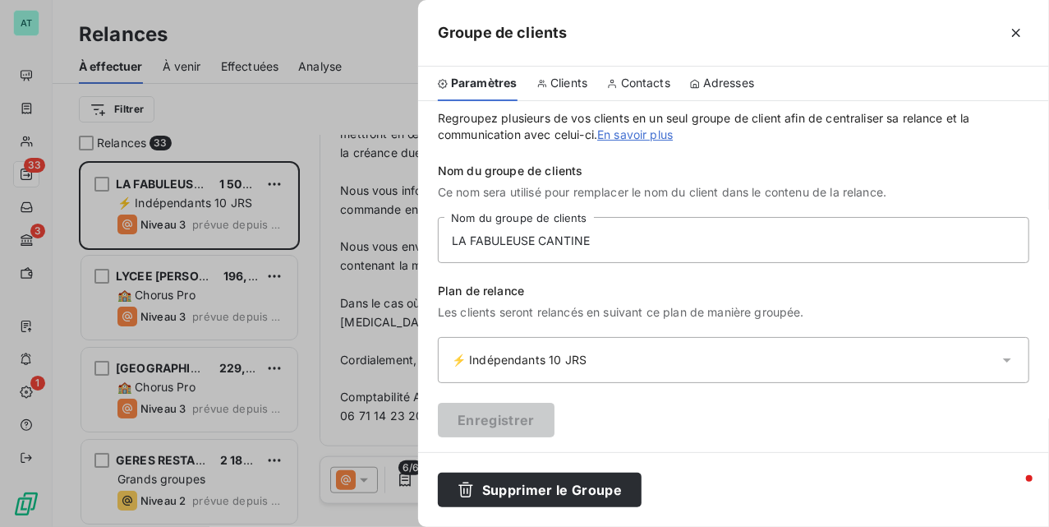
scroll to position [15, 0]
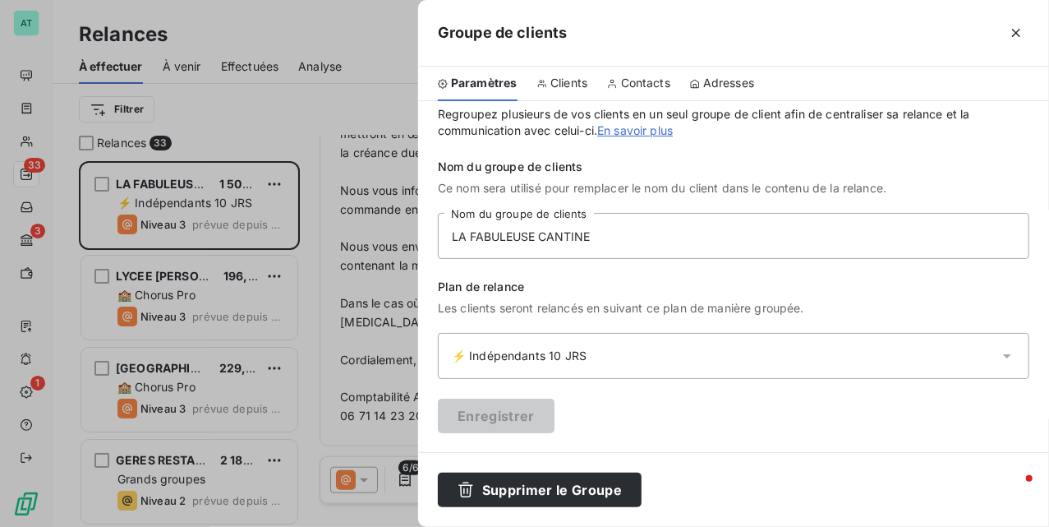
click at [560, 83] on span "Clients" at bounding box center [569, 83] width 37 height 16
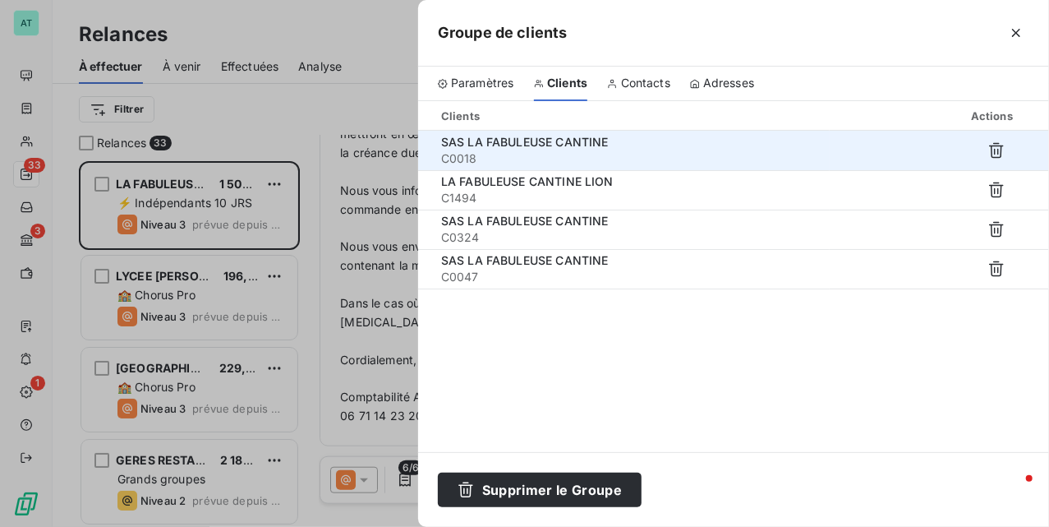
click at [505, 158] on span "C0018" at bounding box center [629, 158] width 376 height 16
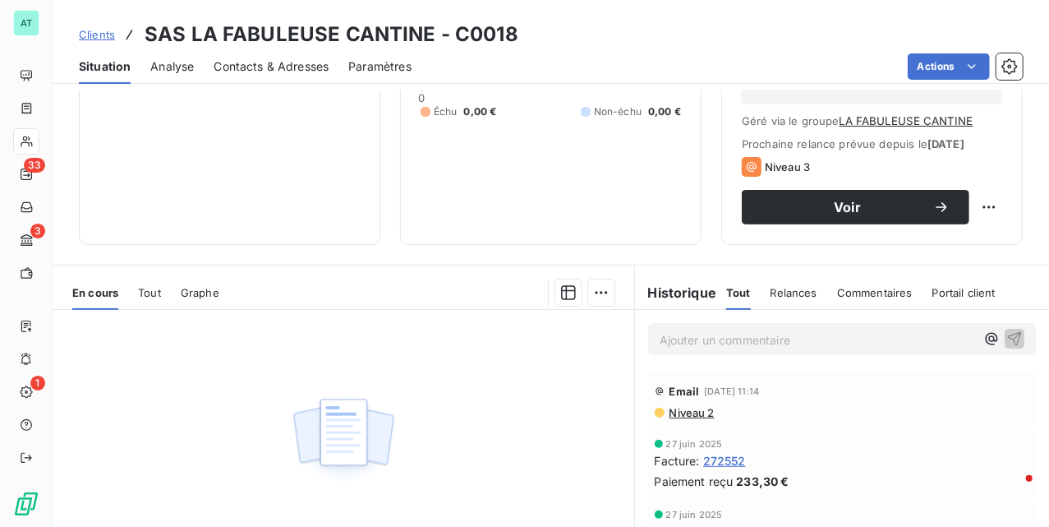
scroll to position [379, 0]
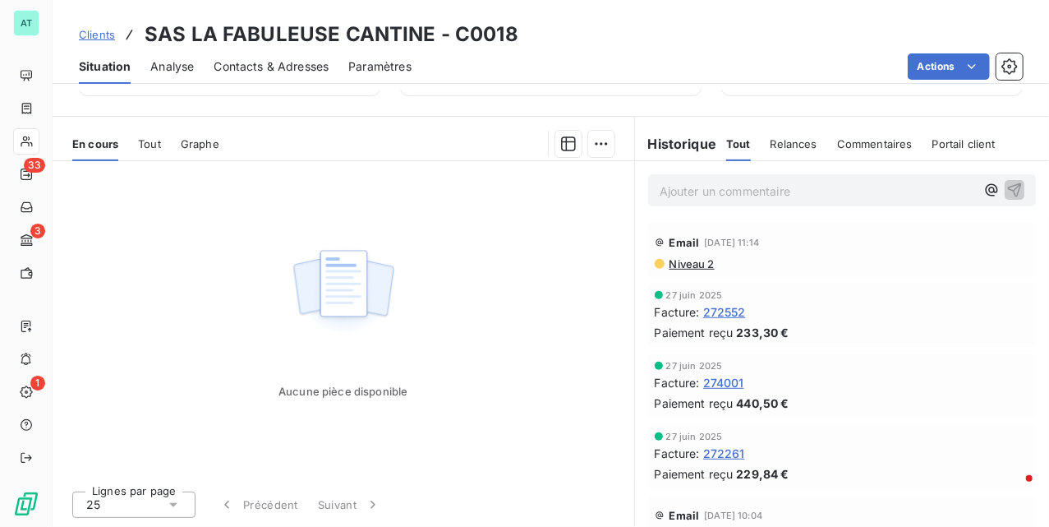
click at [718, 196] on p "Ajouter un commentaire ﻿" at bounding box center [818, 191] width 316 height 21
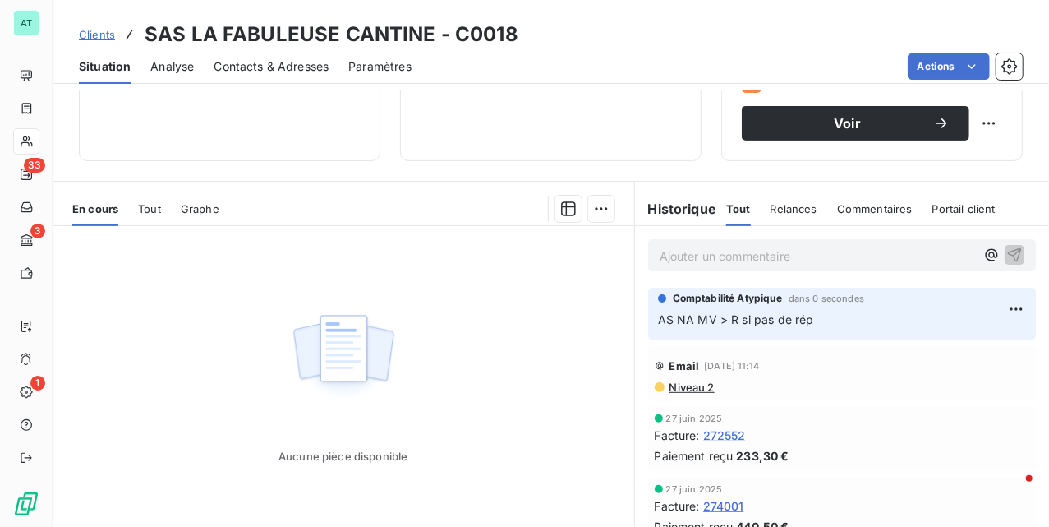
scroll to position [0, 0]
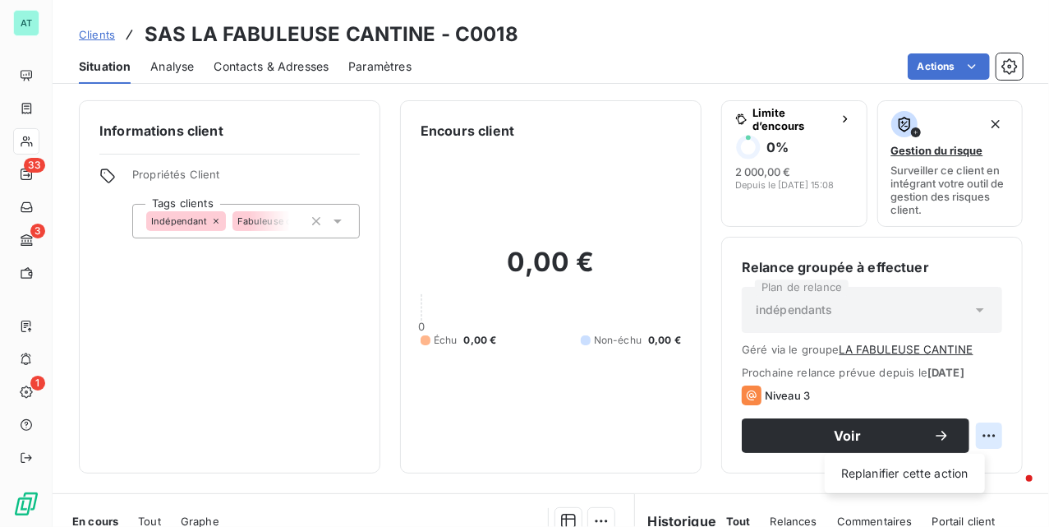
click at [974, 444] on html "AT 33 3 1 Clients SAS LA FABULEUSE CANTINE - C0018 Situation Analyse Contacts &…" at bounding box center [524, 263] width 1049 height 527
click at [901, 475] on div "Replanifier cette action" at bounding box center [905, 473] width 147 height 26
select select "8"
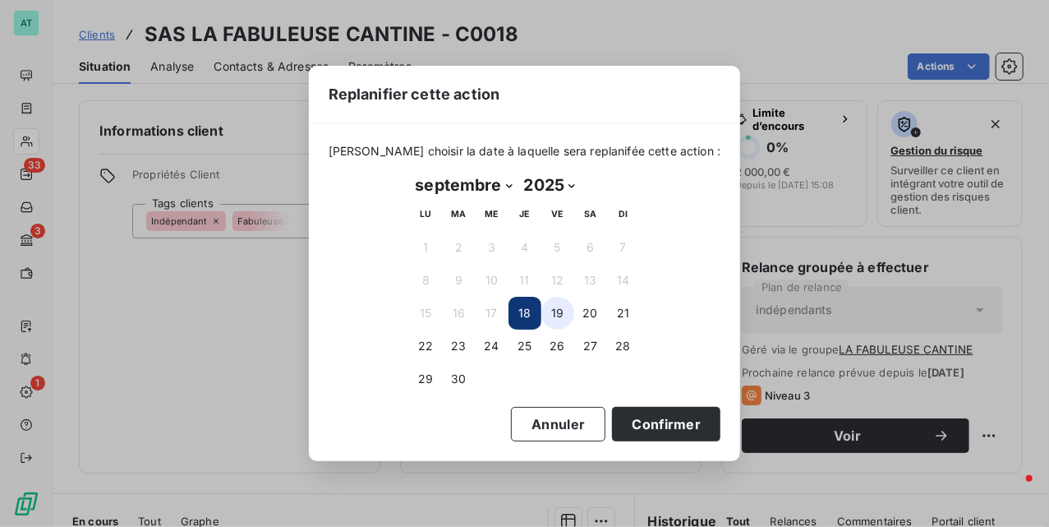
click at [544, 309] on button "19" at bounding box center [557, 313] width 33 height 33
drag, startPoint x: 623, startPoint y: 412, endPoint x: 510, endPoint y: 381, distance: 116.8
click at [623, 414] on button "Confirmer" at bounding box center [666, 424] width 108 height 35
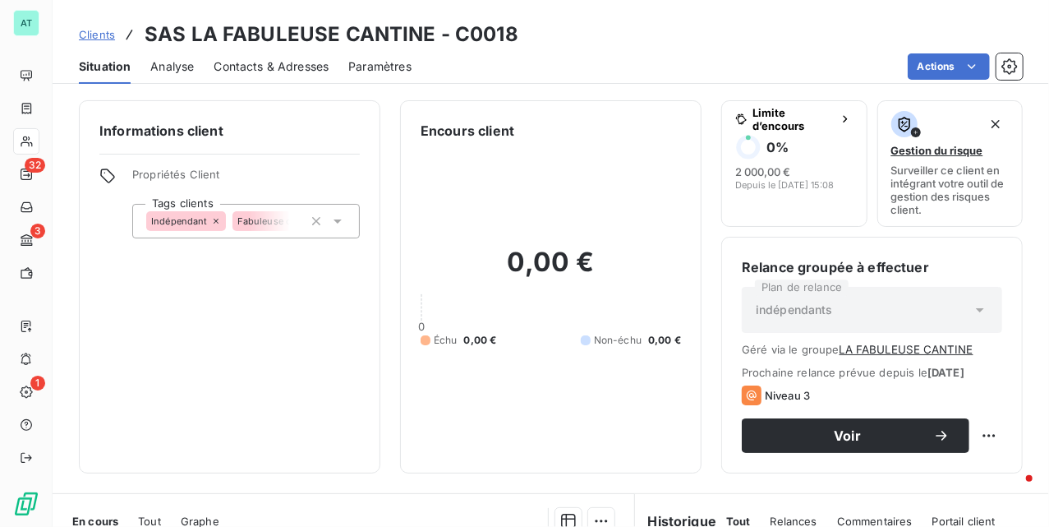
click at [327, 301] on div "Informations client Propriétés Client Tags clients Indépendant Fabuleuse cantine" at bounding box center [230, 286] width 302 height 373
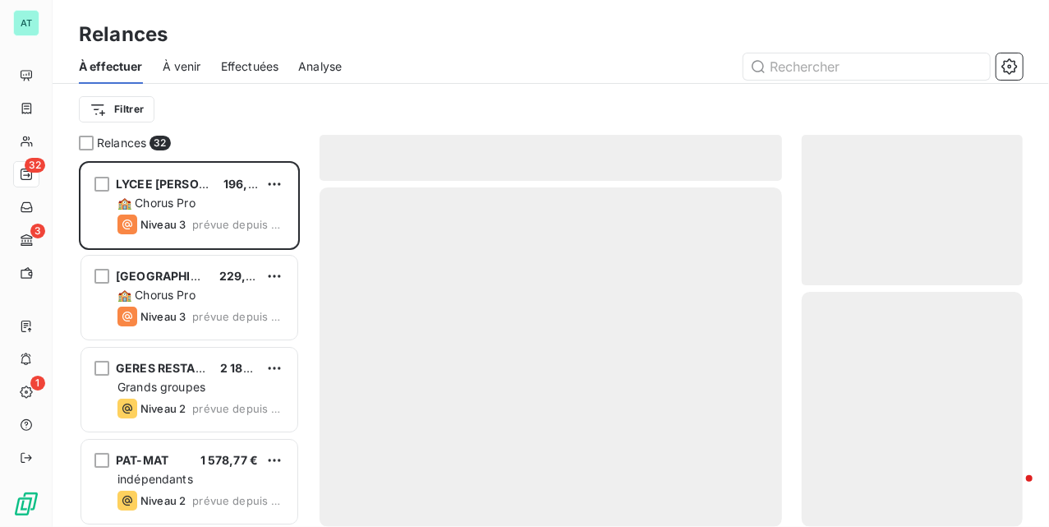
scroll to position [349, 205]
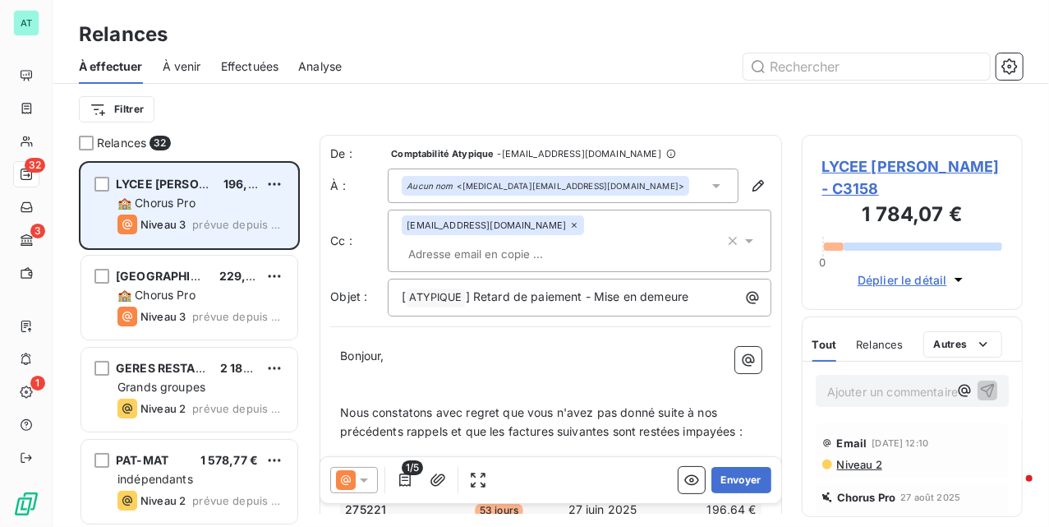
click at [145, 217] on div "Niveau 3" at bounding box center [151, 224] width 68 height 20
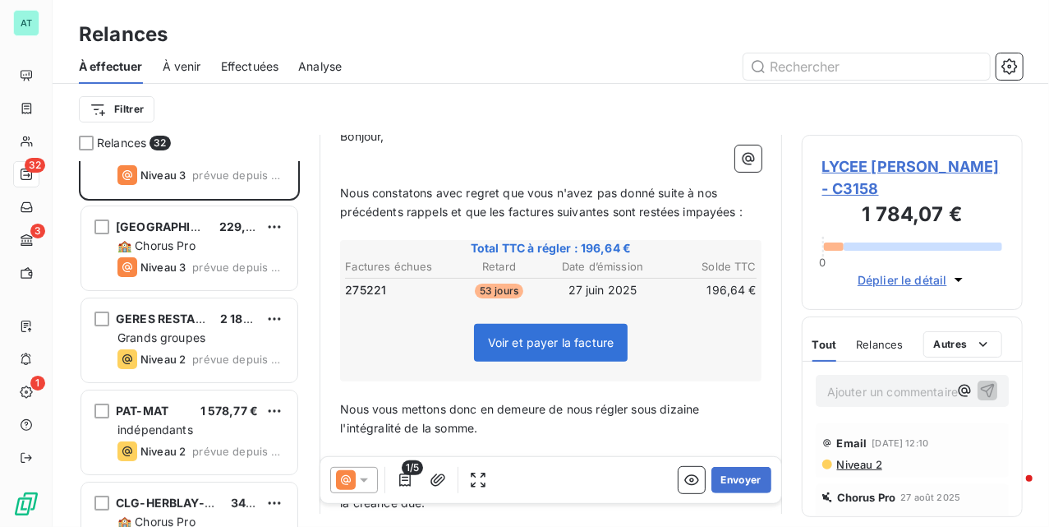
scroll to position [110, 0]
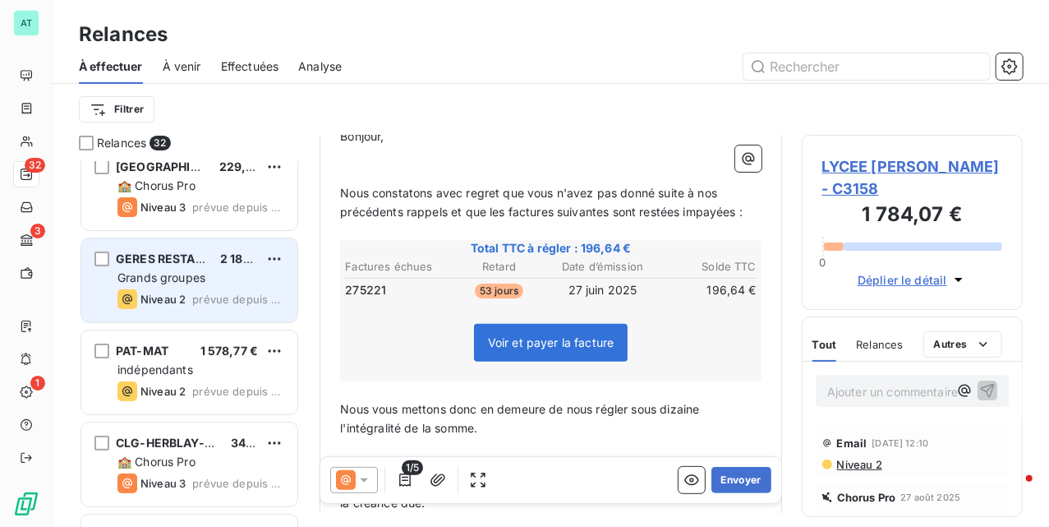
click at [165, 271] on span "Grands groupes" at bounding box center [161, 277] width 88 height 14
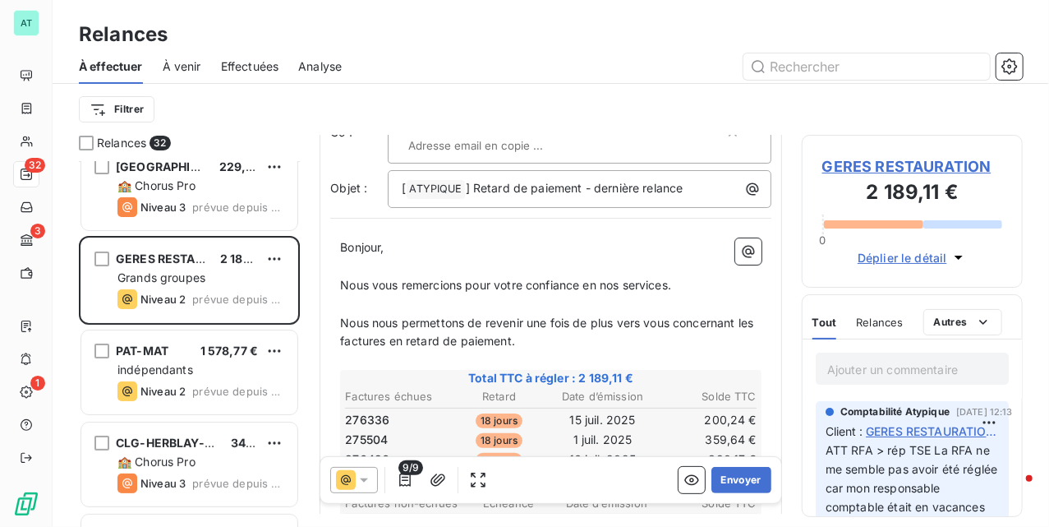
scroll to position [110, 0]
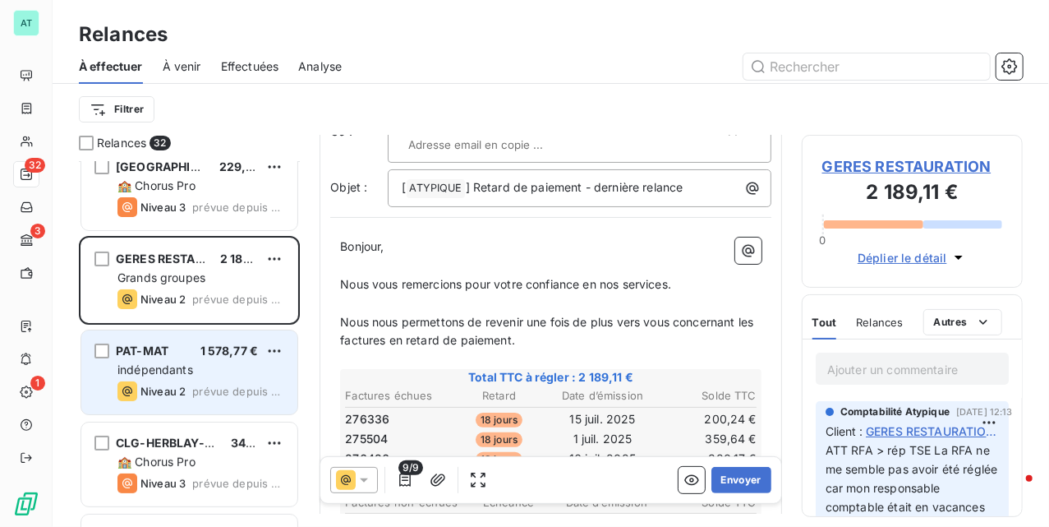
click at [161, 385] on span "Niveau 2" at bounding box center [163, 391] width 45 height 13
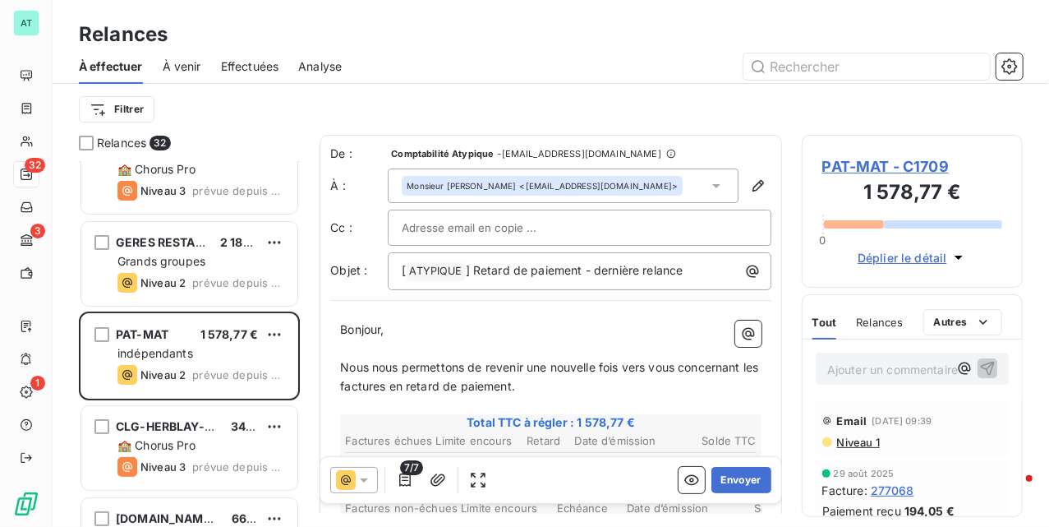
scroll to position [110, 0]
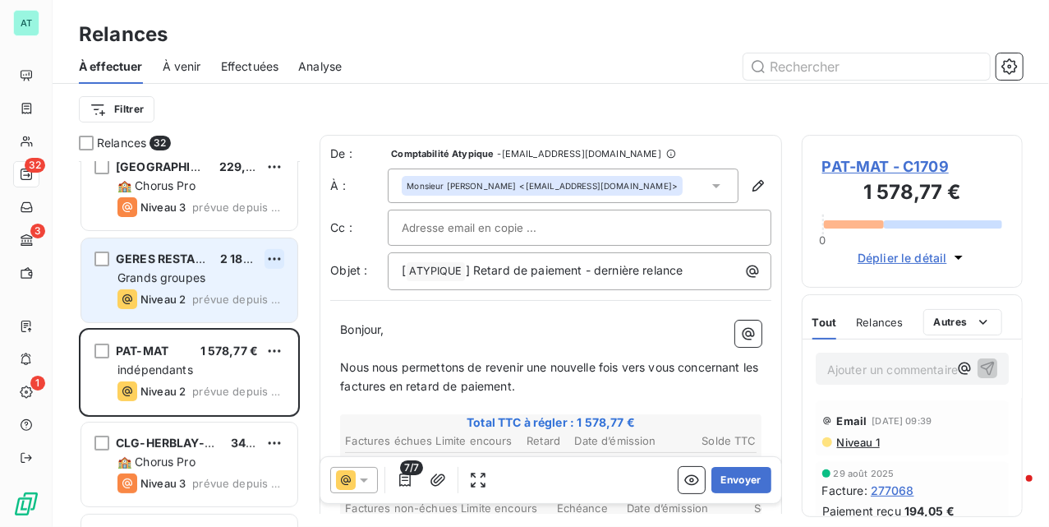
click at [279, 260] on html "AT 32 3 1 Relances À effectuer À venir Effectuées Analyse Filtrer Relances 32 L…" at bounding box center [524, 263] width 1049 height 527
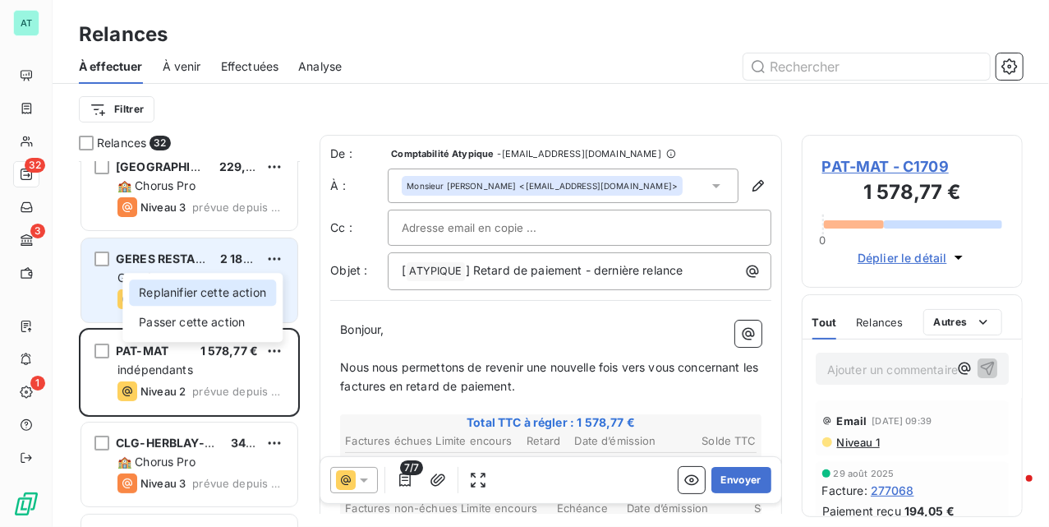
click at [255, 281] on div "Replanifier cette action" at bounding box center [202, 292] width 147 height 26
select select "8"
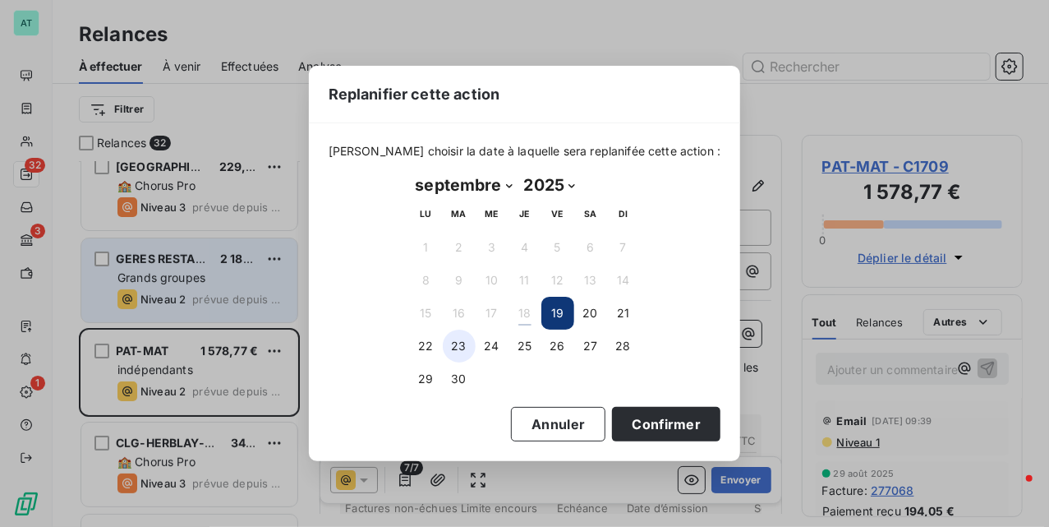
click at [450, 342] on button "23" at bounding box center [459, 345] width 33 height 33
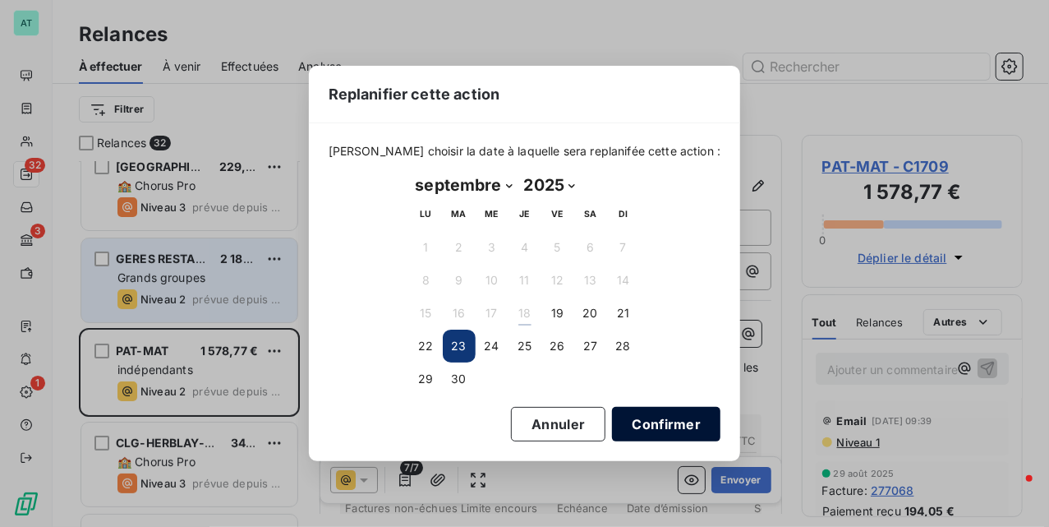
click at [651, 422] on button "Confirmer" at bounding box center [666, 424] width 108 height 35
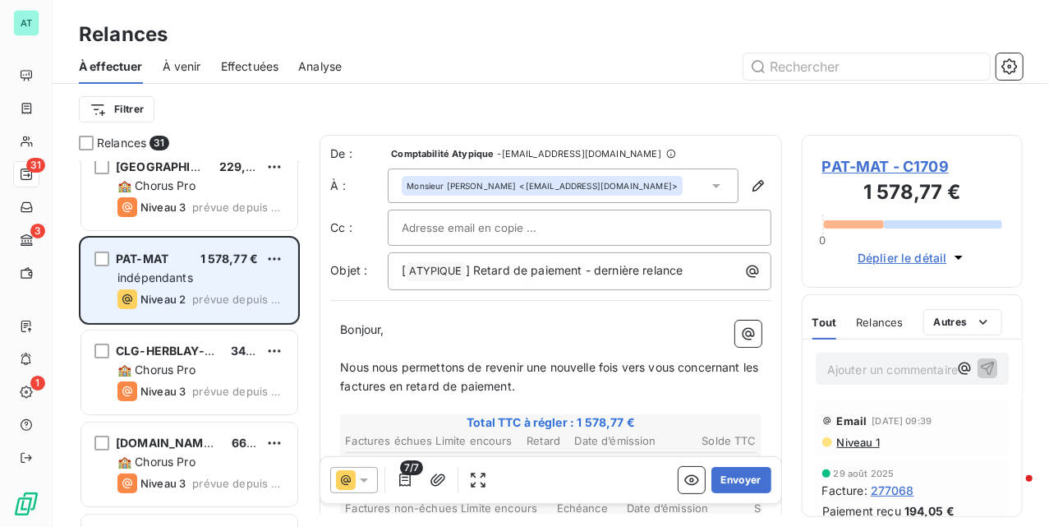
click at [169, 278] on span "indépendants" at bounding box center [155, 277] width 76 height 14
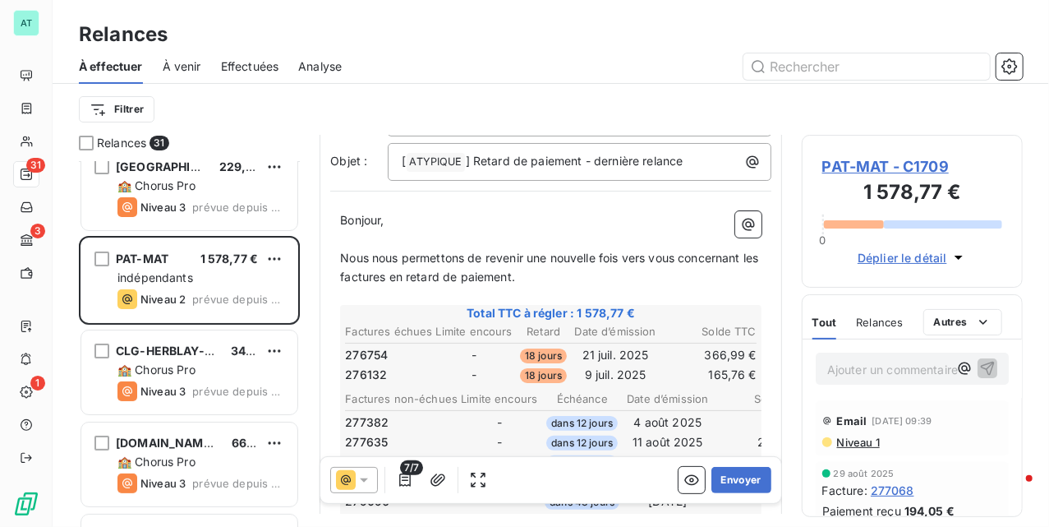
click at [914, 163] on span "PAT-MAT - C1709" at bounding box center [912, 166] width 180 height 22
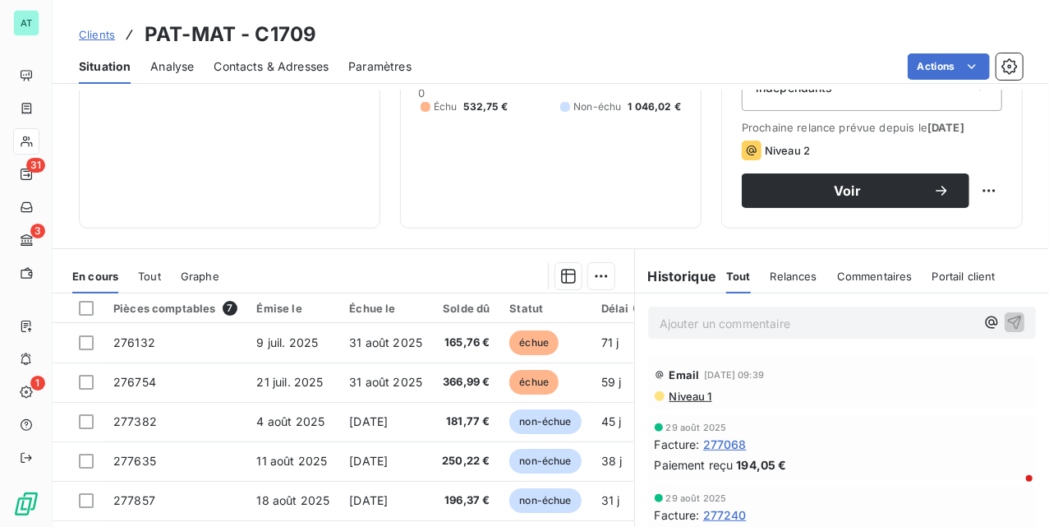
scroll to position [219, 0]
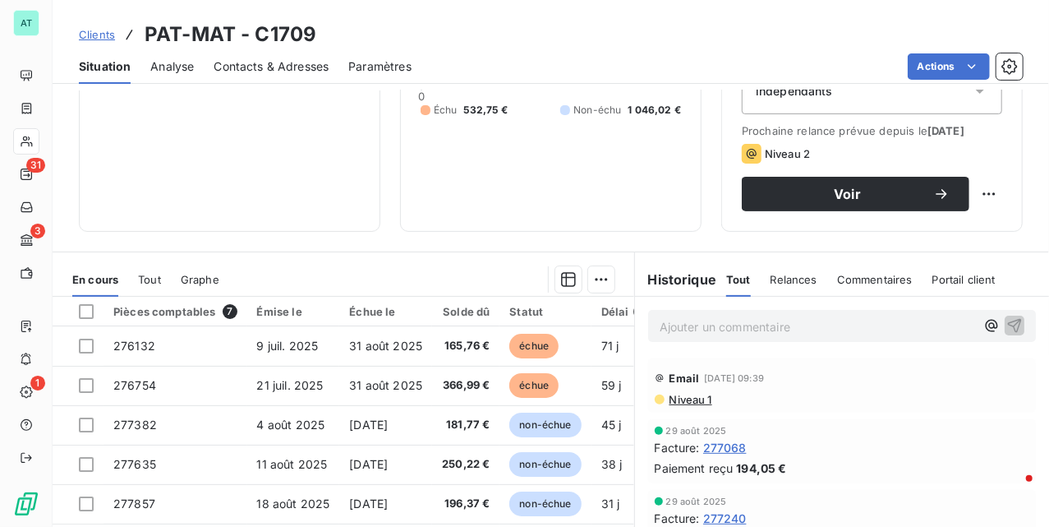
click at [218, 54] on div "Contacts & Adresses" at bounding box center [271, 66] width 115 height 35
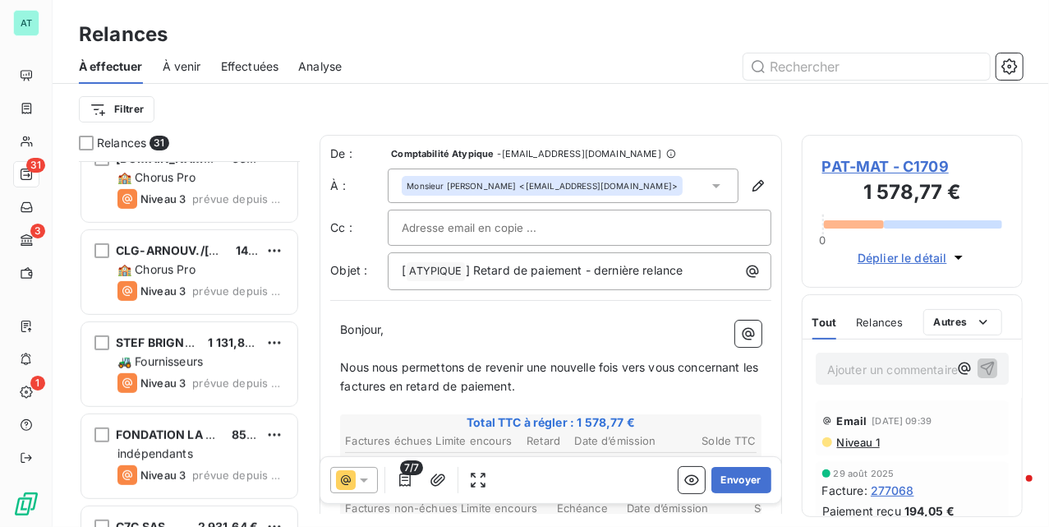
scroll to position [439, 0]
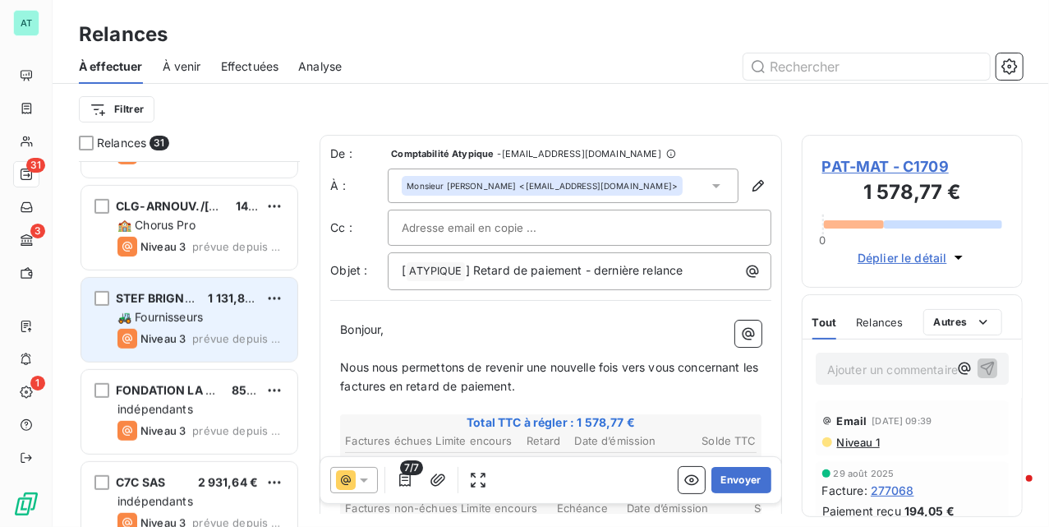
click at [173, 309] on div "🚜 Fournisseurs" at bounding box center [200, 317] width 167 height 16
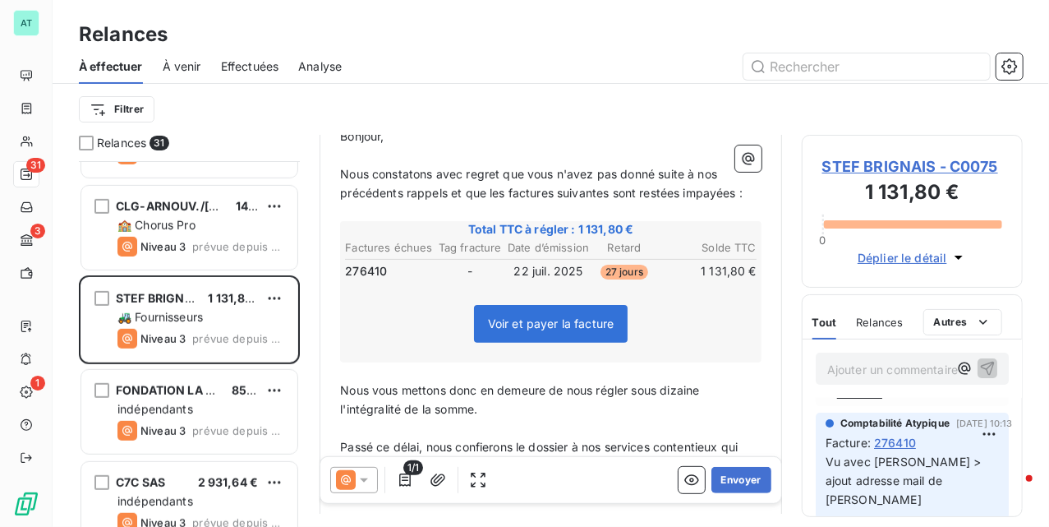
scroll to position [109, 0]
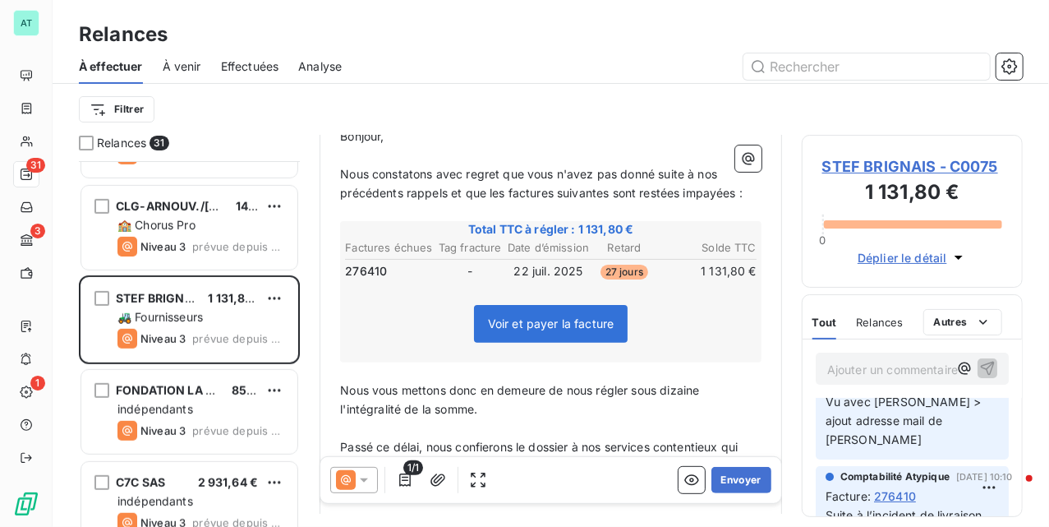
click at [366, 270] on span "276410" at bounding box center [366, 271] width 42 height 16
copy span "276410"
click at [366, 270] on span "276410" at bounding box center [366, 271] width 42 height 16
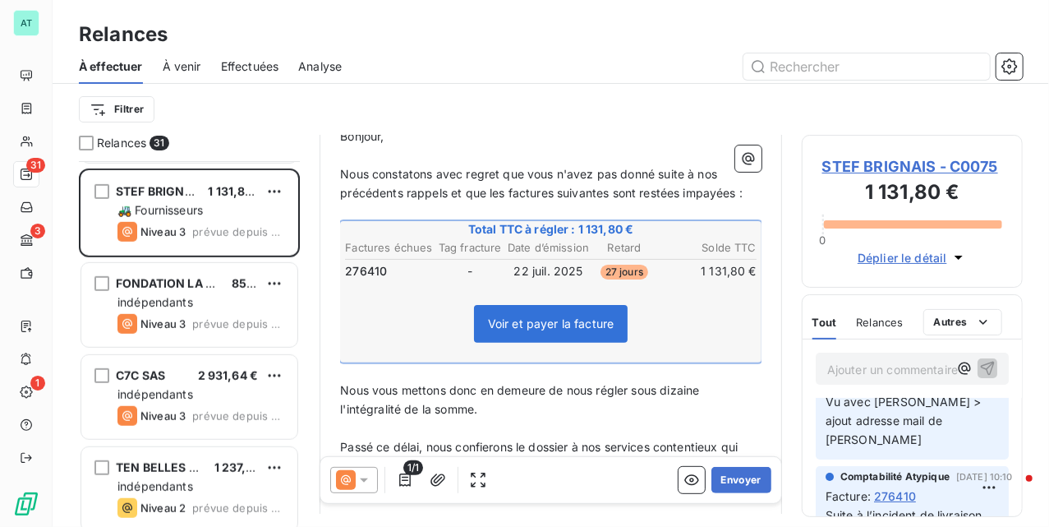
scroll to position [549, 0]
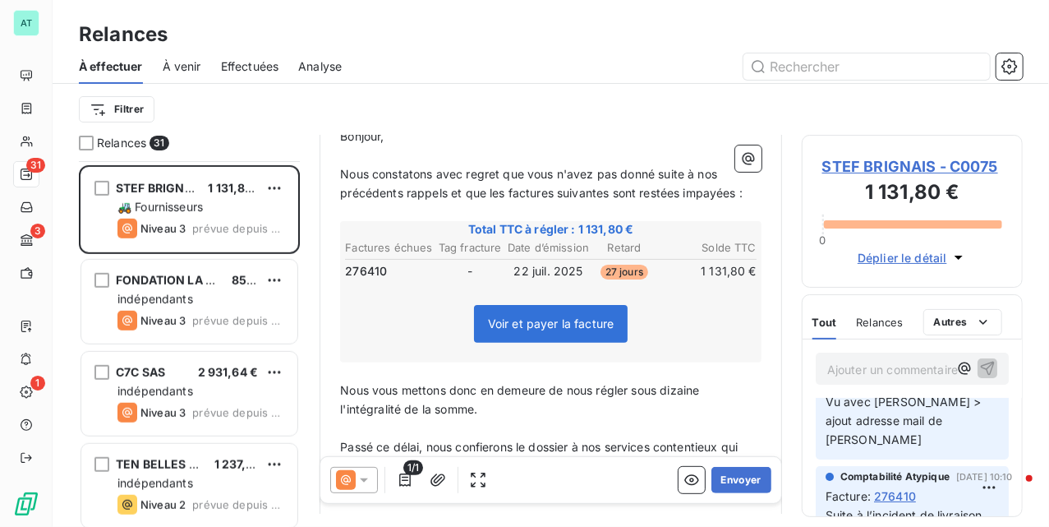
click at [370, 263] on span "276410" at bounding box center [366, 271] width 42 height 16
copy span "276410"
click at [370, 263] on span "276410" at bounding box center [366, 271] width 42 height 16
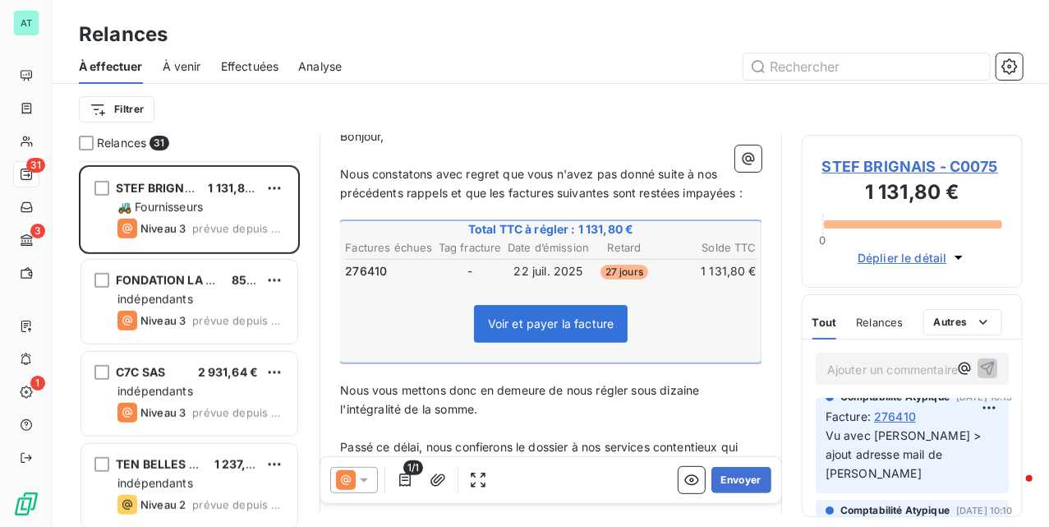
scroll to position [109, 0]
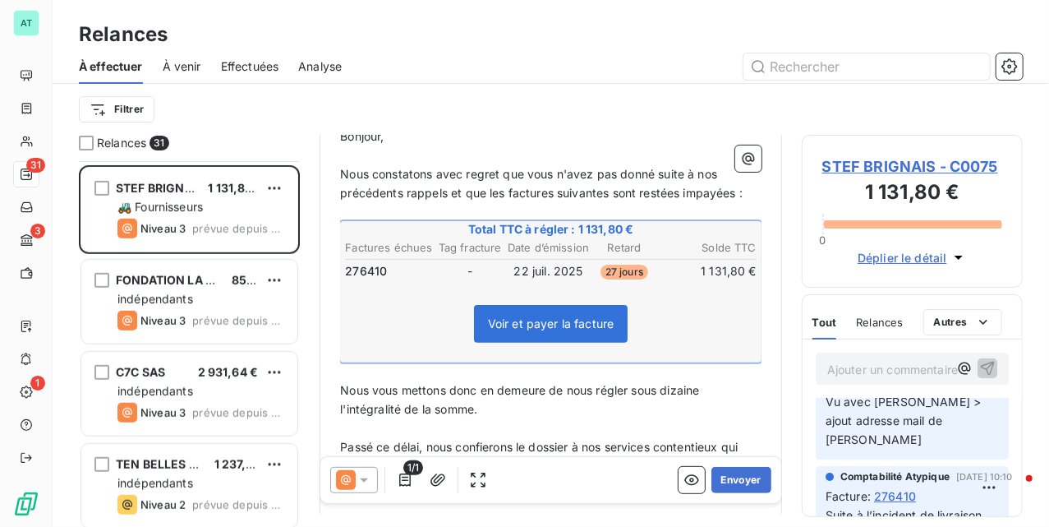
click at [902, 168] on span "STEF BRIGNAIS - C0075" at bounding box center [912, 166] width 180 height 22
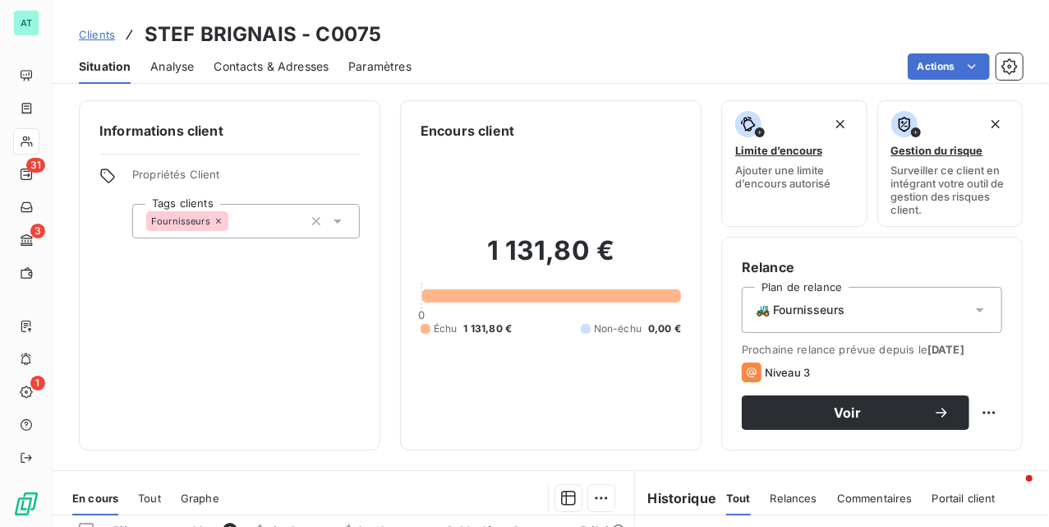
click at [290, 85] on div "Clients STEF BRIGNAIS - C0075 Situation Analyse Contacts & Adresses Paramètres …" at bounding box center [551, 263] width 997 height 527
click at [290, 76] on div "Contacts & Adresses" at bounding box center [271, 66] width 115 height 35
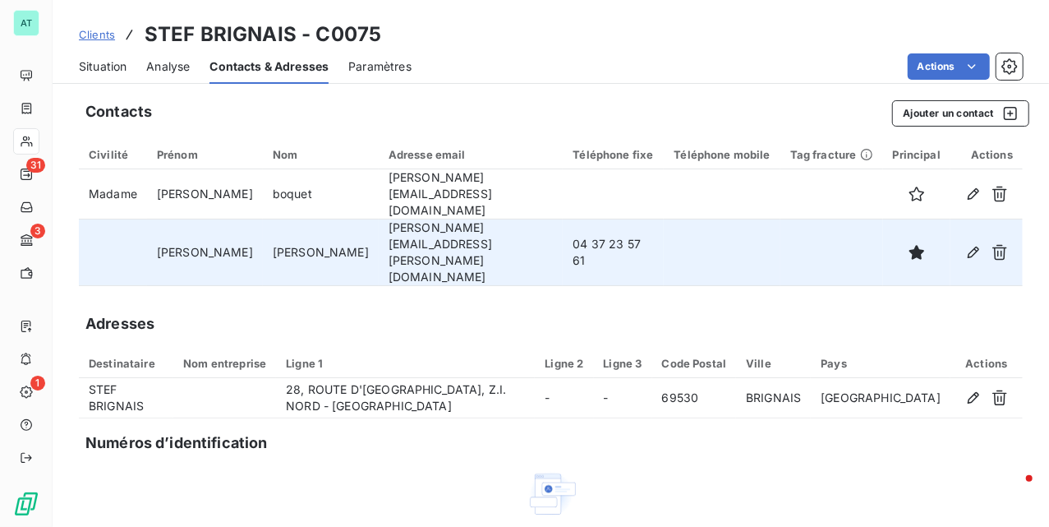
click at [563, 225] on td "04 37 23 57 61" at bounding box center [613, 252] width 101 height 67
copy td "23"
click at [563, 225] on td "04 37 23 57 61" at bounding box center [613, 252] width 101 height 67
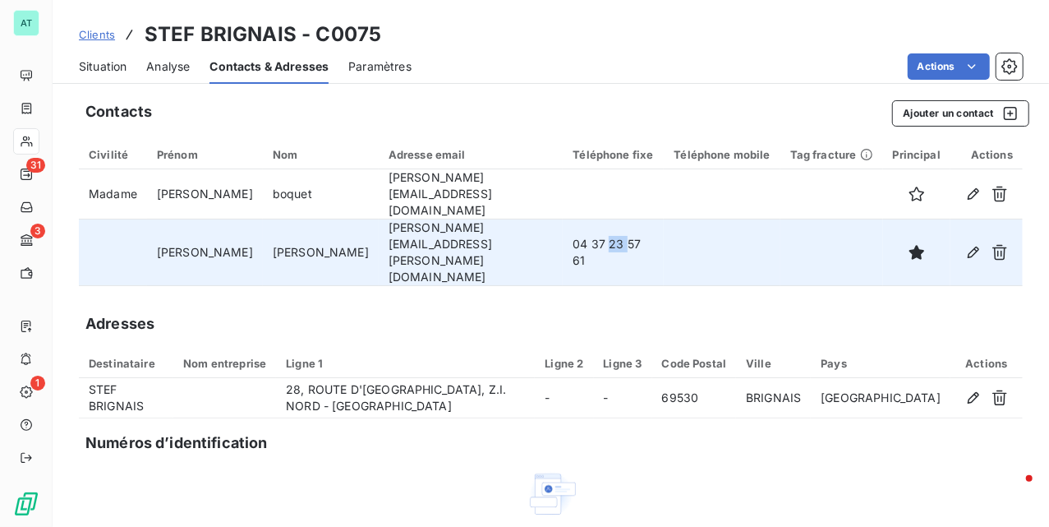
click at [563, 225] on td "04 37 23 57 61" at bounding box center [613, 252] width 101 height 67
copy td "04 37 23 57 61"
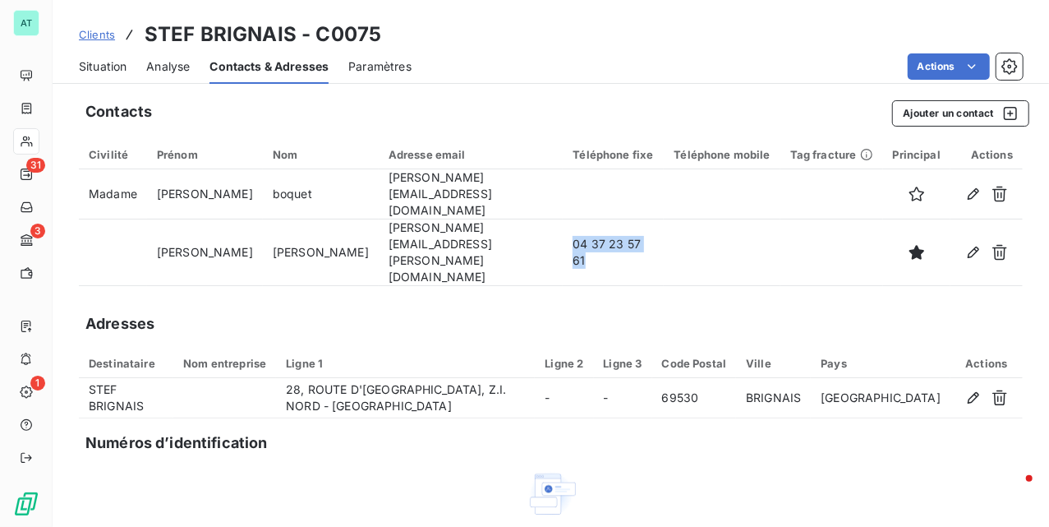
click at [125, 62] on span "Situation" at bounding box center [103, 66] width 48 height 16
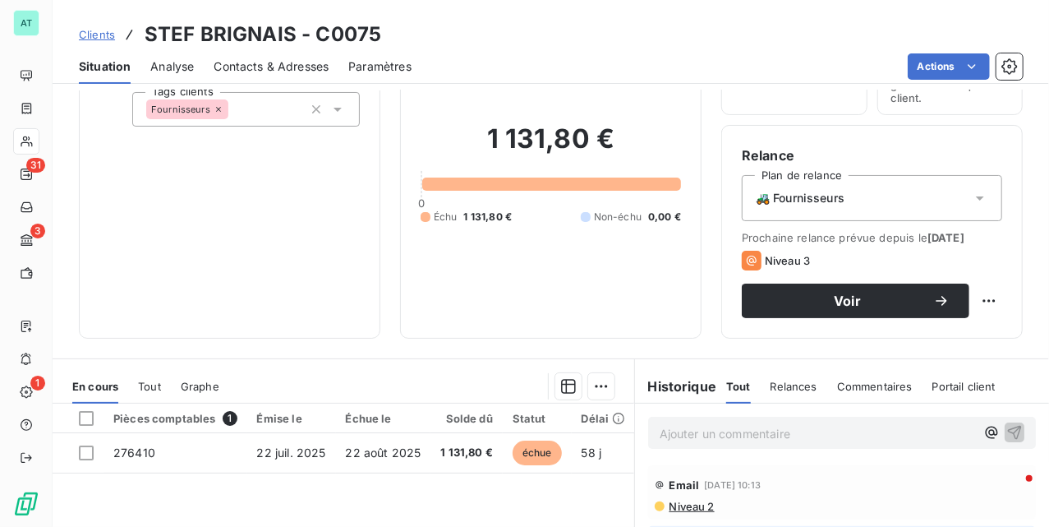
scroll to position [329, 0]
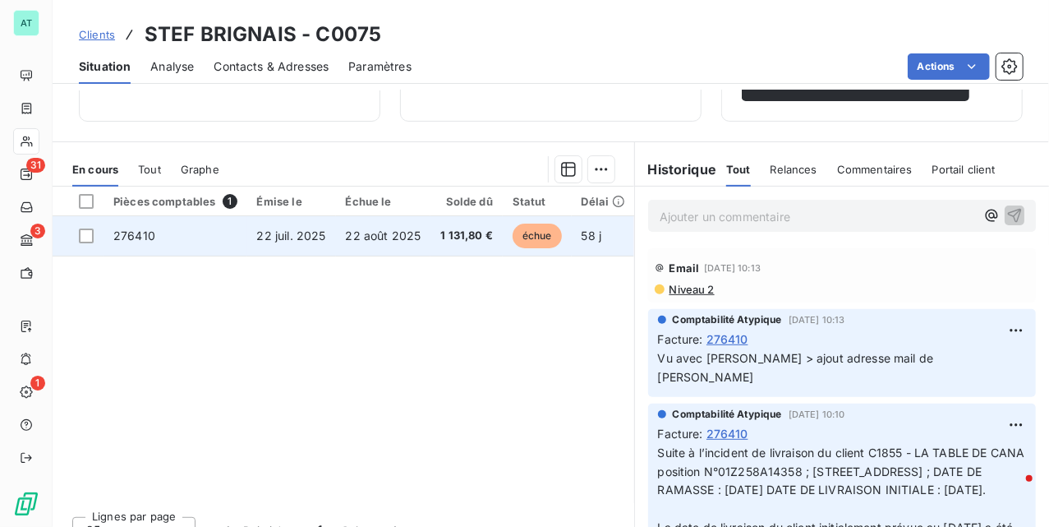
click at [116, 237] on span "276410" at bounding box center [134, 235] width 42 height 14
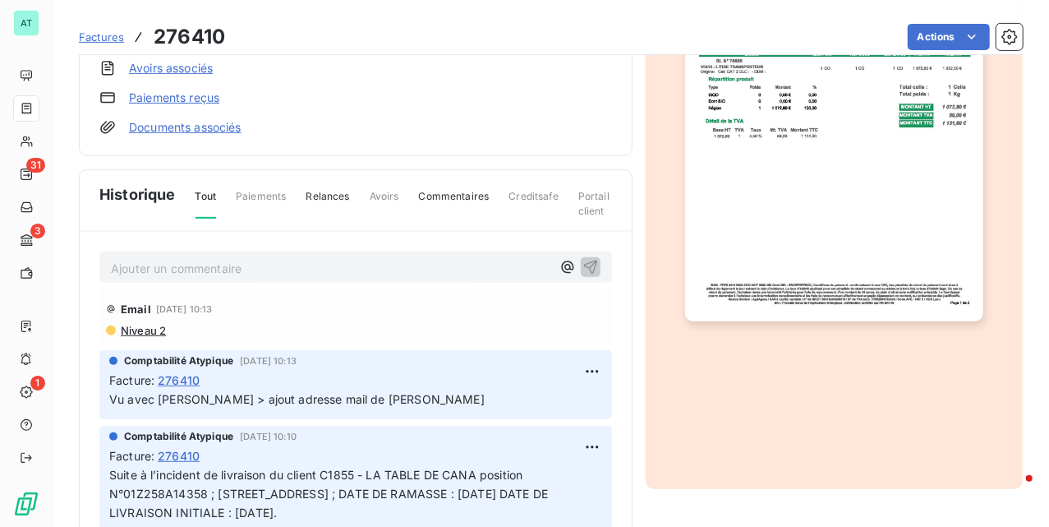
scroll to position [383, 0]
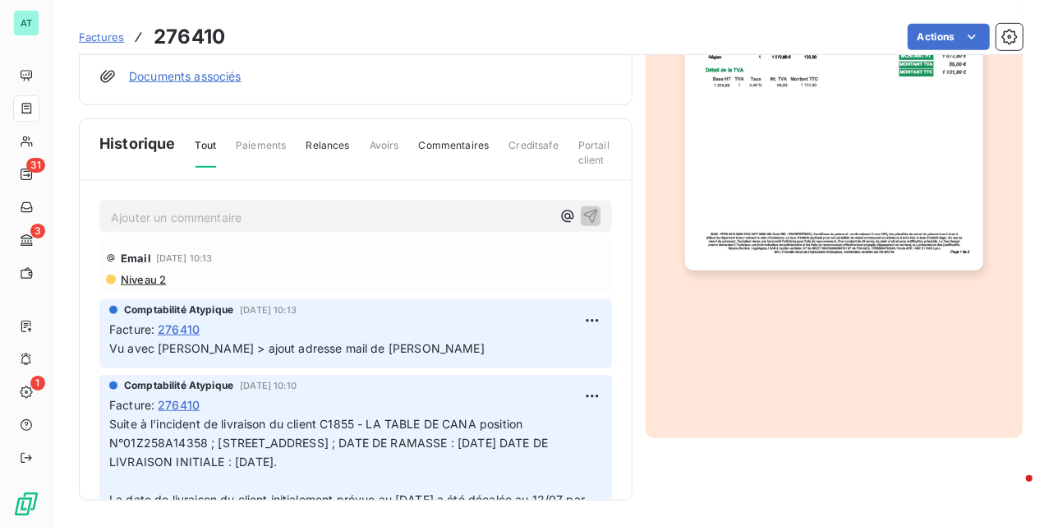
click at [177, 212] on p "Ajouter un commentaire ﻿" at bounding box center [331, 217] width 440 height 21
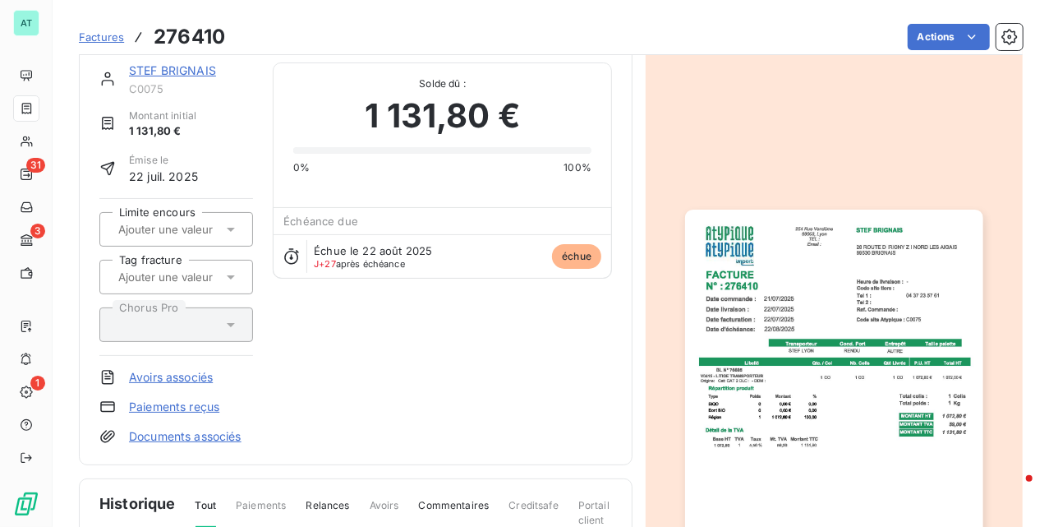
scroll to position [0, 0]
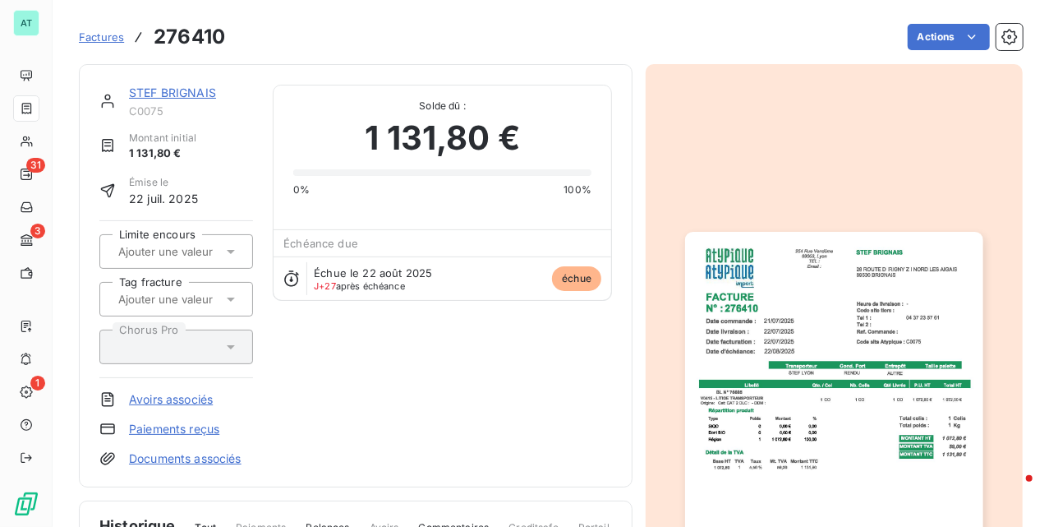
click at [171, 86] on link "STEF BRIGNAIS" at bounding box center [172, 92] width 87 height 14
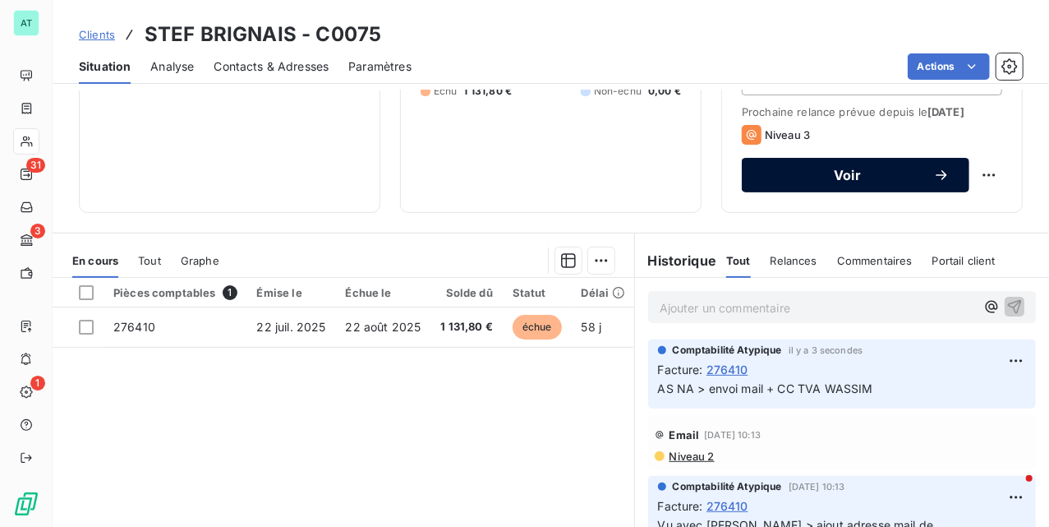
scroll to position [136, 0]
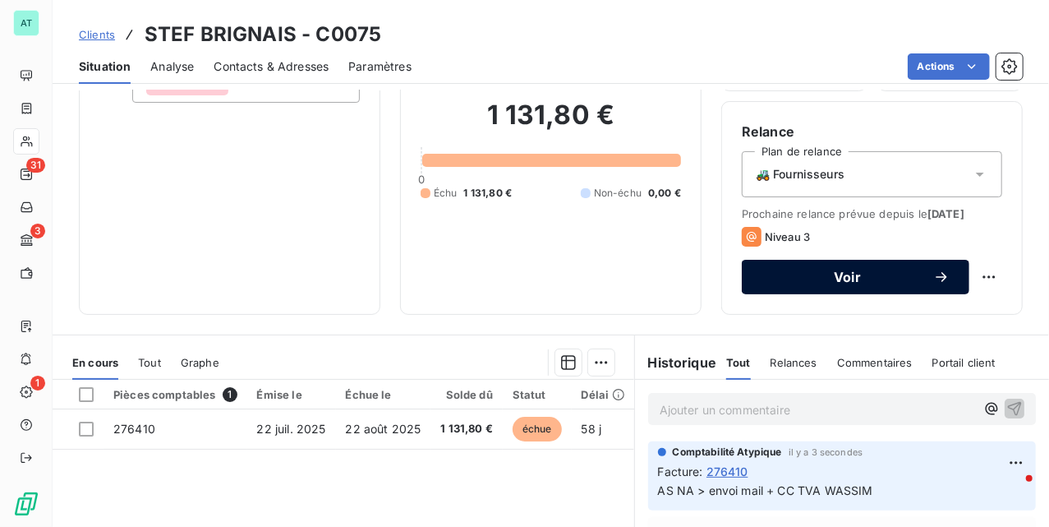
click at [835, 264] on button "Voir" at bounding box center [856, 277] width 228 height 35
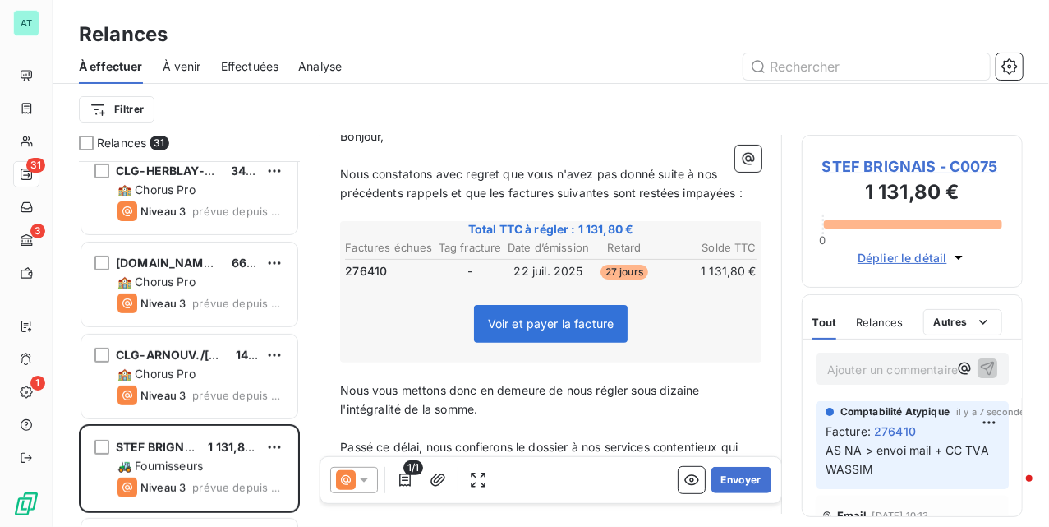
scroll to position [329, 0]
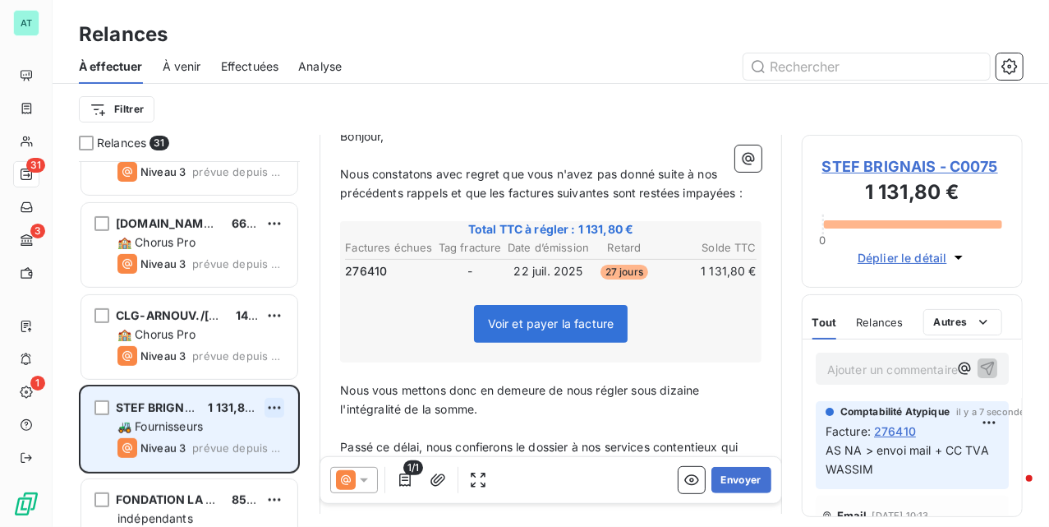
click at [273, 411] on html "AT 31 3 1 Relances À effectuer À venir Effectuées Analyse Filtrer Relances 31 P…" at bounding box center [524, 263] width 1049 height 527
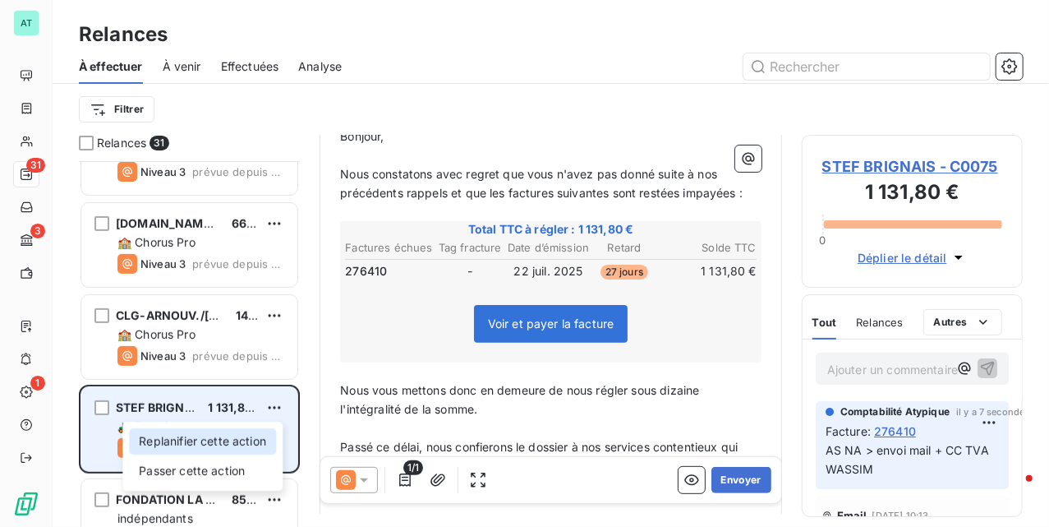
click at [254, 438] on div "Replanifier cette action" at bounding box center [202, 441] width 147 height 26
select select "8"
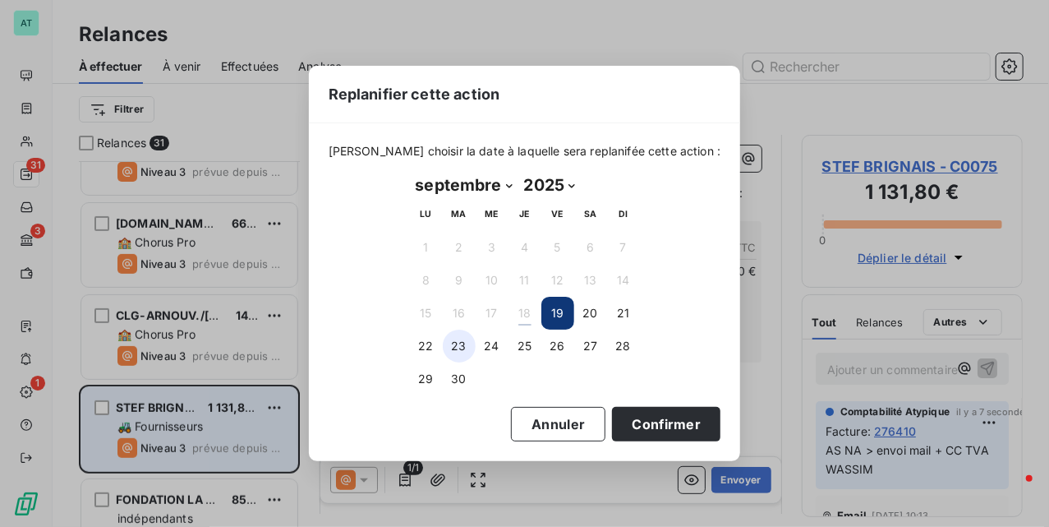
click at [447, 342] on button "23" at bounding box center [459, 345] width 33 height 33
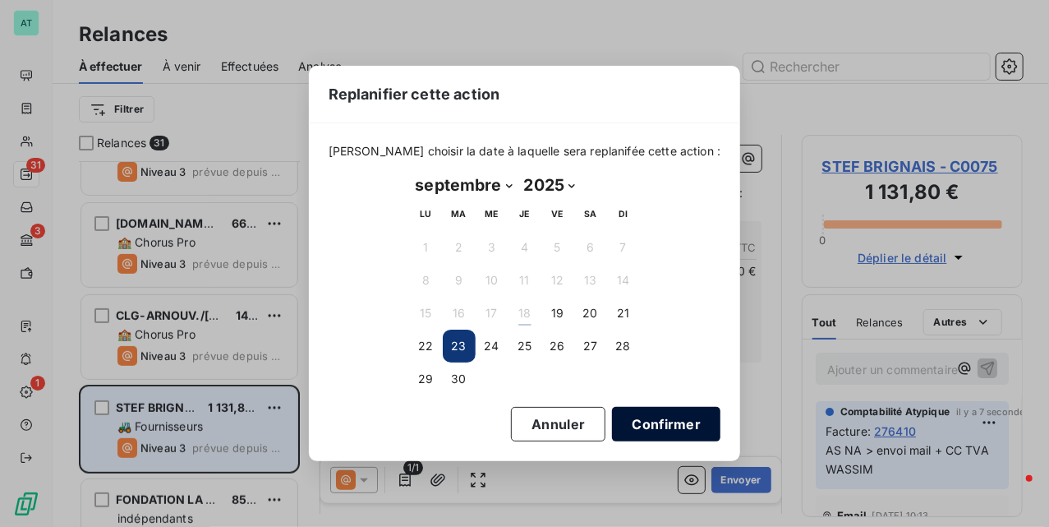
click at [646, 422] on button "Confirmer" at bounding box center [666, 424] width 108 height 35
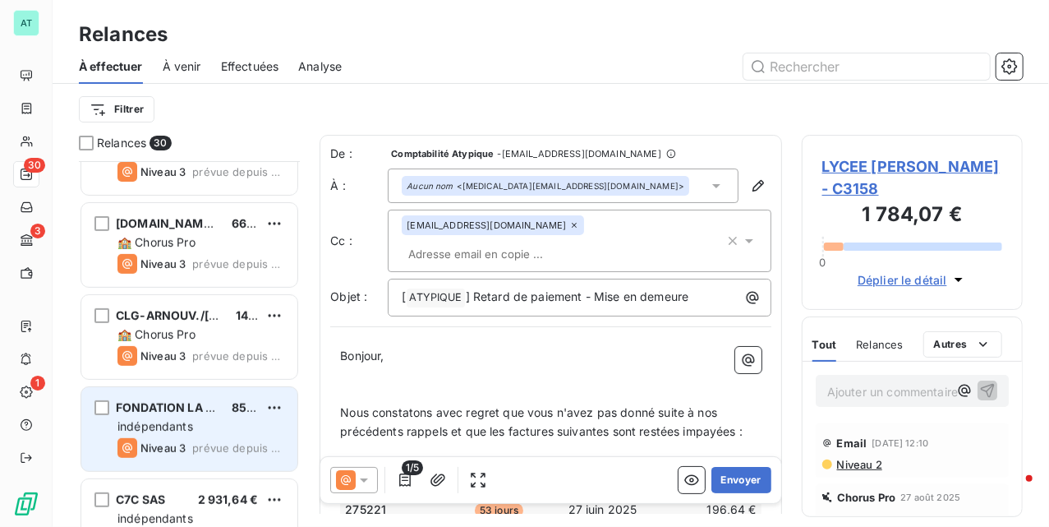
click at [210, 418] on div "indépendants" at bounding box center [200, 426] width 167 height 16
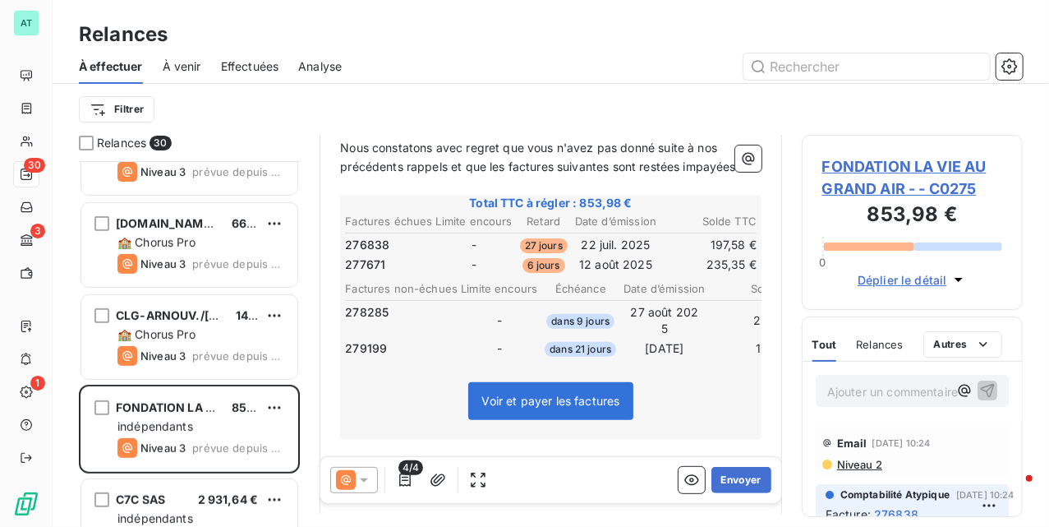
scroll to position [110, 0]
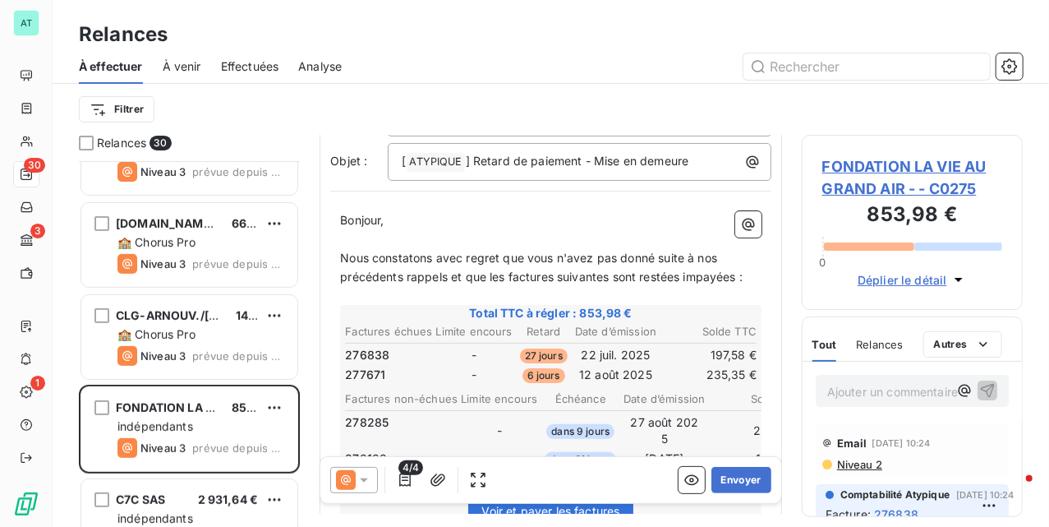
click at [875, 158] on span "FONDATION LA VIE AU GRAND AIR - - C0275" at bounding box center [912, 177] width 180 height 44
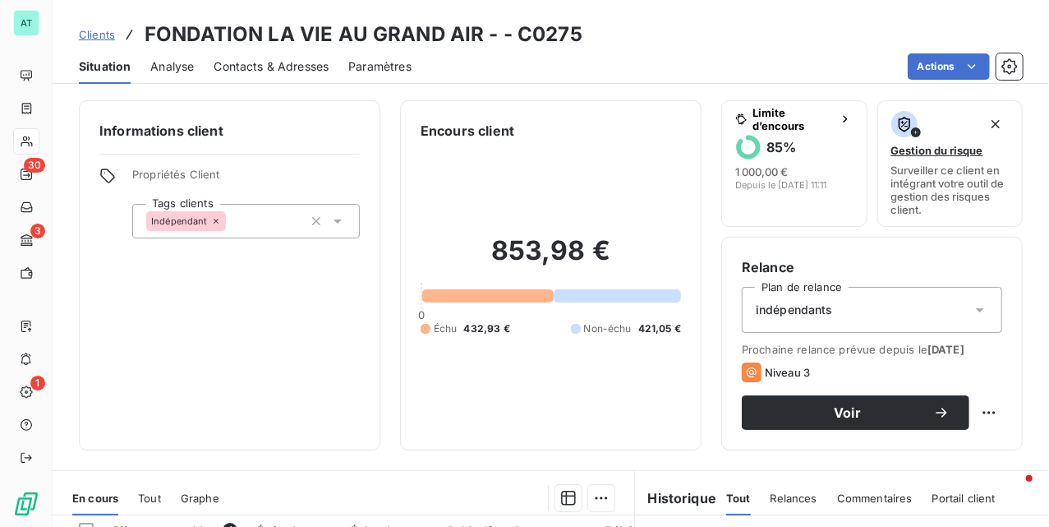
click at [546, 31] on h3 "FONDATION LA VIE AU GRAND AIR - - C0275" at bounding box center [364, 35] width 438 height 30
copy h3 "C0275"
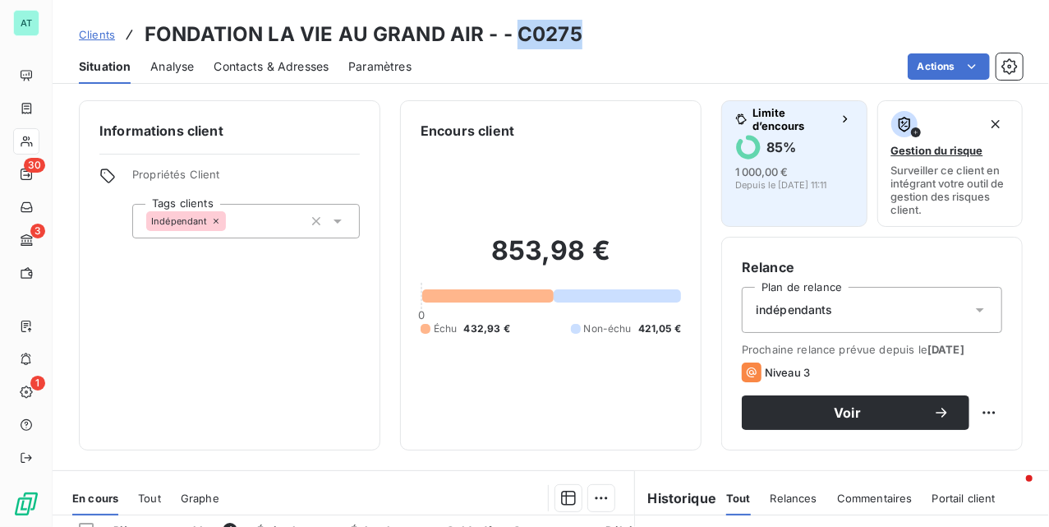
click at [767, 153] on h6 "85 %" at bounding box center [782, 147] width 30 height 16
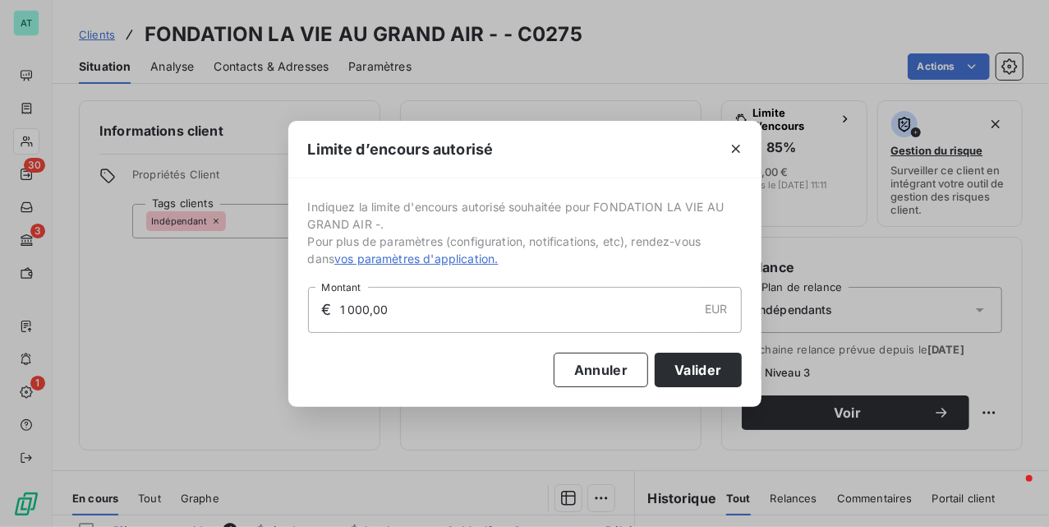
drag, startPoint x: 454, startPoint y: 301, endPoint x: 163, endPoint y: 337, distance: 293.1
click at [168, 337] on div "Limite d’encours autorisé Indiquez la limite d'encours autorisé souhaitée pour …" at bounding box center [524, 263] width 1049 height 527
type input "2 000,00"
click at [715, 357] on button "Valider" at bounding box center [698, 369] width 86 height 35
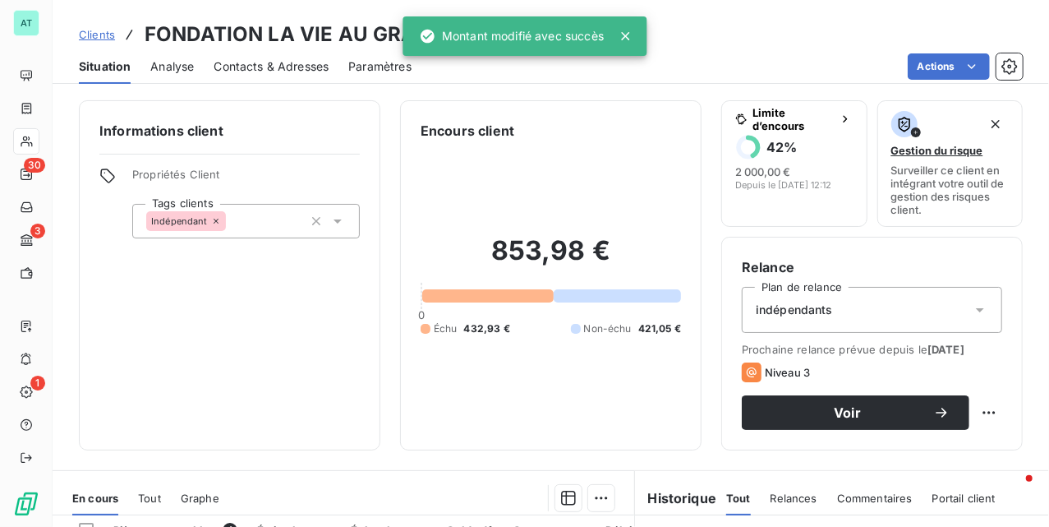
click at [345, 392] on div "Informations client Propriétés Client Tags clients Indépendant" at bounding box center [230, 275] width 302 height 350
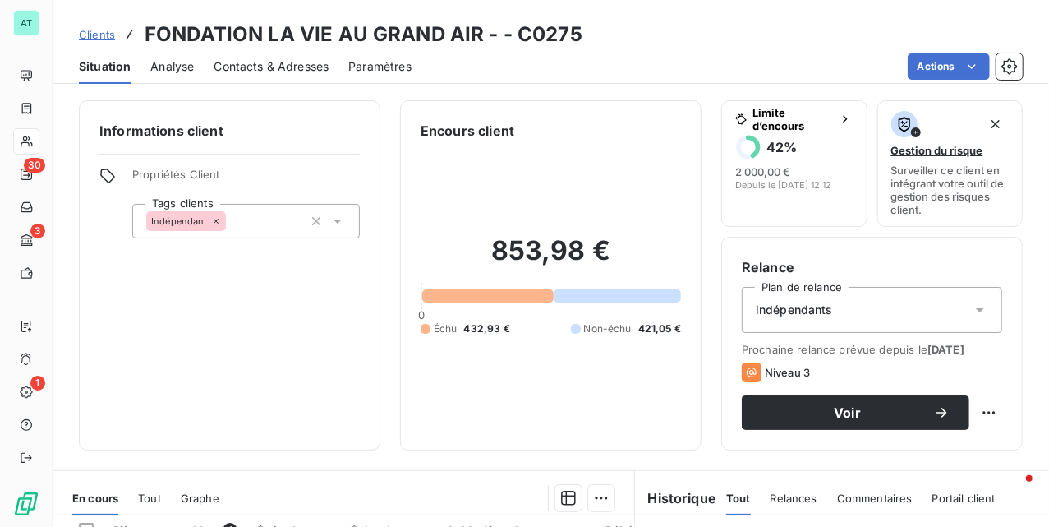
click at [267, 322] on div "Informations client Propriétés Client Tags clients Indépendant" at bounding box center [230, 275] width 302 height 350
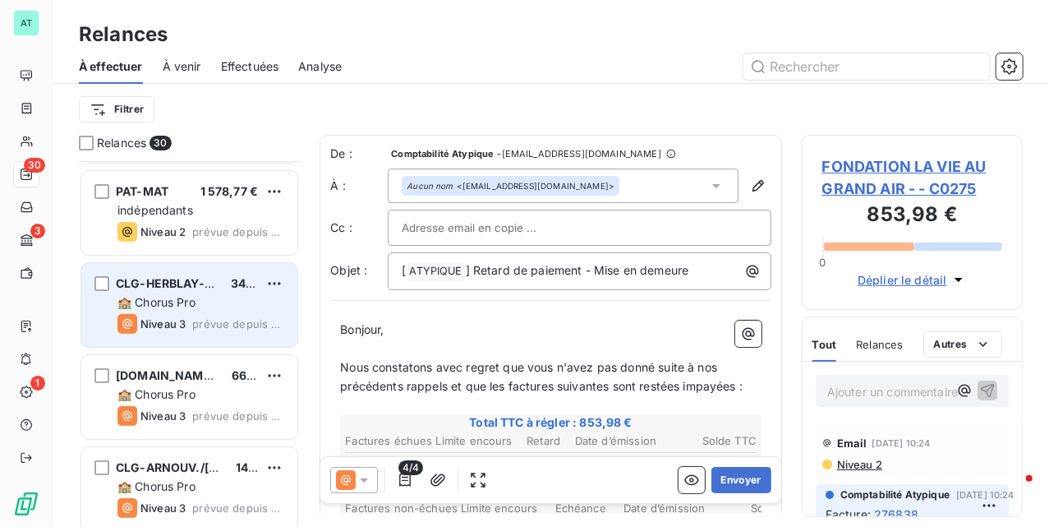
scroll to position [329, 0]
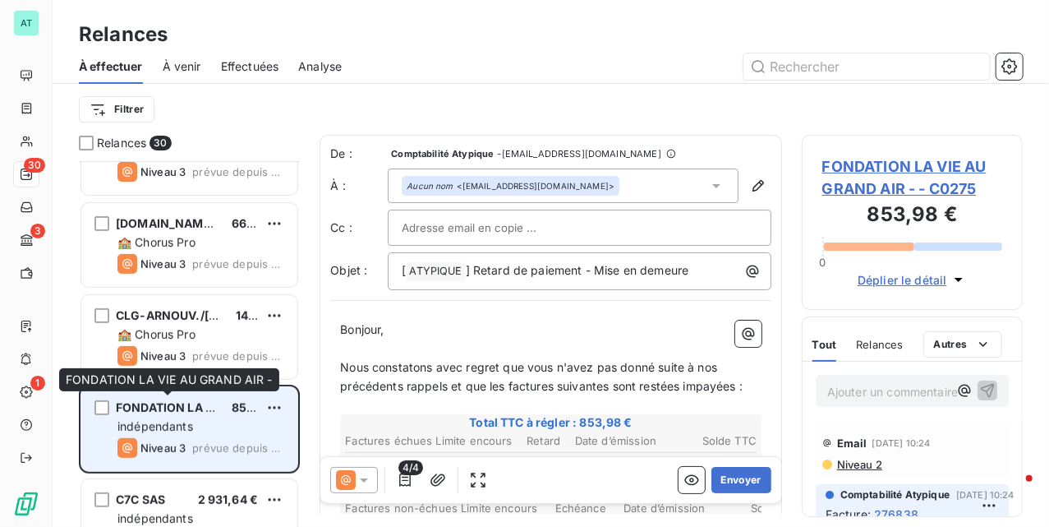
click at [179, 412] on span "FONDATION LA VIE AU GRAND AIR -" at bounding box center [218, 407] width 204 height 14
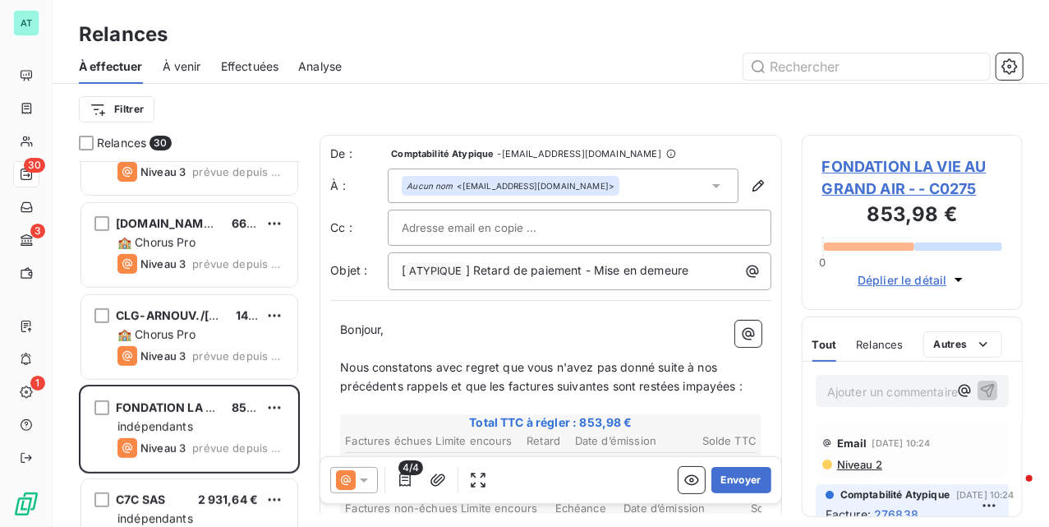
click at [884, 182] on span "FONDATION LA VIE AU GRAND AIR - - C0275" at bounding box center [912, 177] width 180 height 44
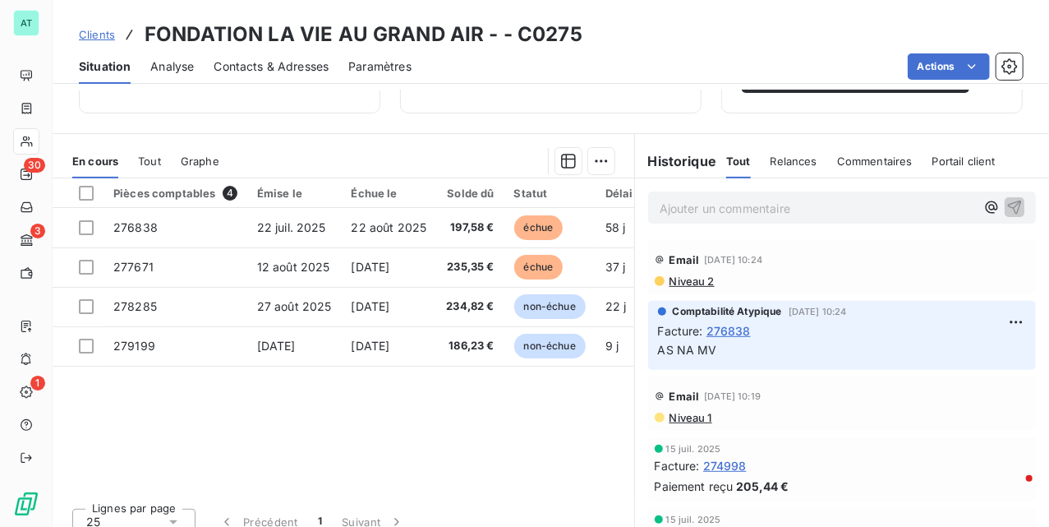
scroll to position [355, 0]
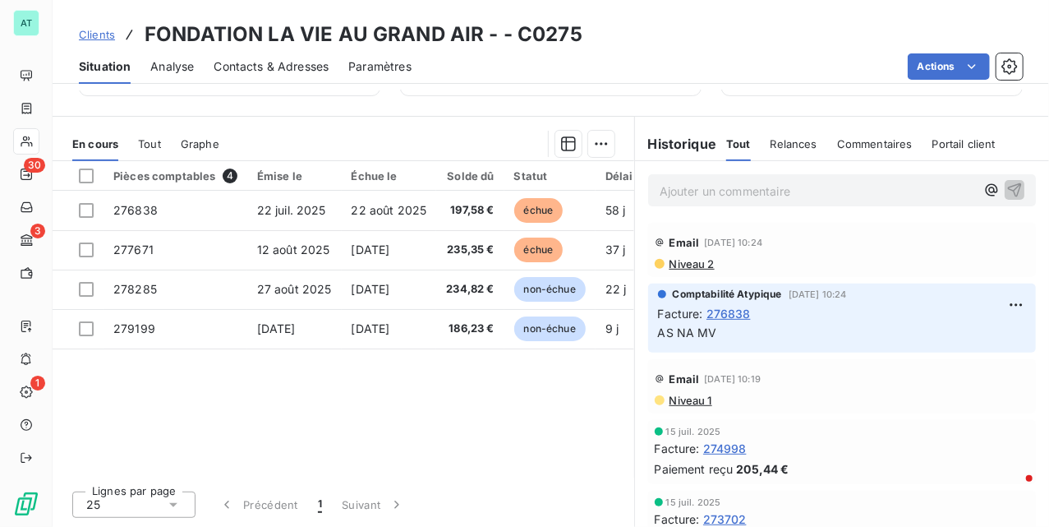
drag, startPoint x: 366, startPoint y: 468, endPoint x: 514, endPoint y: 455, distance: 147.7
click at [514, 455] on div "Pièces comptables 4 Émise le Échue le Solde dû Statut Délai Retard Tag fracture…" at bounding box center [344, 319] width 582 height 316
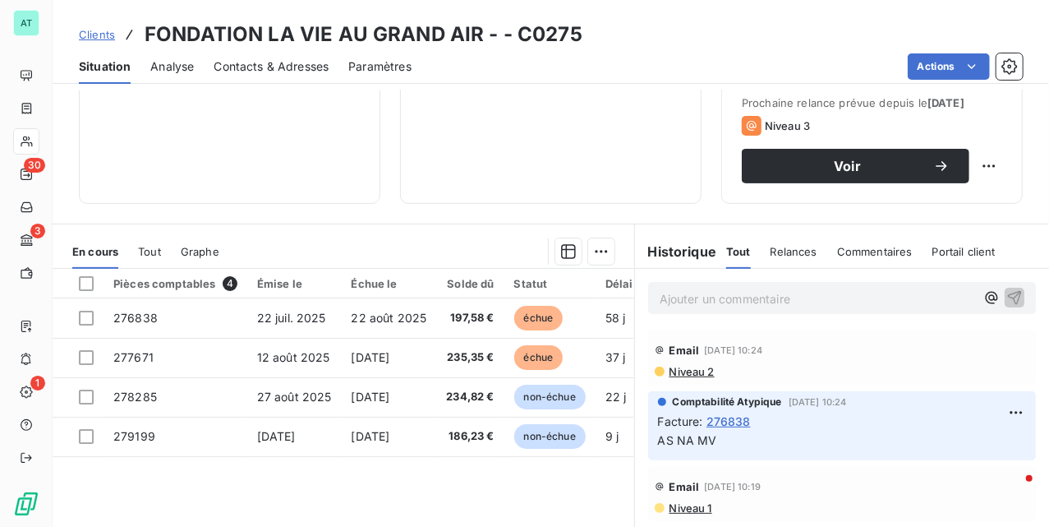
scroll to position [26, 0]
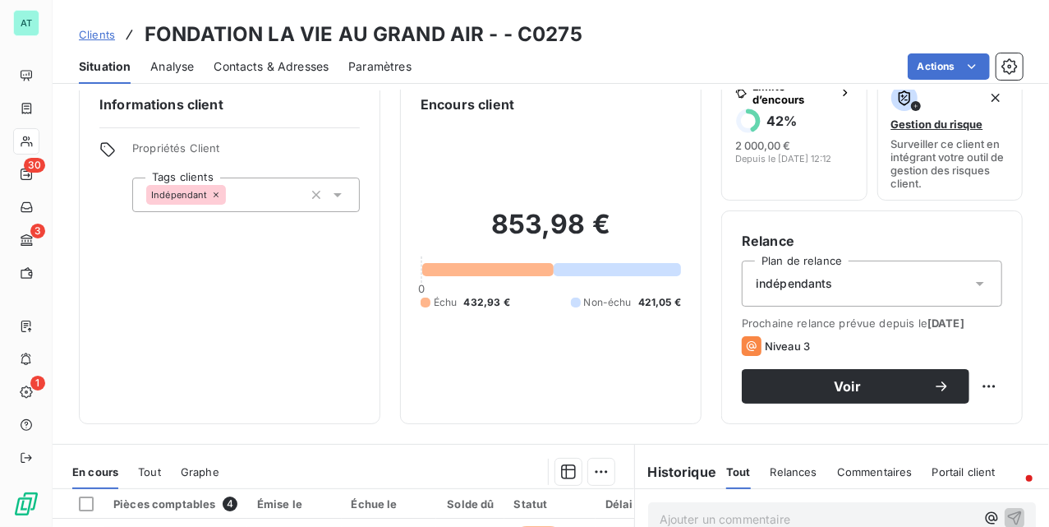
click at [270, 69] on span "Contacts & Adresses" at bounding box center [271, 66] width 115 height 16
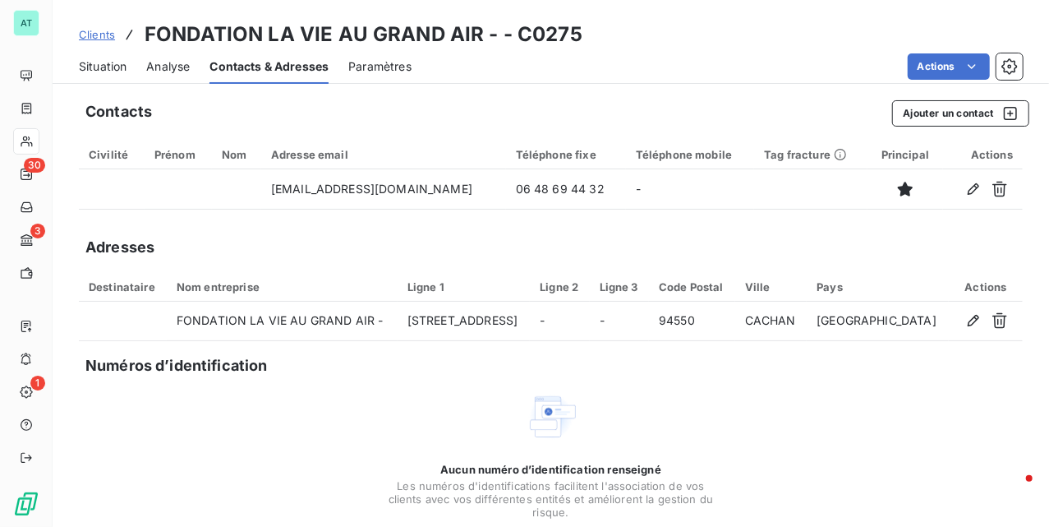
click at [546, 40] on h3 "FONDATION LA VIE AU GRAND AIR - - C0275" at bounding box center [364, 35] width 438 height 30
copy h3 "C0275"
drag, startPoint x: 90, startPoint y: 72, endPoint x: 96, endPoint y: 79, distance: 9.3
click at [90, 72] on span "Situation" at bounding box center [103, 66] width 48 height 16
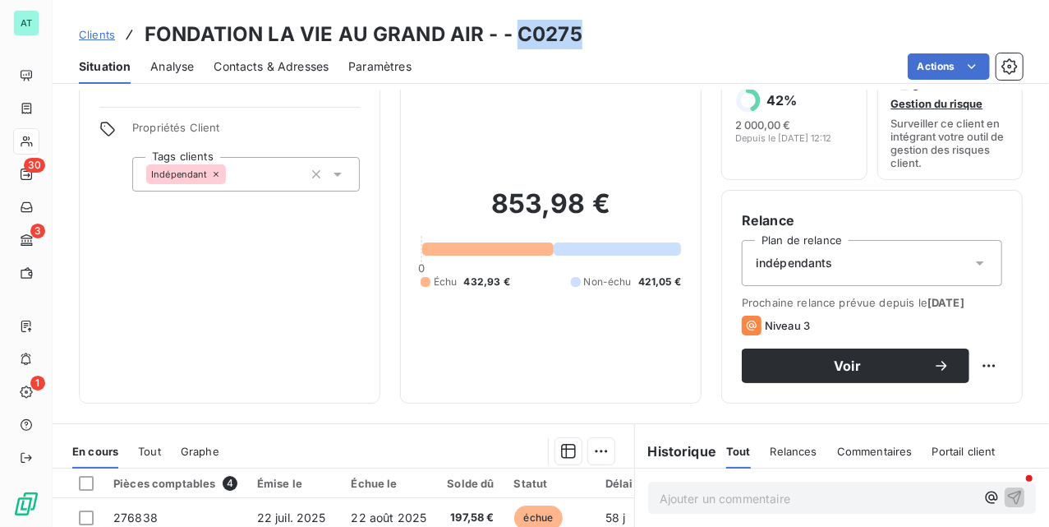
scroll to position [0, 0]
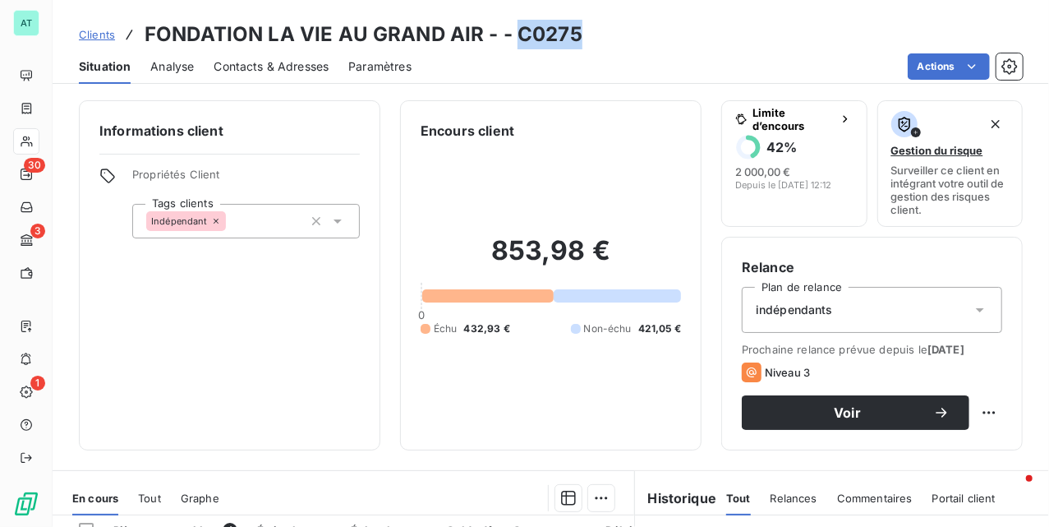
click at [274, 71] on span "Contacts & Adresses" at bounding box center [271, 66] width 115 height 16
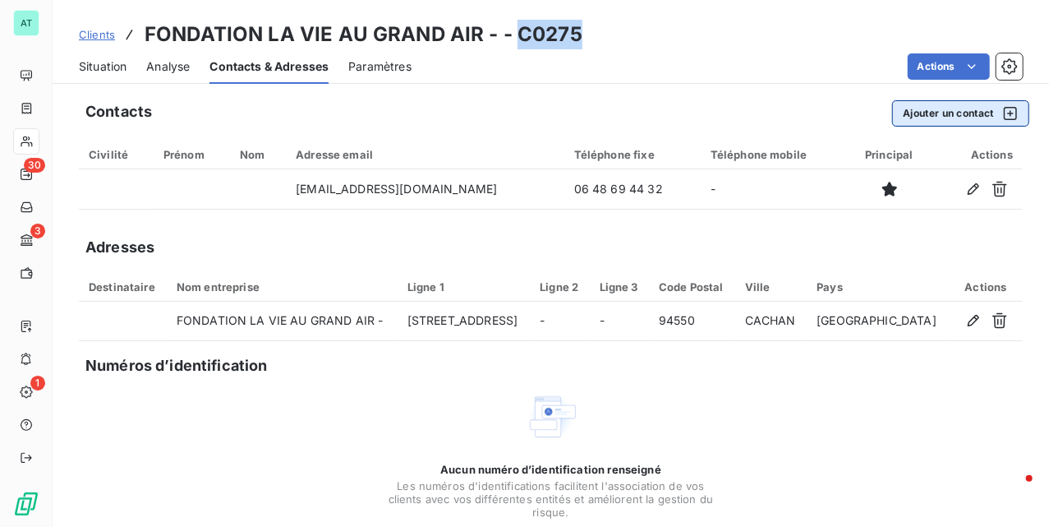
click at [920, 105] on button "Ajouter un contact" at bounding box center [960, 113] width 137 height 26
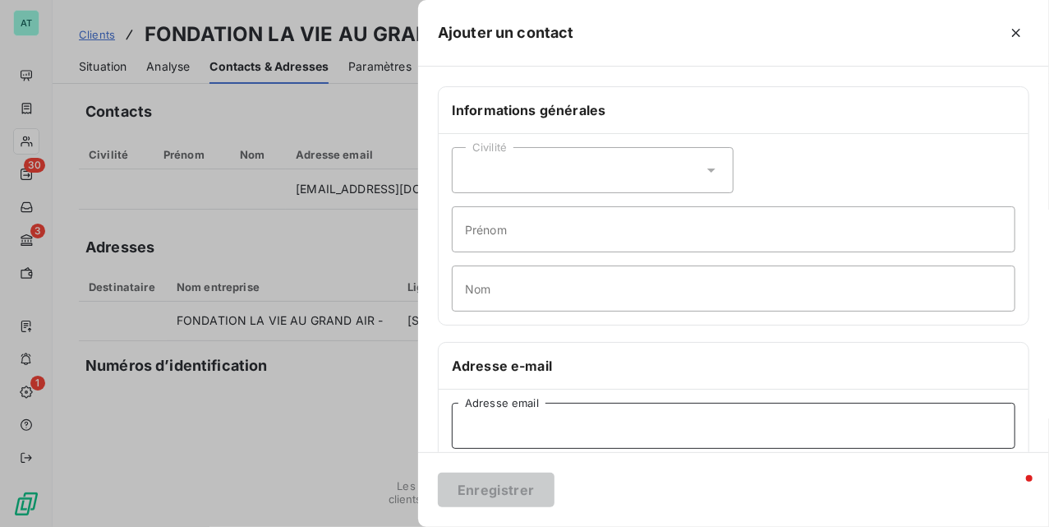
click at [540, 431] on input "Adresse email" at bounding box center [734, 426] width 564 height 46
paste input "contact@lavieaugrandair.fr"
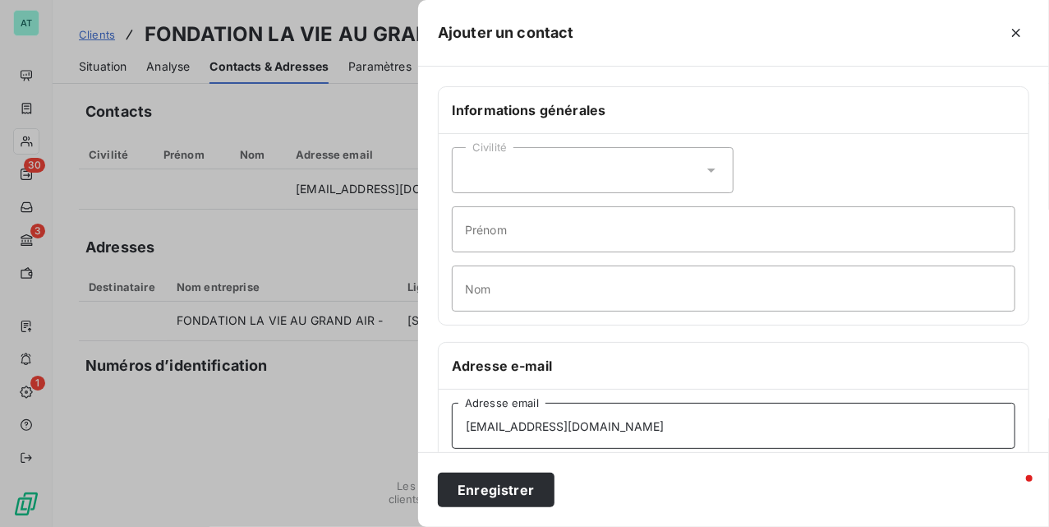
type input "contact@lavieaugrandair.fr"
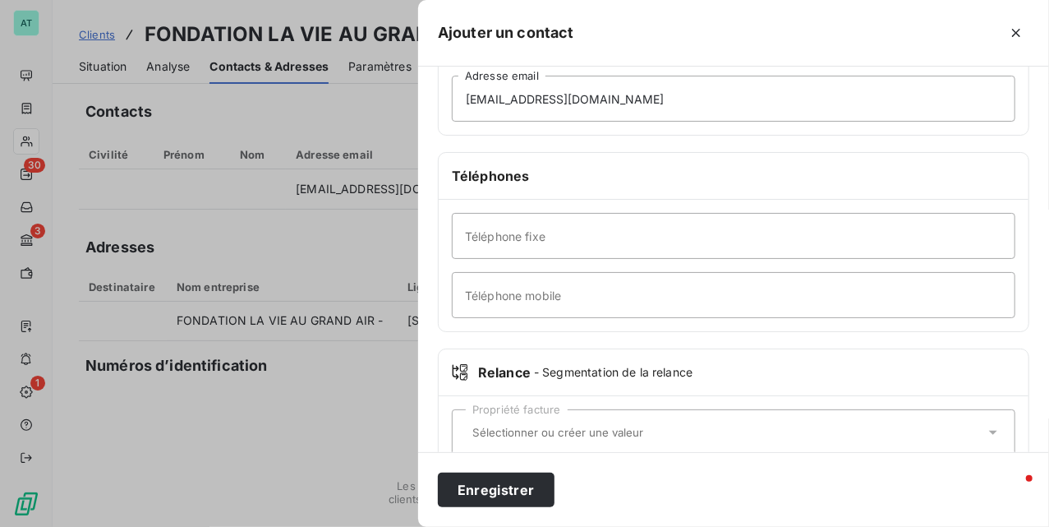
scroll to position [329, 0]
click at [549, 257] on input "Téléphone fixe" at bounding box center [734, 234] width 564 height 46
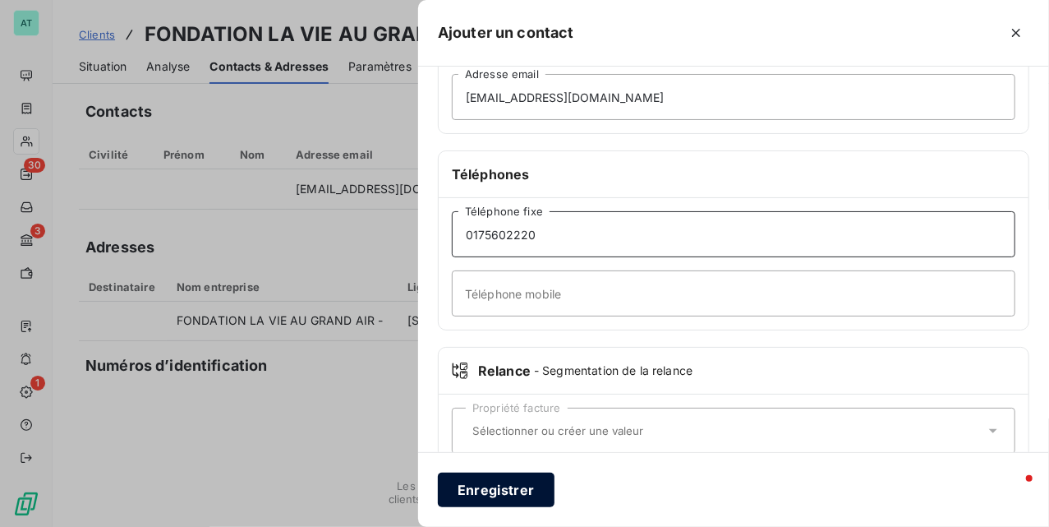
type input "0175602220"
click at [493, 487] on button "Enregistrer" at bounding box center [496, 489] width 117 height 35
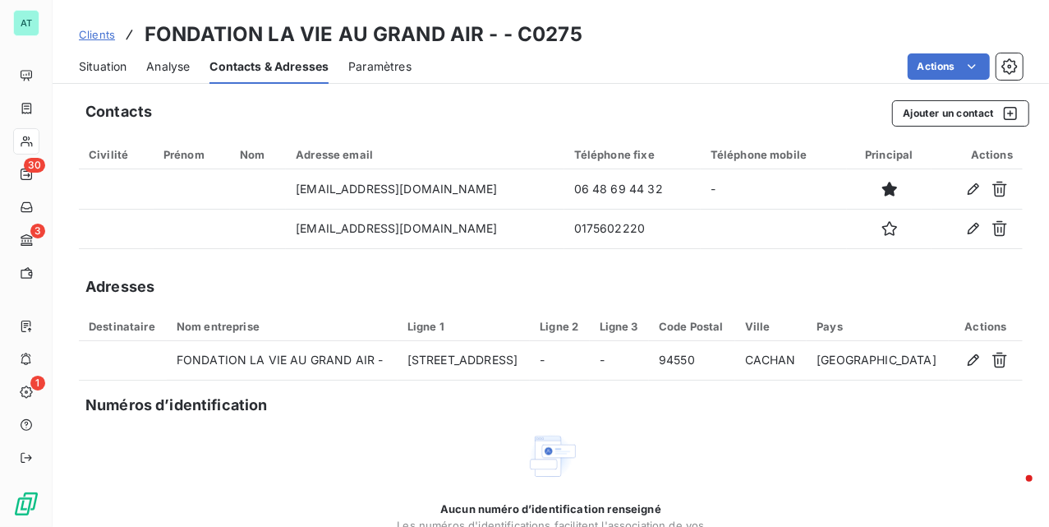
click at [87, 36] on span "Clients" at bounding box center [97, 34] width 36 height 13
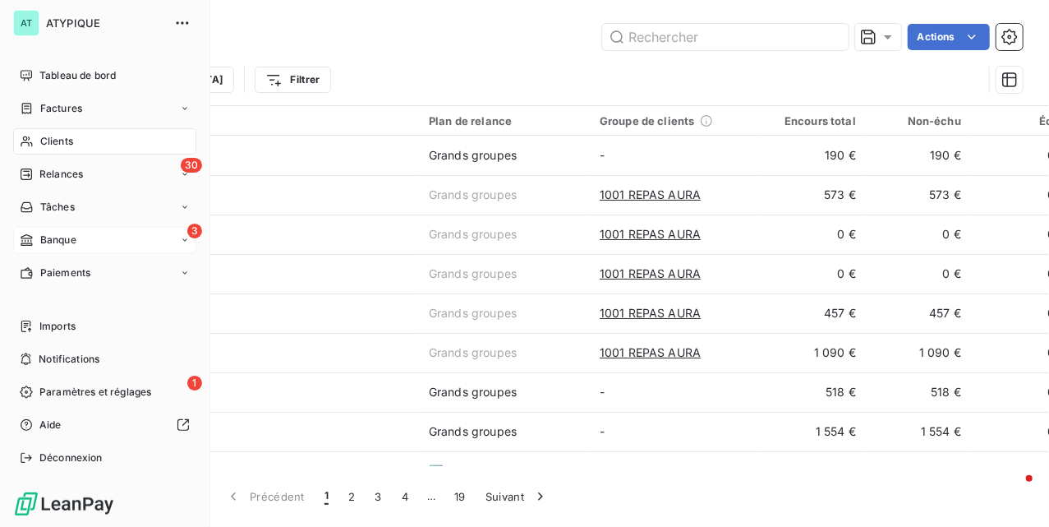
click at [71, 244] on span "Banque" at bounding box center [58, 240] width 36 height 15
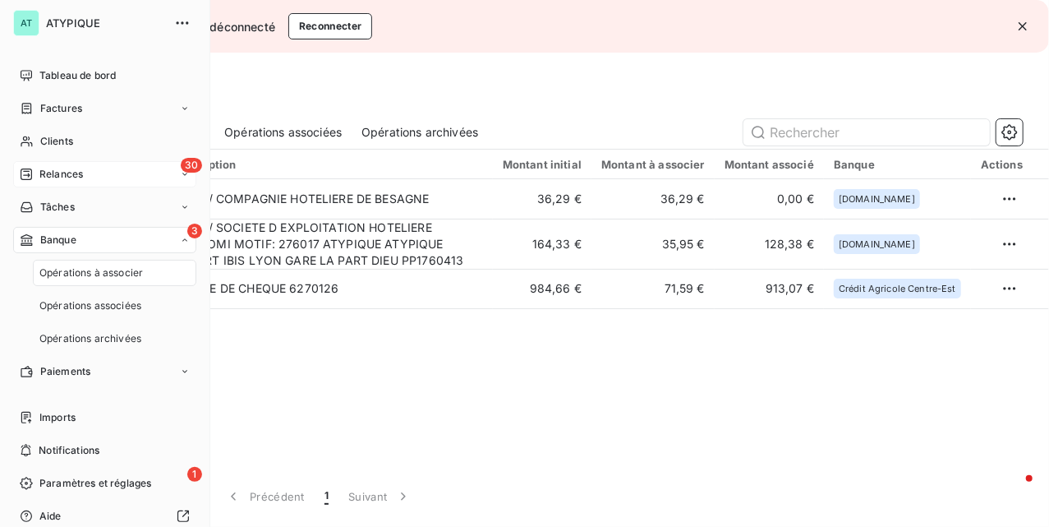
click at [76, 172] on span "Relances" at bounding box center [61, 174] width 44 height 15
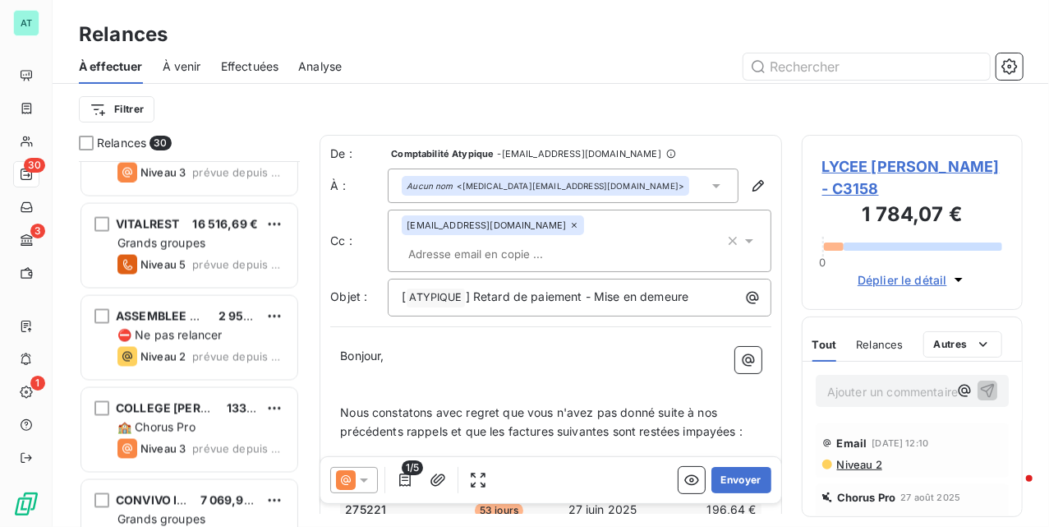
scroll to position [1425, 0]
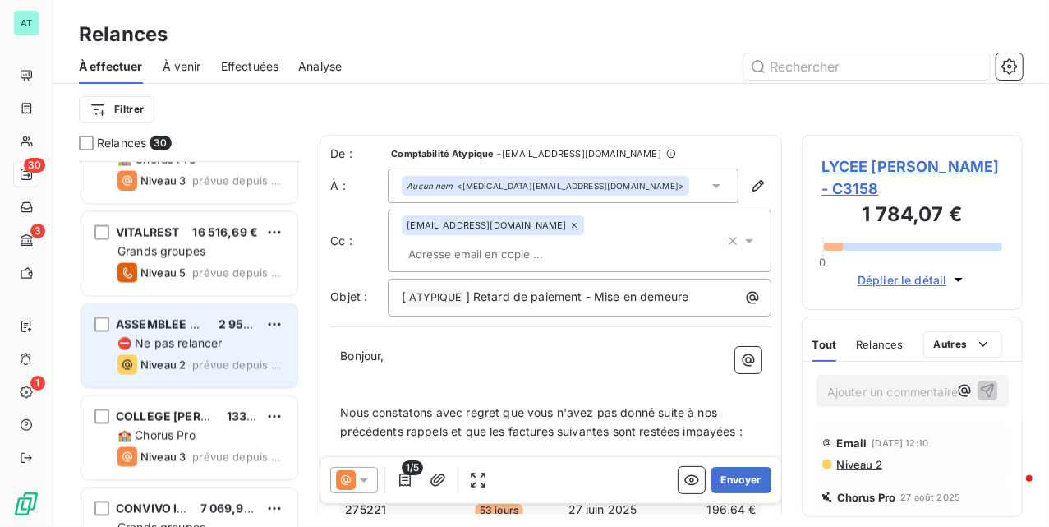
click at [215, 348] on span "⛔ Ne pas relancer" at bounding box center [169, 343] width 105 height 14
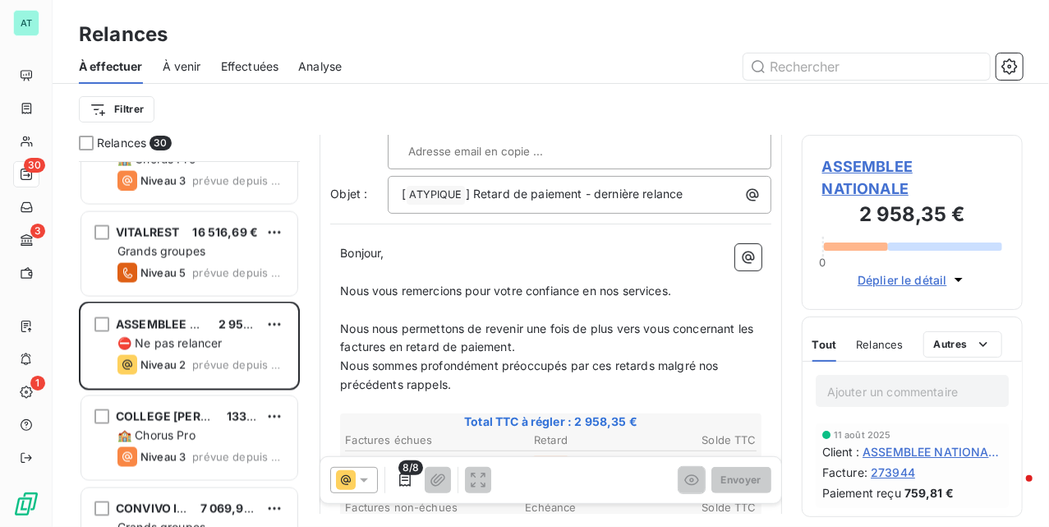
scroll to position [329, 0]
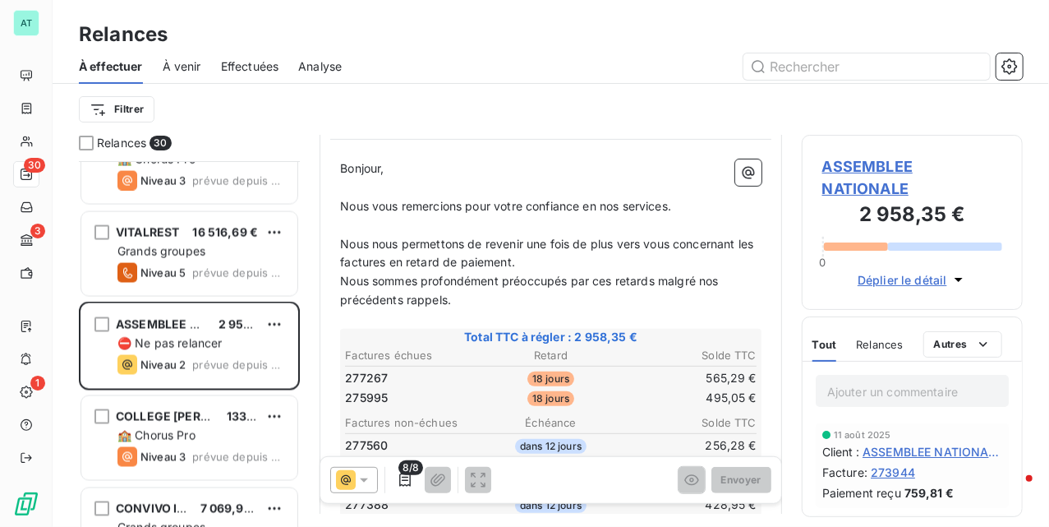
click at [366, 375] on span "277267" at bounding box center [366, 378] width 43 height 16
copy span "277267"
click at [366, 375] on span "277267" at bounding box center [366, 378] width 43 height 16
click at [358, 378] on span "277267" at bounding box center [366, 378] width 43 height 16
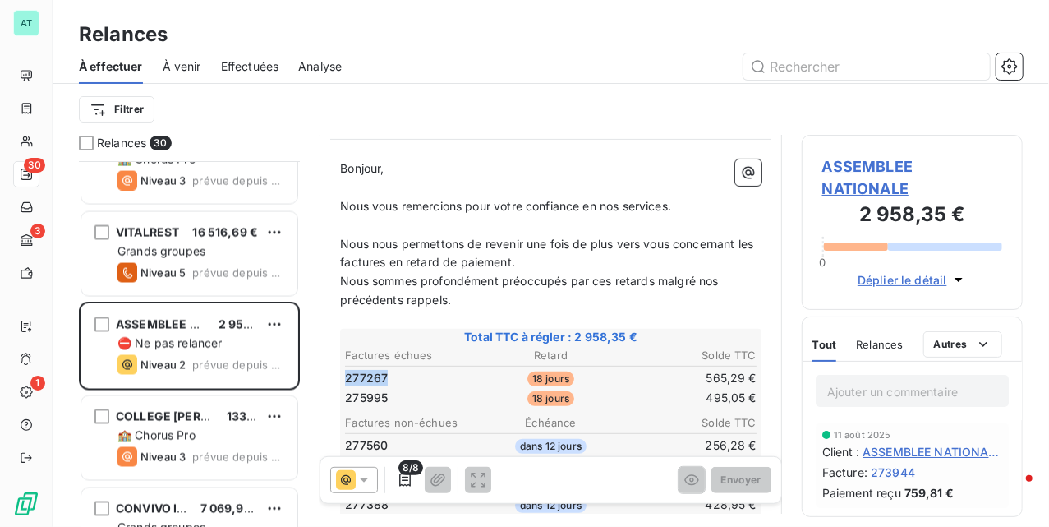
copy span "277267"
click at [358, 378] on span "277267" at bounding box center [366, 378] width 43 height 16
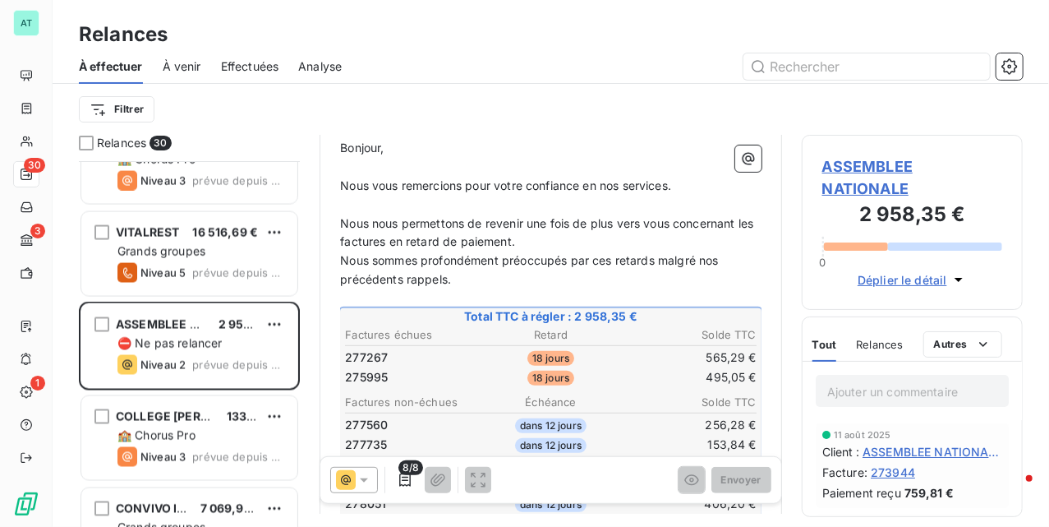
scroll to position [329, 0]
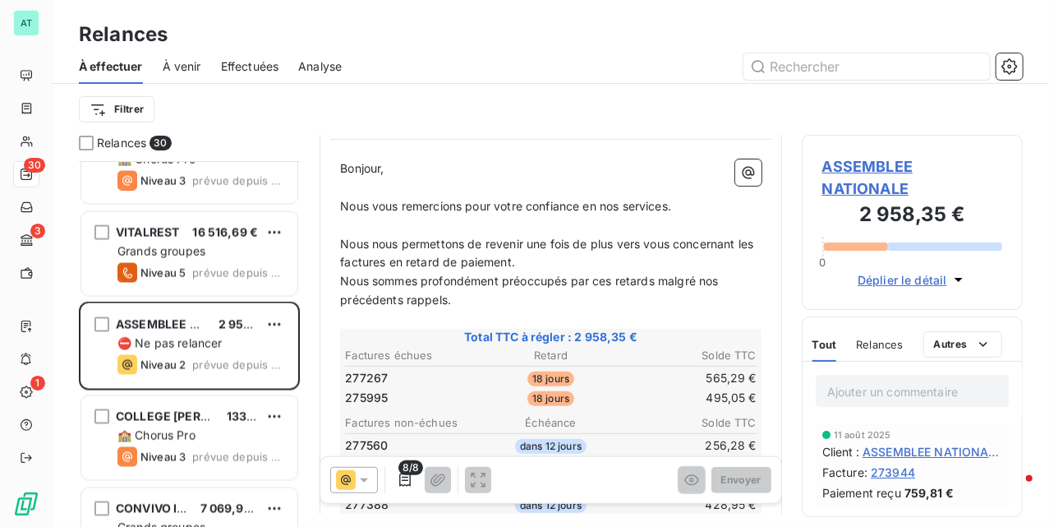
click at [509, 241] on span "Nous nous permettons de revenir une fois de plus vers vous concernant les factu…" at bounding box center [548, 253] width 417 height 33
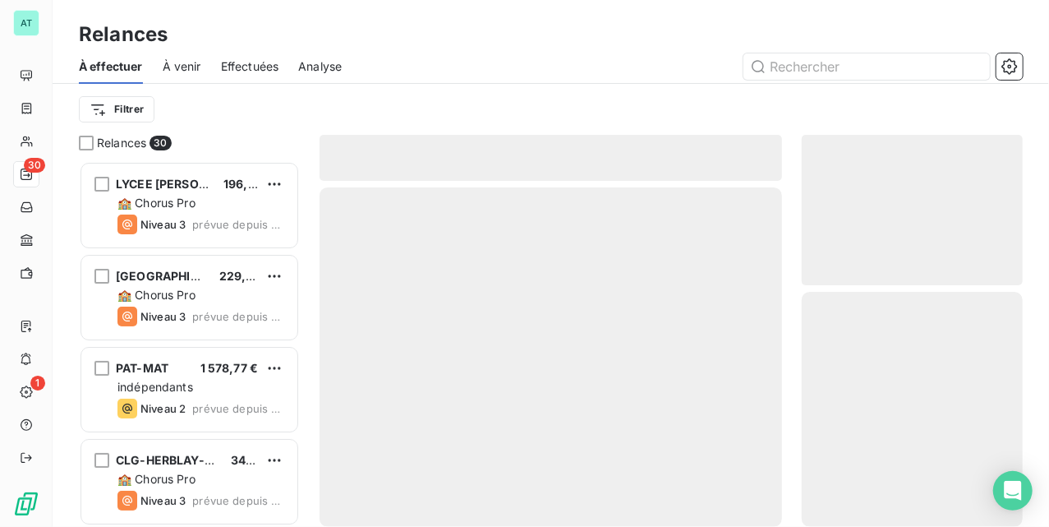
scroll to position [349, 205]
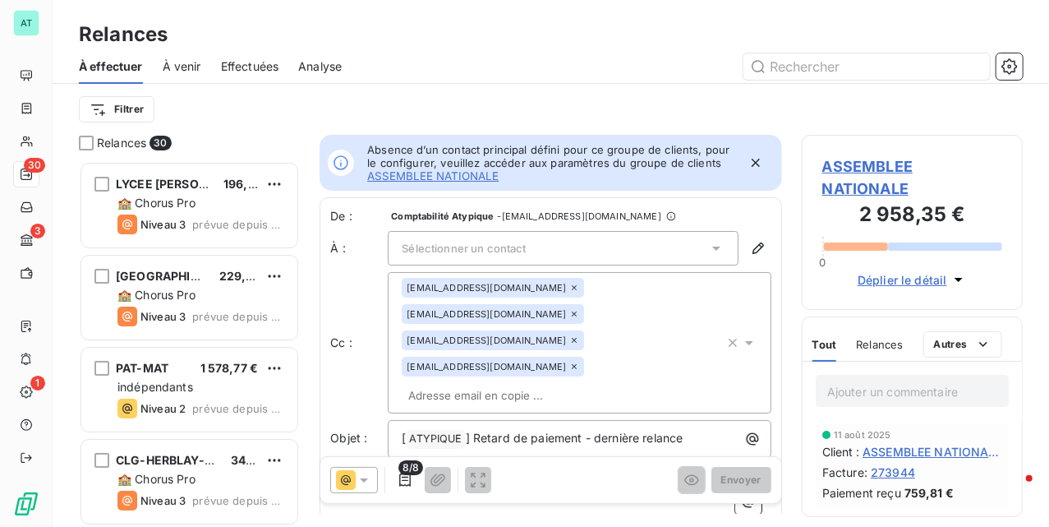
click at [351, 480] on icon at bounding box center [346, 480] width 10 height 10
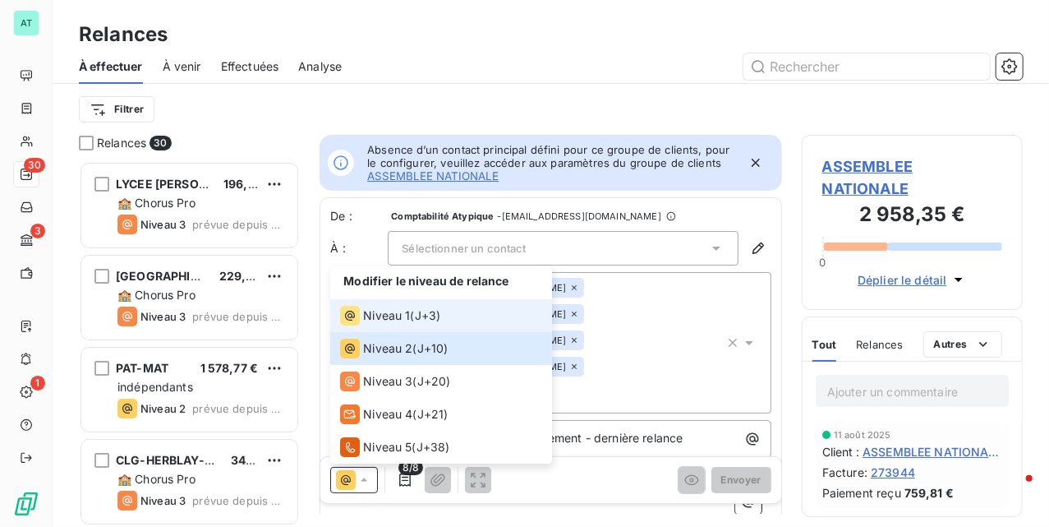
click at [362, 316] on div "Niveau 1" at bounding box center [375, 316] width 70 height 20
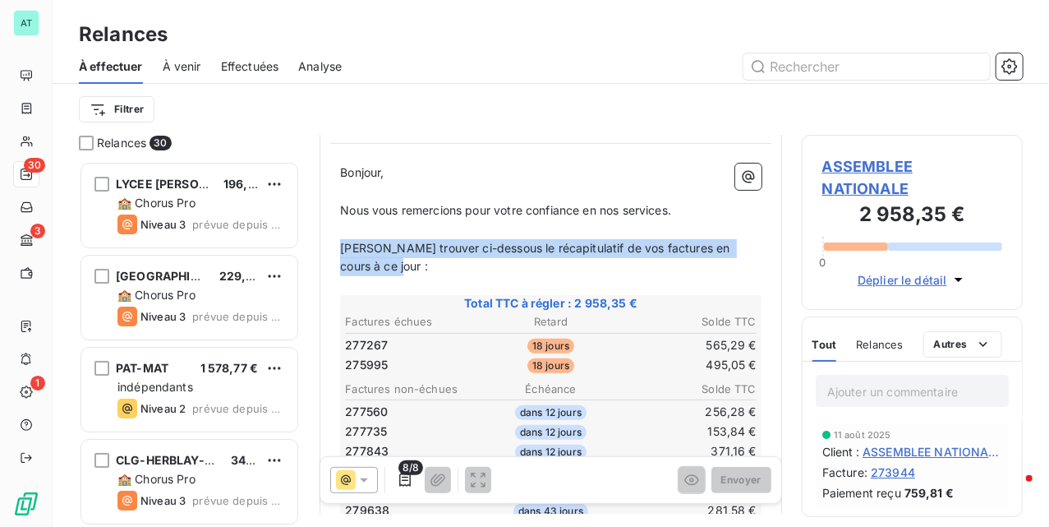
copy span "[PERSON_NAME] trouver ci-dessous le récapitulatif de vos factures en cours à ce…"
drag, startPoint x: 389, startPoint y: 271, endPoint x: 339, endPoint y: 245, distance: 56.6
click at [339, 245] on div "Bonjour, ﻿ Nous vous remercions pour votre confiance en nos services. ﻿ Veuille…" at bounding box center [550, 484] width 441 height 660
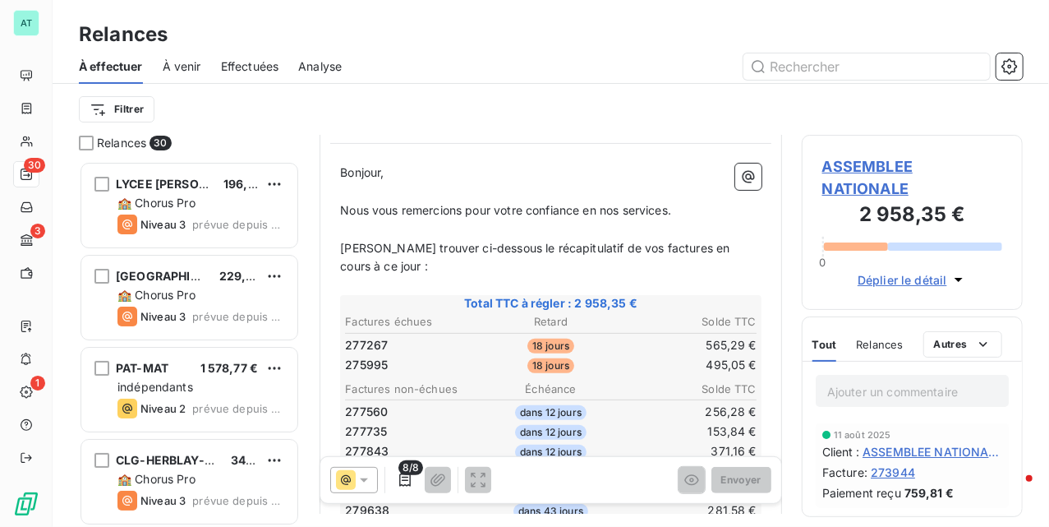
click at [366, 481] on icon at bounding box center [364, 480] width 8 height 4
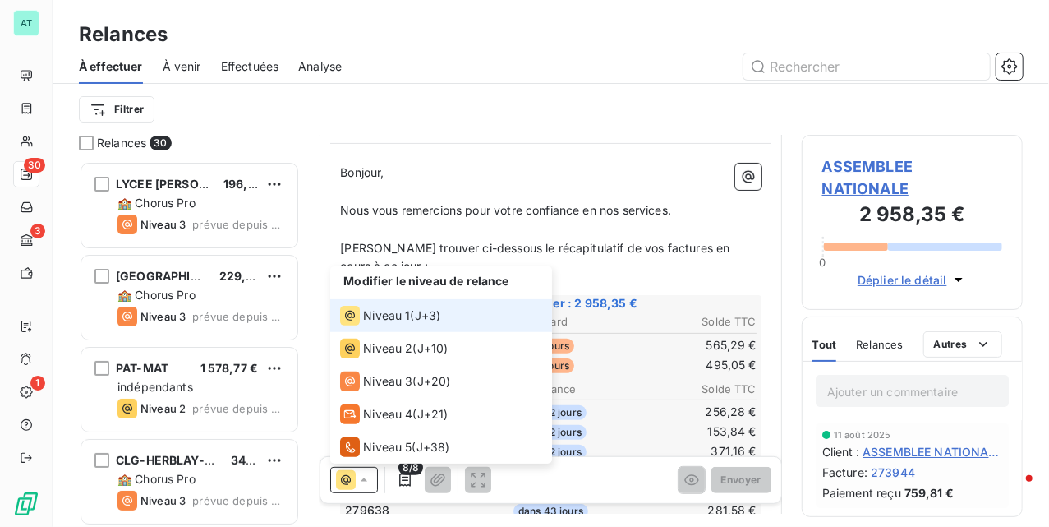
click at [362, 482] on icon at bounding box center [364, 480] width 16 height 16
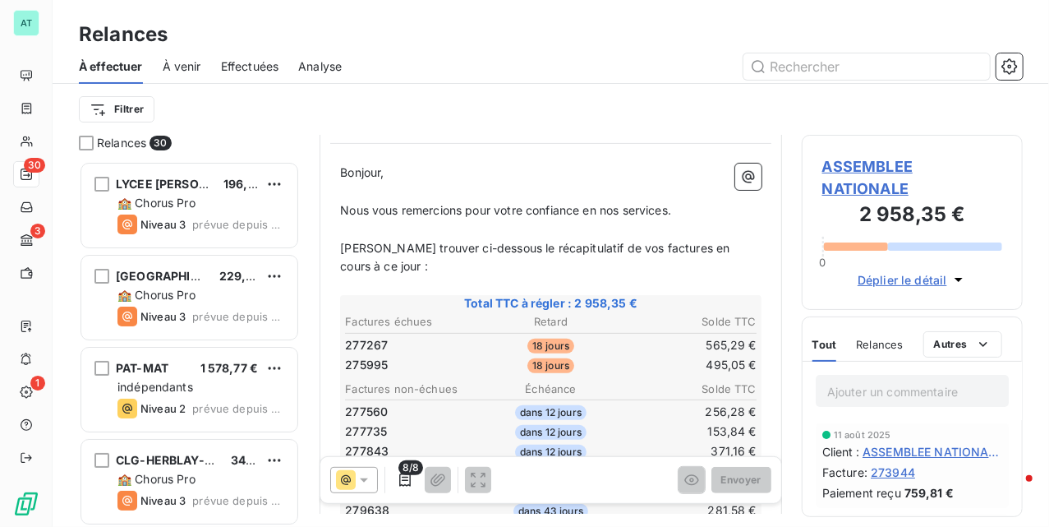
click at [531, 320] on th "Retard" at bounding box center [550, 321] width 136 height 17
click at [508, 207] on span "Nous vous remercions pour votre confiance en nos services." at bounding box center [505, 210] width 331 height 14
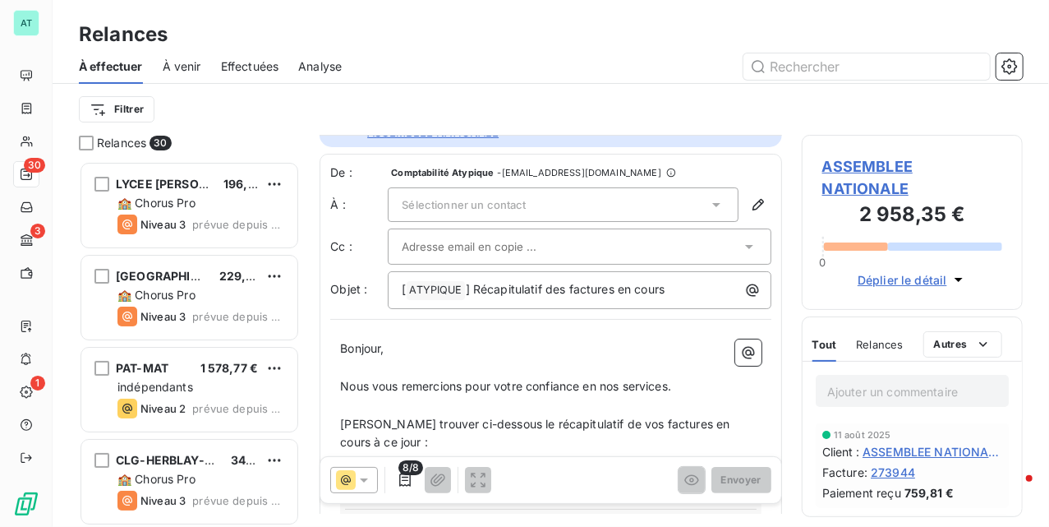
scroll to position [1, 0]
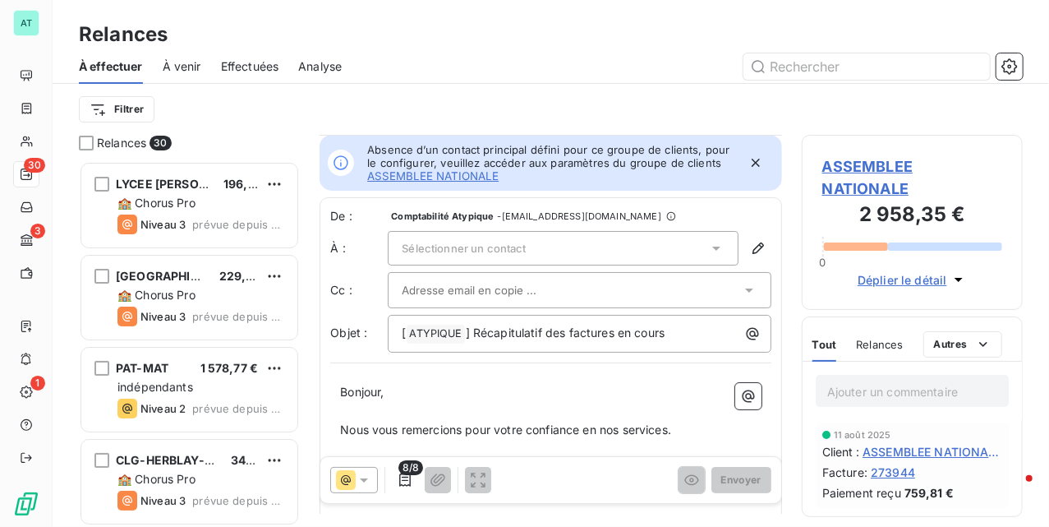
click at [748, 161] on icon "button" at bounding box center [756, 162] width 16 height 16
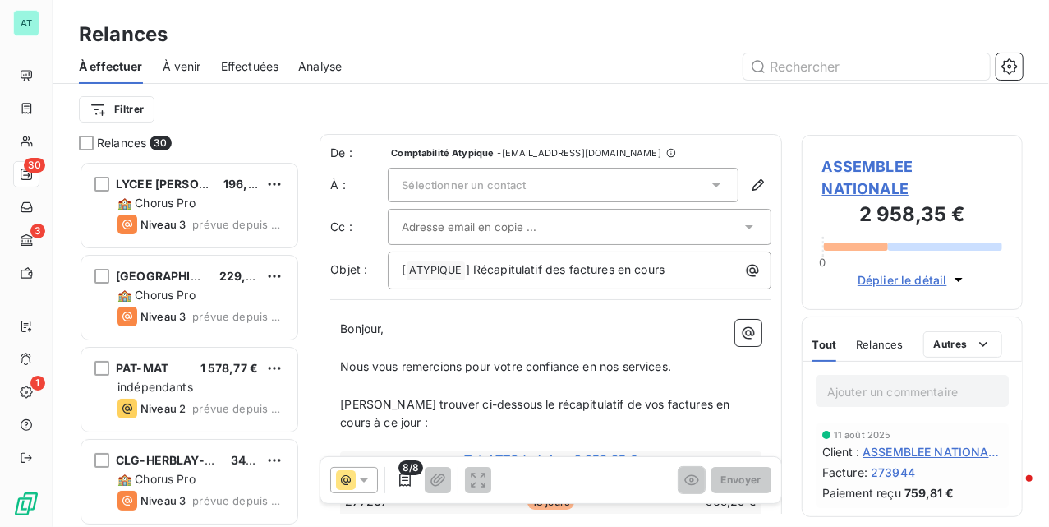
scroll to position [0, 0]
click at [418, 184] on span "Sélectionner un contact" at bounding box center [464, 185] width 124 height 13
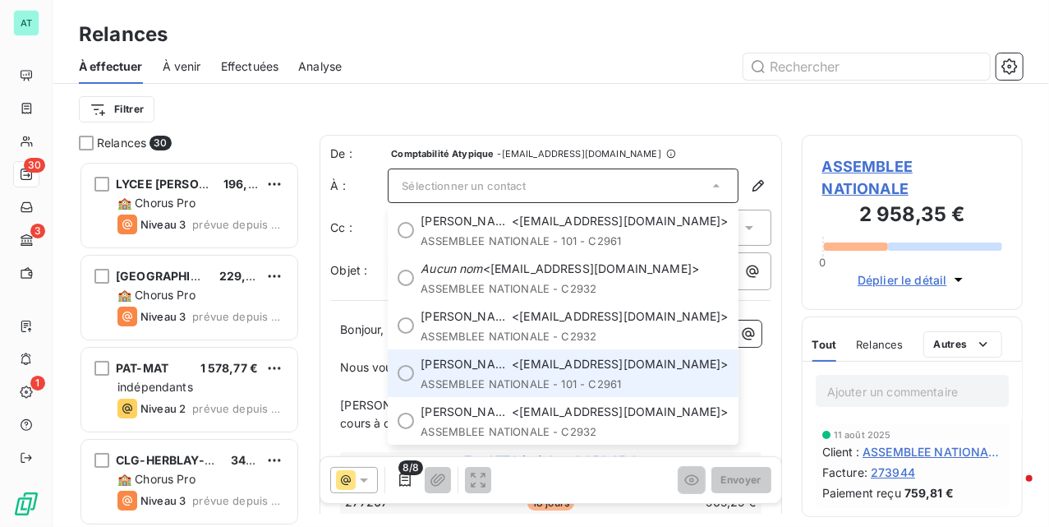
click at [585, 369] on span "[PERSON_NAME] <[EMAIL_ADDRESS][DOMAIN_NAME]>" at bounding box center [575, 364] width 308 height 16
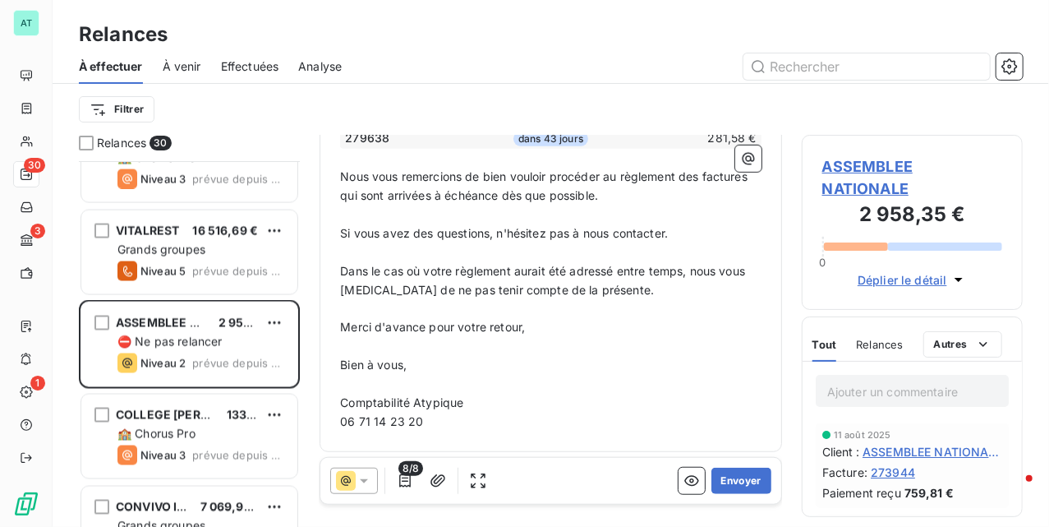
scroll to position [1535, 0]
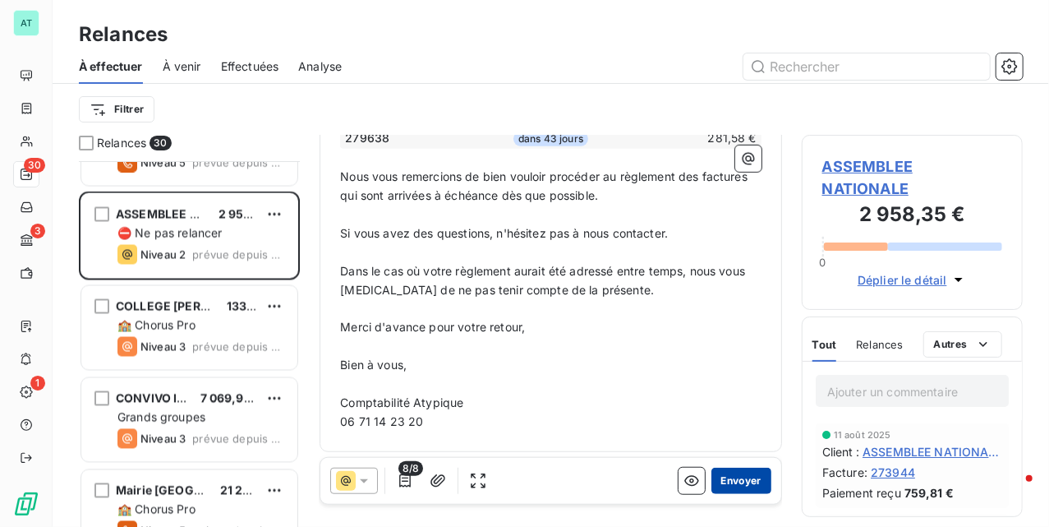
click at [741, 468] on button "Envoyer" at bounding box center [742, 480] width 60 height 26
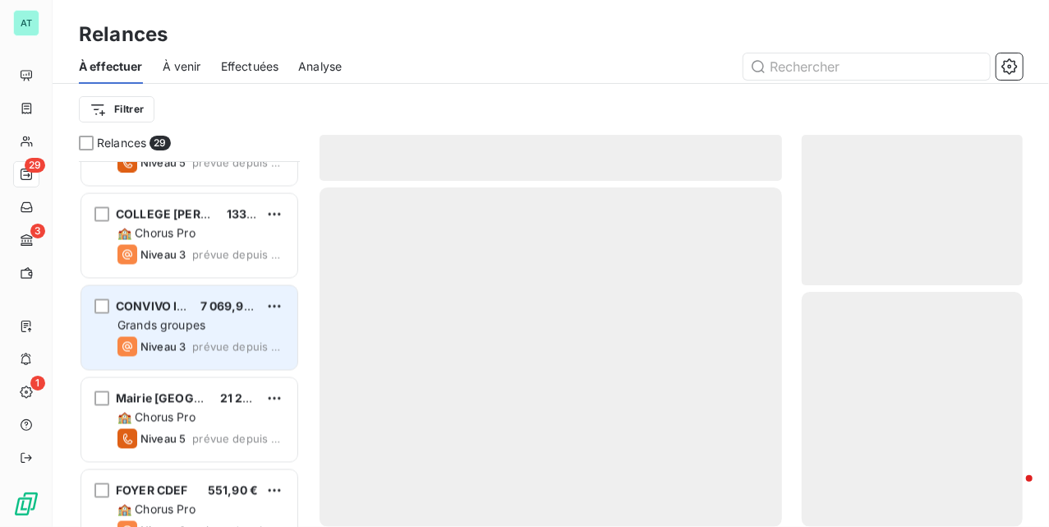
drag, startPoint x: 184, startPoint y: 332, endPoint x: 211, endPoint y: 359, distance: 38.3
click at [184, 330] on span "Grands groupes" at bounding box center [161, 325] width 88 height 14
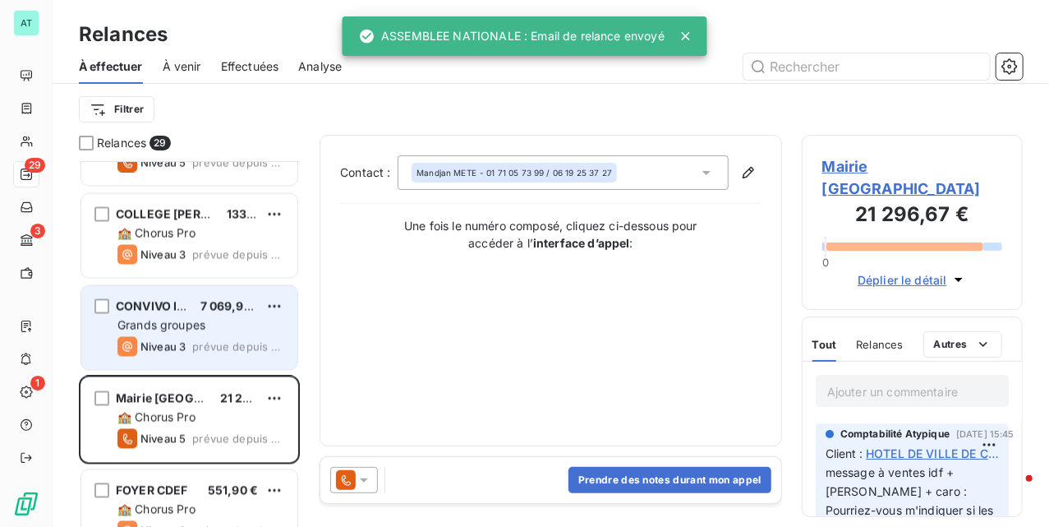
click at [197, 329] on span "Grands groupes" at bounding box center [161, 325] width 88 height 14
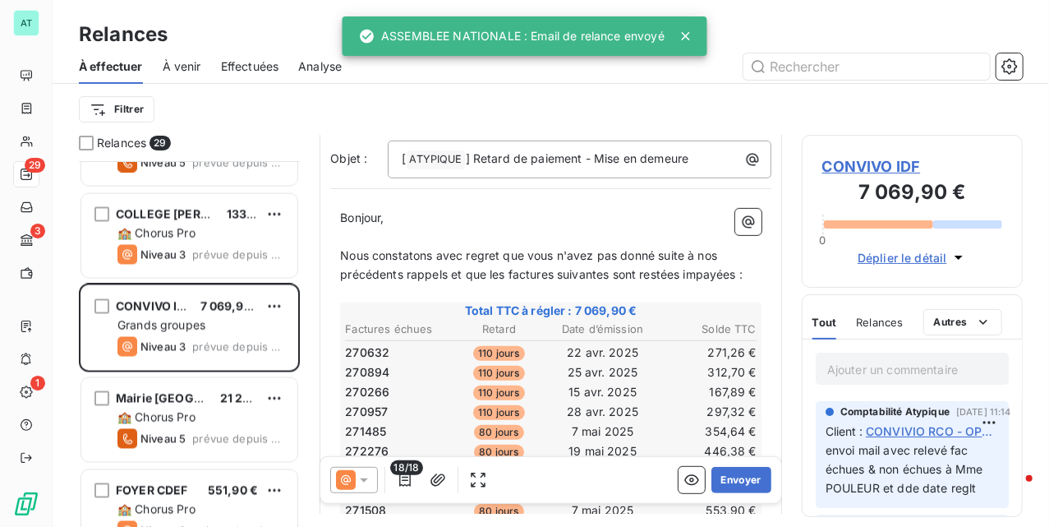
scroll to position [329, 0]
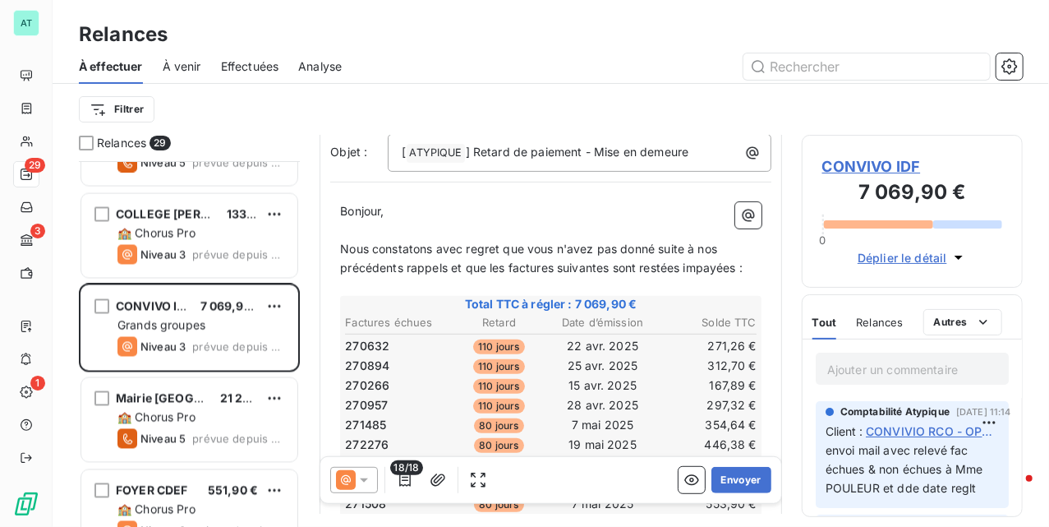
click at [357, 338] on span "270632" at bounding box center [367, 346] width 44 height 16
copy span "270632"
click at [357, 338] on span "270632" at bounding box center [367, 346] width 44 height 16
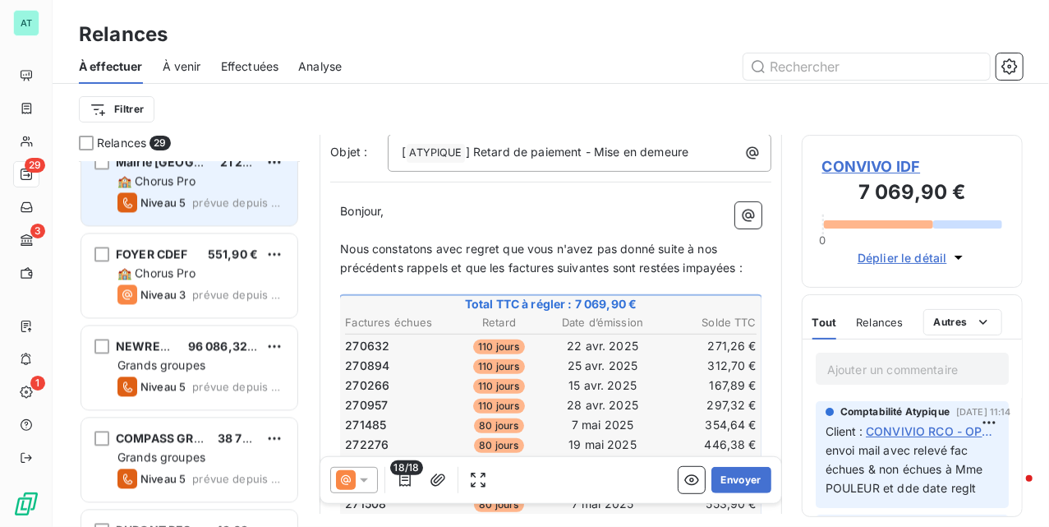
scroll to position [1864, 0]
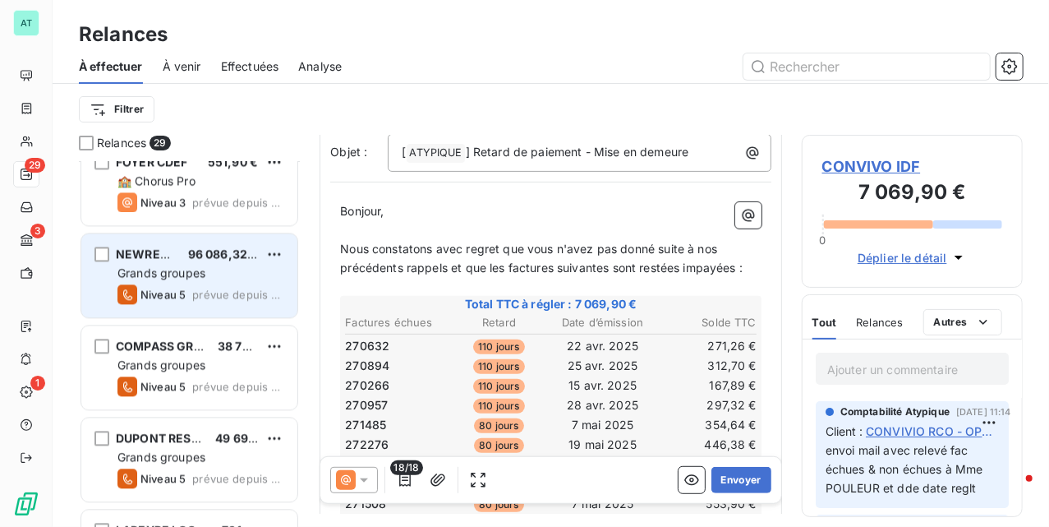
click at [201, 293] on span "prévue depuis hier" at bounding box center [238, 294] width 92 height 13
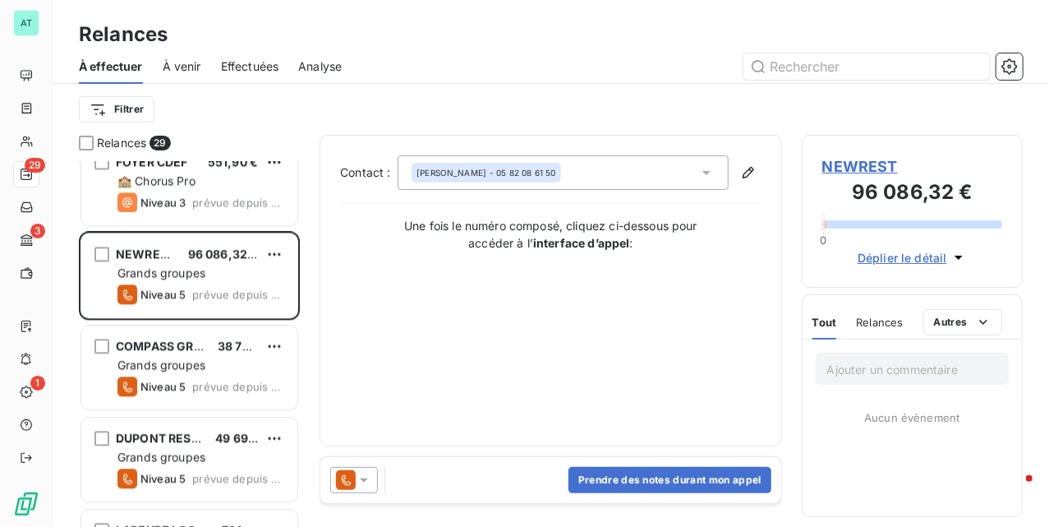
click at [366, 485] on icon at bounding box center [364, 480] width 16 height 16
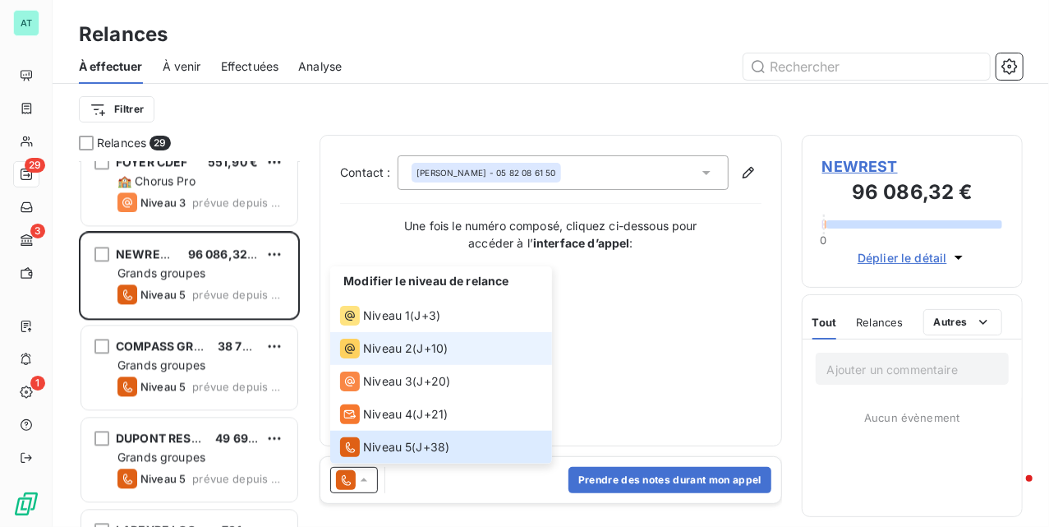
click at [409, 342] on span "Niveau 2" at bounding box center [387, 348] width 49 height 16
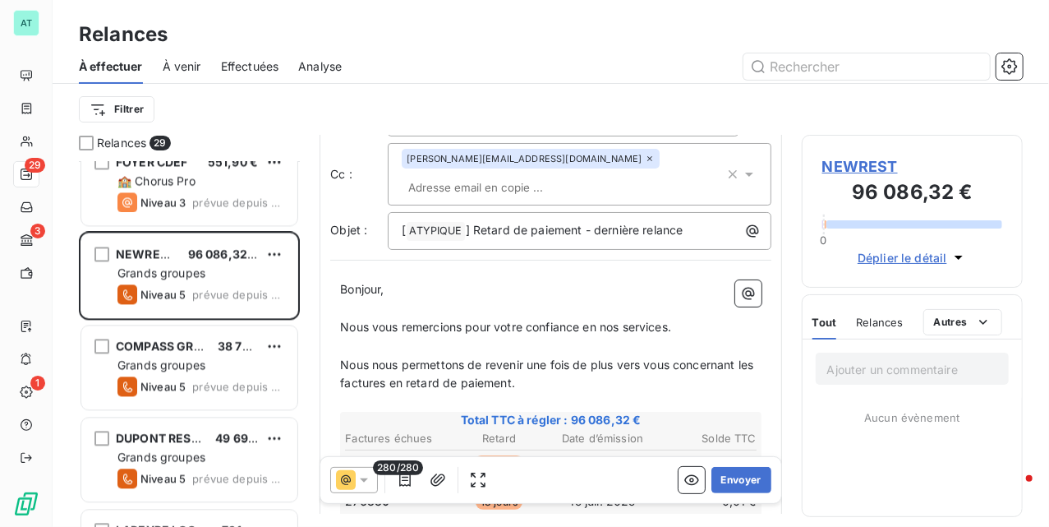
scroll to position [220, 0]
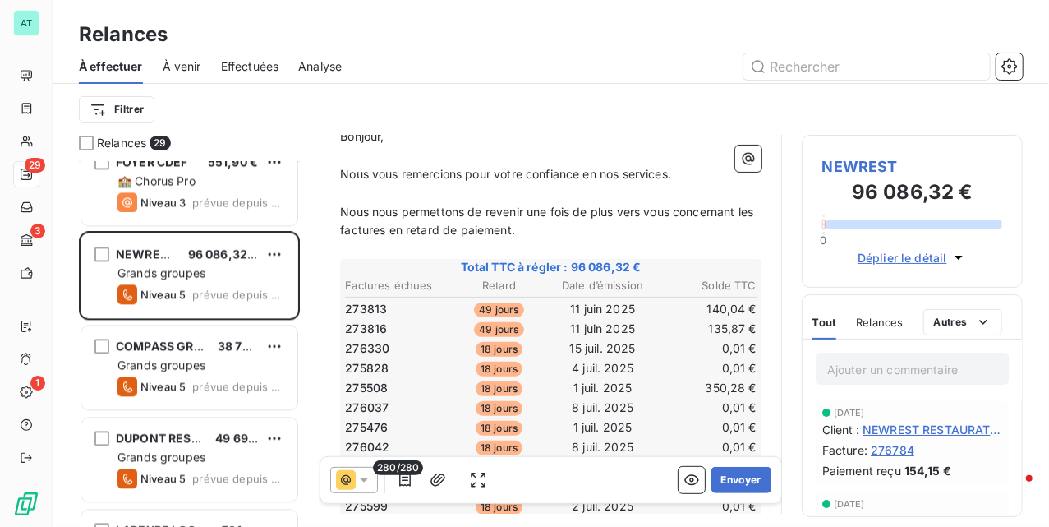
click at [363, 301] on span "273813" at bounding box center [366, 309] width 42 height 16
copy span "273813"
click at [363, 301] on span "273813" at bounding box center [366, 309] width 42 height 16
